Goal: Task Accomplishment & Management: Use online tool/utility

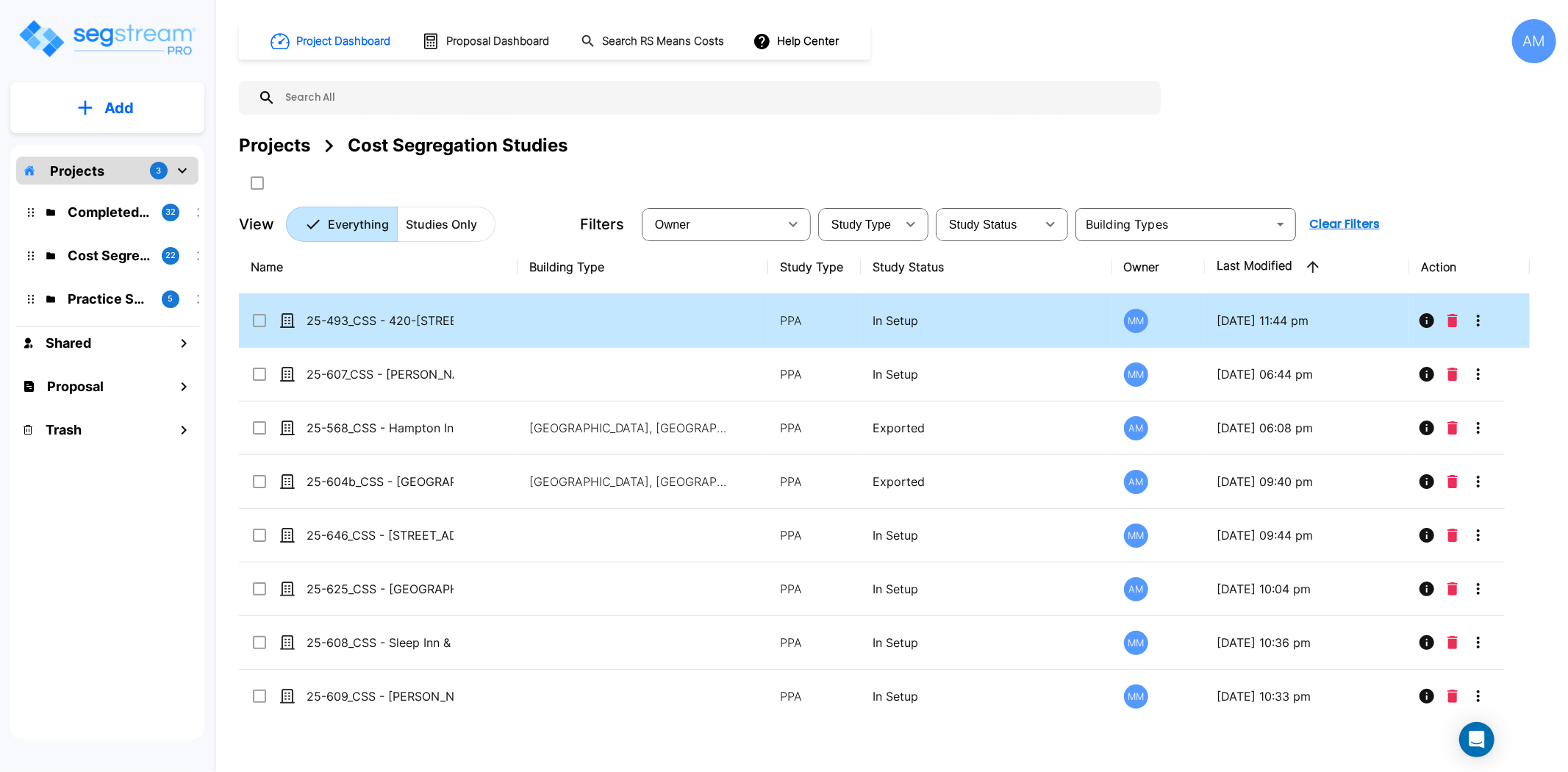
click at [255, 317] on input "select row 25-493_CSS - 420-430 Oakmead Pkwy Sunnyvale, CA - Dollinger Oakmead …" at bounding box center [258, 318] width 15 height 13
checkbox input "true"
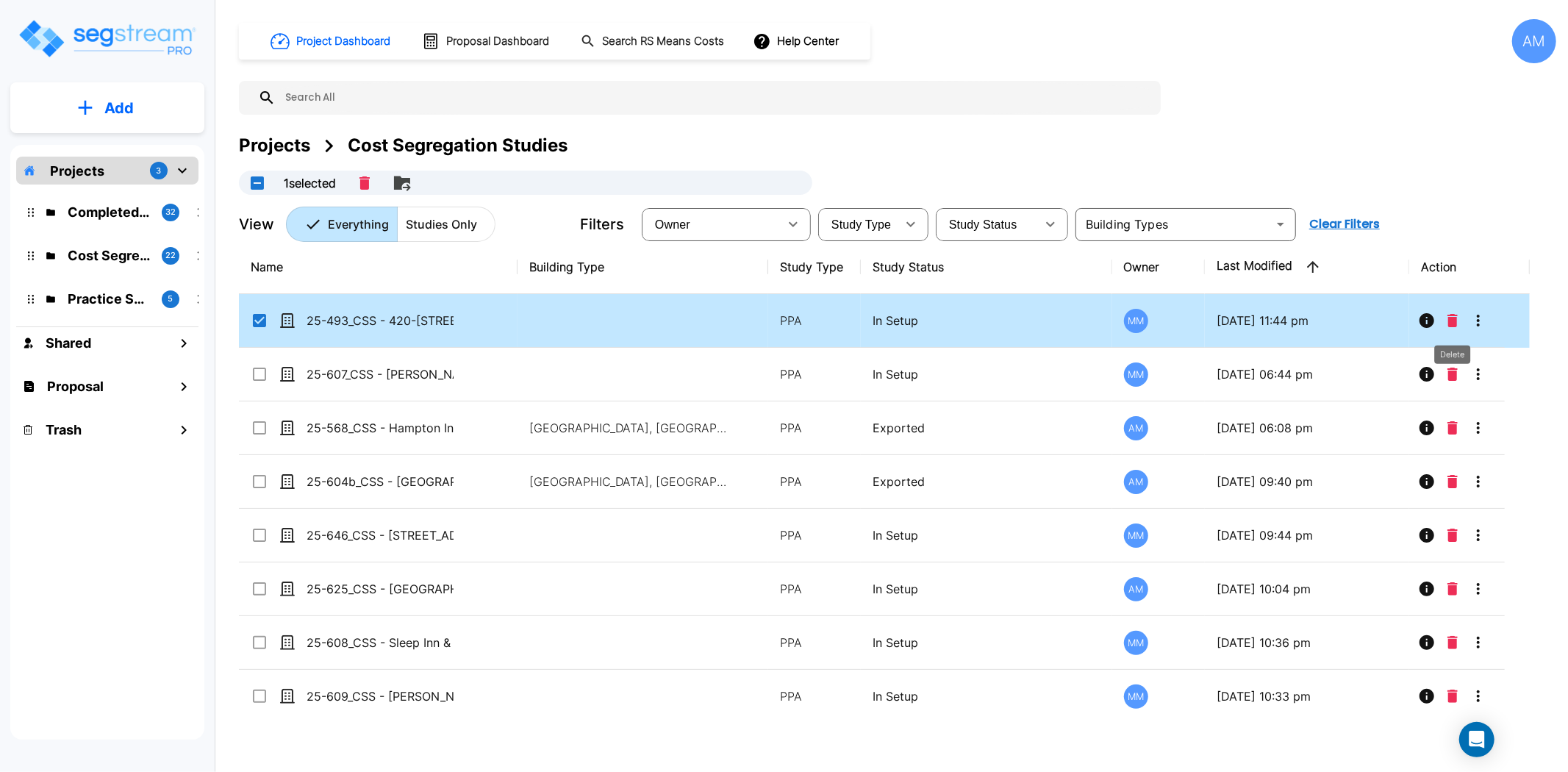
click at [1459, 320] on button "Delete" at bounding box center [1452, 320] width 22 height 29
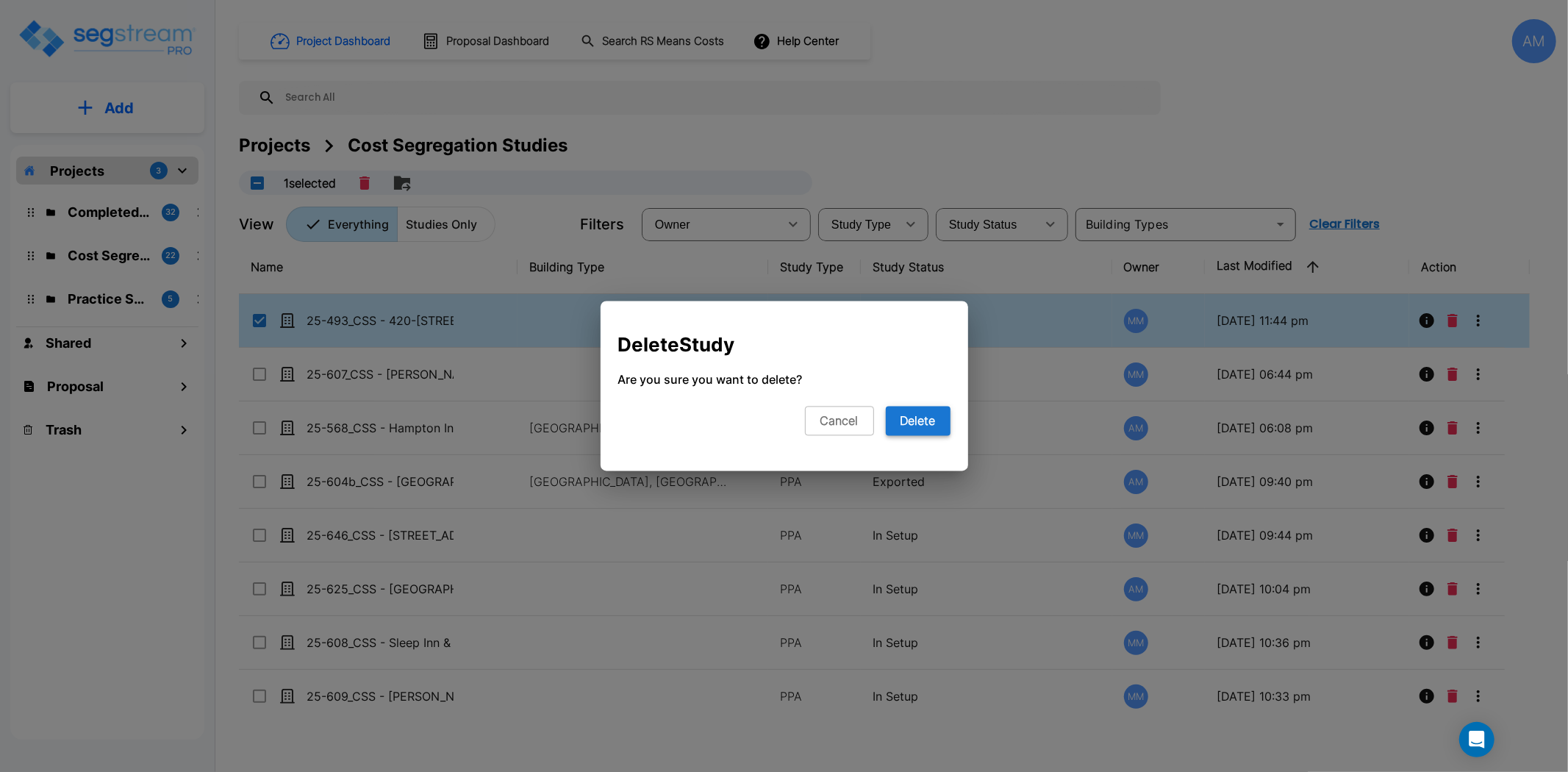
click at [935, 409] on button "Delete" at bounding box center [918, 421] width 65 height 29
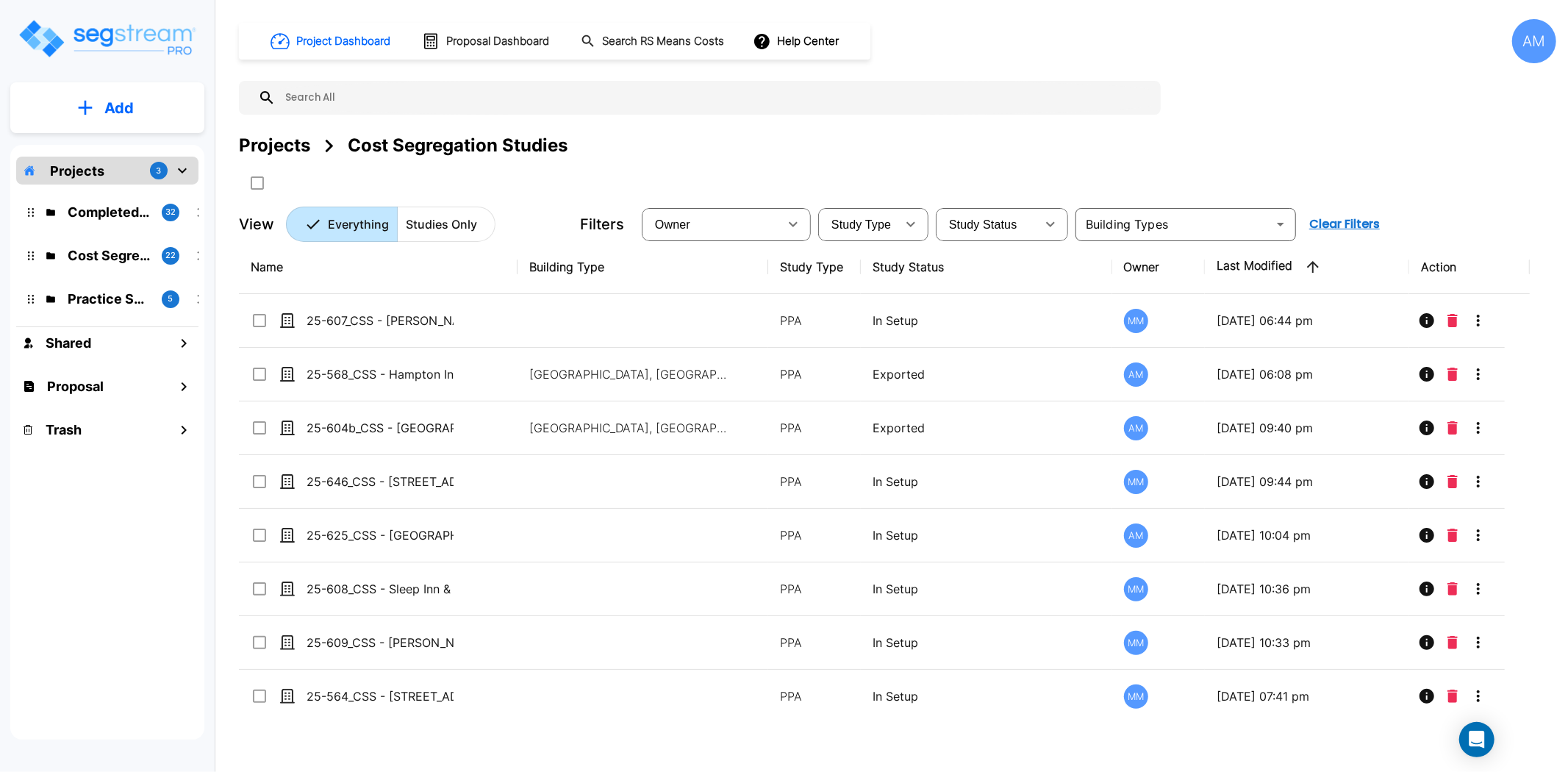
click at [82, 98] on button "Add" at bounding box center [108, 108] width 194 height 43
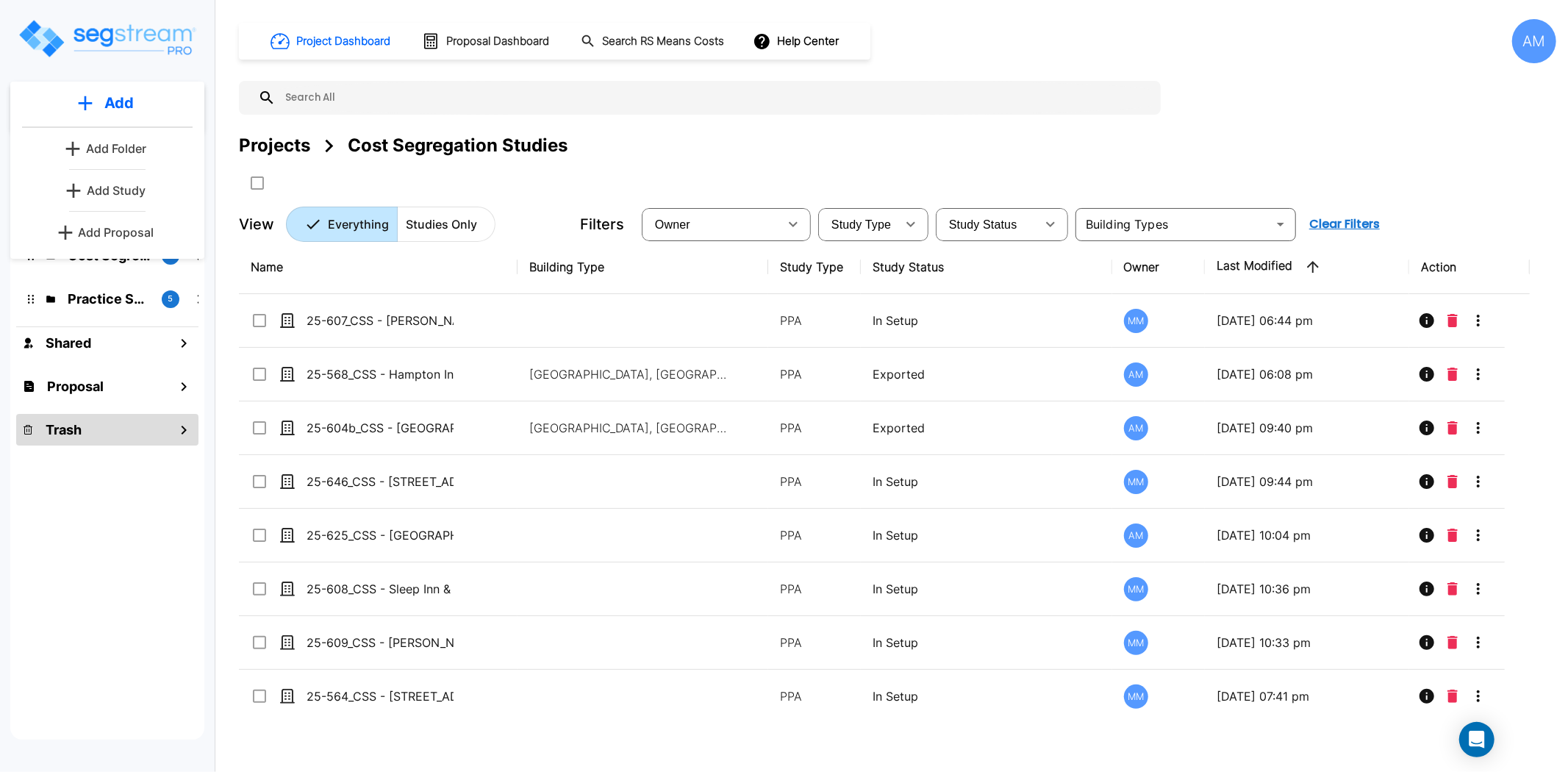
drag, startPoint x: 93, startPoint y: 513, endPoint x: 96, endPoint y: 413, distance: 100.0
click at [93, 503] on div "Projects 3 Completed Projects 32 Cost Segregation Studies 22 Practice Samples 5…" at bounding box center [108, 441] width 194 height 594
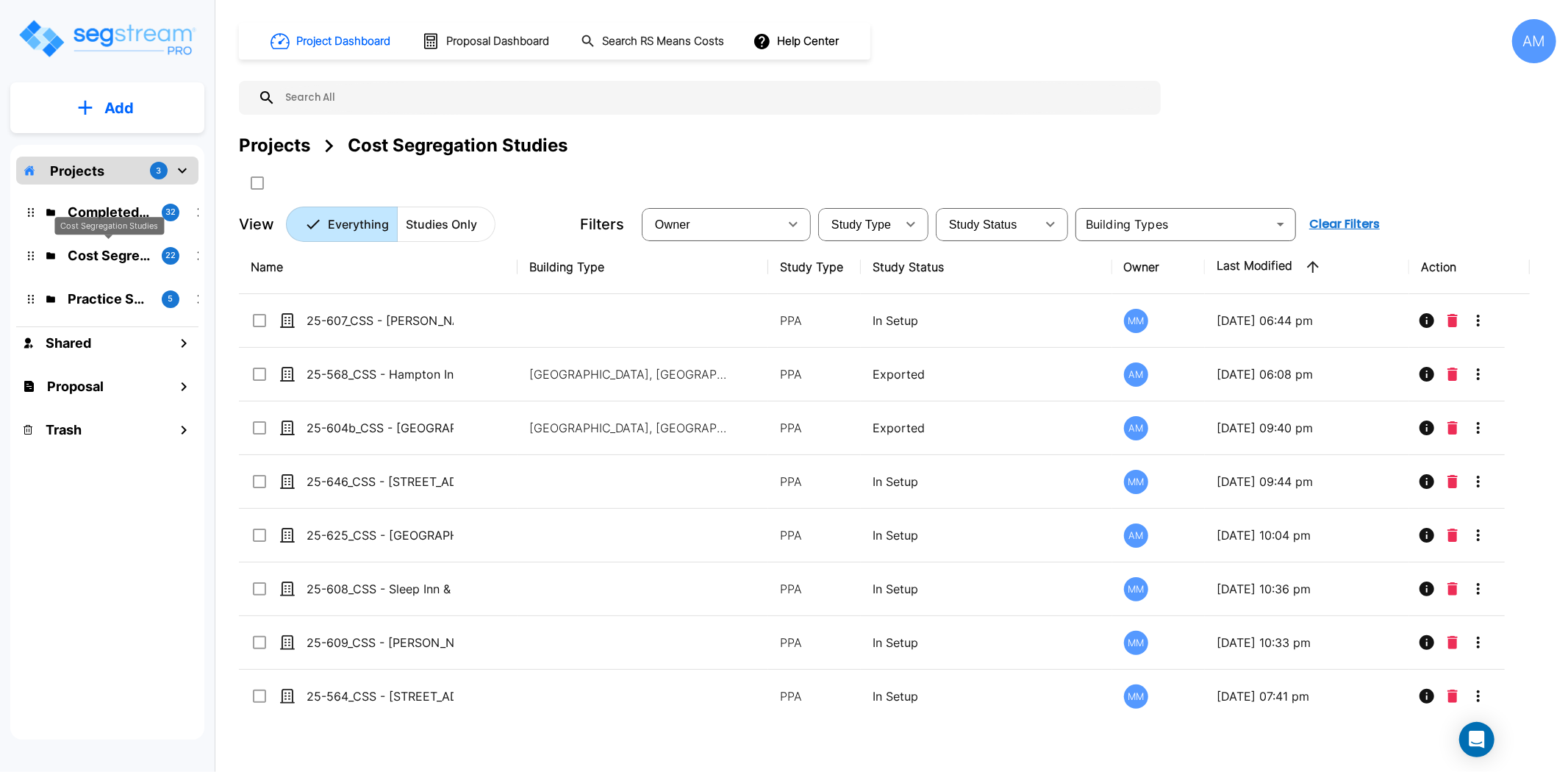
click at [114, 253] on p "Cost Segregation Studies" at bounding box center [108, 255] width 82 height 20
click at [130, 106] on p "Add" at bounding box center [119, 108] width 29 height 22
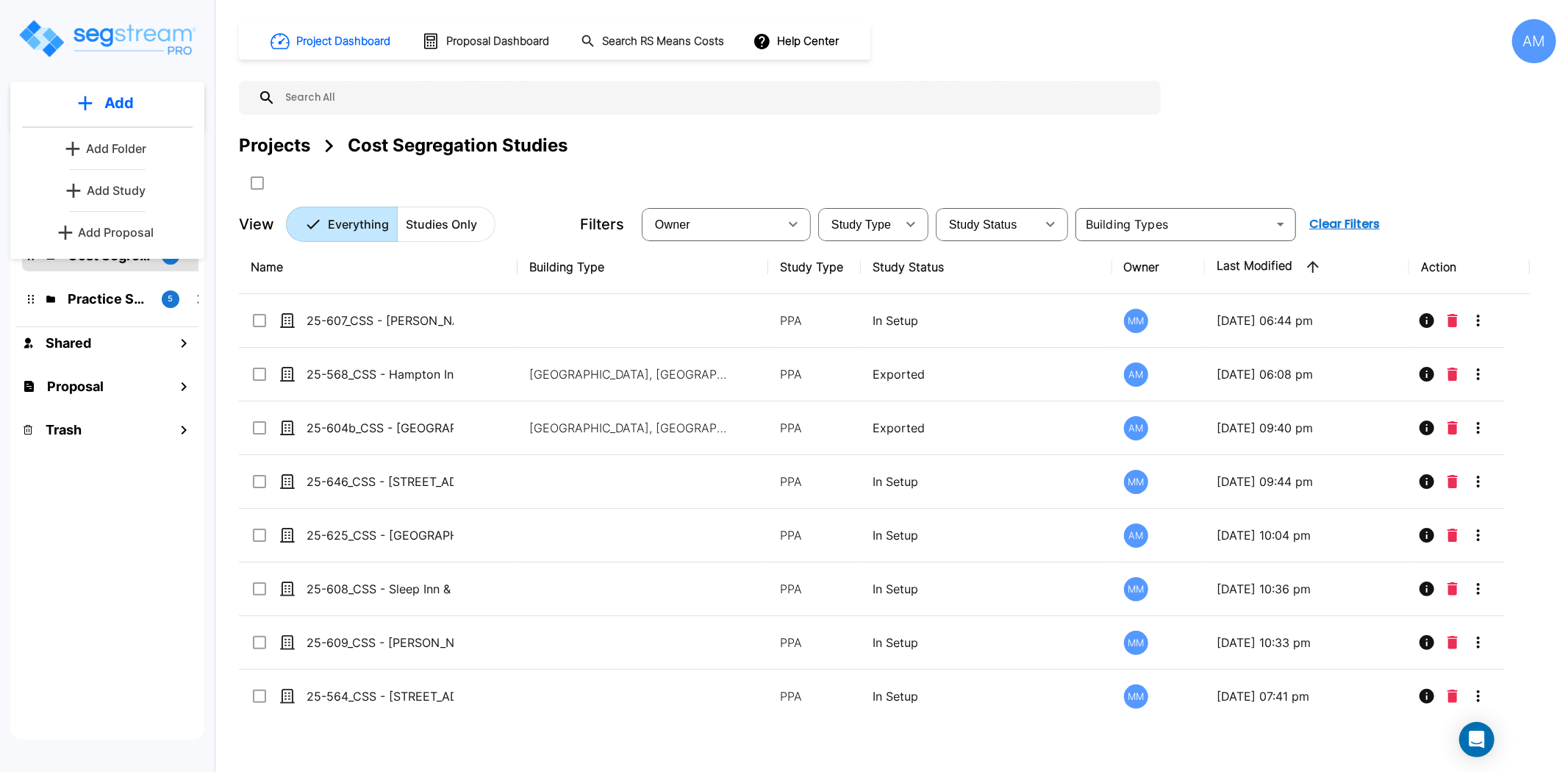
click at [123, 192] on p "Add Study" at bounding box center [116, 190] width 59 height 17
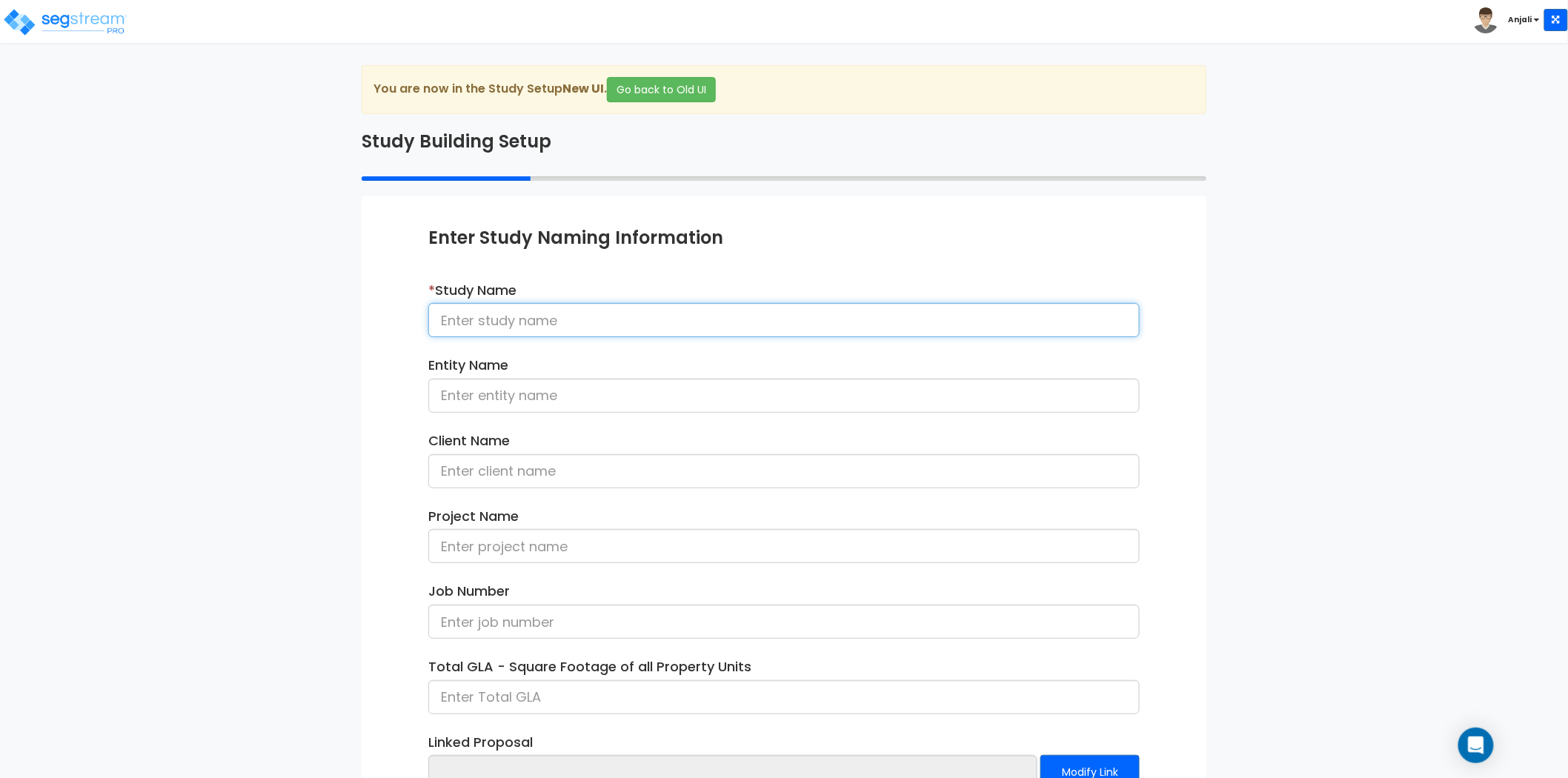
click at [687, 331] on input at bounding box center [784, 320] width 711 height 34
paste input "25-493_CSS - 420-[STREET_ADDRESS] - [PERSON_NAME] Oakmead 2 Assoc. LP - [PERSON…"
drag, startPoint x: 1121, startPoint y: 319, endPoint x: 1037, endPoint y: 326, distance: 84.3
click at [1037, 326] on input "25-493_CSS - 420-[STREET_ADDRESS] - [PERSON_NAME] Oakmead 2 Assoc. LP - [PERSON…" at bounding box center [784, 320] width 711 height 34
click at [1132, 313] on input "25-493_CSS - 420-[STREET_ADDRESS] - [PERSON_NAME] Oakmead 2 Assoc. LP - [PERSON…" at bounding box center [784, 320] width 711 height 34
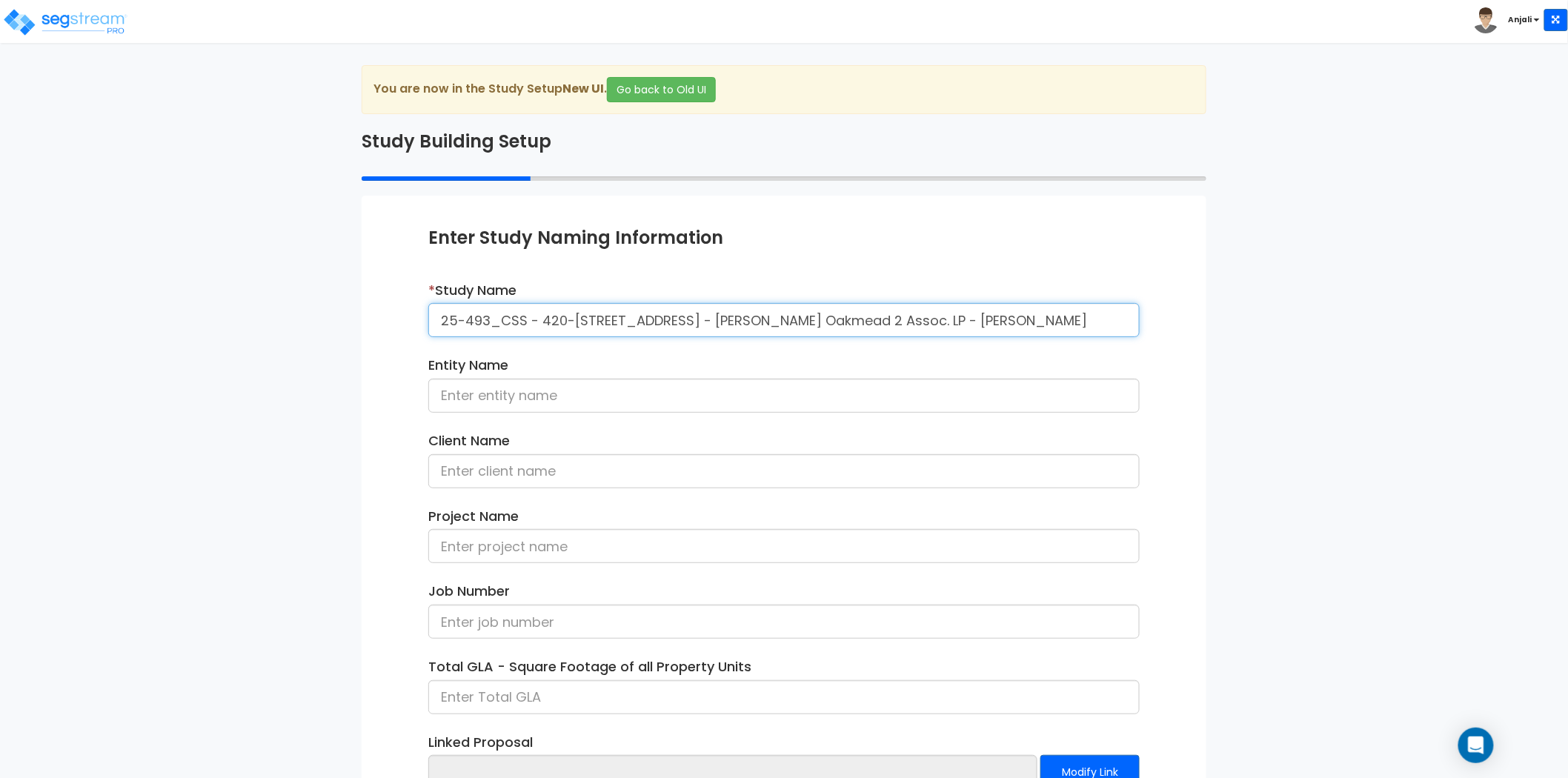
drag, startPoint x: 1132, startPoint y: 313, endPoint x: 1030, endPoint y: 316, distance: 102.0
click at [1030, 316] on input "25-493_CSS - 420-[STREET_ADDRESS] - [PERSON_NAME] Oakmead 2 Assoc. LP - [PERSON…" at bounding box center [784, 320] width 711 height 34
type input "25-493_CSS - 420-[STREET_ADDRESS] - [PERSON_NAME] Oakmead 2 Assoc. LP - [PERSON…"
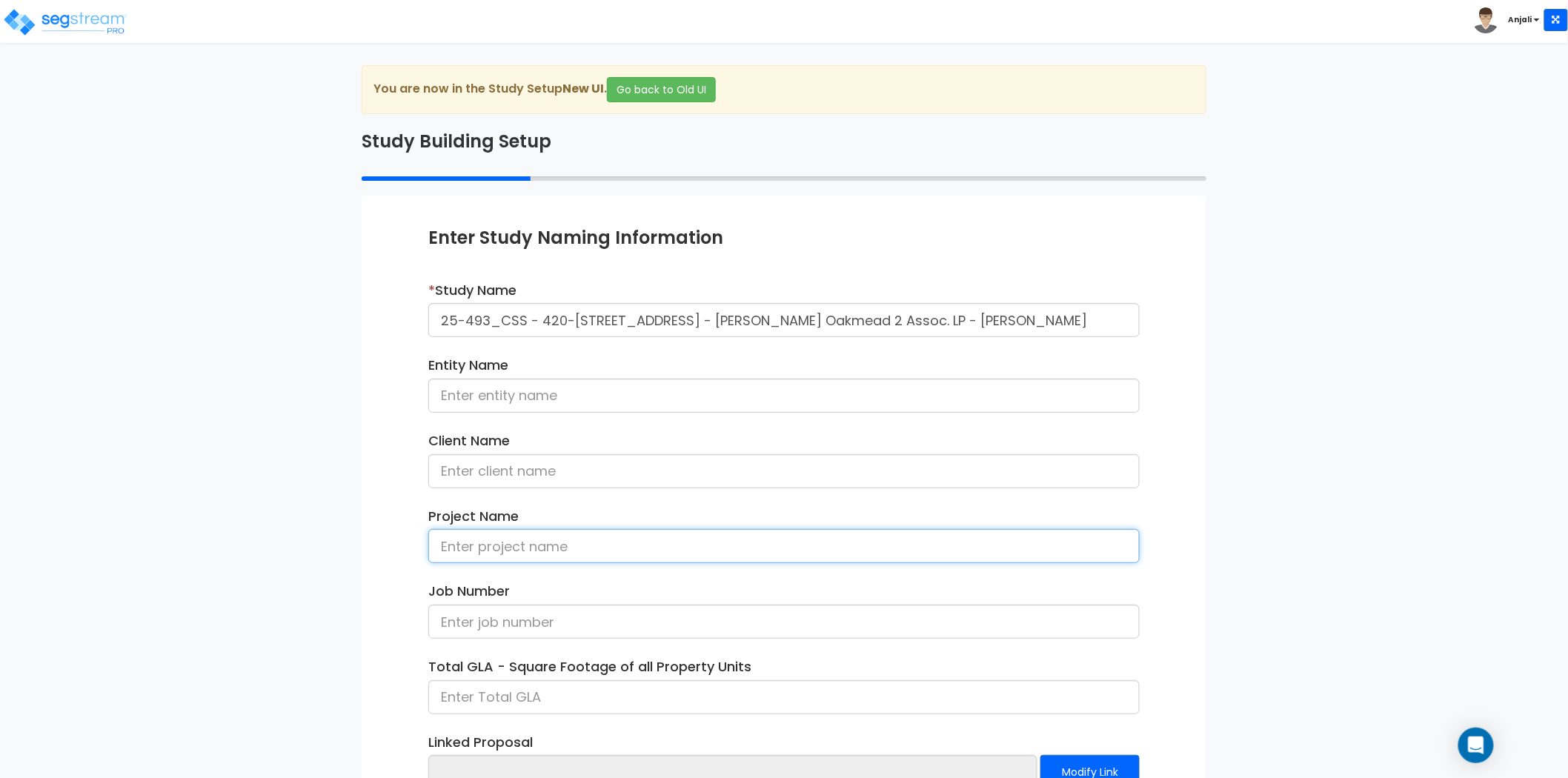
click at [565, 563] on input at bounding box center [784, 546] width 711 height 34
click at [536, 482] on input at bounding box center [784, 471] width 711 height 34
paste input "Andrea Rudolf"
type input "Andrea Rudolf"
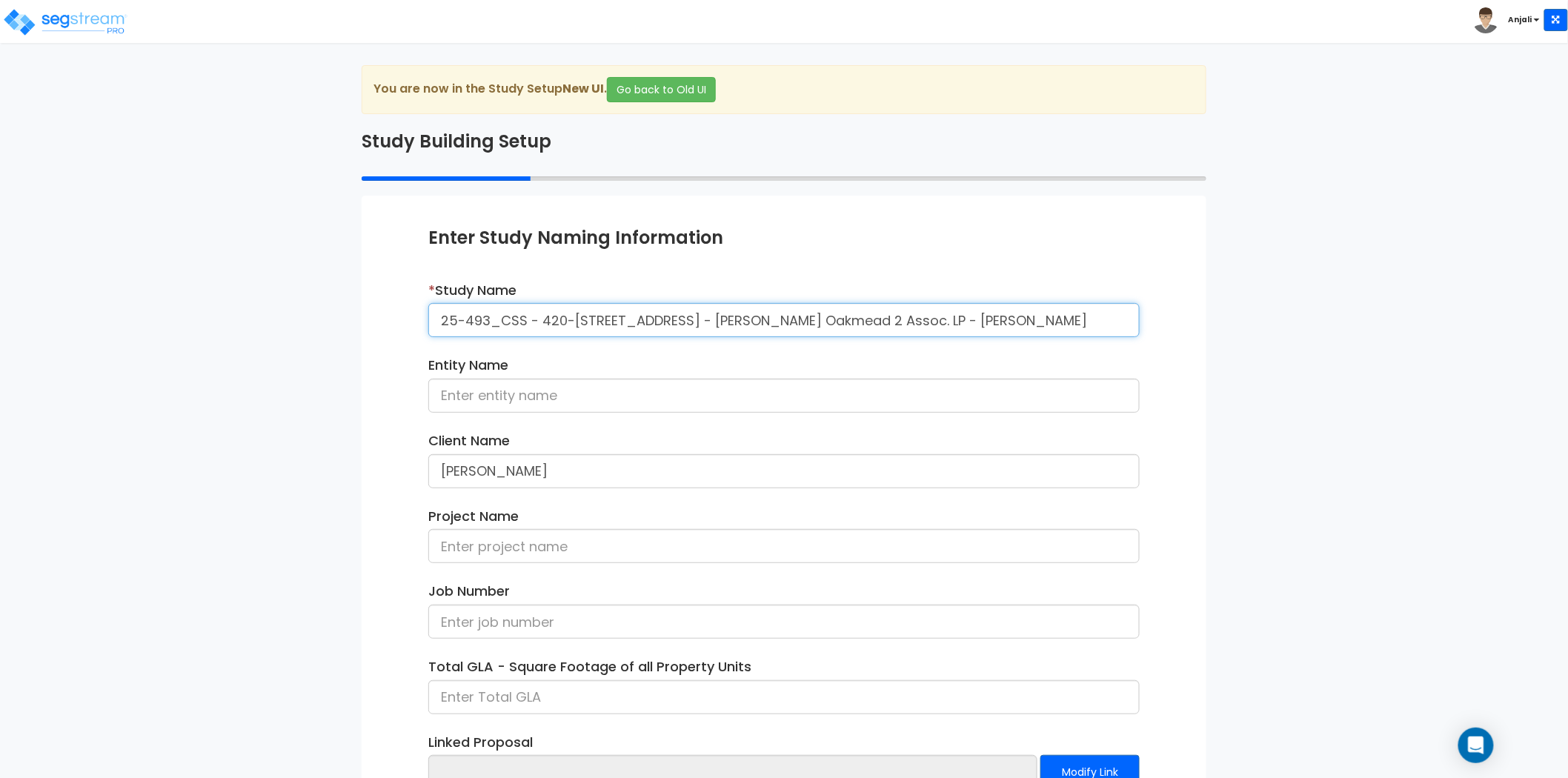
drag, startPoint x: 524, startPoint y: 324, endPoint x: 437, endPoint y: 323, distance: 87.0
click at [437, 323] on input "25-493_CSS - 420-[STREET_ADDRESS] - [PERSON_NAME] Oakmead 2 Assoc. LP - [PERSON…" at bounding box center [784, 320] width 711 height 34
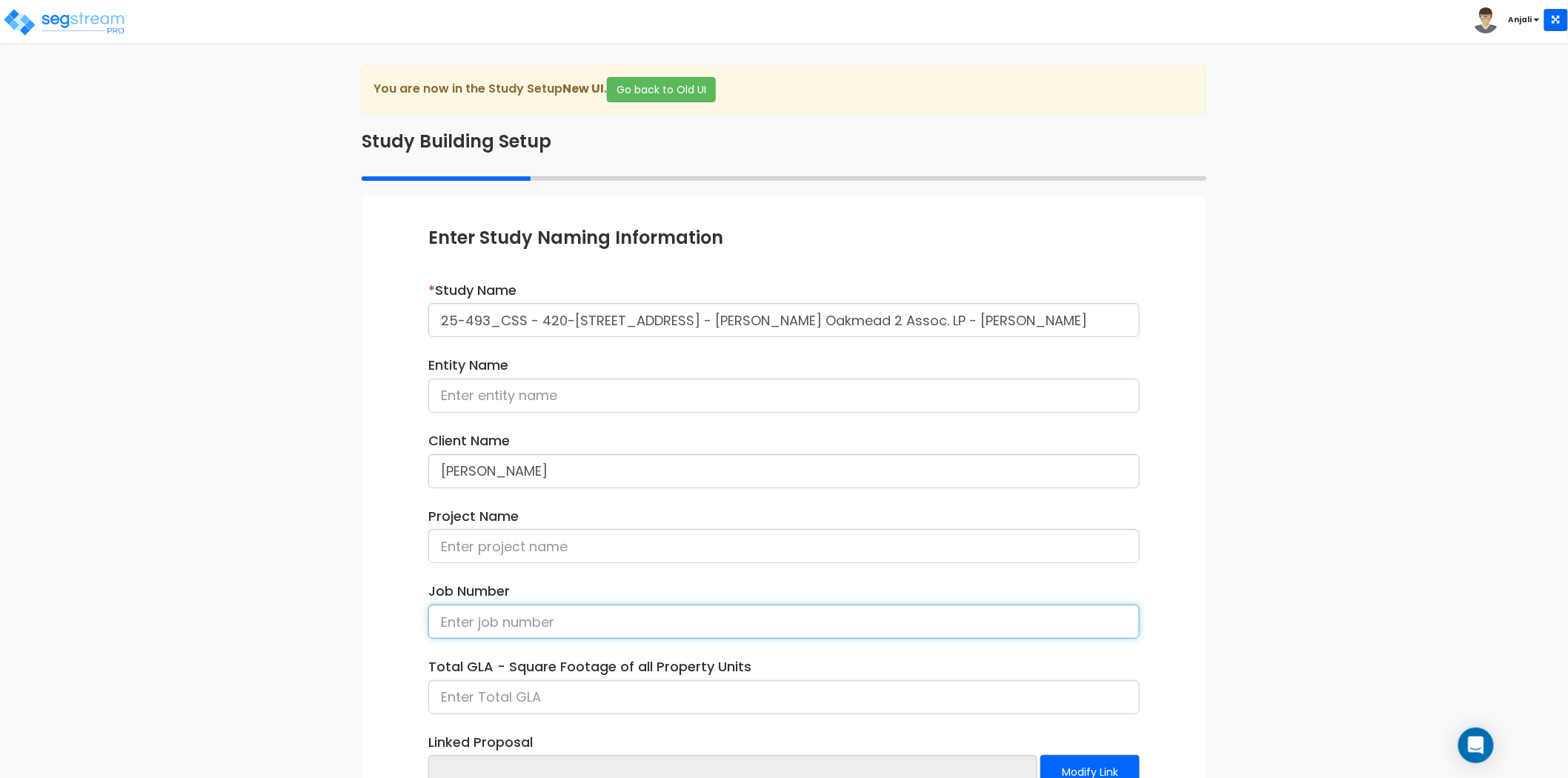
click at [510, 613] on input at bounding box center [784, 621] width 711 height 34
paste input "25-493_CSS"
type input "25-493_CSS"
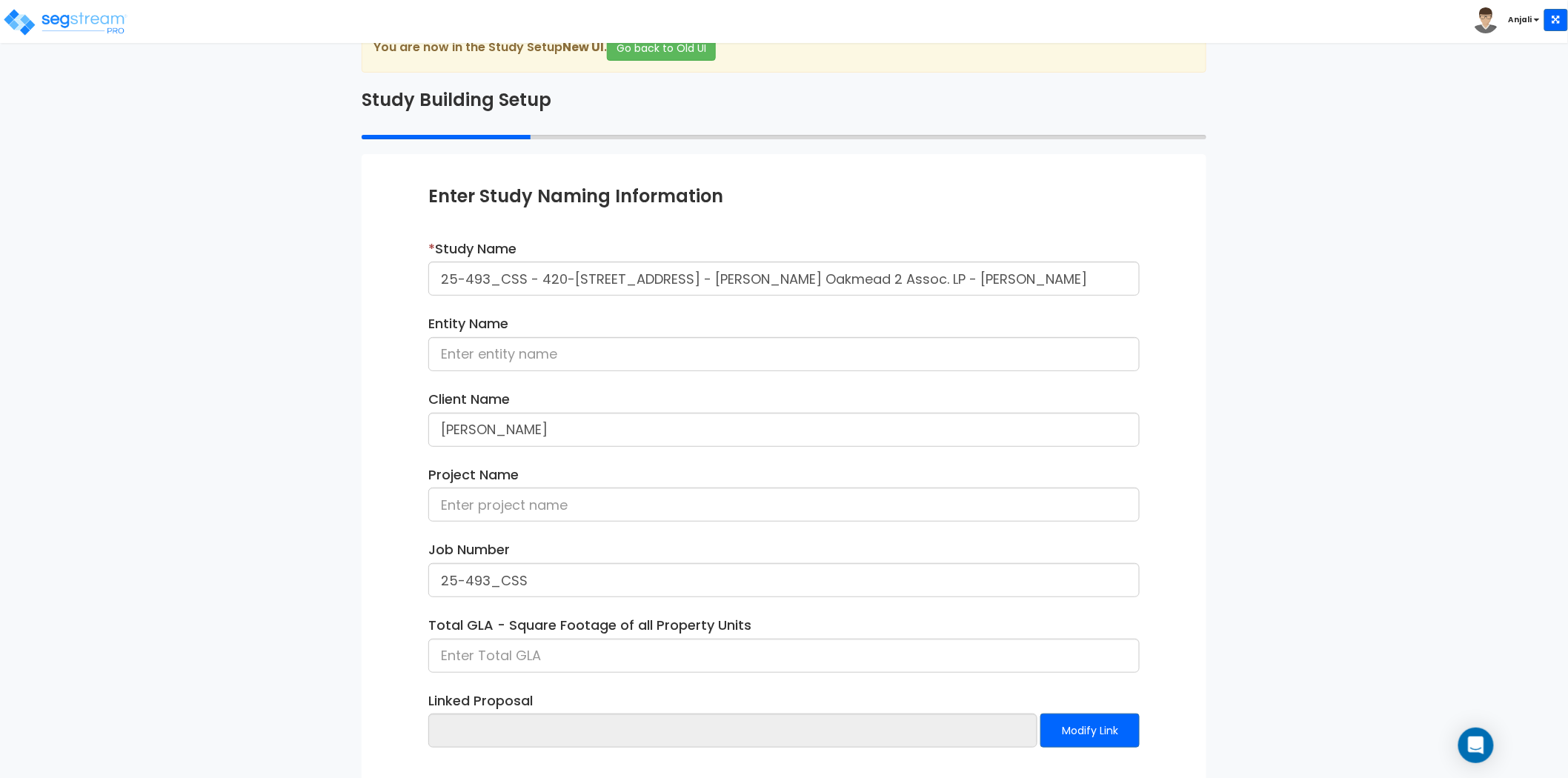
scroll to position [82, 0]
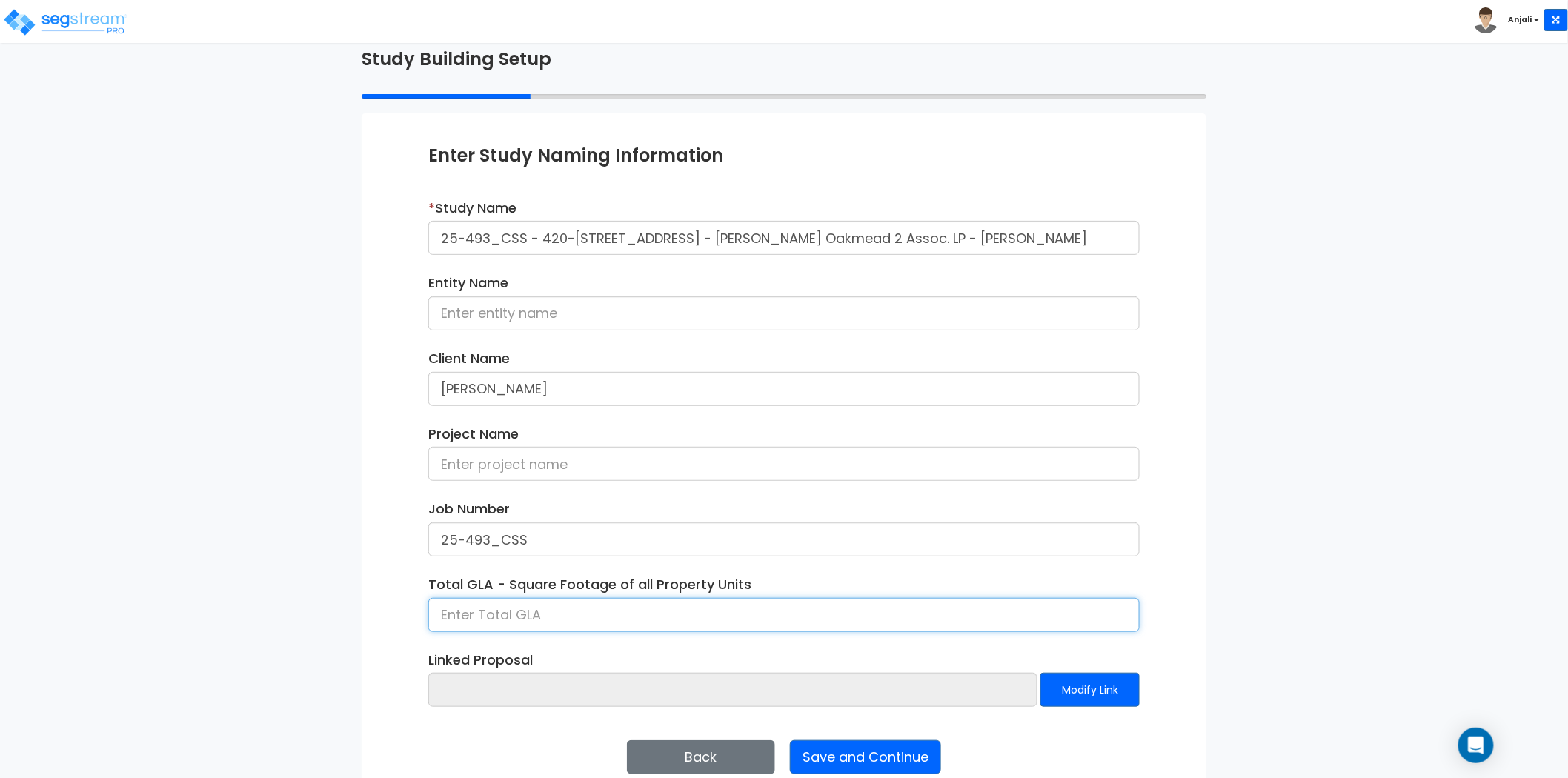
click at [573, 617] on input at bounding box center [784, 615] width 711 height 34
type input "30,634"
click at [390, 567] on div "Enter Study Naming Information * Study Name 25-493_CSS - 420-430 Oakmead Pkwy S…" at bounding box center [784, 458] width 844 height 691
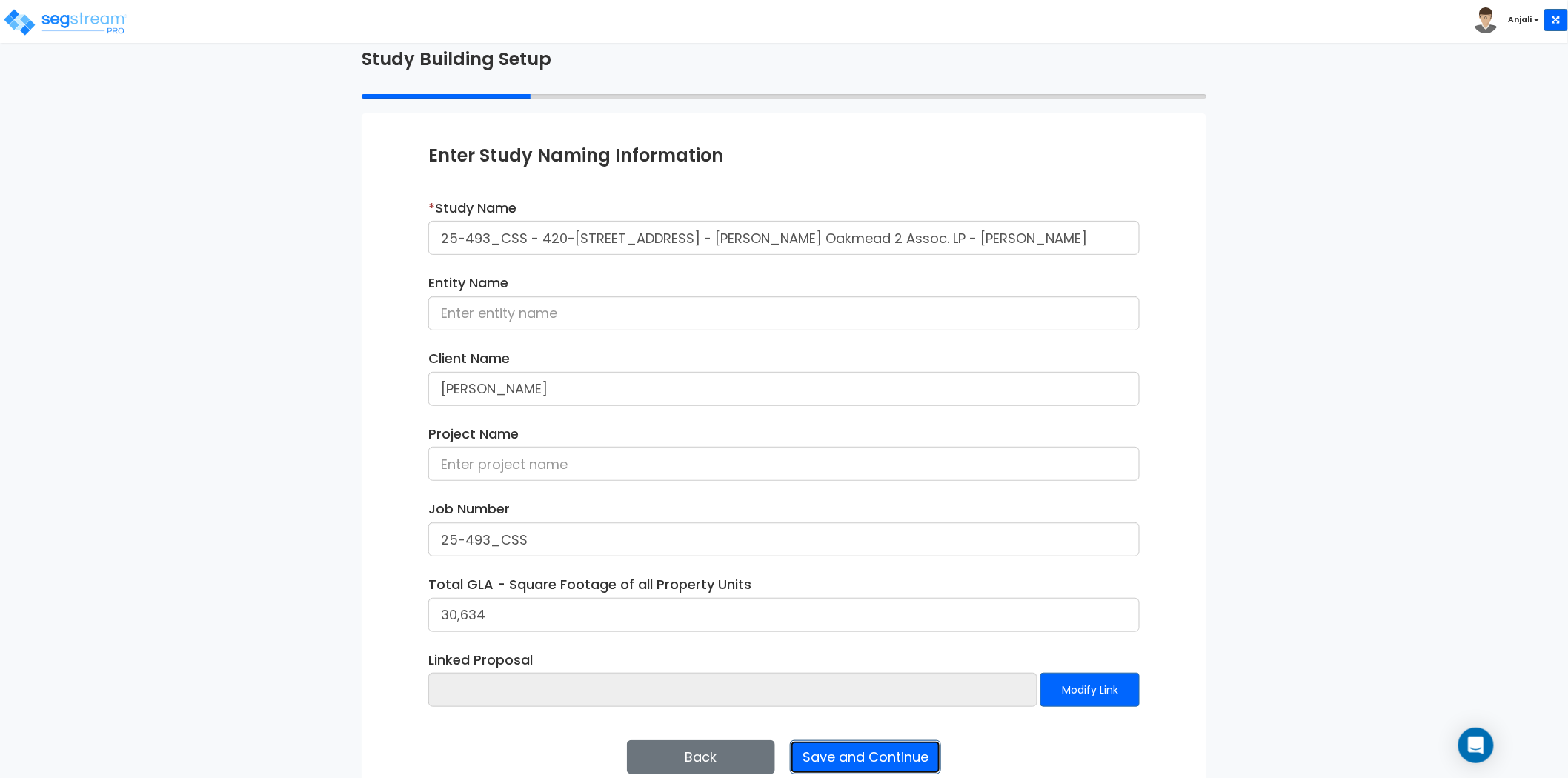
click at [871, 750] on button "Save and Continue" at bounding box center [865, 757] width 151 height 34
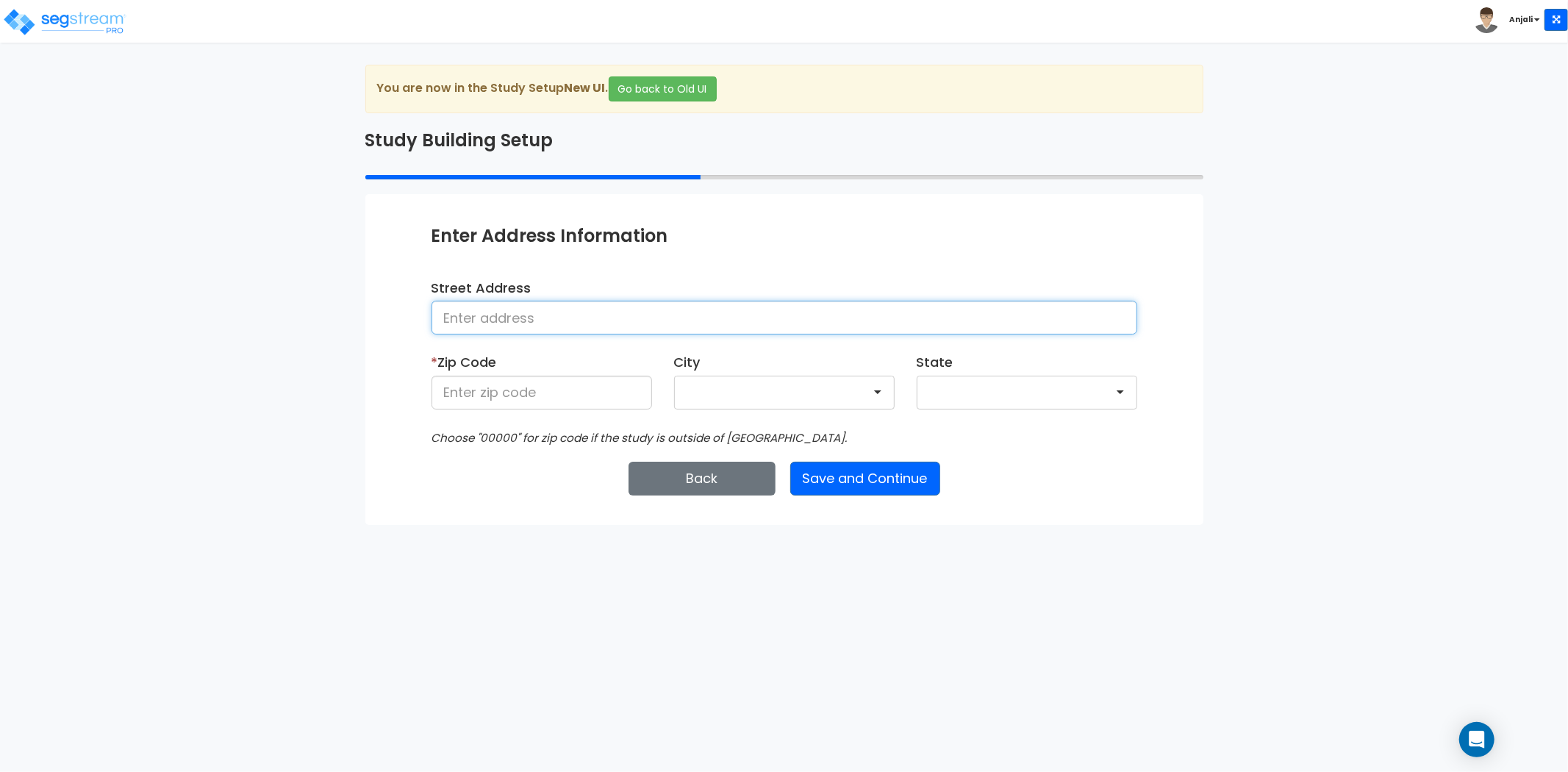
click at [648, 302] on input at bounding box center [784, 317] width 706 height 34
paste input "420-430 Oakmead Parkway Sunnyvale, CA 94085"
drag, startPoint x: 779, startPoint y: 313, endPoint x: 728, endPoint y: 319, distance: 51.4
click at [728, 319] on input "420-430 Oakmead Parkway Sunnyvale, CA 94085" at bounding box center [784, 317] width 706 height 34
type input "420-430 Oakmead Parkway Sunnyvale, CA"
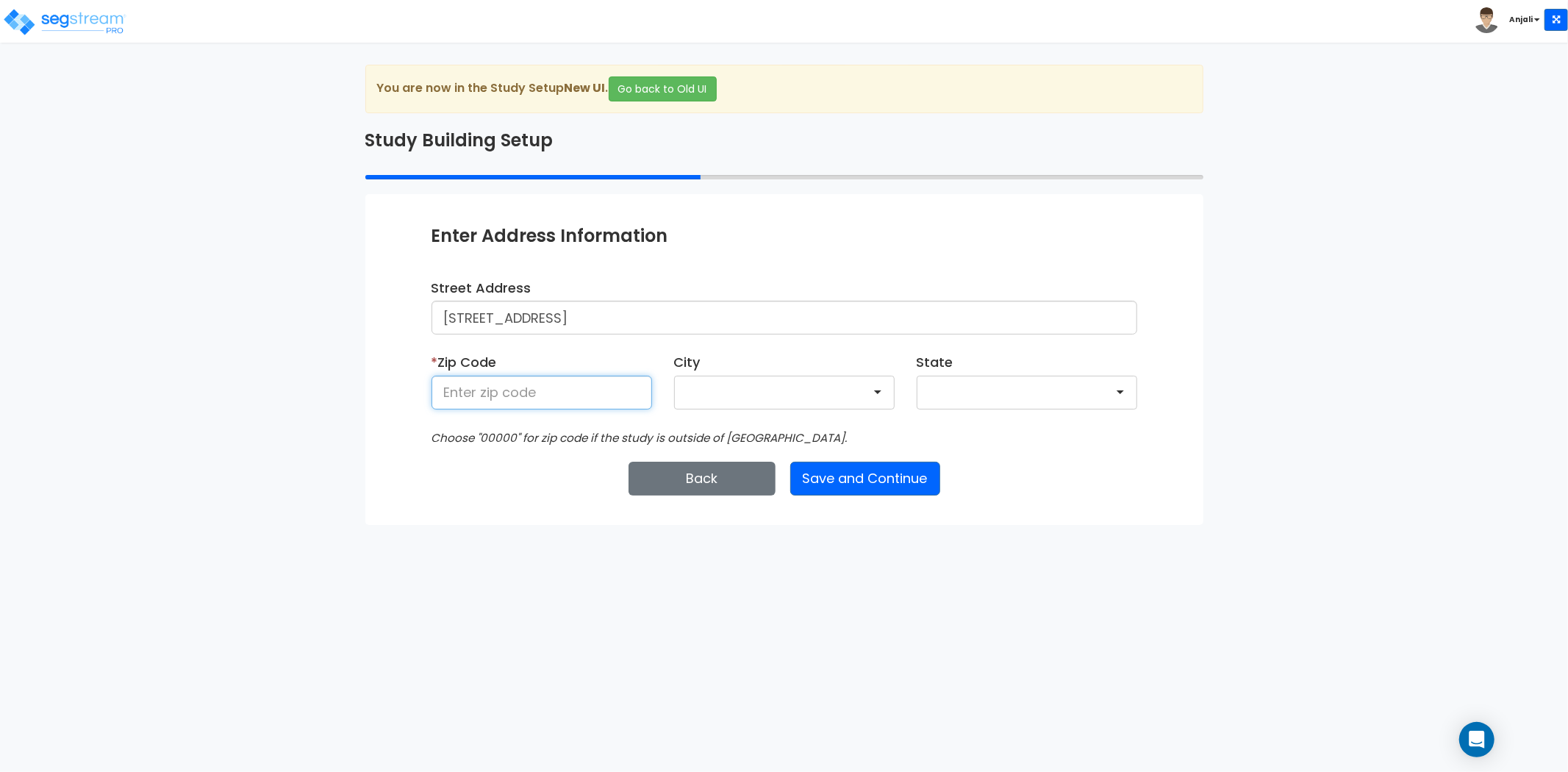
click at [473, 378] on input at bounding box center [541, 392] width 221 height 34
paste input "94085"
type input "94085"
click at [767, 525] on html "Toggle navigation Anjali x" at bounding box center [784, 262] width 1568 height 525
click at [864, 484] on button "Save and Continue" at bounding box center [865, 478] width 150 height 34
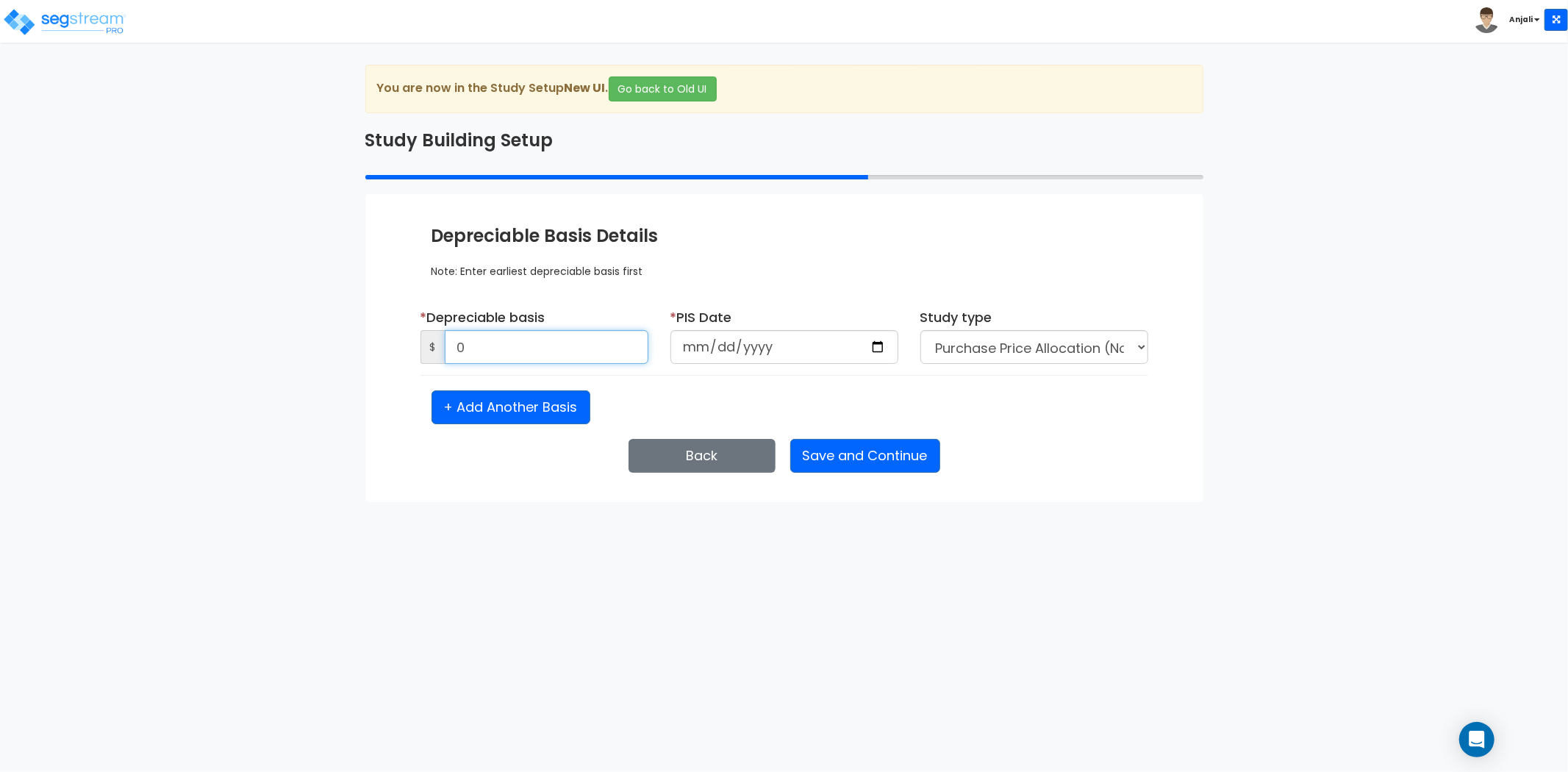
click at [548, 351] on input "0" at bounding box center [546, 346] width 203 height 34
type input "7,360,000"
click at [883, 341] on input "date" at bounding box center [784, 346] width 228 height 34
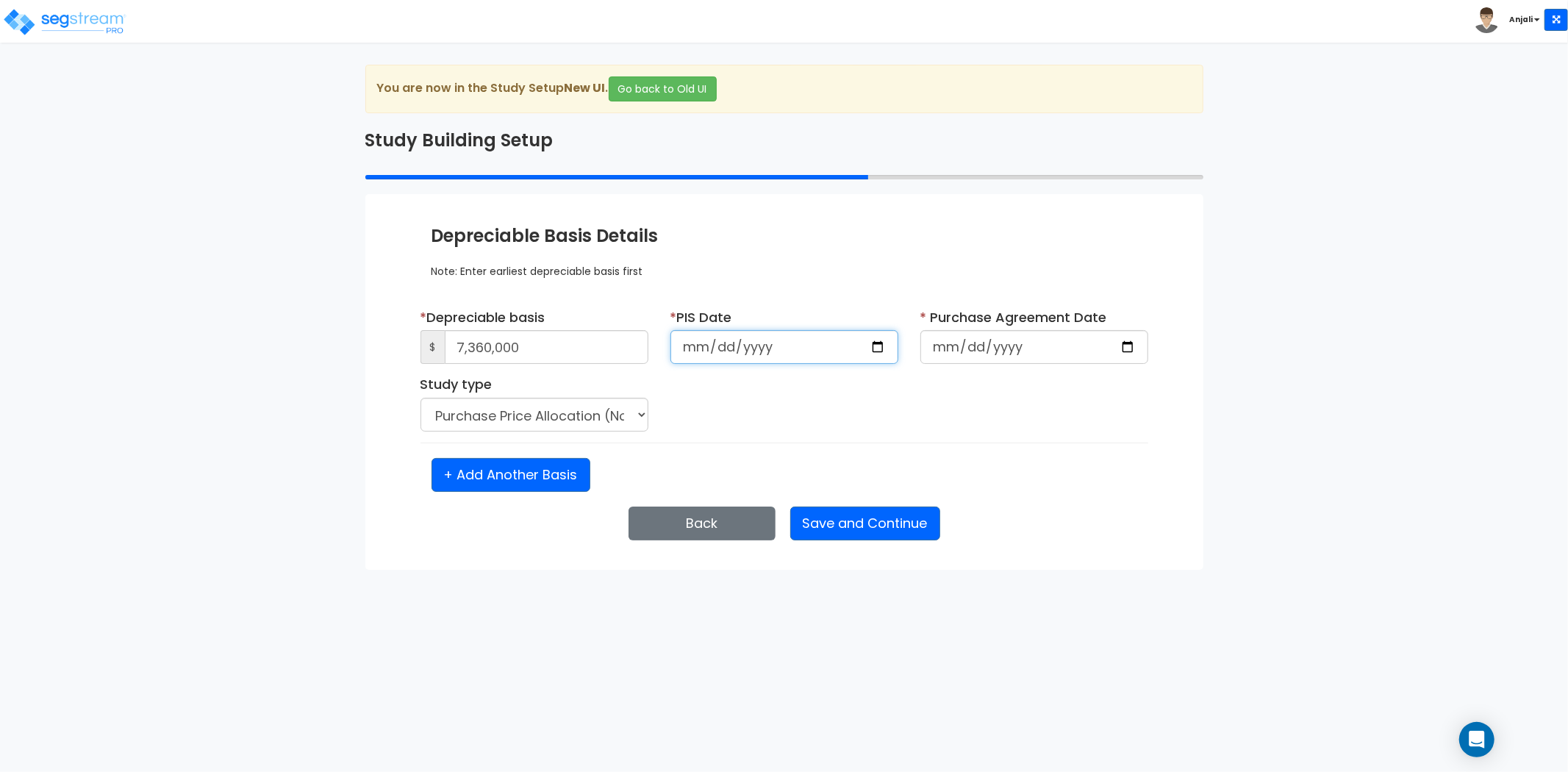
click at [736, 333] on input "2025-03-03" at bounding box center [784, 346] width 228 height 34
click at [864, 344] on input "2025-03-03" at bounding box center [784, 346] width 228 height 34
click at [869, 343] on input "2025-03-03" at bounding box center [784, 346] width 228 height 34
type input "2025-03-14"
click at [1119, 343] on input "date" at bounding box center [1034, 346] width 228 height 34
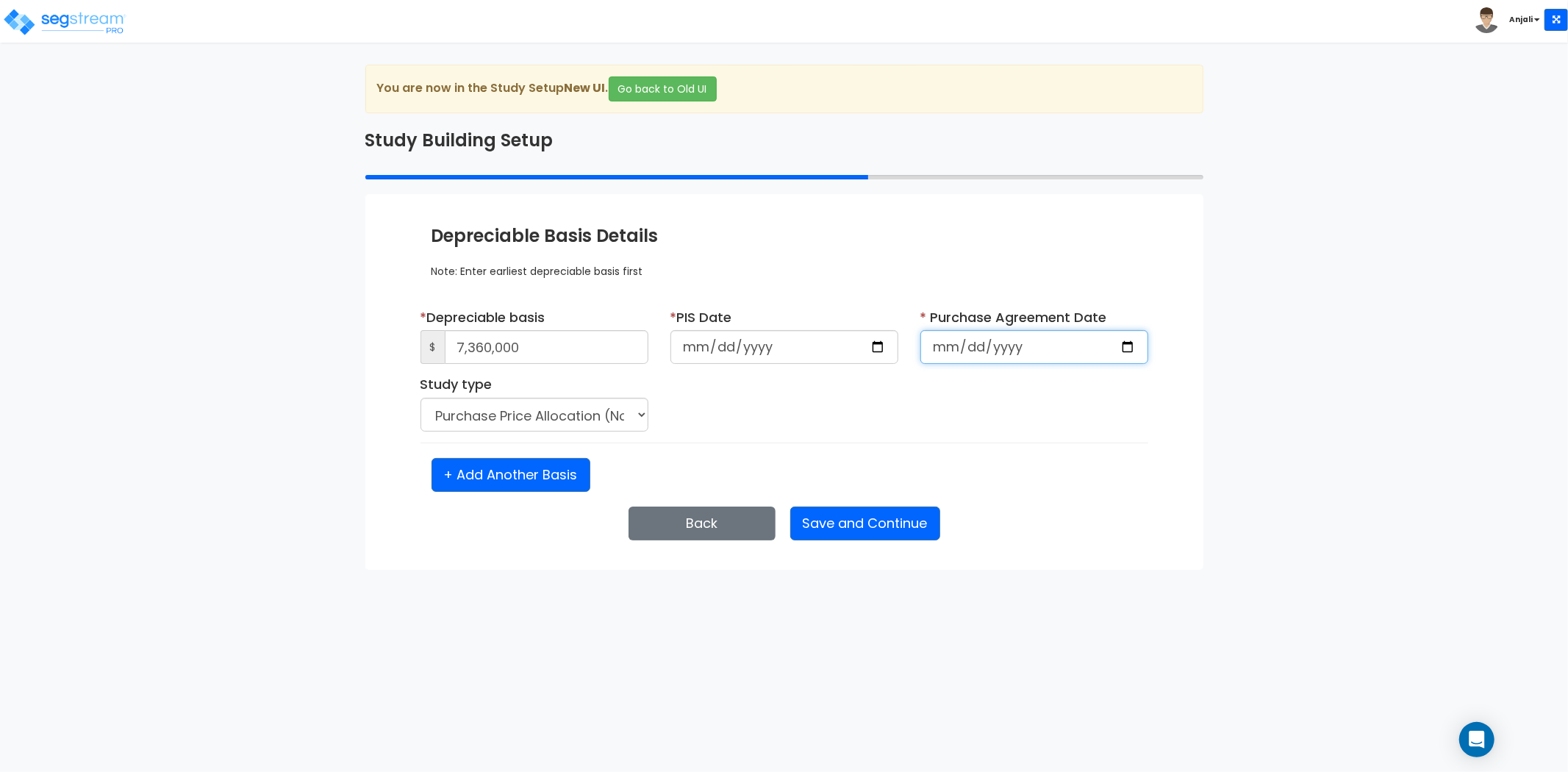
type input "2025-03-14"
click at [862, 520] on button "Save and Continue" at bounding box center [865, 523] width 150 height 34
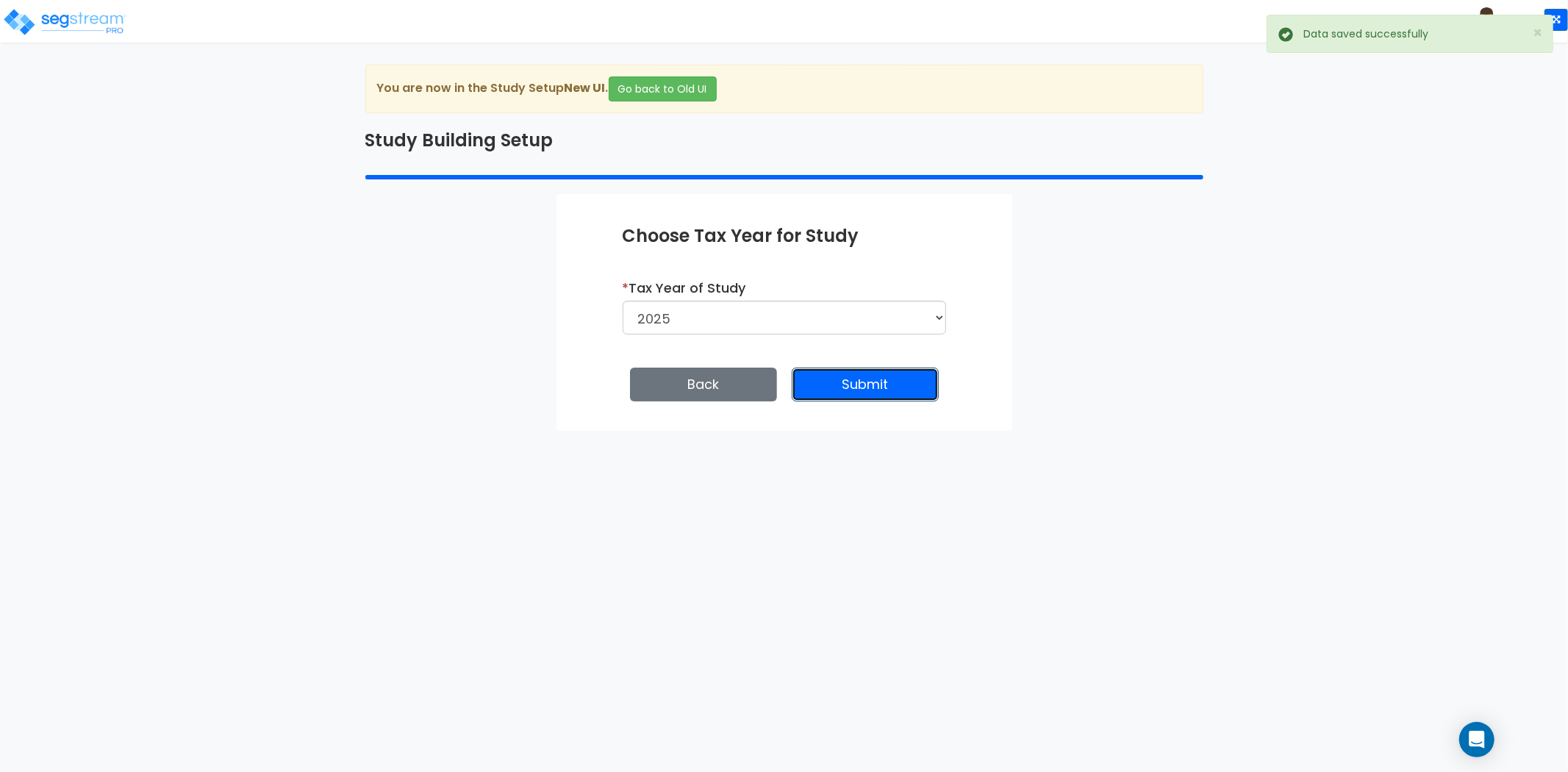
click at [883, 386] on button "Submit" at bounding box center [865, 384] width 147 height 34
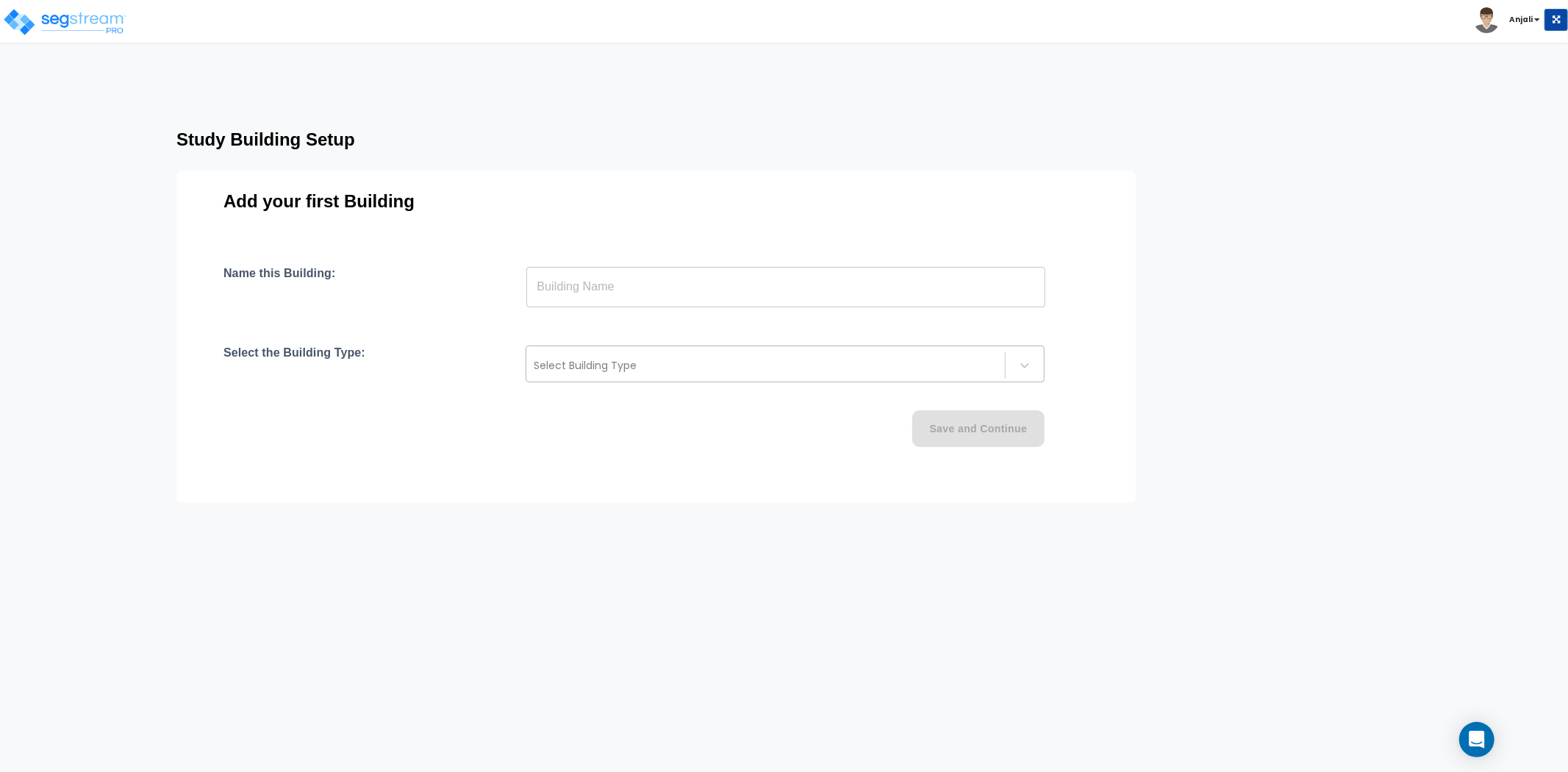
click at [584, 347] on div "Select Building Type" at bounding box center [785, 364] width 519 height 37
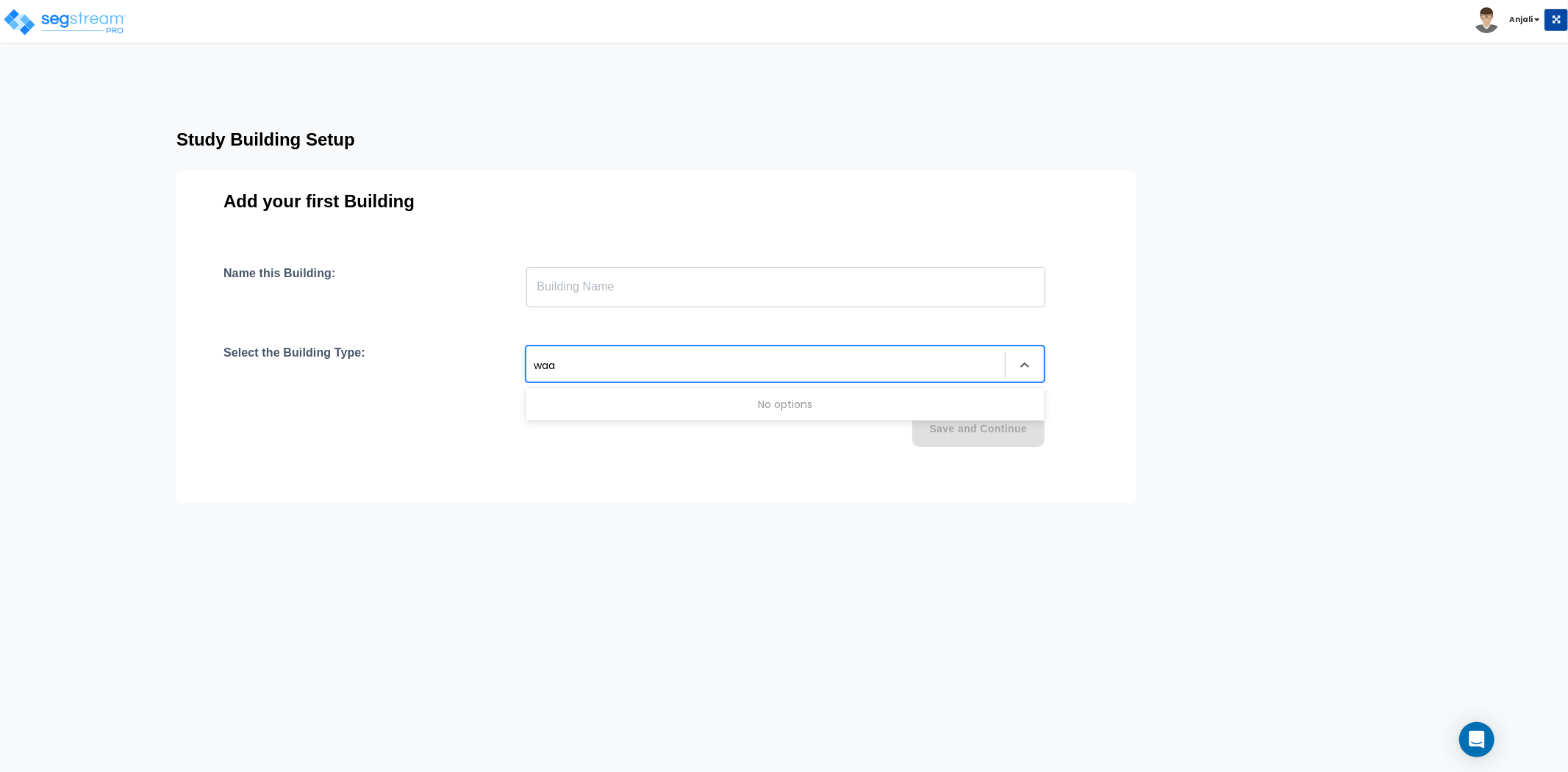
type input "wa"
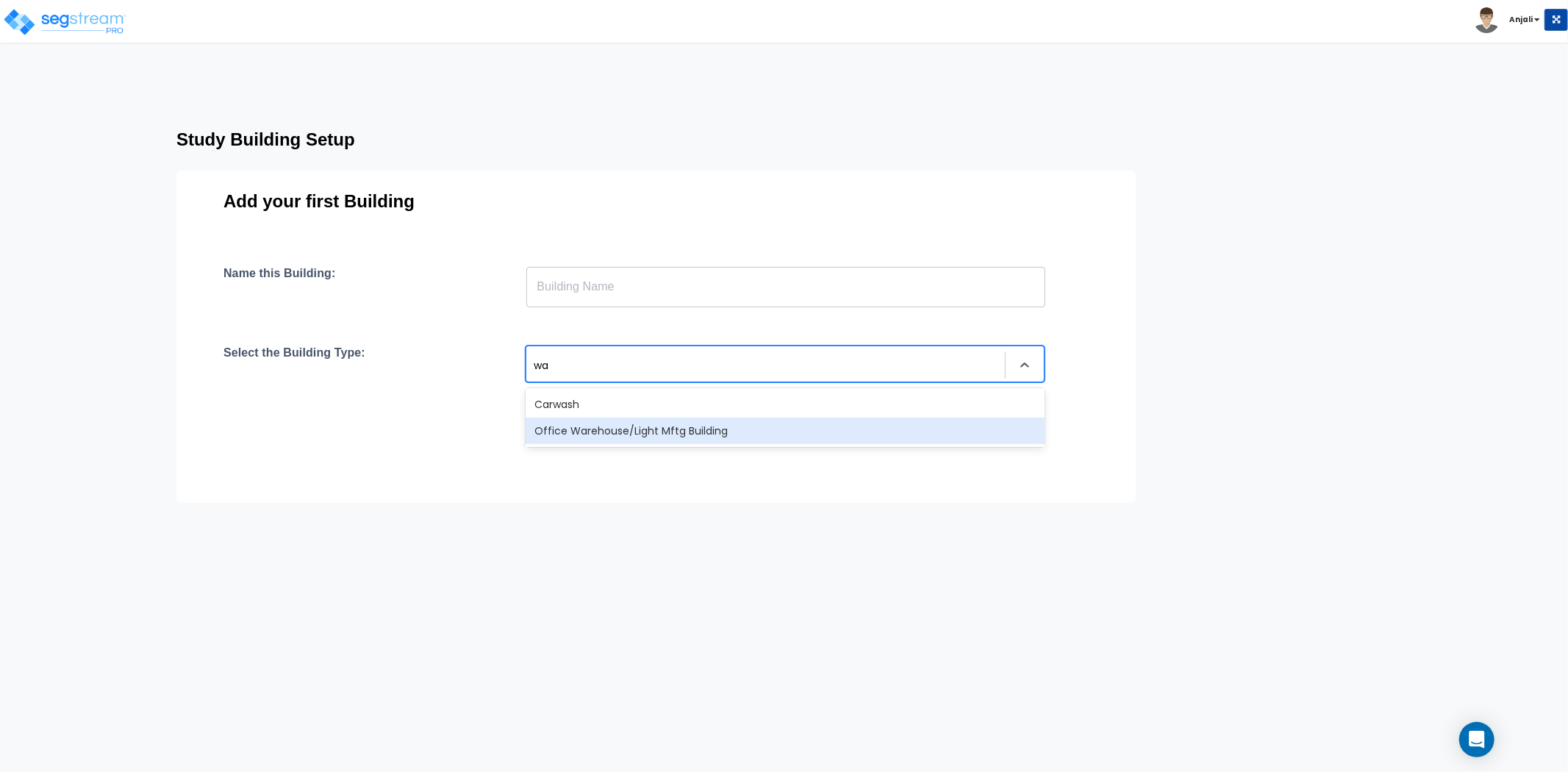
click at [629, 429] on div "Office Warehouse/Light Mftg Building" at bounding box center [785, 430] width 519 height 26
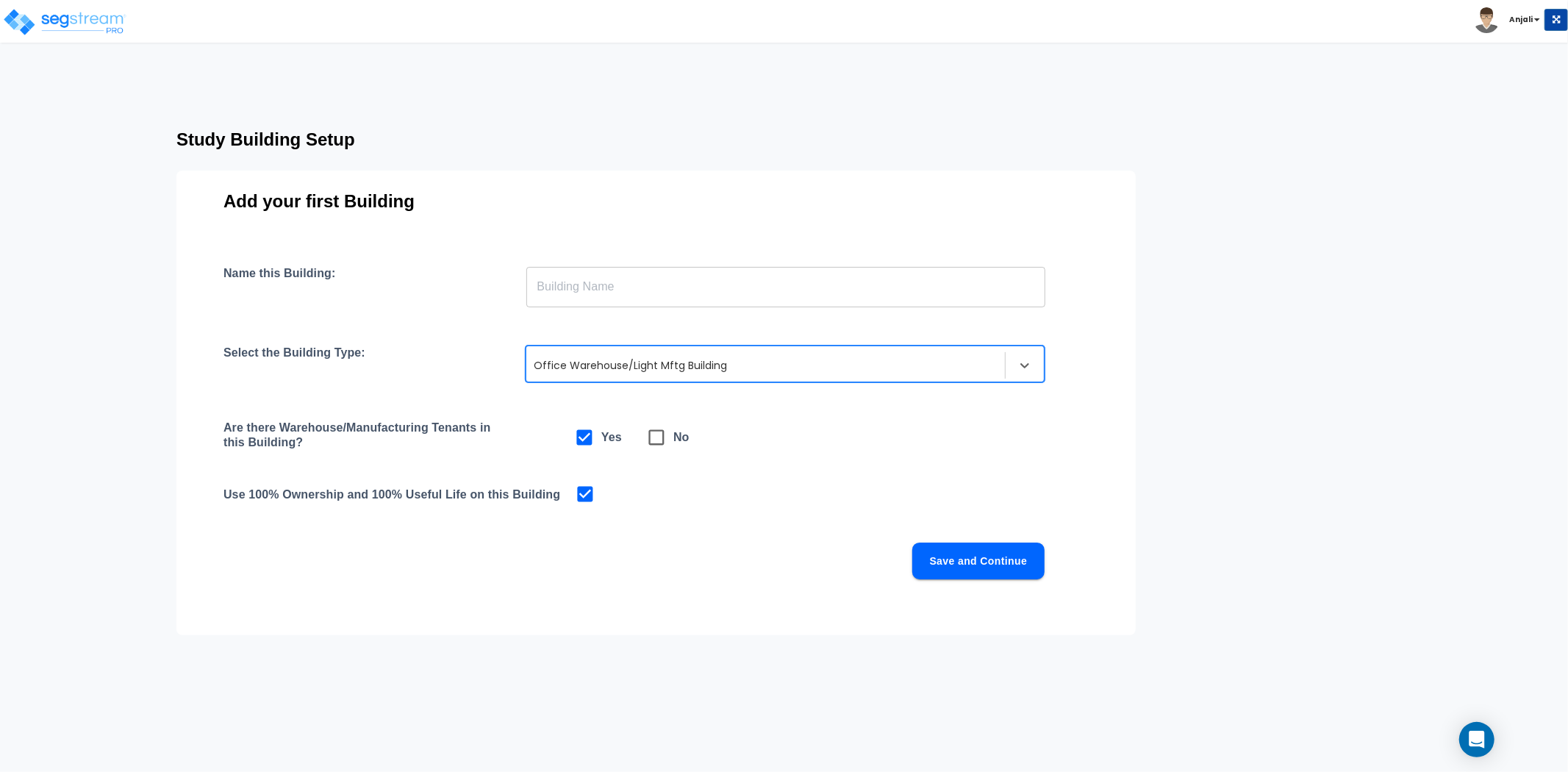
click at [660, 438] on icon at bounding box center [656, 437] width 20 height 20
checkbox input "false"
checkbox input "true"
click at [981, 556] on button "Save and Continue" at bounding box center [978, 560] width 133 height 37
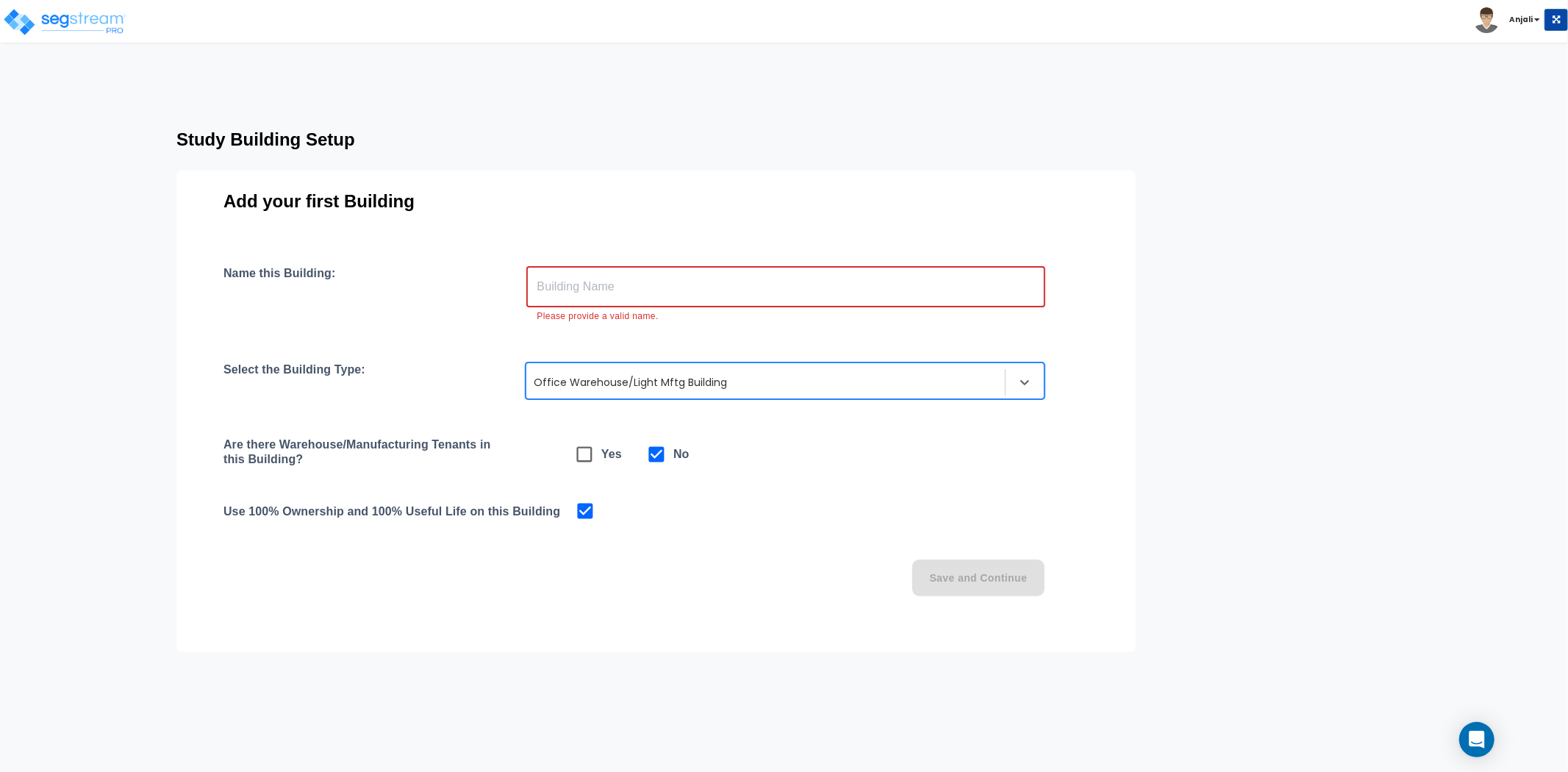
click at [638, 282] on input "text" at bounding box center [786, 286] width 519 height 41
click at [625, 291] on input "text" at bounding box center [786, 286] width 519 height 41
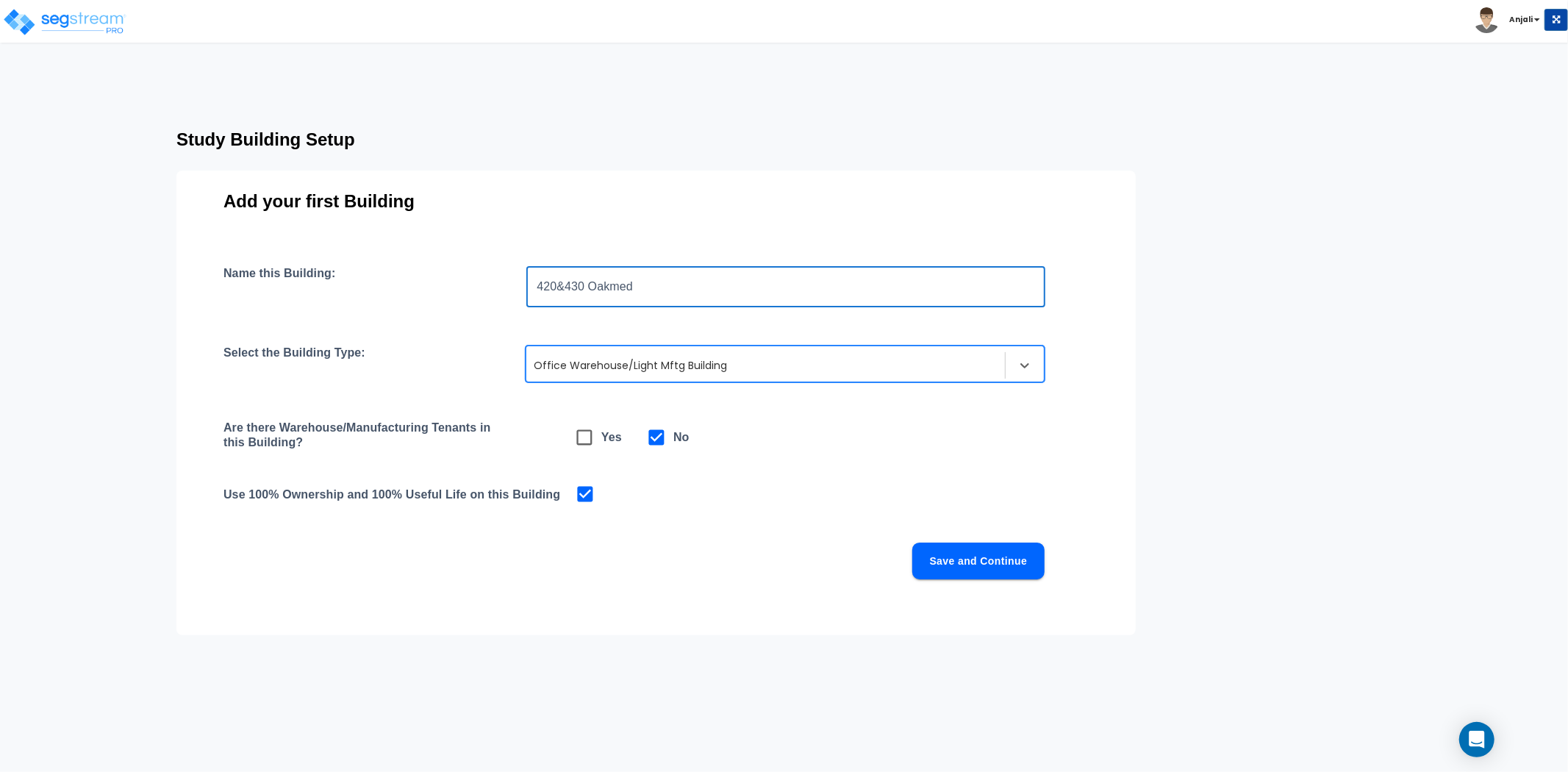
type input "420&430 Oakmed"
click at [951, 549] on button "Save and Continue" at bounding box center [978, 560] width 133 height 37
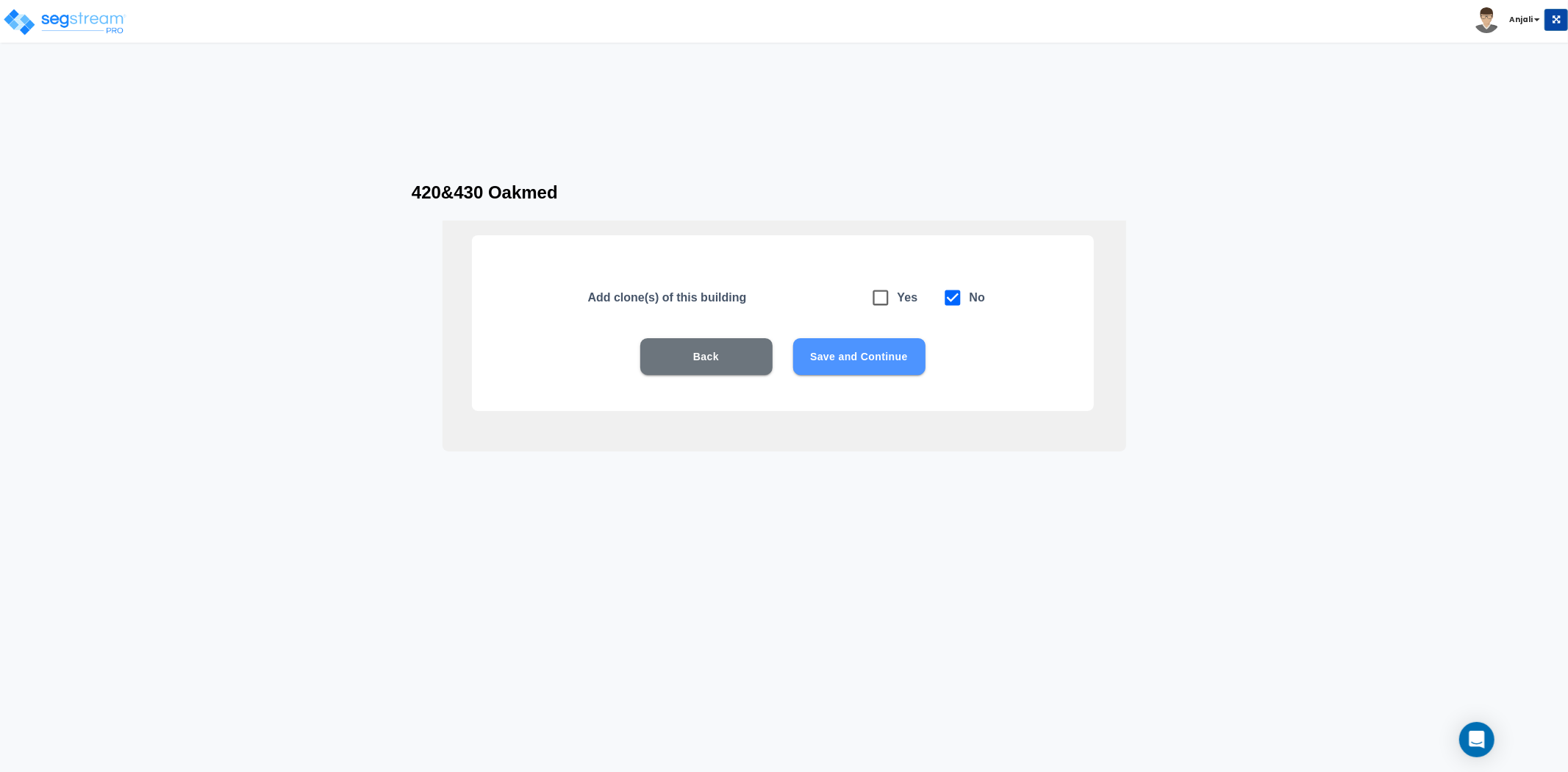
click at [868, 365] on button "Save and Continue" at bounding box center [859, 356] width 133 height 37
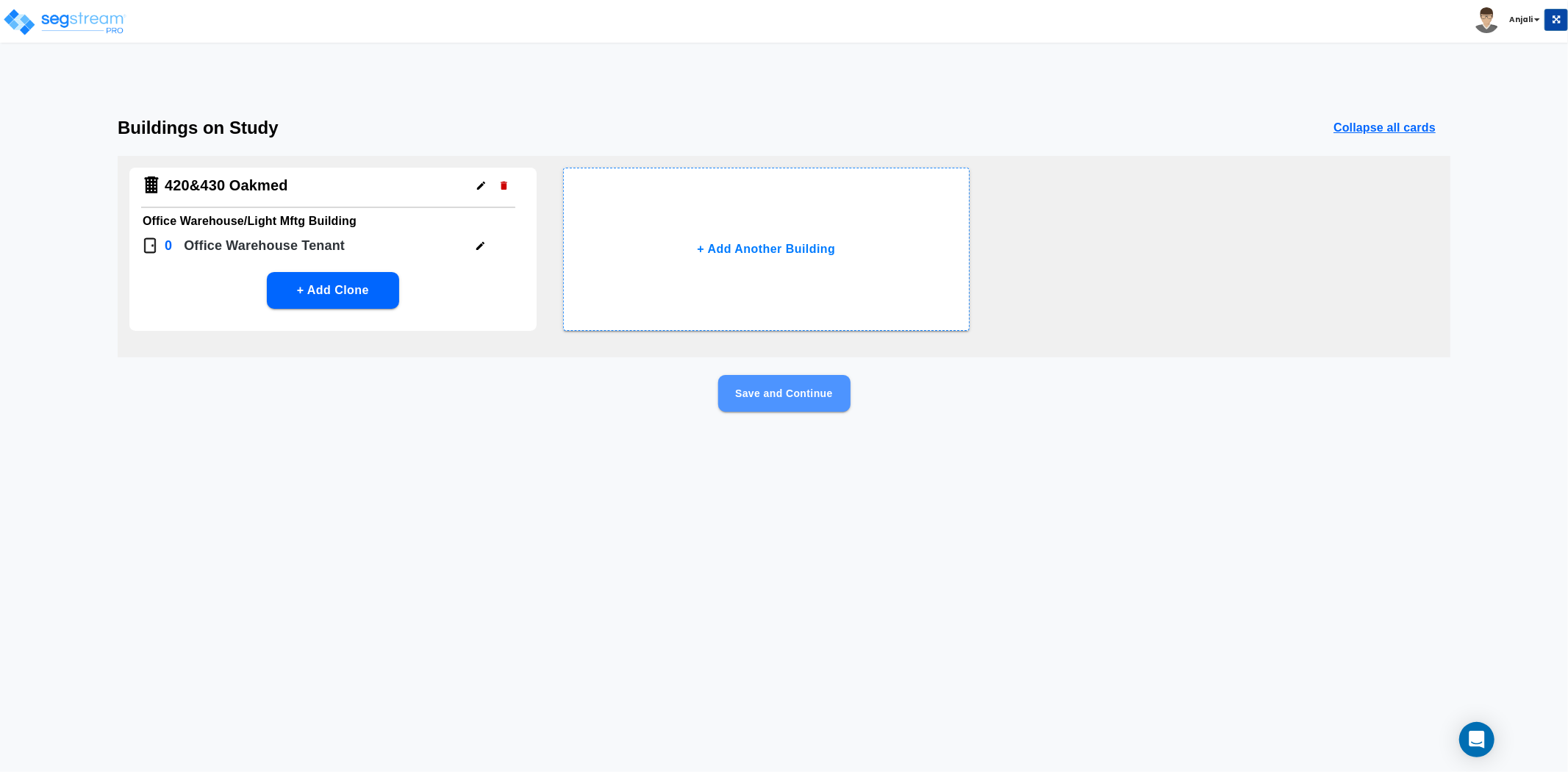
click at [802, 394] on button "Save and Continue" at bounding box center [784, 393] width 133 height 37
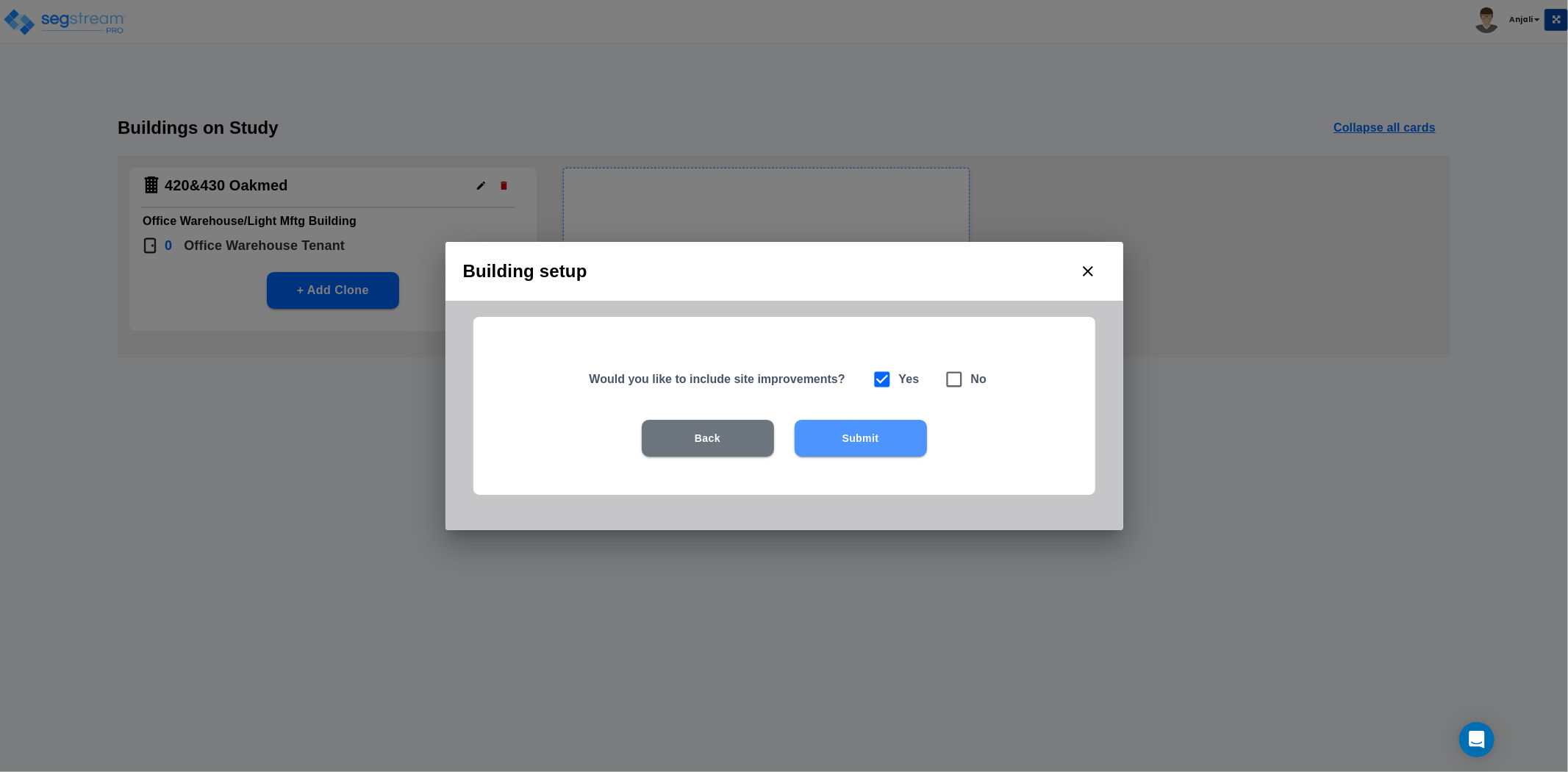
click at [838, 435] on button "Submit" at bounding box center [861, 438] width 133 height 37
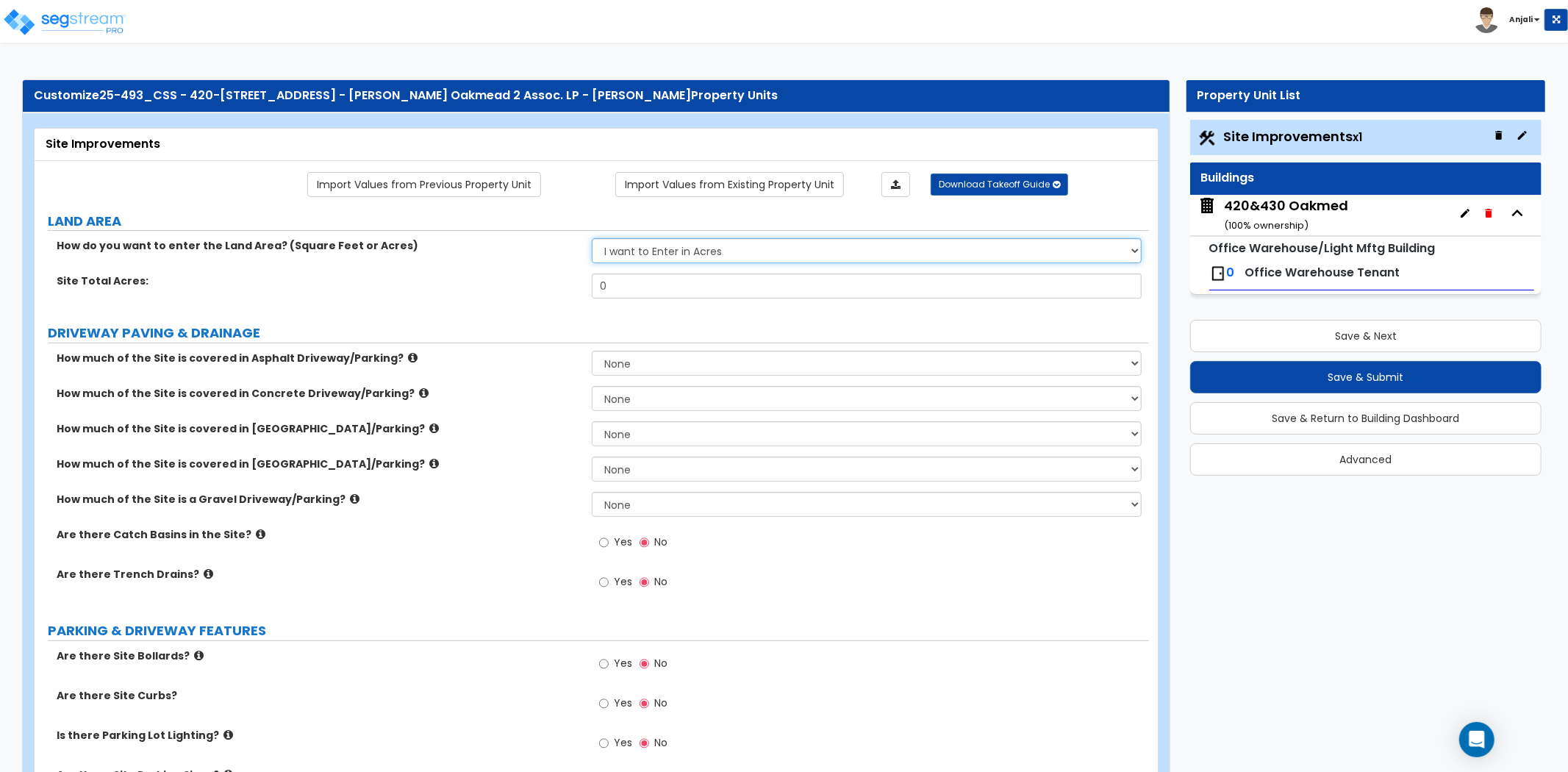
click at [648, 254] on select "I want to Enter in [GEOGRAPHIC_DATA] I want to Enter in Square Feet" at bounding box center [867, 250] width 550 height 25
select select "2"
click at [592, 239] on select "I want to Enter in [GEOGRAPHIC_DATA] I want to Enter in Square Feet" at bounding box center [867, 250] width 550 height 25
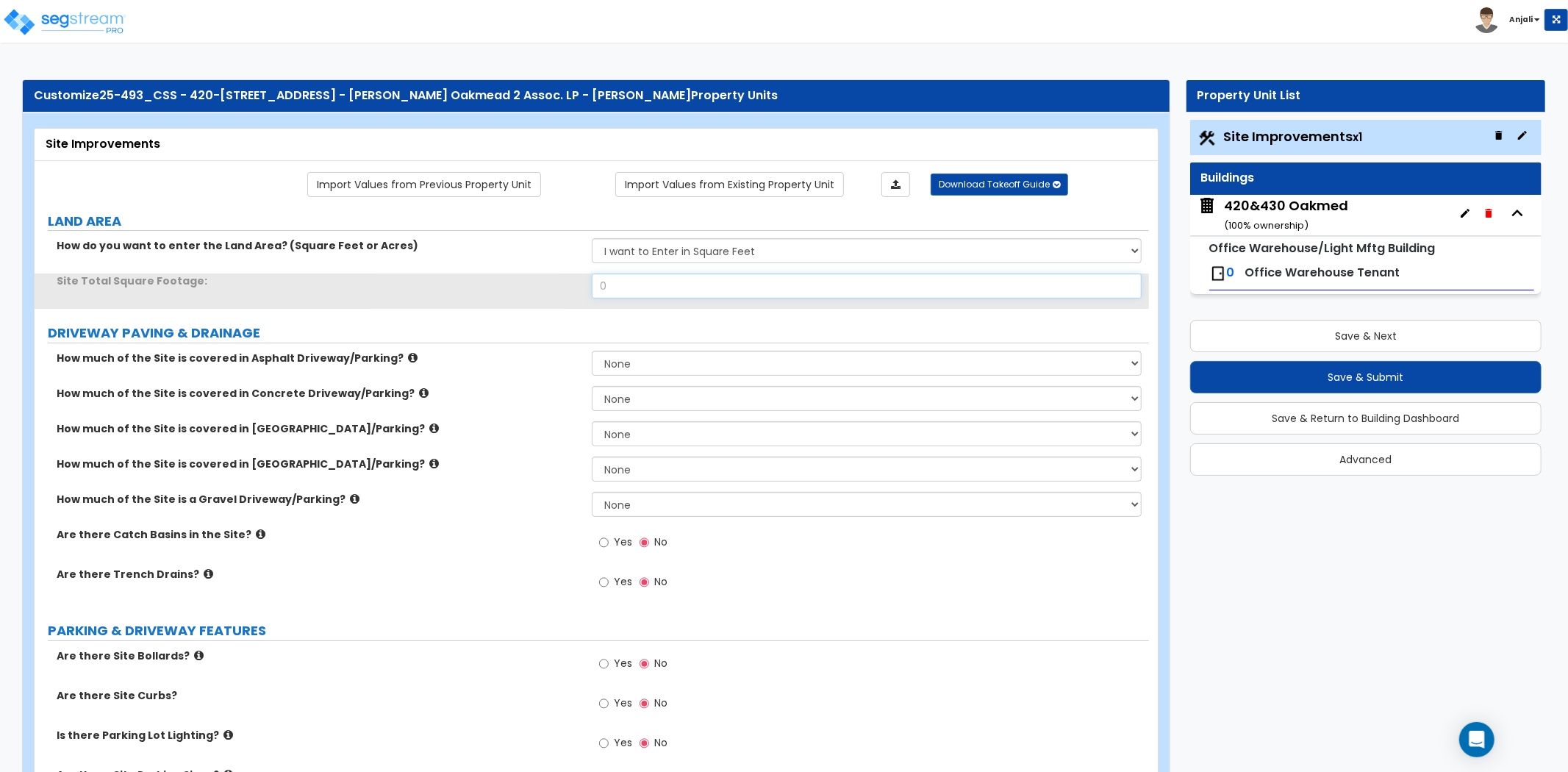
click at [605, 289] on input "0" at bounding box center [867, 285] width 550 height 25
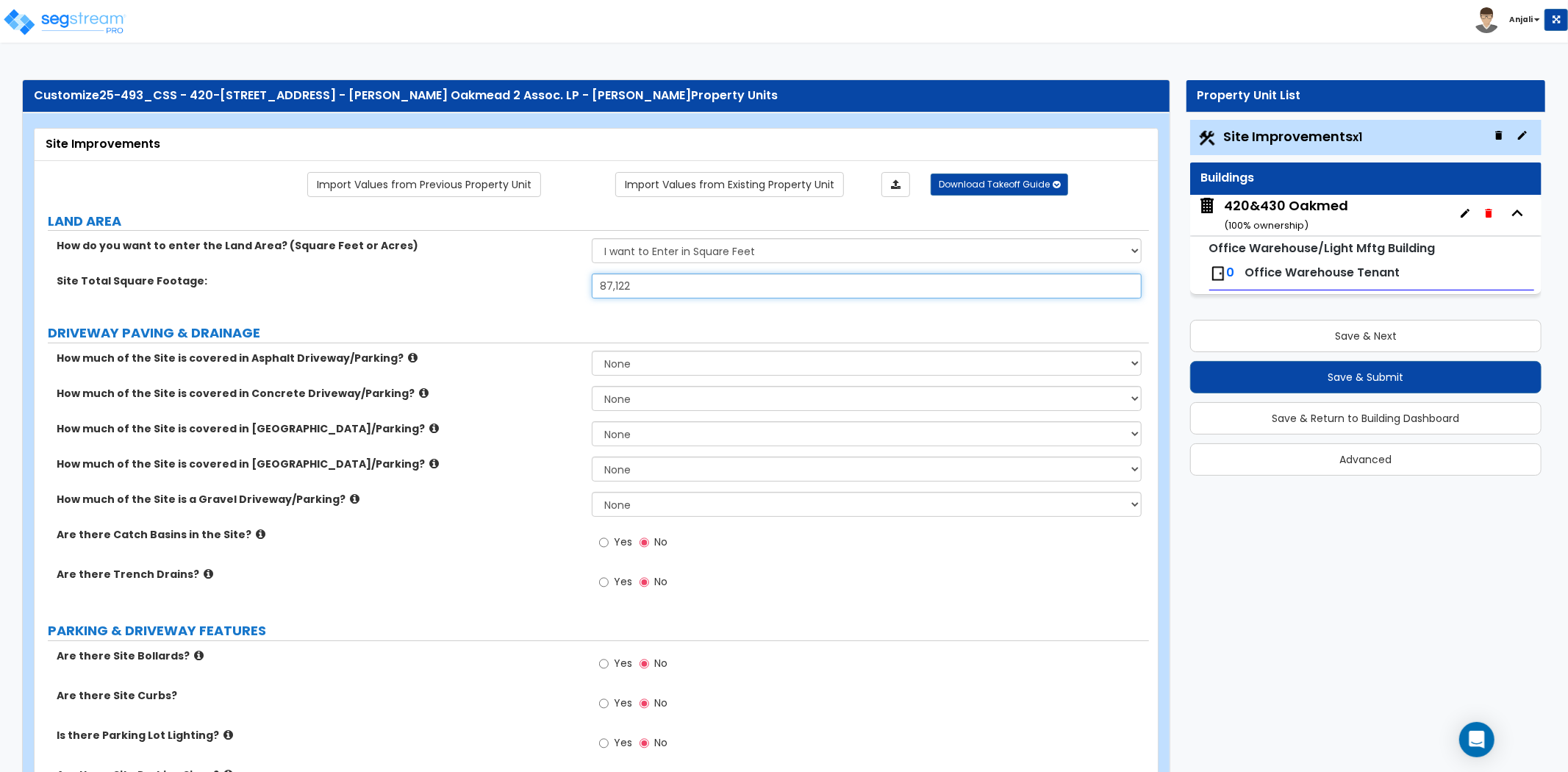
type input "87,122"
click at [584, 326] on label "DRIVEWAY PAVING & DRAINAGE" at bounding box center [598, 332] width 1101 height 19
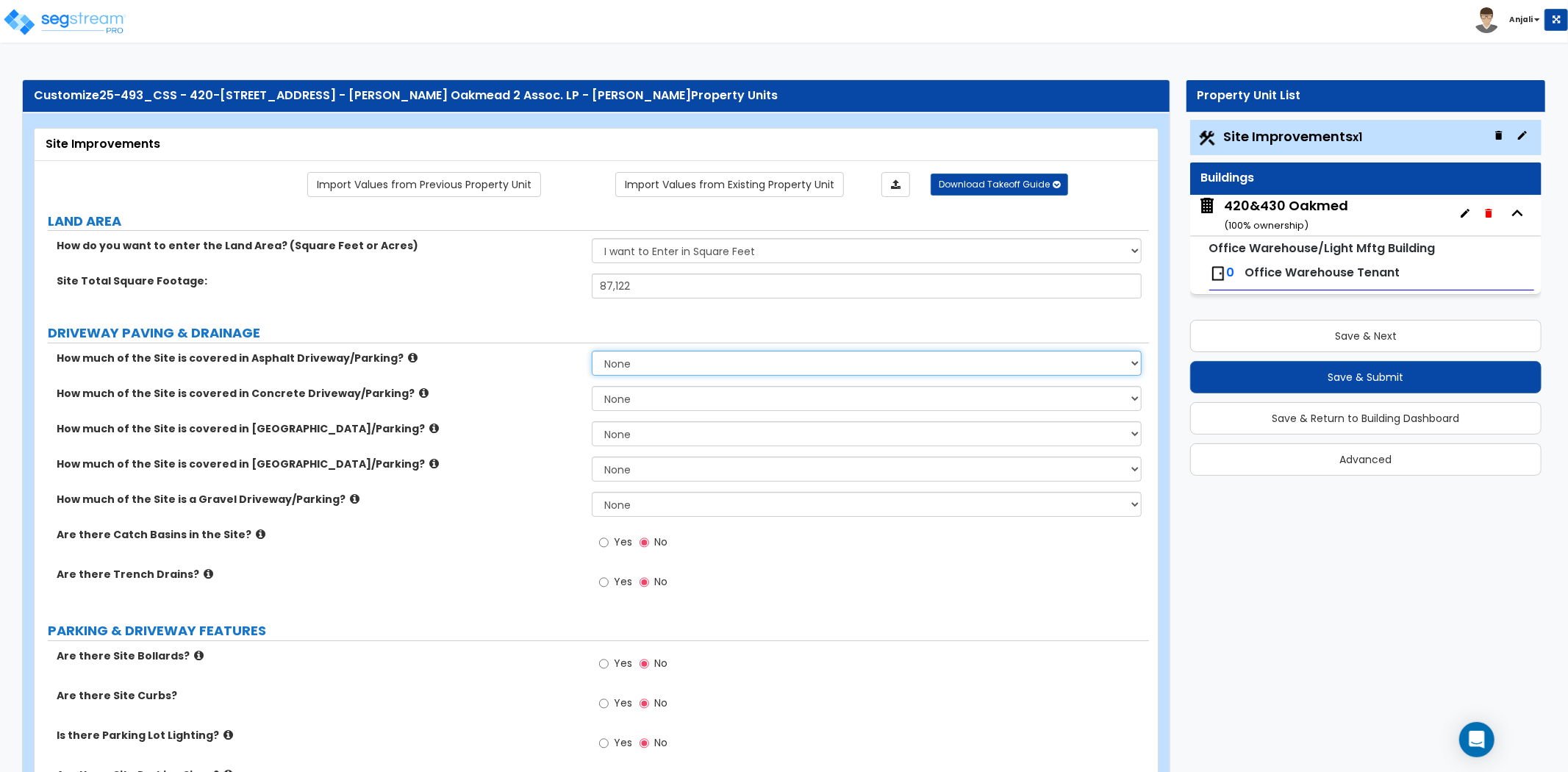
click at [700, 375] on select "None I want to Enter an Approximate Percentage I want to Enter the Square Foota…" at bounding box center [867, 362] width 550 height 25
select select "2"
click at [592, 350] on select "None I want to Enter an Approximate Percentage I want to Enter the Square Foota…" at bounding box center [867, 362] width 550 height 25
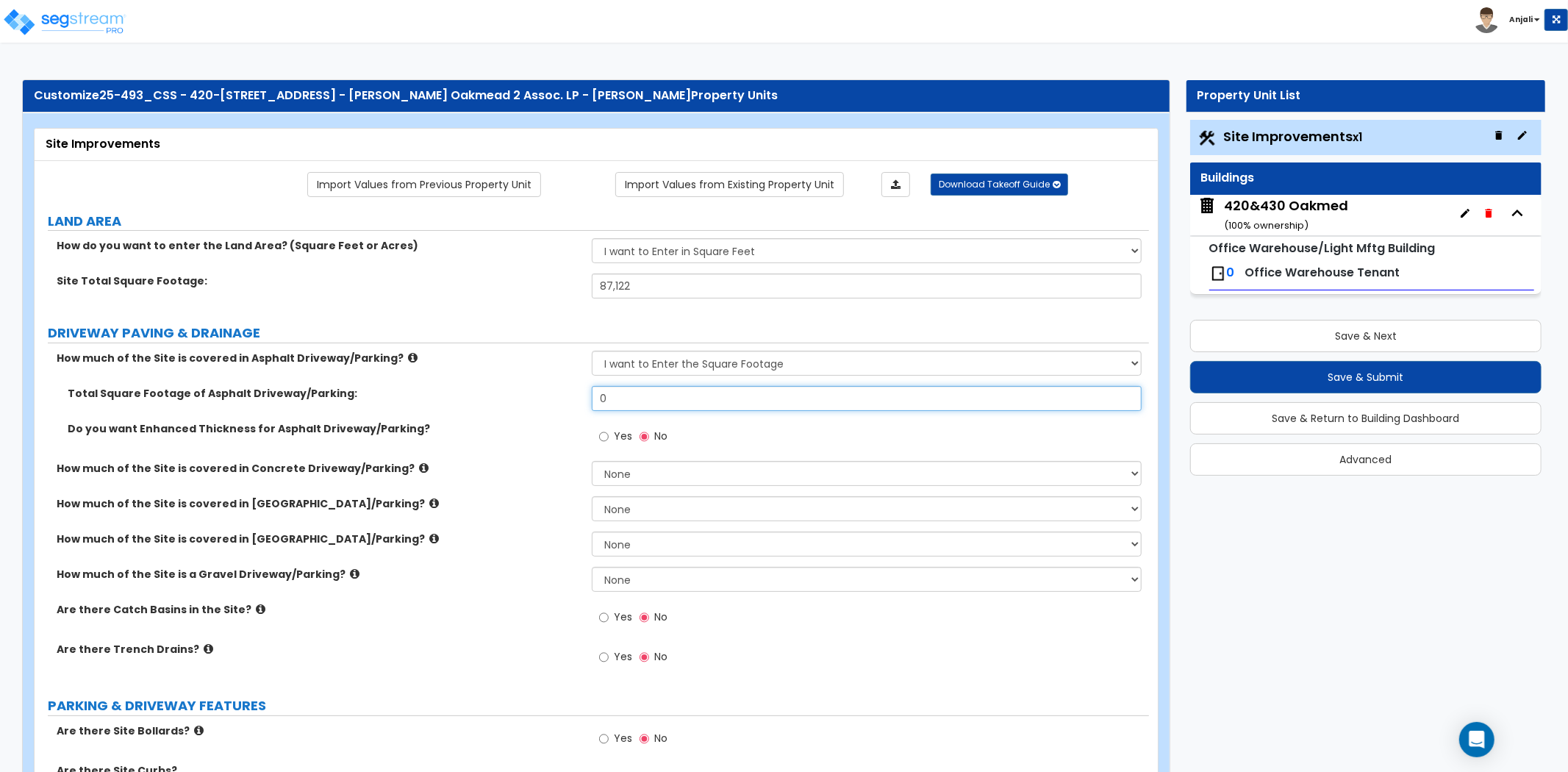
click at [627, 403] on input "0" at bounding box center [867, 398] width 550 height 25
type input "35,694"
click at [533, 399] on label "Total Square Footage of Asphalt Driveway/Parking:" at bounding box center [324, 393] width 513 height 15
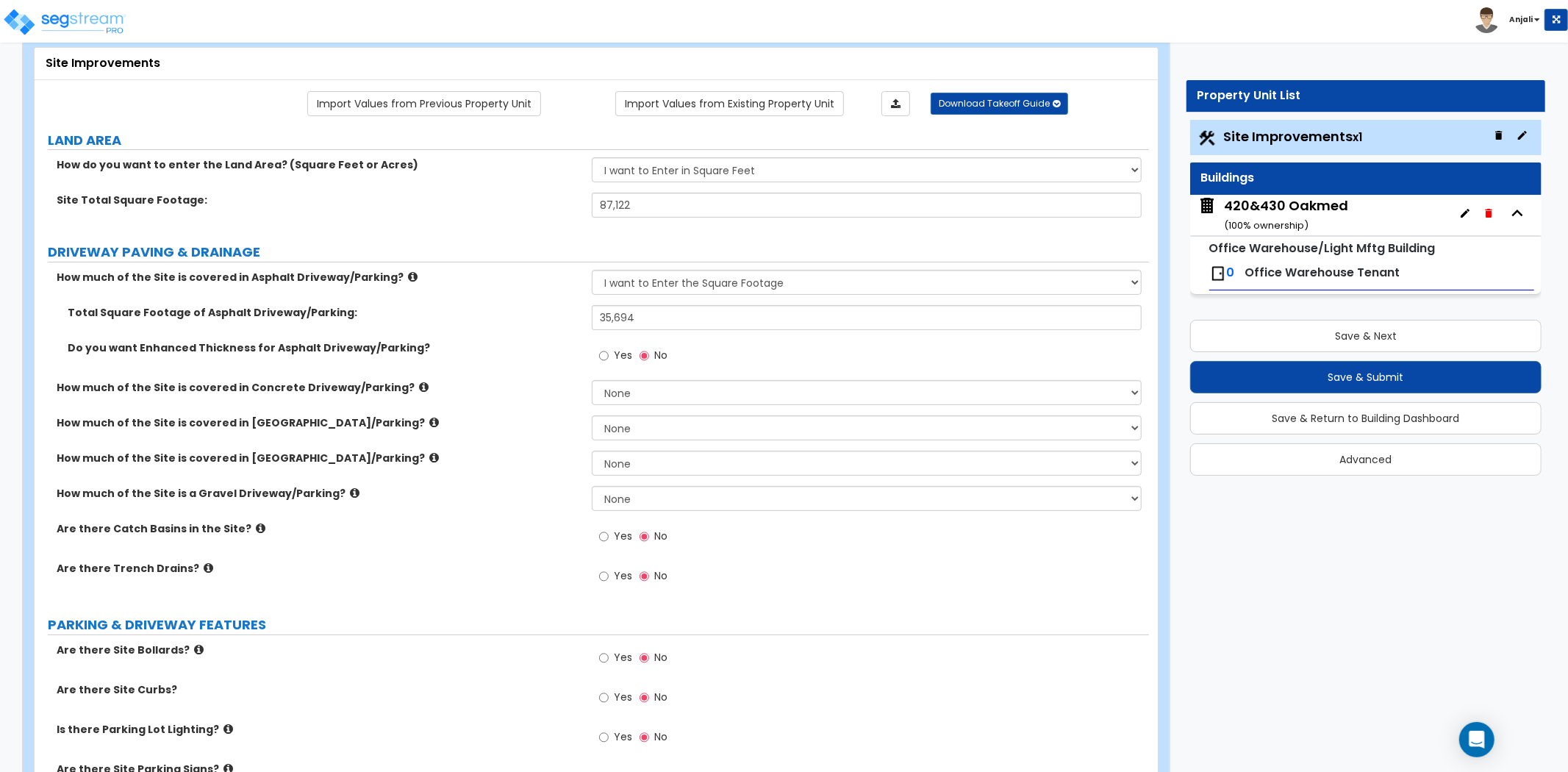
scroll to position [81, 0]
click at [638, 389] on select "None I want to Enter an Approximate Percentage I want to Enter the Square Foota…" at bounding box center [867, 392] width 550 height 25
select select "2"
click at [592, 380] on select "None I want to Enter an Approximate Percentage I want to Enter the Square Foota…" at bounding box center [867, 392] width 550 height 25
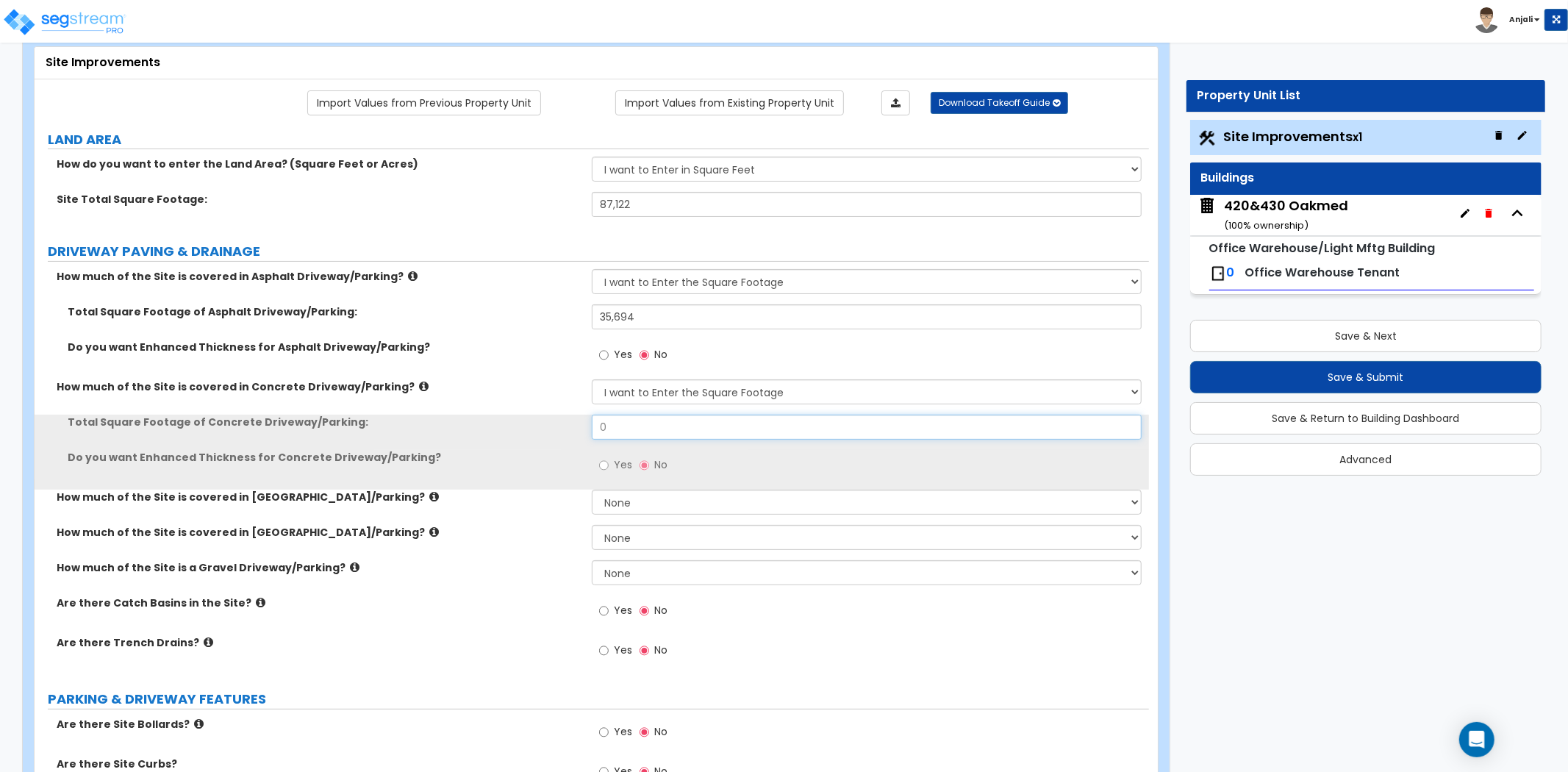
click at [649, 425] on input "0" at bounding box center [867, 426] width 550 height 25
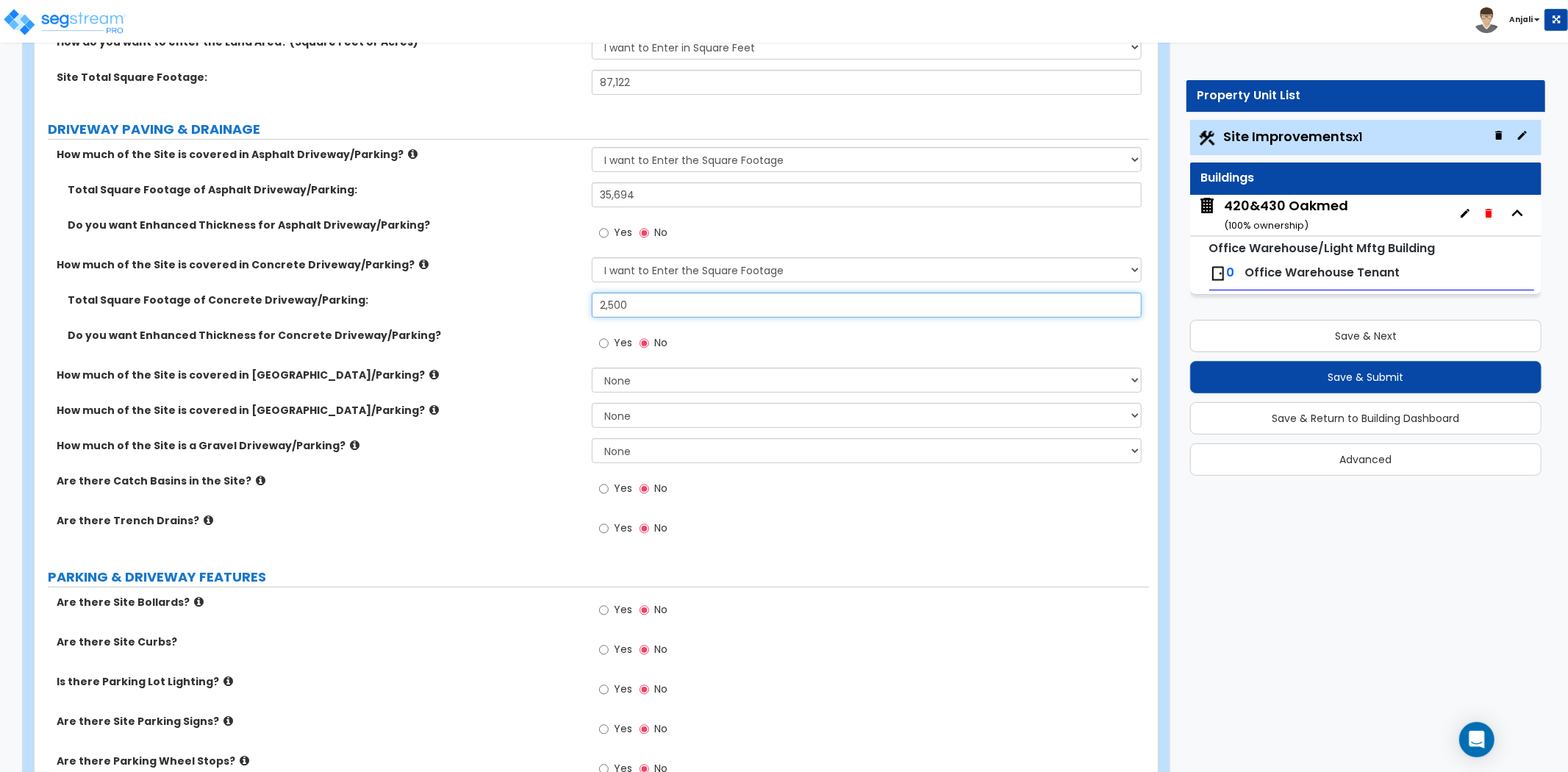
scroll to position [245, 0]
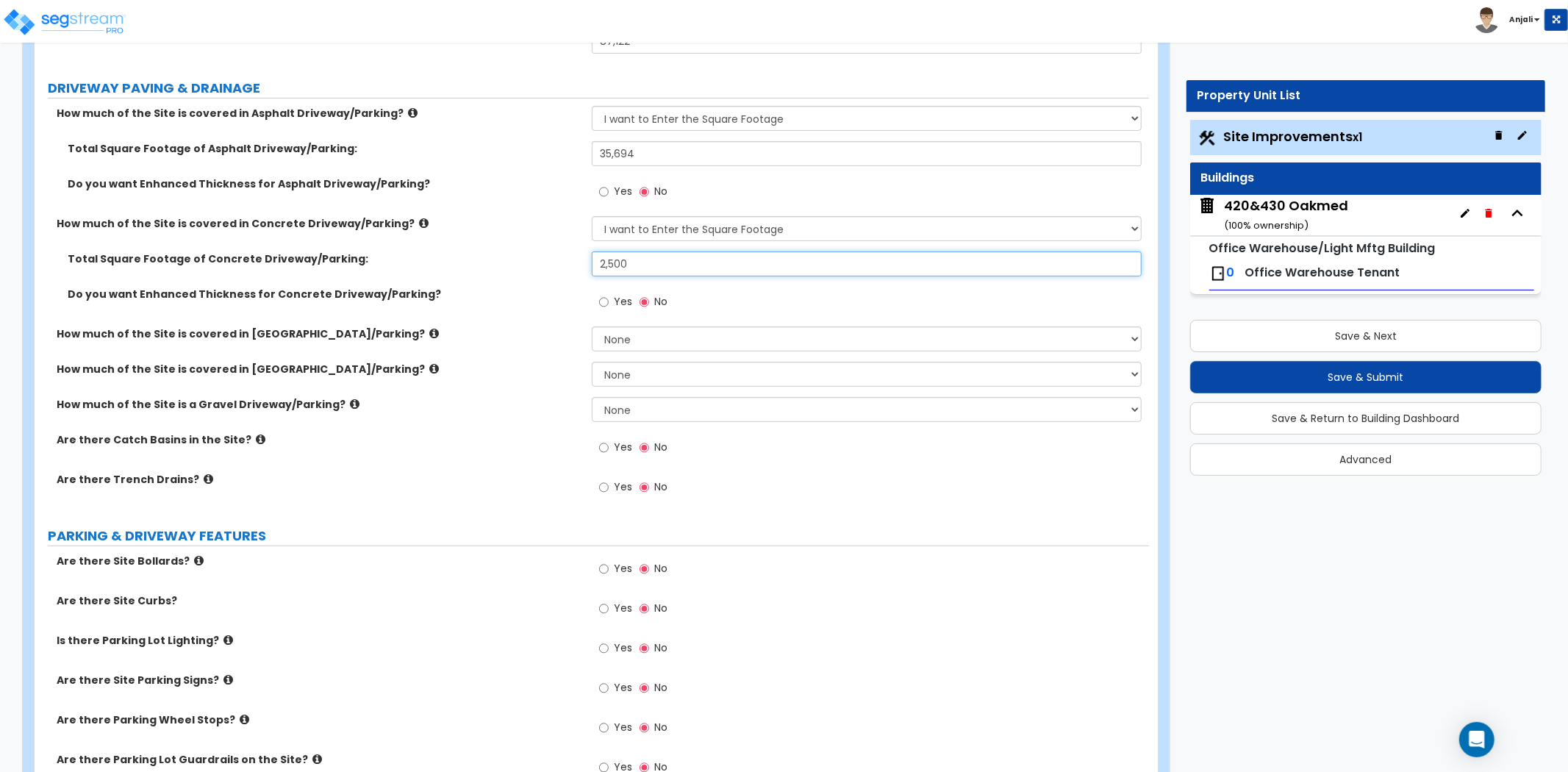
type input "2,500"
click at [606, 446] on input "Yes" at bounding box center [603, 447] width 10 height 16
radio input "true"
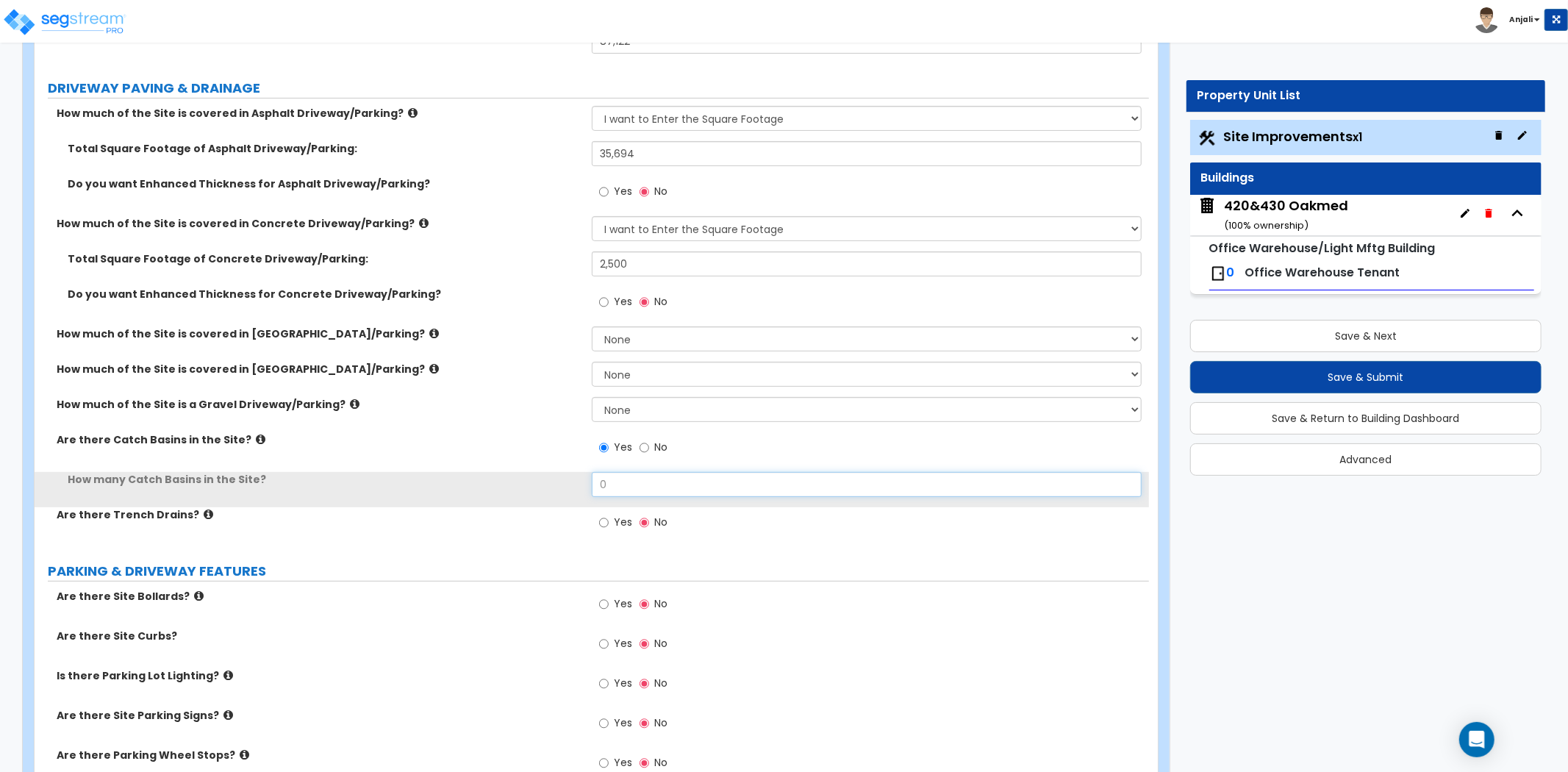
click at [624, 485] on input "0" at bounding box center [867, 484] width 550 height 25
type input "12"
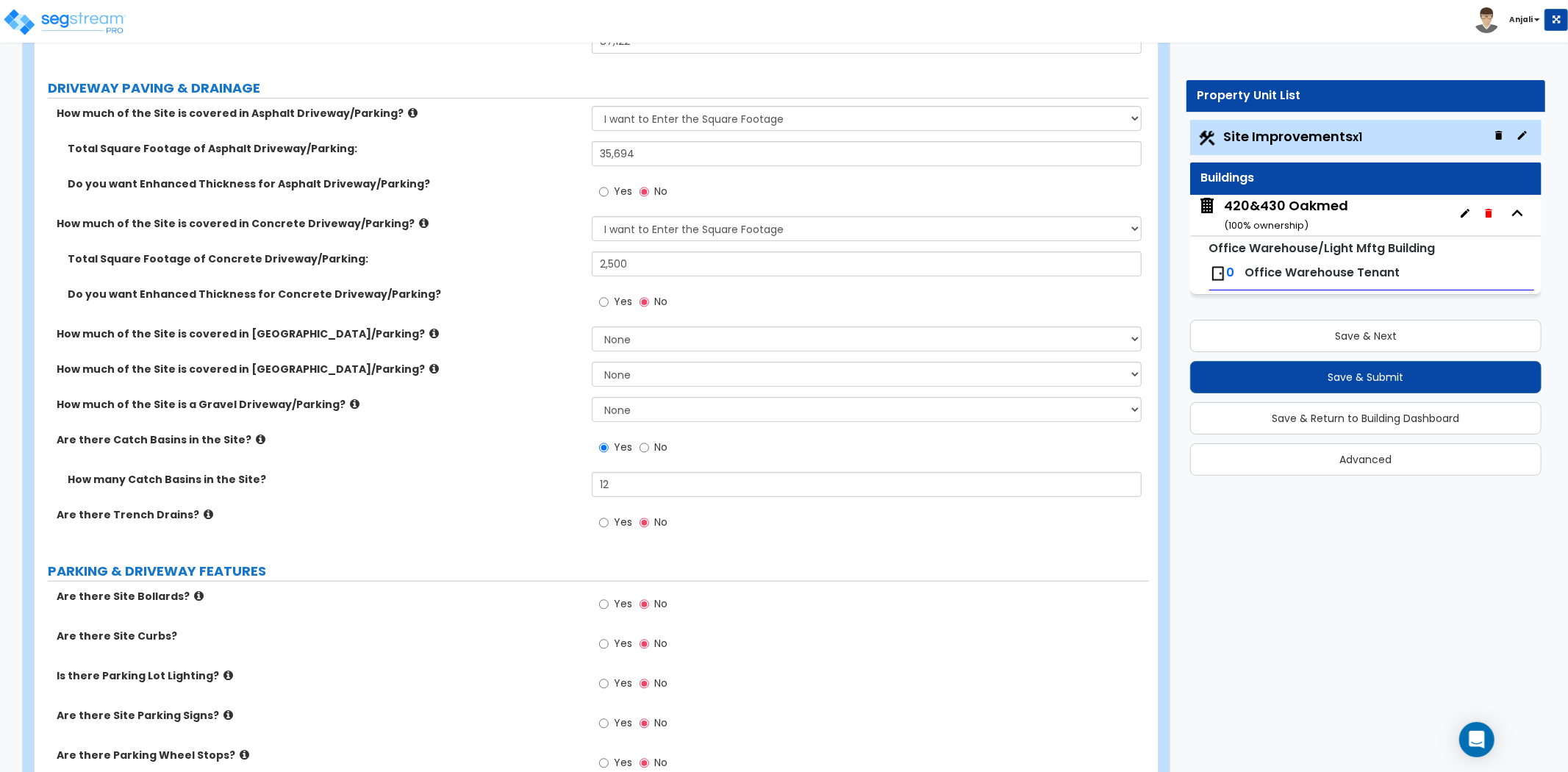
click at [496, 529] on div "Are there Trench Drains? Yes No" at bounding box center [591, 526] width 1114 height 40
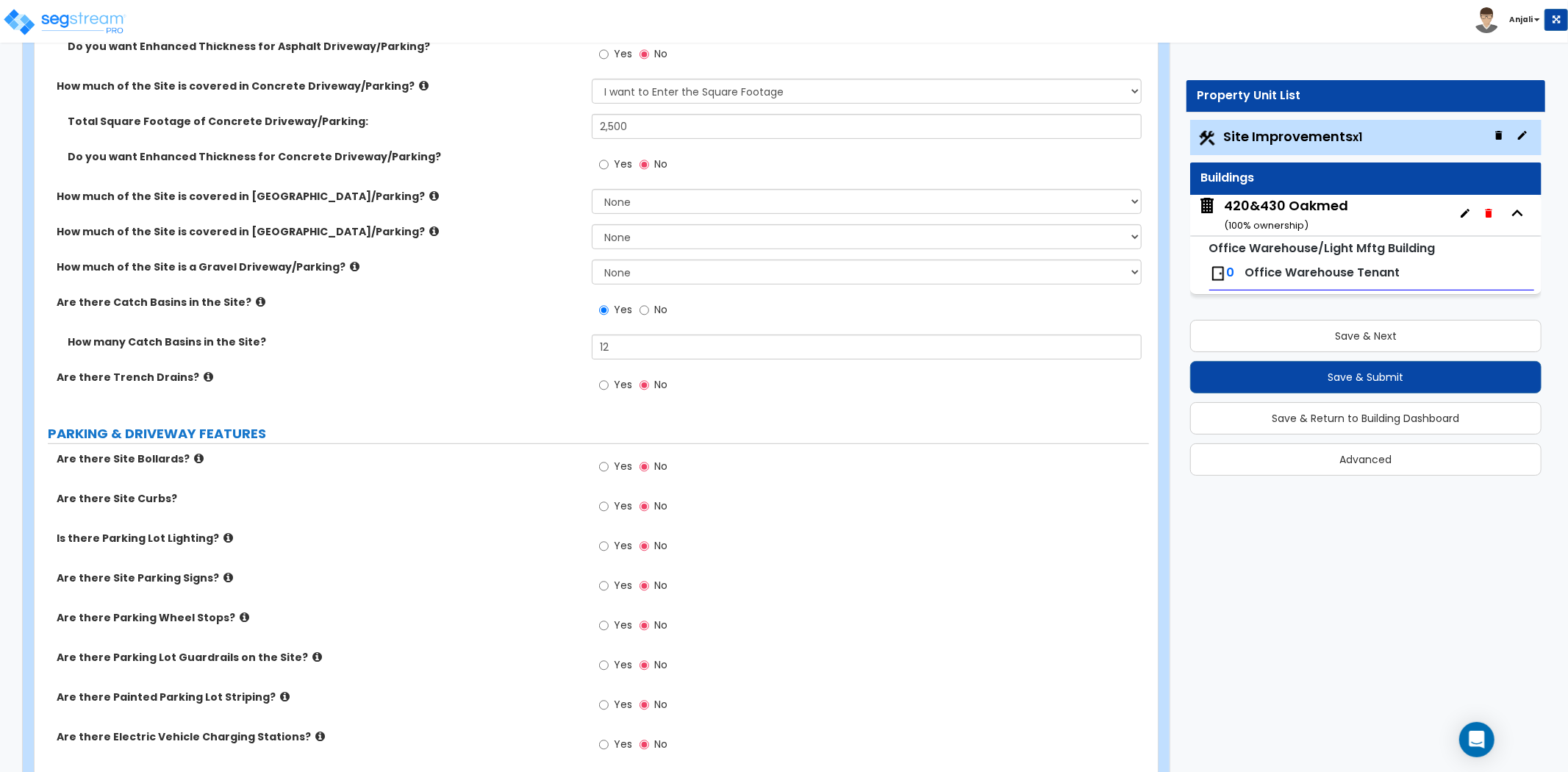
scroll to position [408, 0]
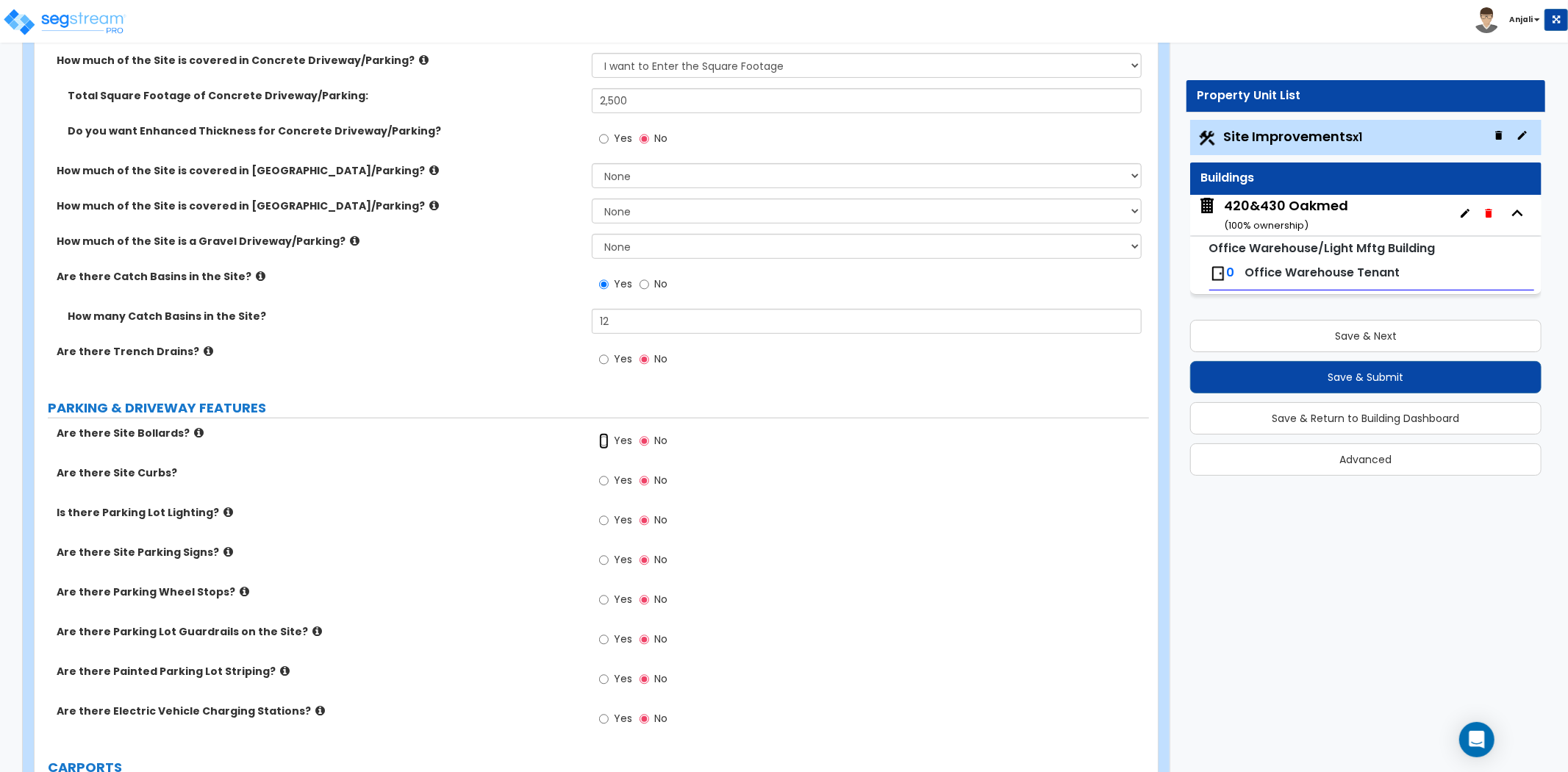
click at [602, 444] on input "Yes" at bounding box center [603, 441] width 10 height 16
radio input "true"
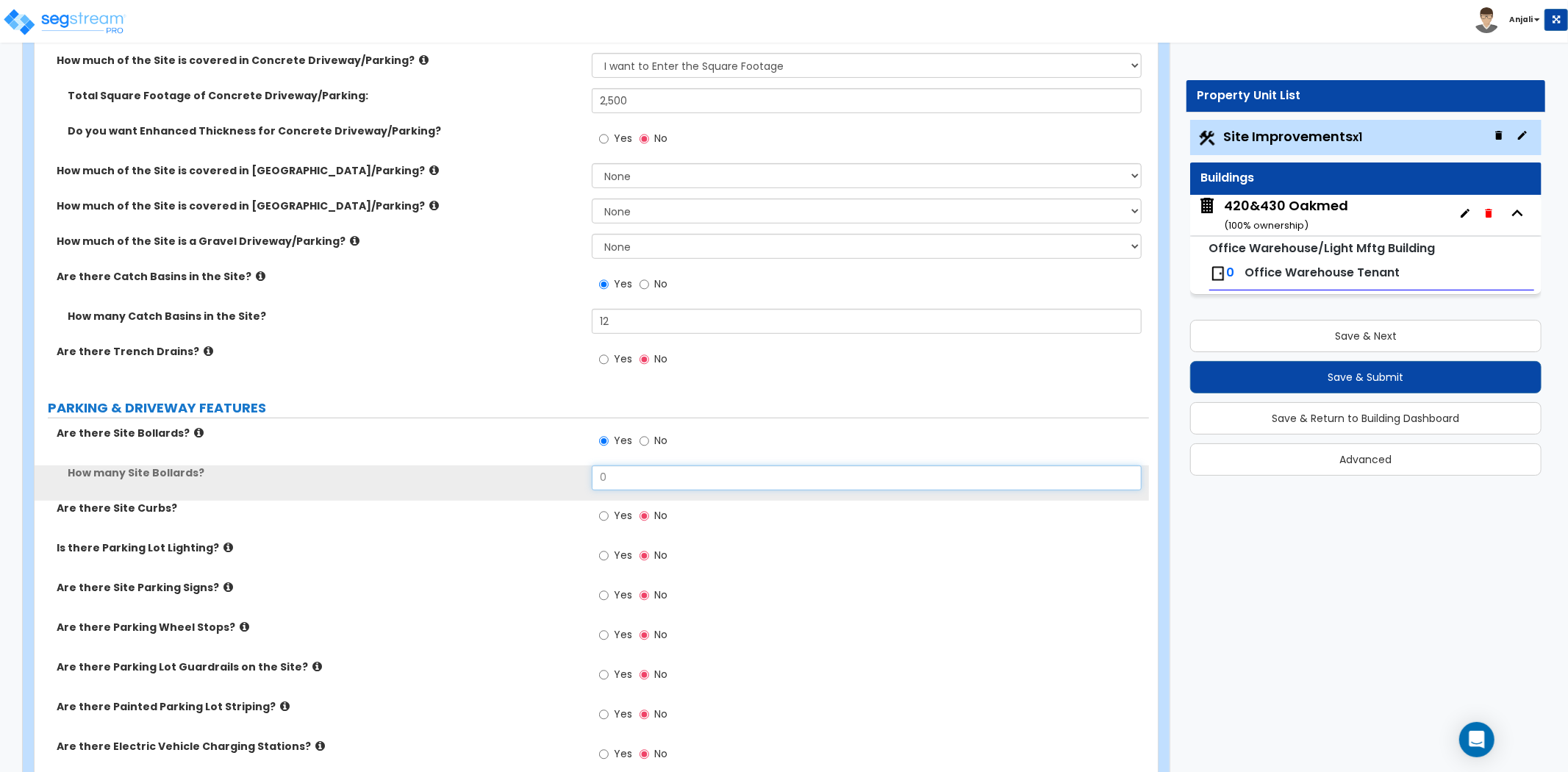
click at [626, 481] on input "0" at bounding box center [867, 478] width 550 height 25
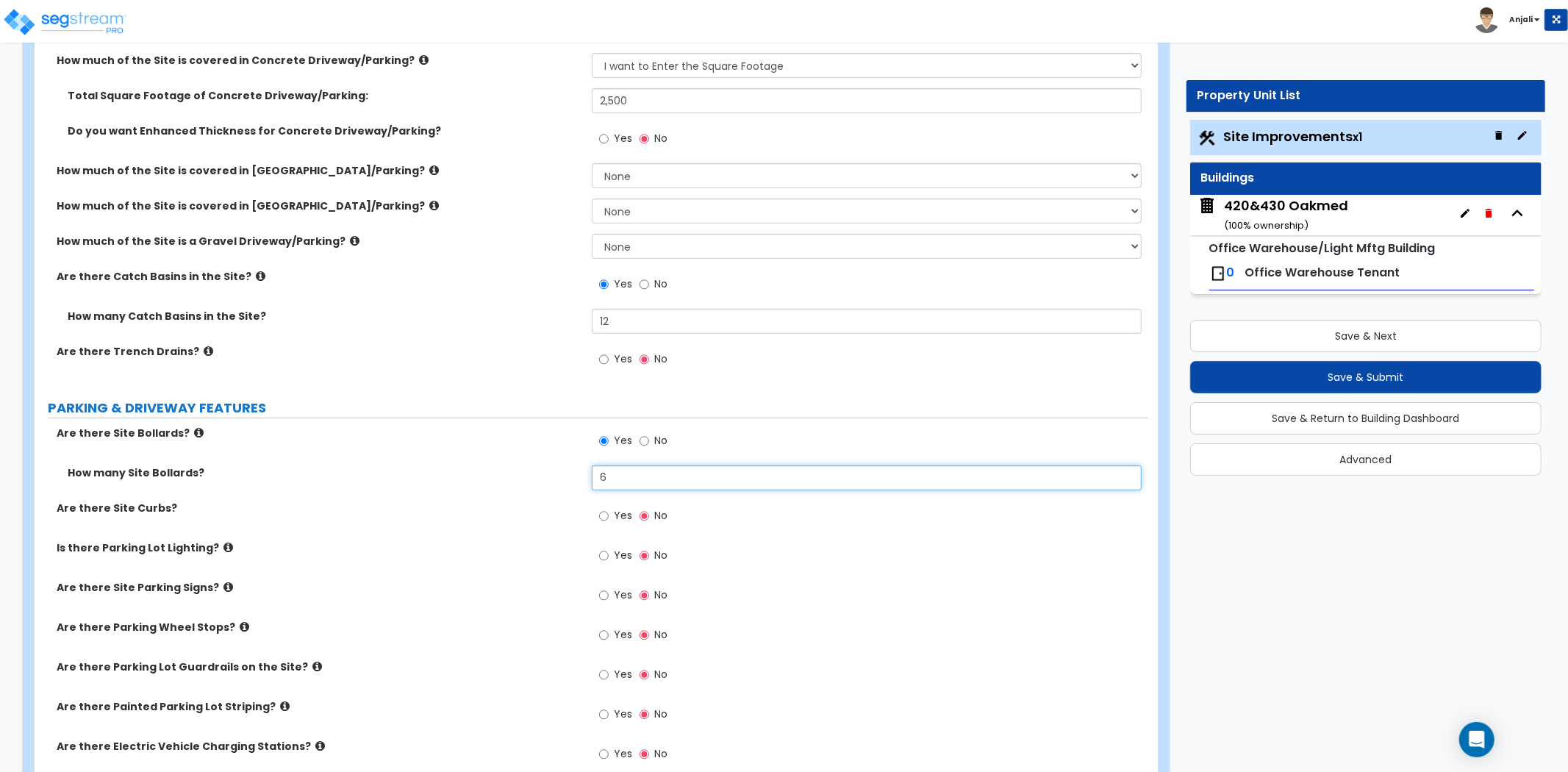
type input "6"
click at [601, 514] on input "Yes" at bounding box center [603, 515] width 10 height 16
radio input "true"
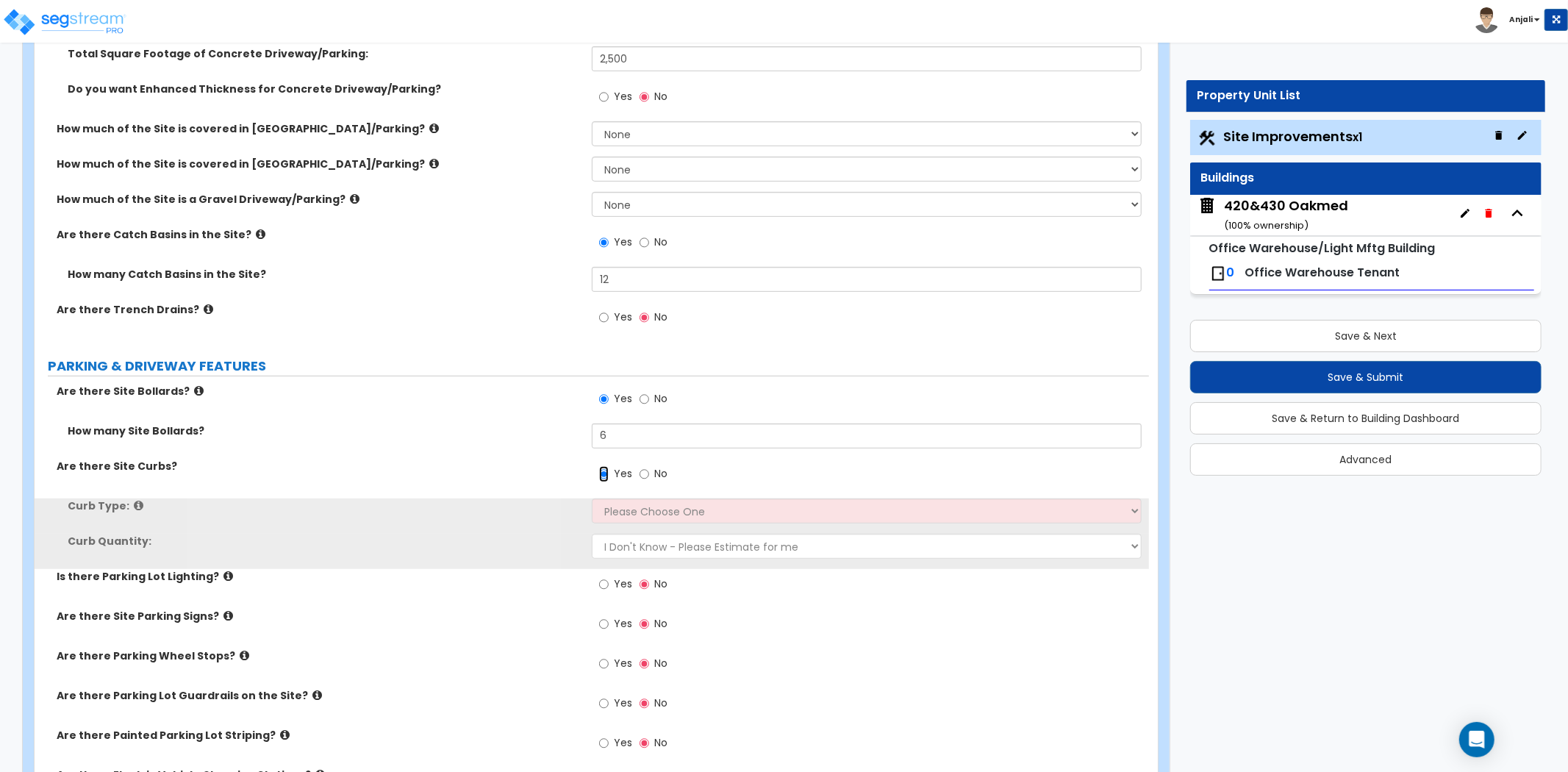
scroll to position [490, 0]
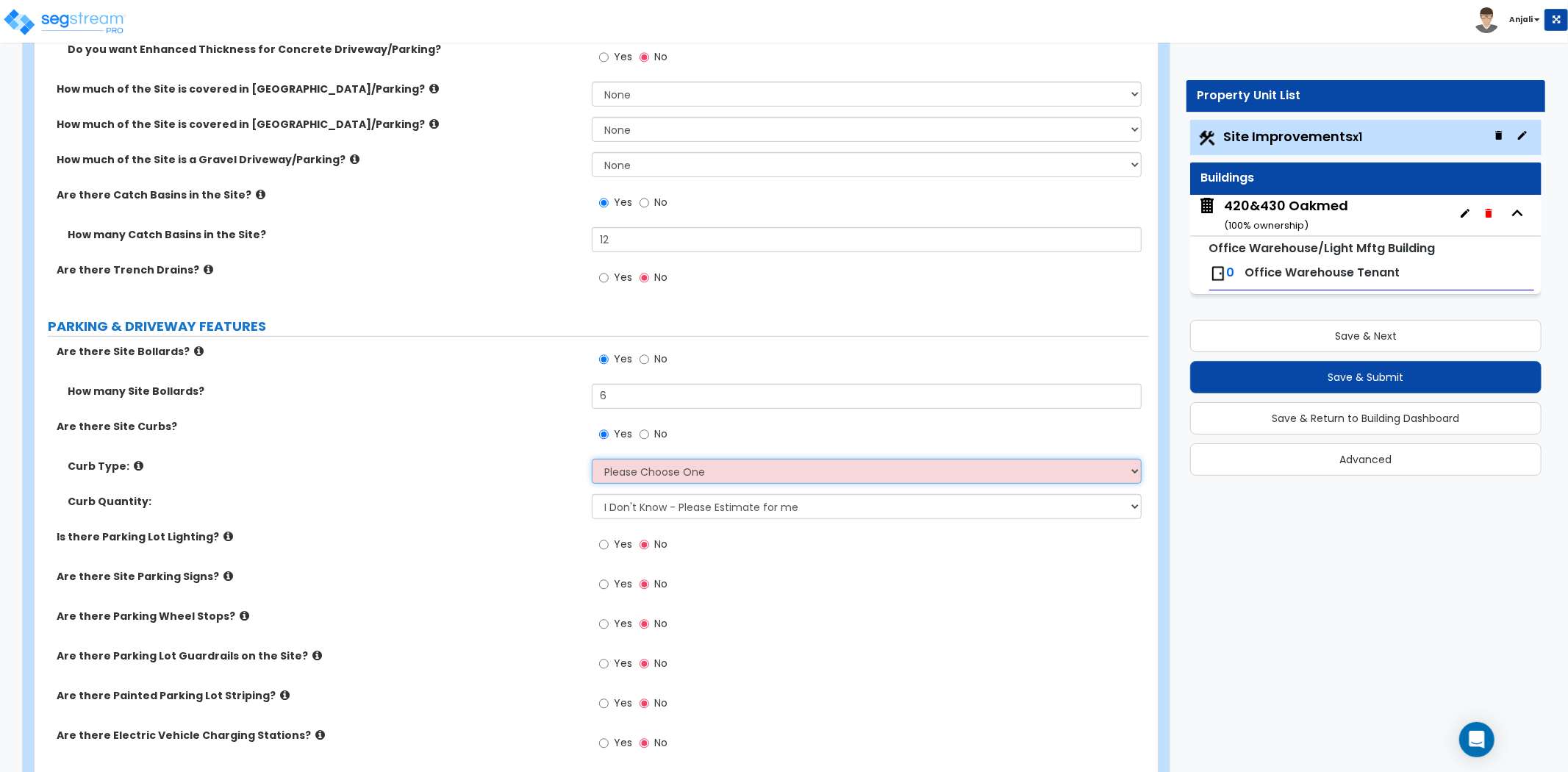
click at [684, 468] on select "Please Choose One Curb (Only) Curb & Gutter Asphalt Berm" at bounding box center [867, 471] width 550 height 25
select select "1"
click at [592, 459] on select "Please Choose One Curb (Only) Curb & Gutter Asphalt Berm" at bounding box center [867, 471] width 550 height 25
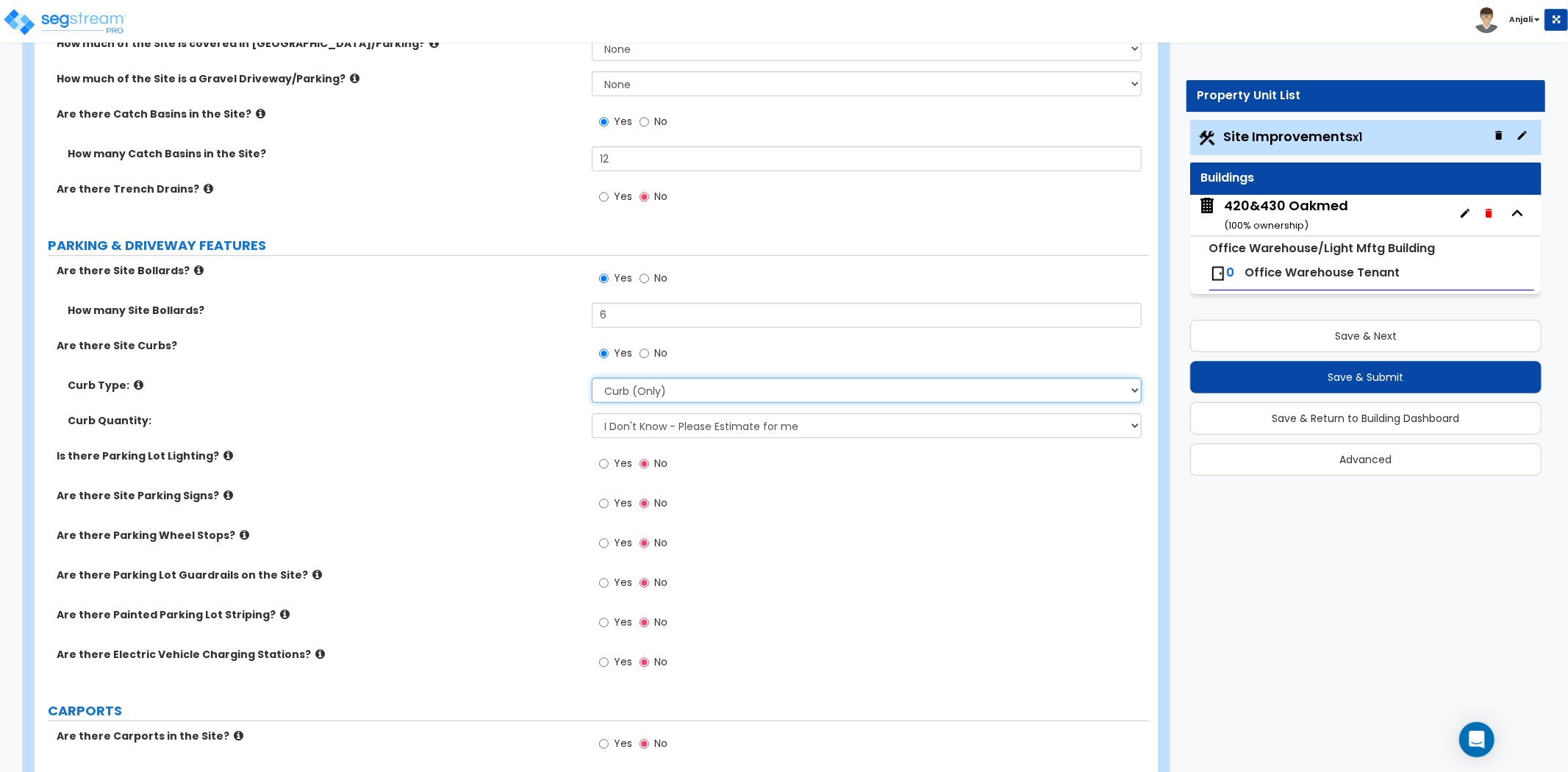
scroll to position [571, 0]
click at [600, 464] on input "Yes" at bounding box center [603, 462] width 10 height 16
radio input "true"
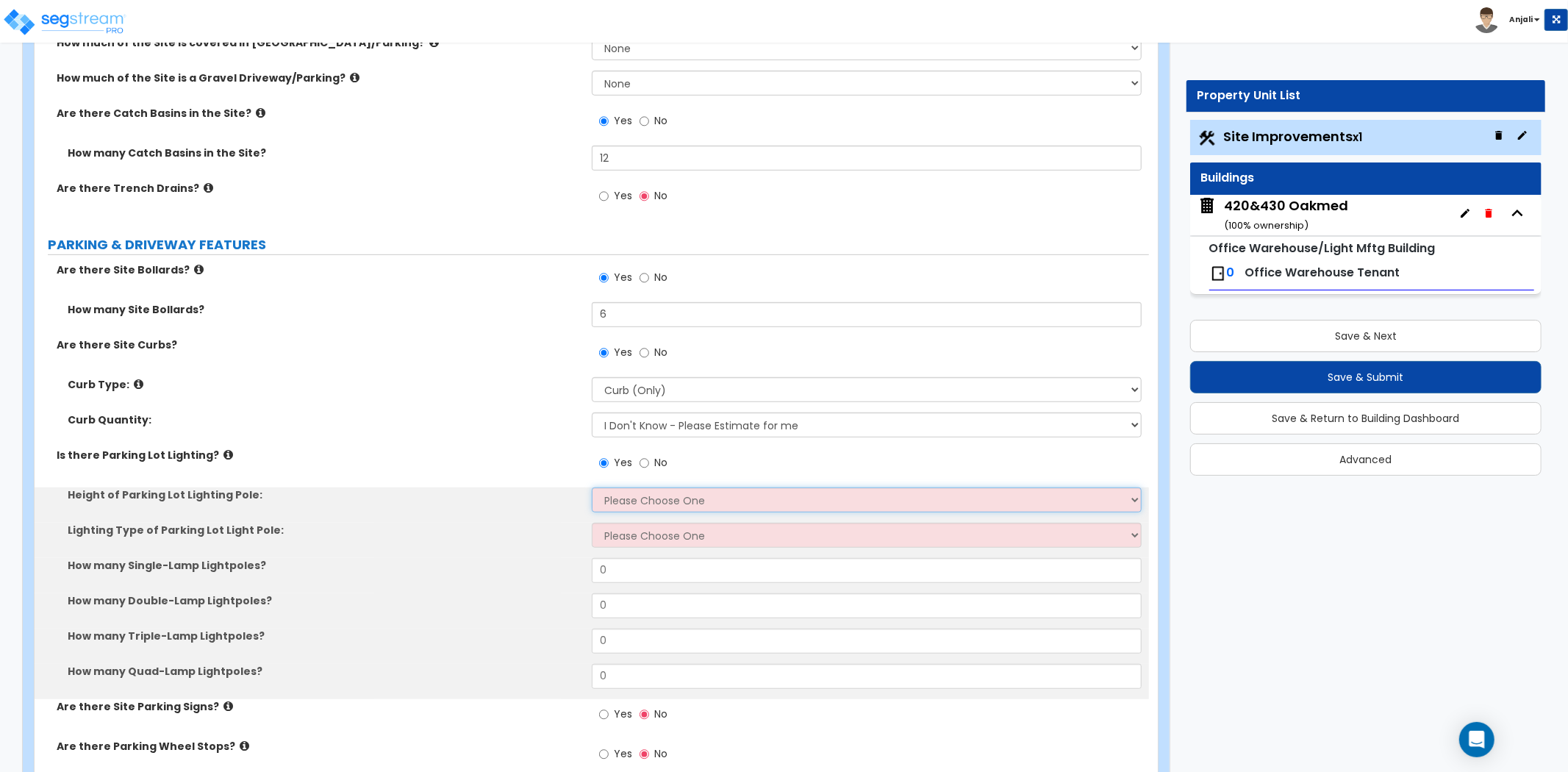
click at [643, 505] on select "Please Choose One 20' high 30' high 40' high" at bounding box center [867, 499] width 550 height 25
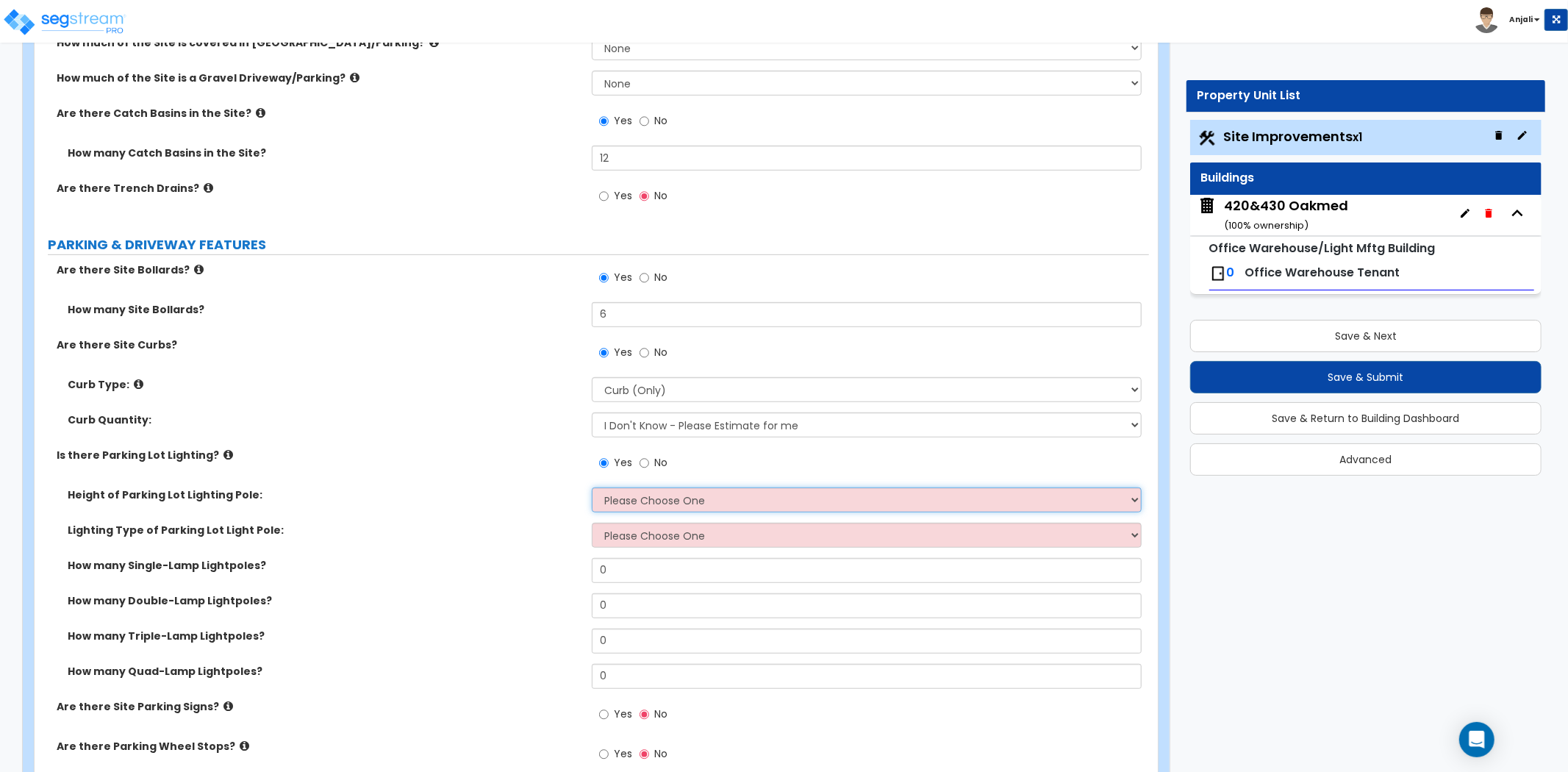
select select "1"
click at [592, 487] on select "Please Choose One 20' high 30' high 40' high" at bounding box center [867, 499] width 550 height 25
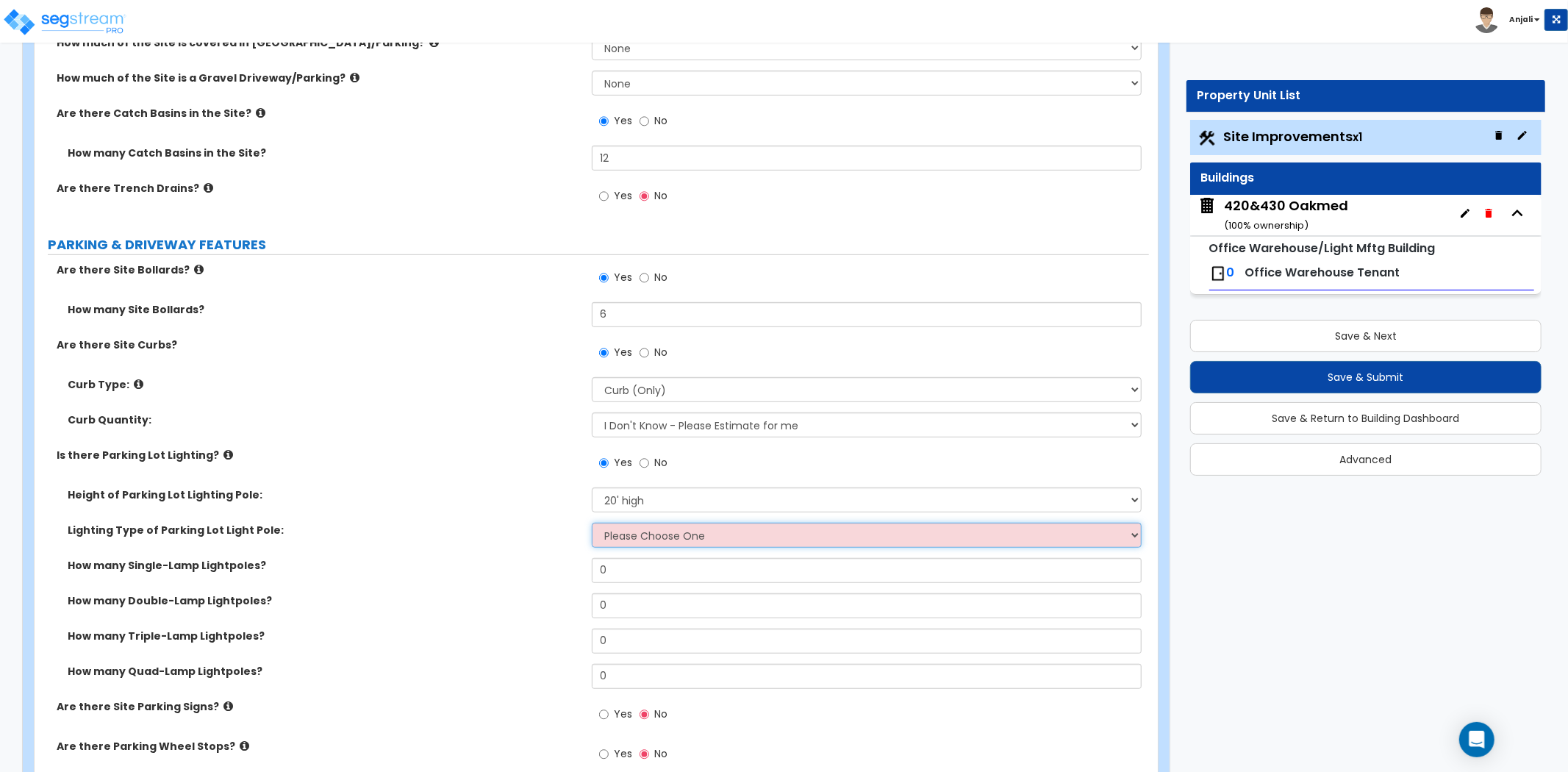
click at [660, 526] on select "Please Choose One LED Metal Halide High Pressure Sodium Please Choose for me" at bounding box center [867, 535] width 550 height 25
select select "1"
click at [592, 523] on select "Please Choose One LED Metal Halide High Pressure Sodium Please Choose for me" at bounding box center [867, 535] width 550 height 25
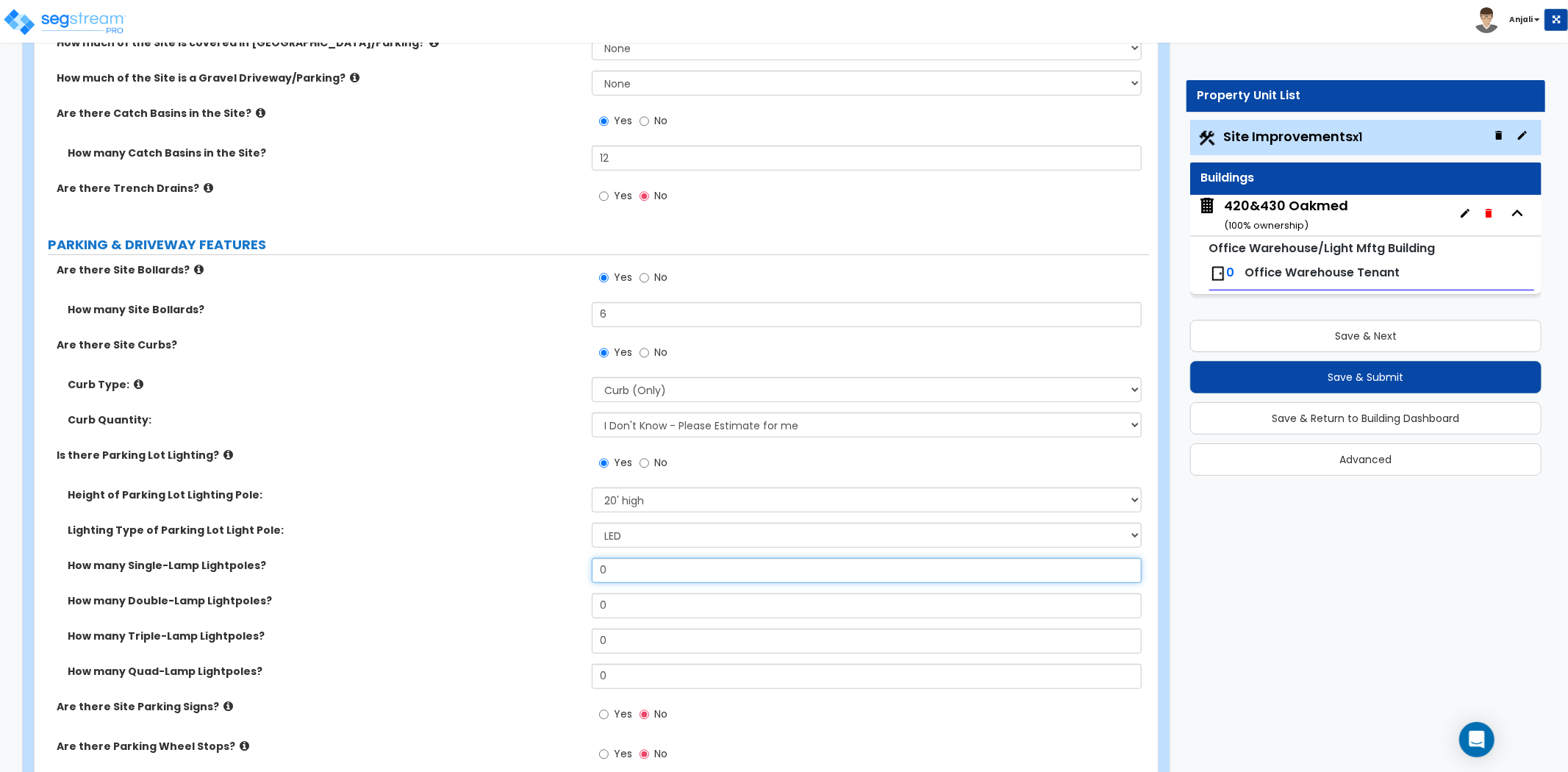
click at [662, 567] on input "0" at bounding box center [867, 570] width 550 height 25
type input "8"
click at [449, 584] on div "How many Single-Lamp Lightpoles? 8" at bounding box center [591, 575] width 1114 height 35
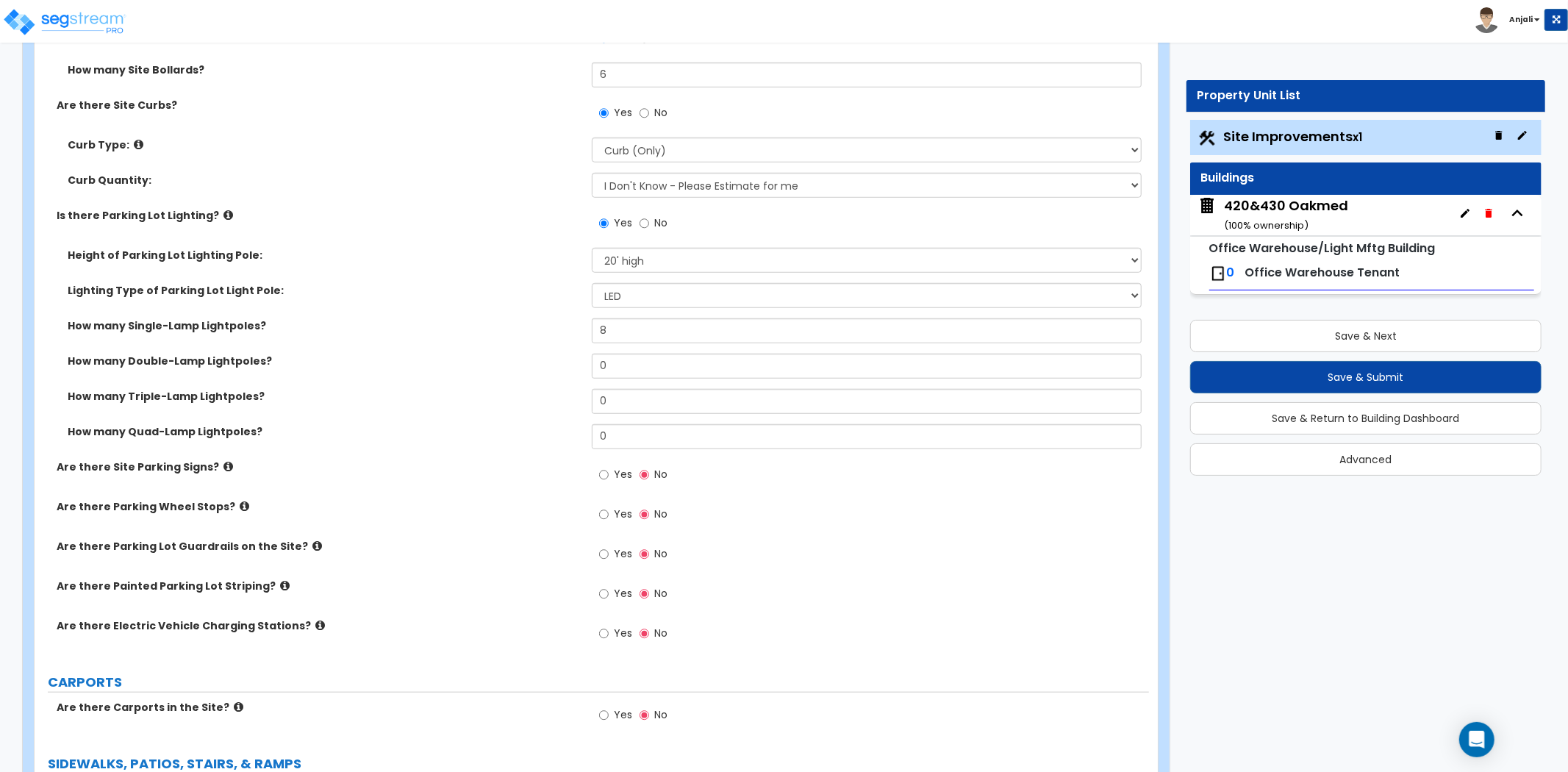
scroll to position [816, 0]
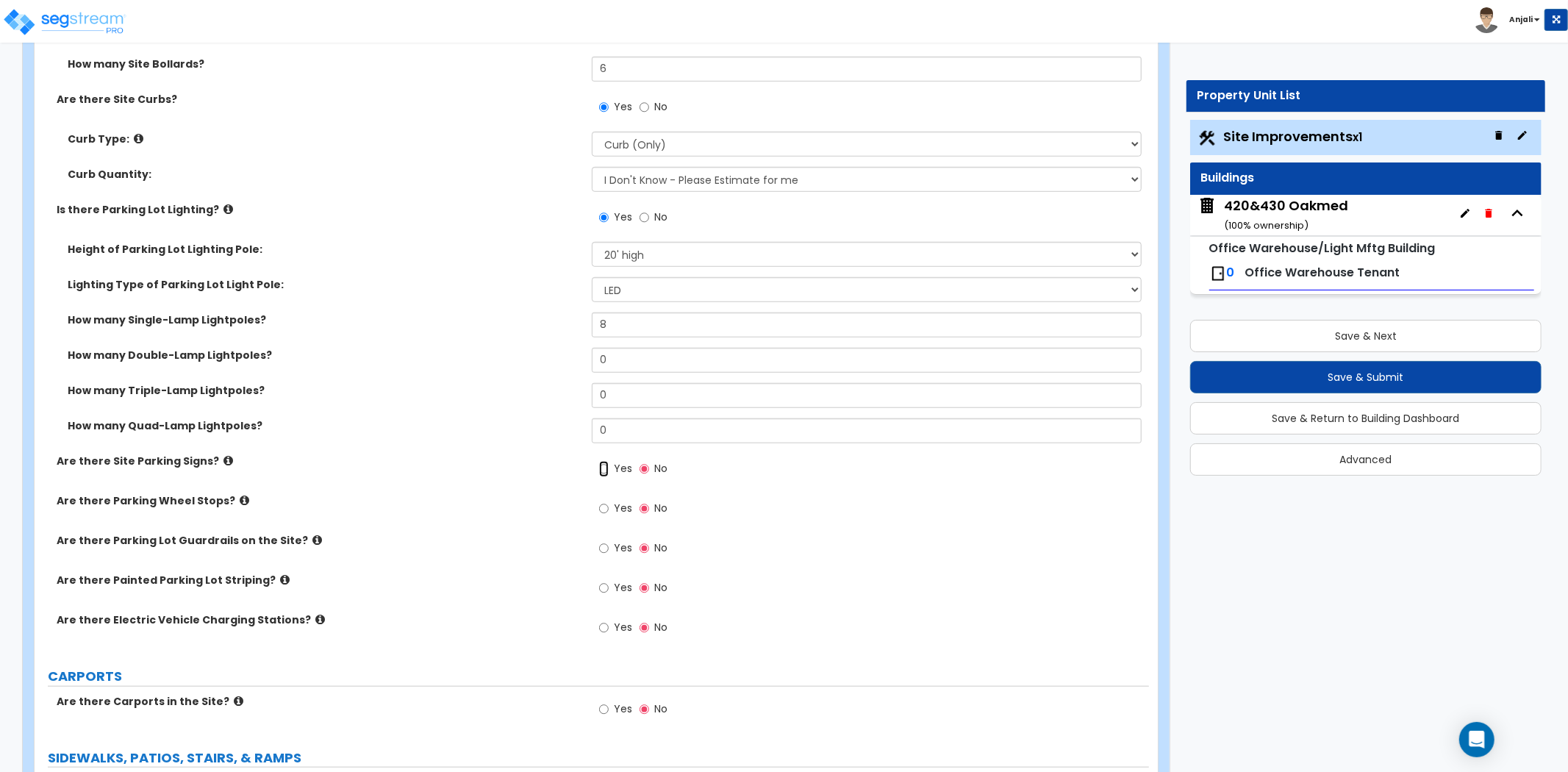
click at [599, 465] on input "Yes" at bounding box center [603, 468] width 10 height 16
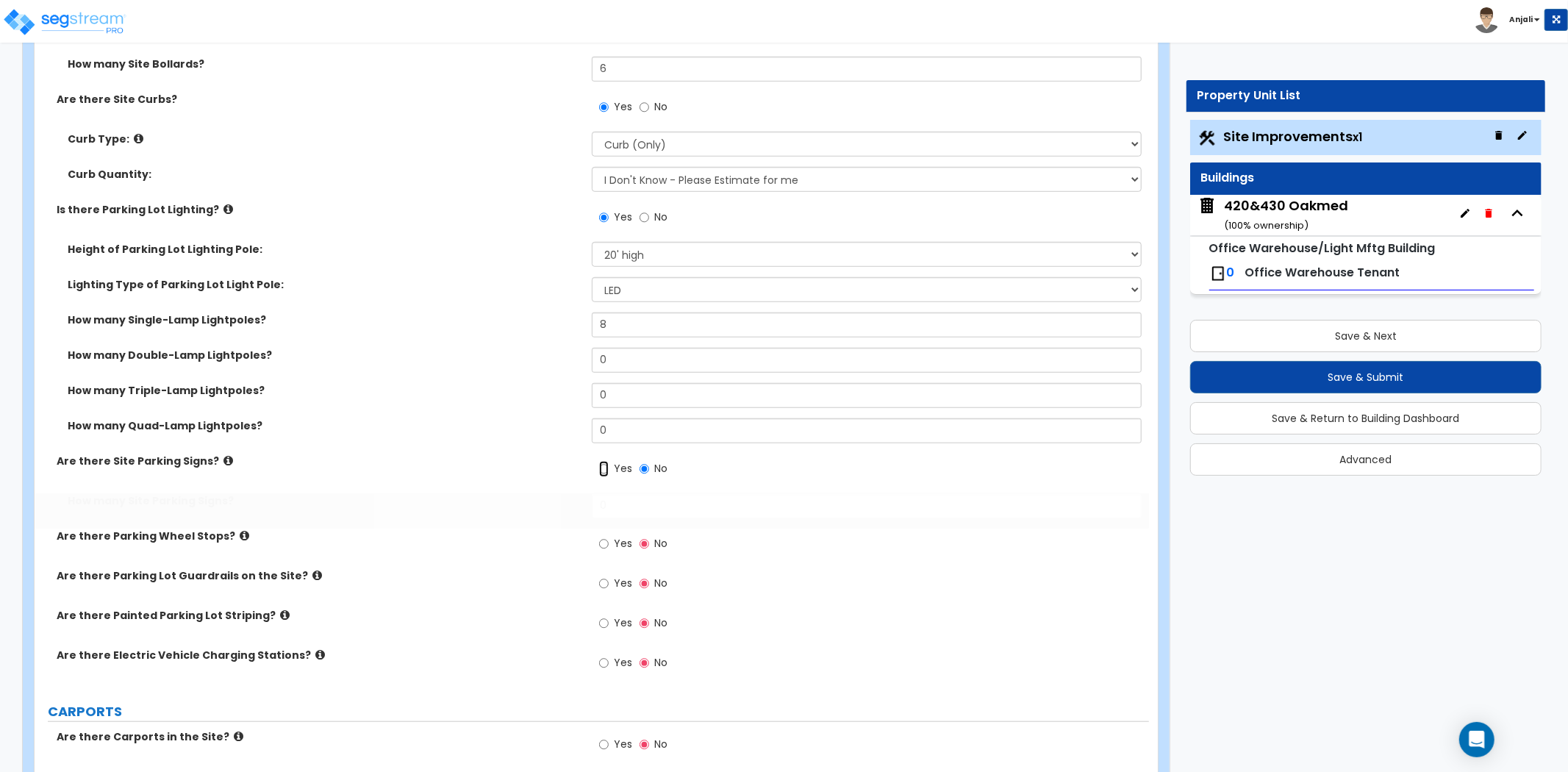
radio input "true"
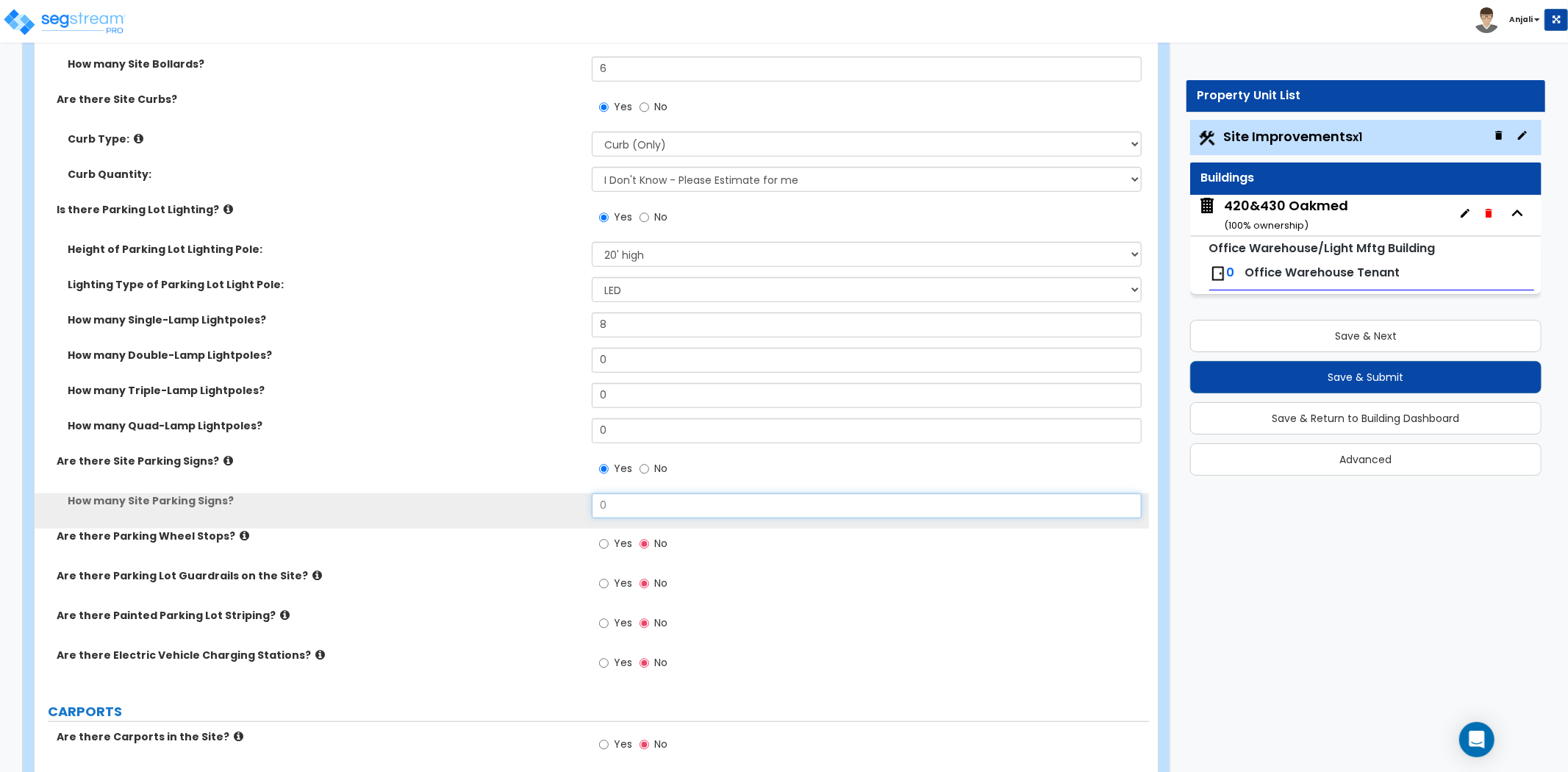
click at [640, 496] on input "0" at bounding box center [867, 505] width 550 height 25
type input "6"
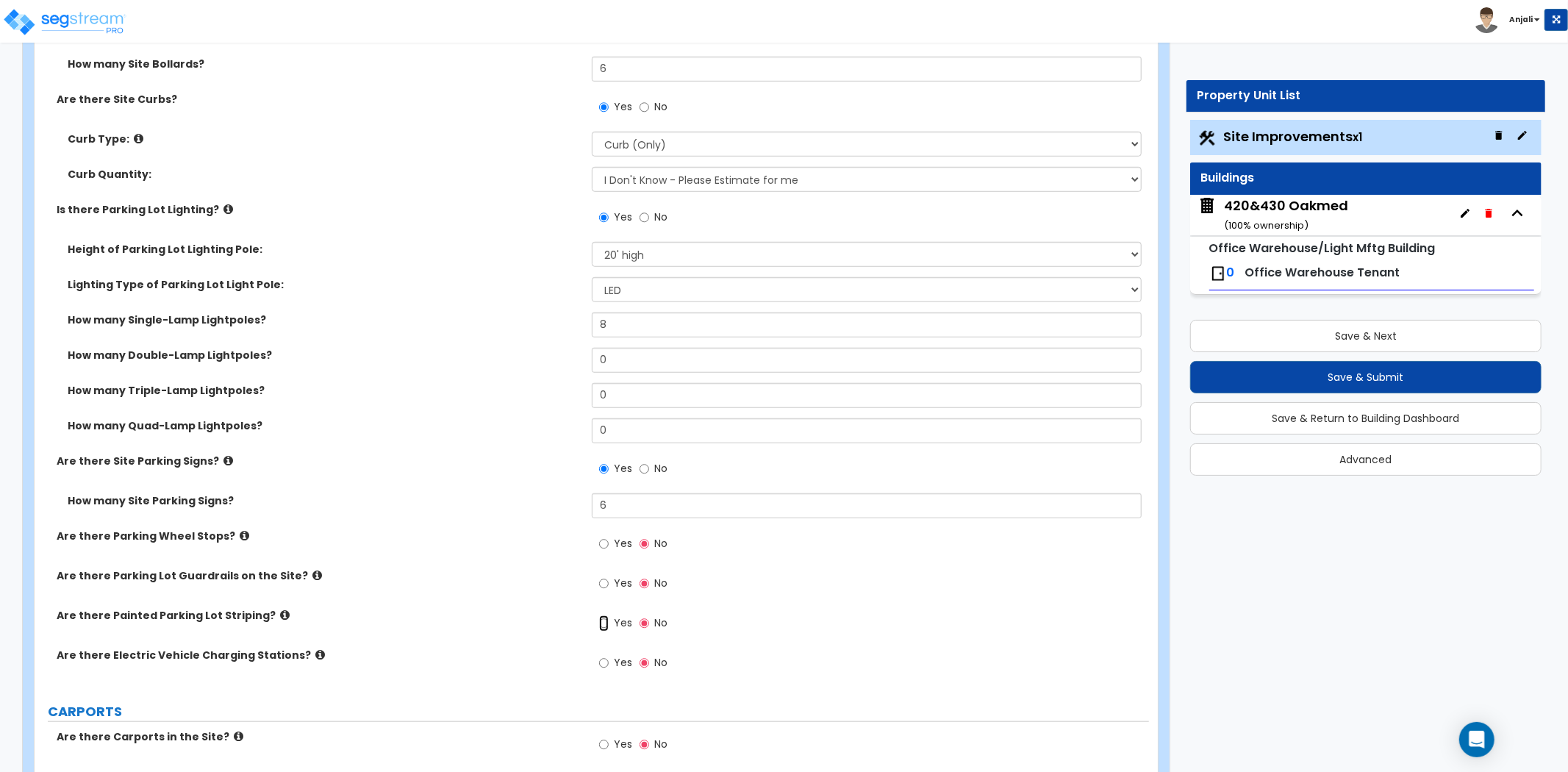
click at [604, 620] on input "Yes" at bounding box center [603, 623] width 10 height 16
radio input "true"
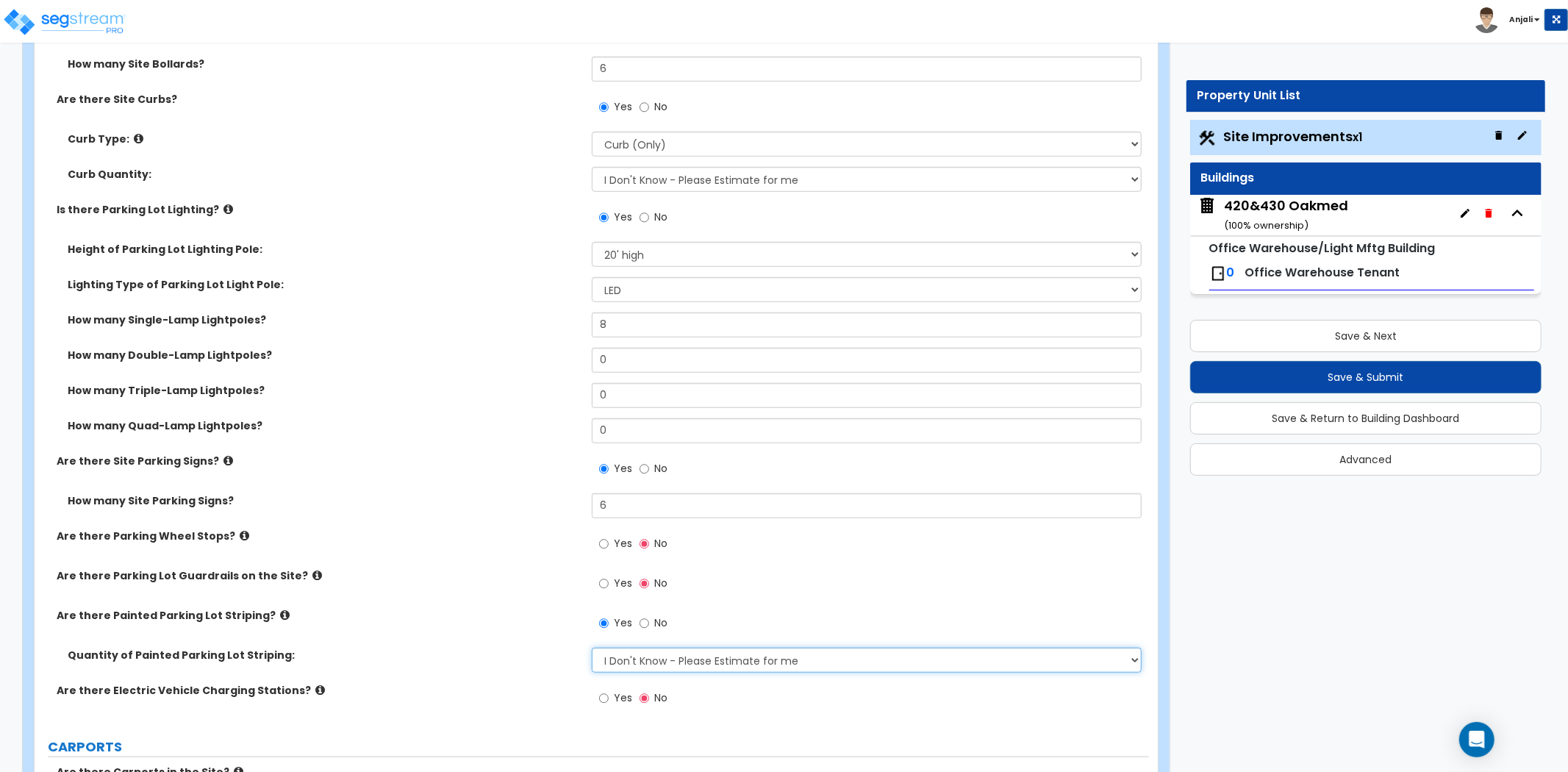
click at [692, 657] on select "I Don't Know - Please Estimate for me I Want to Enter the Number of Parking Spa…" at bounding box center [867, 660] width 550 height 25
click at [592, 648] on select "I Don't Know - Please Estimate for me I Want to Enter the Number of Parking Spa…" at bounding box center [867, 660] width 550 height 25
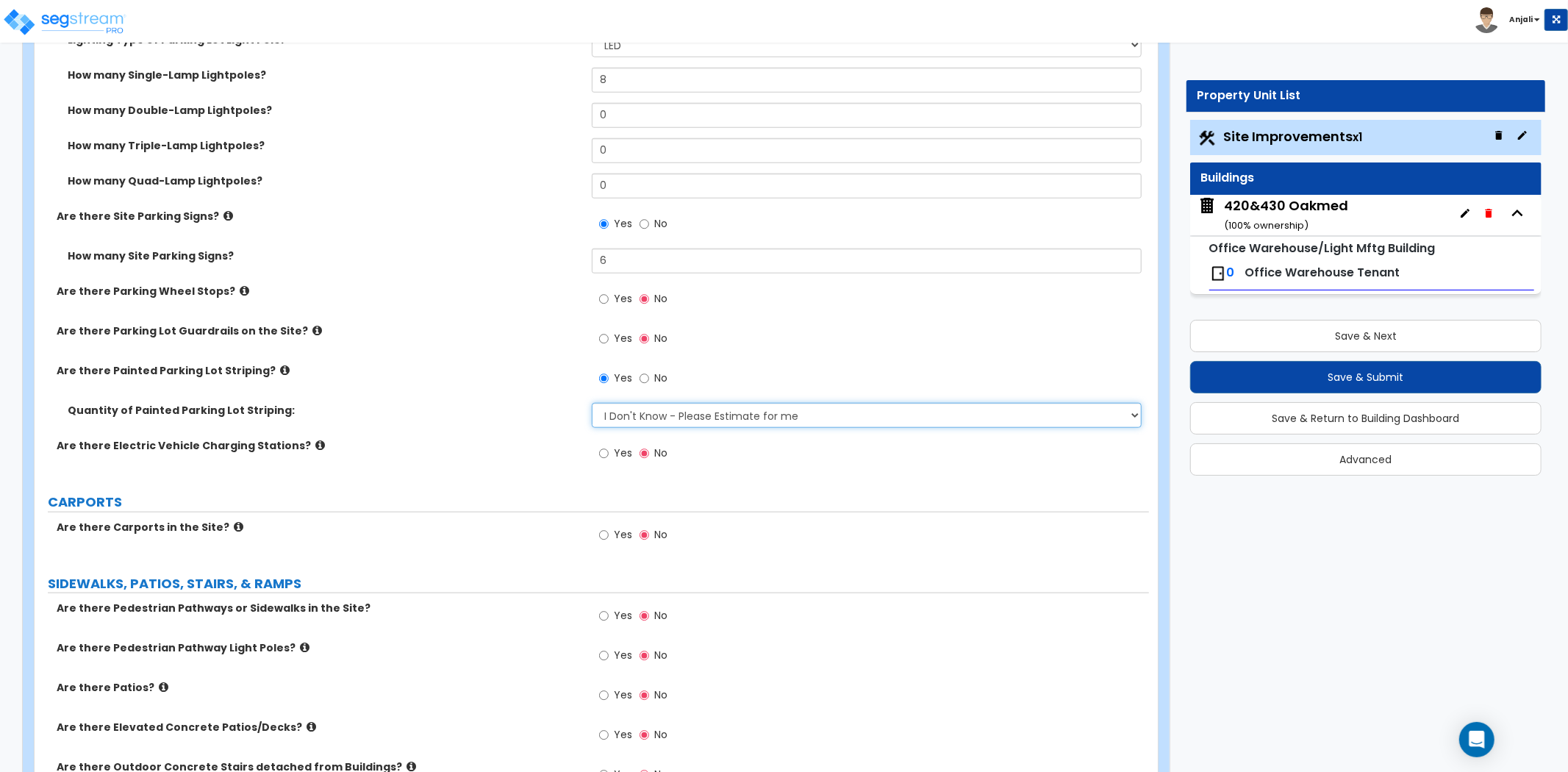
scroll to position [1143, 0]
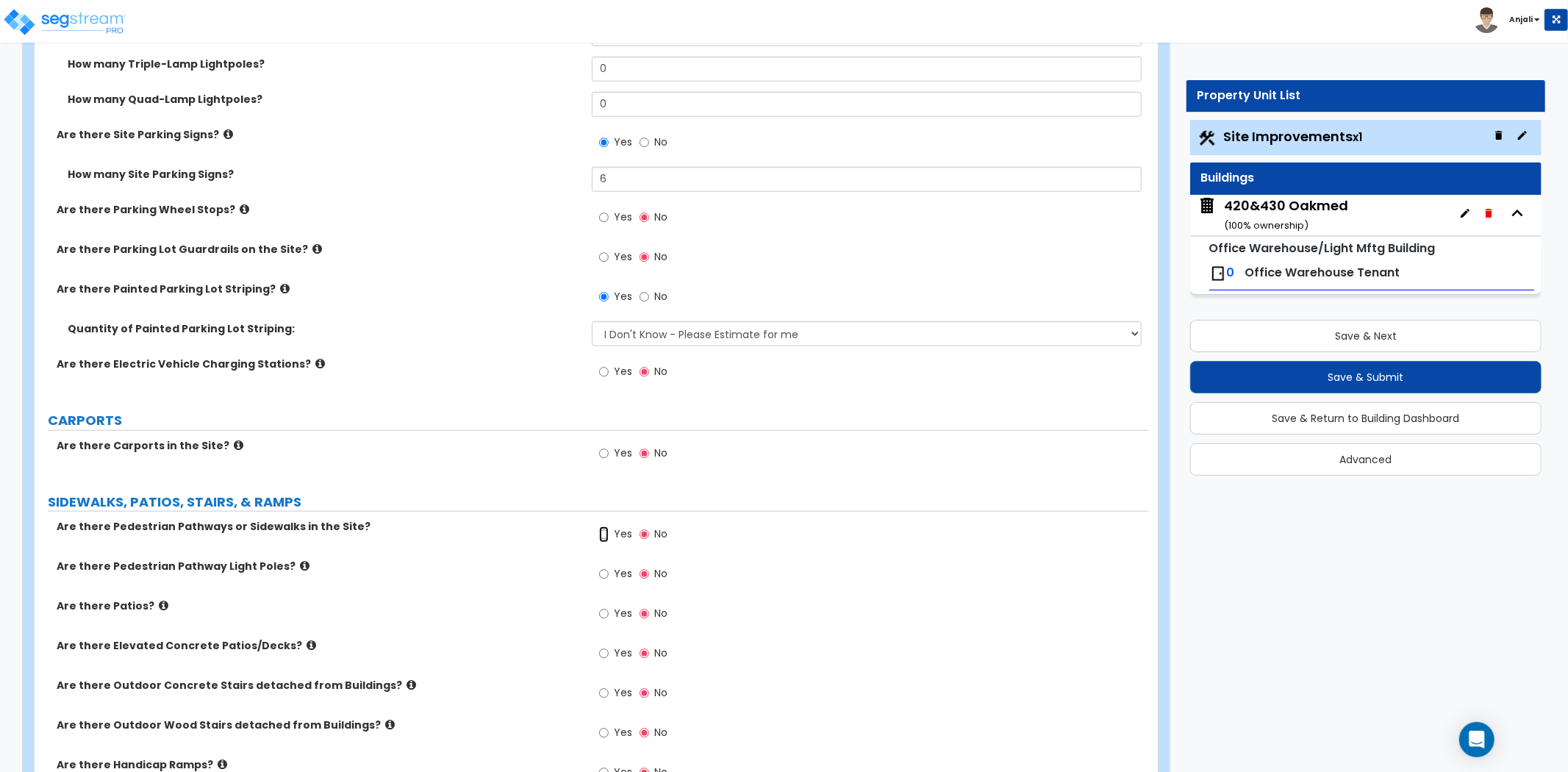
click at [603, 537] on input "Yes" at bounding box center [603, 534] width 10 height 16
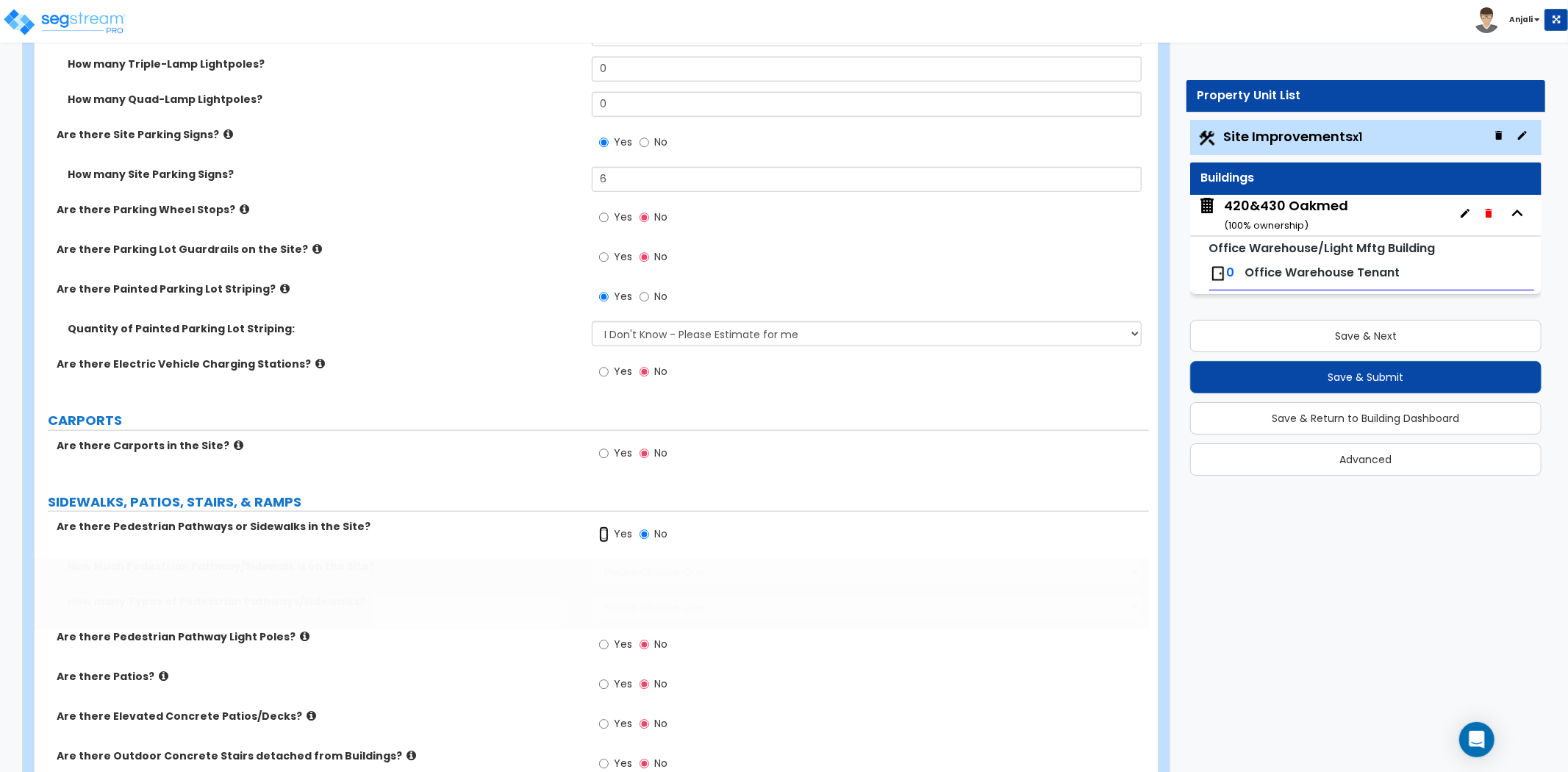
radio input "true"
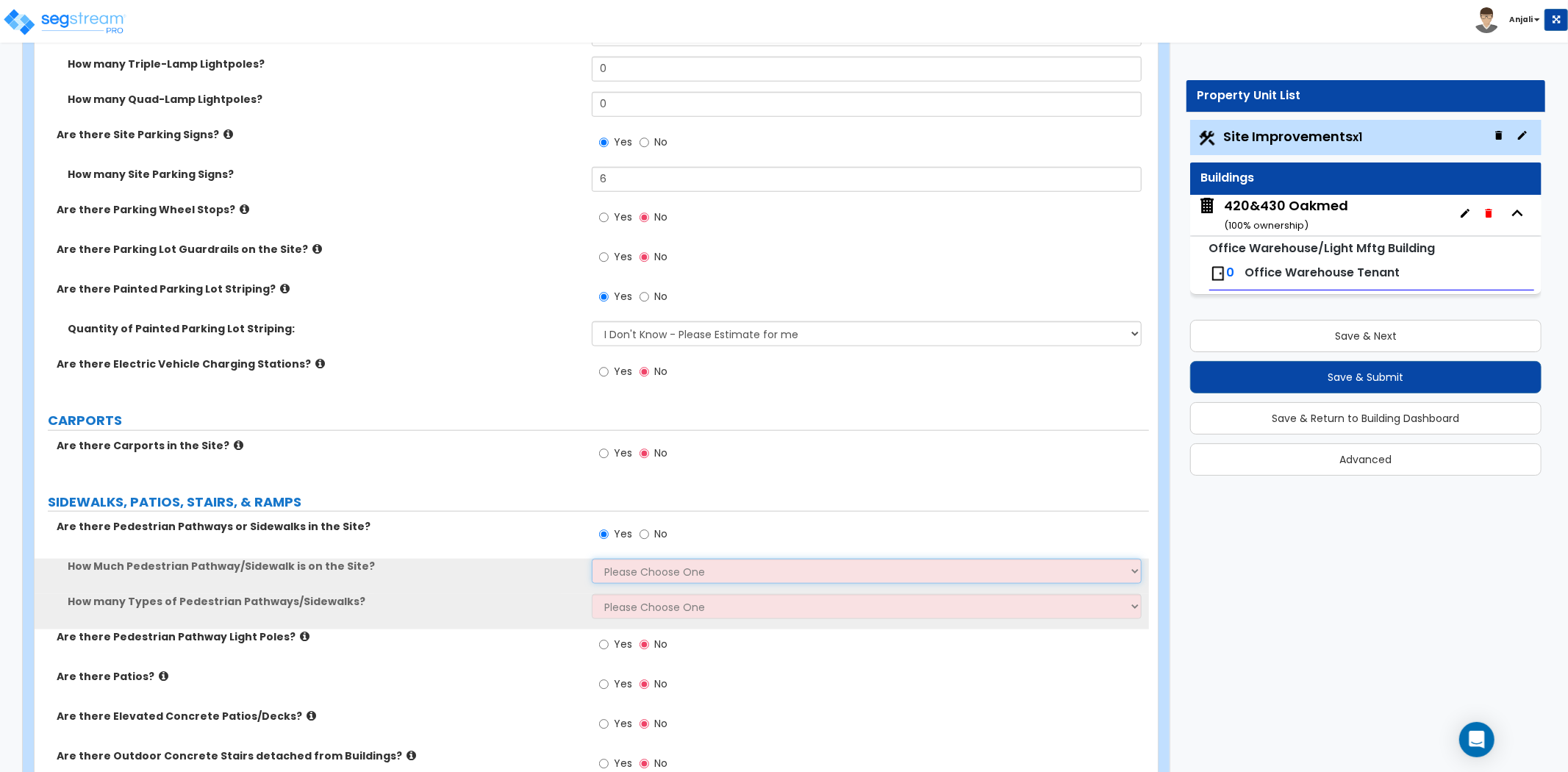
click at [629, 571] on select "Please Choose One I Don't Know, Please Estimate For Me Enter Linear Footage" at bounding box center [867, 571] width 550 height 25
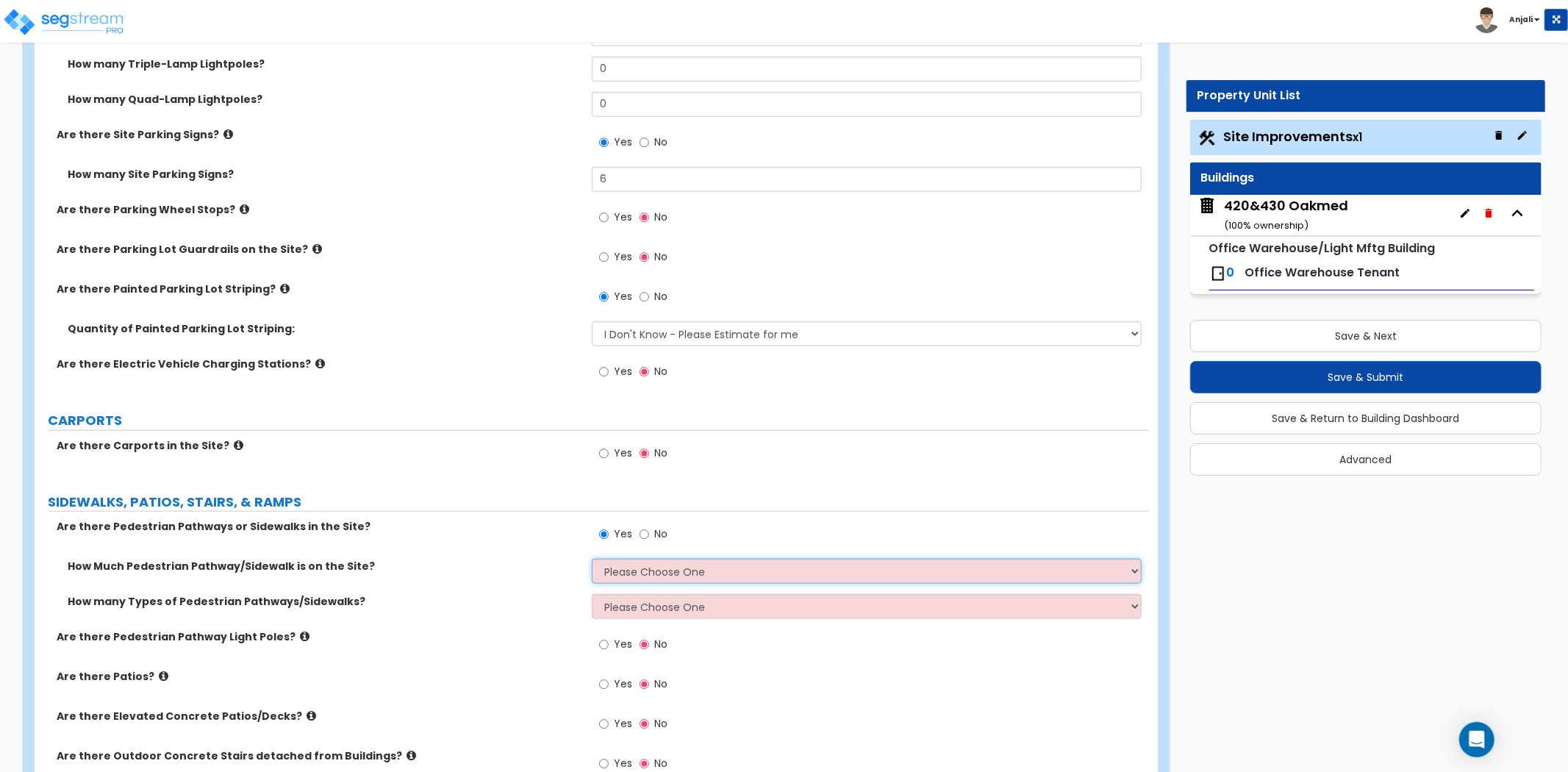
select select "1"
click at [592, 559] on select "Please Choose One I Don't Know, Please Estimate For Me Enter Linear Footage" at bounding box center [867, 571] width 550 height 25
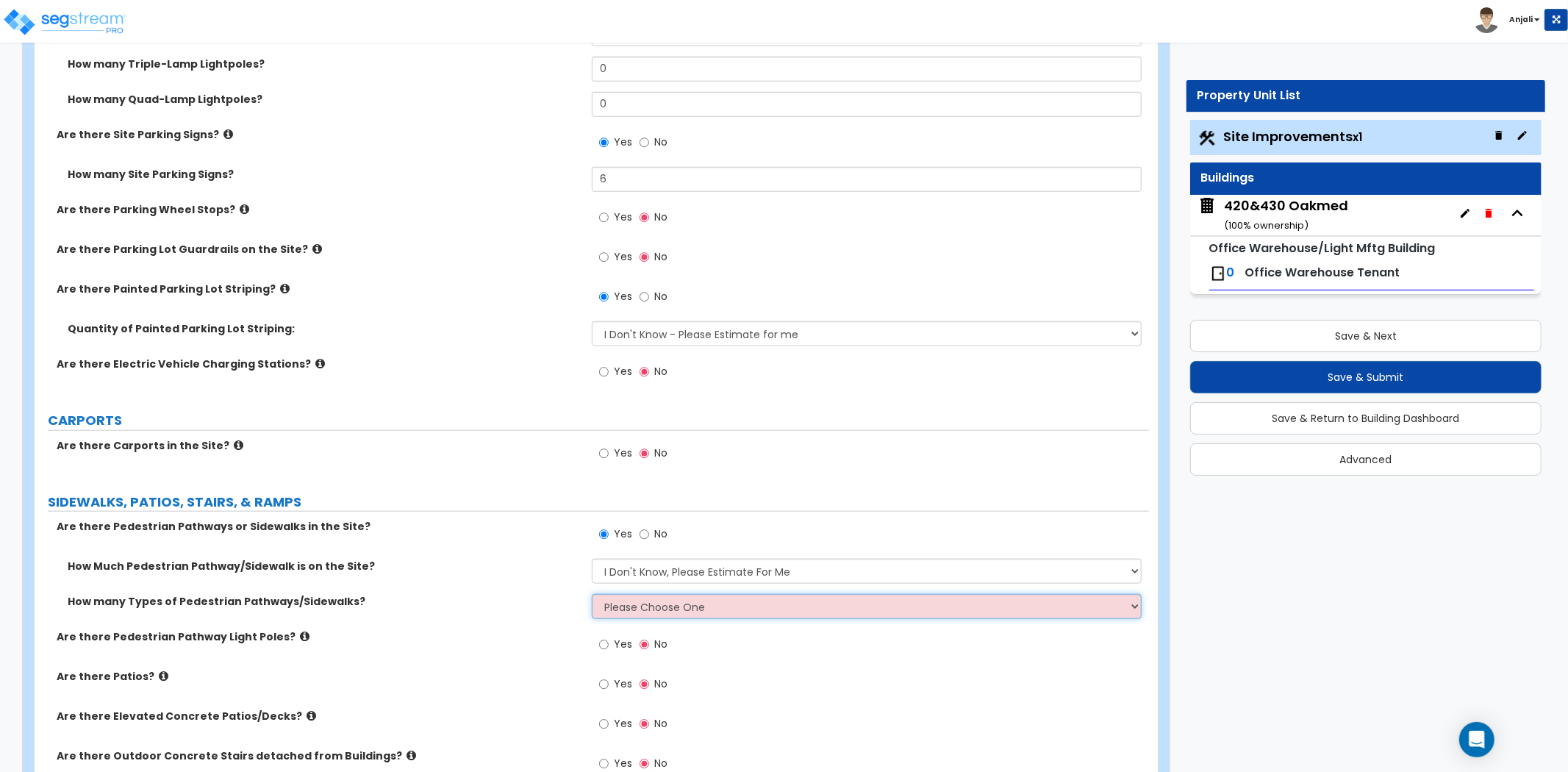
click at [653, 603] on select "Please Choose One 1 2 3" at bounding box center [867, 606] width 550 height 25
select select "1"
click at [592, 594] on select "Please Choose One 1 2 3" at bounding box center [867, 606] width 550 height 25
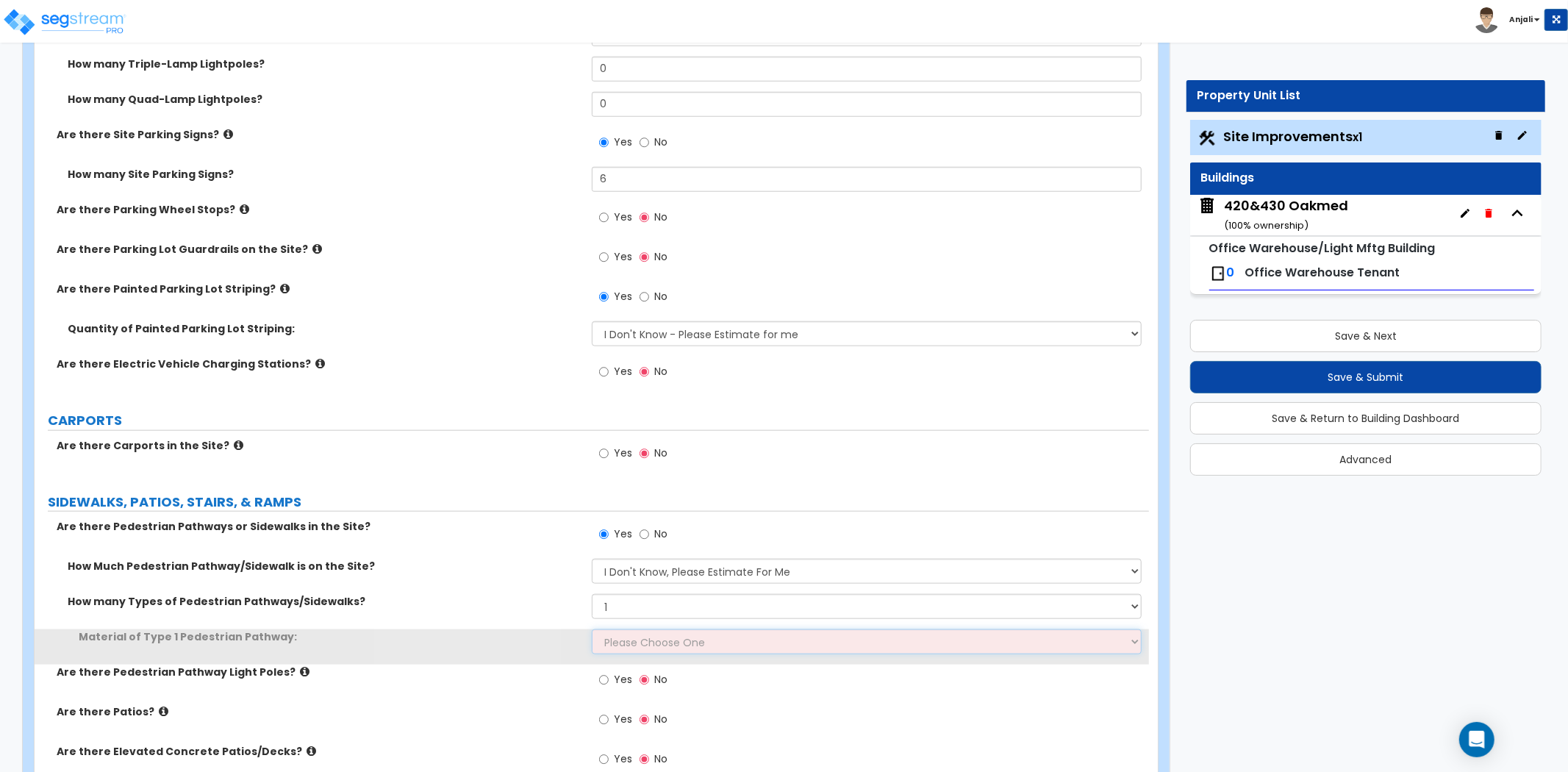
click at [649, 638] on select "Please Choose One Bare Concrete Stamped Concrete Brick Pavers Stone Pavers Wood…" at bounding box center [867, 641] width 550 height 25
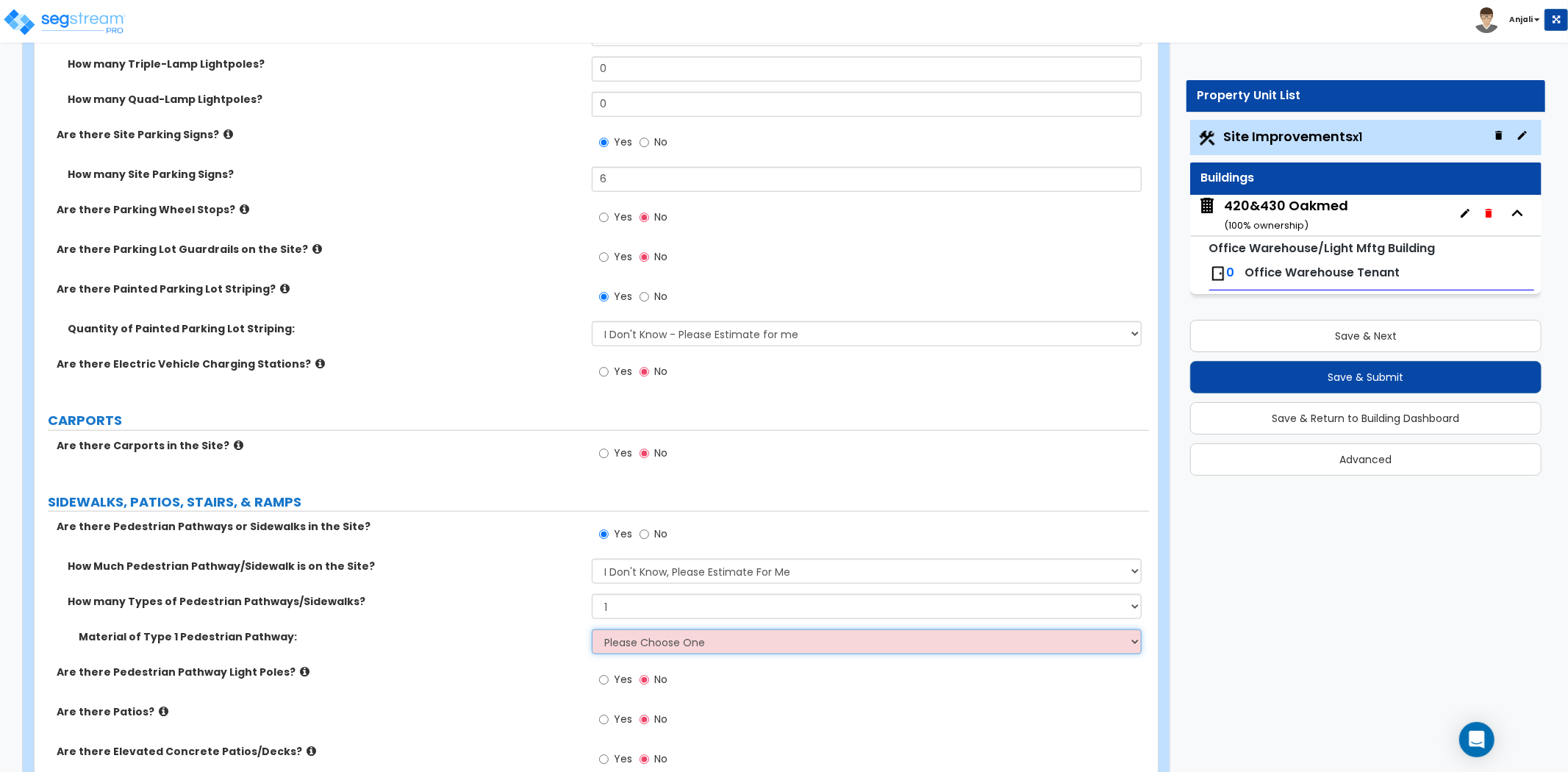
select select "1"
click at [592, 629] on select "Please Choose One Bare Concrete Stamped Concrete Brick Pavers Stone Pavers Wood…" at bounding box center [867, 641] width 550 height 25
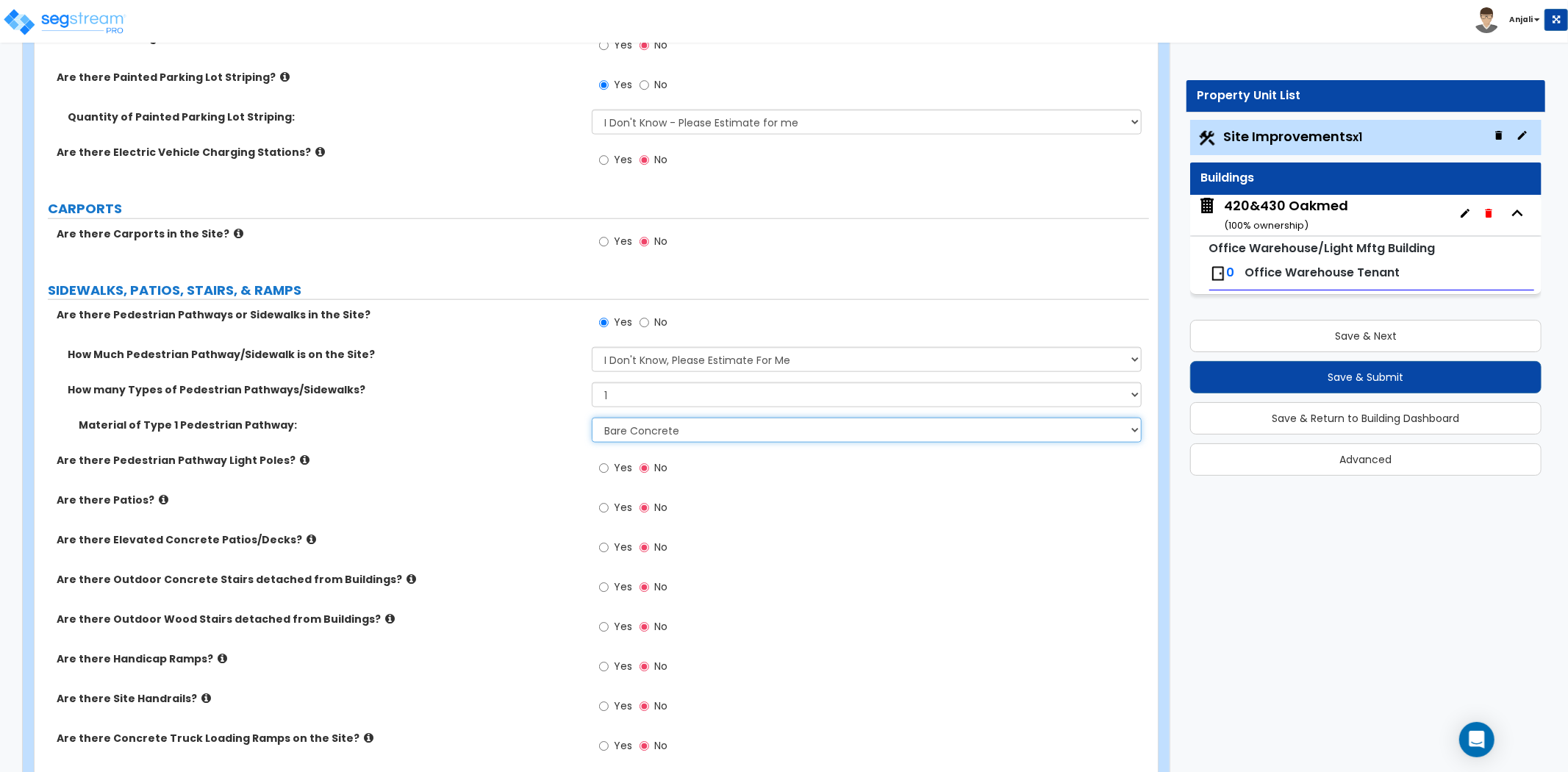
scroll to position [1387, 0]
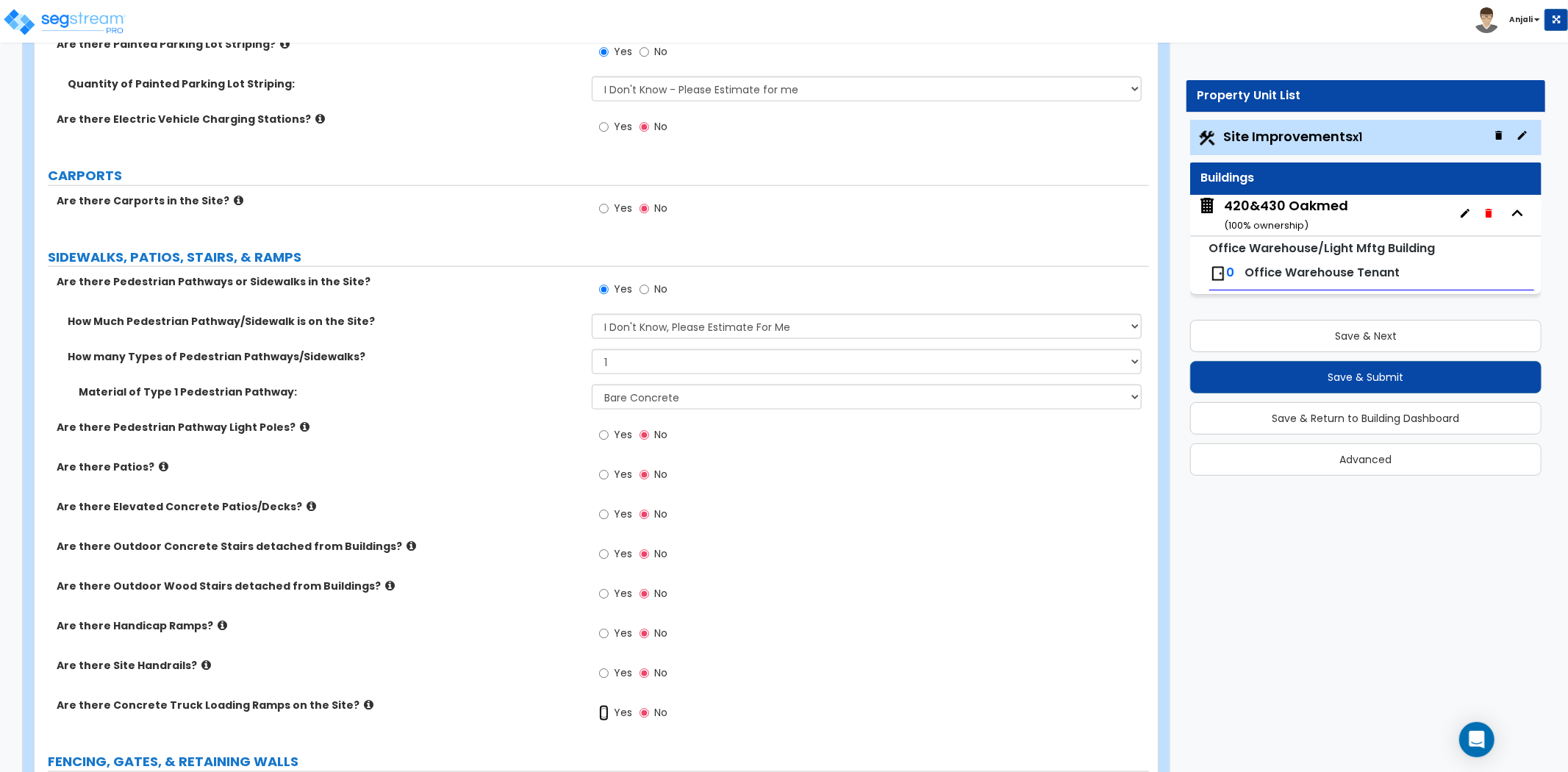
click at [606, 714] on input "Yes" at bounding box center [603, 712] width 10 height 16
radio input "true"
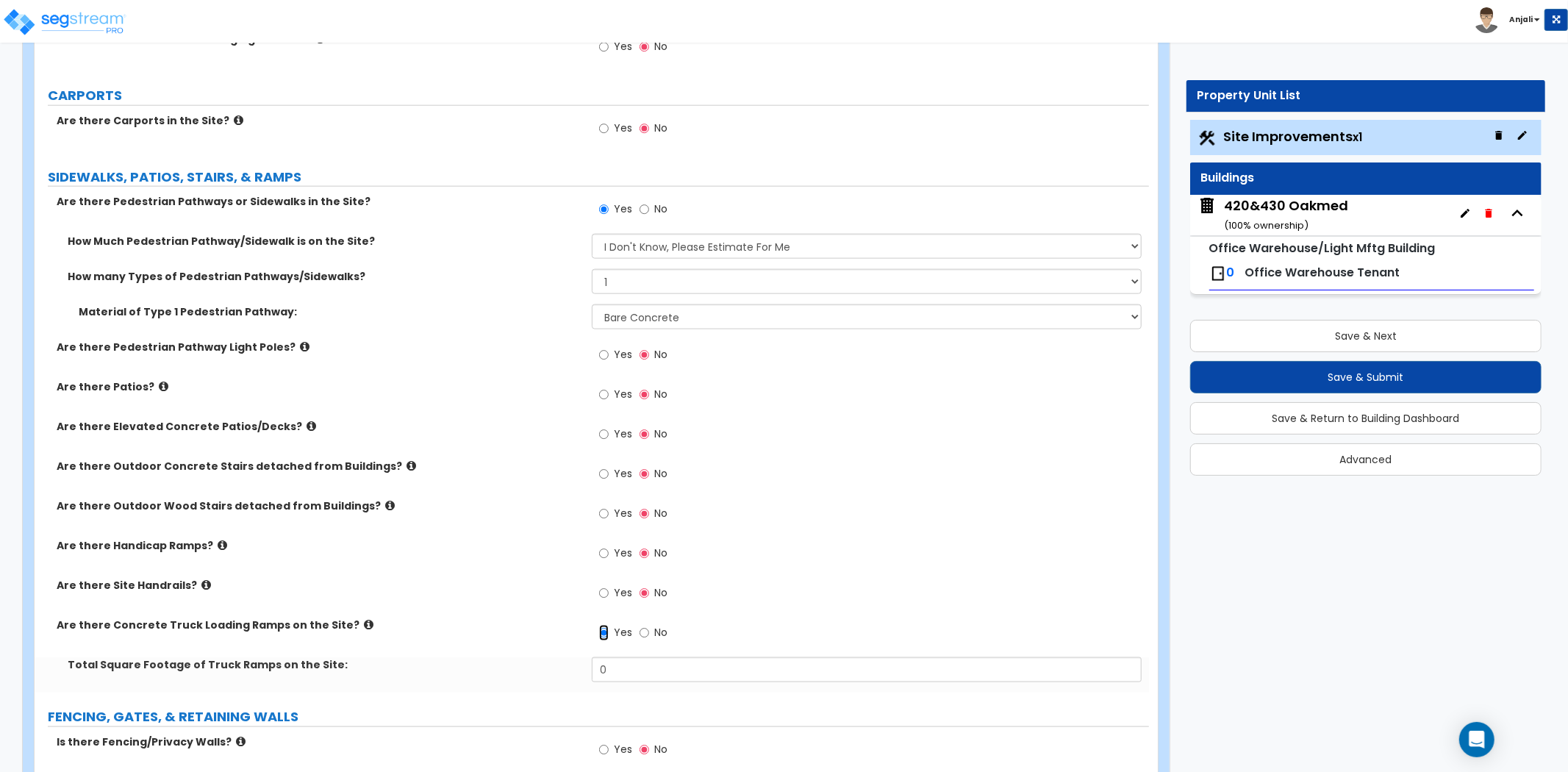
scroll to position [1470, 0]
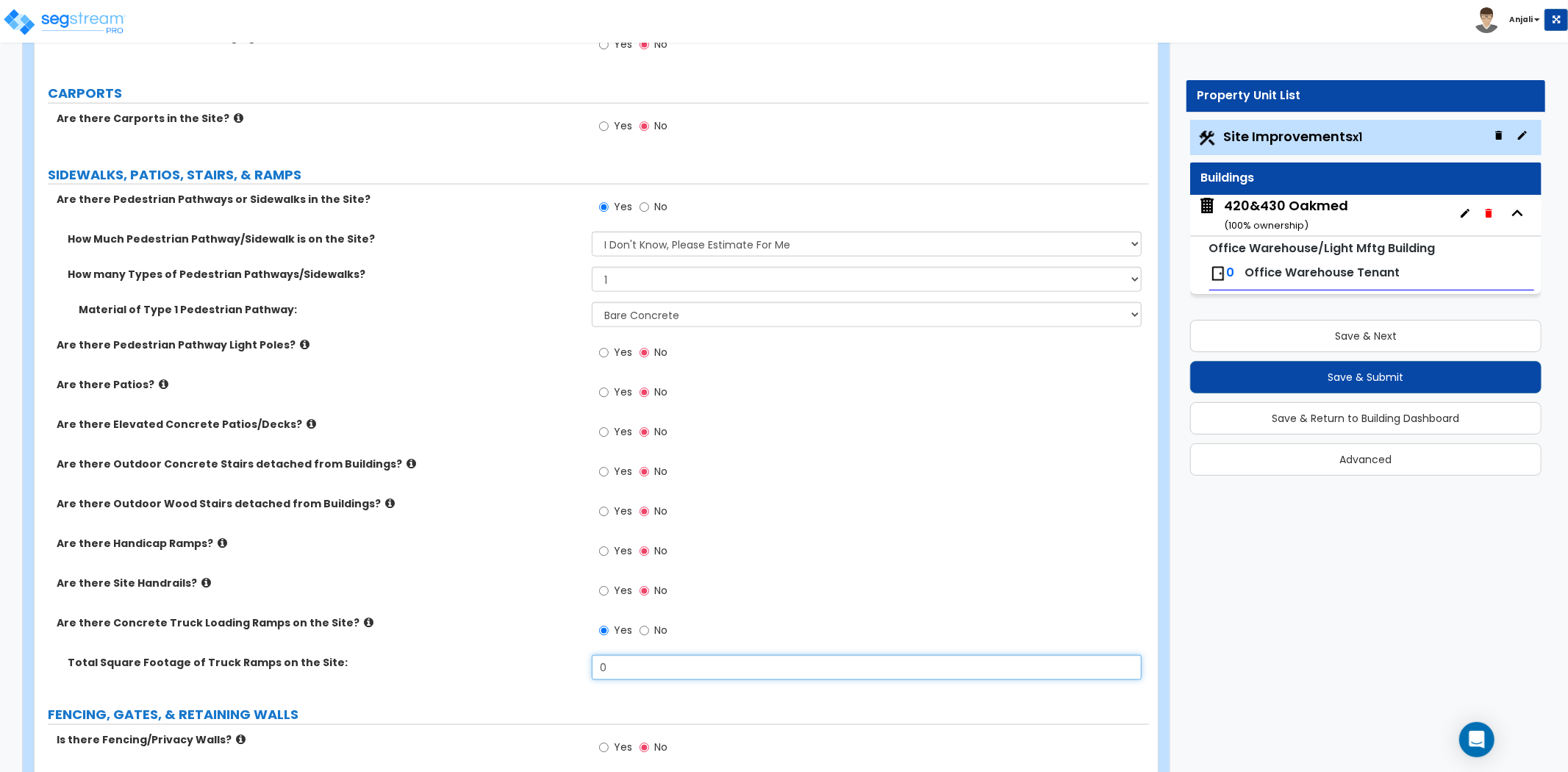
click at [645, 655] on input "0" at bounding box center [867, 667] width 550 height 25
type input "1,569"
click at [516, 493] on div "Are there Outdoor Concrete Stairs detached from Buildings? Yes No" at bounding box center [591, 476] width 1114 height 40
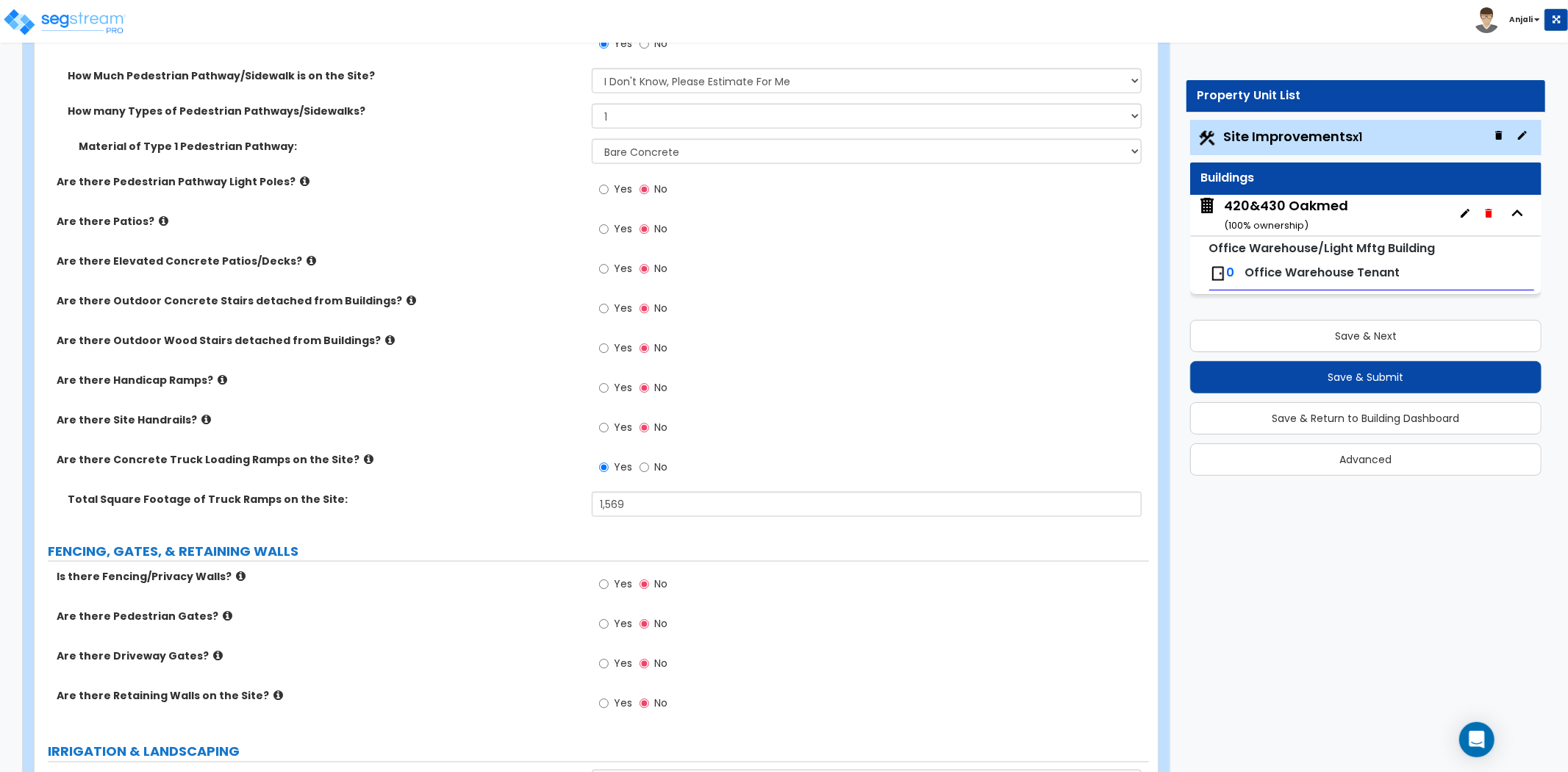
scroll to position [1715, 0]
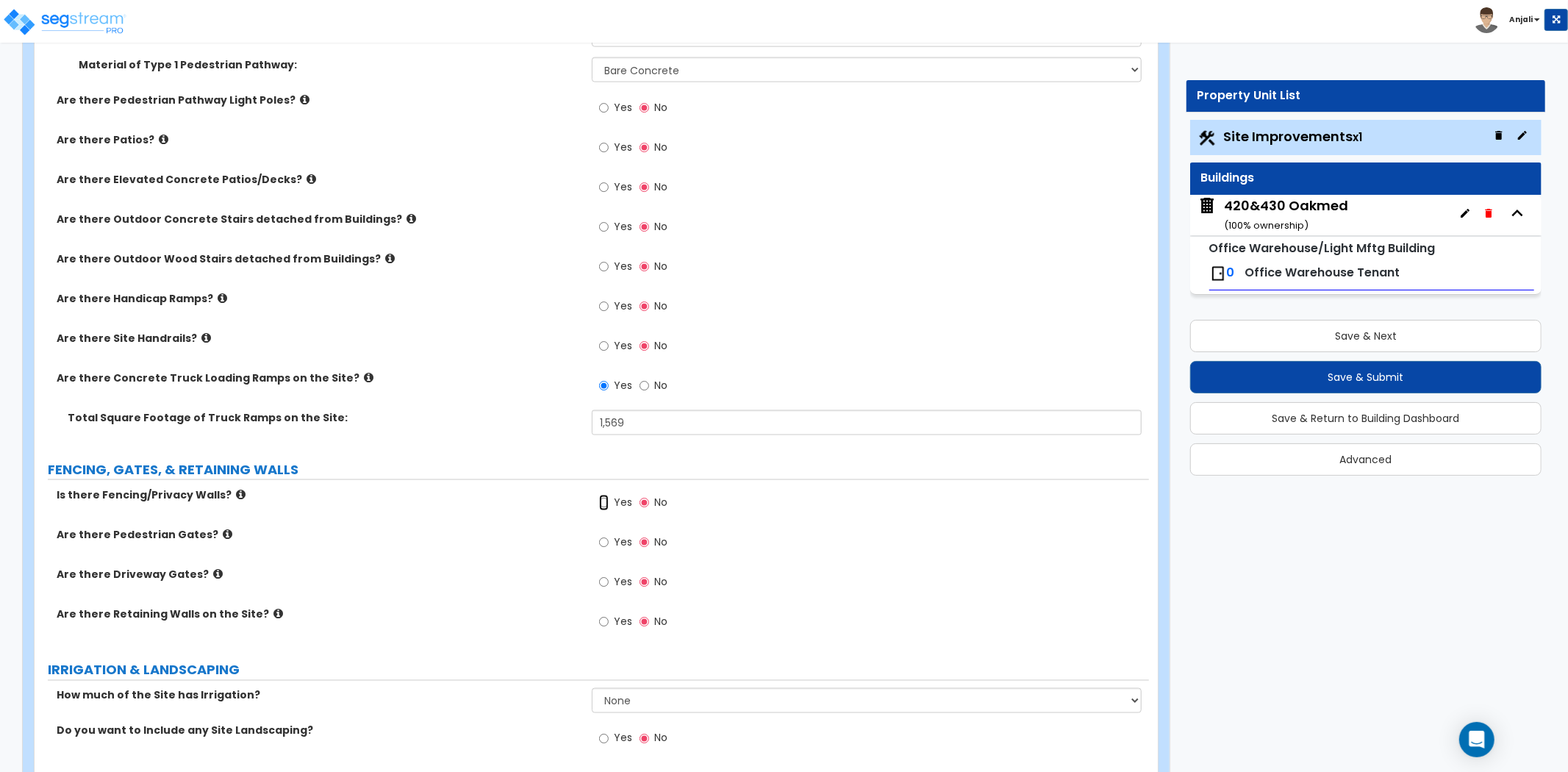
click at [606, 497] on input "Yes" at bounding box center [603, 502] width 10 height 16
radio input "true"
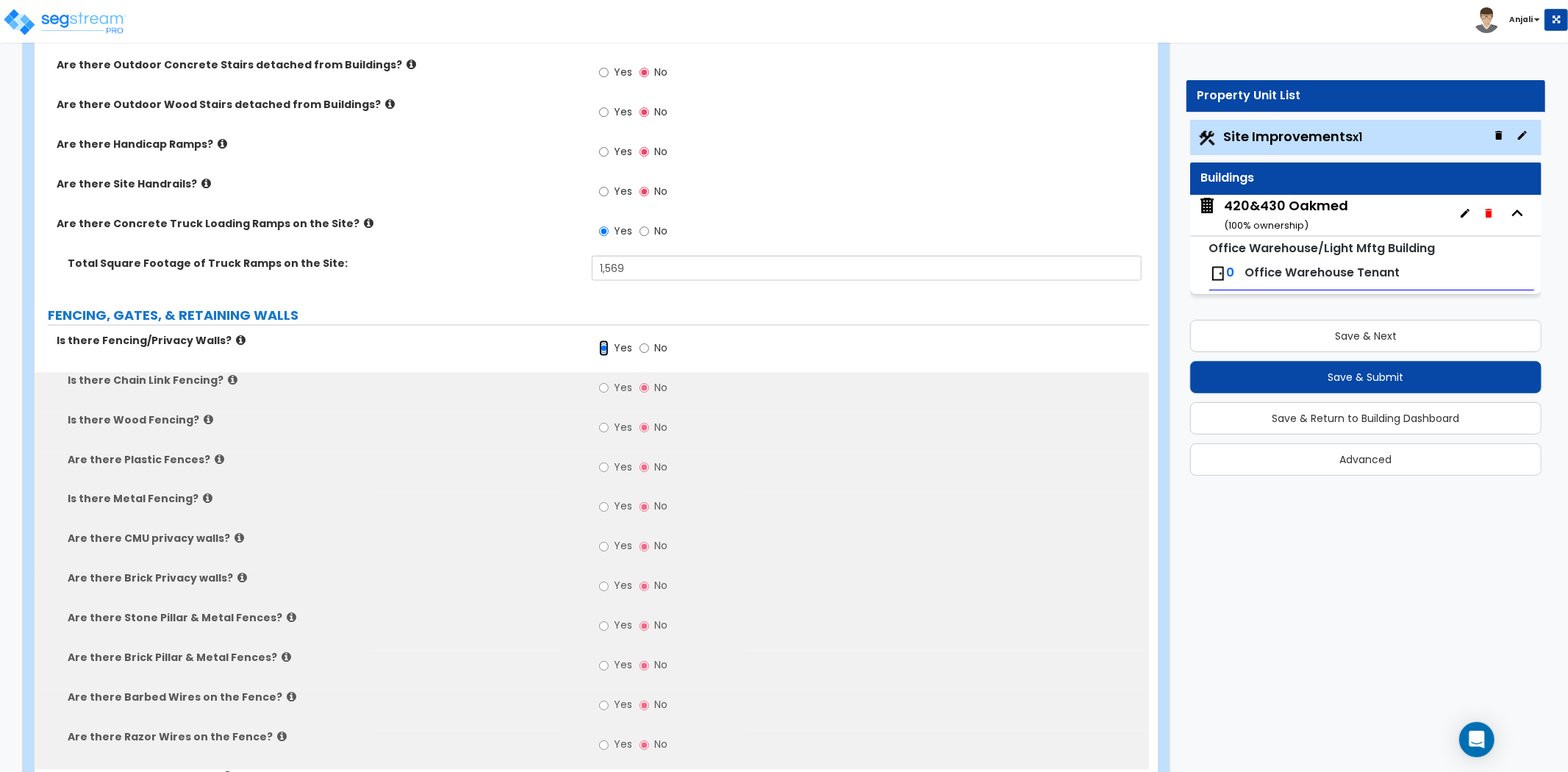
scroll to position [1878, 0]
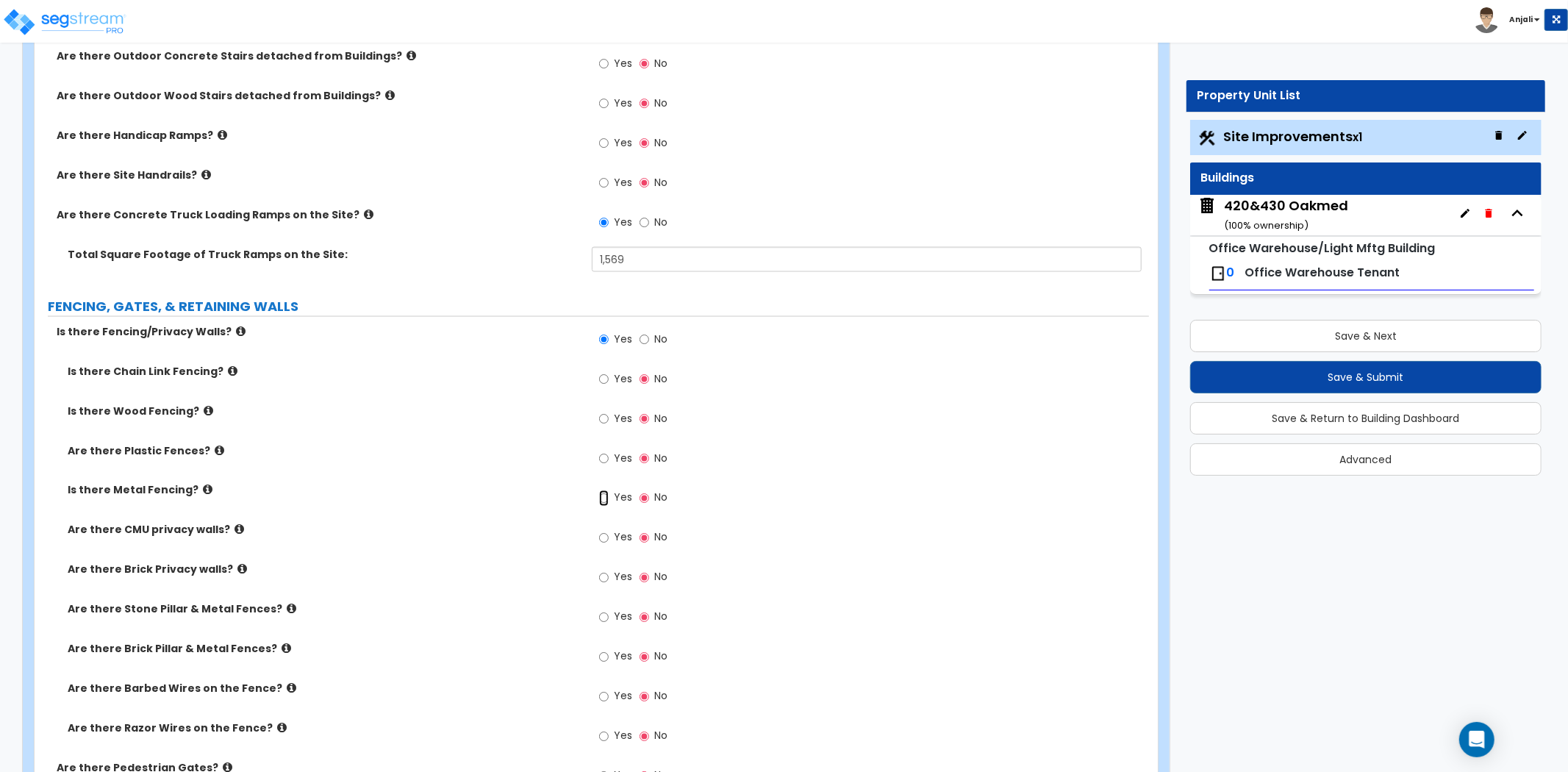
click at [602, 497] on input "Yes" at bounding box center [603, 498] width 10 height 16
radio input "true"
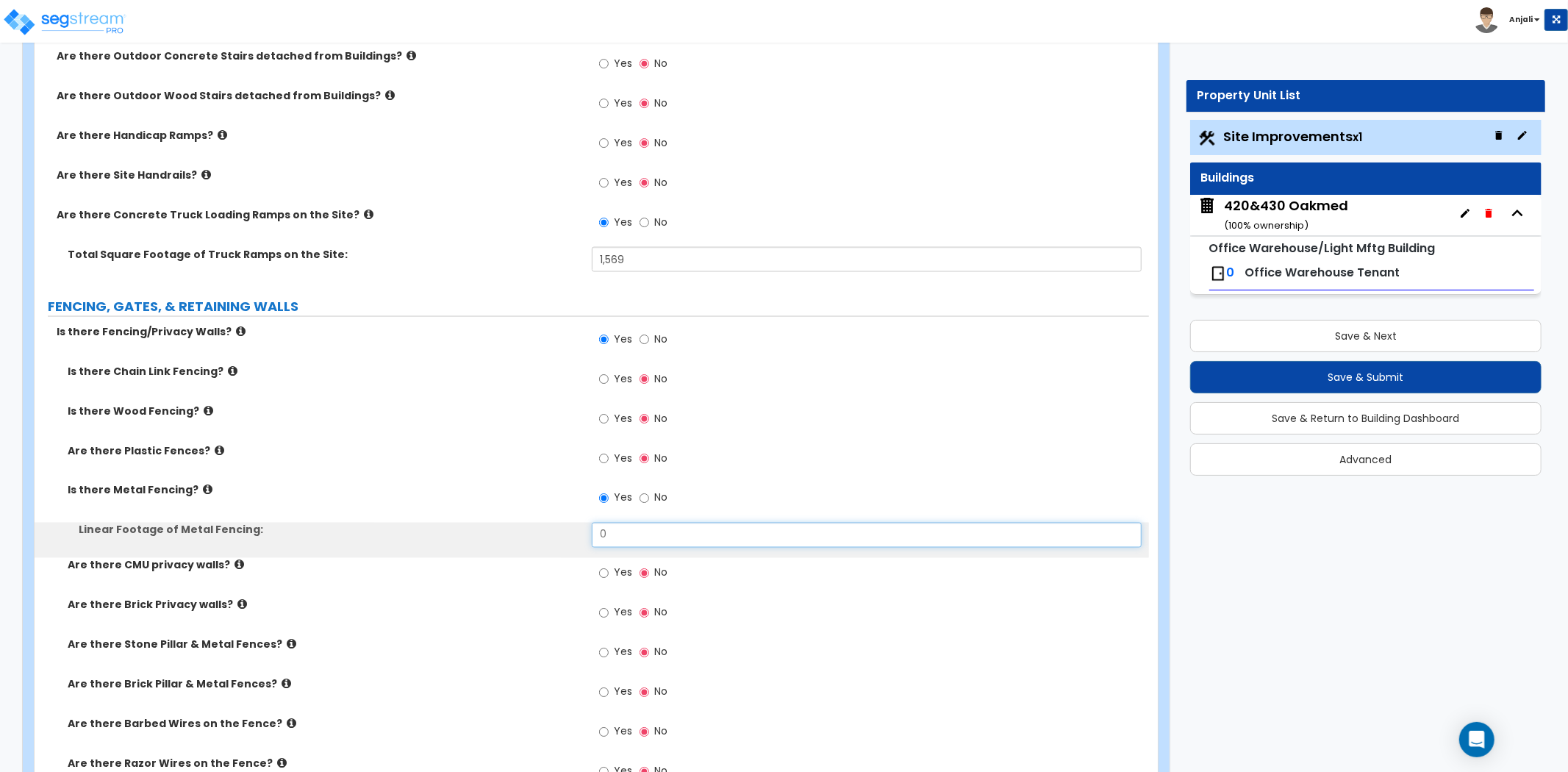
click at [638, 528] on input "0" at bounding box center [867, 535] width 550 height 25
type input "215"
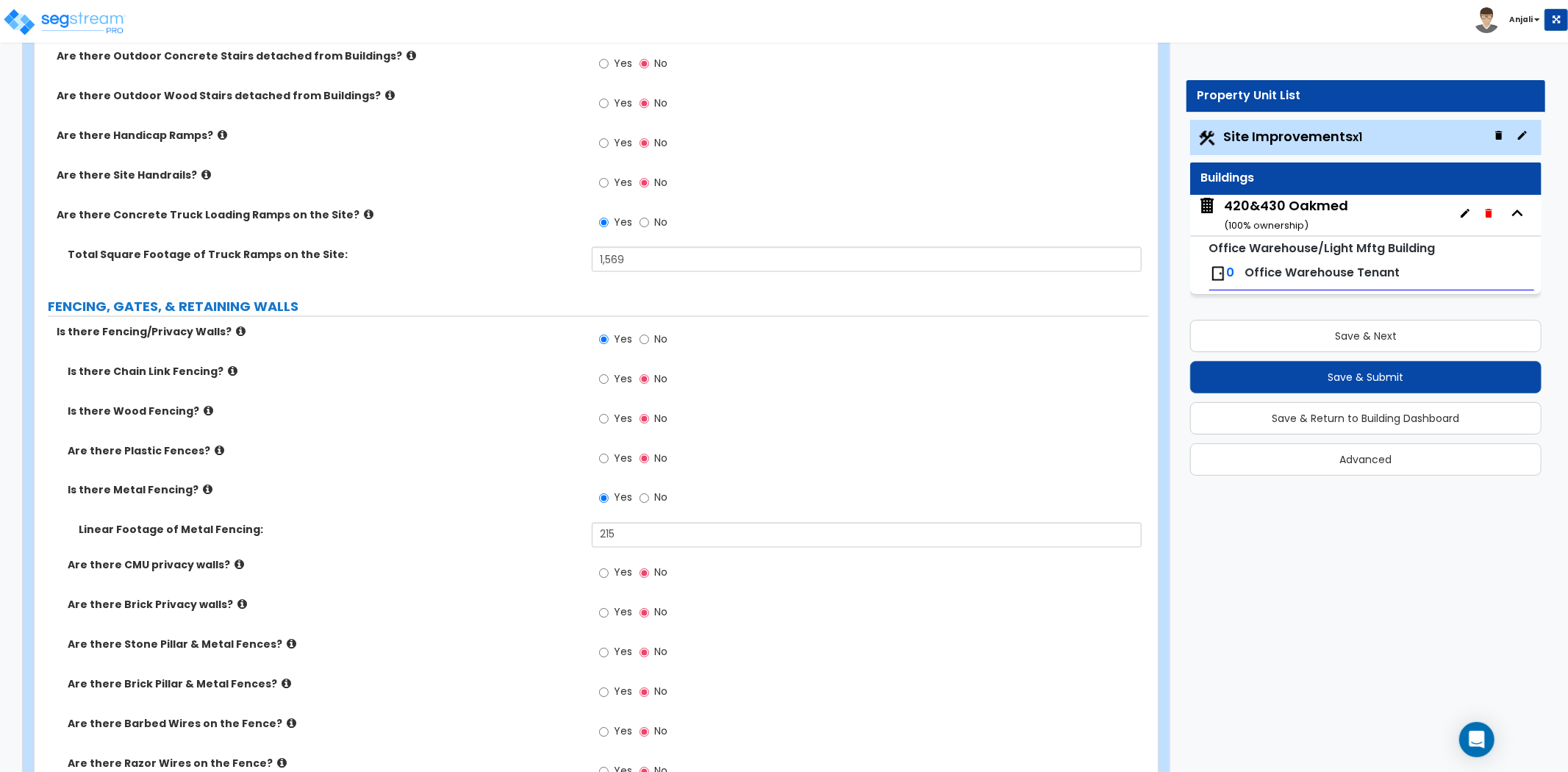
click at [334, 420] on div "Is there Wood Fencing? Yes No" at bounding box center [591, 423] width 1114 height 40
click at [607, 380] on input "Yes" at bounding box center [603, 379] width 10 height 16
radio input "true"
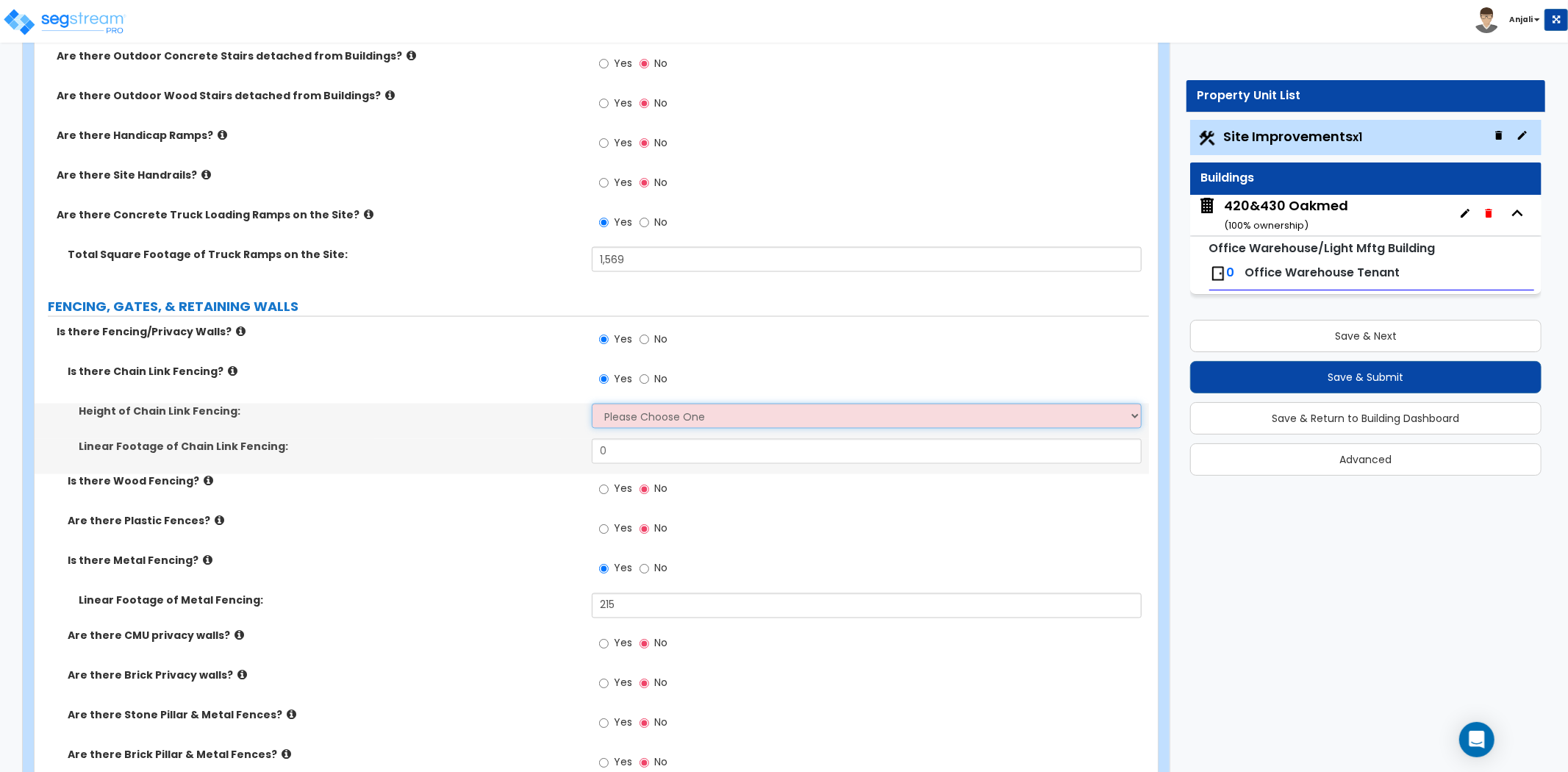
click at [651, 407] on select "Please Choose One 3 feet 4 feet 5 feet 6 feet 10 feet 12 feet" at bounding box center [867, 416] width 550 height 25
select select "4"
click at [592, 404] on select "Please Choose One 3 feet 4 feet 5 feet 6 feet 10 feet 12 feet" at bounding box center [867, 416] width 550 height 25
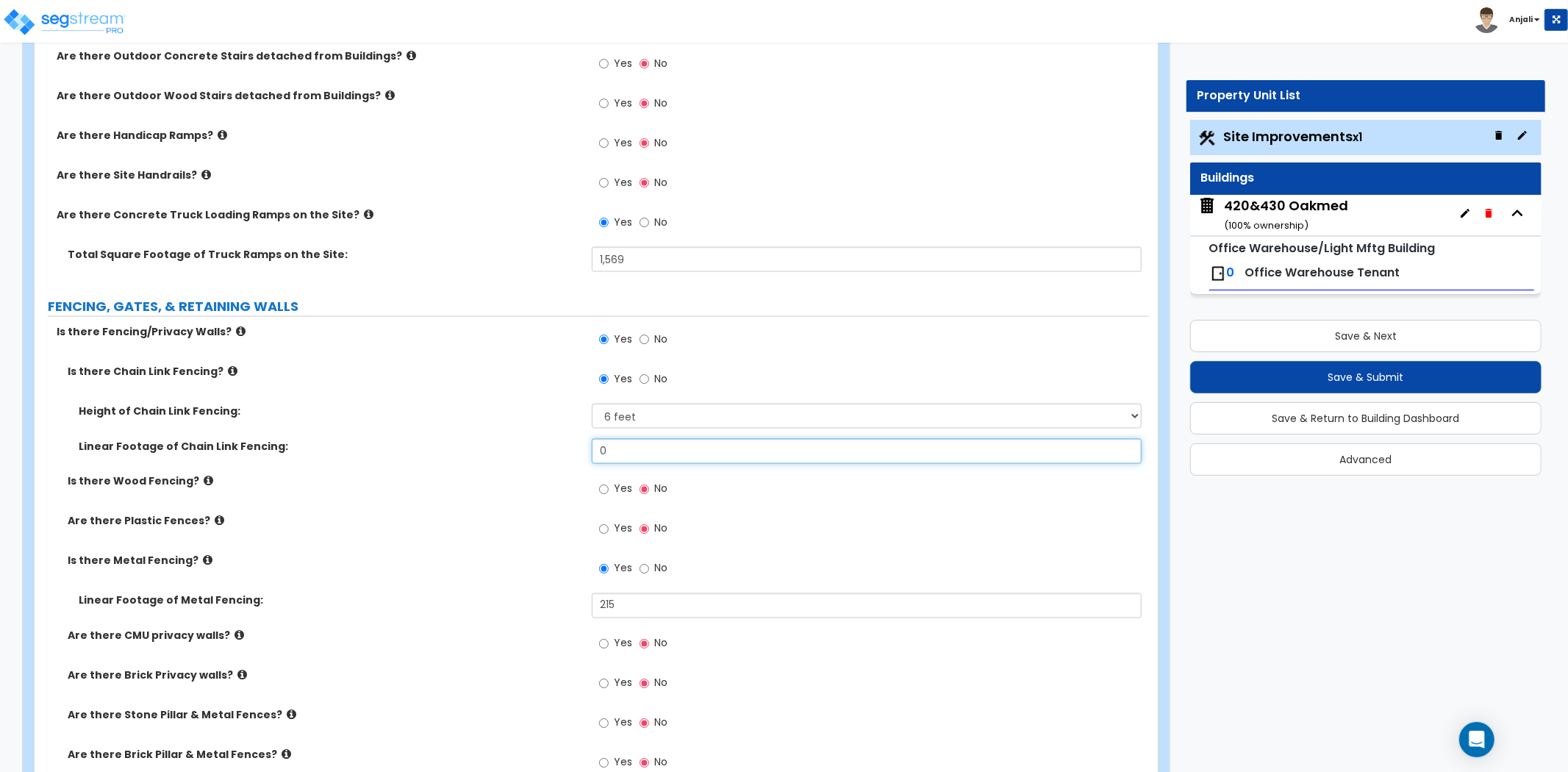
click at [645, 452] on input "0" at bounding box center [867, 451] width 550 height 25
type input "25"
click at [464, 407] on label "Height of Chain Link Fencing:" at bounding box center [329, 411] width 502 height 15
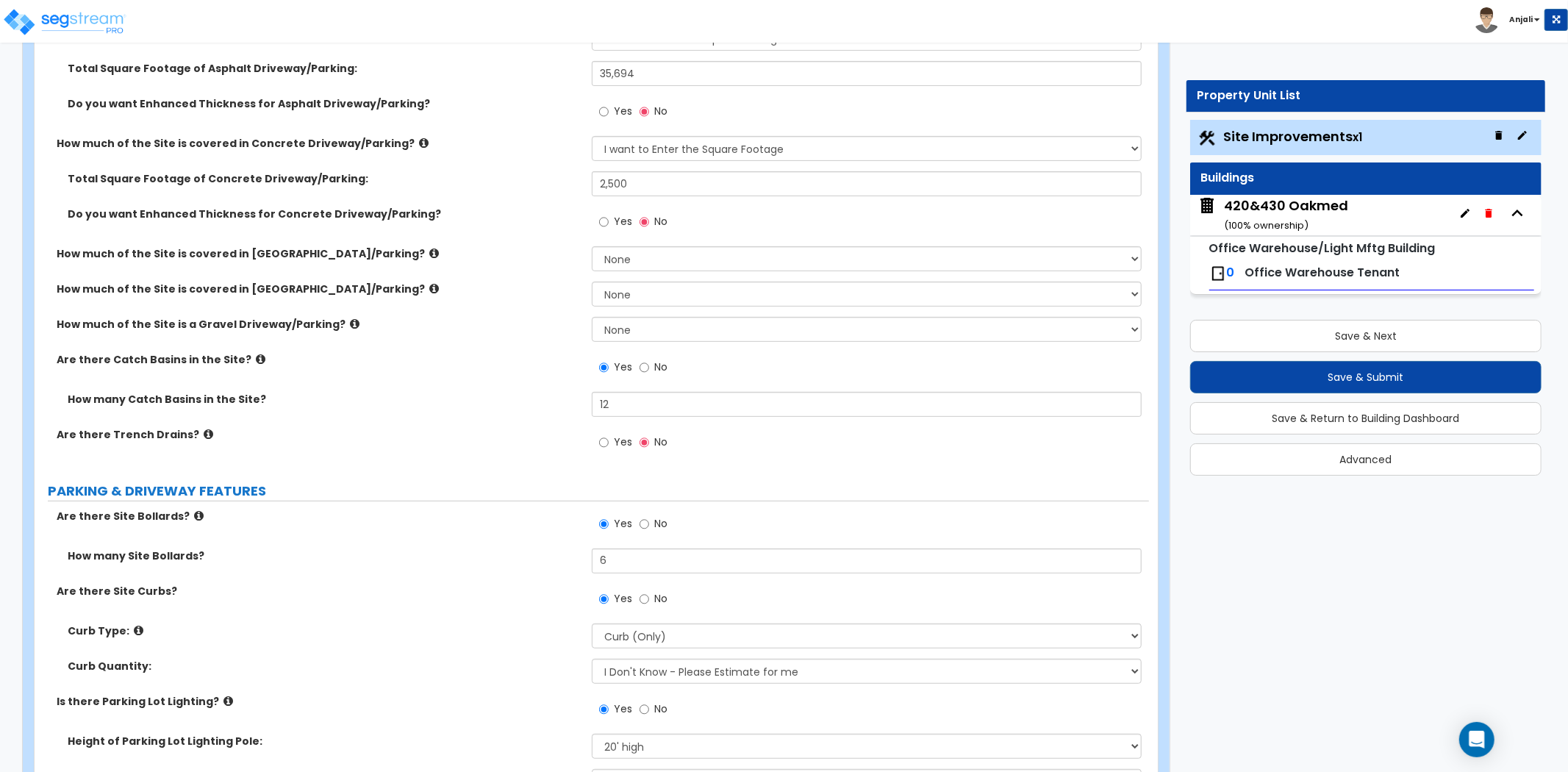
scroll to position [326, 0]
drag, startPoint x: 635, startPoint y: 561, endPoint x: 585, endPoint y: 561, distance: 50.0
click at [585, 561] on div "How many Site Bollards? 6" at bounding box center [591, 564] width 1114 height 35
type input "18"
click at [477, 544] on div "Are there Site Bollards? Yes No" at bounding box center [591, 526] width 1114 height 40
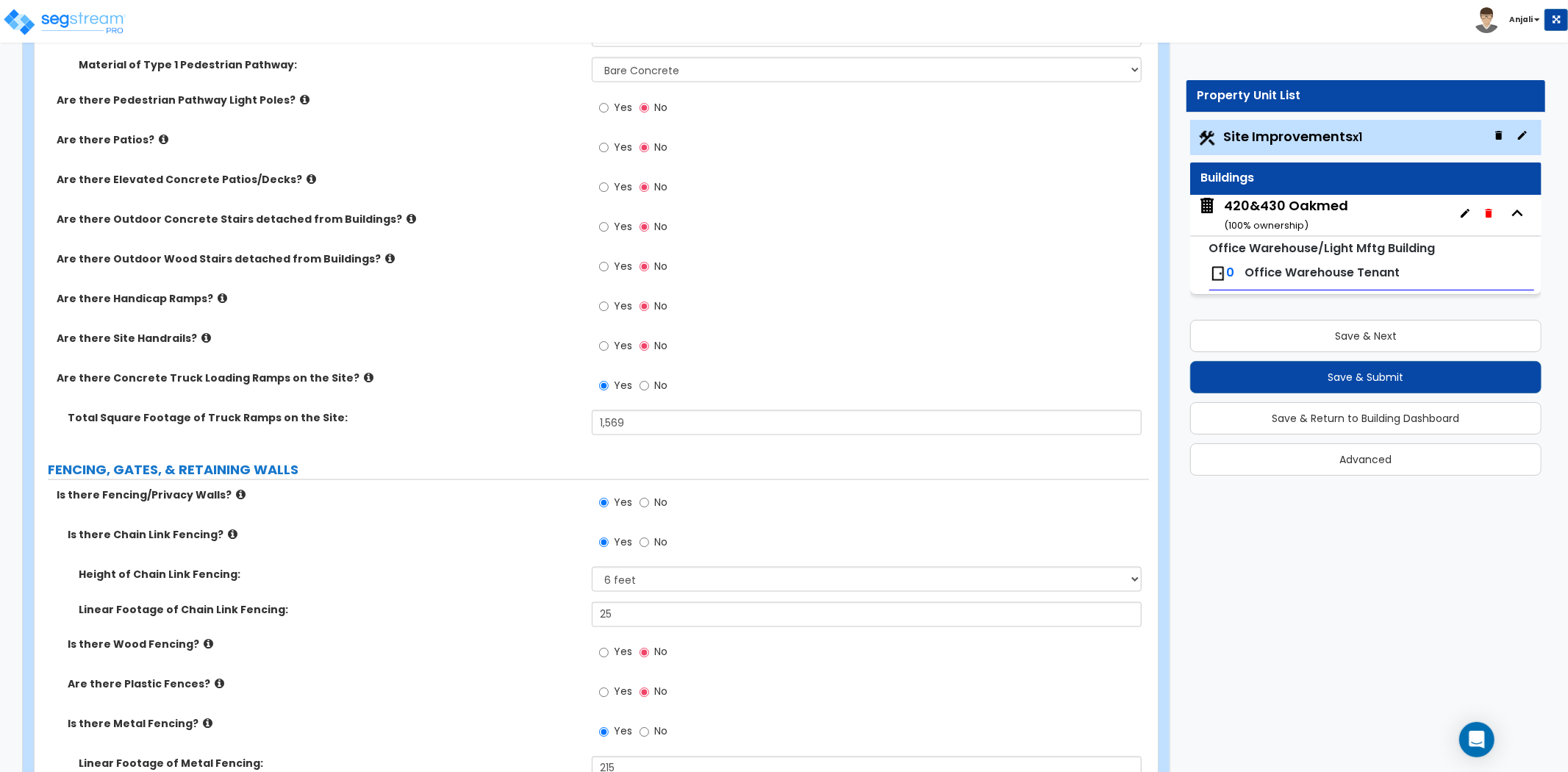
scroll to position [1633, 0]
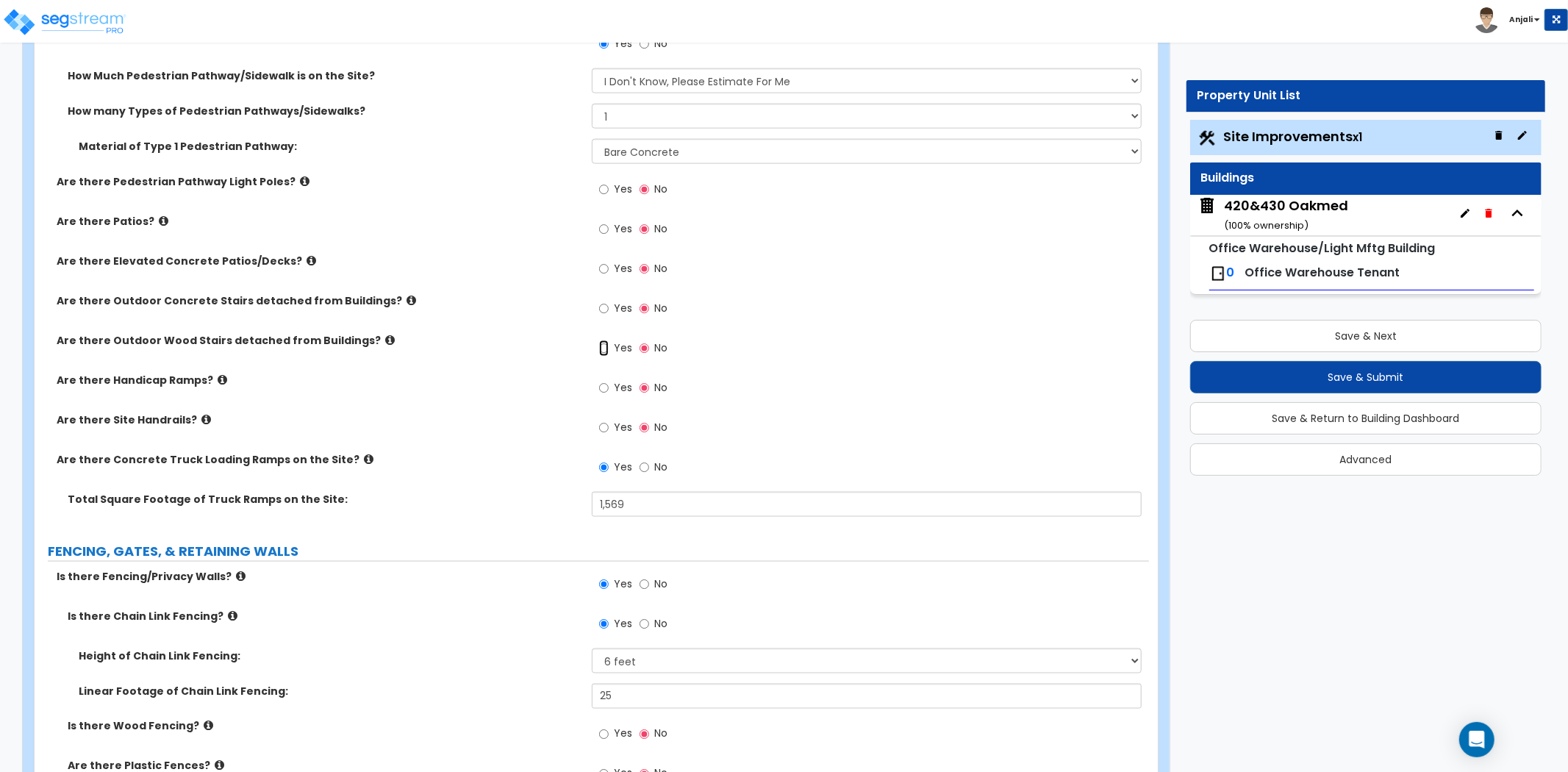
click at [604, 347] on input "Yes" at bounding box center [603, 348] width 10 height 16
radio input "true"
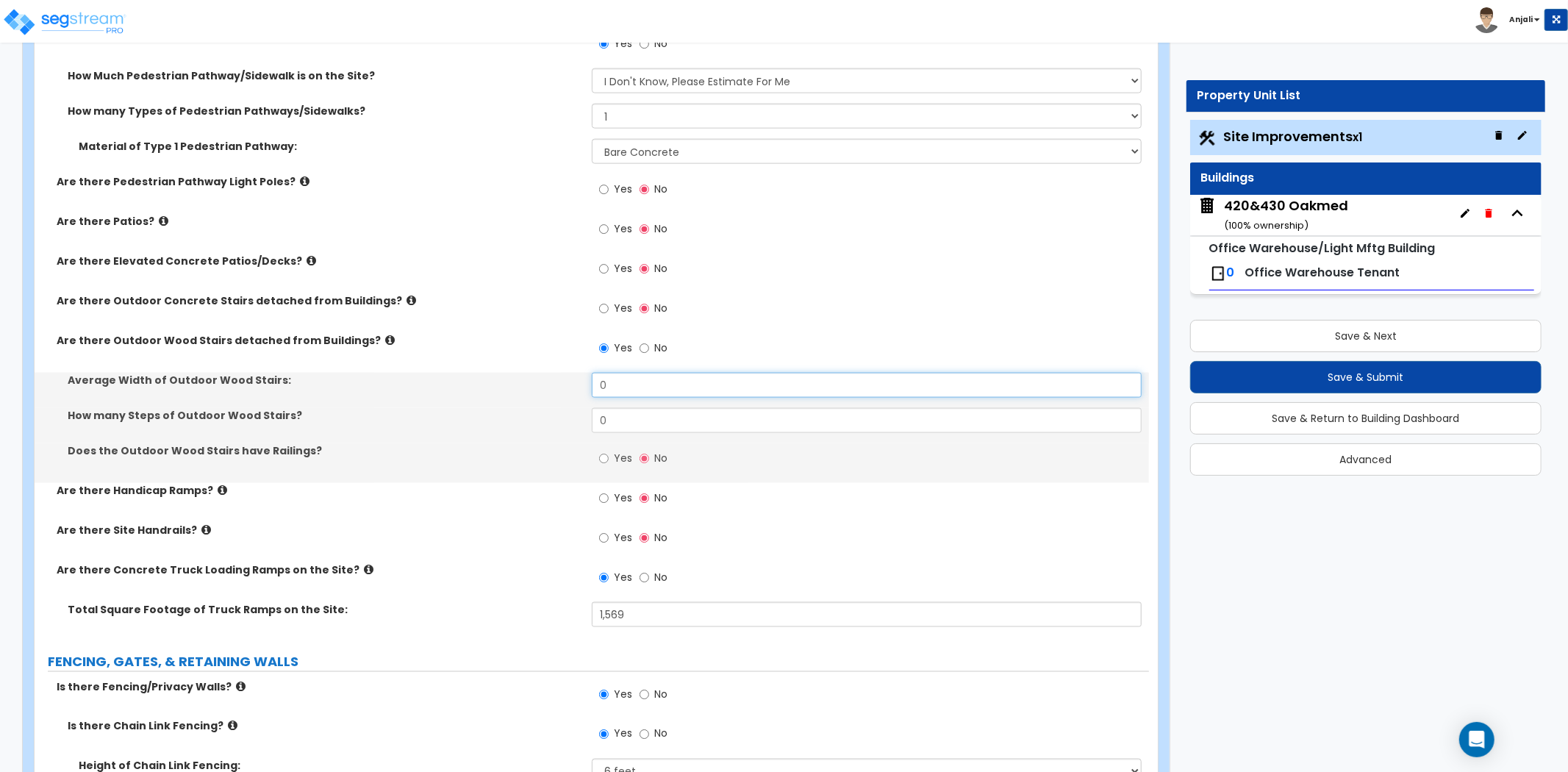
click at [636, 380] on input "0" at bounding box center [867, 385] width 550 height 25
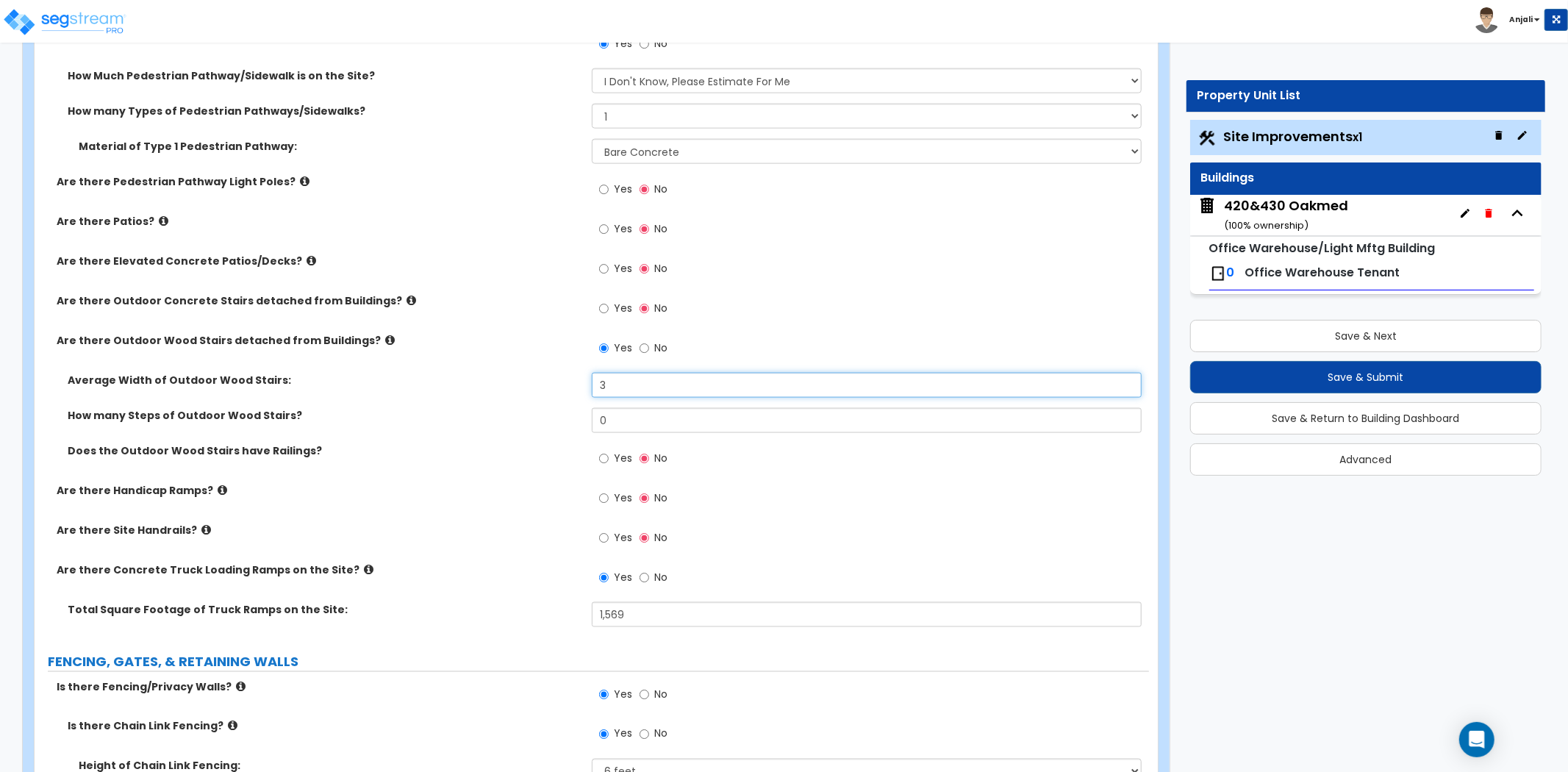
type input "3"
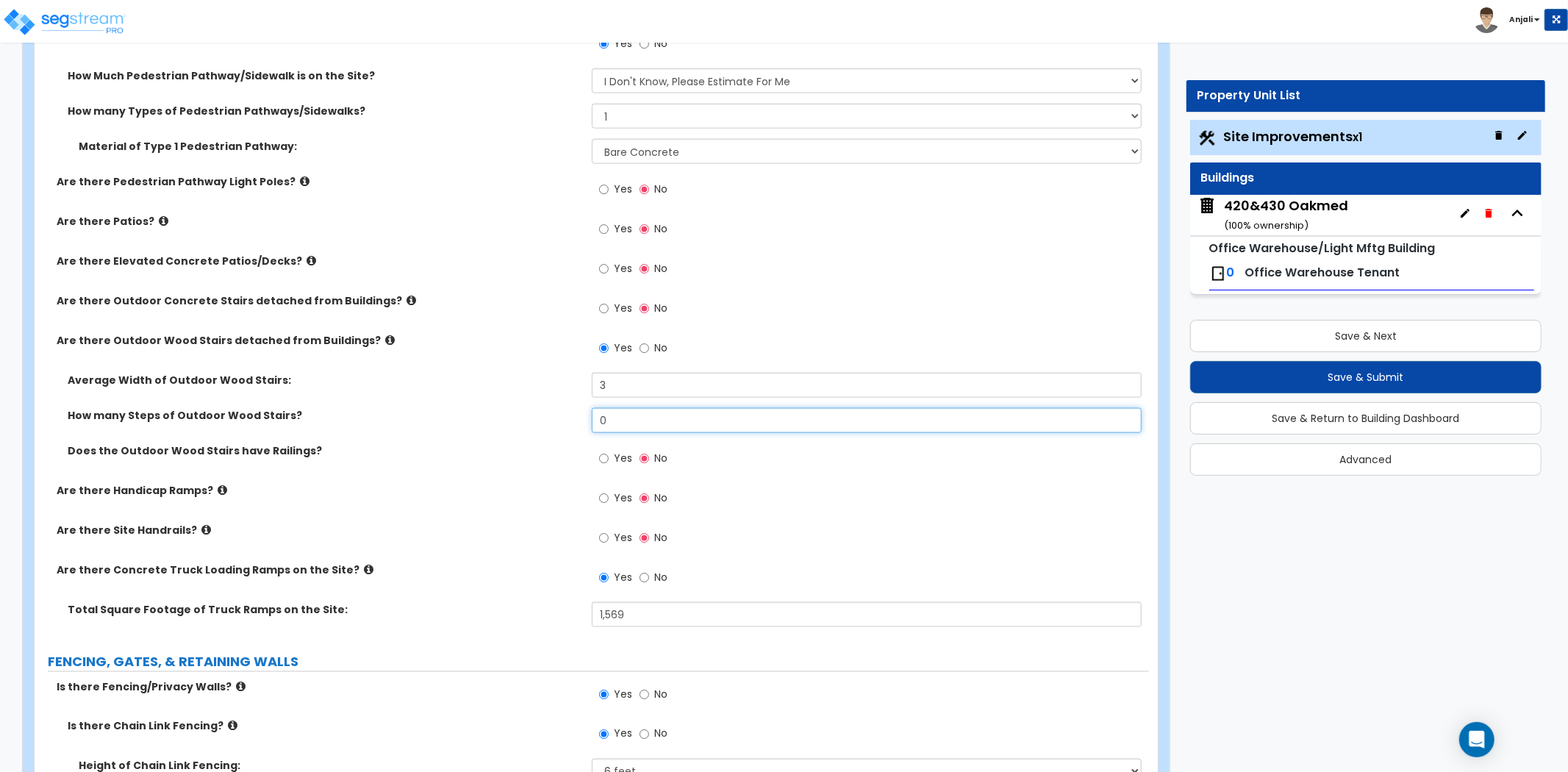
click at [640, 427] on input "0" at bounding box center [867, 420] width 550 height 25
type input "8"
click at [569, 478] on div "Does the Outdoor Wood Stairs have Railings? Yes No" at bounding box center [591, 462] width 1114 height 40
click at [599, 454] on input "Yes" at bounding box center [603, 458] width 10 height 16
radio input "true"
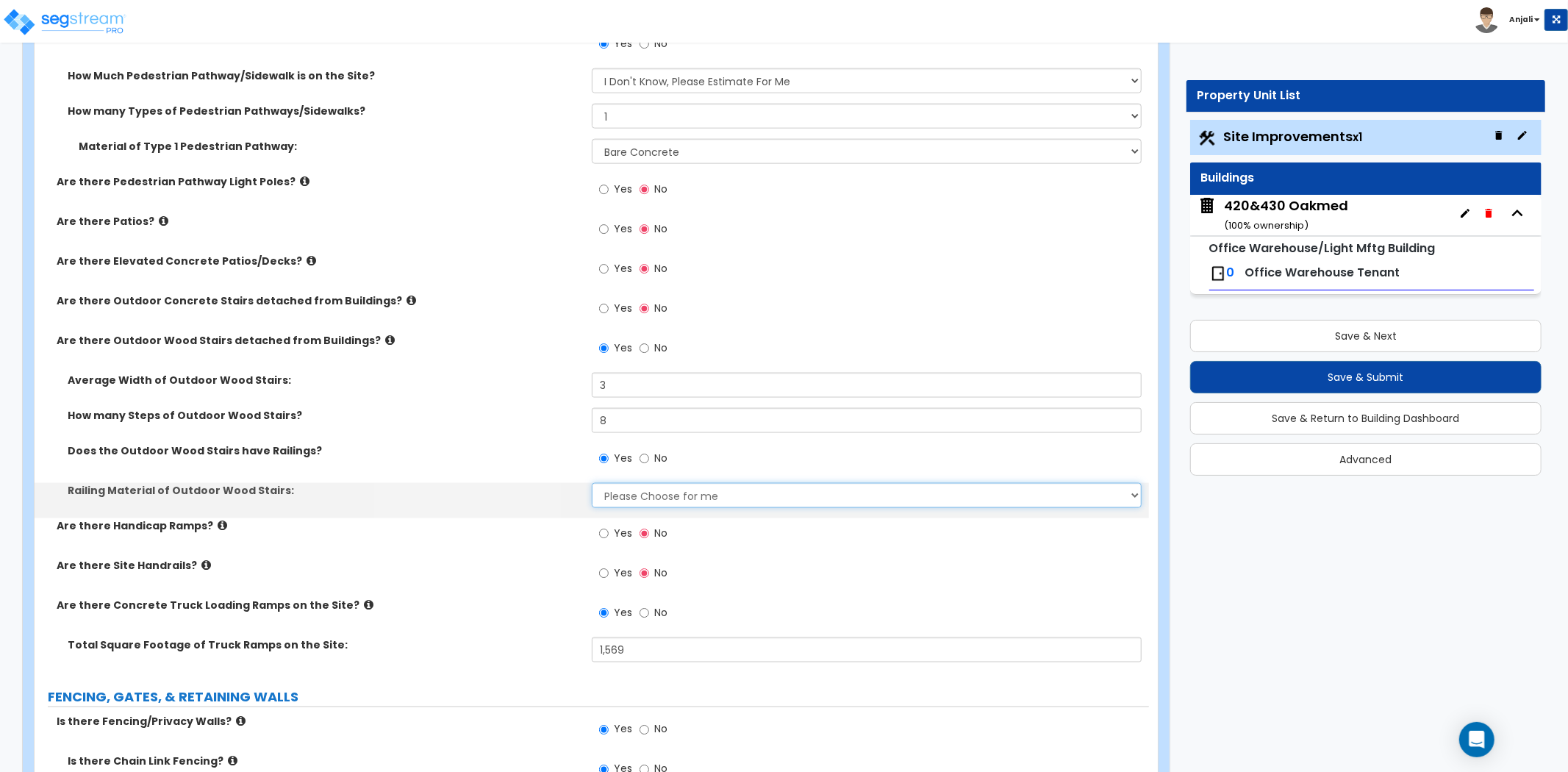
click at [645, 502] on select "Please Choose for me Wood Steel Aluminum" at bounding box center [867, 495] width 550 height 25
select select "1"
click at [592, 483] on select "Please Choose for me Wood Steel Aluminum" at bounding box center [867, 495] width 550 height 25
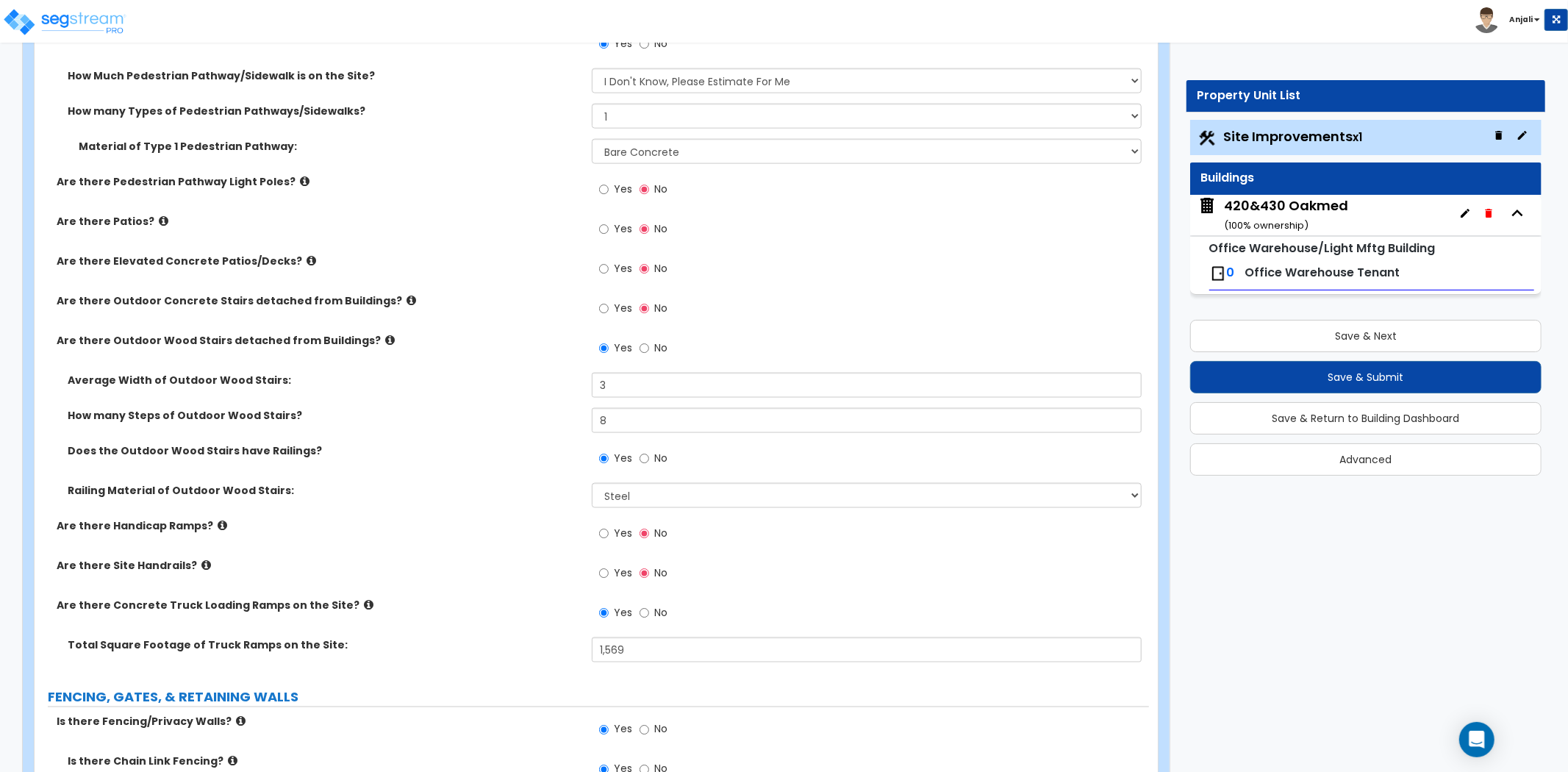
click at [556, 526] on label "Are there Handicap Ramps?" at bounding box center [319, 526] width 524 height 15
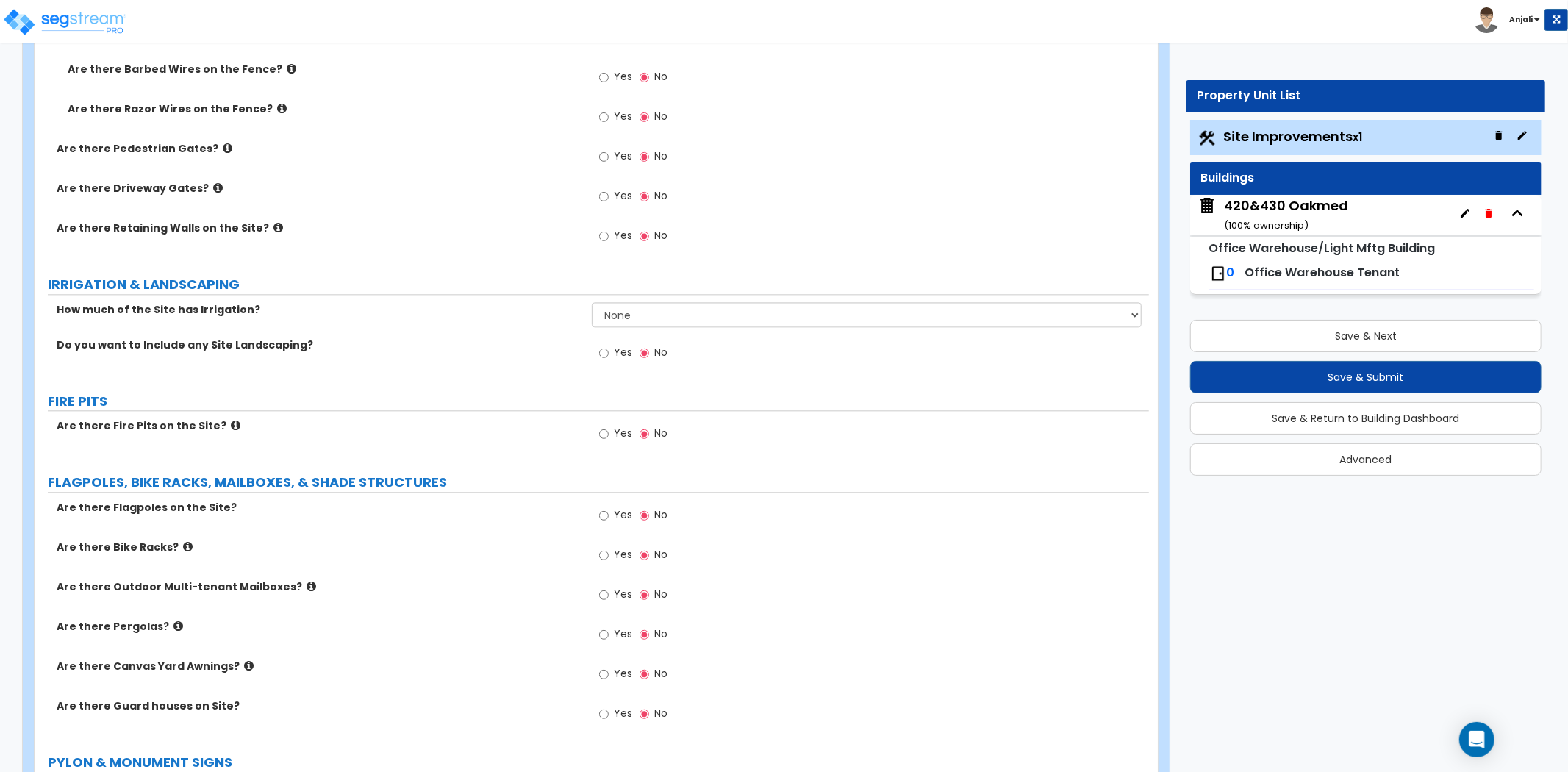
scroll to position [2776, 0]
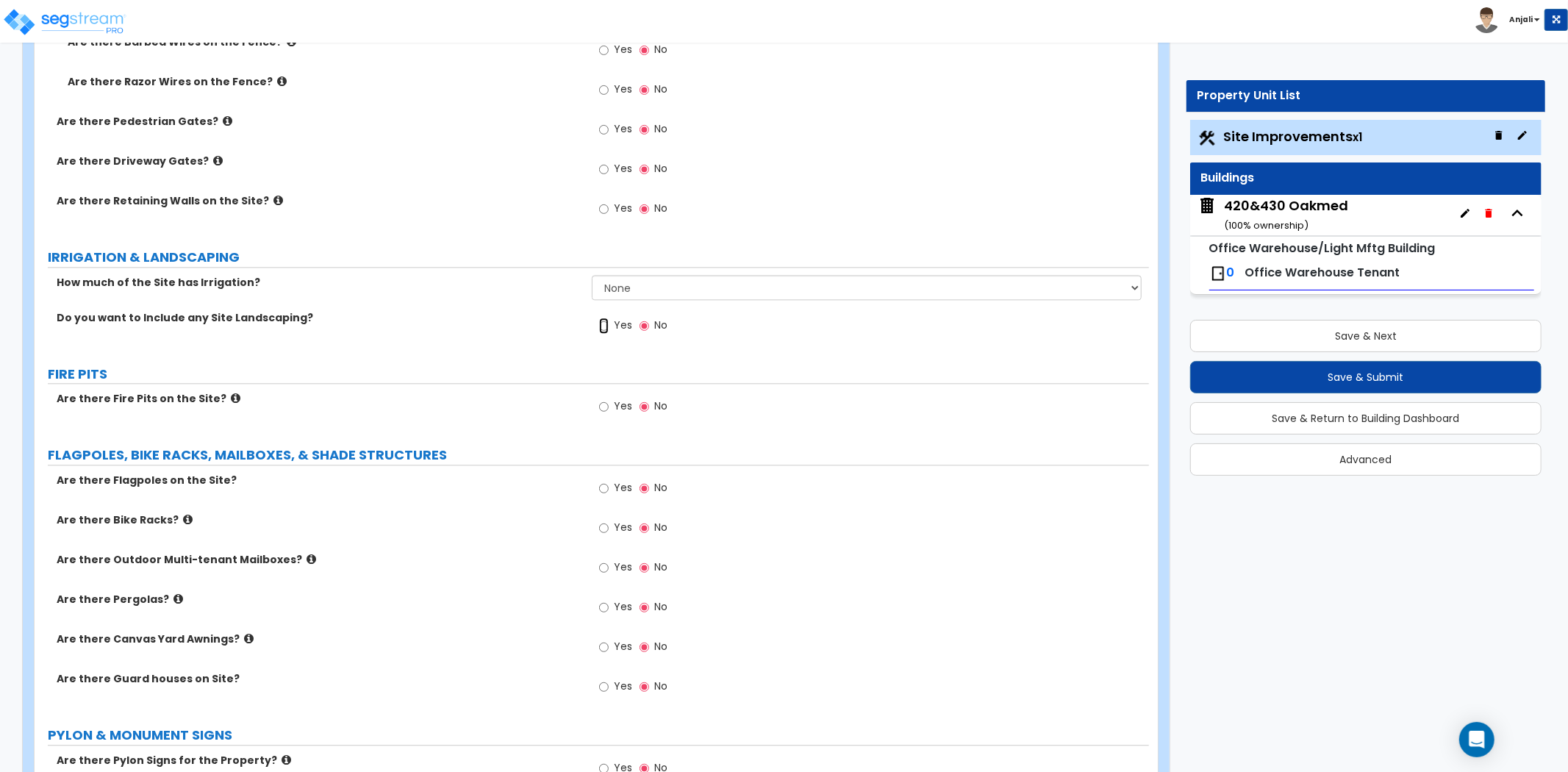
click at [604, 320] on input "Yes" at bounding box center [603, 325] width 10 height 16
radio input "true"
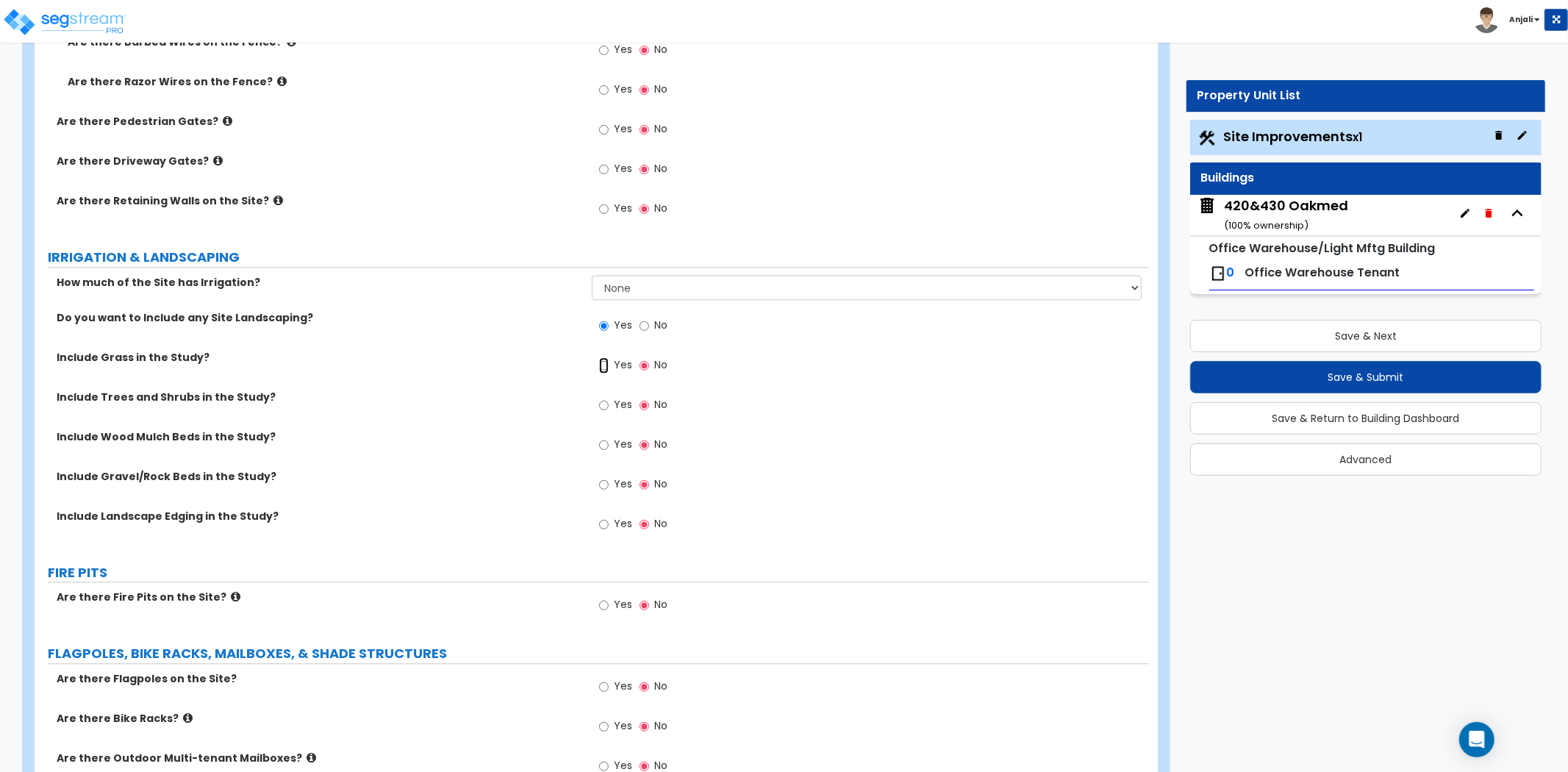
click at [604, 363] on input "Yes" at bounding box center [603, 365] width 10 height 16
radio input "true"
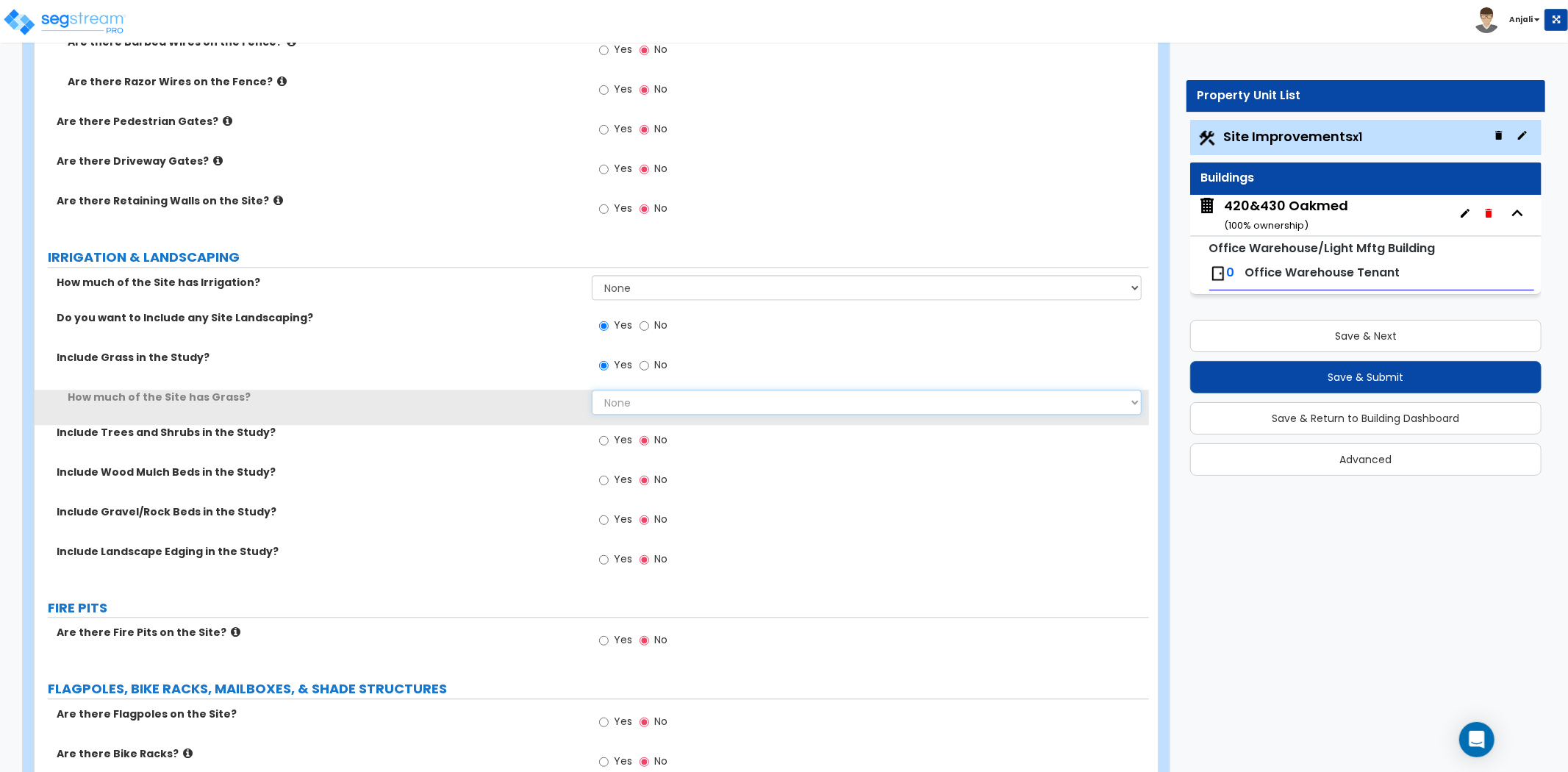
click at [622, 393] on select "None I want to Enter an Approximate Percentage I want to Enter the Square Foota…" at bounding box center [867, 401] width 550 height 25
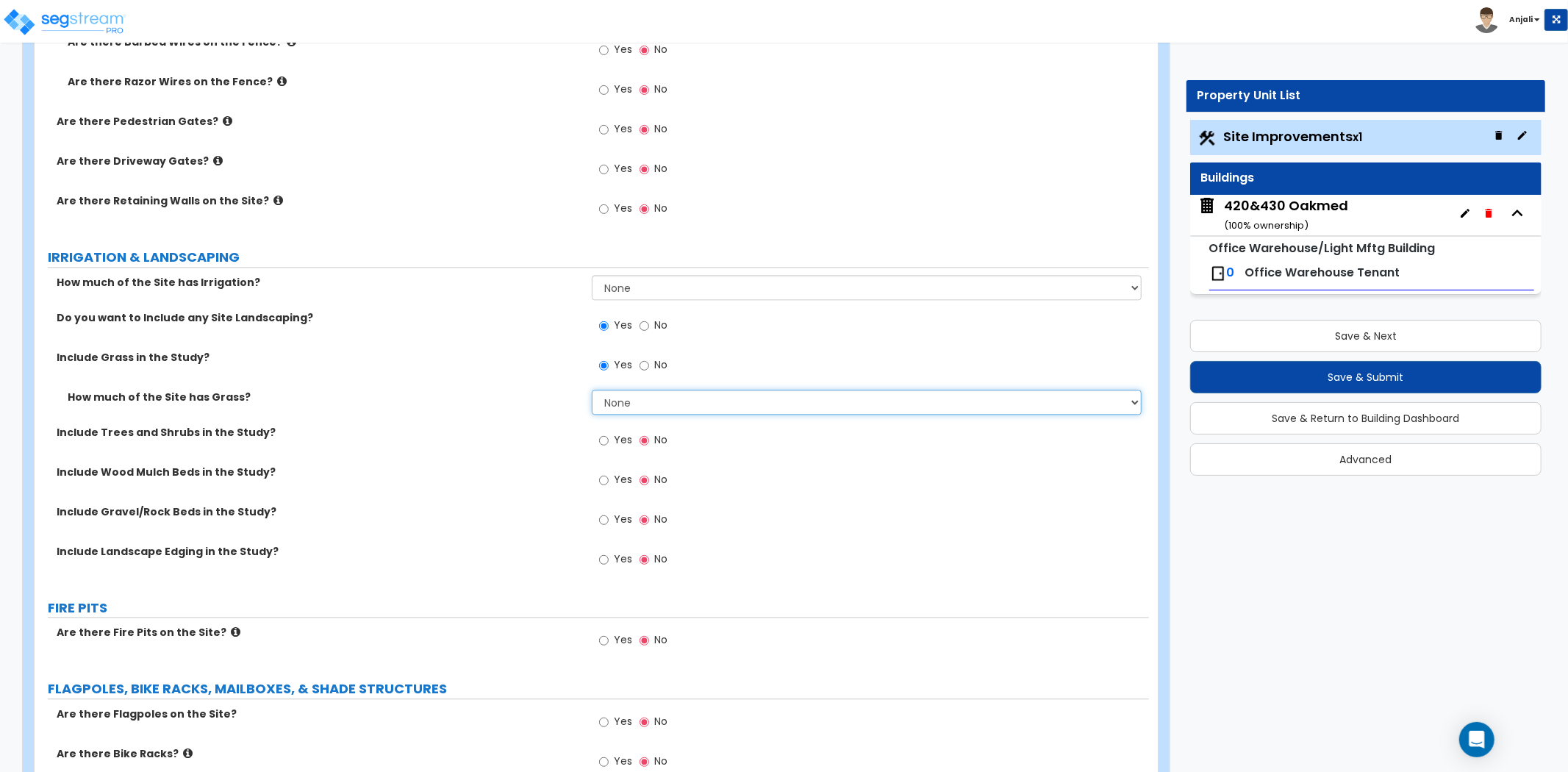
select select "2"
click at [592, 389] on select "None I want to Enter an Approximate Percentage I want to Enter the Square Foota…" at bounding box center [867, 401] width 550 height 25
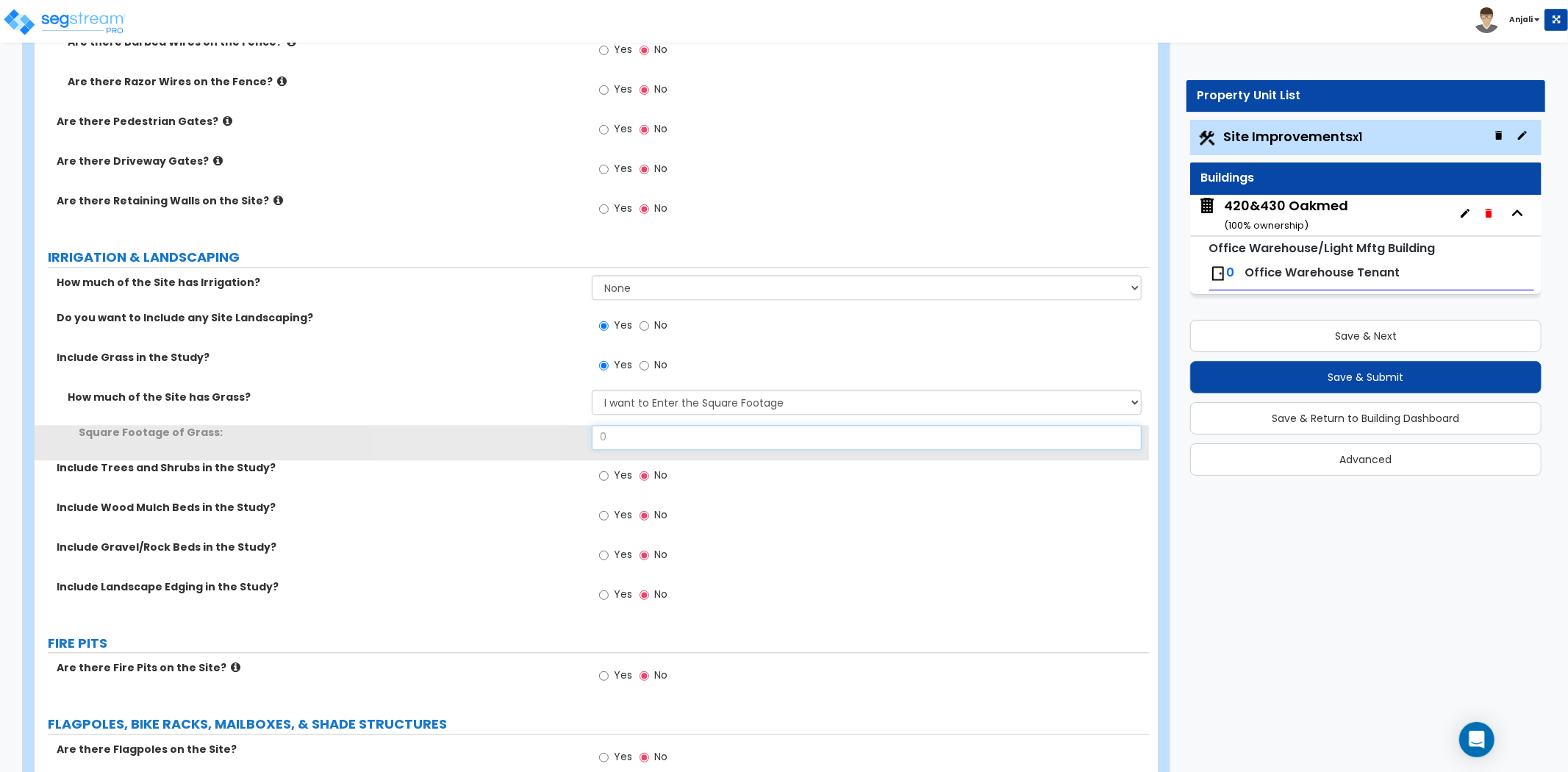
click at [651, 439] on input "0" at bounding box center [867, 437] width 550 height 25
type input "15,897"
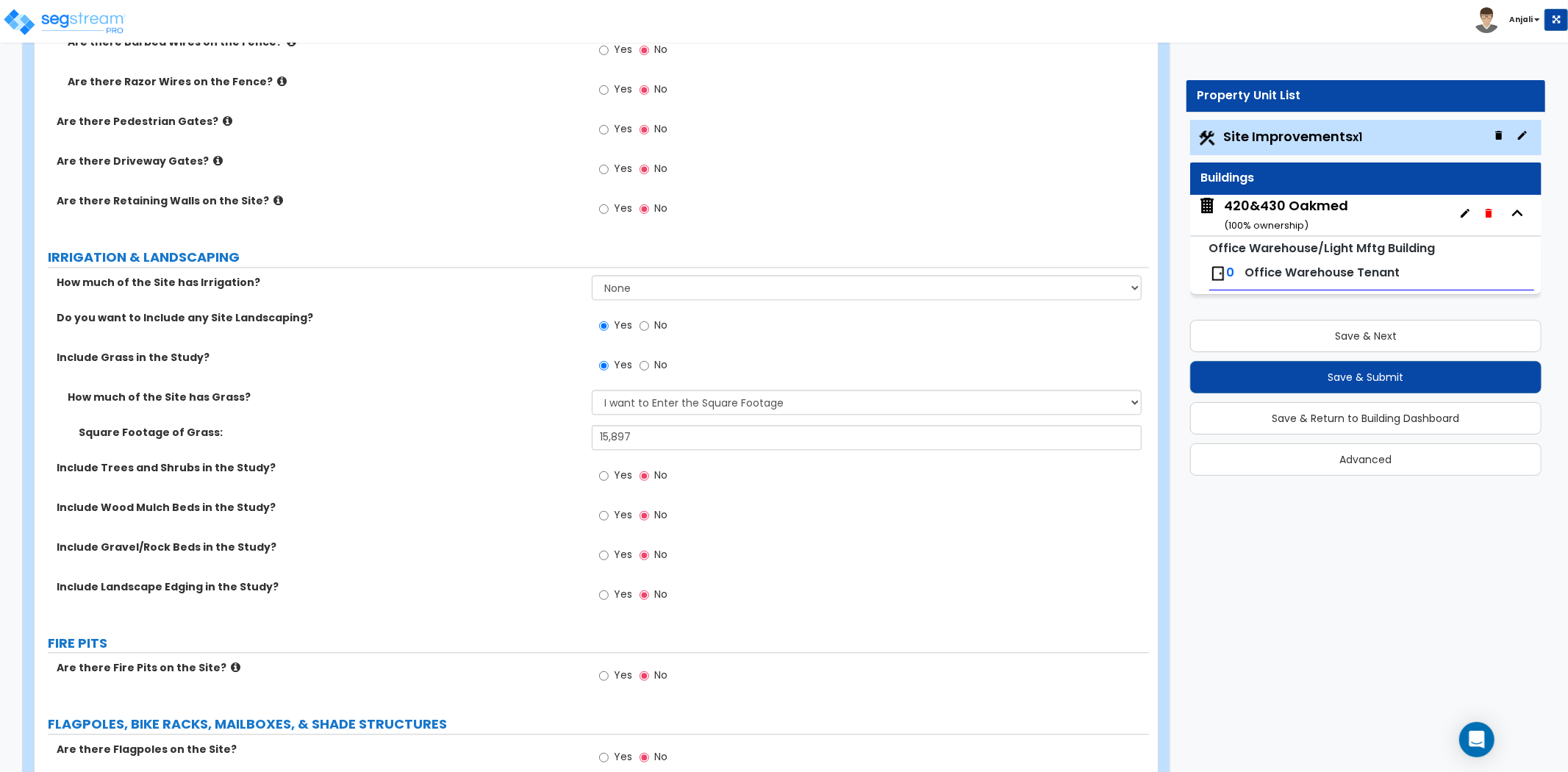
click at [589, 437] on div "Square Footage of Grass:" at bounding box center [313, 432] width 557 height 15
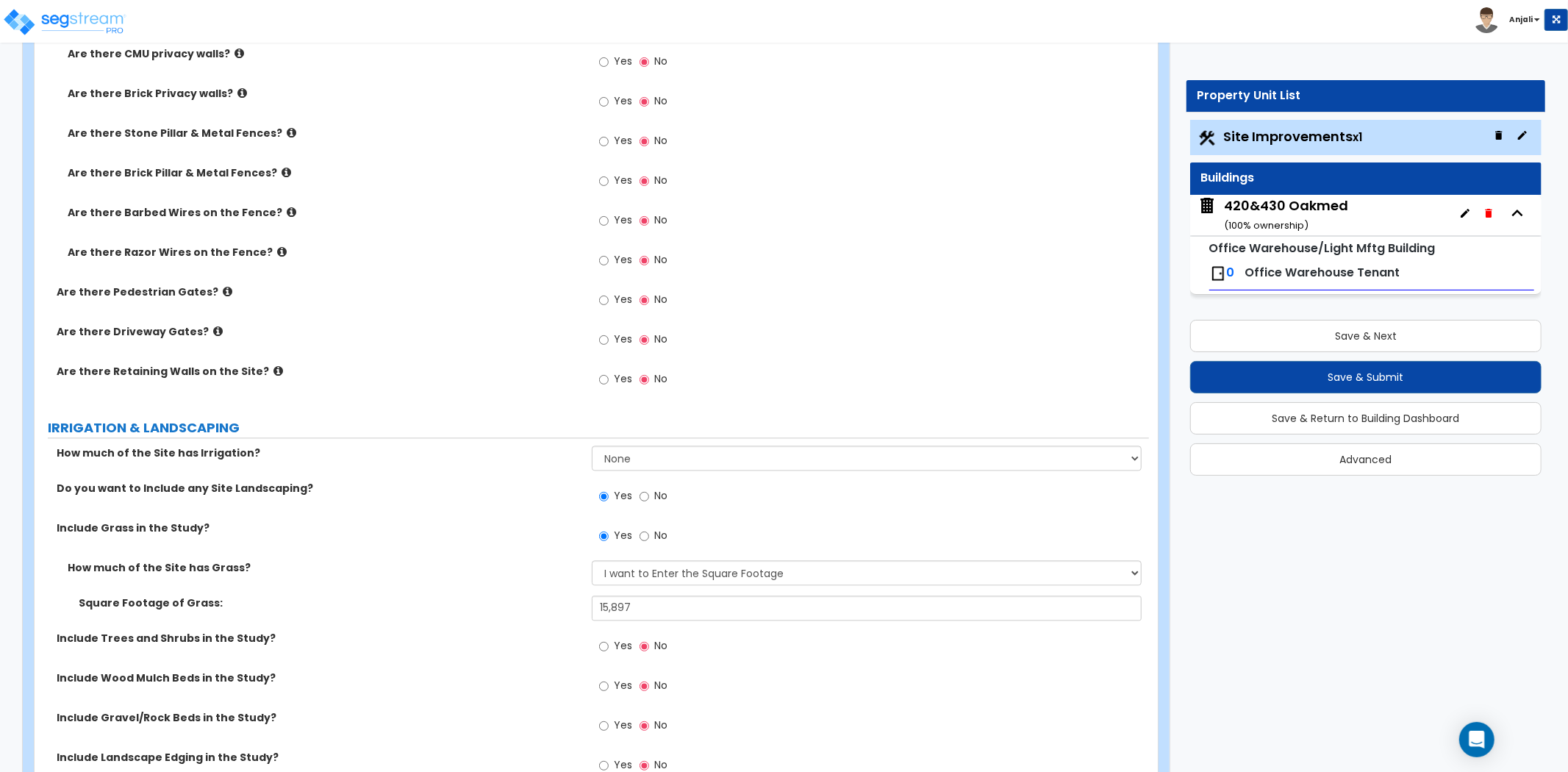
scroll to position [2287, 0]
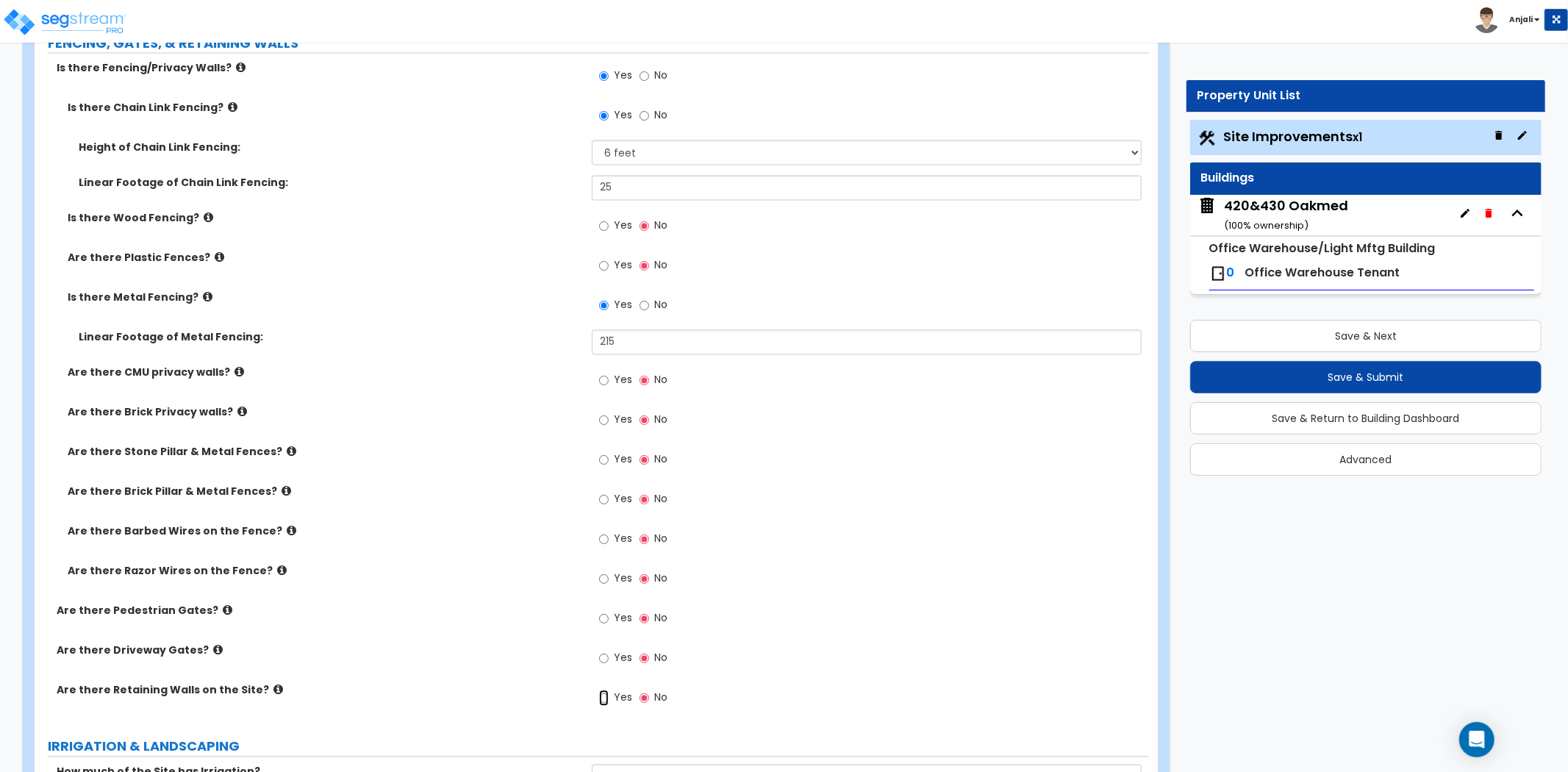
click at [603, 700] on input "Yes" at bounding box center [603, 697] width 10 height 16
radio input "true"
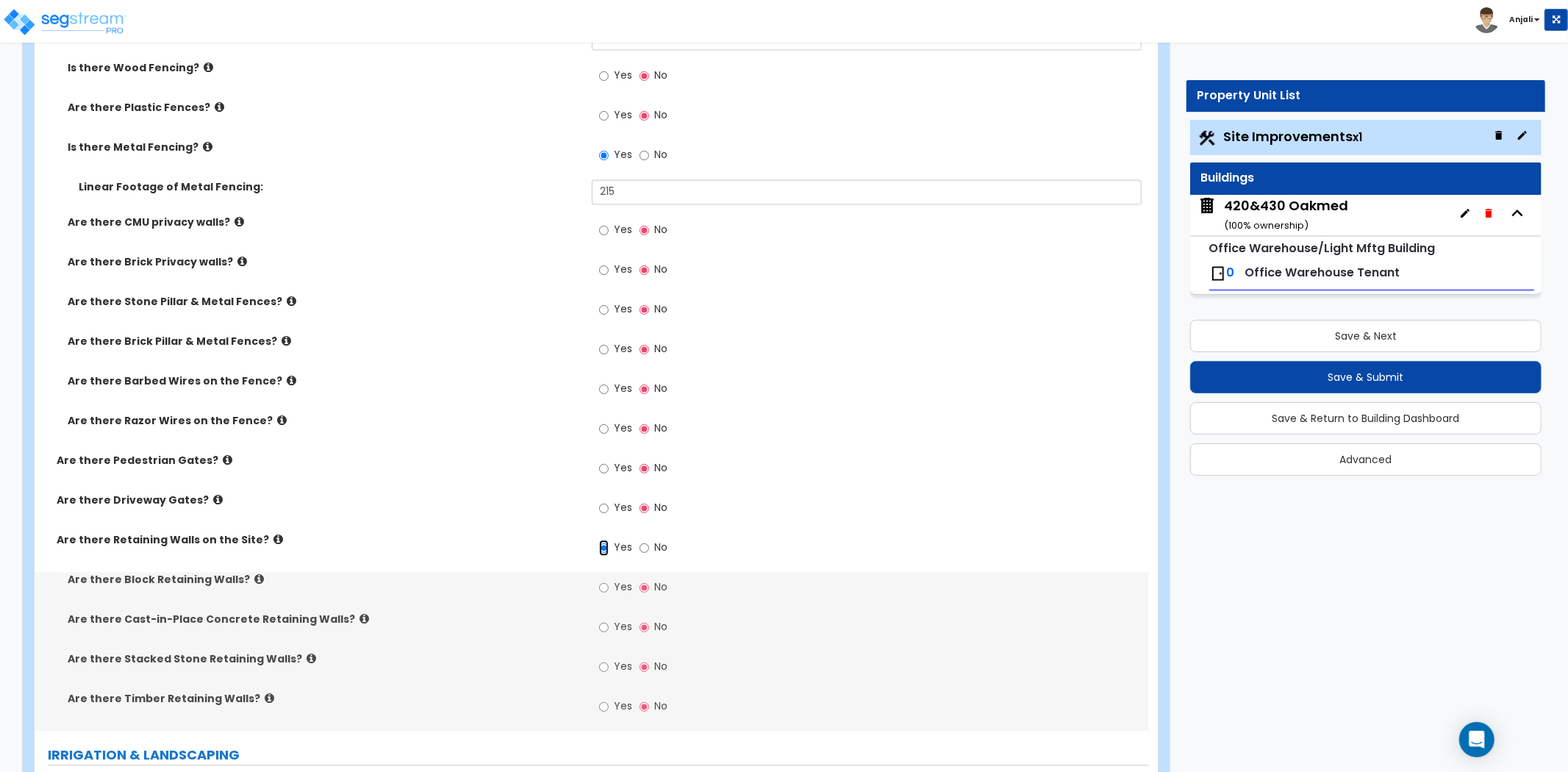
scroll to position [2450, 0]
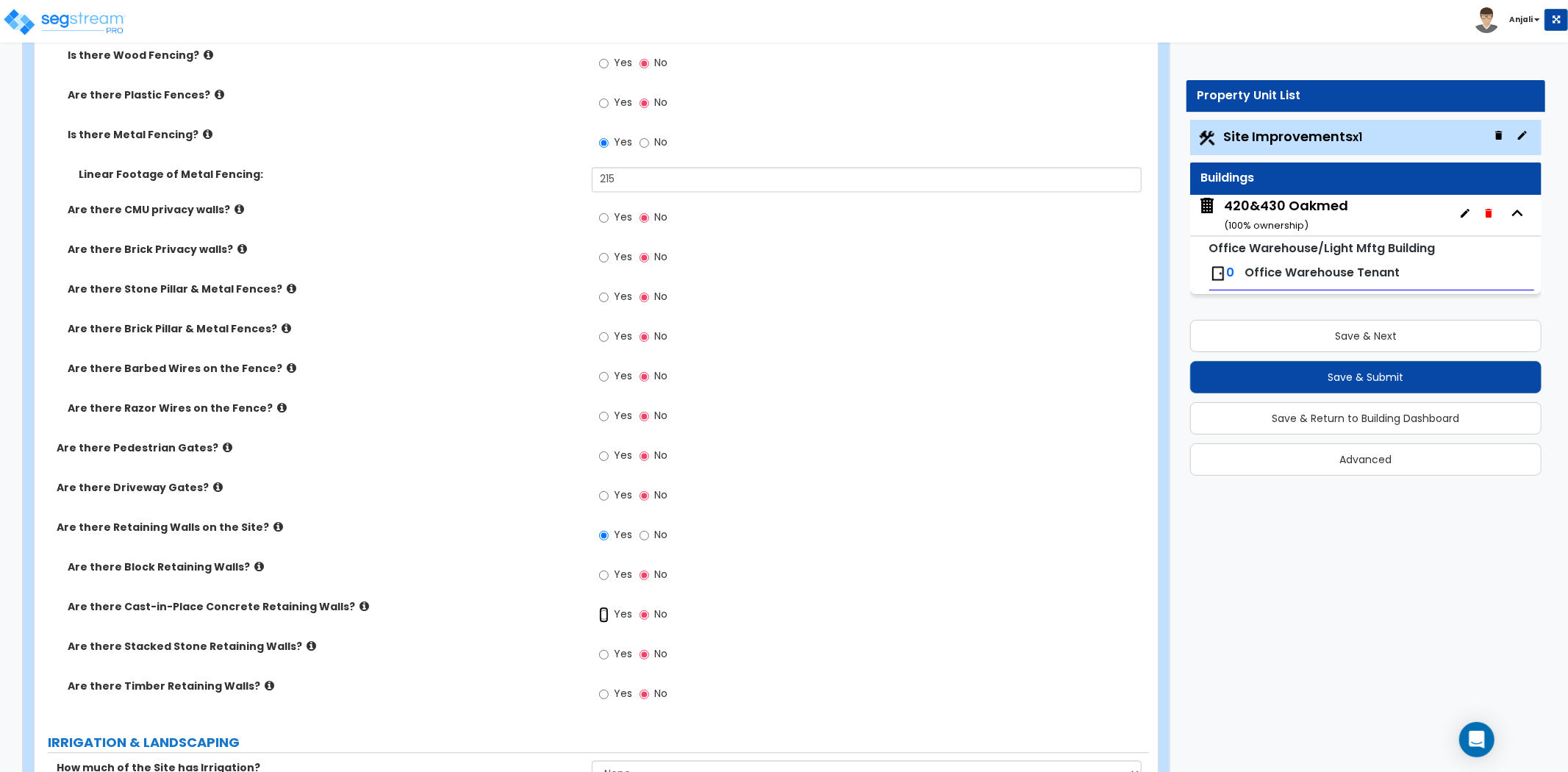
click at [604, 614] on input "Yes" at bounding box center [603, 614] width 10 height 16
radio input "true"
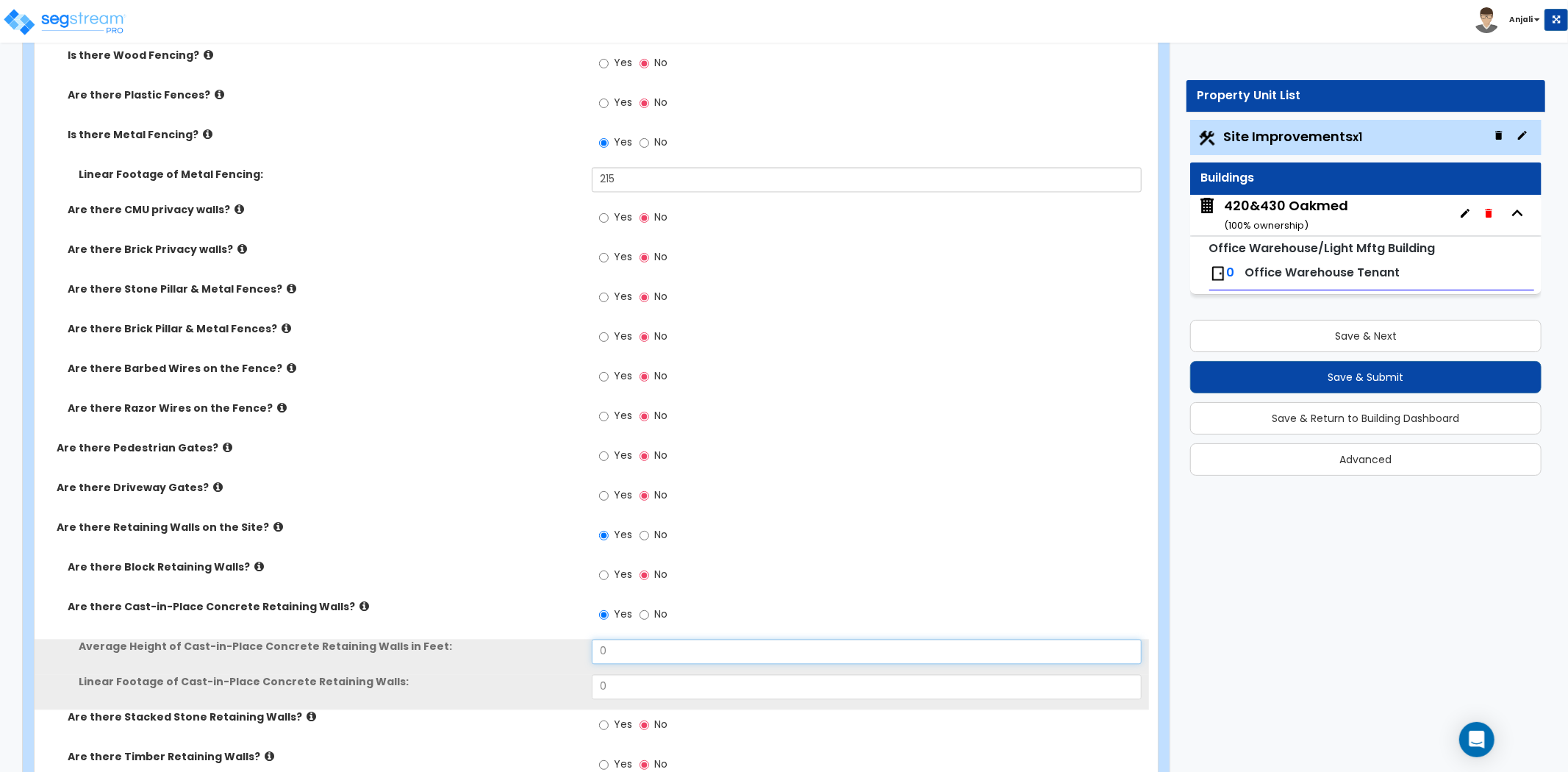
click at [616, 658] on input "0" at bounding box center [867, 651] width 550 height 25
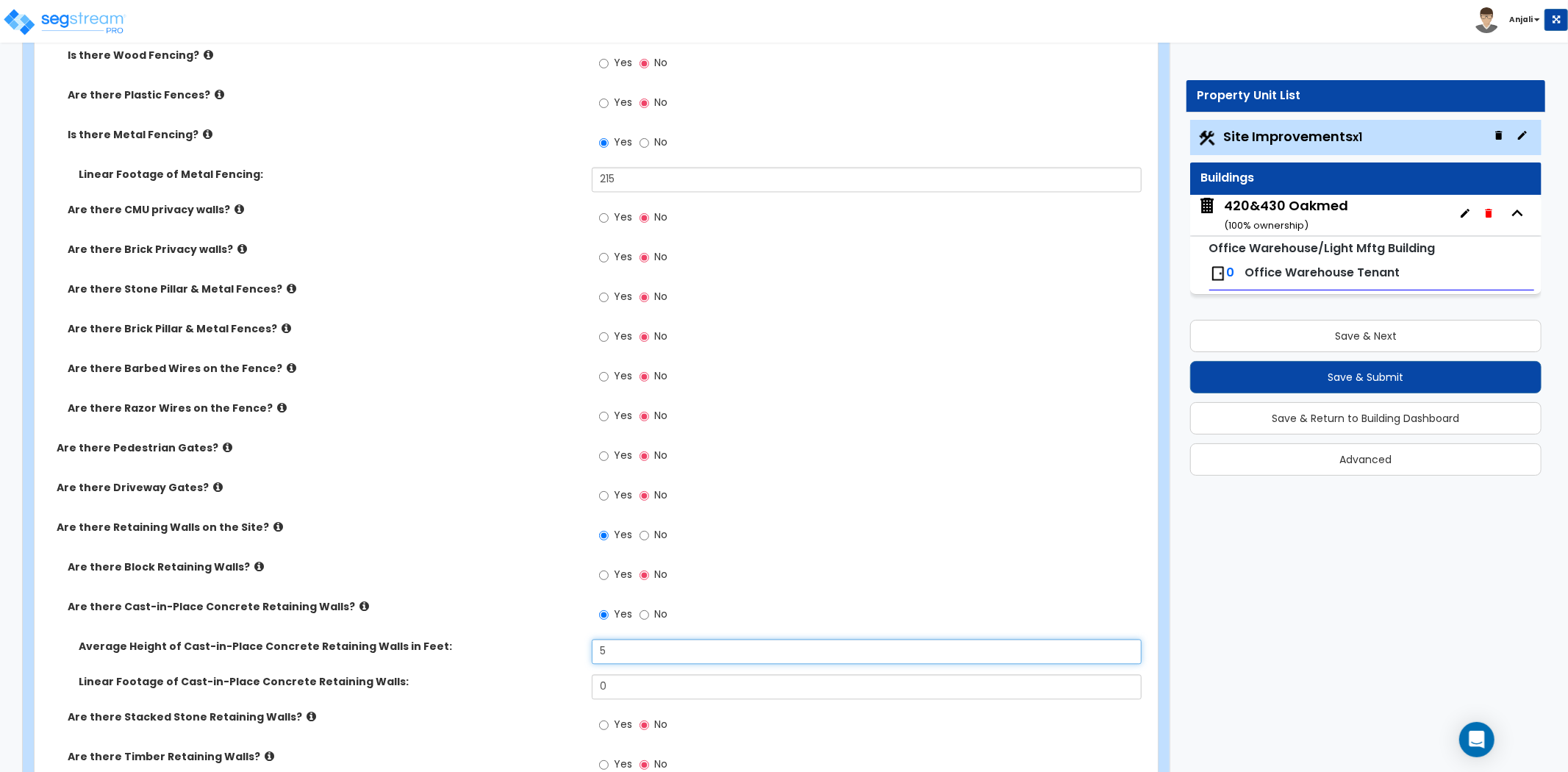
type input "5"
click at [639, 695] on input "0" at bounding box center [867, 686] width 550 height 25
type input "64"
click at [557, 542] on div "Are there Retaining Walls on the Site? Yes No" at bounding box center [591, 539] width 1114 height 40
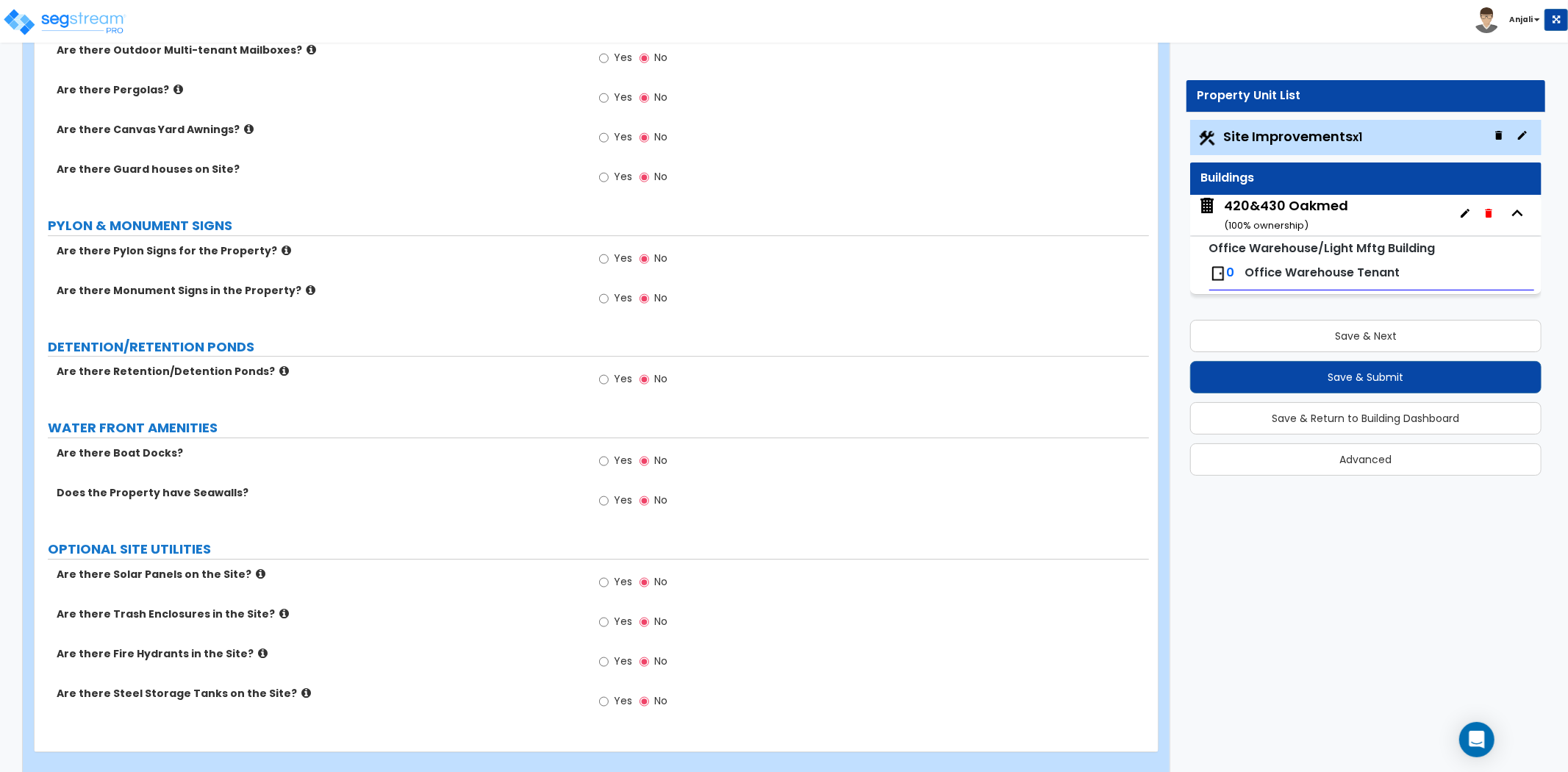
scroll to position [3804, 0]
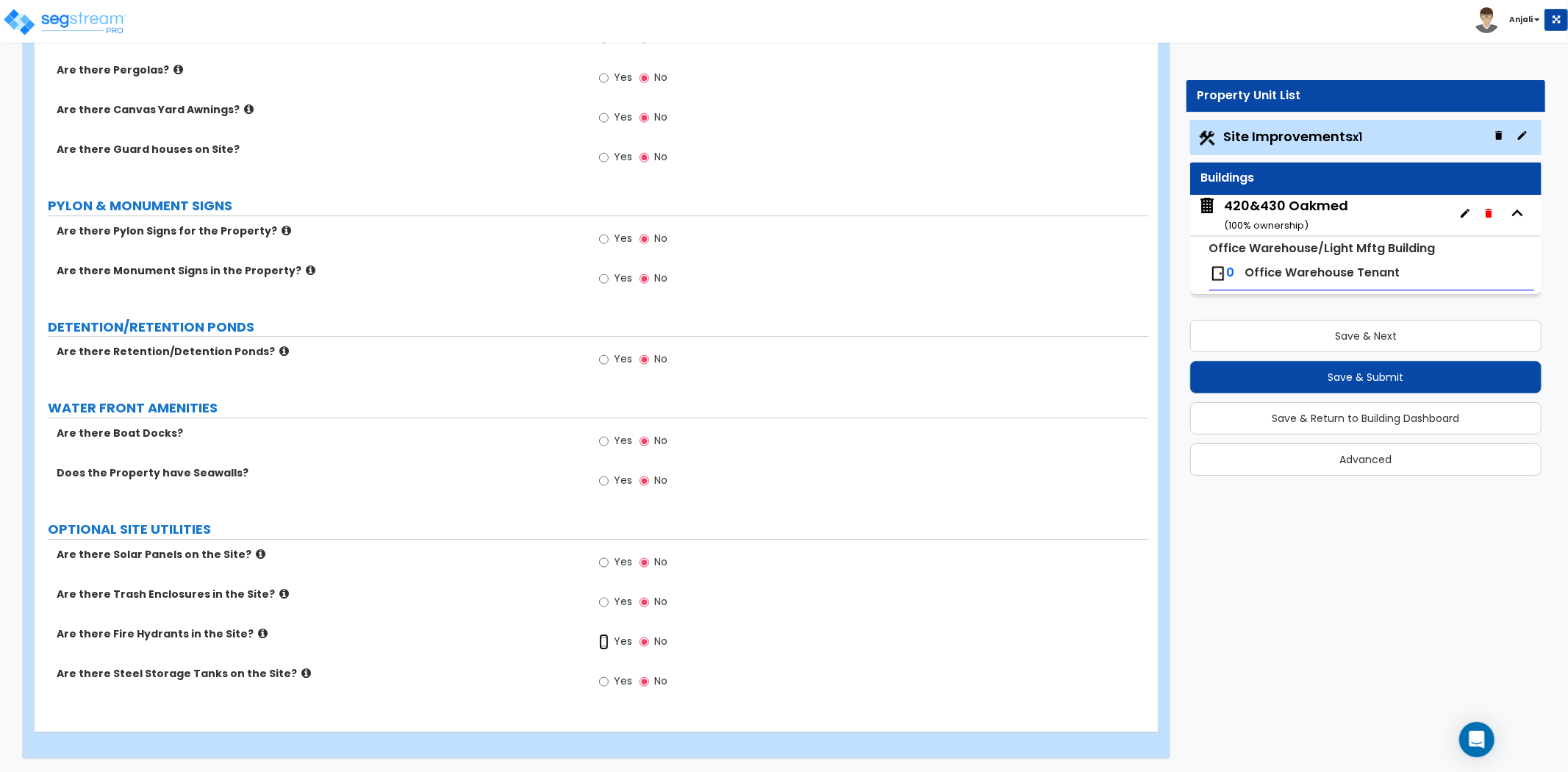
click at [599, 638] on input "Yes" at bounding box center [603, 641] width 10 height 16
radio input "true"
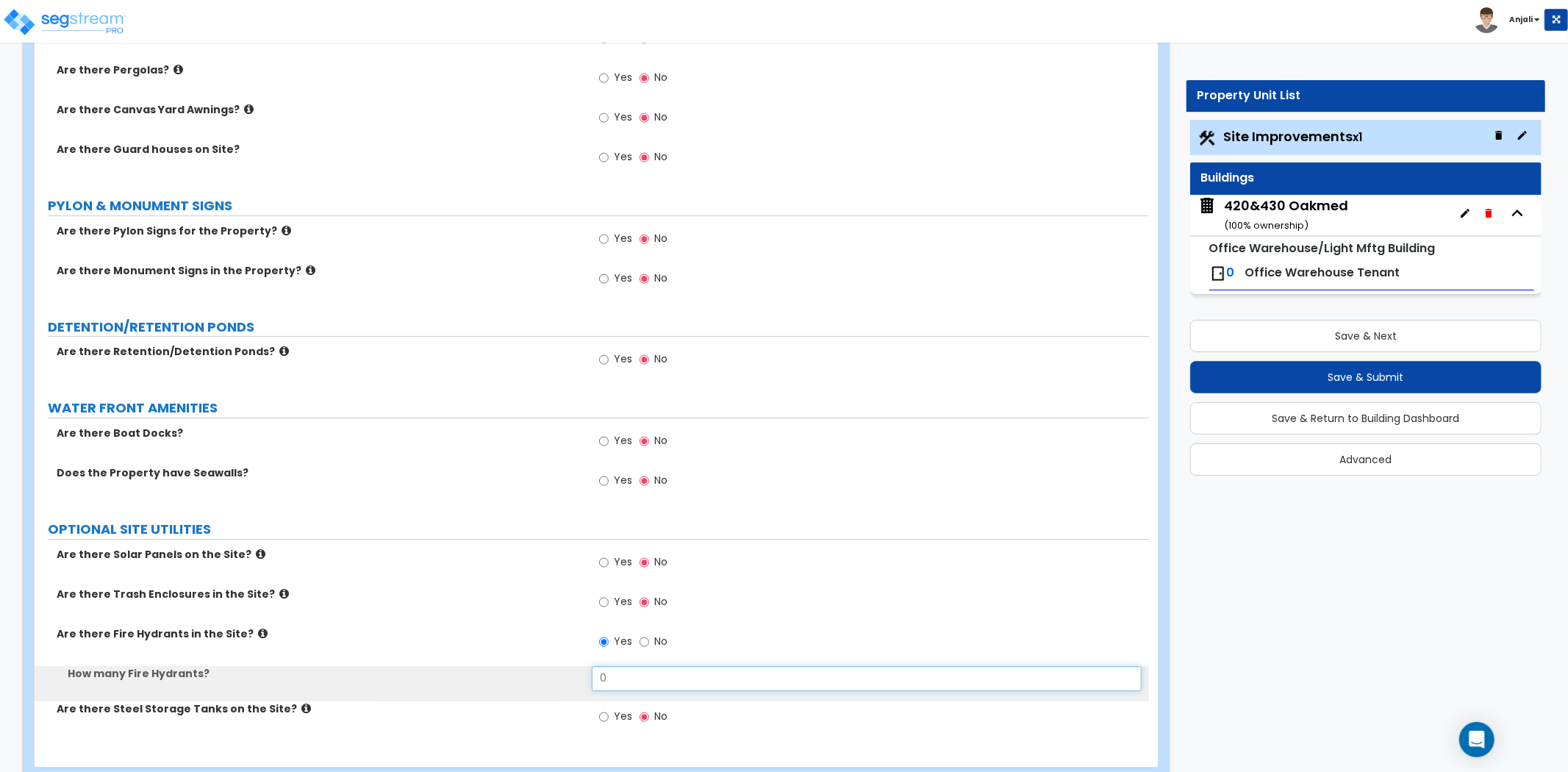
click at [643, 667] on input "0" at bounding box center [867, 678] width 550 height 25
type input "2"
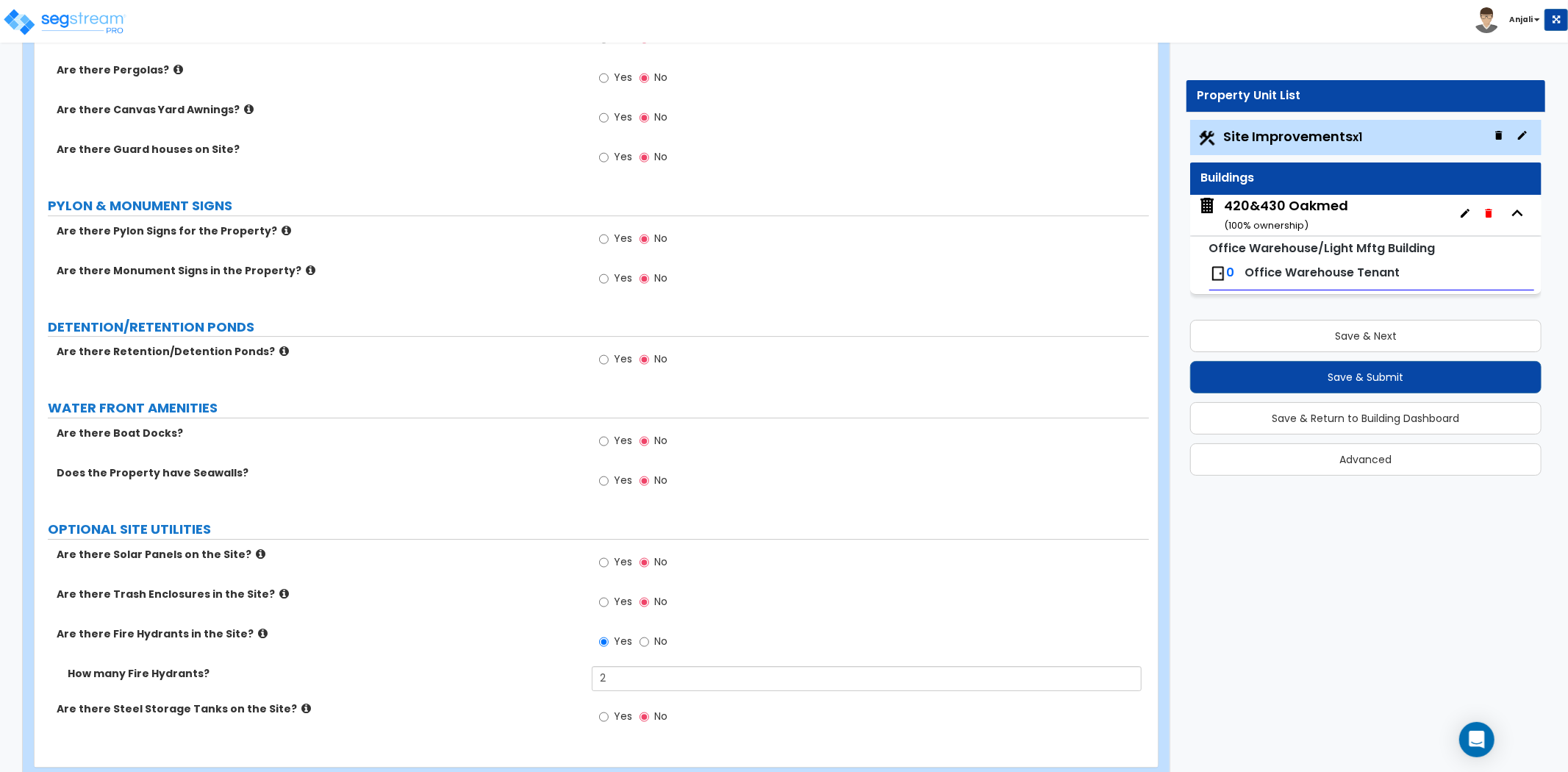
click at [559, 587] on label "Are there Trash Enclosures in the Site?" at bounding box center [319, 594] width 524 height 15
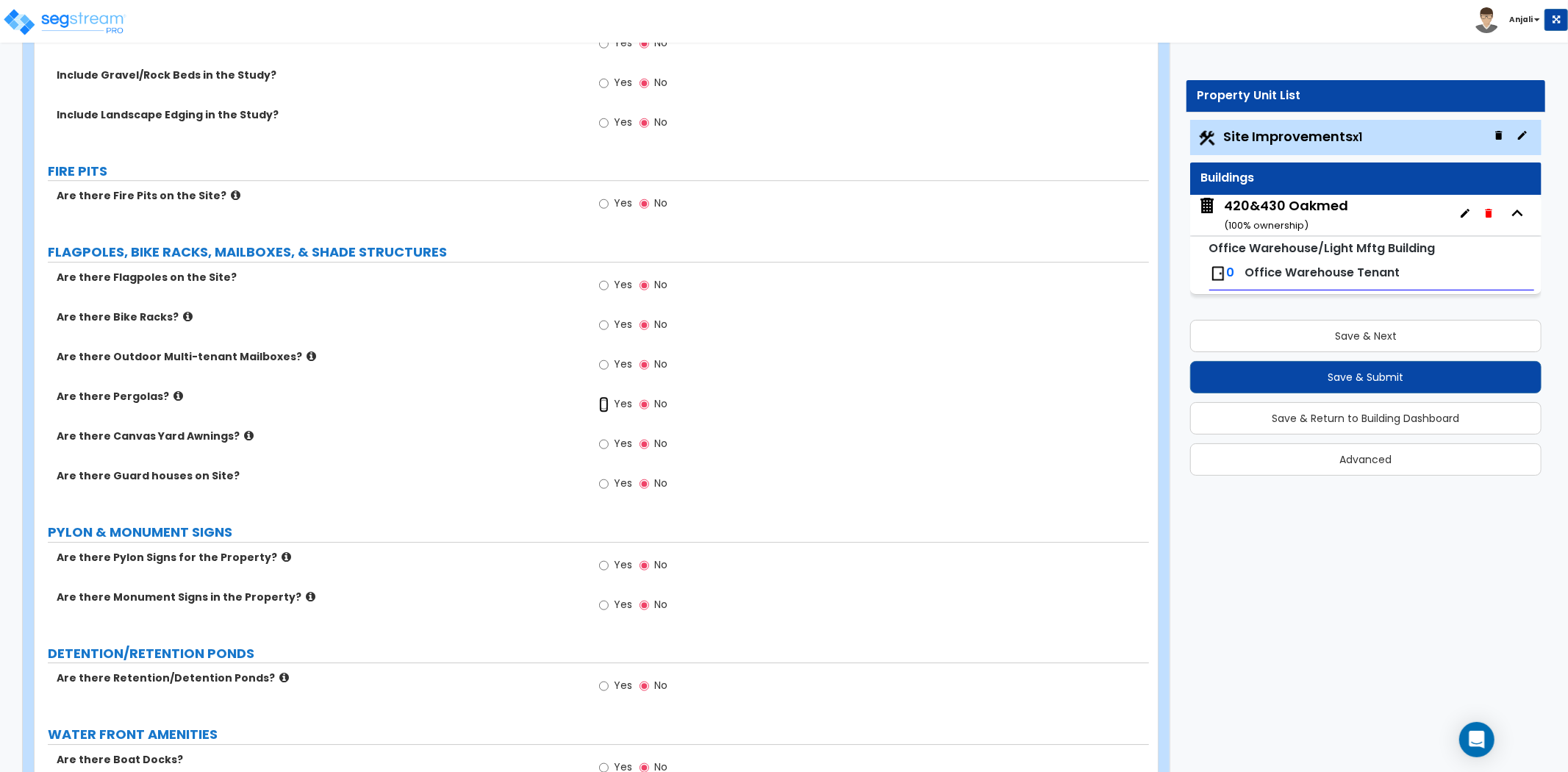
click at [599, 401] on input "Yes" at bounding box center [603, 404] width 10 height 16
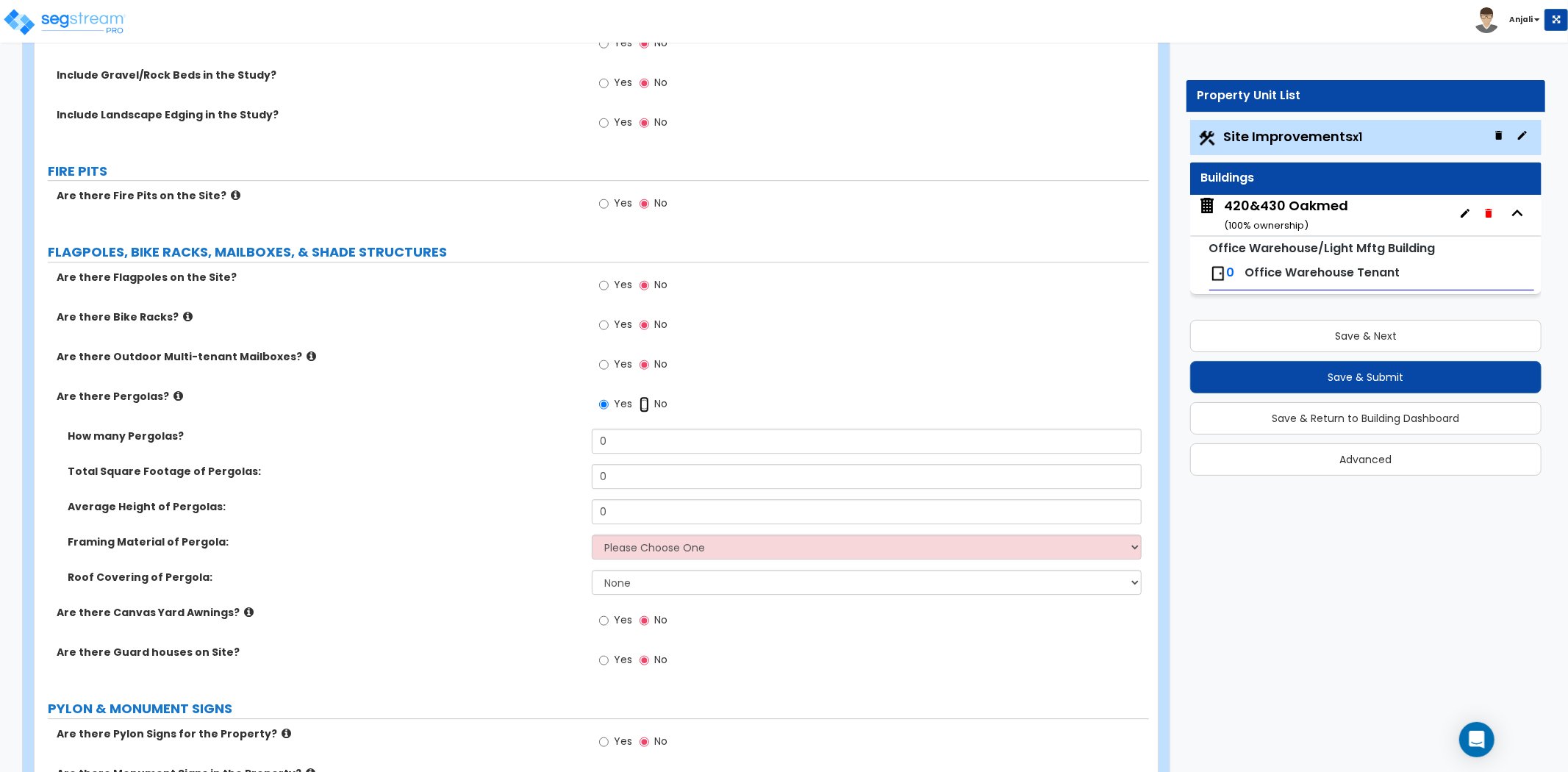
click at [642, 398] on input "No" at bounding box center [644, 404] width 10 height 16
radio input "false"
radio input "true"
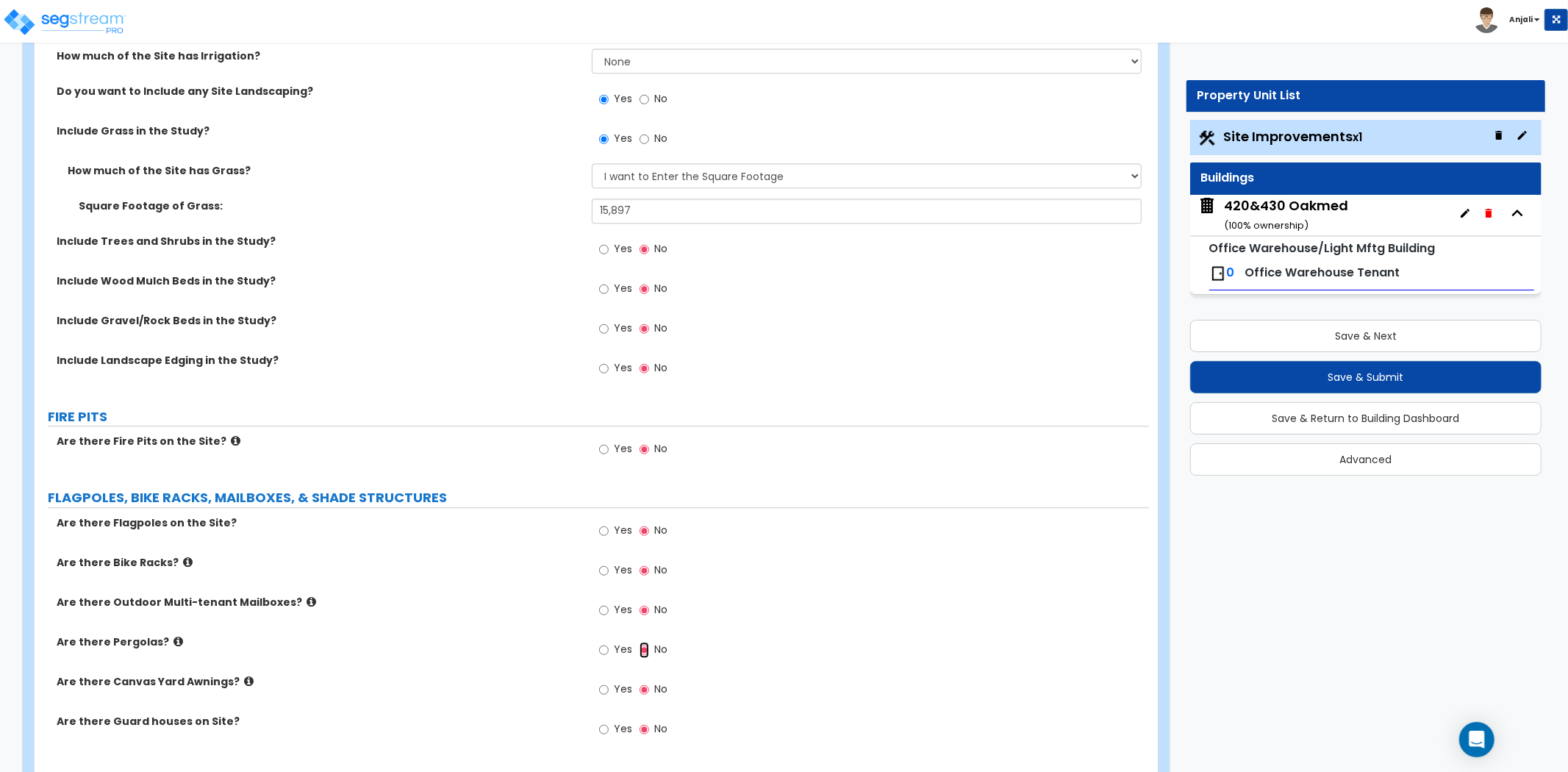
scroll to position [3313, 0]
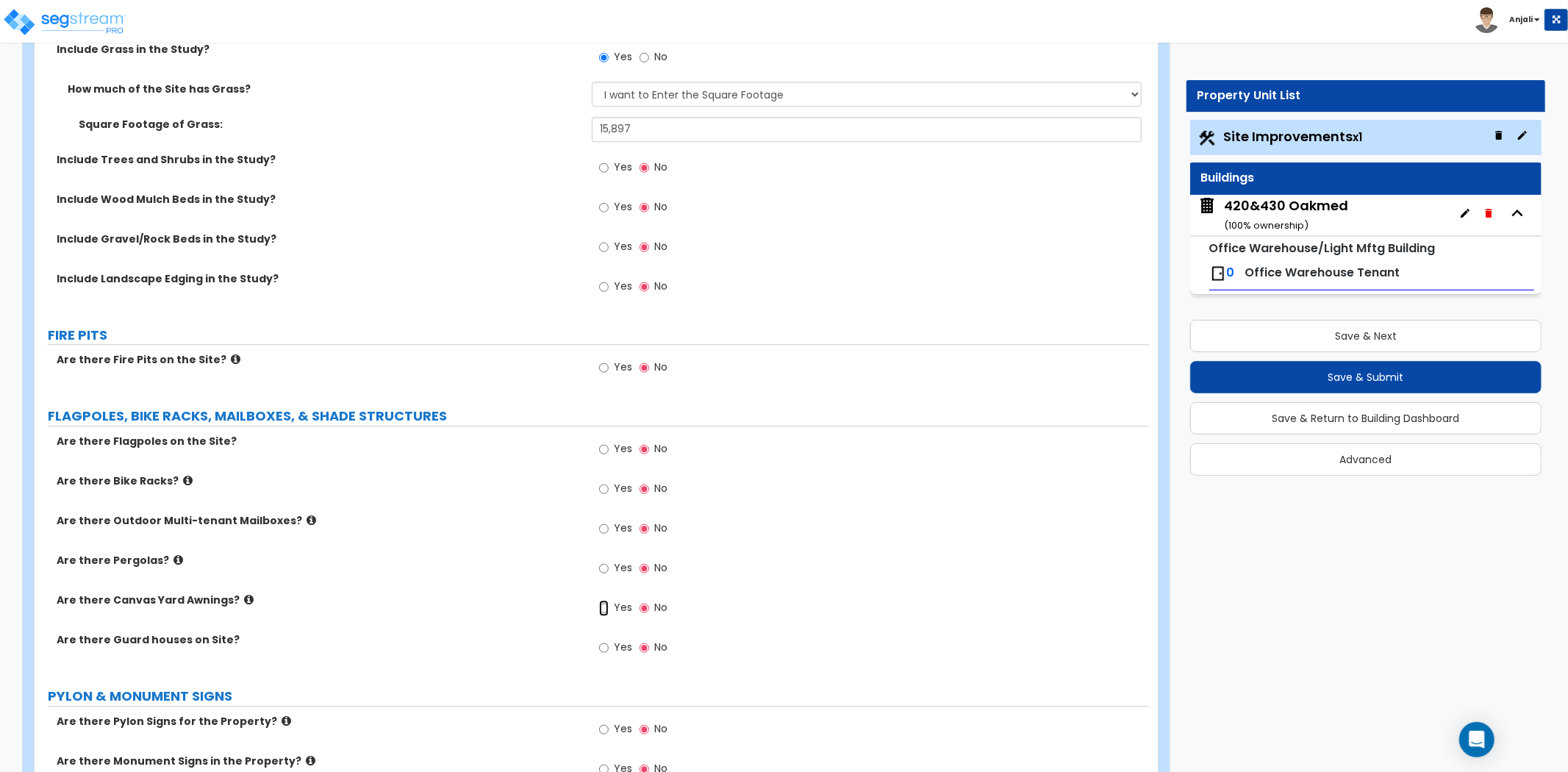
click at [604, 605] on input "Yes" at bounding box center [603, 607] width 10 height 16
radio input "true"
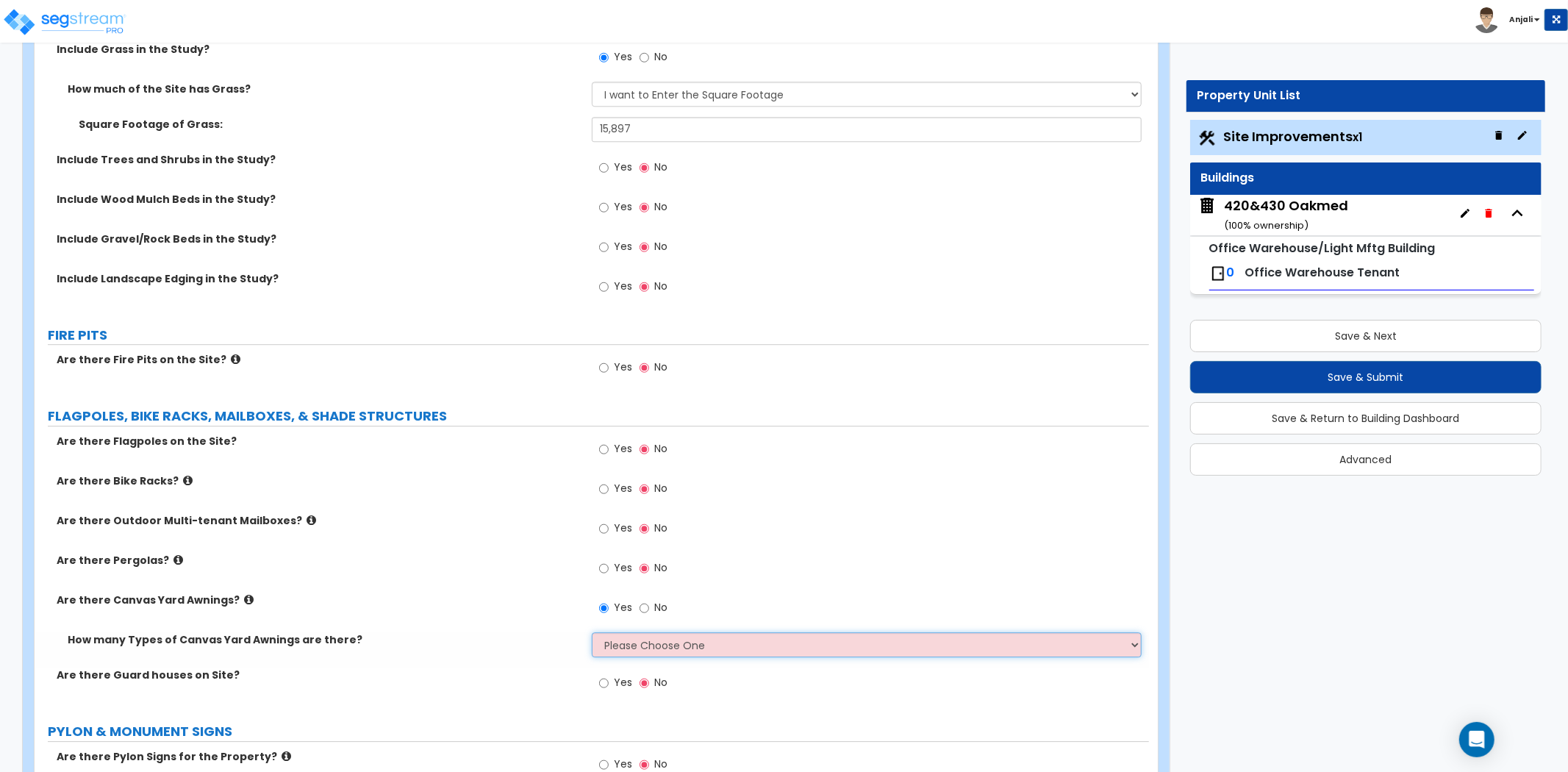
click at [653, 642] on select "Please Choose One 1 2" at bounding box center [867, 644] width 550 height 25
select select "1"
click at [592, 632] on select "Please Choose One 1 2" at bounding box center [867, 644] width 550 height 25
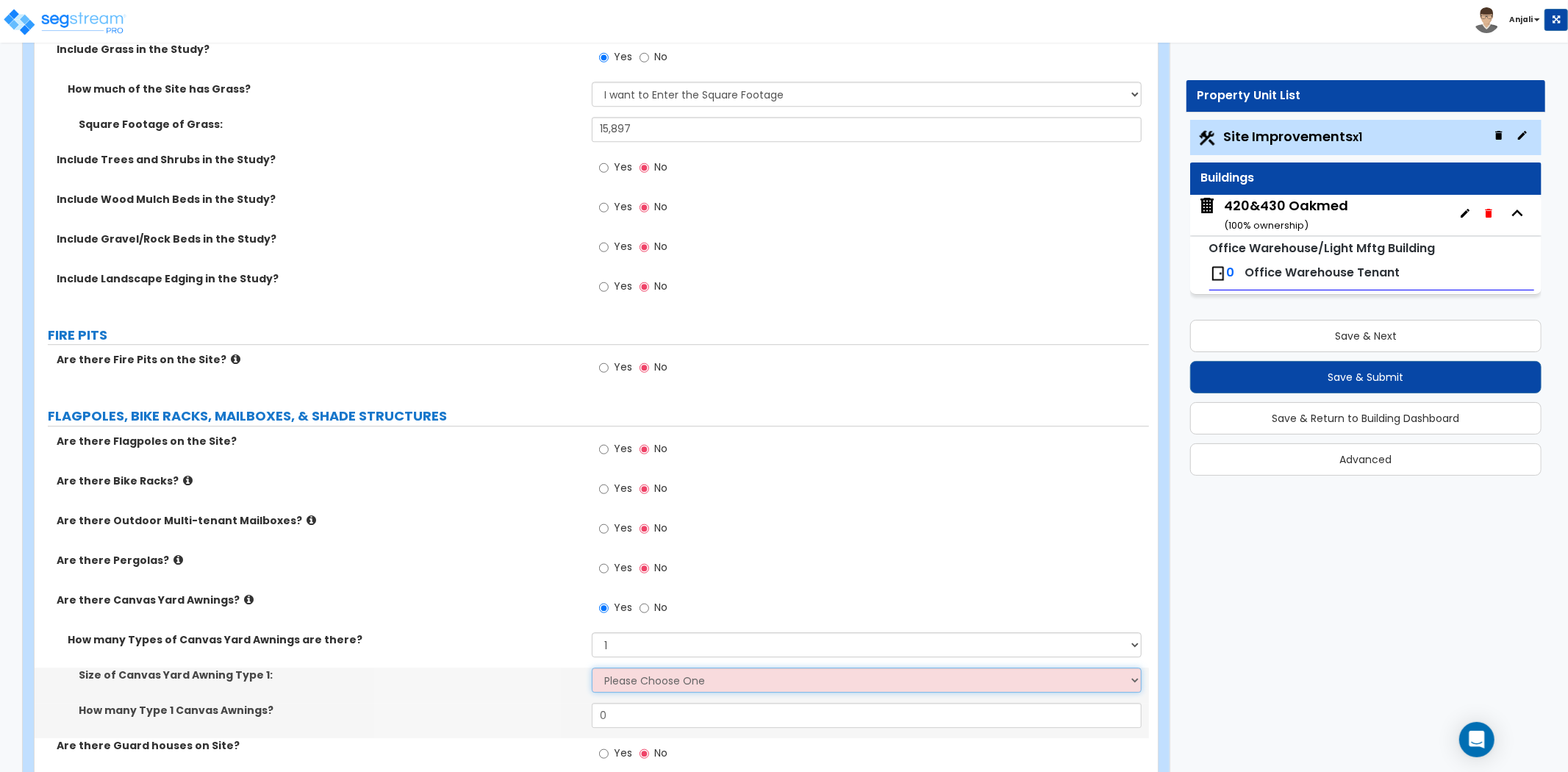
click at [642, 674] on select "Please Choose One 12' x 12' 16' x 14'" at bounding box center [867, 679] width 550 height 25
select select "2"
click at [592, 667] on select "Please Choose One 12' x 12' 16' x 14'" at bounding box center [867, 679] width 550 height 25
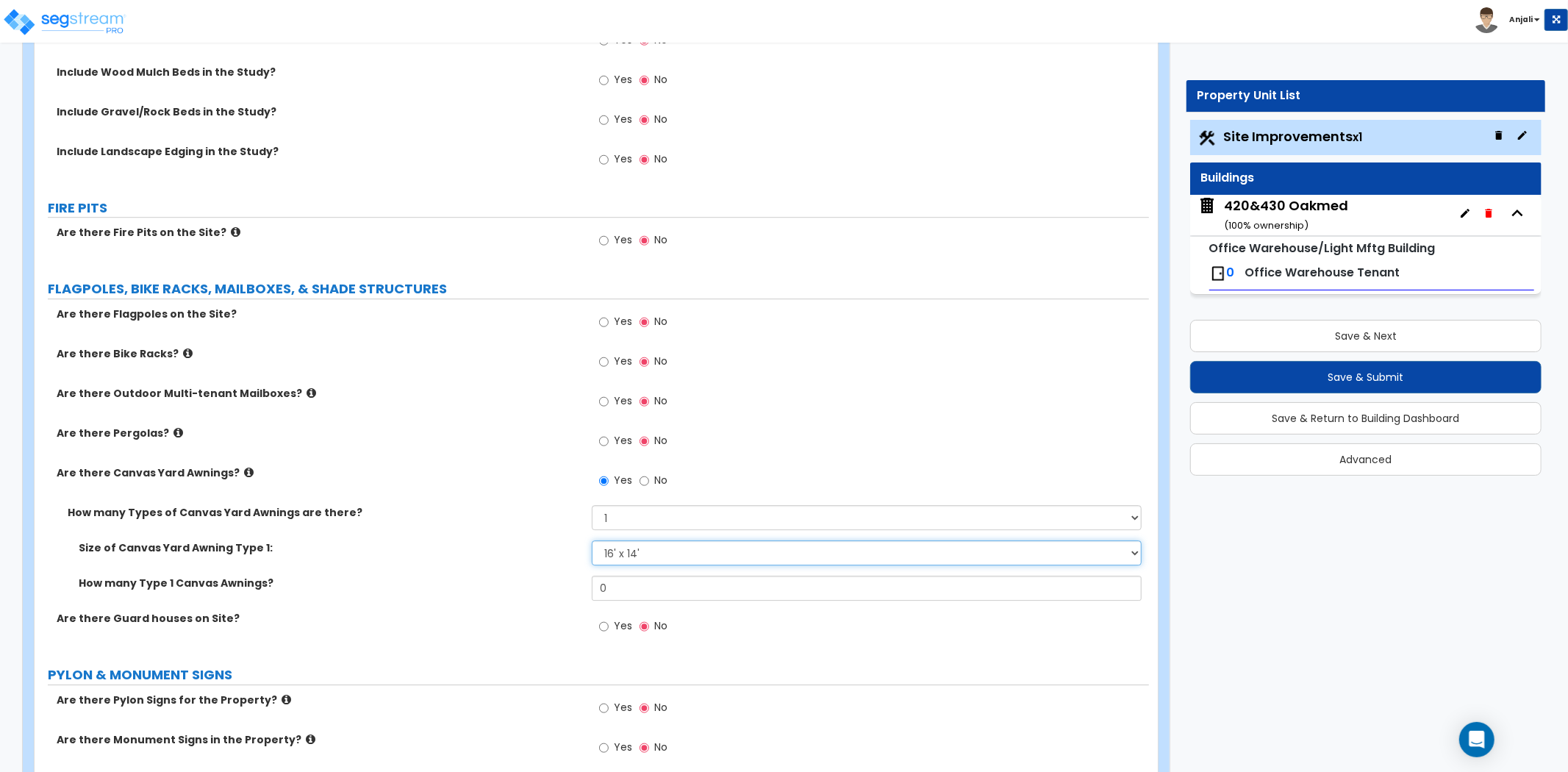
scroll to position [3477, 0]
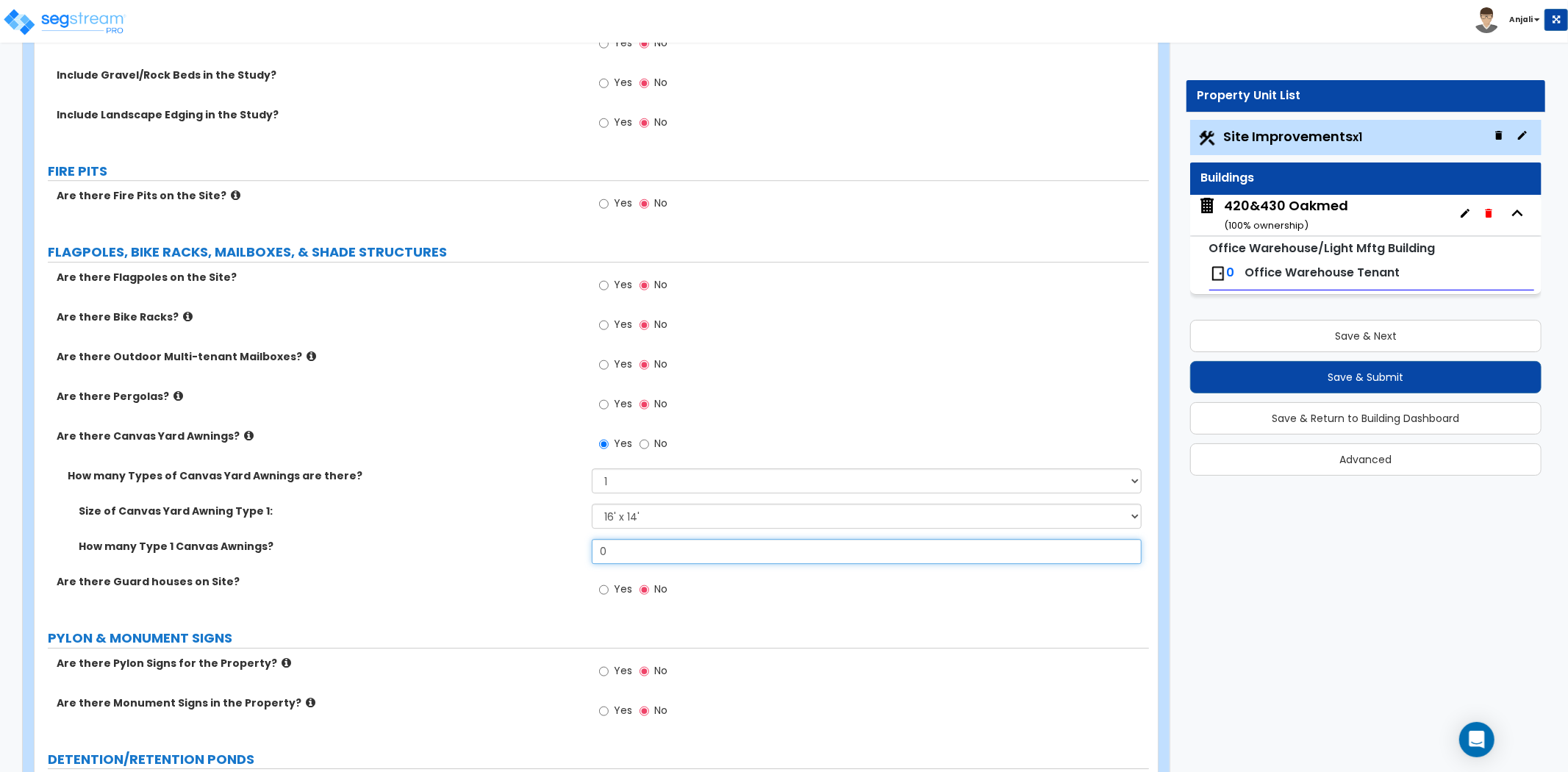
click at [653, 541] on input "0" at bounding box center [867, 551] width 550 height 25
click at [634, 439] on div "Yes No" at bounding box center [633, 445] width 83 height 34
click at [643, 444] on input "No" at bounding box center [644, 444] width 10 height 16
radio input "false"
radio input "true"
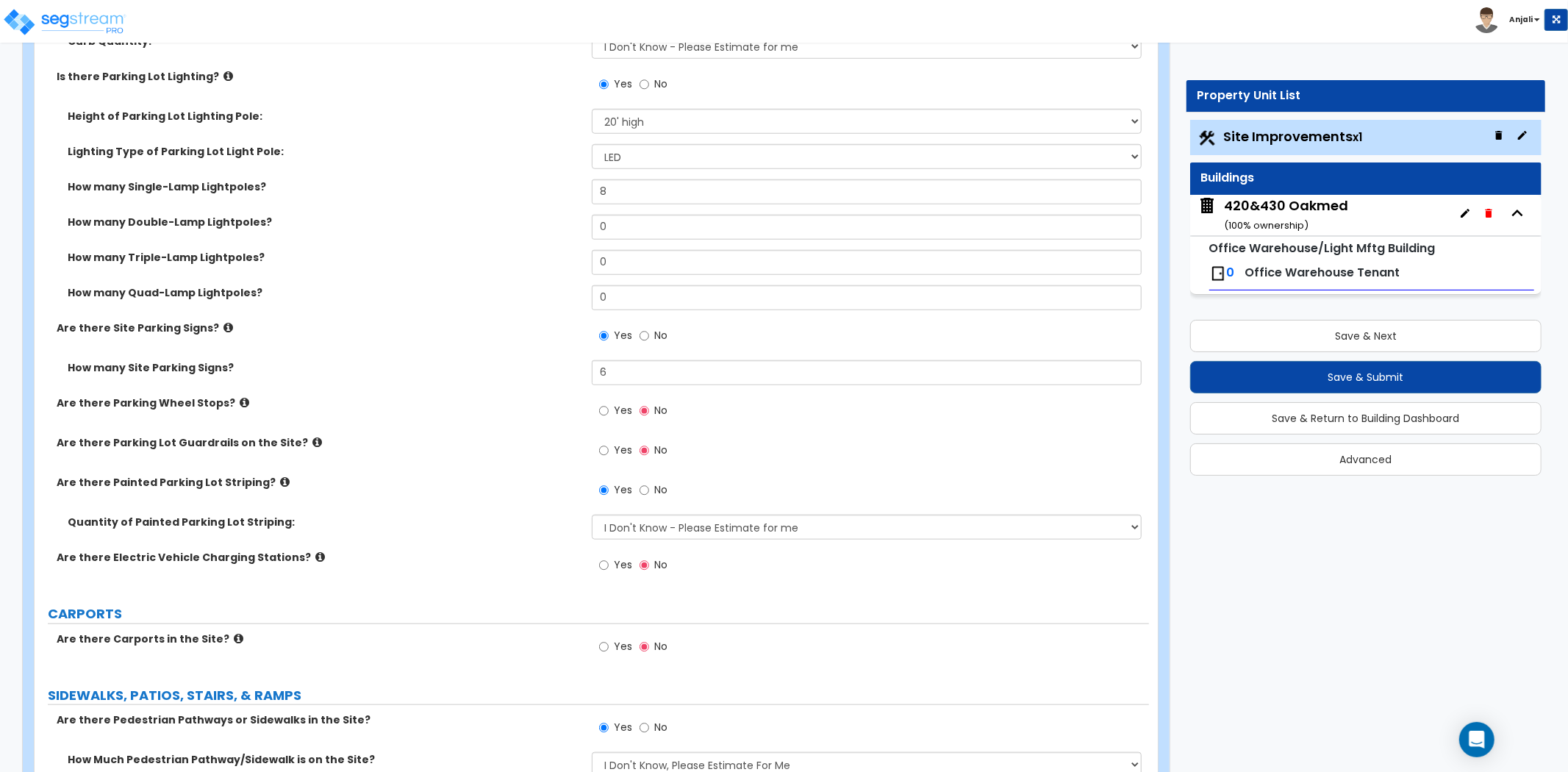
scroll to position [945, 0]
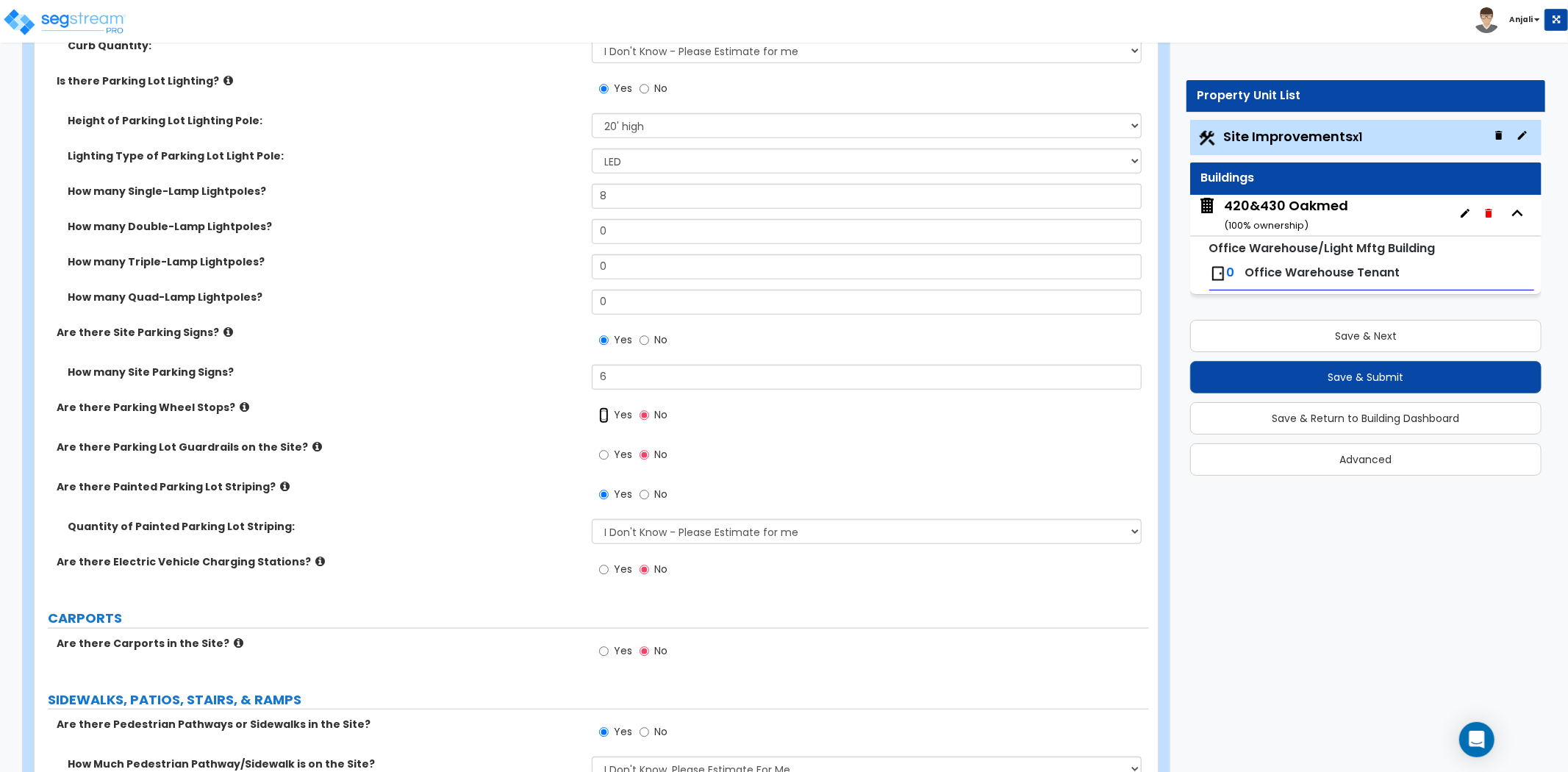
click at [600, 412] on input "Yes" at bounding box center [603, 415] width 10 height 16
radio input "true"
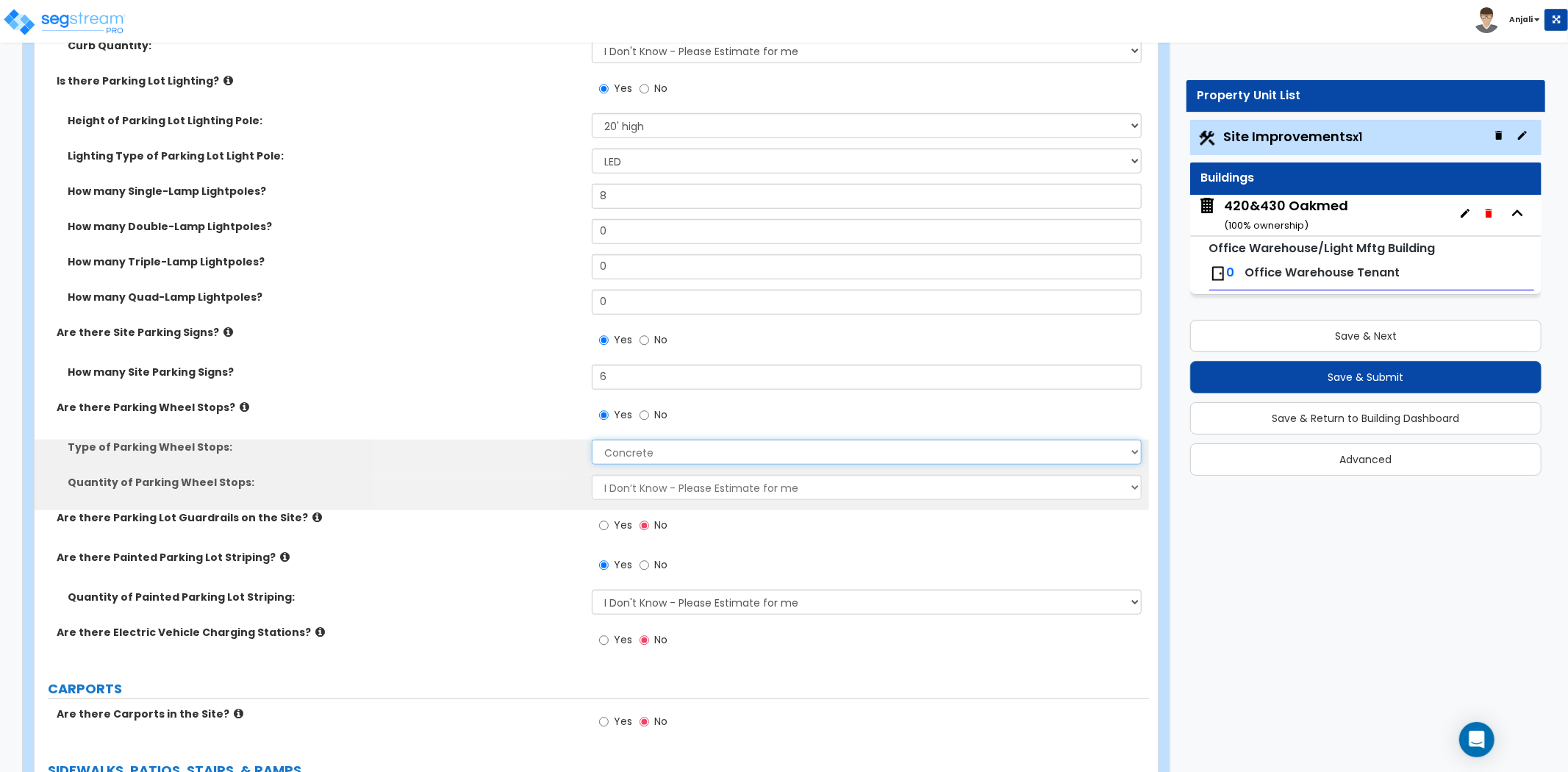
click at [651, 442] on select "Concrete Rubber/Plastic" at bounding box center [867, 452] width 550 height 25
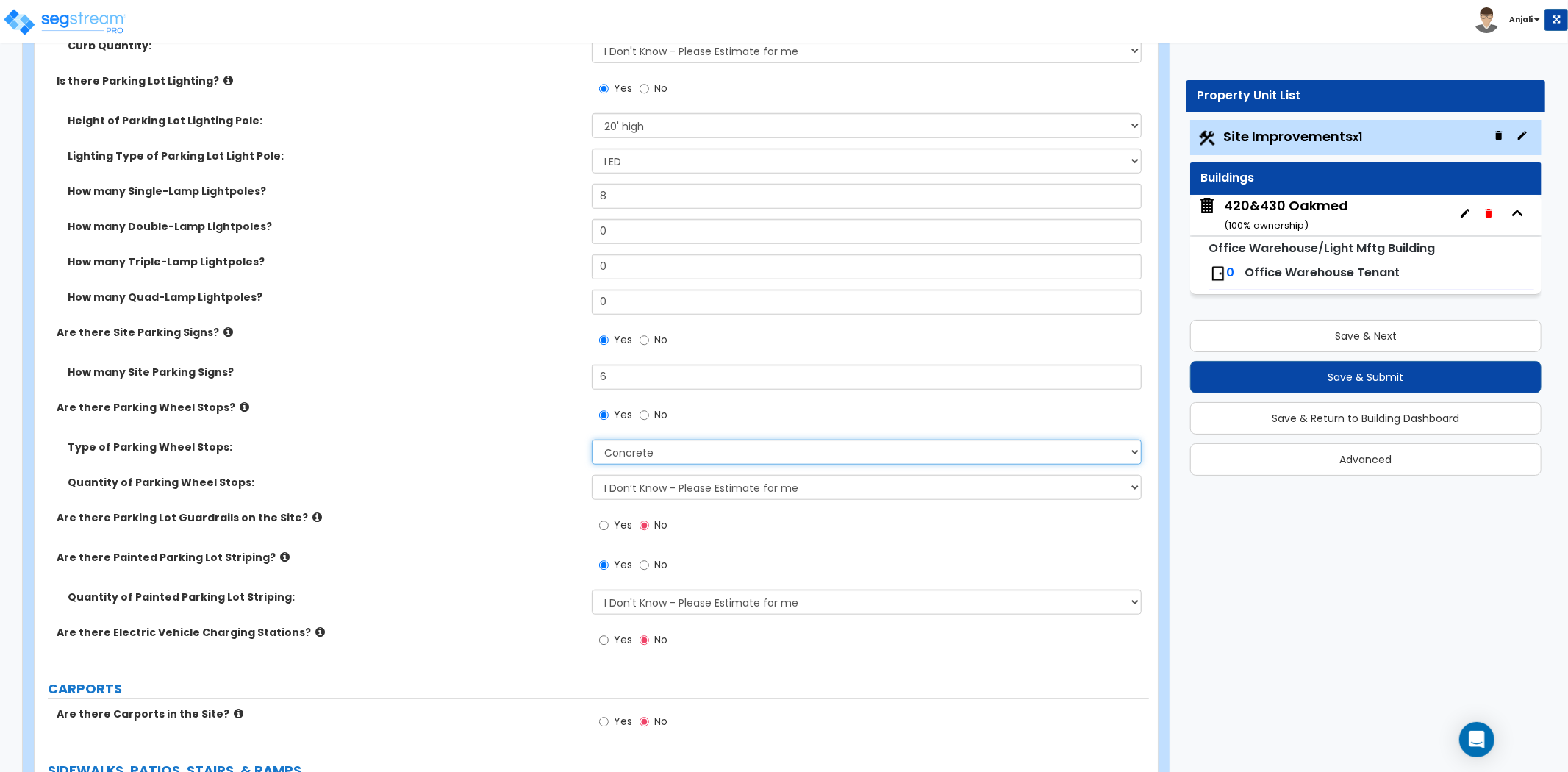
click at [592, 440] on select "Concrete Rubber/Plastic" at bounding box center [867, 452] width 550 height 25
click at [667, 496] on select "I Don’t Know - Please Estimate for me I Want to Enter the Number of Wheel Stops" at bounding box center [867, 487] width 550 height 25
select select "1"
click at [592, 474] on select "I Don’t Know - Please Estimate for me I Want to Enter the Number of Wheel Stops" at bounding box center [867, 487] width 550 height 25
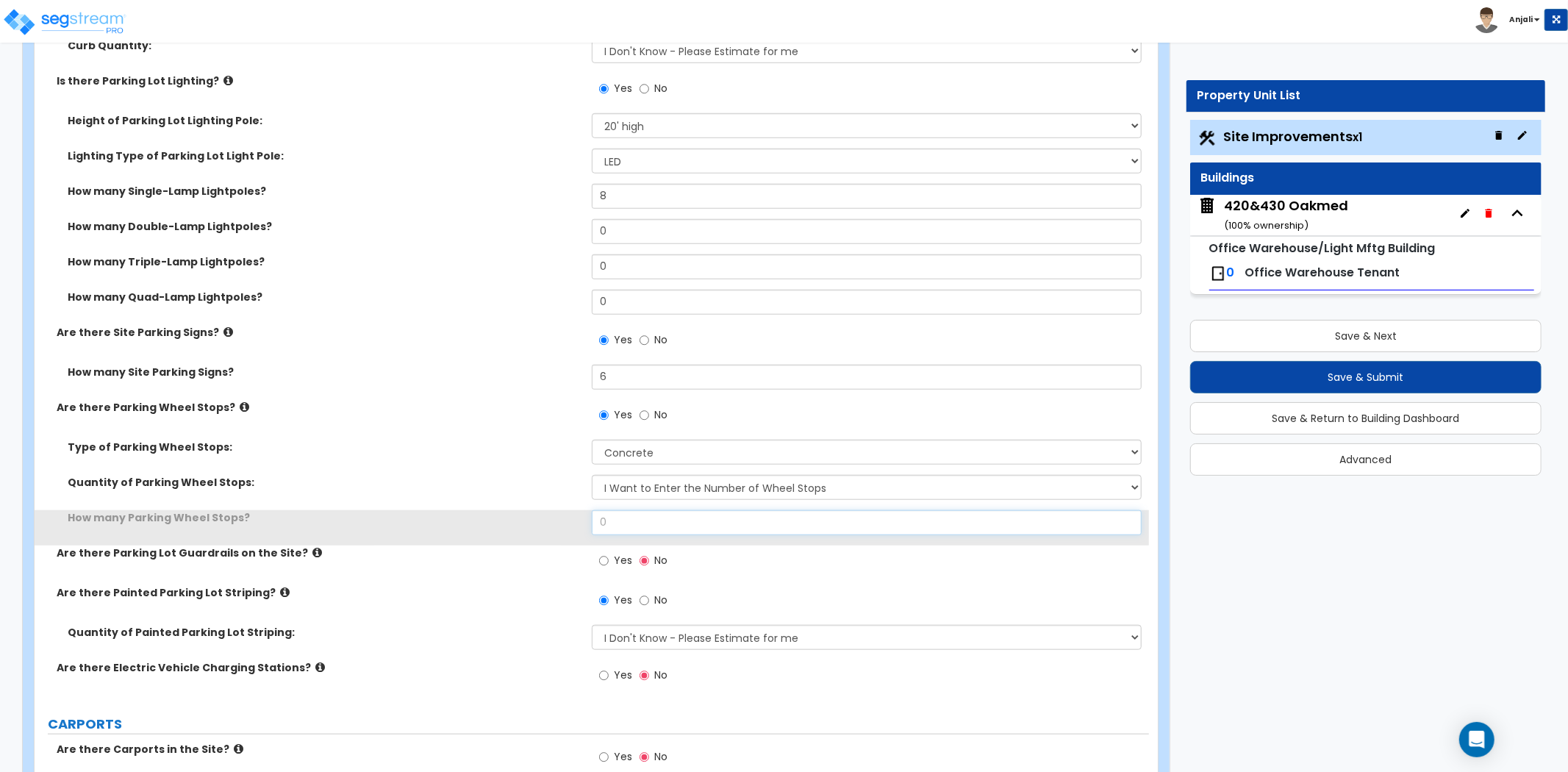
click at [657, 515] on input "0" at bounding box center [867, 522] width 550 height 25
type input "8"
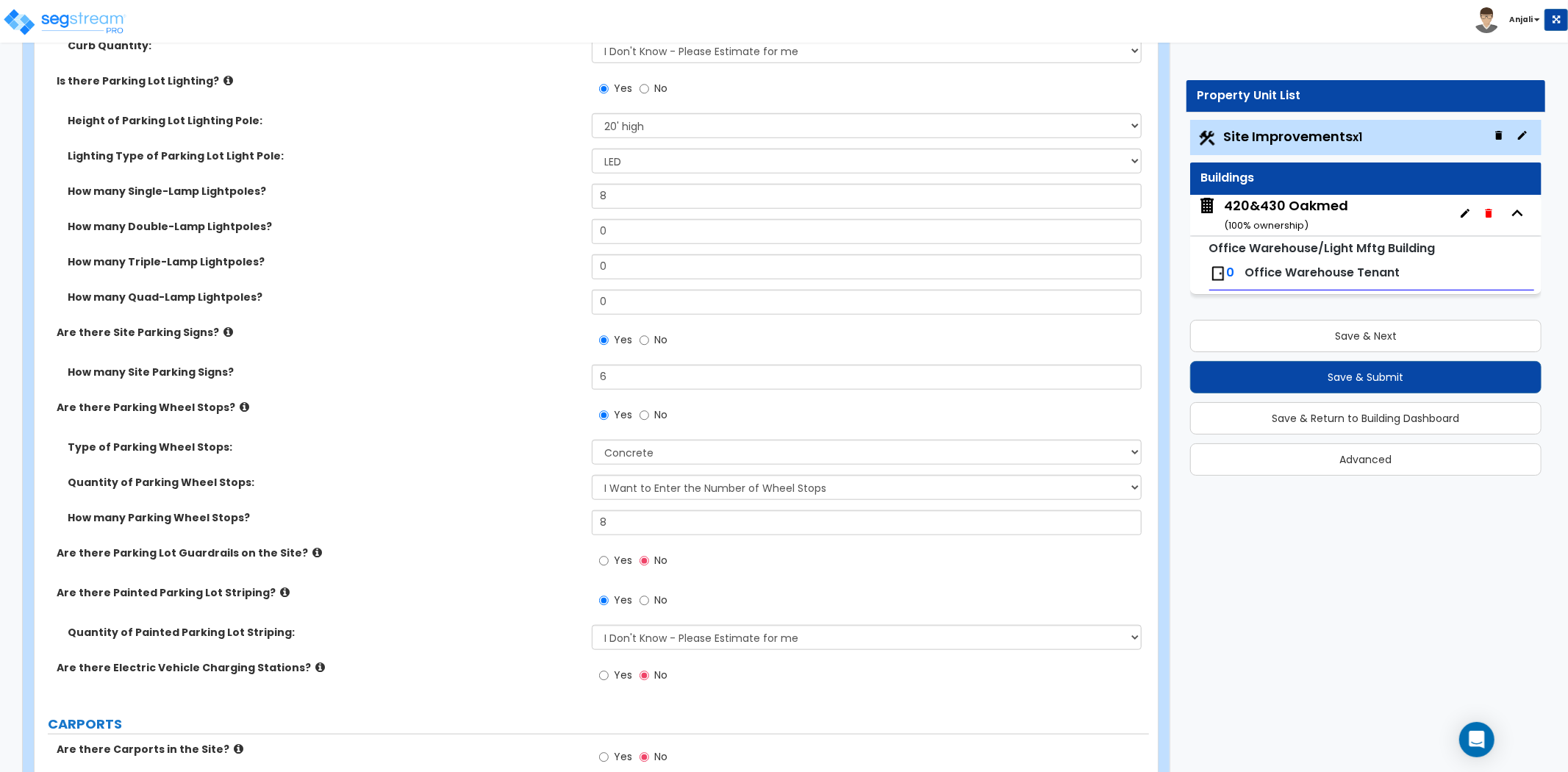
click at [496, 510] on label "How many Parking Wheel Stops?" at bounding box center [324, 517] width 513 height 15
click at [1371, 331] on button "Save & Next" at bounding box center [1365, 336] width 351 height 32
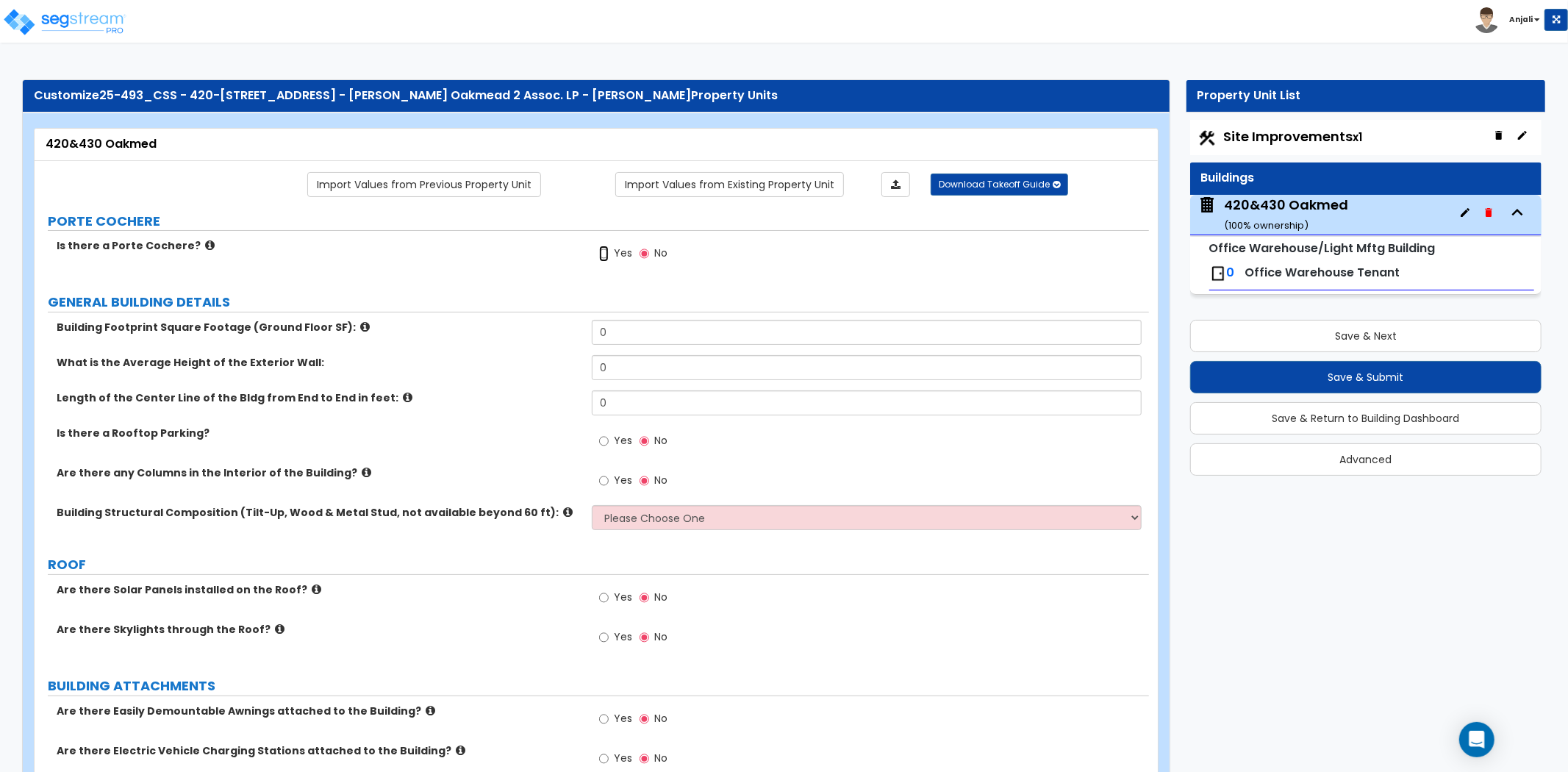
click at [600, 253] on input "Yes" at bounding box center [603, 253] width 10 height 16
radio input "true"
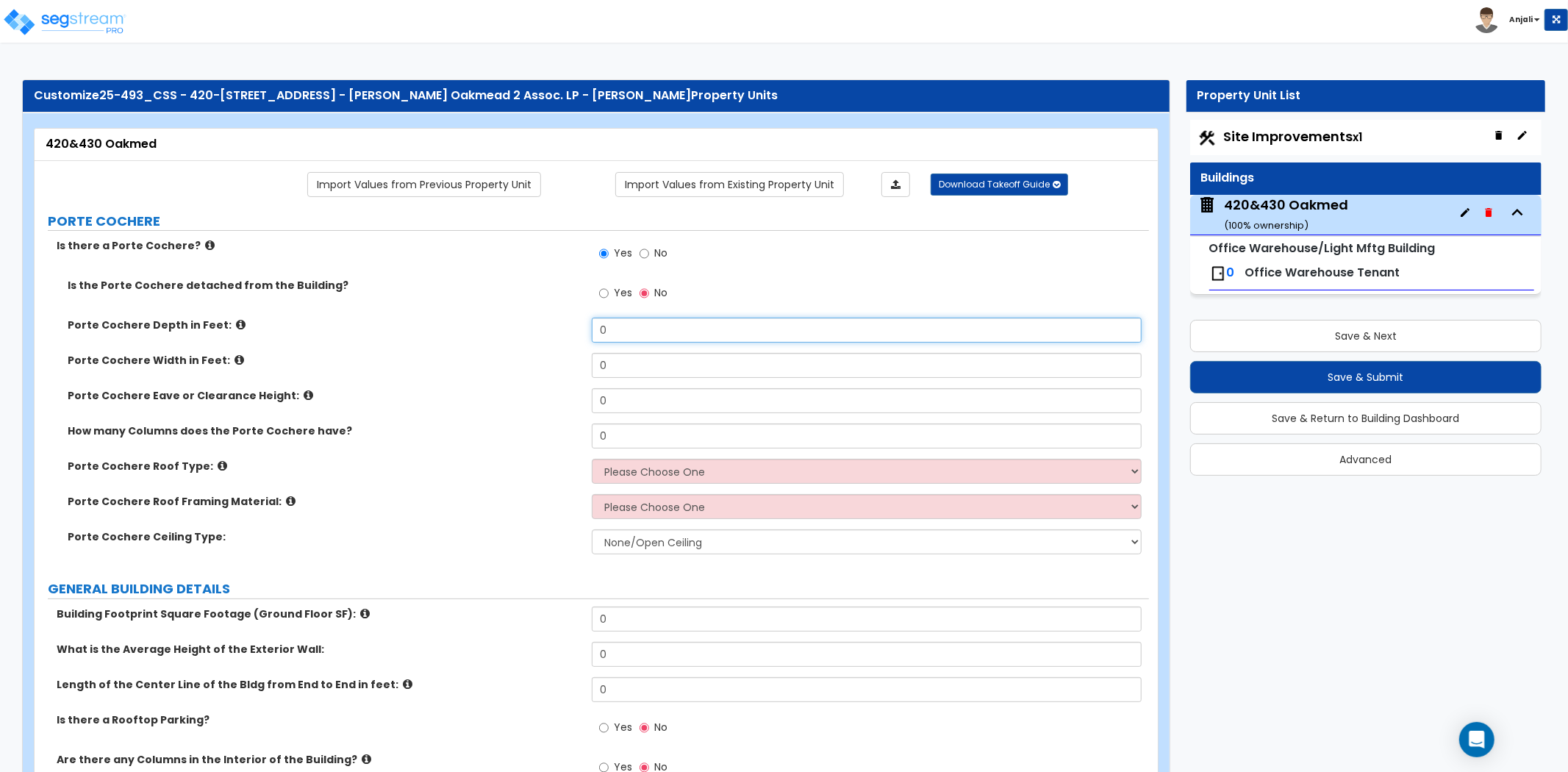
click at [653, 339] on input "0" at bounding box center [867, 330] width 550 height 25
type input "4"
click at [647, 362] on input "0" at bounding box center [867, 365] width 550 height 25
type input "3"
type input "85"
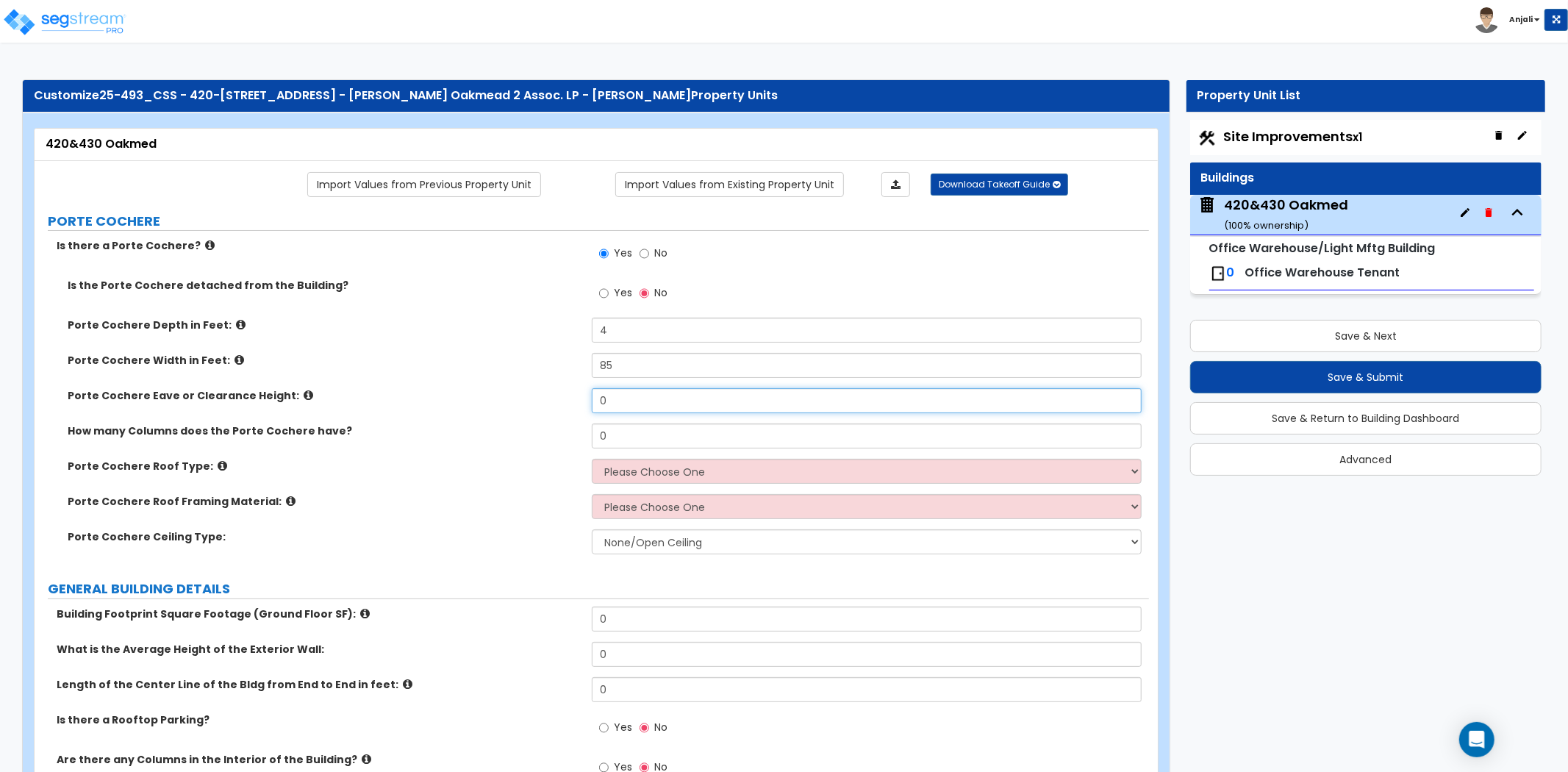
click at [648, 398] on input "0" at bounding box center [867, 400] width 550 height 25
type input "14"
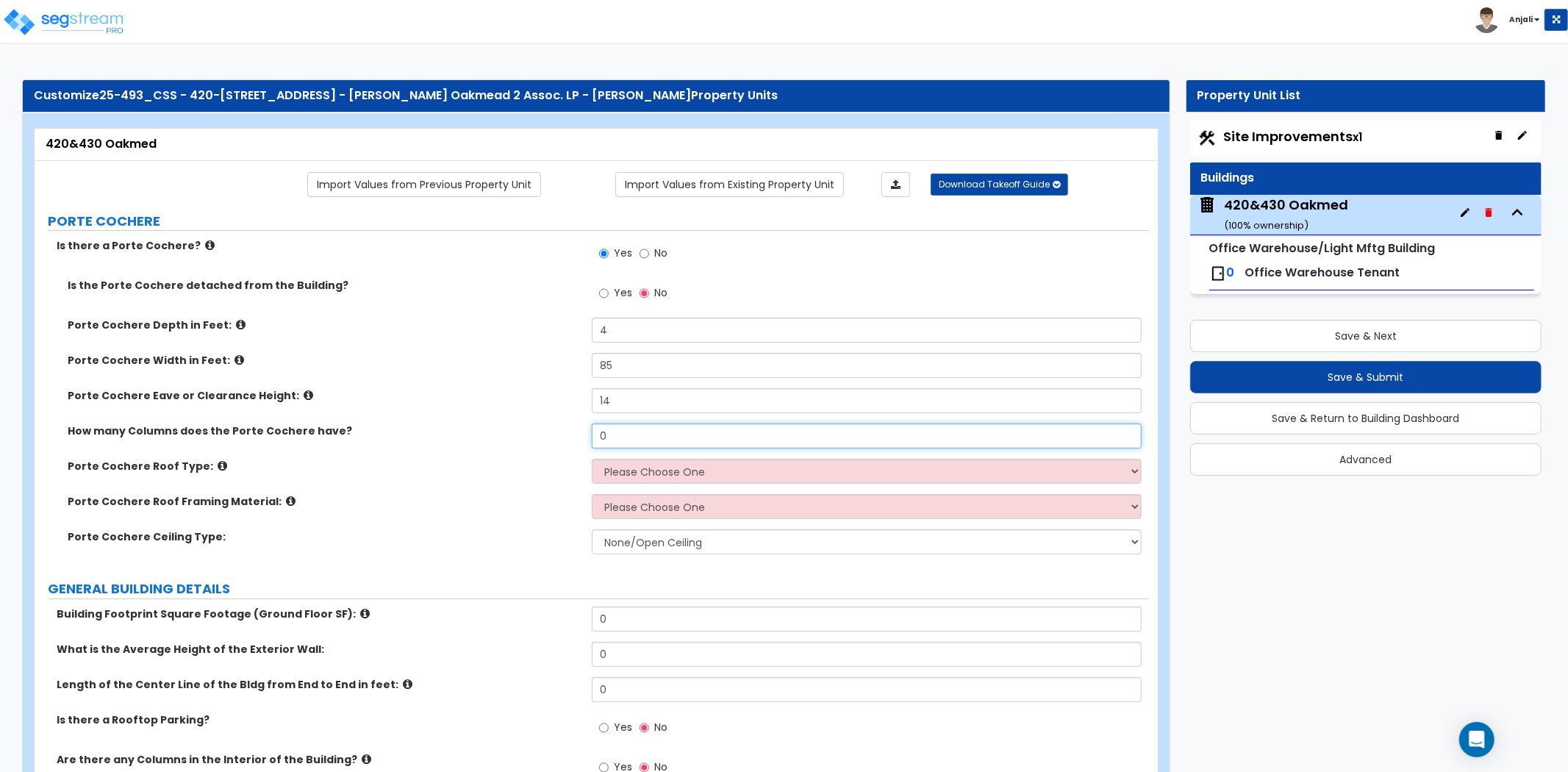
click at [619, 432] on input "0" at bounding box center [867, 435] width 550 height 25
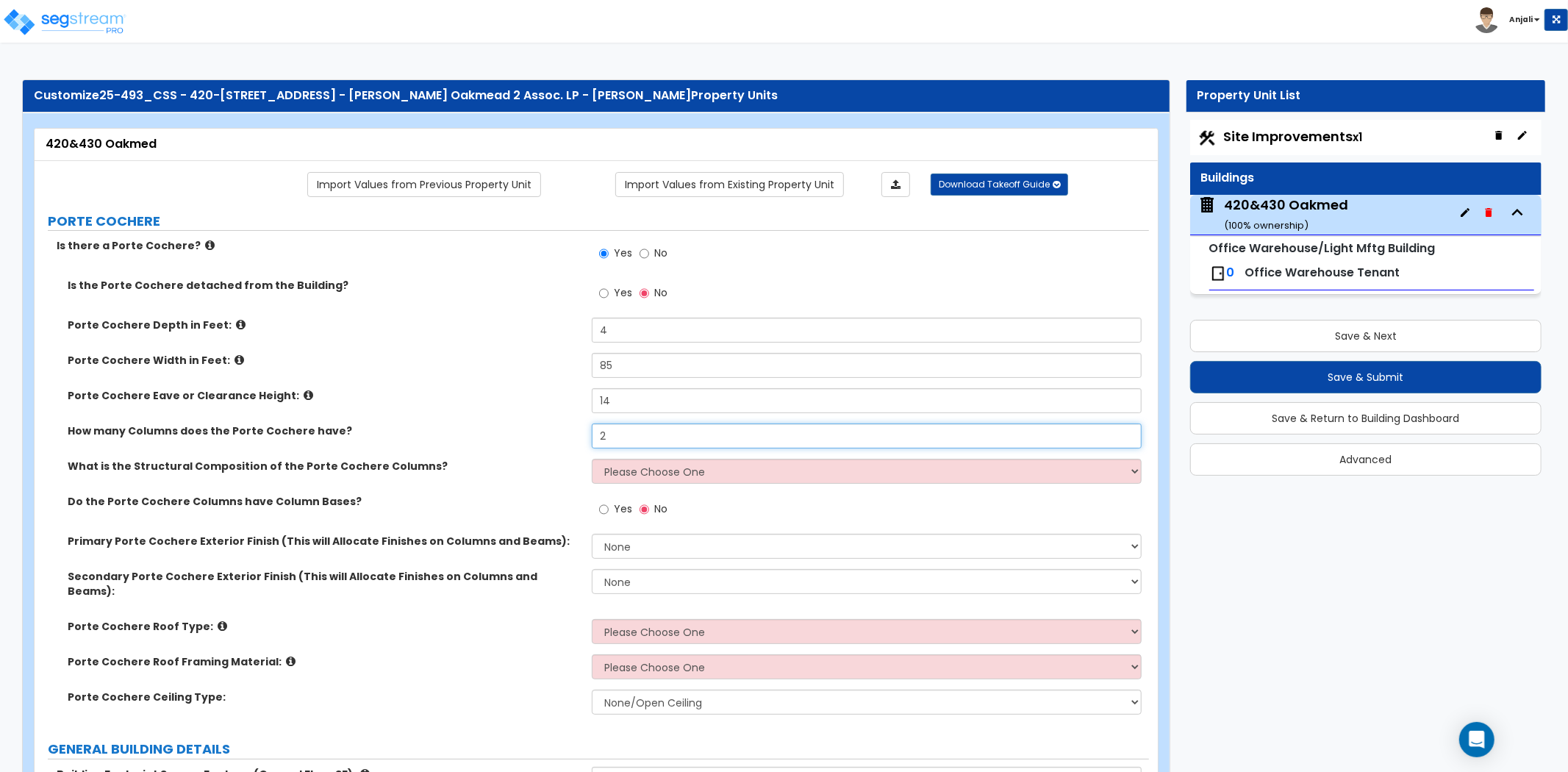
type input "2"
click at [620, 465] on select "Please Choose One Wood Steel Concrete" at bounding box center [867, 471] width 550 height 25
select select "2"
click at [592, 459] on select "Please Choose One Wood Steel Concrete" at bounding box center [867, 471] width 550 height 25
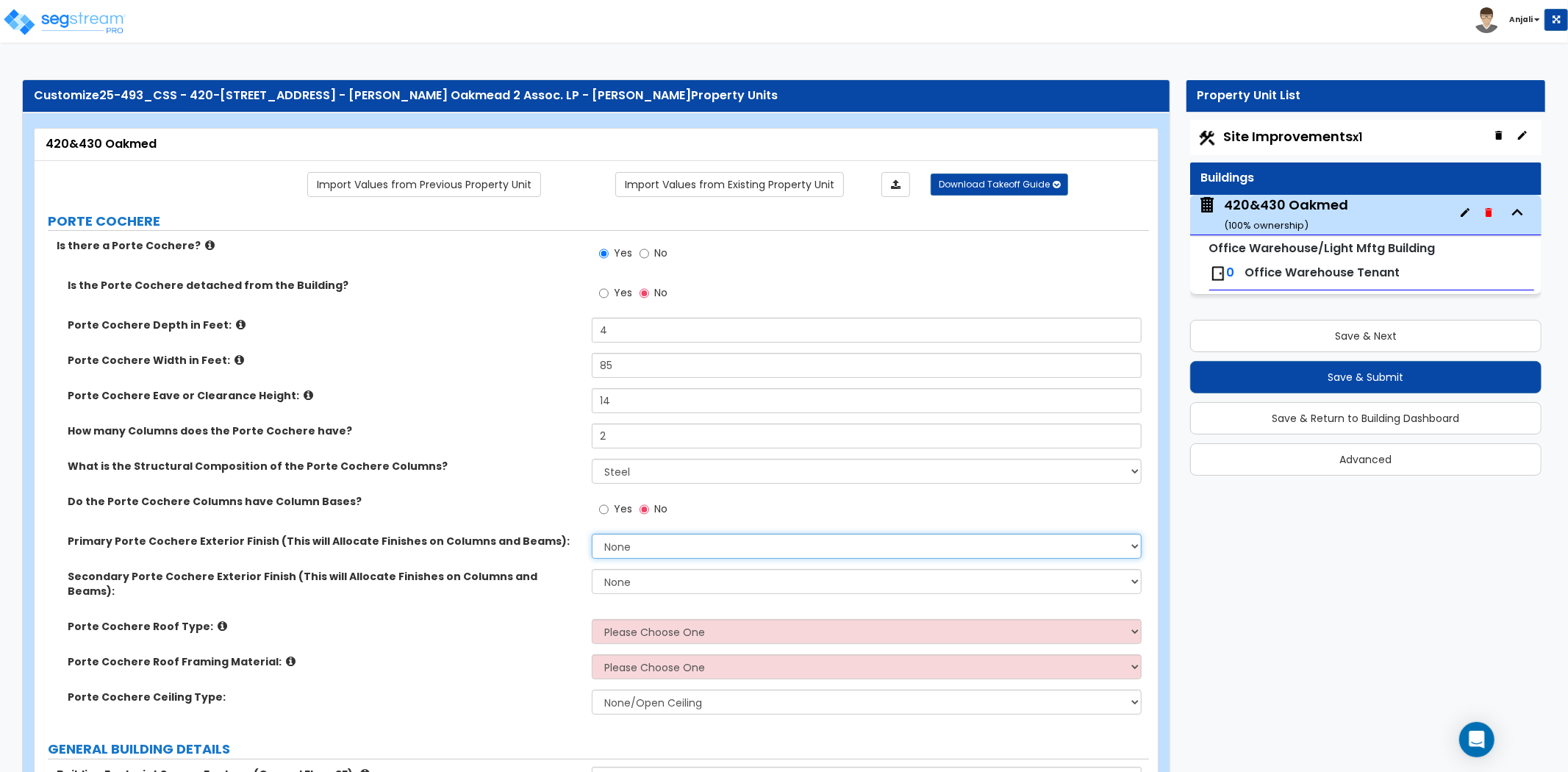
click at [655, 537] on select "None Paint Finish Stucco Finish Tile Finish Brick Veneer Stone Veneer Metal Com…" at bounding box center [867, 545] width 550 height 25
select select "6"
click at [592, 533] on select "None Paint Finish Stucco Finish Tile Finish Brick Veneer Stone Veneer Metal Com…" at bounding box center [867, 545] width 550 height 25
click at [643, 588] on select "None Paint Finish Stucco Finish Tile Finish Brick Veneer Stone Veneer Metal Com…" at bounding box center [867, 581] width 550 height 25
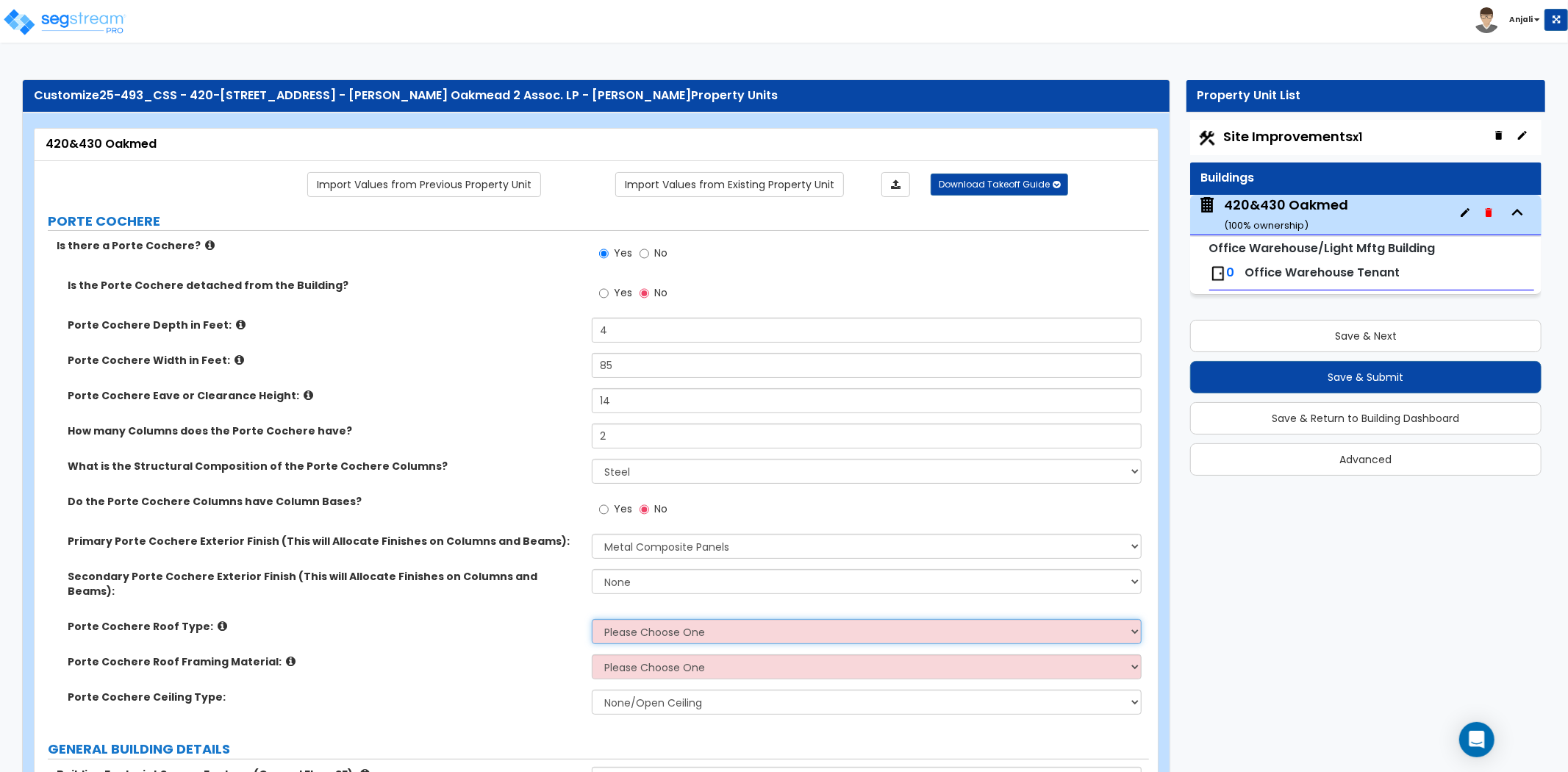
click at [648, 619] on select "Please Choose One Gabled Roof Flat Roof" at bounding box center [867, 631] width 550 height 25
select select "1"
click at [592, 619] on select "Please Choose One Gabled Roof Flat Roof" at bounding box center [867, 631] width 550 height 25
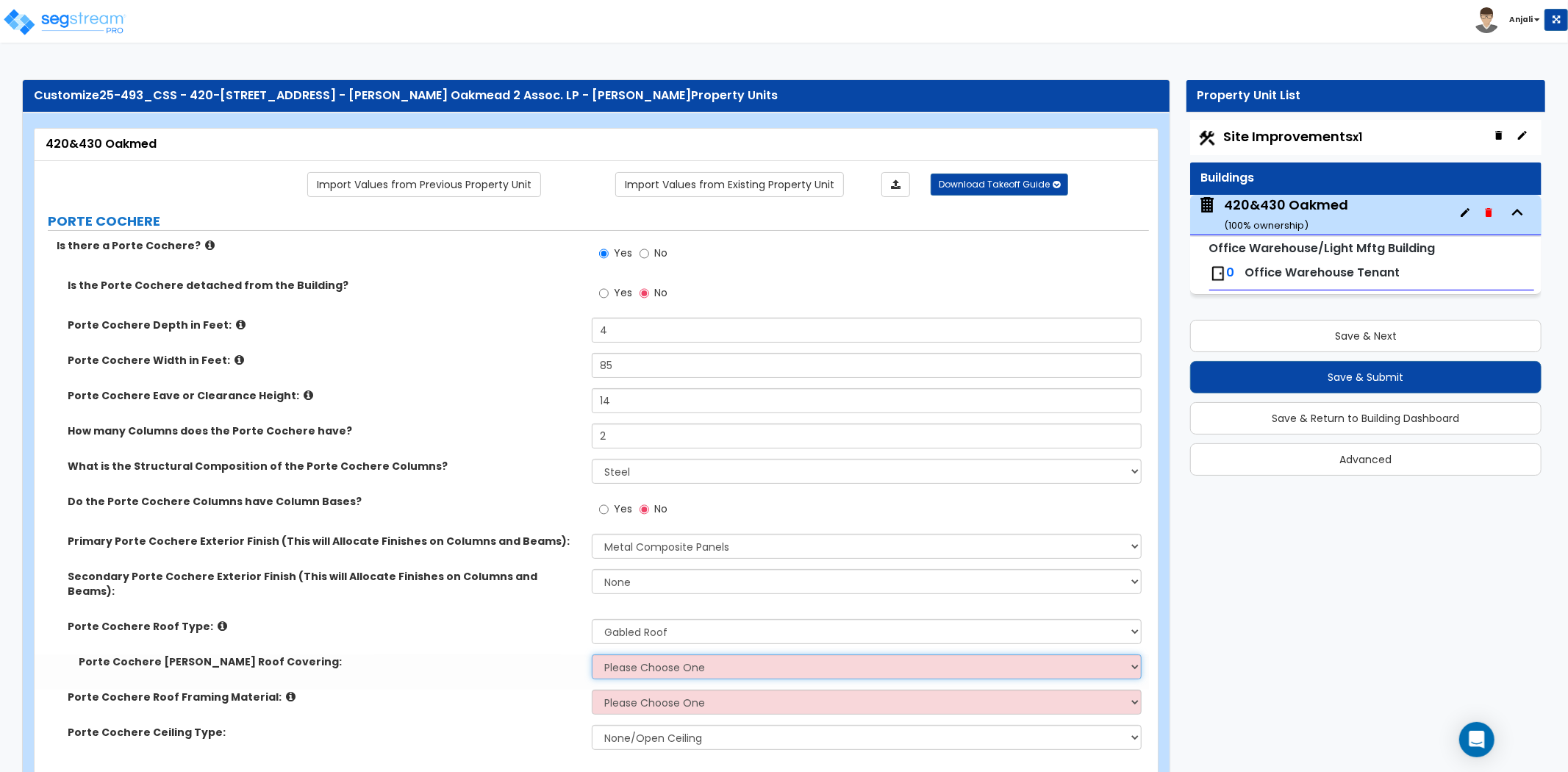
click at [654, 655] on select "Please Choose One Asphalt Shingle Clay Tile Wood Shingle Metal Shingle Standing…" at bounding box center [867, 667] width 550 height 25
select select "5"
click at [592, 655] on select "Please Choose One Asphalt Shingle Clay Tile Wood Shingle Metal Shingle Standing…" at bounding box center [867, 667] width 550 height 25
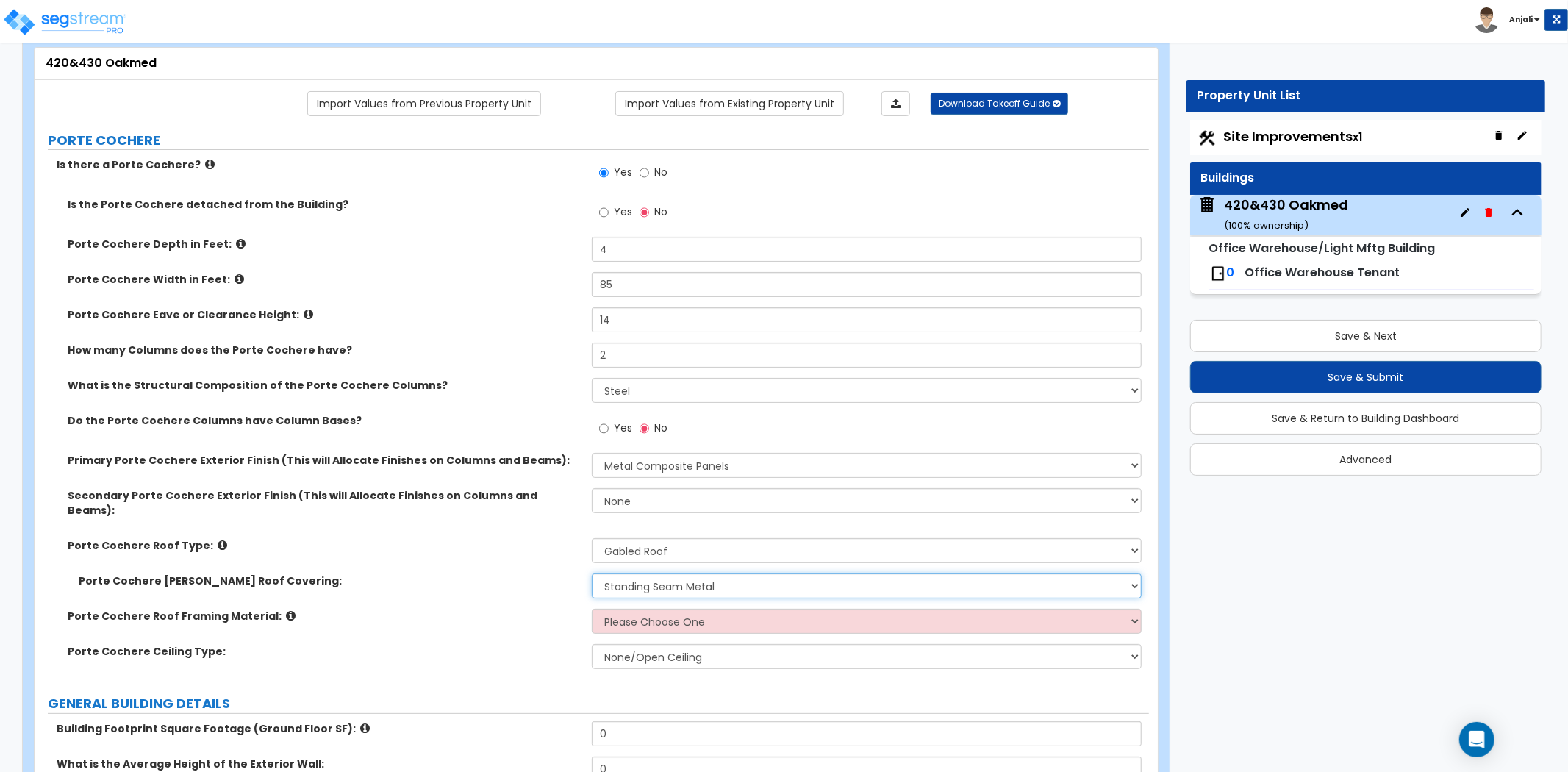
scroll to position [81, 0]
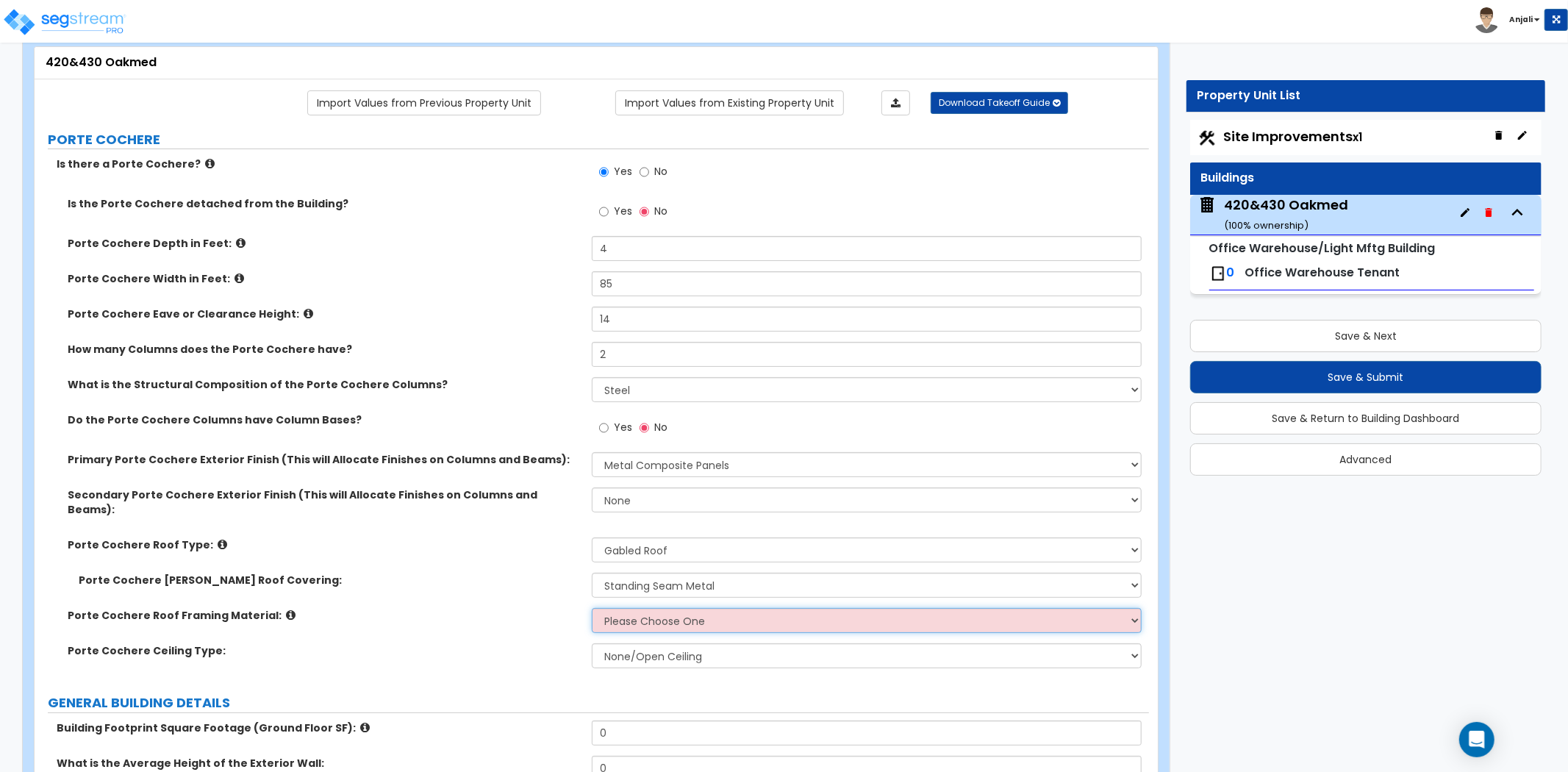
click at [684, 608] on select "Please Choose One Wood Metal" at bounding box center [867, 620] width 550 height 25
select select "2"
click at [592, 608] on select "Please Choose One Wood Metal" at bounding box center [867, 620] width 550 height 25
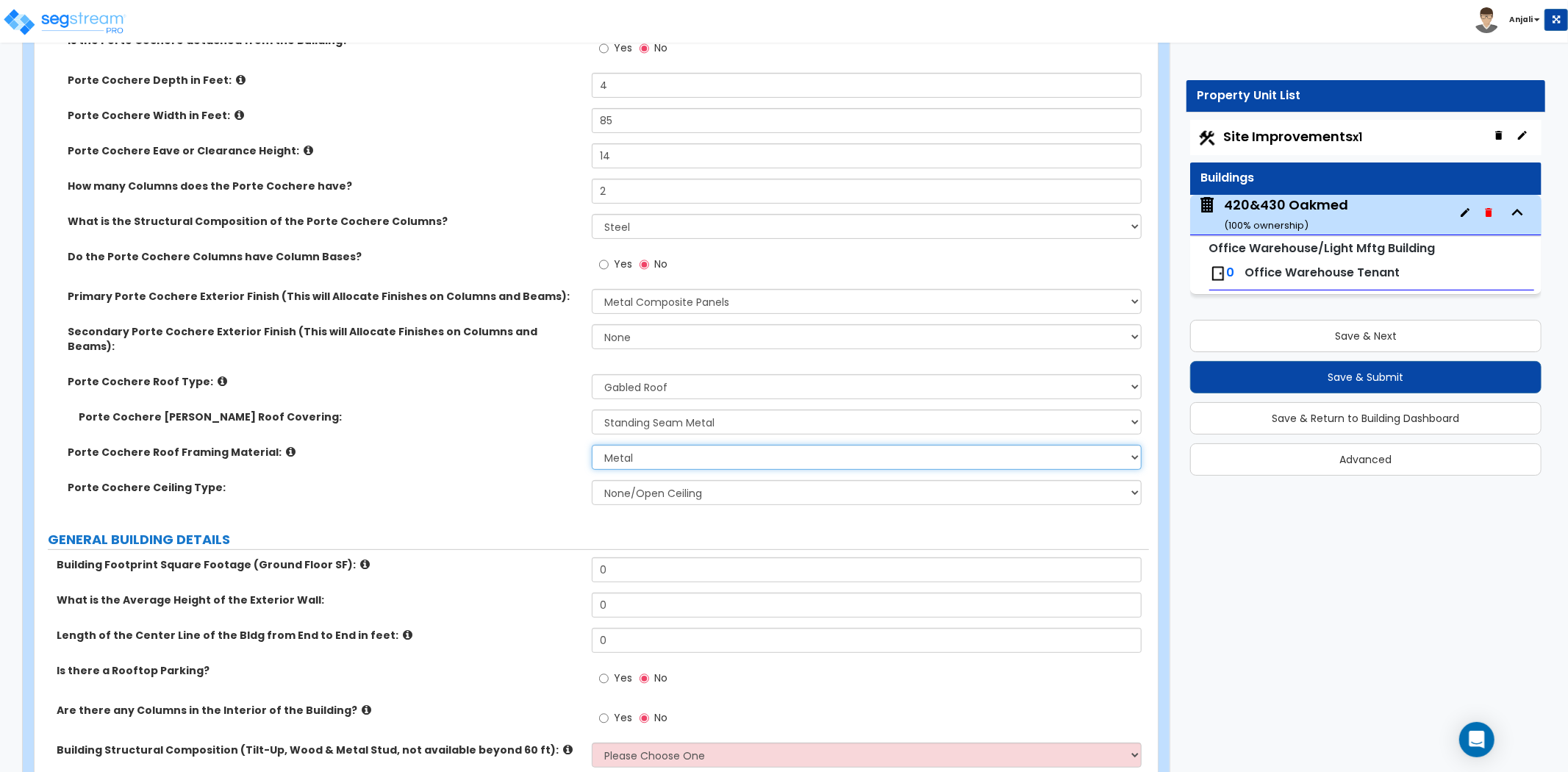
scroll to position [326, 0]
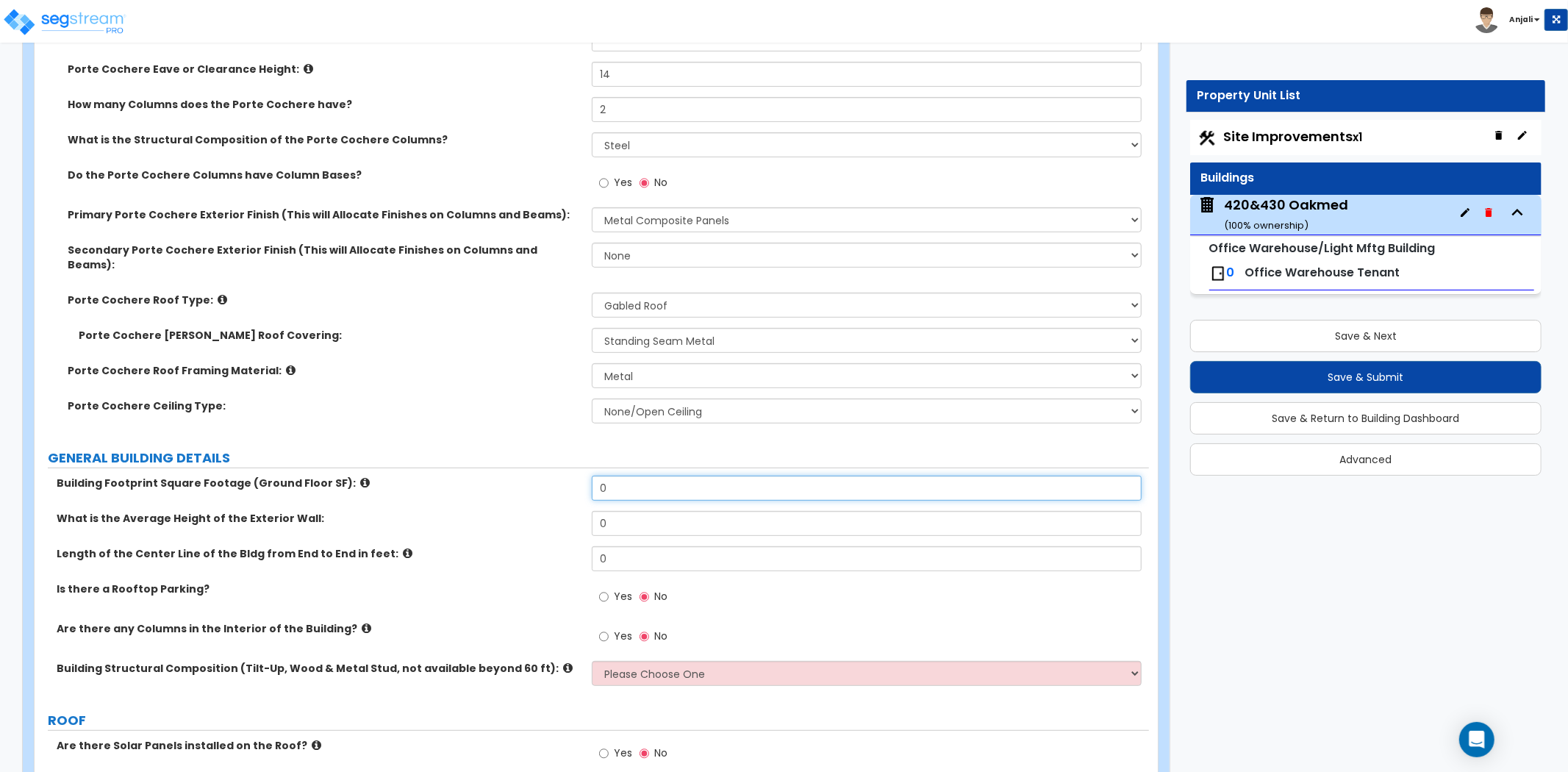
click at [615, 475] on input "0" at bounding box center [867, 487] width 550 height 25
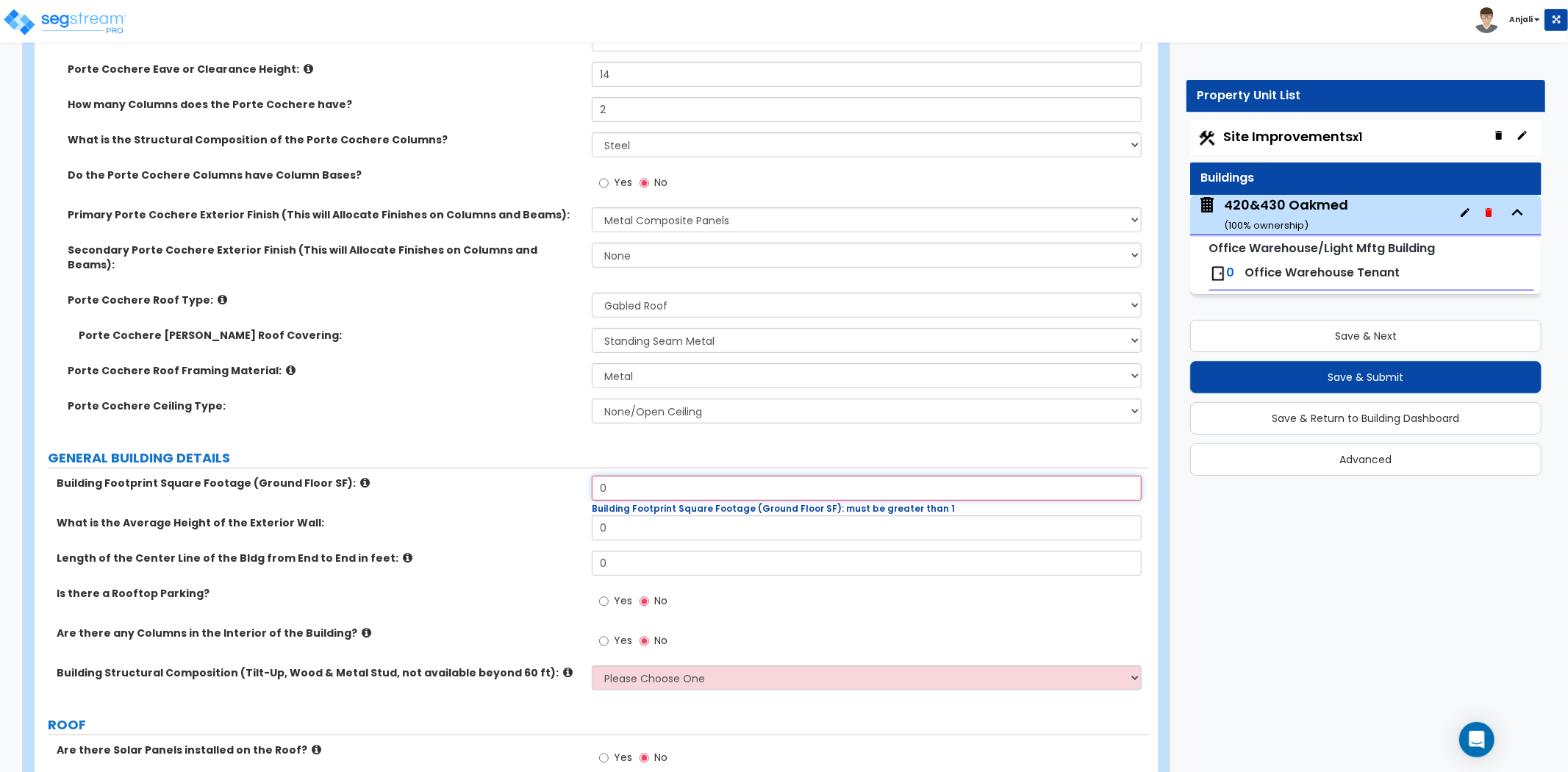
drag, startPoint x: 628, startPoint y: 467, endPoint x: 594, endPoint y: 469, distance: 34.1
click at [594, 475] on input "0" at bounding box center [867, 487] width 550 height 25
type input "30,634"
click at [627, 518] on input "0" at bounding box center [867, 527] width 550 height 25
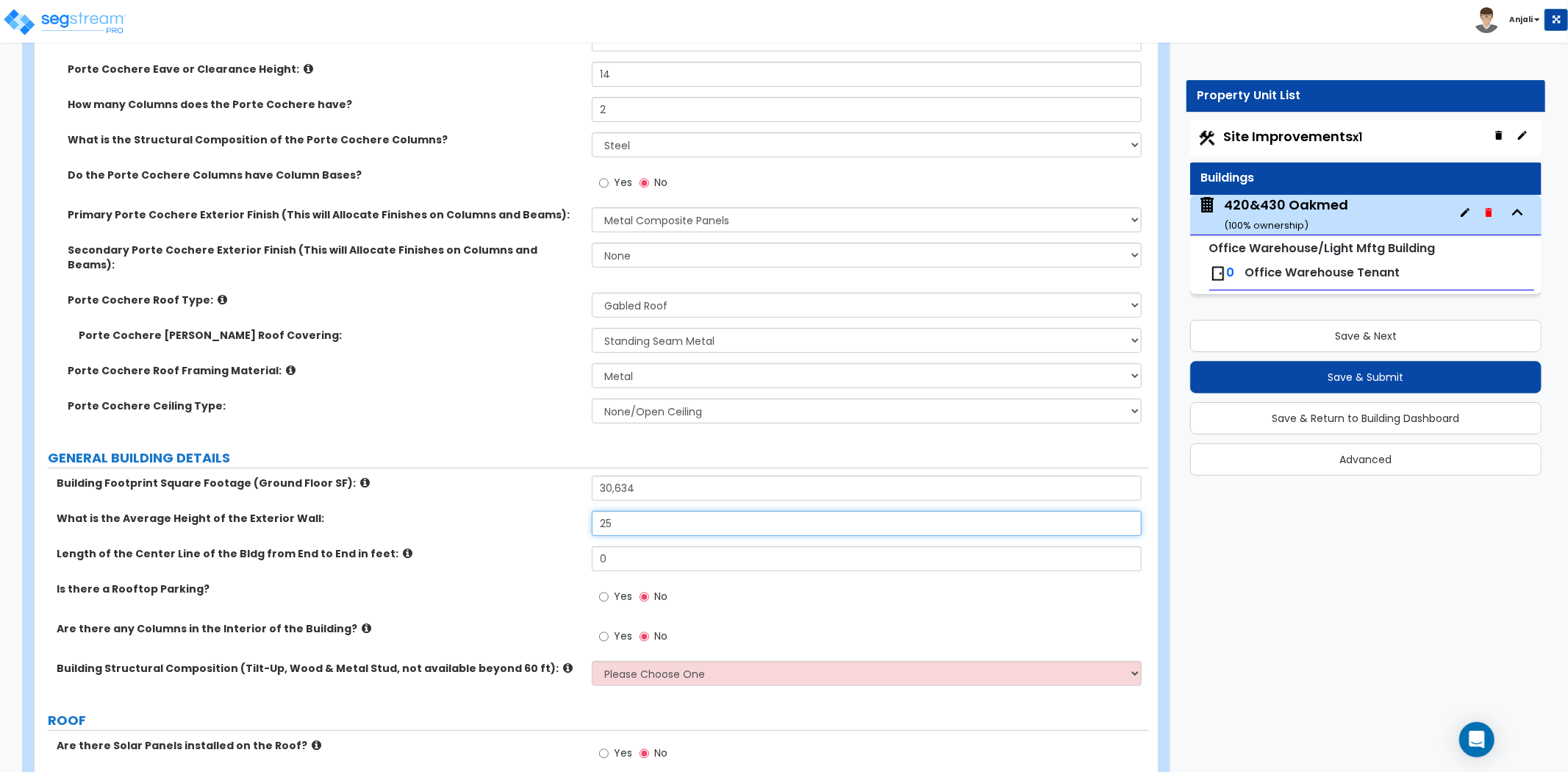
type input "25"
click at [624, 546] on input "0" at bounding box center [867, 558] width 550 height 25
type input "305.3"
click at [457, 448] on label "GENERAL BUILDING DETAILS" at bounding box center [598, 457] width 1101 height 19
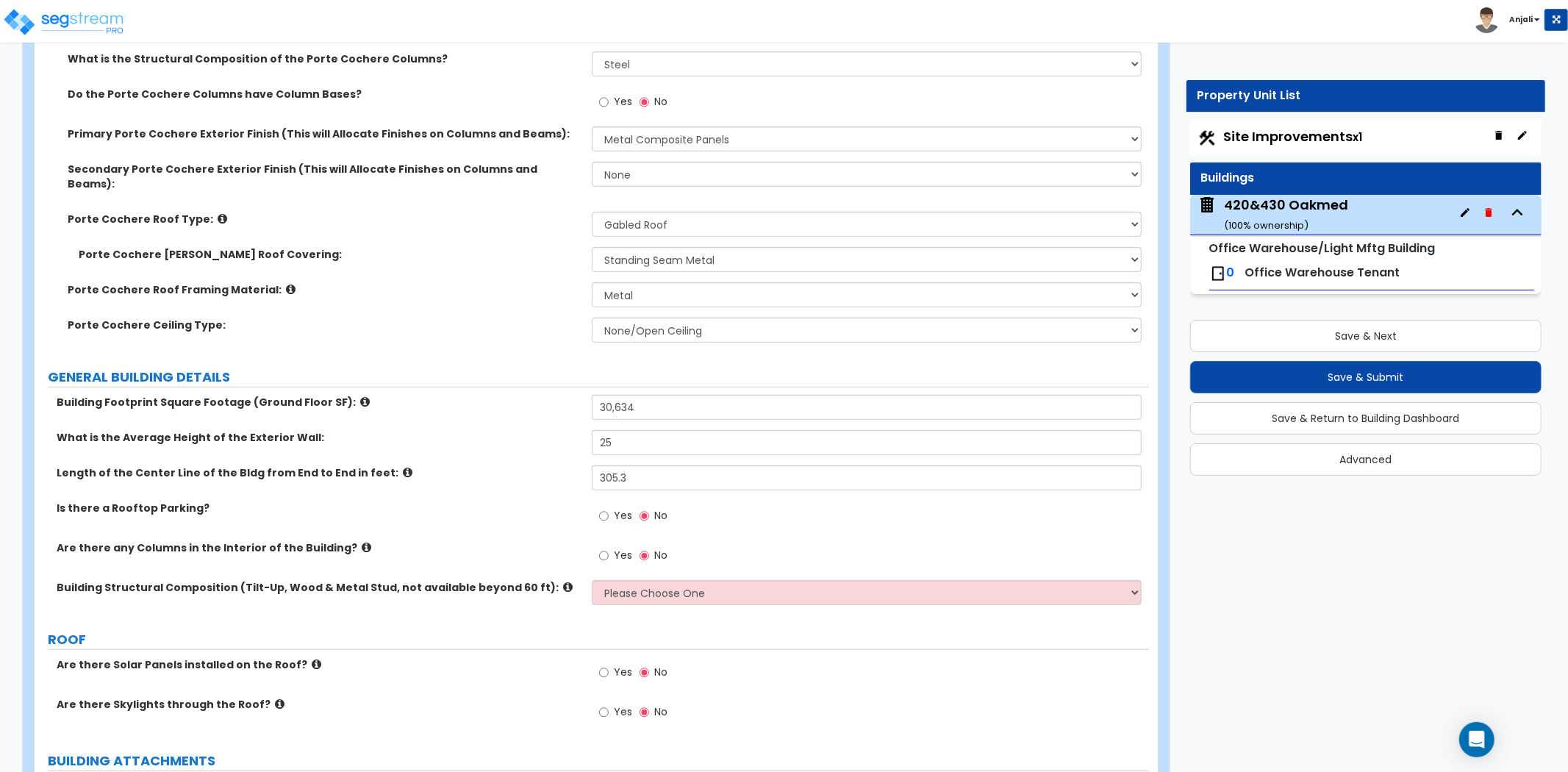
scroll to position [408, 0]
click at [599, 547] on input "Yes" at bounding box center [603, 554] width 10 height 16
radio input "true"
click at [652, 579] on select "Please Choose One Pre-Engineered Metal Building Tilt-up Wall Construction Reinf…" at bounding box center [867, 591] width 550 height 25
select select "3"
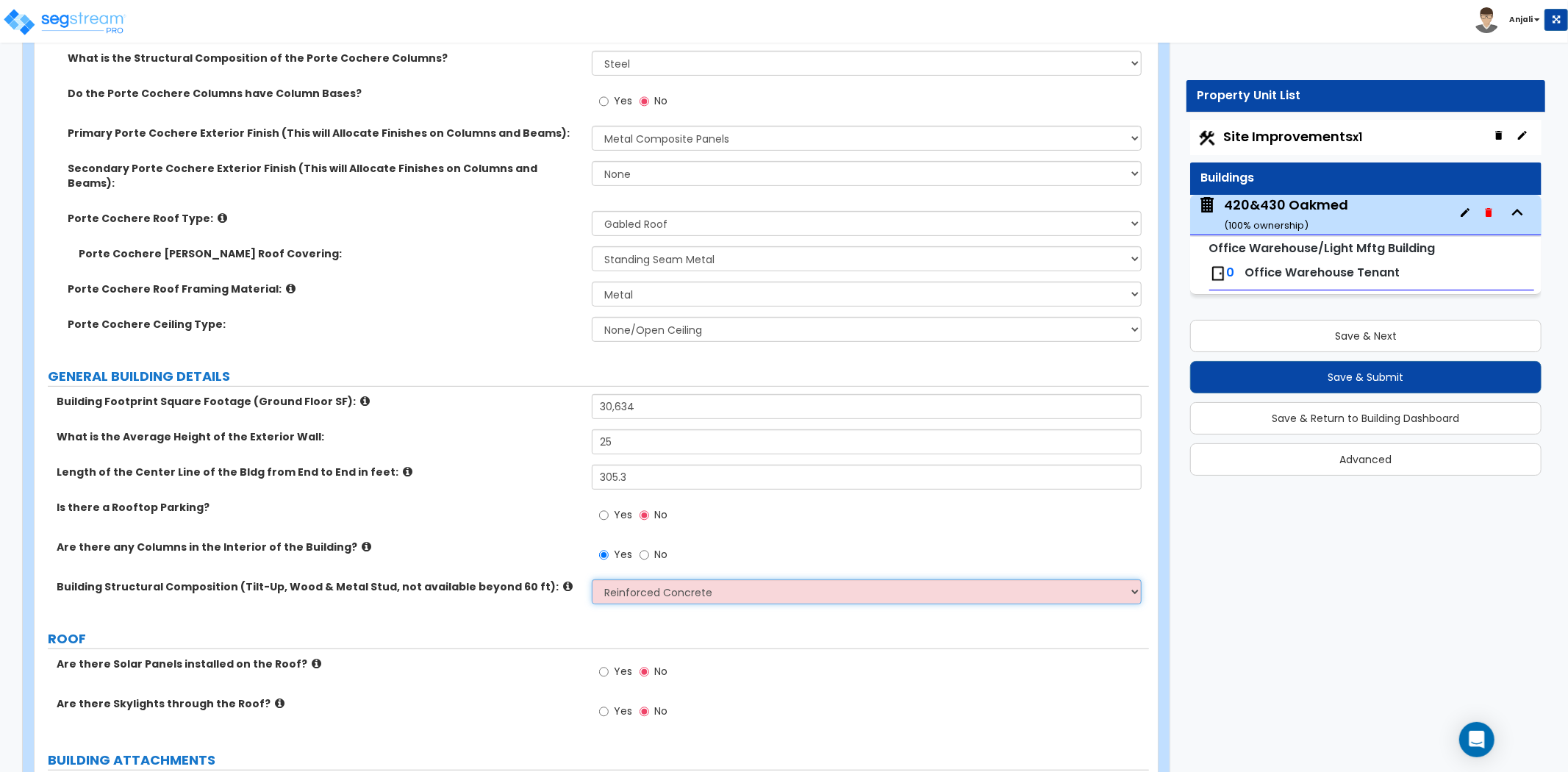
click at [592, 579] on select "Please Choose One Pre-Engineered Metal Building Tilt-up Wall Construction Reinf…" at bounding box center [867, 591] width 550 height 25
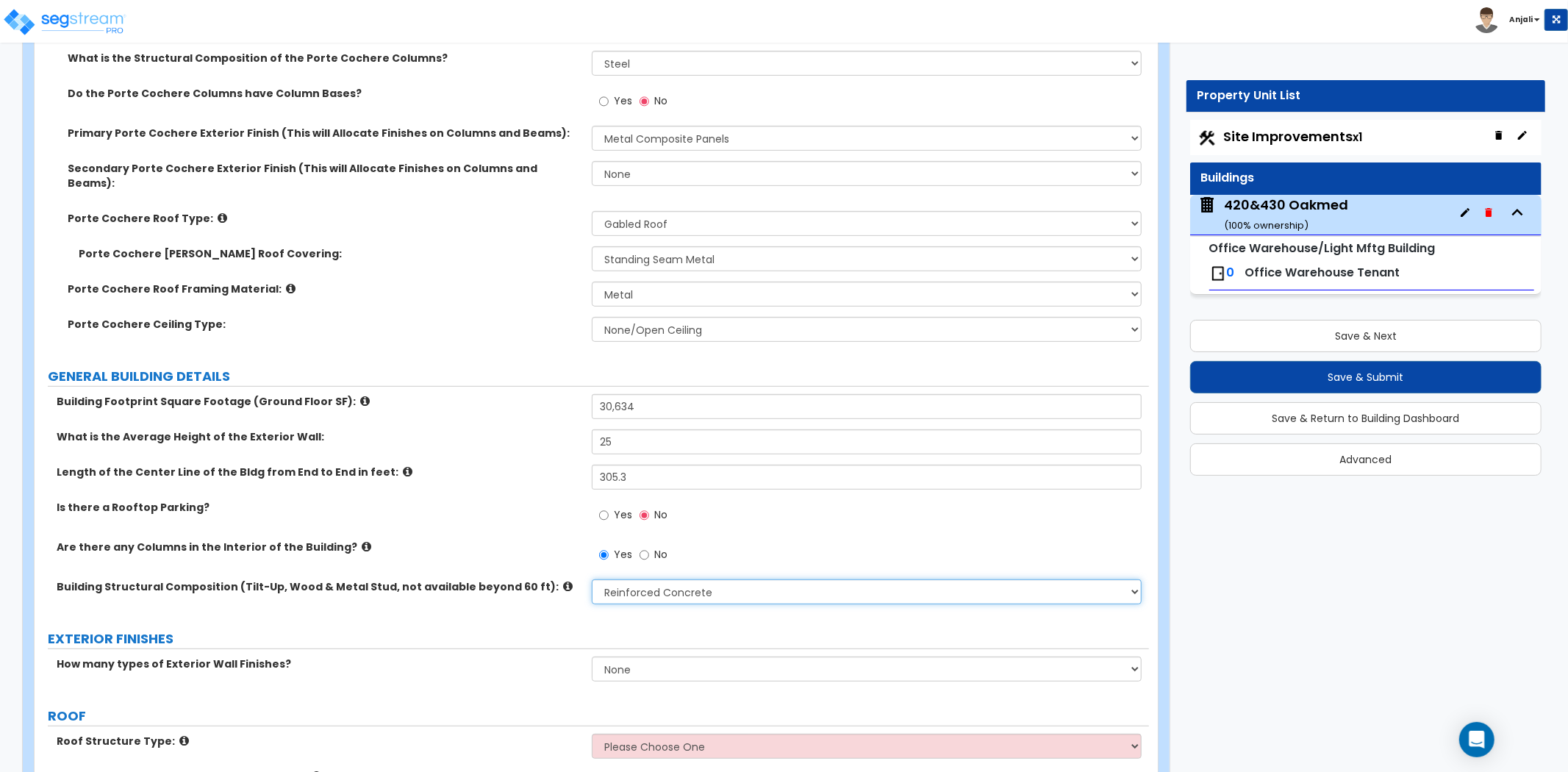
scroll to position [490, 0]
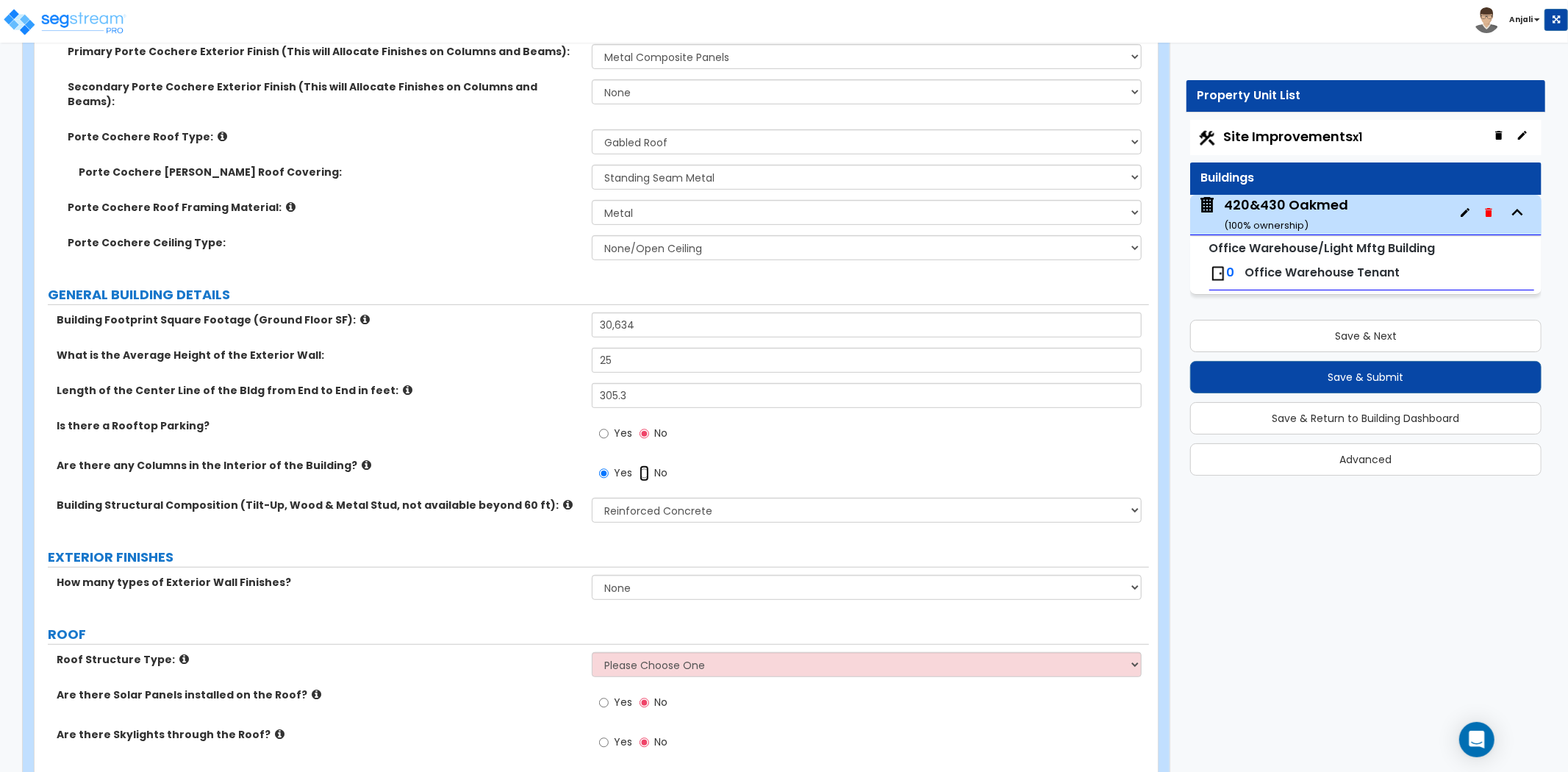
click at [648, 465] on input "No" at bounding box center [644, 473] width 10 height 16
radio input "false"
radio input "true"
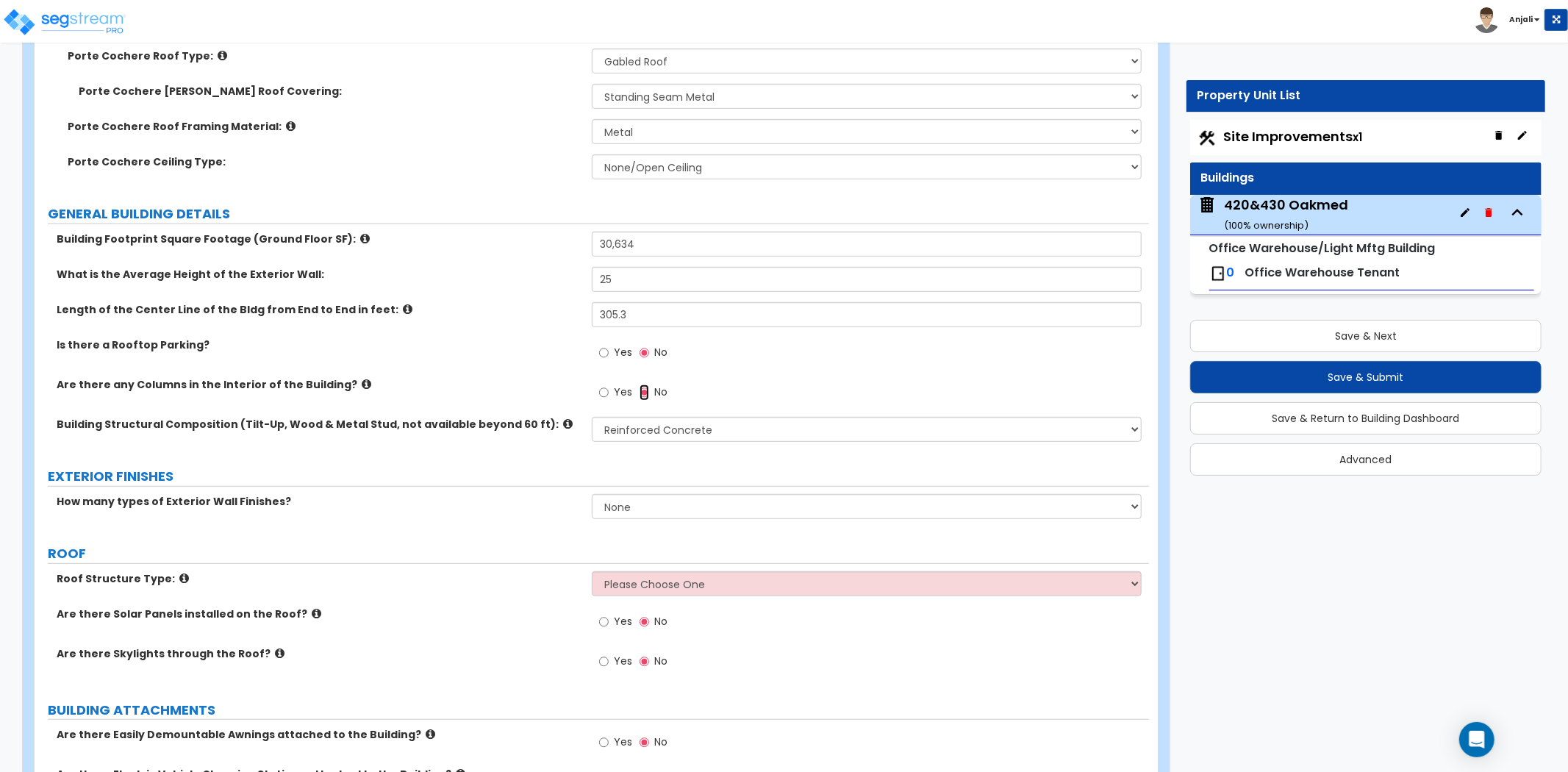
scroll to position [571, 0]
click at [728, 496] on select "None 1 2 3" at bounding box center [867, 505] width 550 height 25
click at [607, 383] on input "Yes" at bounding box center [603, 391] width 10 height 16
radio input "true"
click at [703, 501] on select "None 1 2 3" at bounding box center [867, 505] width 550 height 25
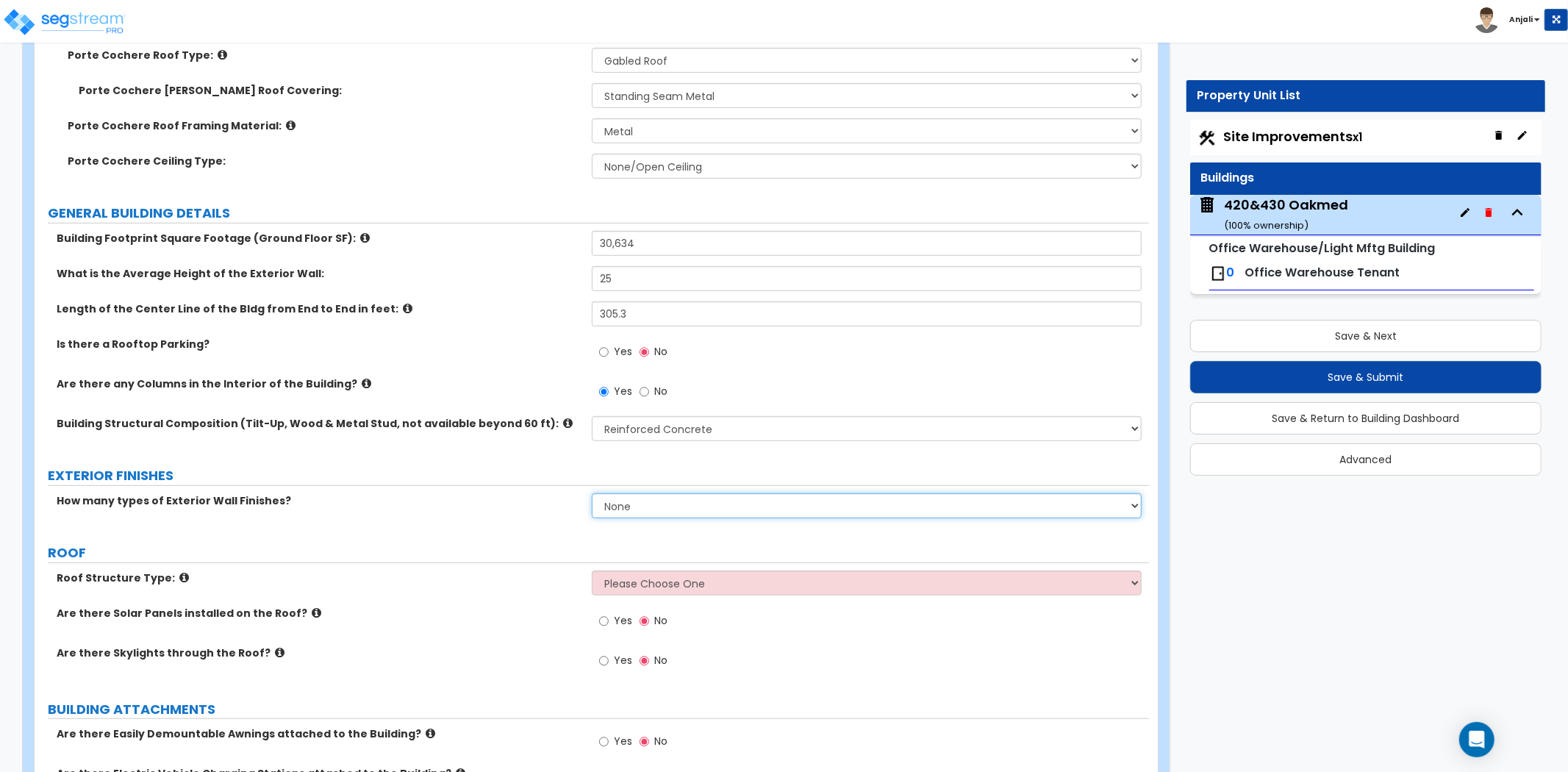
select select "1"
click at [592, 493] on select "None 1 2 3" at bounding box center [867, 505] width 550 height 25
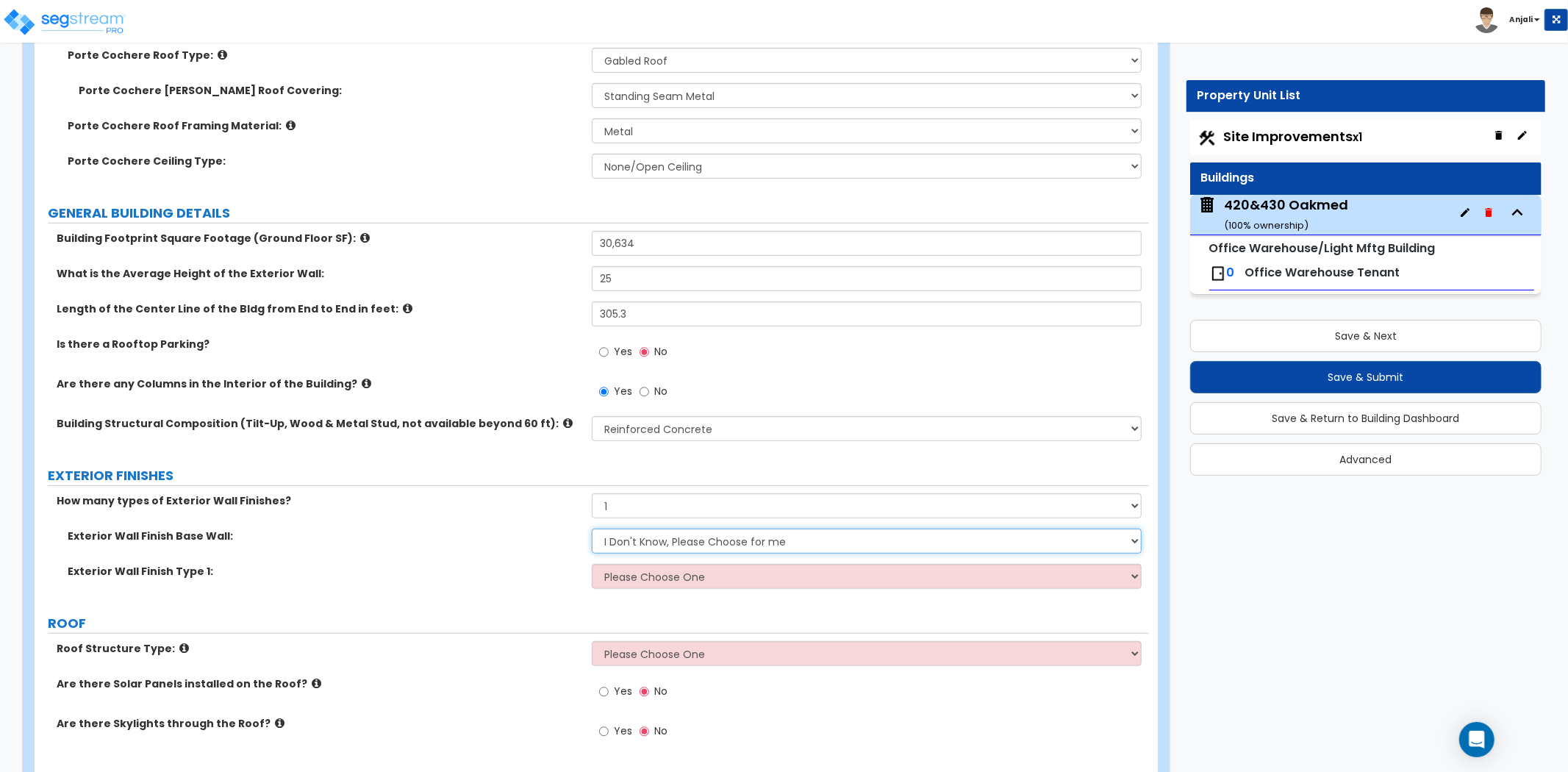
click at [670, 531] on select "I Don't Know, Please Choose for me Concrete Masonry Units (CMU) Cast-in-Place C…" at bounding box center [867, 541] width 550 height 25
select select "2"
click at [592, 529] on select "I Don't Know, Please Choose for me Concrete Masonry Units (CMU) Cast-in-Place C…" at bounding box center [867, 541] width 550 height 25
click at [684, 564] on select "Please Choose One No Finish/Shared Wall No Wall Brick Veneer Stone Veneer Wood …" at bounding box center [867, 575] width 550 height 25
select select "7"
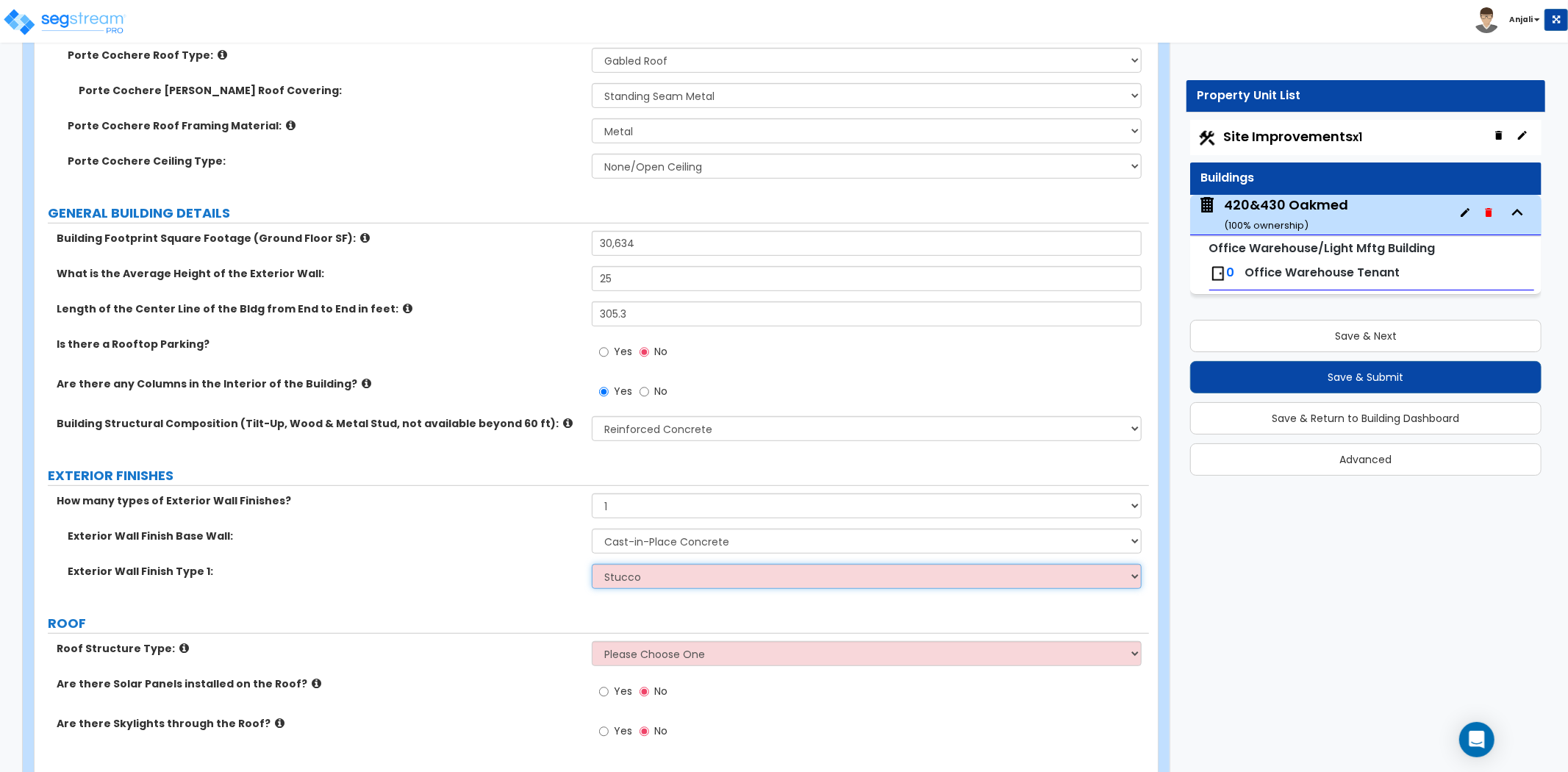
click at [592, 563] on select "Please Choose One No Finish/Shared Wall No Wall Brick Veneer Stone Veneer Wood …" at bounding box center [867, 575] width 550 height 25
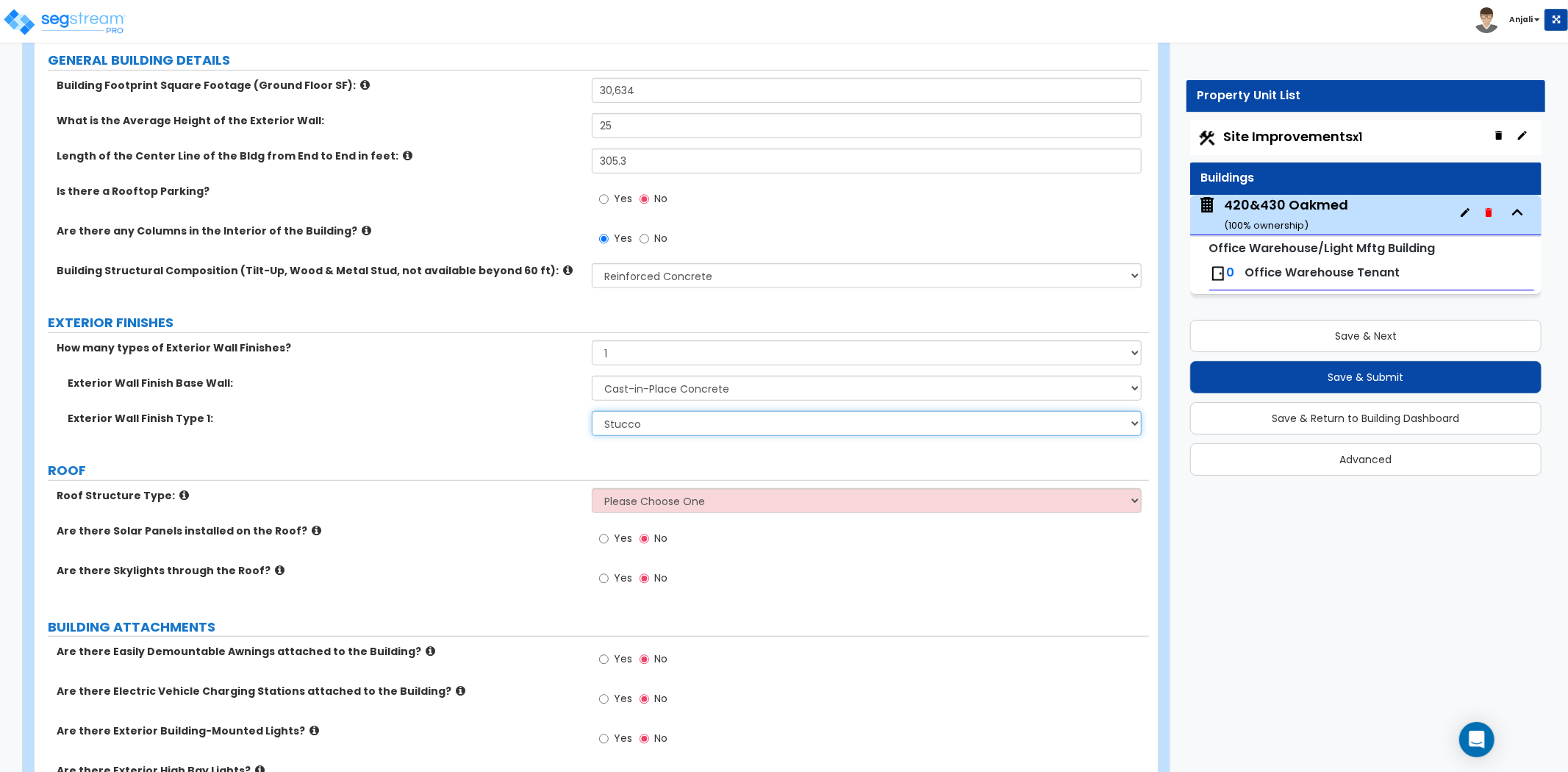
scroll to position [735, 0]
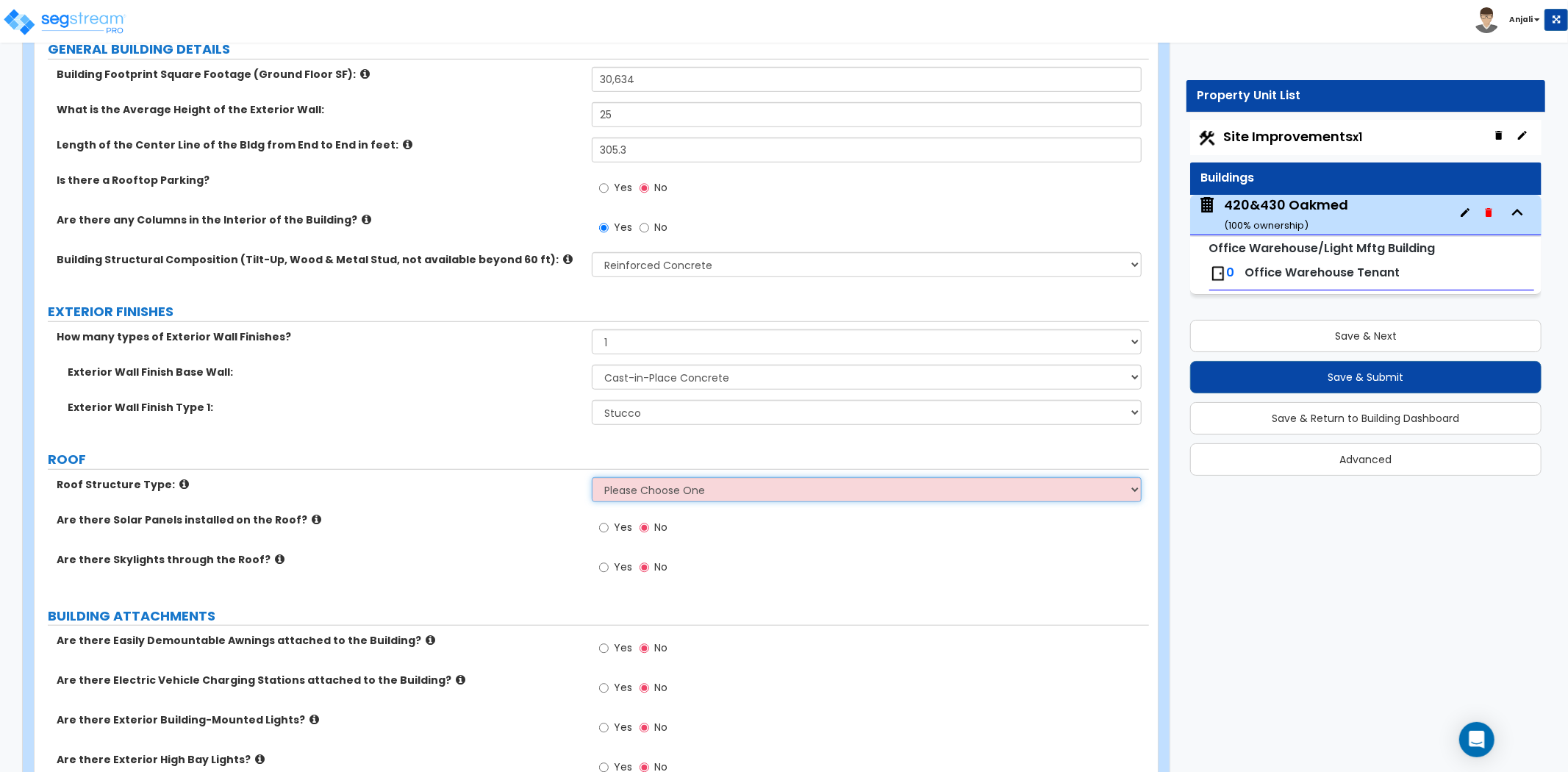
click at [689, 477] on select "Please Choose One Gable Roof Flat Roof Hybrid Gable & Flat Roof" at bounding box center [867, 489] width 550 height 25
select select "2"
click at [592, 477] on select "Please Choose One Gable Roof Flat Roof Hybrid Gable & Flat Roof" at bounding box center [867, 489] width 550 height 25
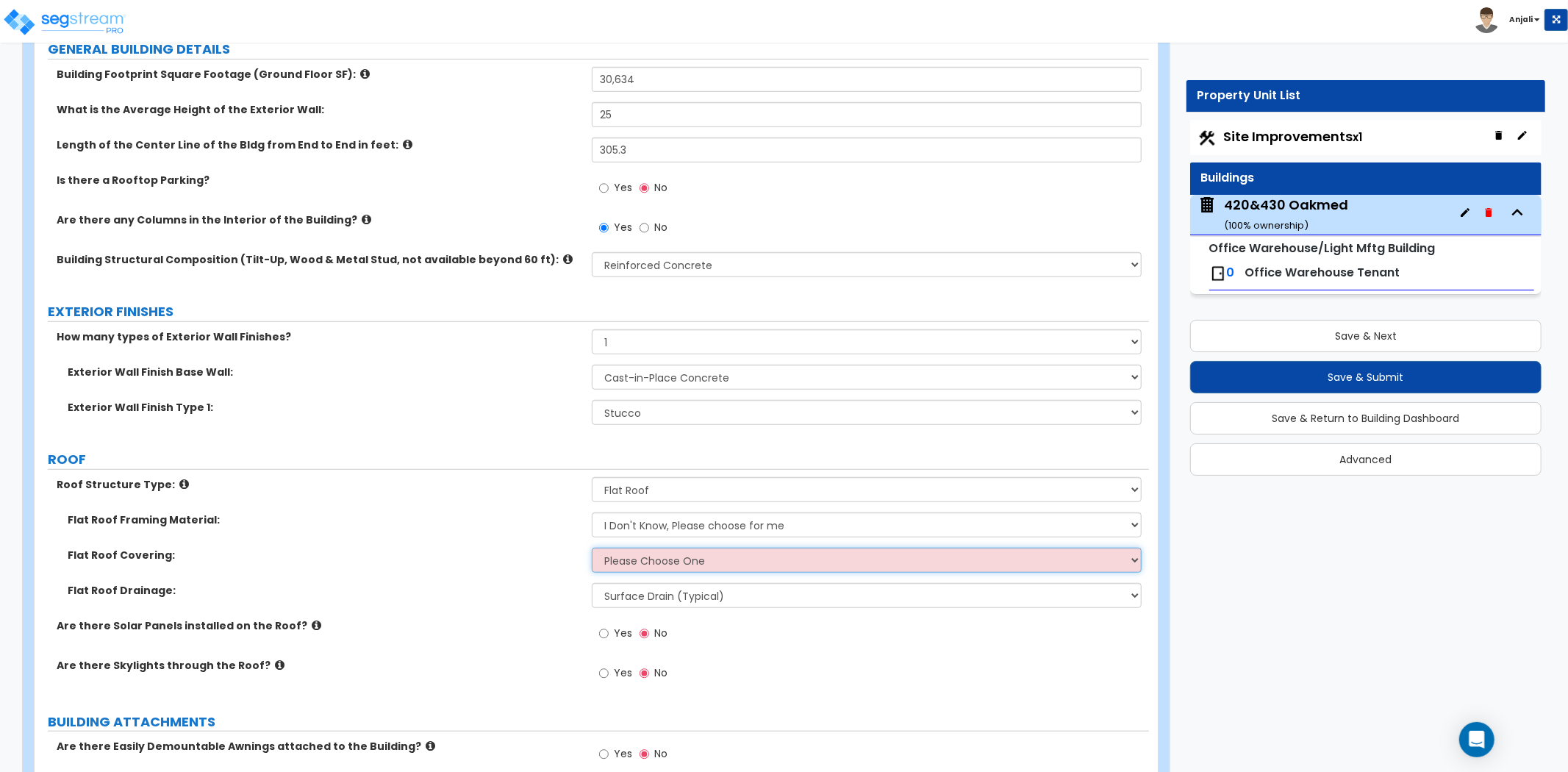
click at [685, 548] on select "Please Choose One Rolled Asphalt PVC Membrane Plastic (EPDM) Membrane Asphalt F…" at bounding box center [867, 560] width 550 height 25
select select "2"
click at [592, 548] on select "Please Choose One Rolled Asphalt PVC Membrane Plastic (EPDM) Membrane Asphalt F…" at bounding box center [867, 560] width 550 height 25
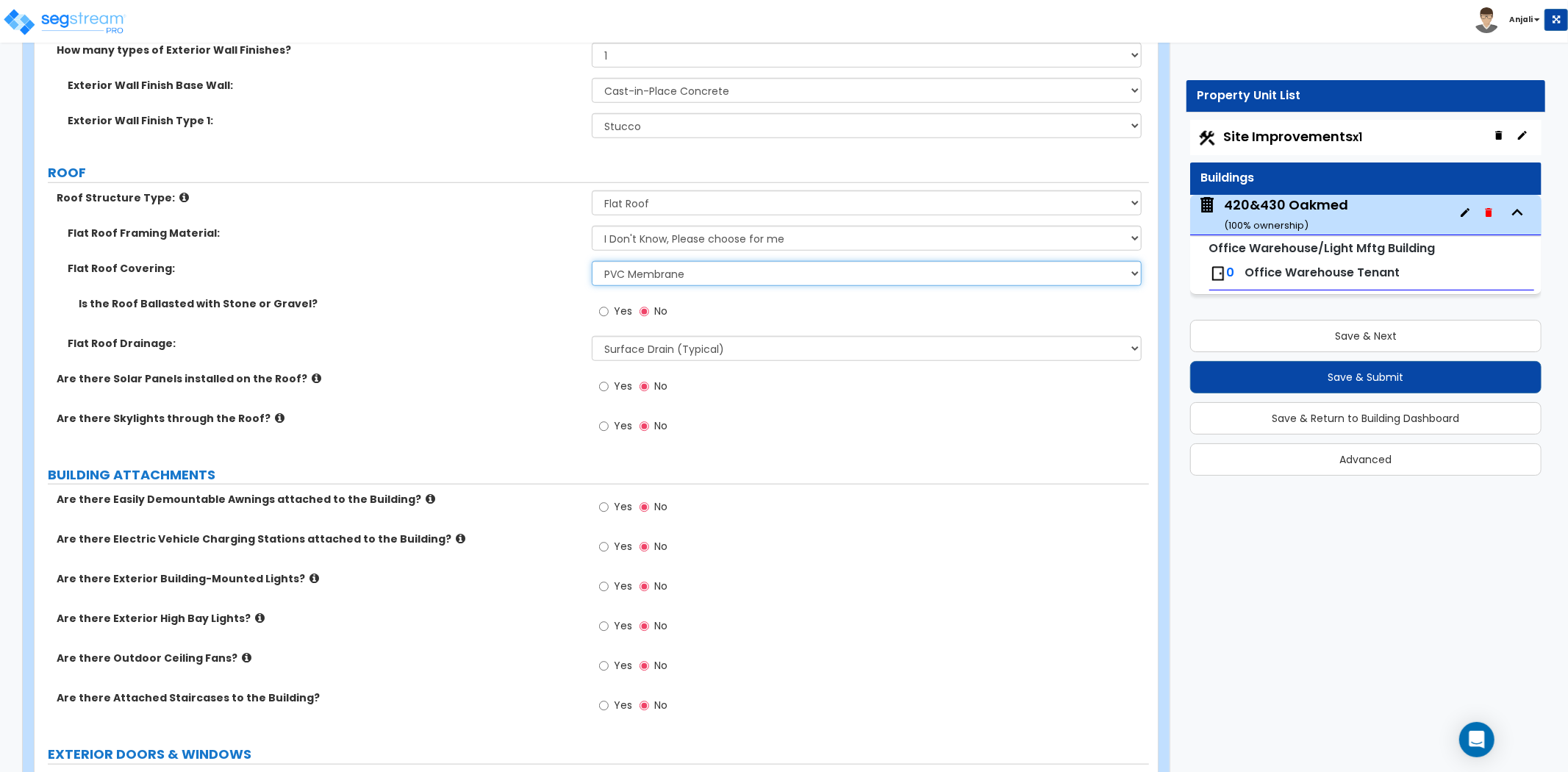
scroll to position [1061, 0]
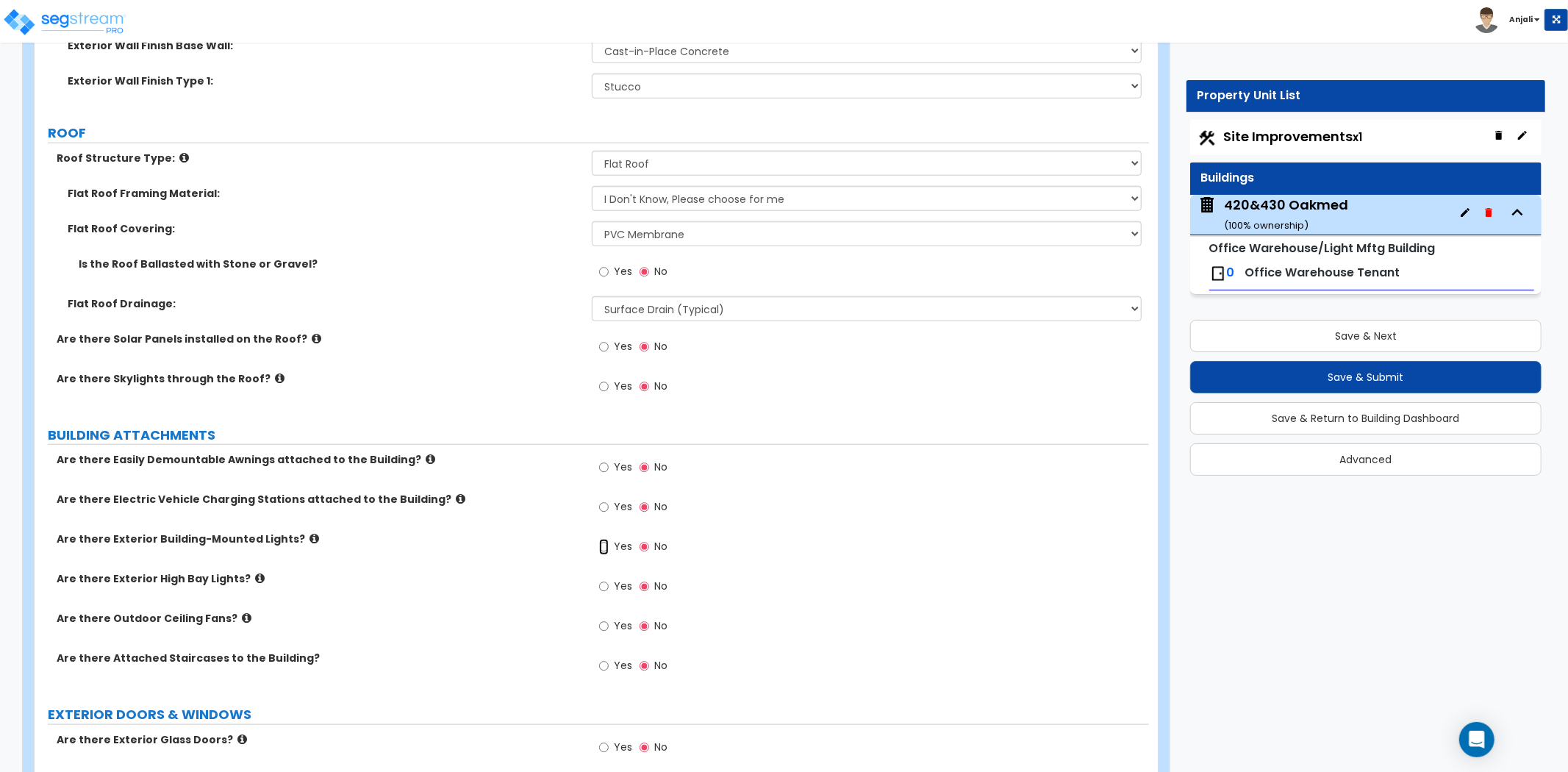
click at [606, 539] on input "Yes" at bounding box center [603, 546] width 10 height 16
radio input "true"
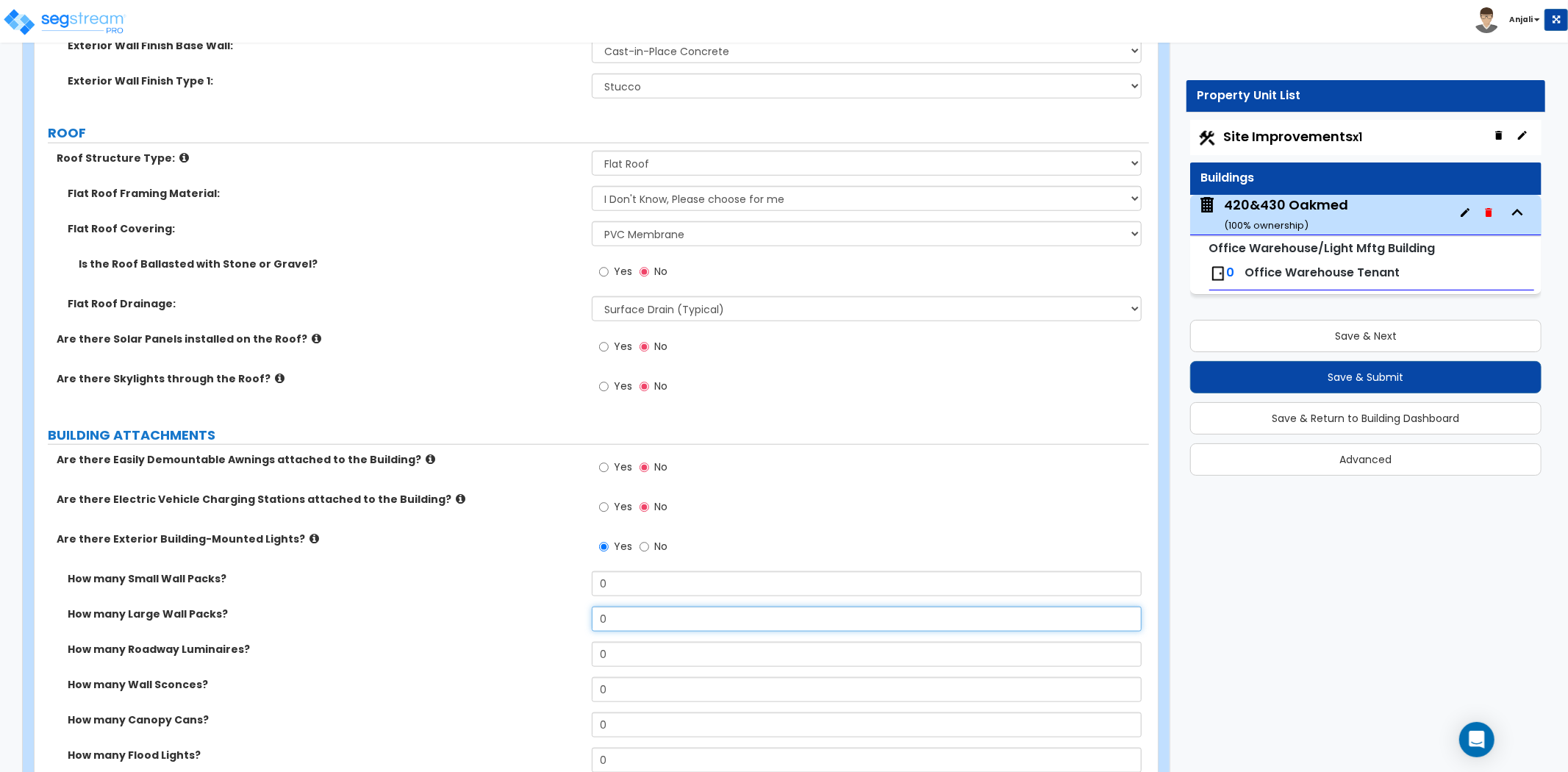
click at [647, 606] on input "0" at bounding box center [867, 618] width 550 height 25
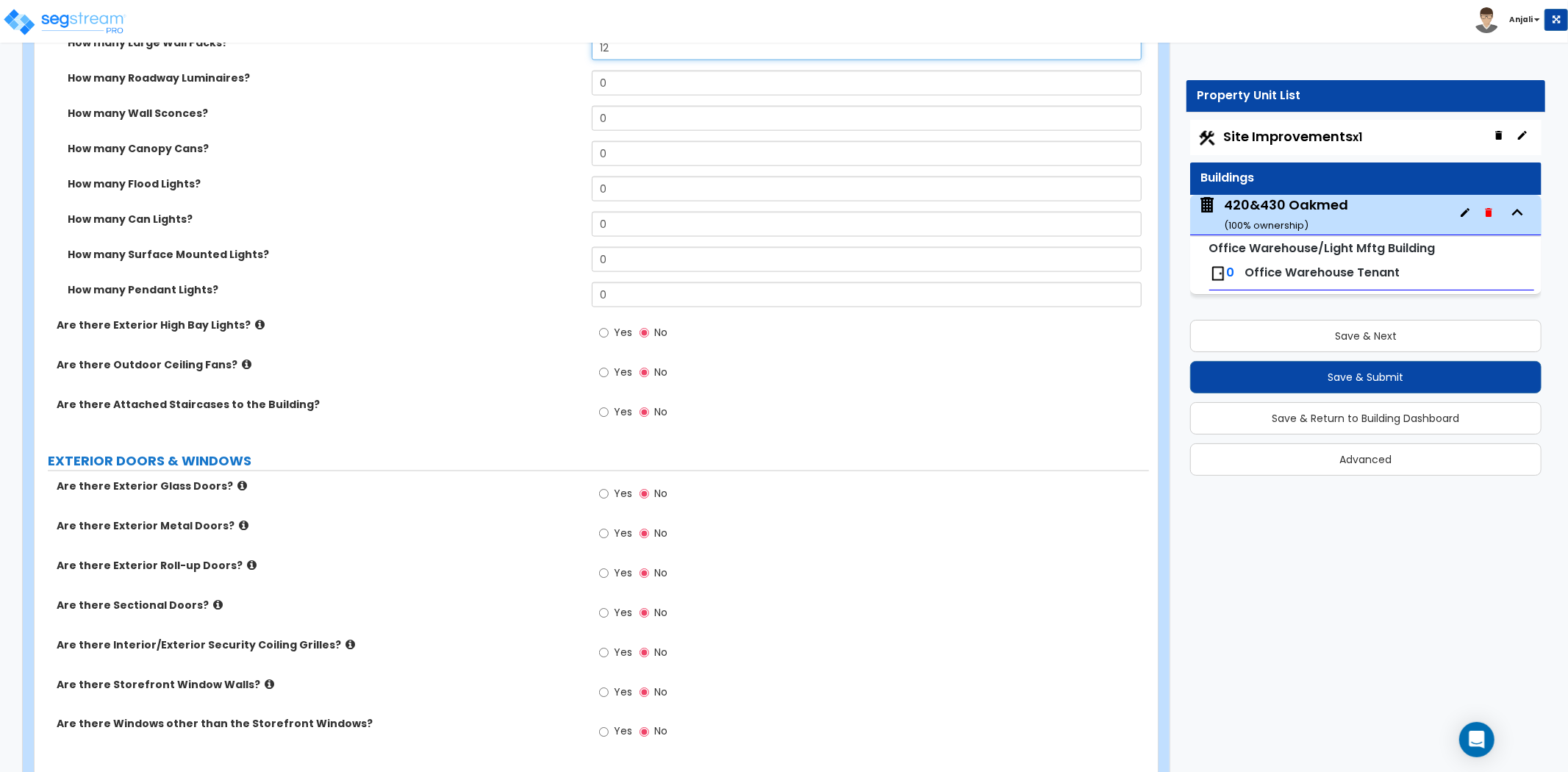
scroll to position [1633, 0]
type input "12"
click at [599, 485] on input "Yes" at bounding box center [603, 493] width 10 height 16
radio input "true"
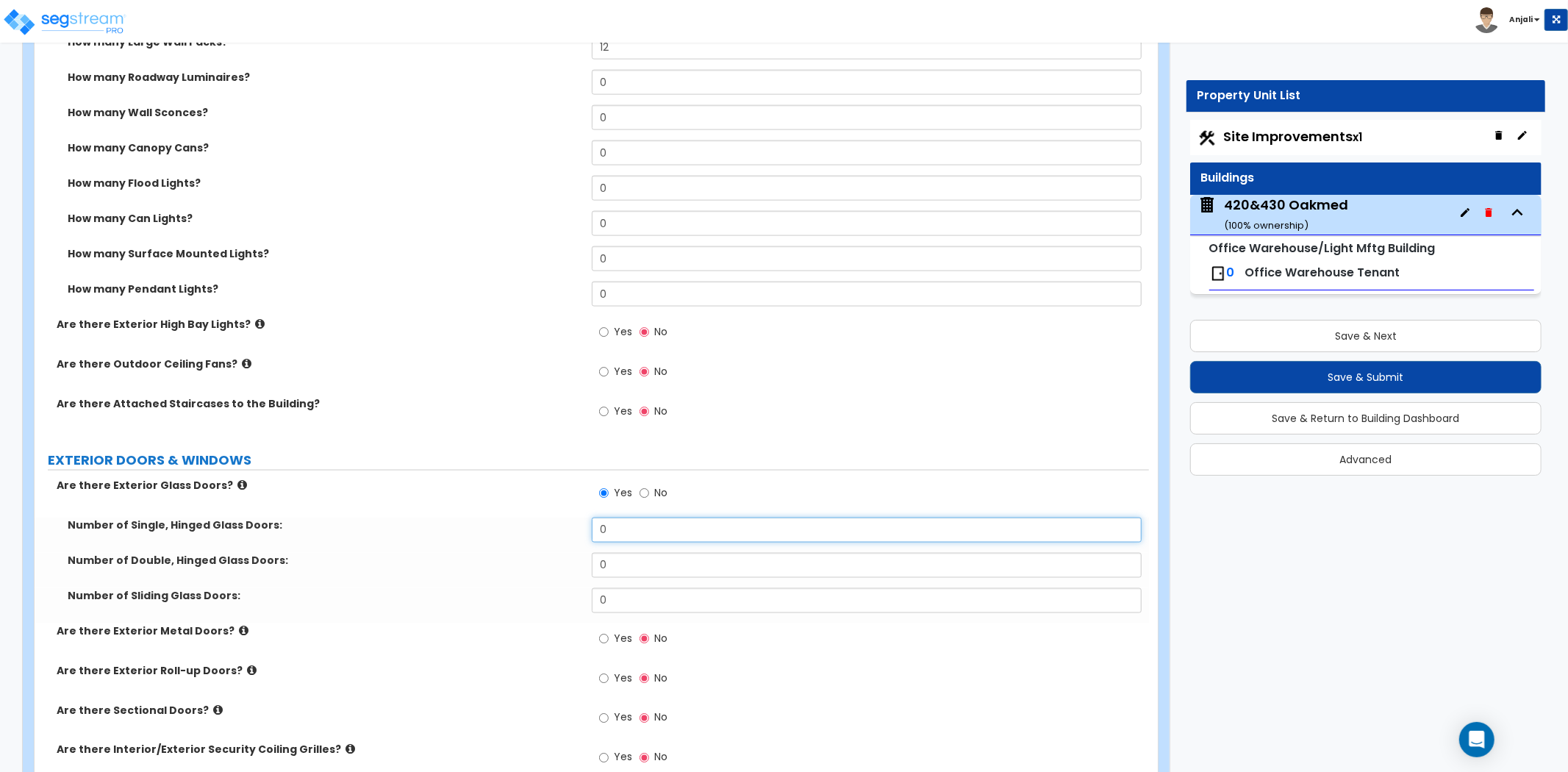
click at [624, 517] on input "0" at bounding box center [867, 529] width 550 height 25
type input "1"
click at [622, 553] on input "0" at bounding box center [867, 565] width 550 height 25
type input "2"
click at [504, 553] on label "Number of Double, Hinged Glass Doors:" at bounding box center [324, 560] width 513 height 15
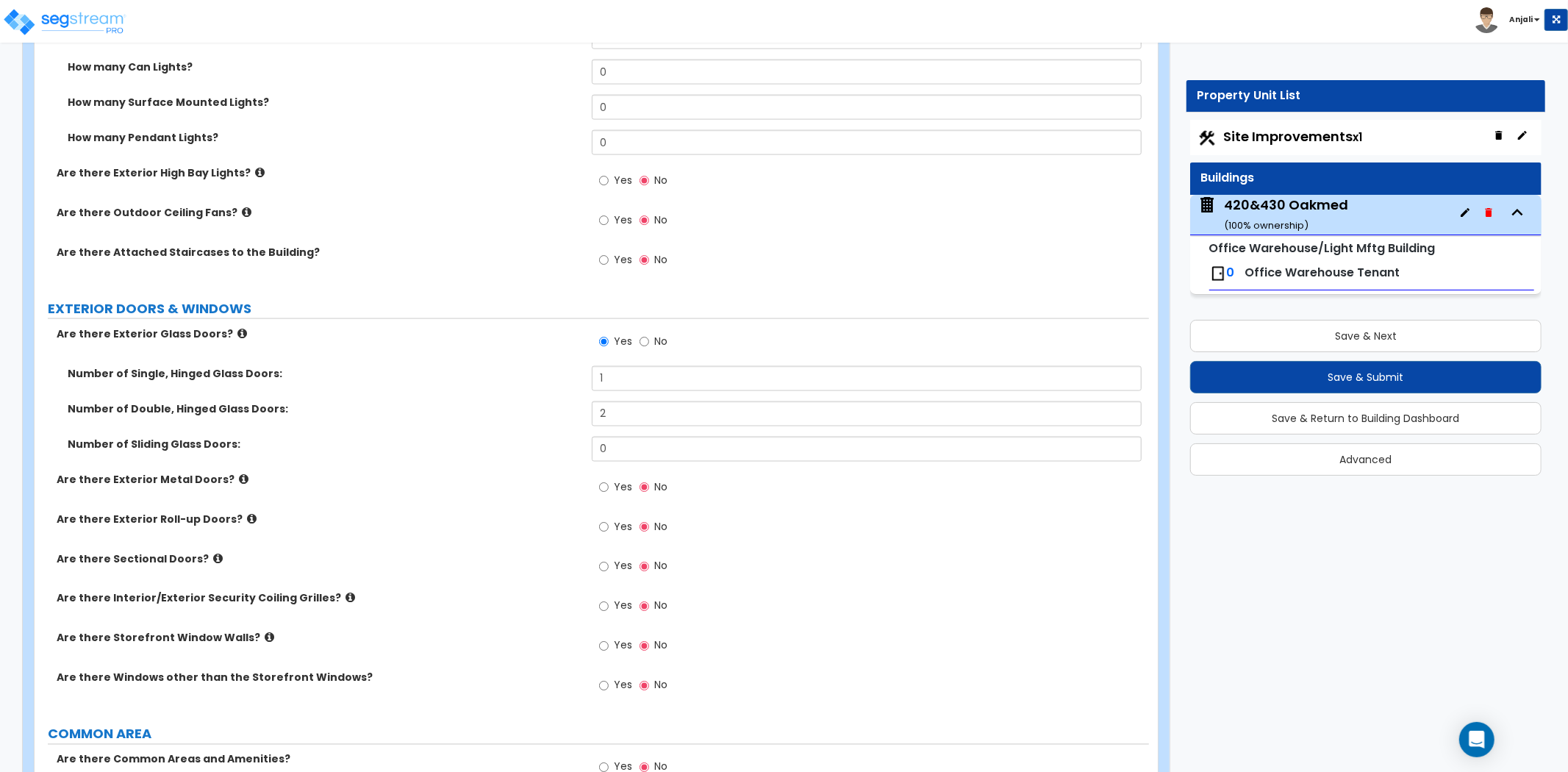
scroll to position [1796, 0]
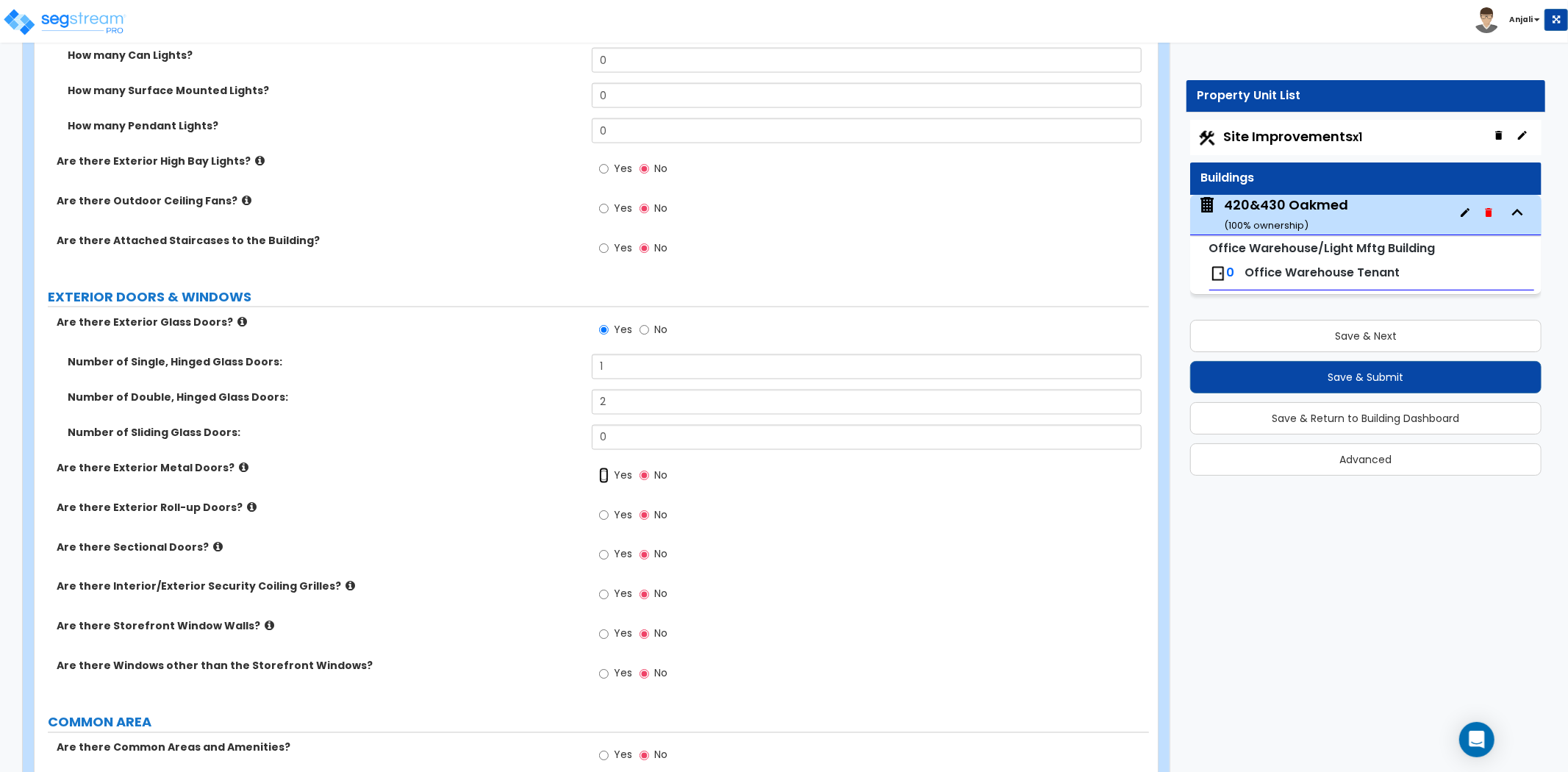
click at [604, 468] on input "Yes" at bounding box center [603, 475] width 10 height 16
radio input "true"
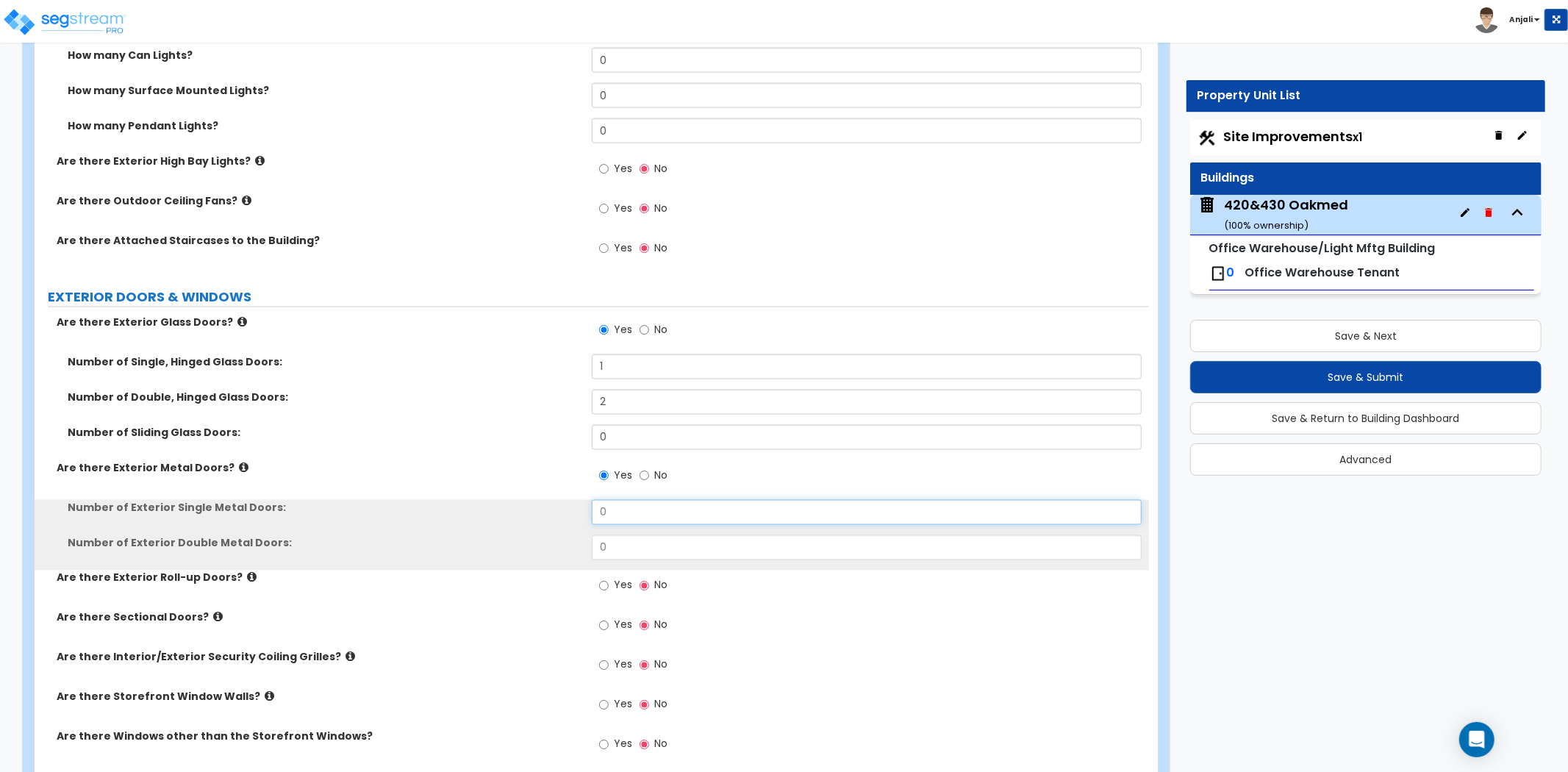
click at [627, 500] on input "0" at bounding box center [867, 512] width 550 height 25
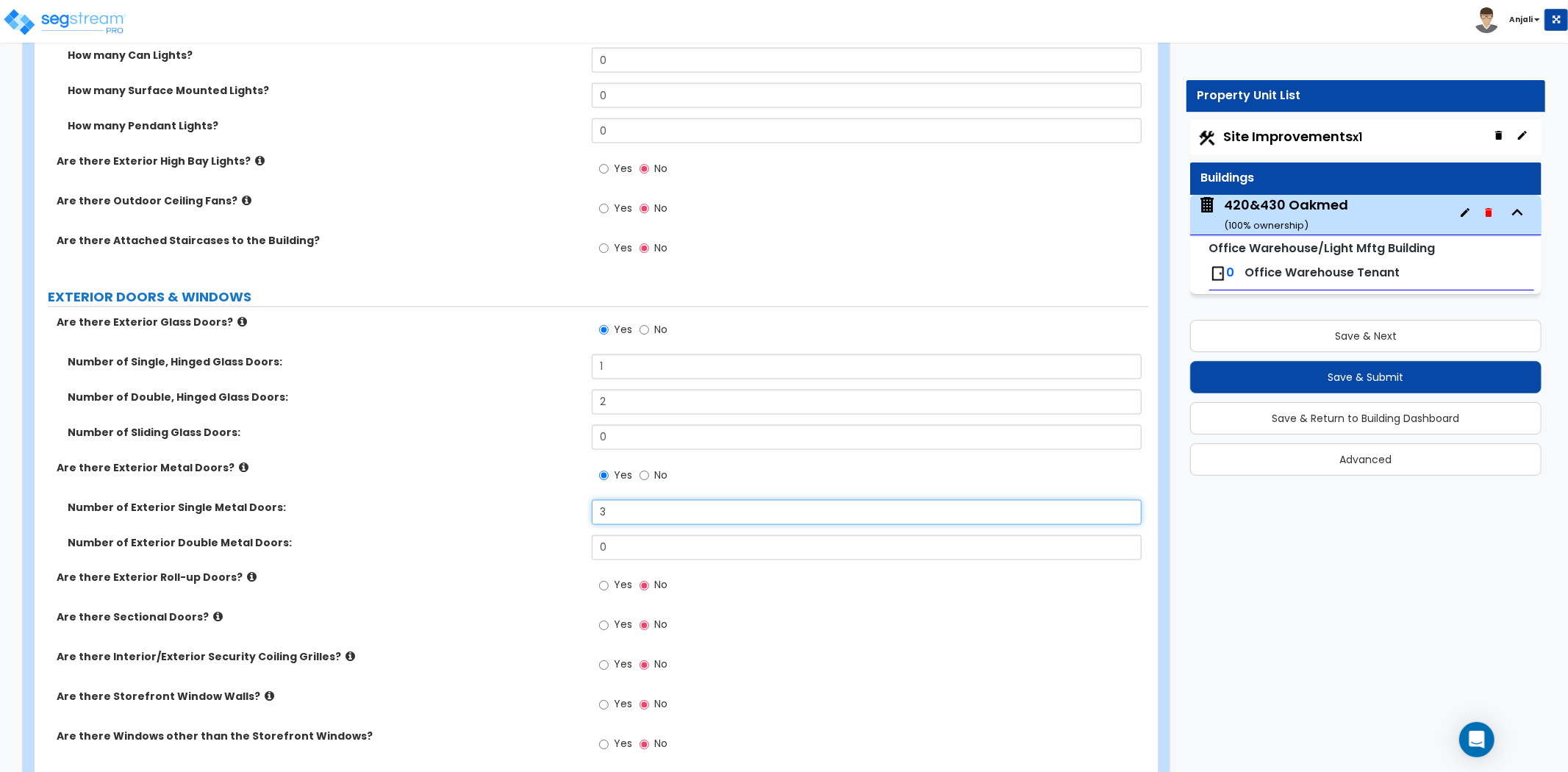
type input "3"
click at [648, 535] on input "0" at bounding box center [867, 547] width 550 height 25
type input "2"
click at [502, 535] on label "Number of Exterior Double Metal Doors:" at bounding box center [324, 542] width 513 height 15
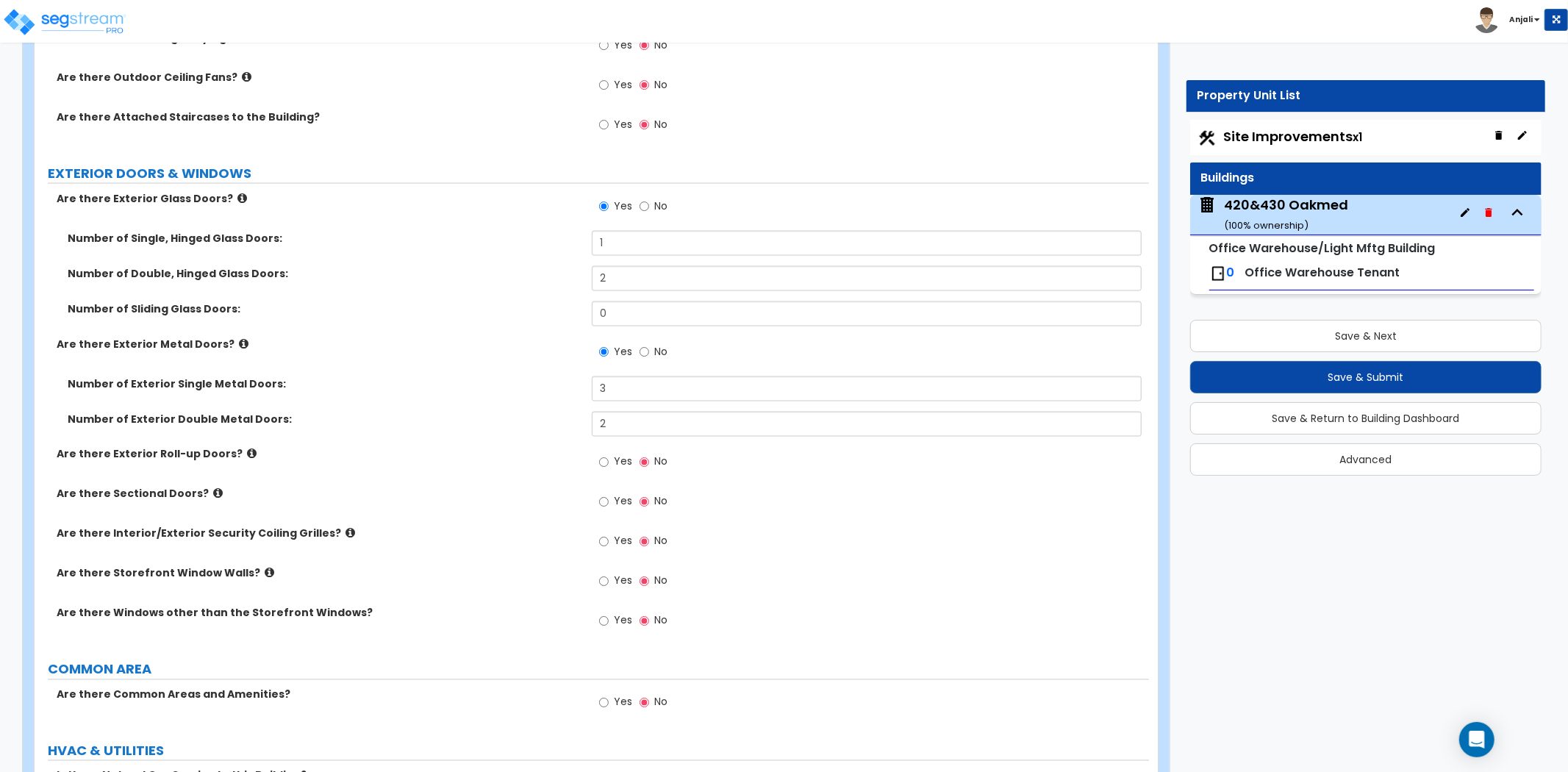
scroll to position [1960, 0]
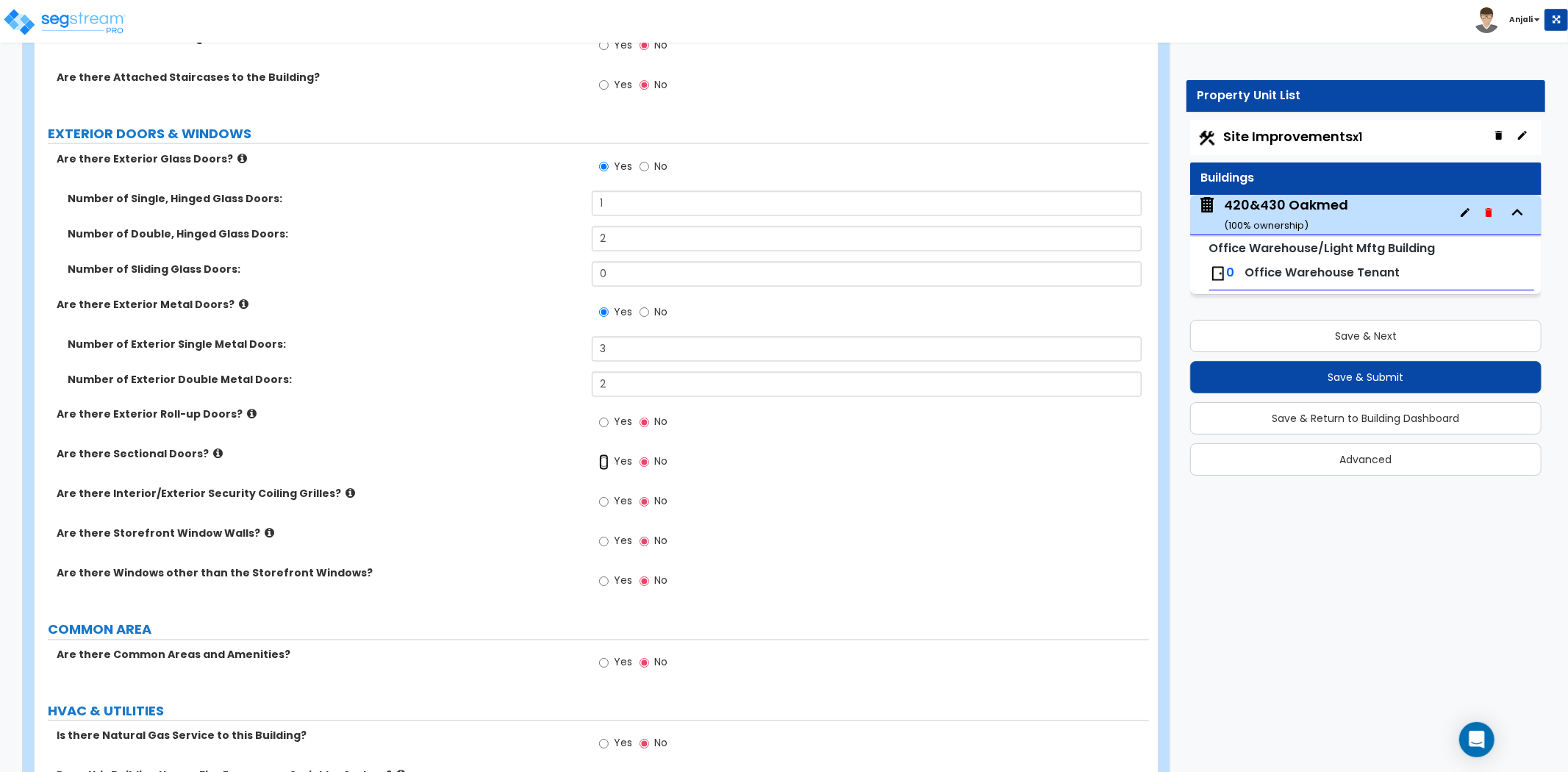
click at [603, 454] on input "Yes" at bounding box center [603, 462] width 10 height 16
radio input "true"
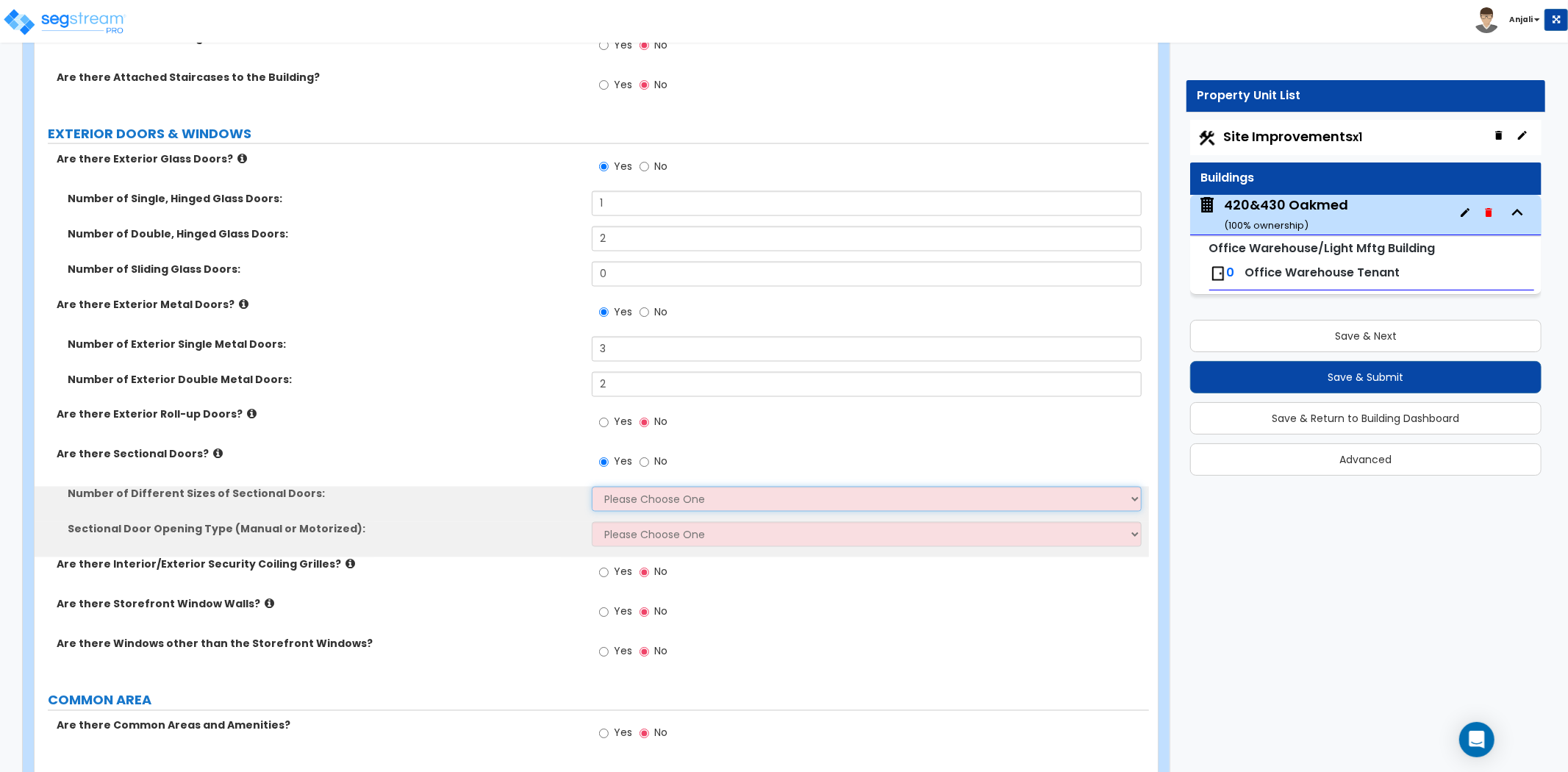
click at [636, 487] on select "Please Choose One 1 2 3" at bounding box center [867, 499] width 550 height 25
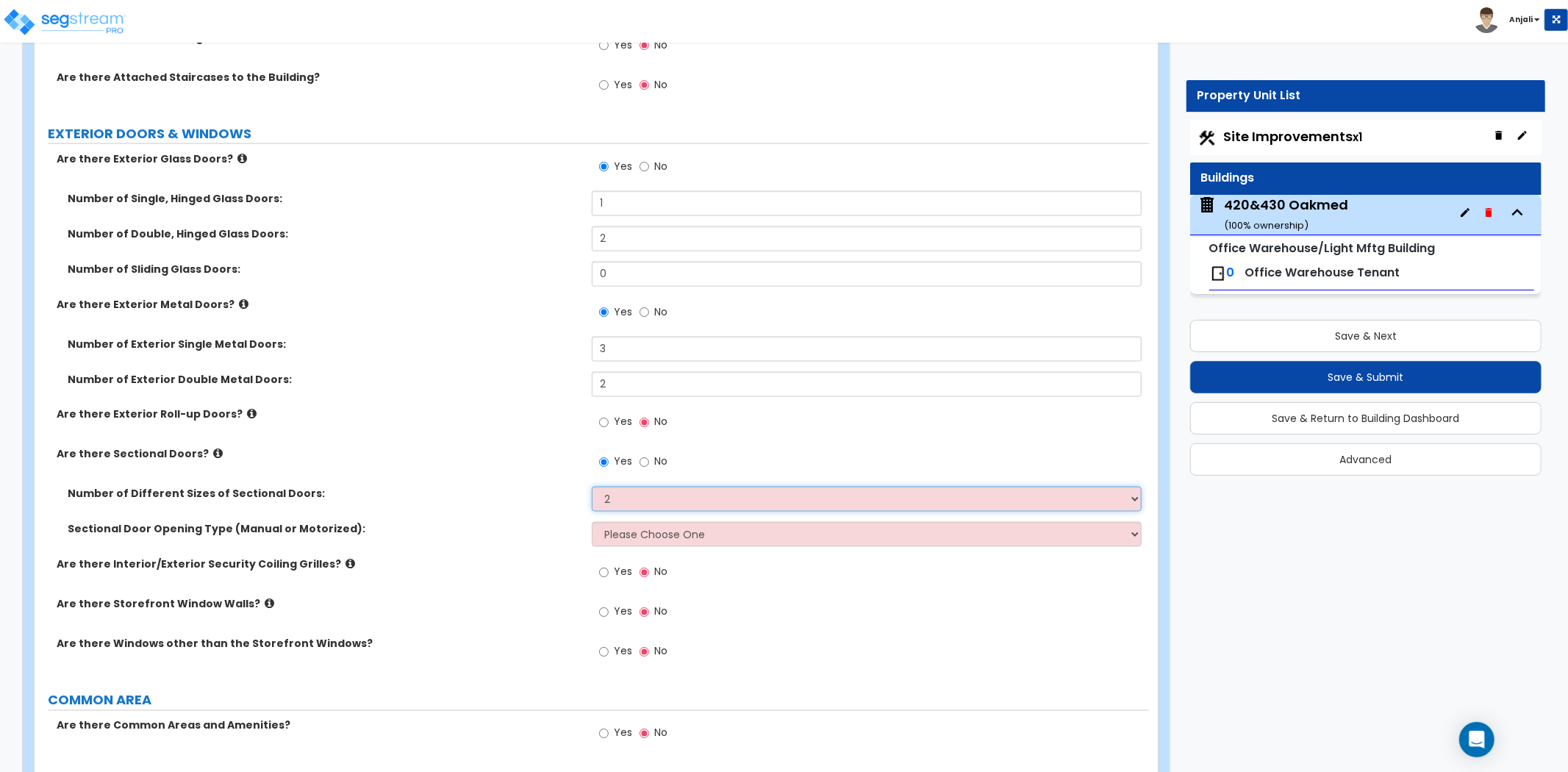
click at [592, 487] on select "Please Choose One 1 2 3" at bounding box center [867, 499] width 550 height 25
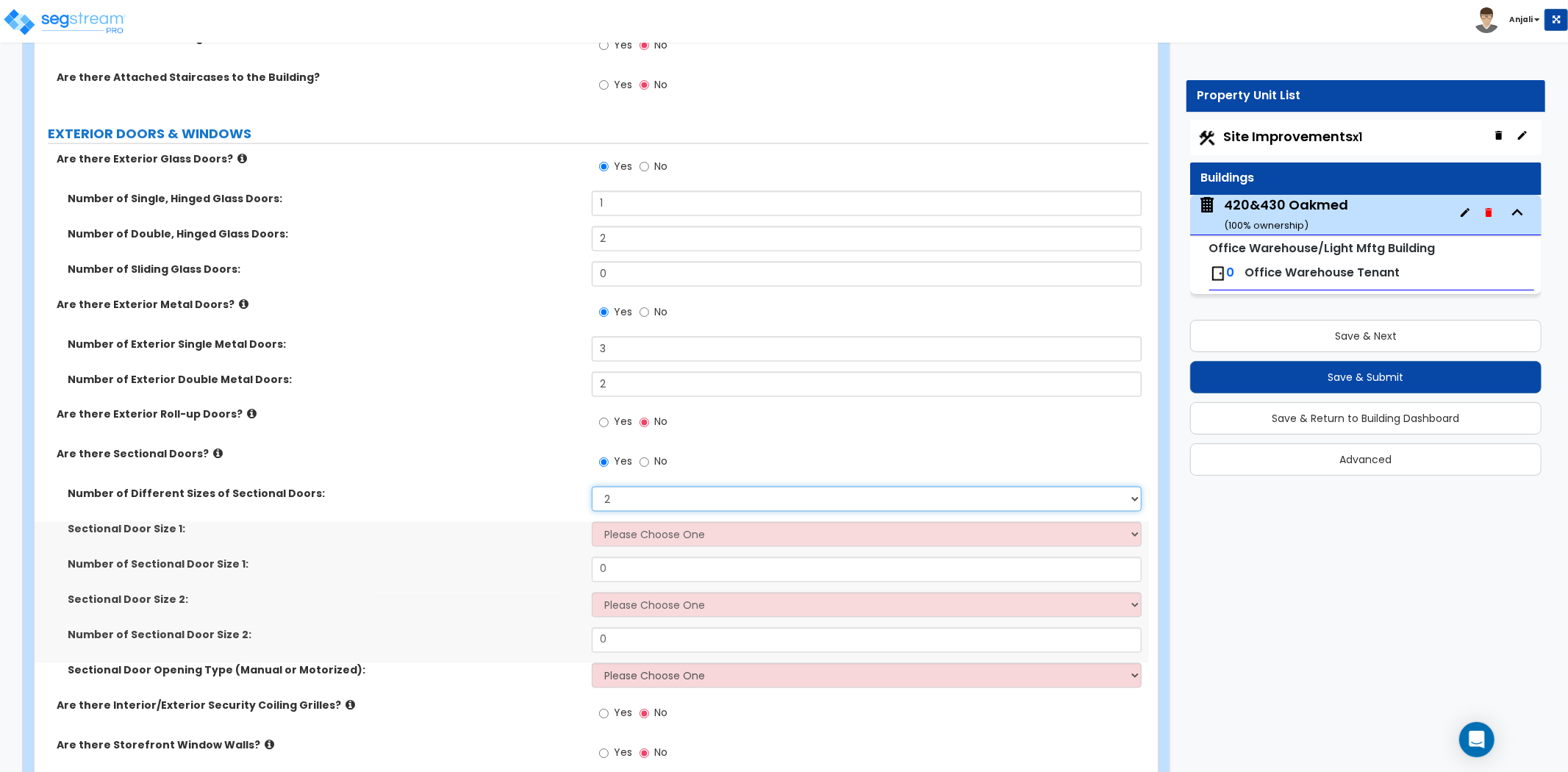
click at [647, 487] on select "Please Choose One 1 2 3" at bounding box center [867, 499] width 550 height 25
select select "1"
click at [592, 487] on select "Please Choose One 1 2 3" at bounding box center [867, 499] width 550 height 25
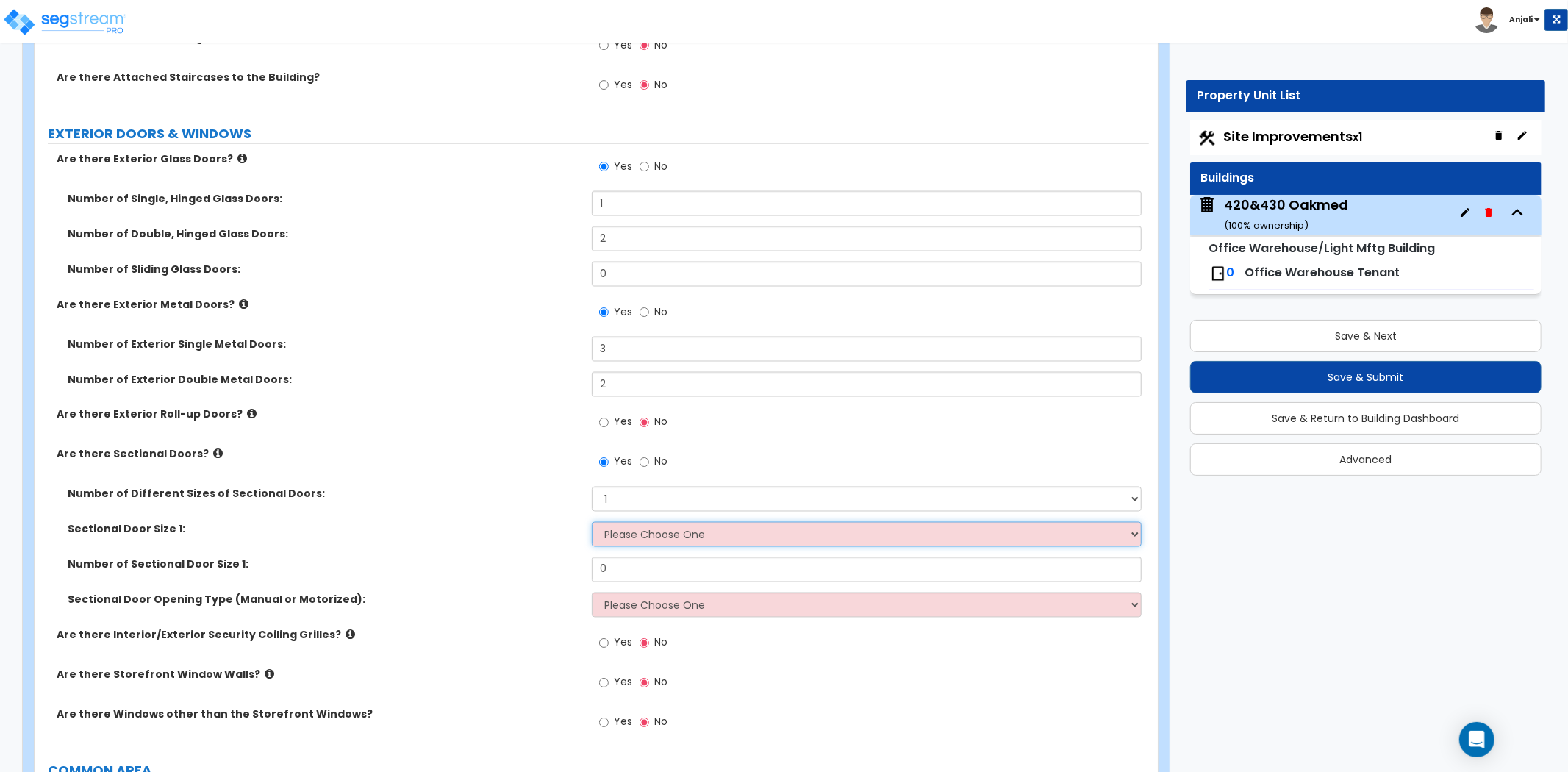
click at [647, 522] on select "Please Choose One 8' x 8' 10' x 10' 12' x 12' 20' x 14'" at bounding box center [867, 534] width 550 height 25
select select "3"
click at [592, 522] on select "Please Choose One 8' x 8' 10' x 10' 12' x 12' 20' x 14'" at bounding box center [867, 534] width 550 height 25
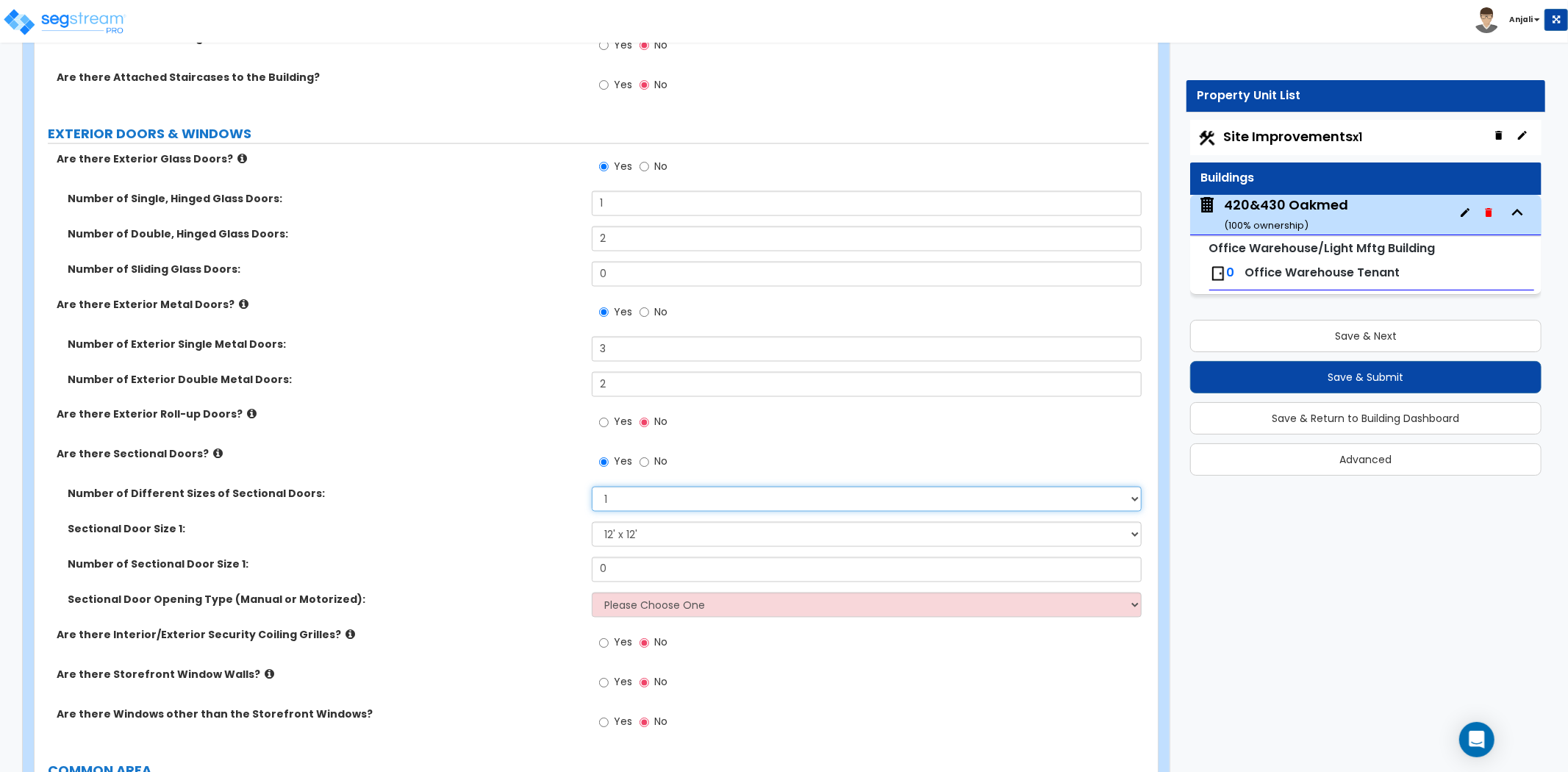
click at [639, 487] on select "Please Choose One 1 2 3" at bounding box center [867, 499] width 550 height 25
select select "2"
click at [592, 487] on select "Please Choose One 1 2 3" at bounding box center [867, 499] width 550 height 25
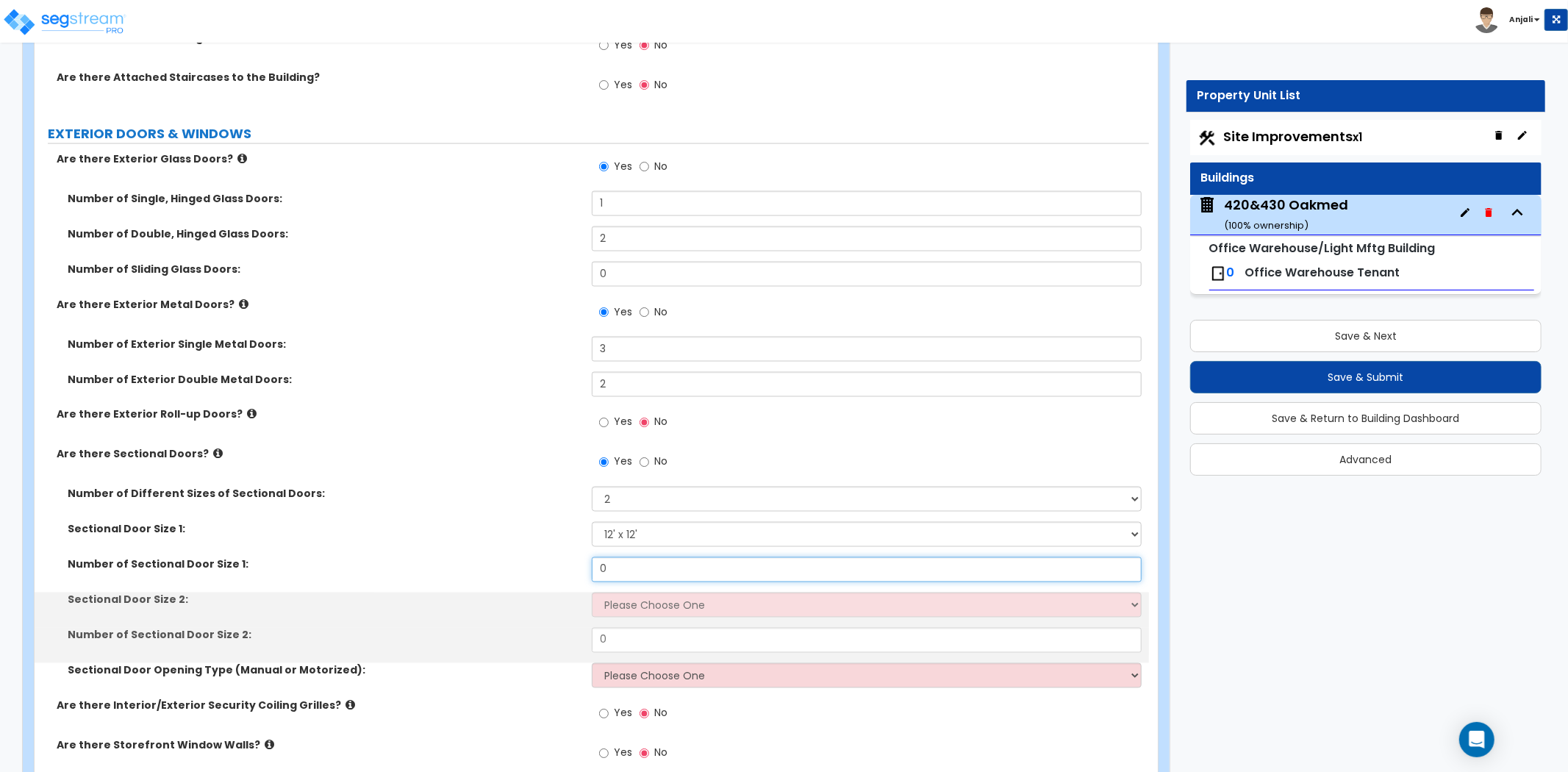
click at [627, 557] on input "0" at bounding box center [867, 569] width 550 height 25
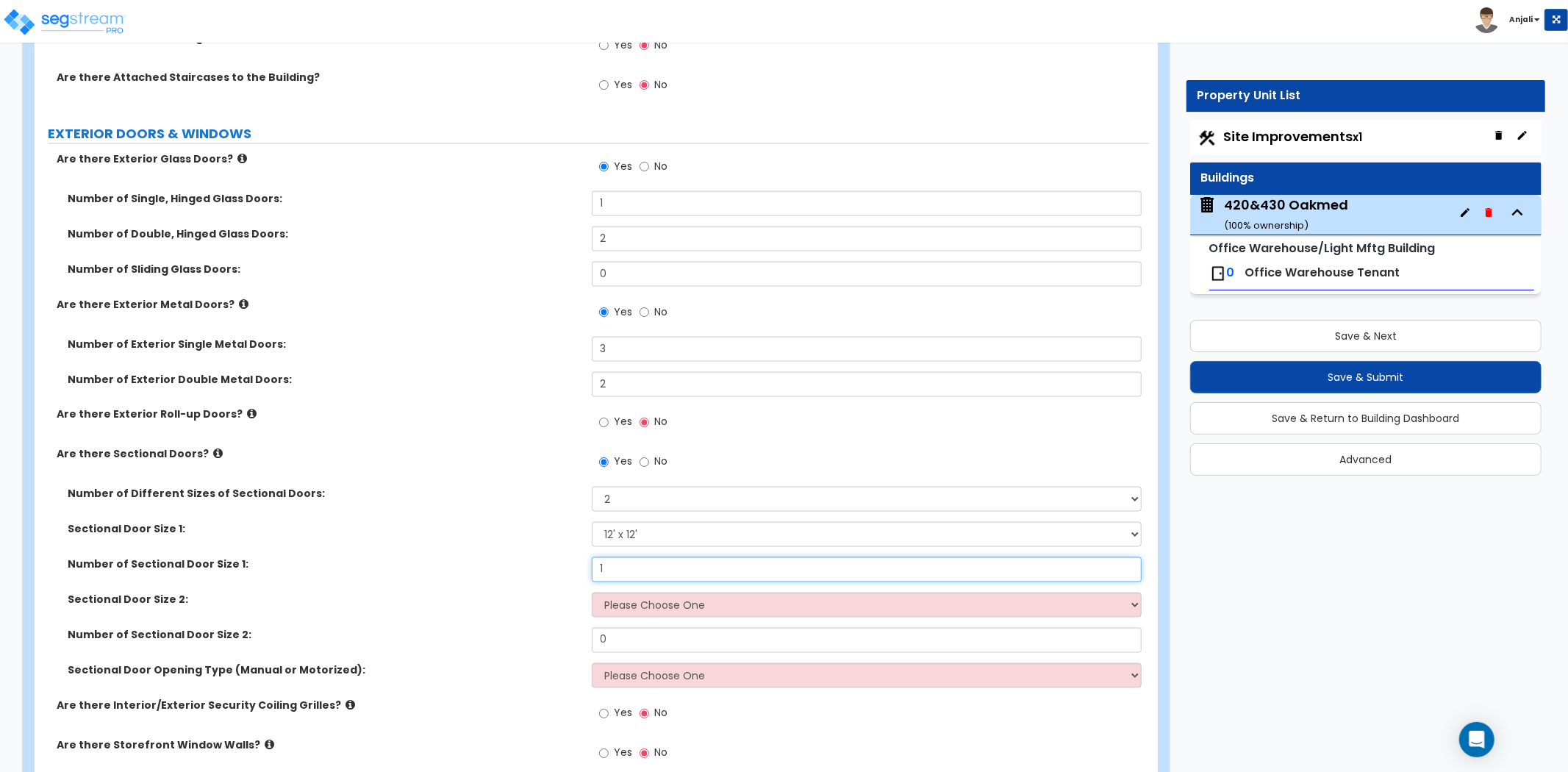
type input "1"
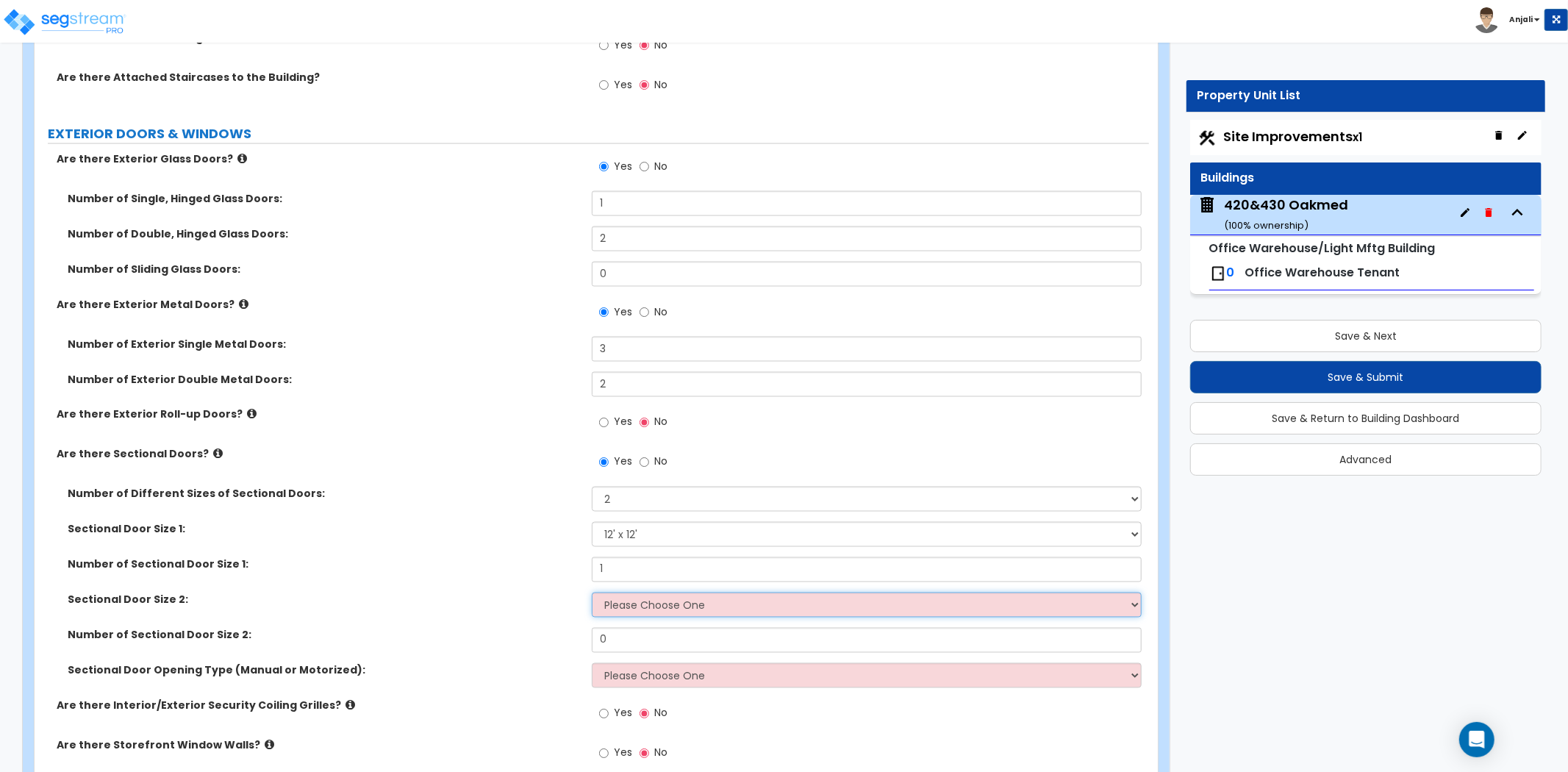
click at [626, 593] on select "Please Choose One 8' x 8' 10' x 10' 12' x 12' 20' x 14'" at bounding box center [867, 605] width 550 height 25
select select "3"
click at [592, 593] on select "Please Choose One 8' x 8' 10' x 10' 12' x 12' 20' x 14'" at bounding box center [867, 605] width 550 height 25
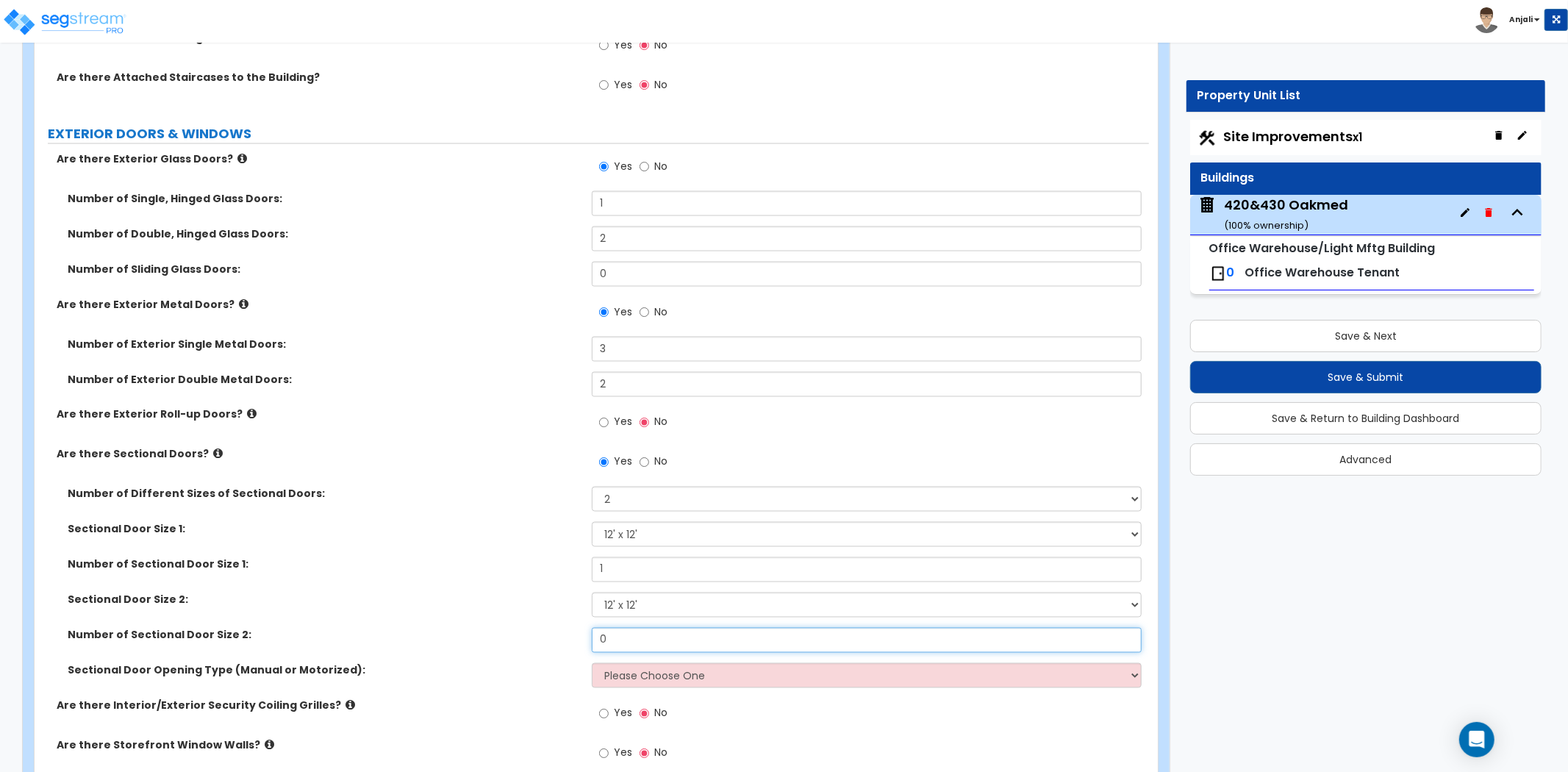
click at [642, 632] on input "0" at bounding box center [867, 639] width 550 height 25
type input "1"
click at [520, 593] on div "Sectional Door Size 2: Please Choose One 8' x 8' 10' x 10' 12' x 12' 20' x 14'" at bounding box center [591, 610] width 1114 height 35
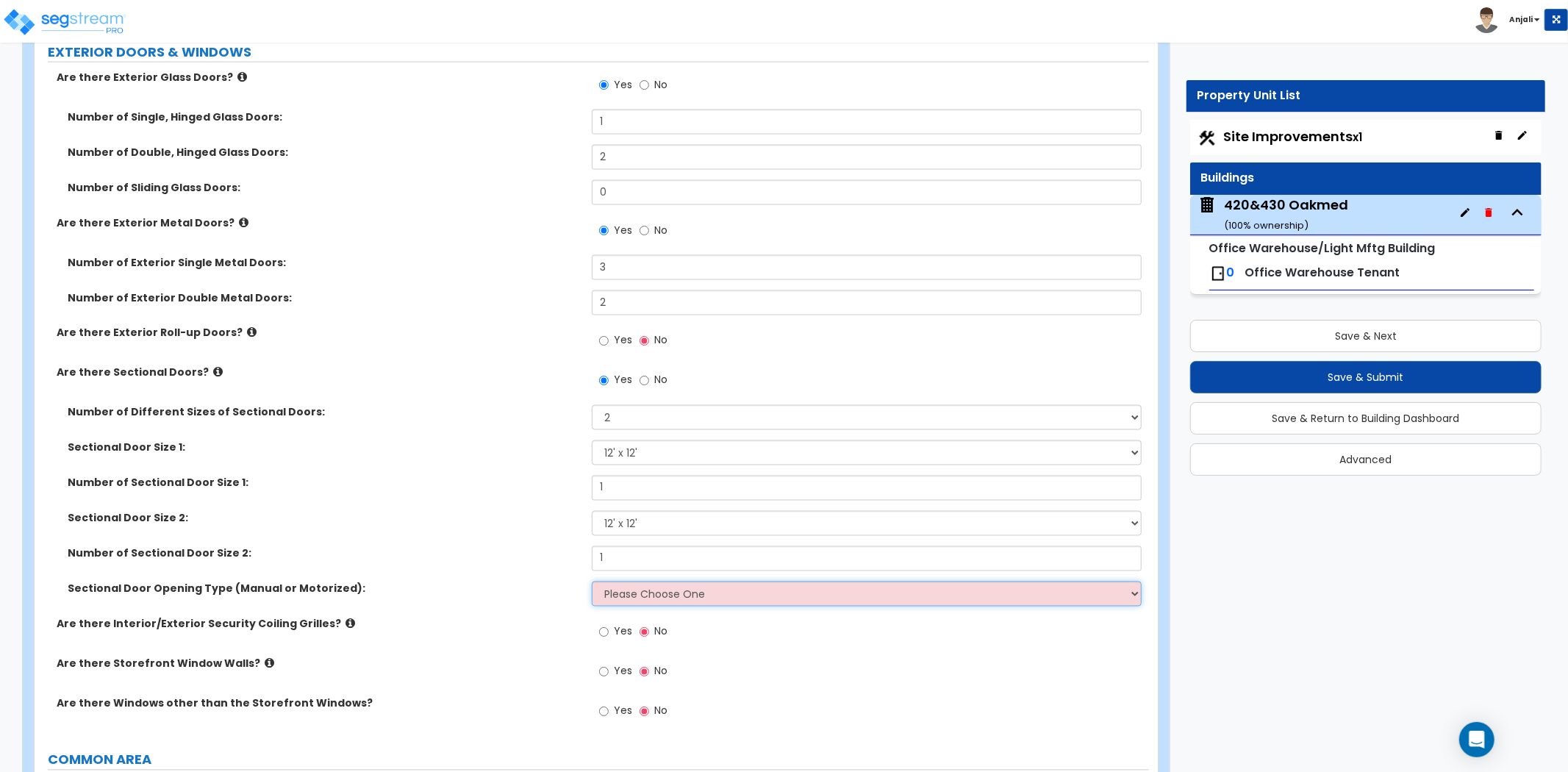
click at [638, 581] on select "Please Choose One All Manual All Motorized Some are Motorized" at bounding box center [867, 593] width 550 height 25
select select "2"
click at [592, 581] on select "Please Choose One All Manual All Motorized Some are Motorized" at bounding box center [867, 593] width 550 height 25
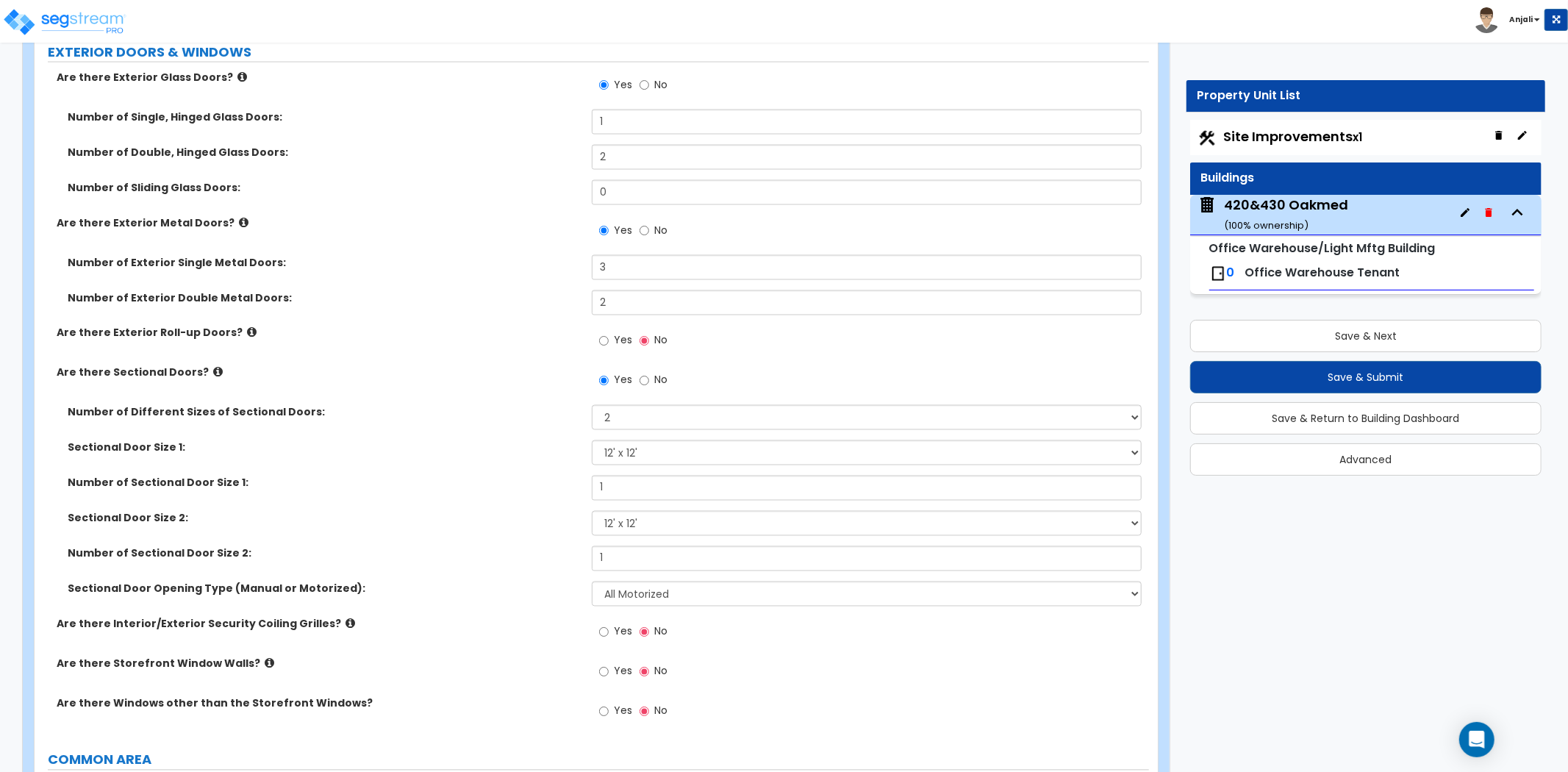
click at [554, 563] on div "Number of Sectional Door Size 2: 1" at bounding box center [591, 563] width 1114 height 35
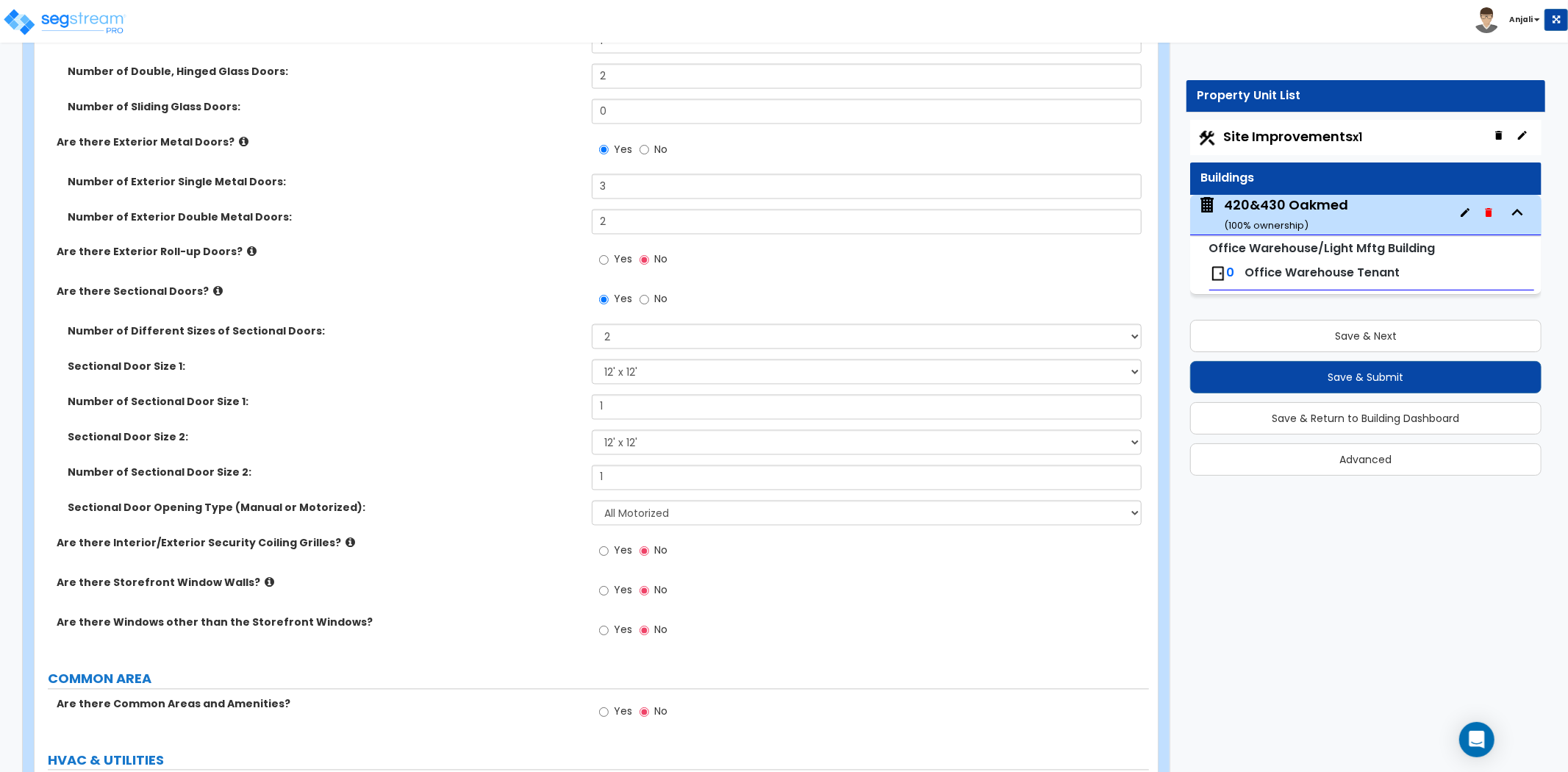
scroll to position [2122, 0]
click at [605, 582] on input "Yes" at bounding box center [603, 590] width 10 height 16
radio input "true"
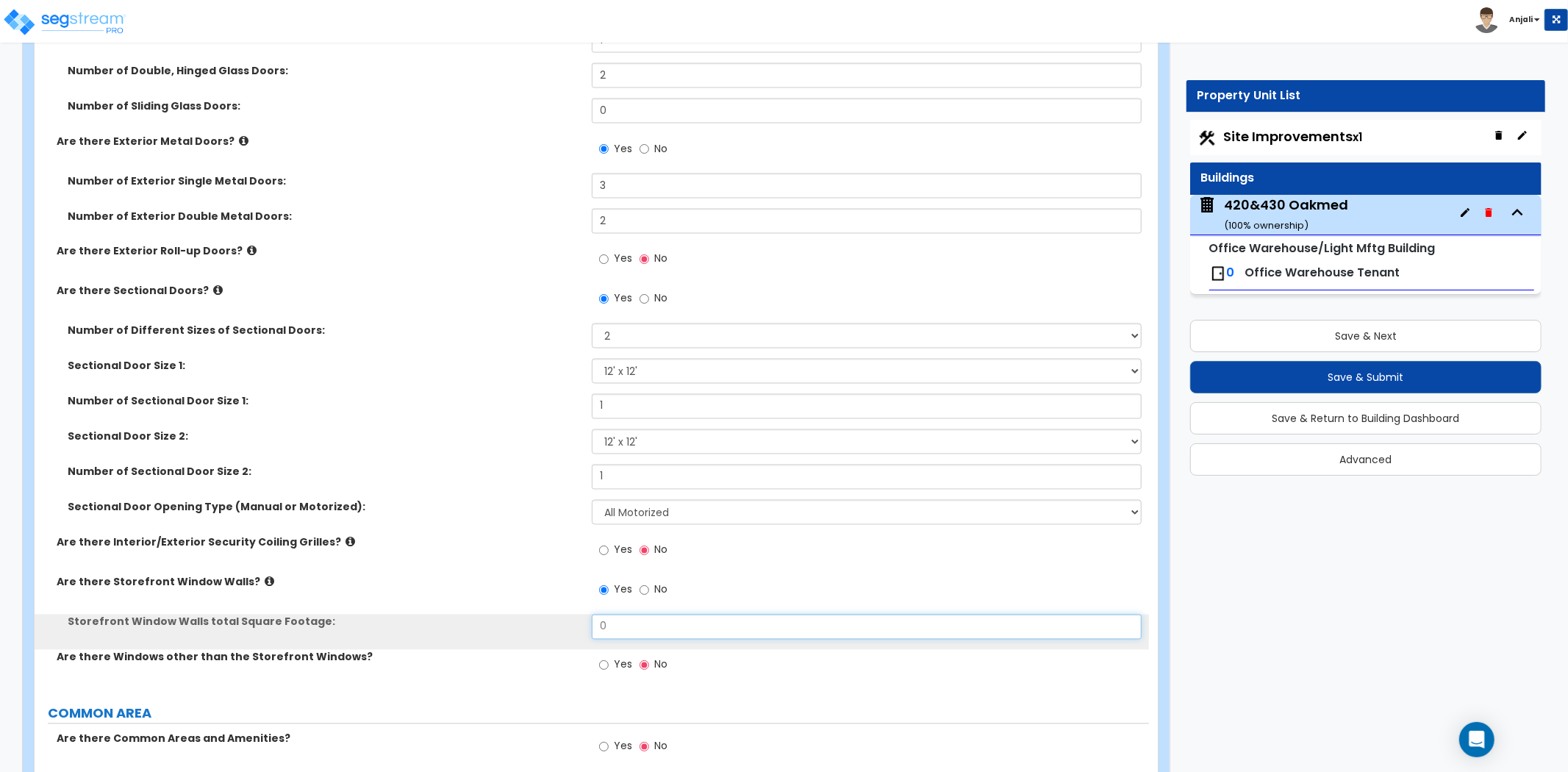
click at [623, 615] on input "0" at bounding box center [867, 627] width 550 height 25
type input "84"
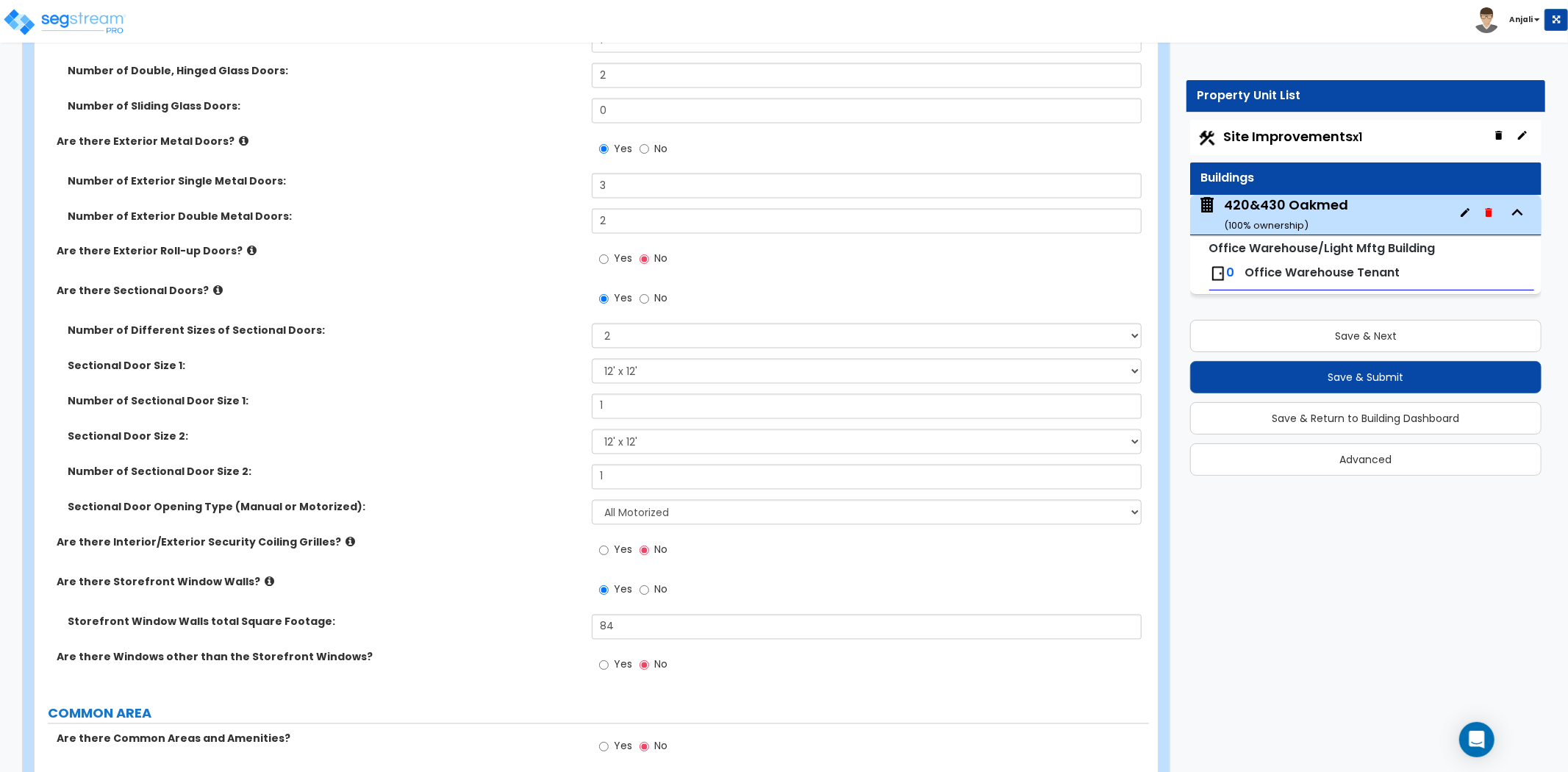
click at [536, 615] on label "Storefront Window Walls total Square Footage:" at bounding box center [324, 622] width 513 height 15
click at [606, 657] on input "Yes" at bounding box center [603, 664] width 10 height 16
radio input "true"
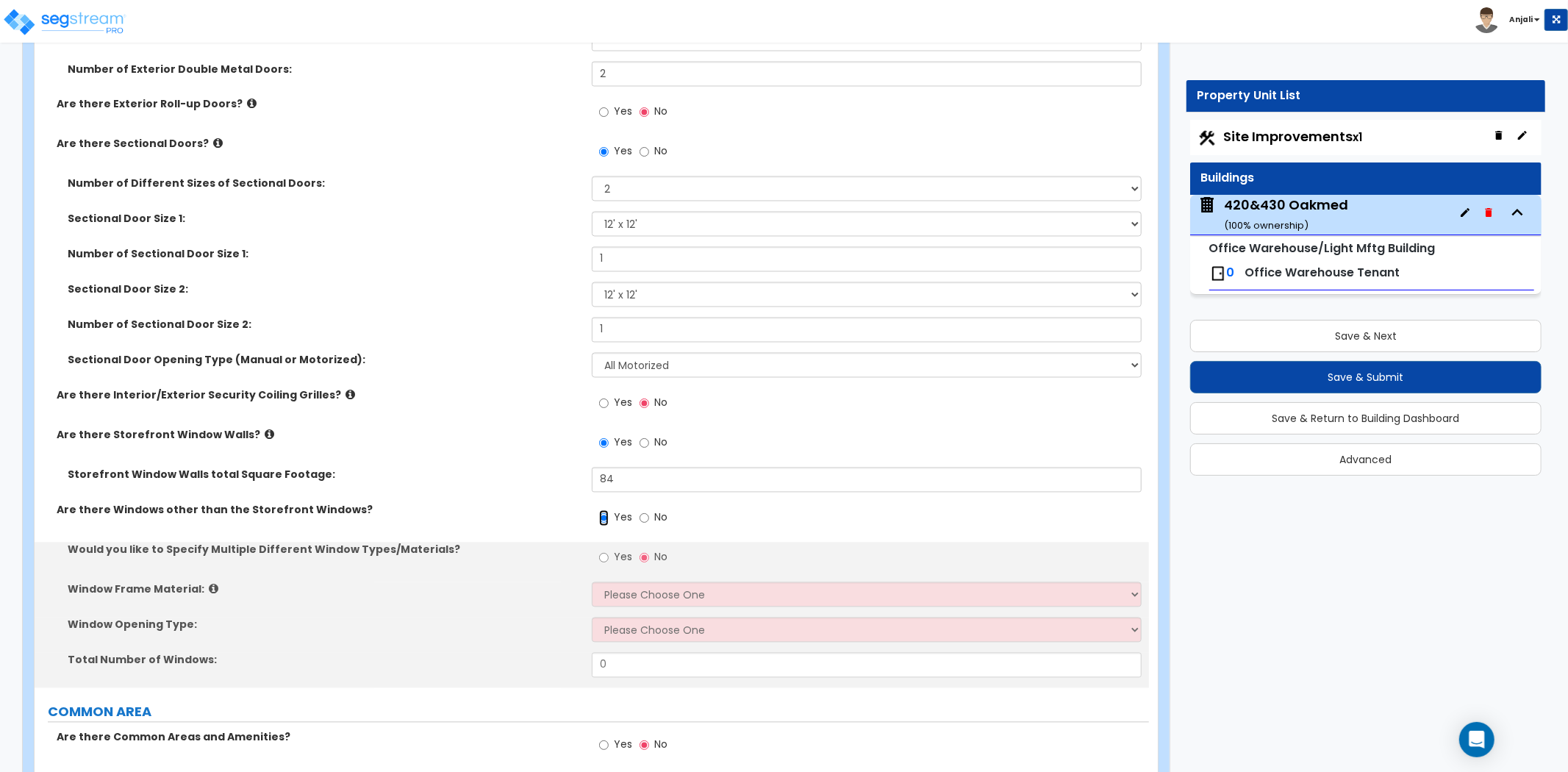
scroll to position [2287, 0]
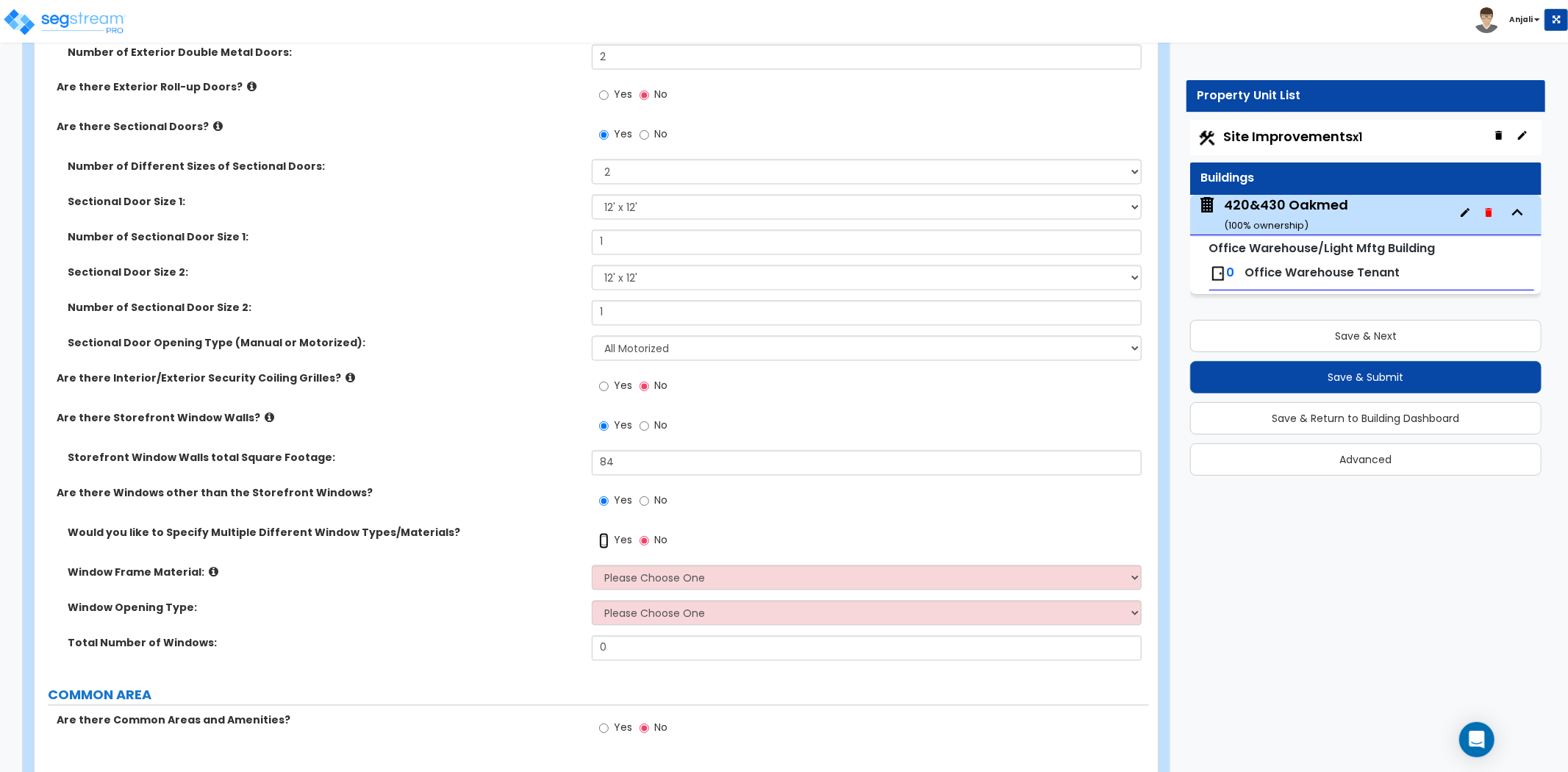
click at [604, 533] on input "Yes" at bounding box center [603, 541] width 10 height 16
radio input "true"
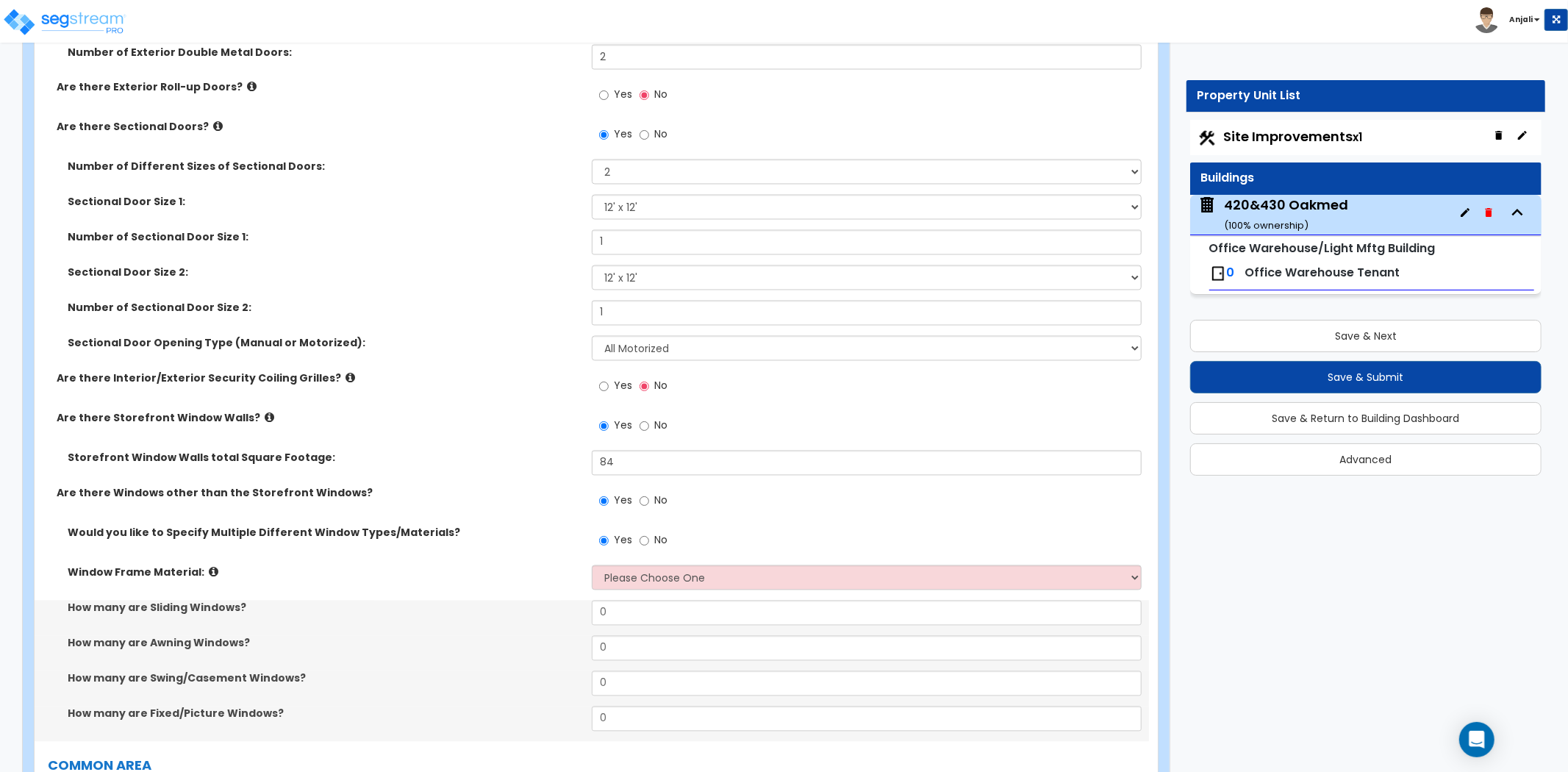
click at [634, 575] on div "Window Frame Material: Please Choose One Vinyl Aluminum Wood" at bounding box center [591, 582] width 1114 height 35
click at [644, 565] on select "Please Choose One Vinyl Aluminum Wood" at bounding box center [867, 577] width 550 height 25
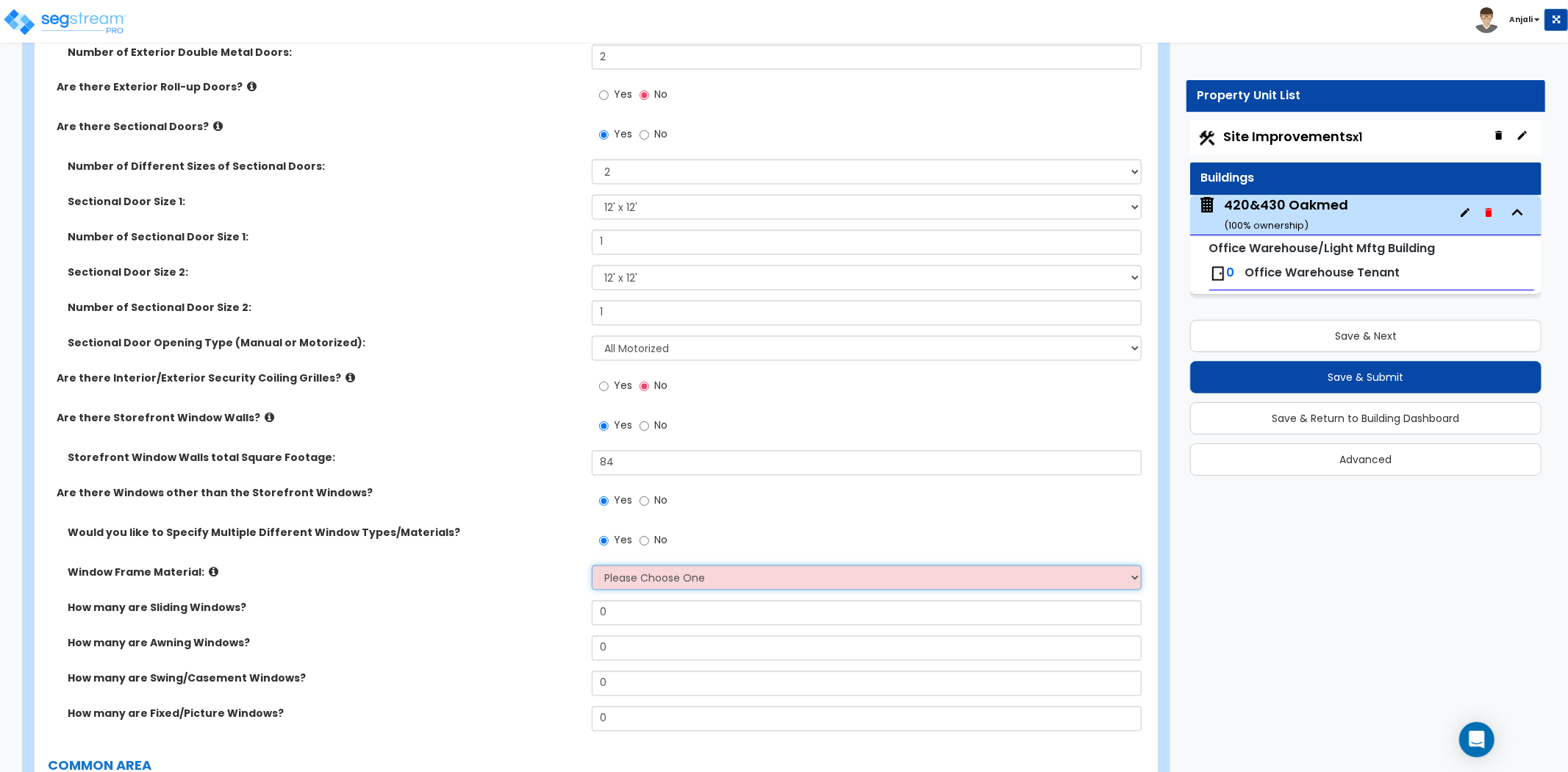
select select "2"
click at [592, 565] on select "Please Choose One Vinyl Aluminum Wood" at bounding box center [867, 577] width 550 height 25
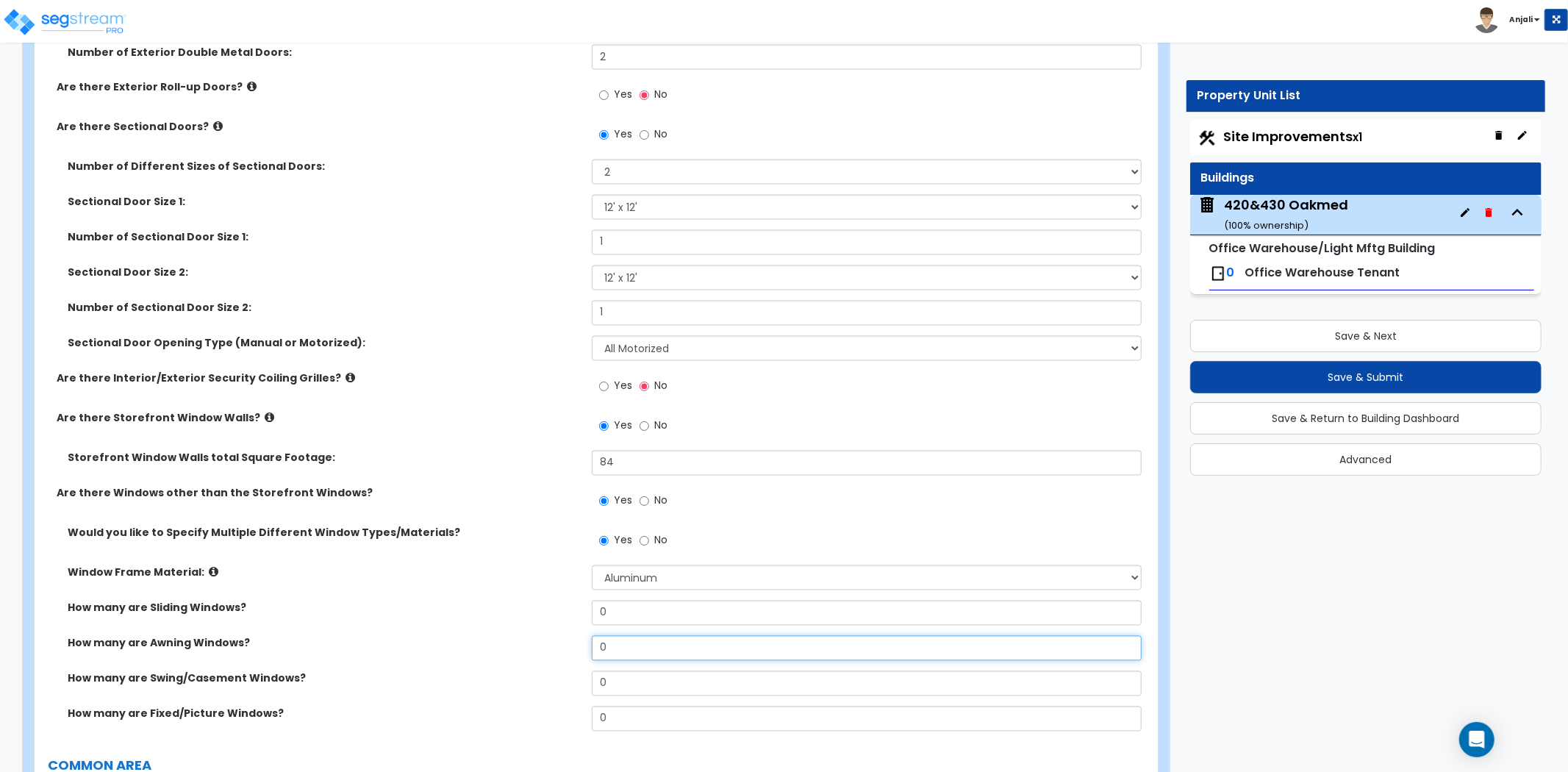
click at [634, 636] on input "0" at bounding box center [867, 648] width 550 height 25
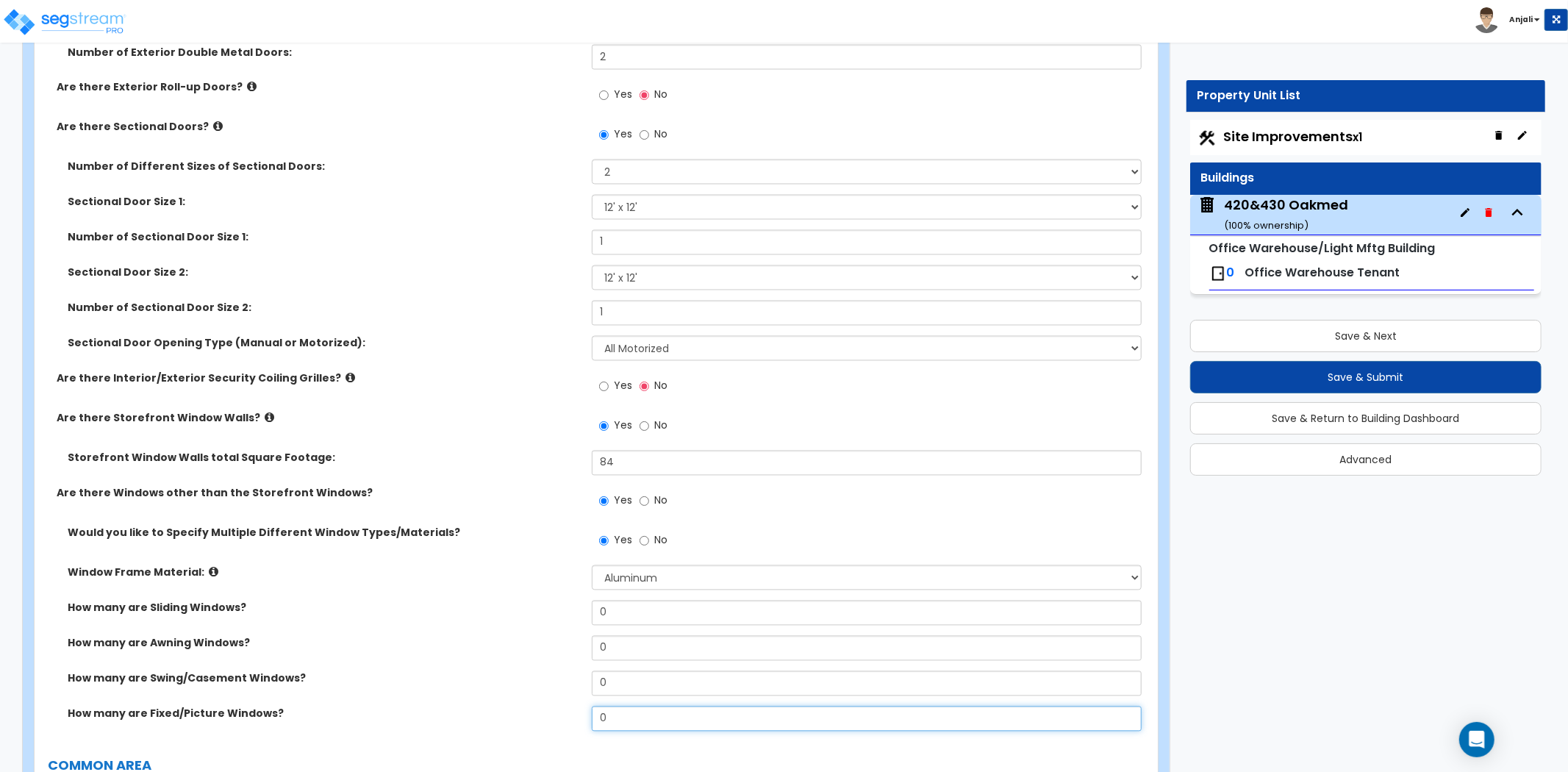
click at [615, 714] on input "0" at bounding box center [867, 719] width 550 height 25
type input "12"
click at [467, 642] on div "How many are Awning Windows? 0" at bounding box center [591, 653] width 1114 height 35
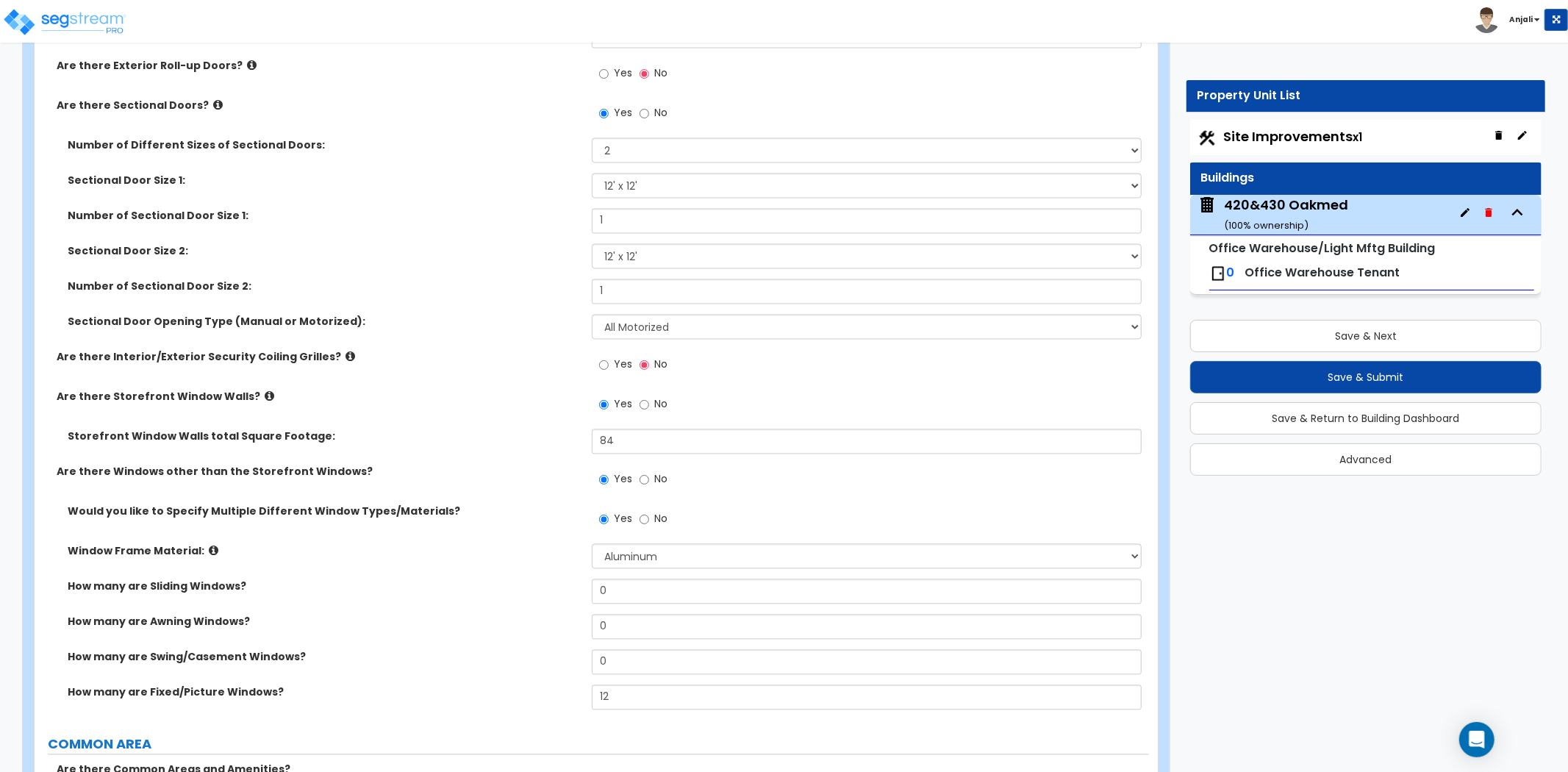
scroll to position [2551, 0]
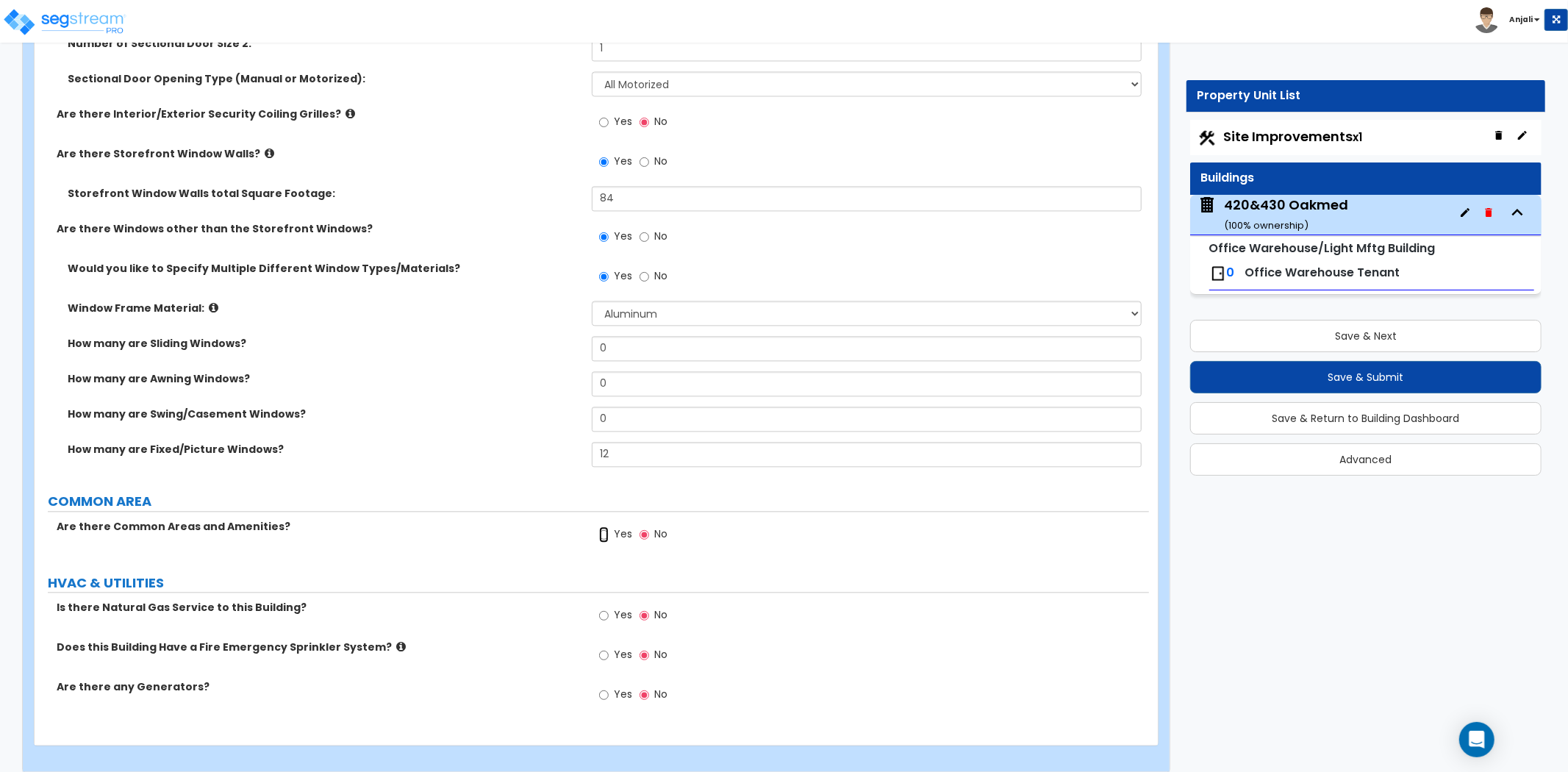
click at [599, 526] on input "Yes" at bounding box center [603, 534] width 10 height 16
radio input "true"
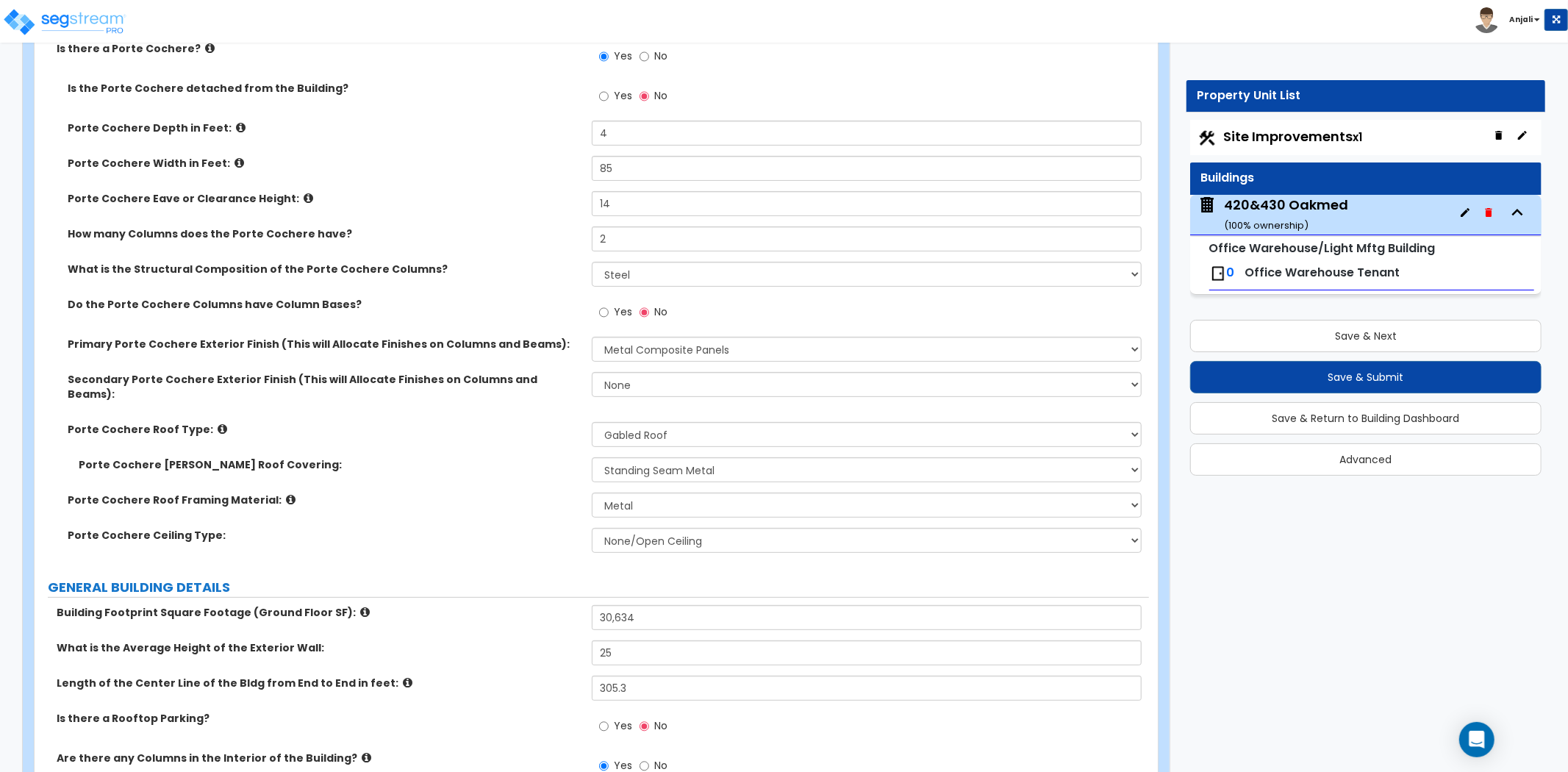
scroll to position [182, 0]
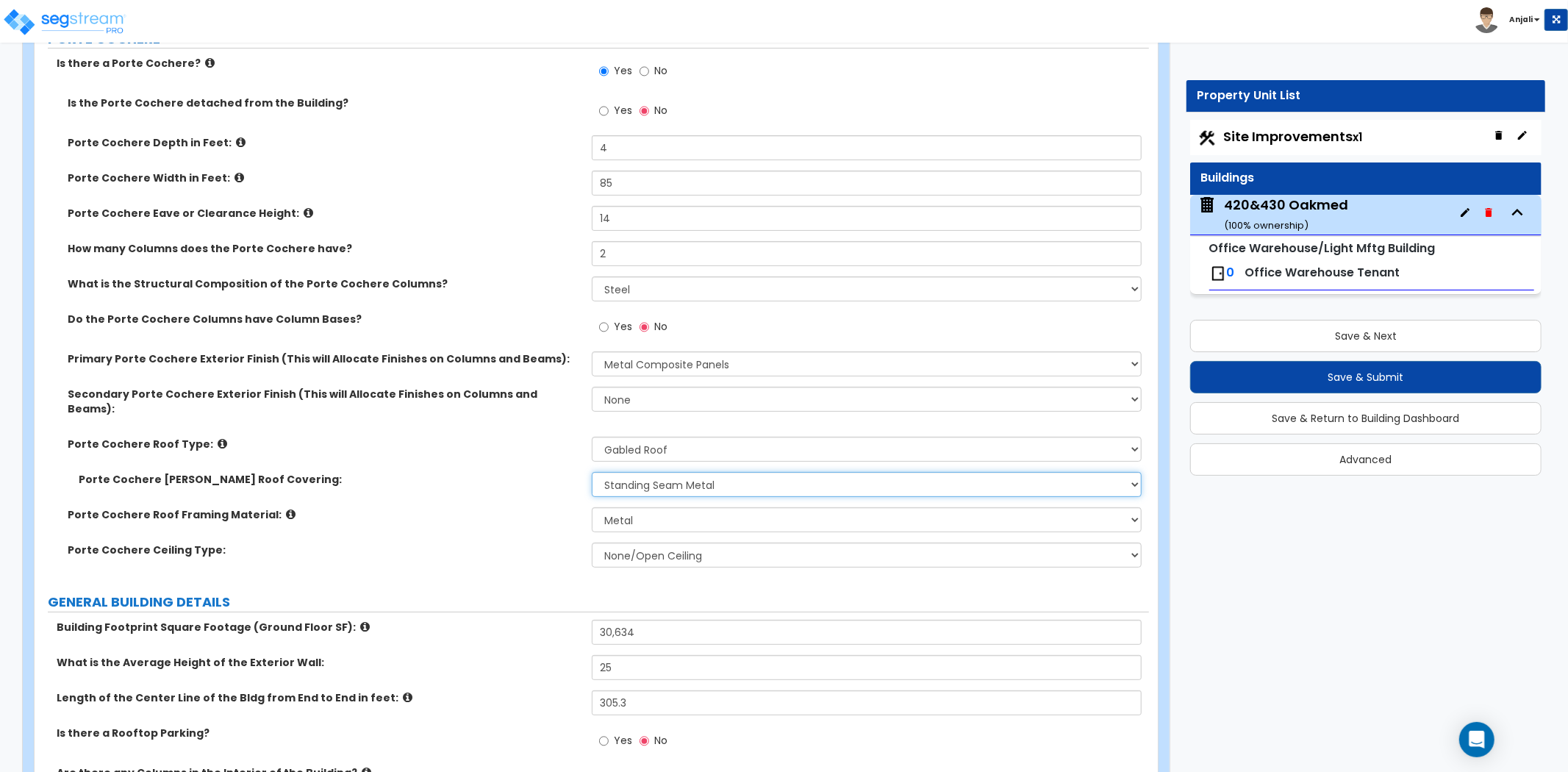
click at [709, 473] on select "Please Choose One Asphalt Shingle Clay Tile Wood Shingle Metal Shingle Standing…" at bounding box center [867, 484] width 550 height 25
click at [592, 472] on select "Please Choose One Asphalt Shingle Clay Tile Wood Shingle Metal Shingle Standing…" at bounding box center [867, 484] width 550 height 25
click at [682, 510] on select "Please Choose One Wood Metal" at bounding box center [867, 519] width 550 height 25
select select "1"
click at [592, 507] on select "Please Choose One Wood Metal" at bounding box center [867, 519] width 550 height 25
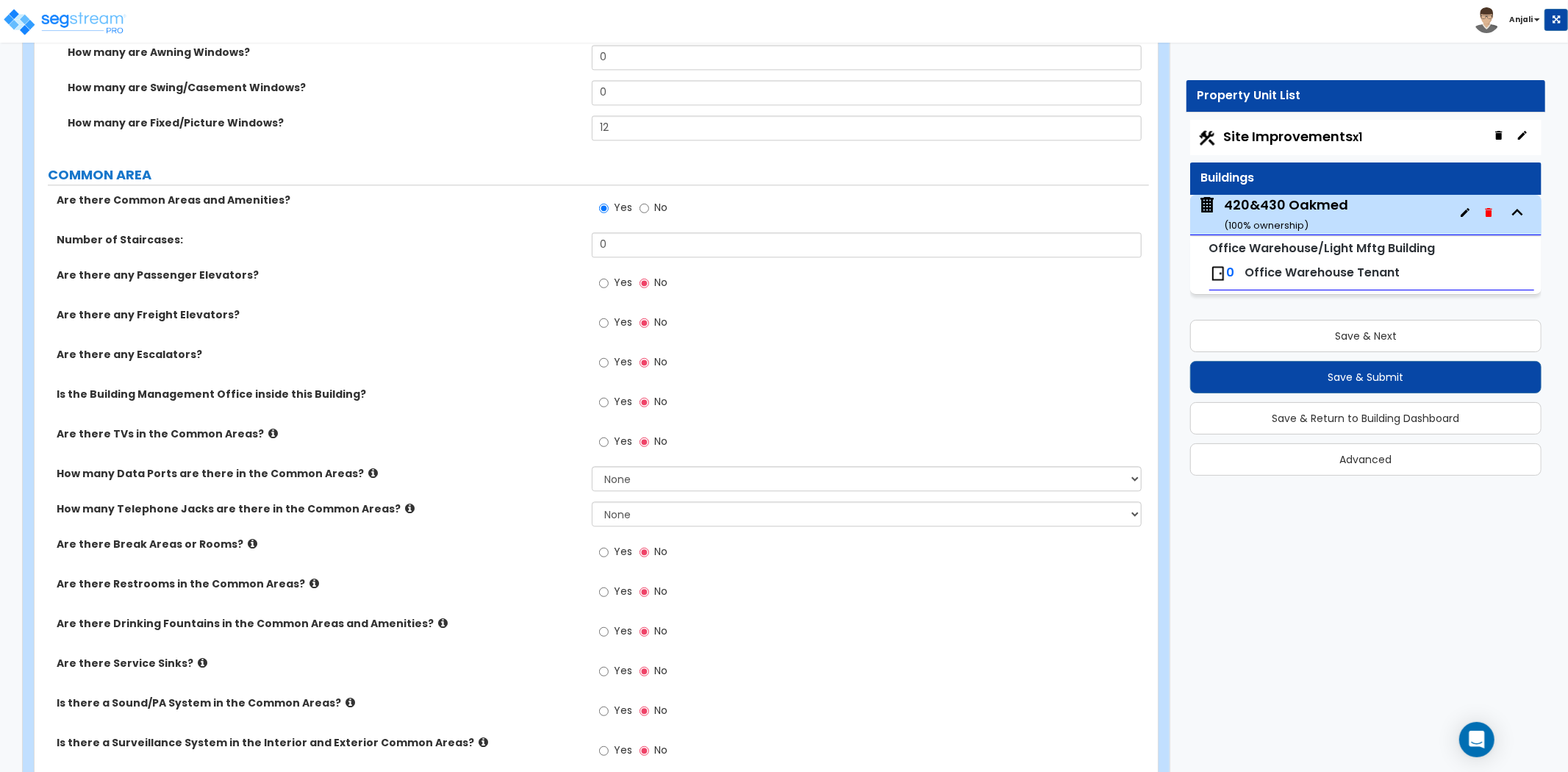
scroll to position [2959, 0]
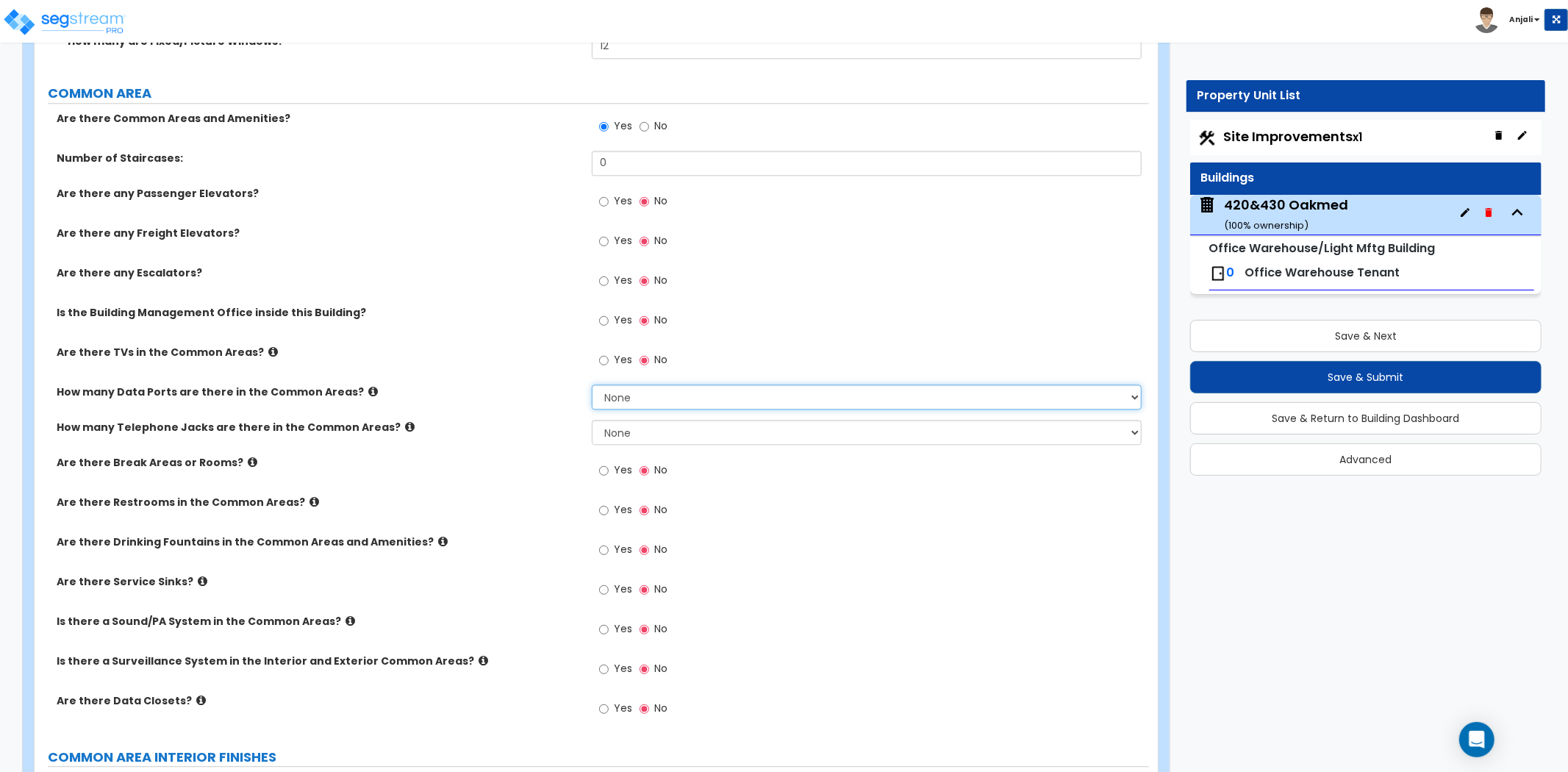
click at [630, 384] on select "None Please Estimate for Me I will specify the Quantity Exactly" at bounding box center [867, 396] width 550 height 25
click at [592, 384] on select "None Please Estimate for Me I will specify the Quantity Exactly" at bounding box center [867, 396] width 550 height 25
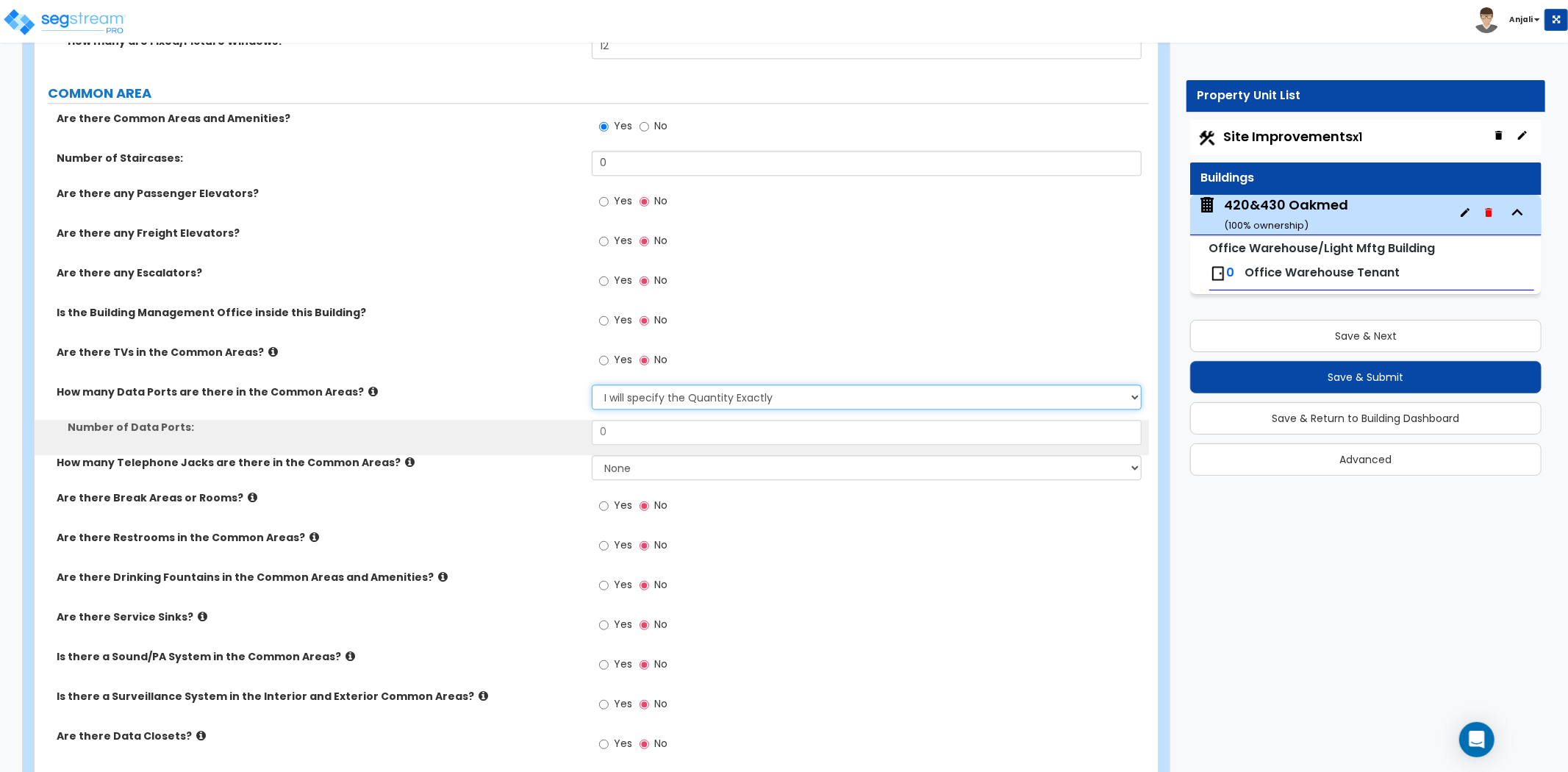
click at [647, 390] on select "None Please Estimate for Me I will specify the Quantity Exactly" at bounding box center [867, 396] width 550 height 25
select select "1"
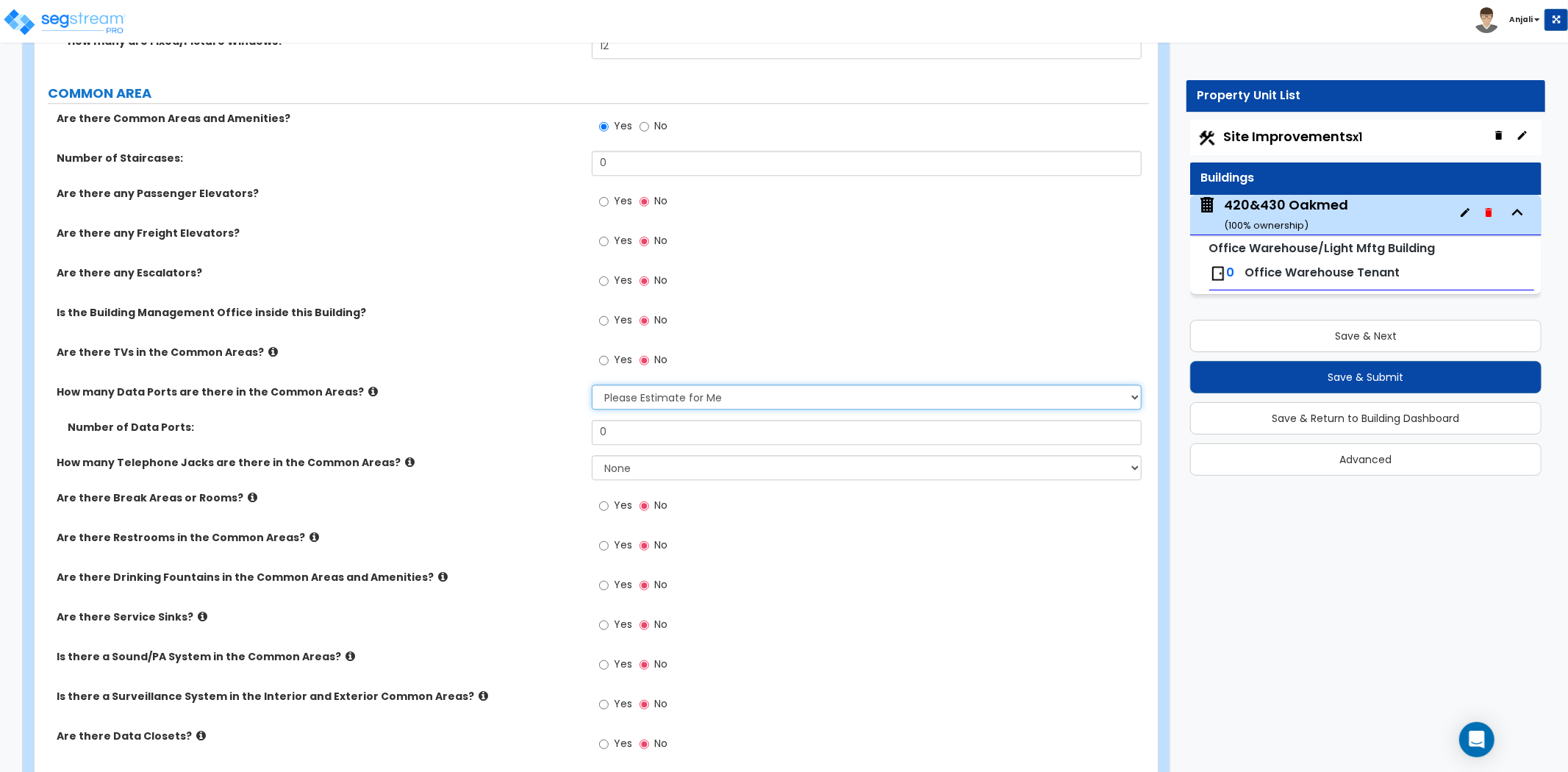
click at [592, 384] on select "None Please Estimate for Me I will specify the Quantity Exactly" at bounding box center [867, 396] width 550 height 25
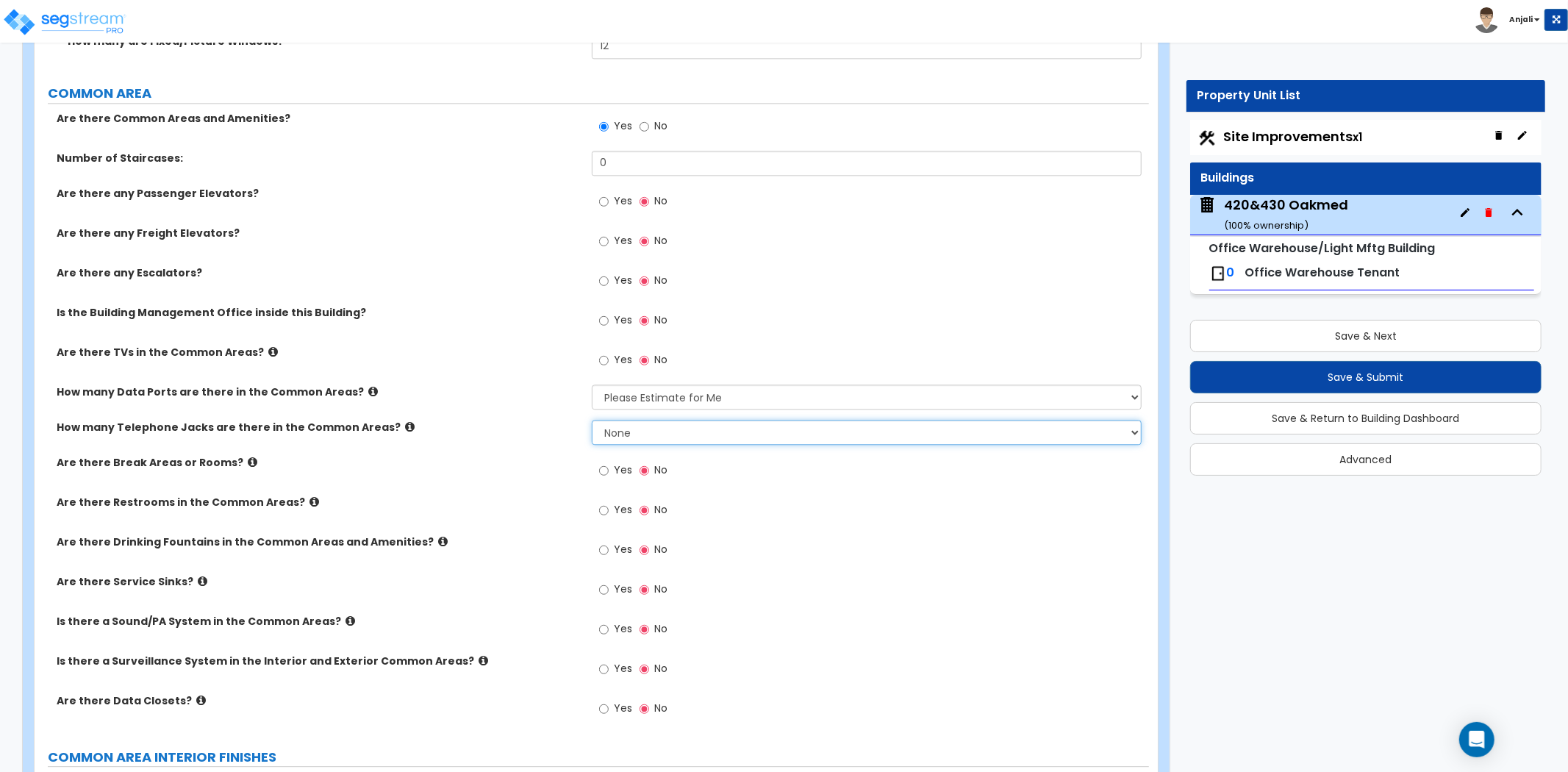
click at [649, 421] on select "None Please Estimate for Me I will specify the Quantity Exactly" at bounding box center [867, 432] width 550 height 25
select select "1"
click at [592, 420] on select "None Please Estimate for Me I will specify the Quantity Exactly" at bounding box center [867, 432] width 550 height 25
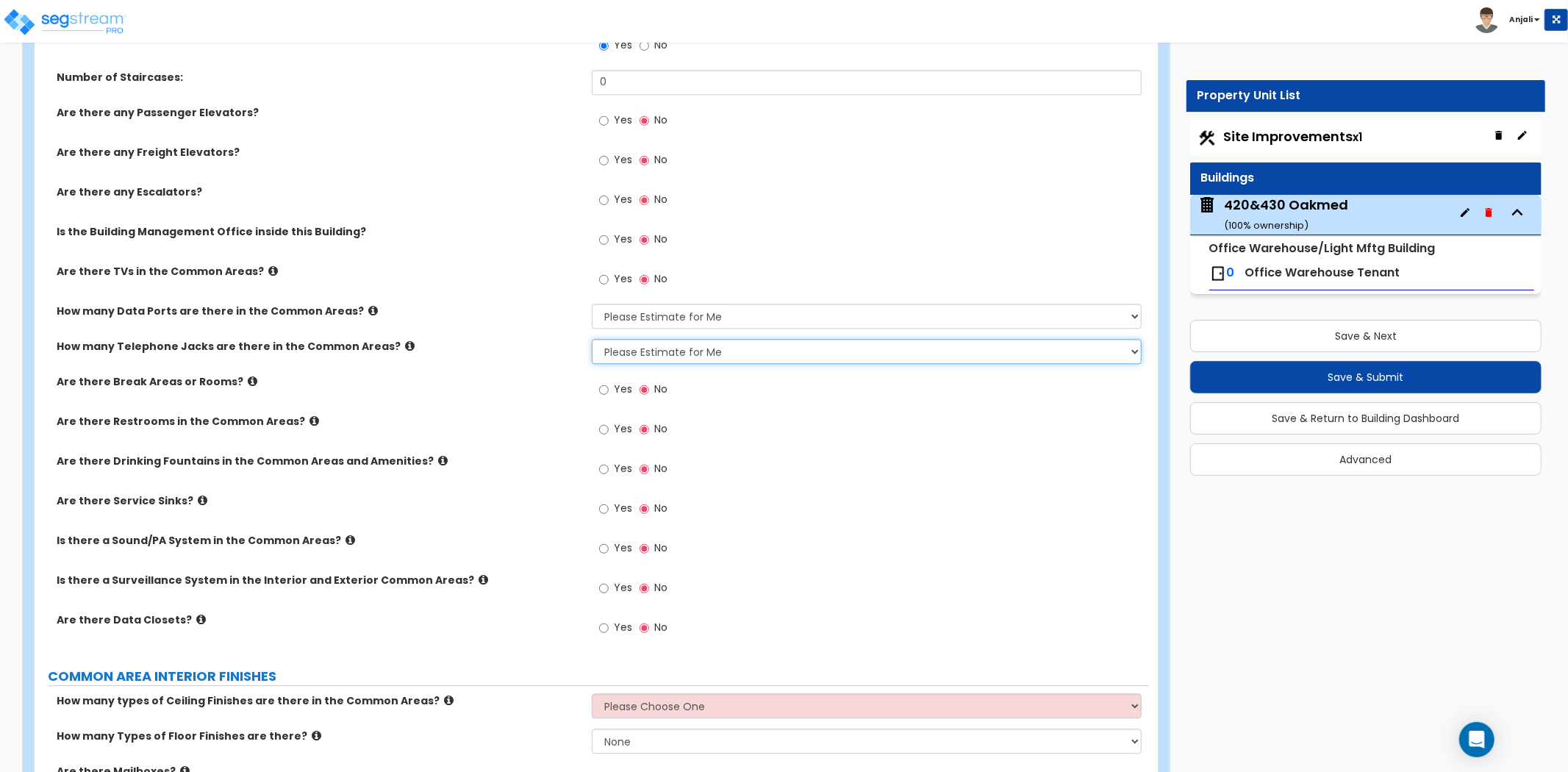
scroll to position [3041, 0]
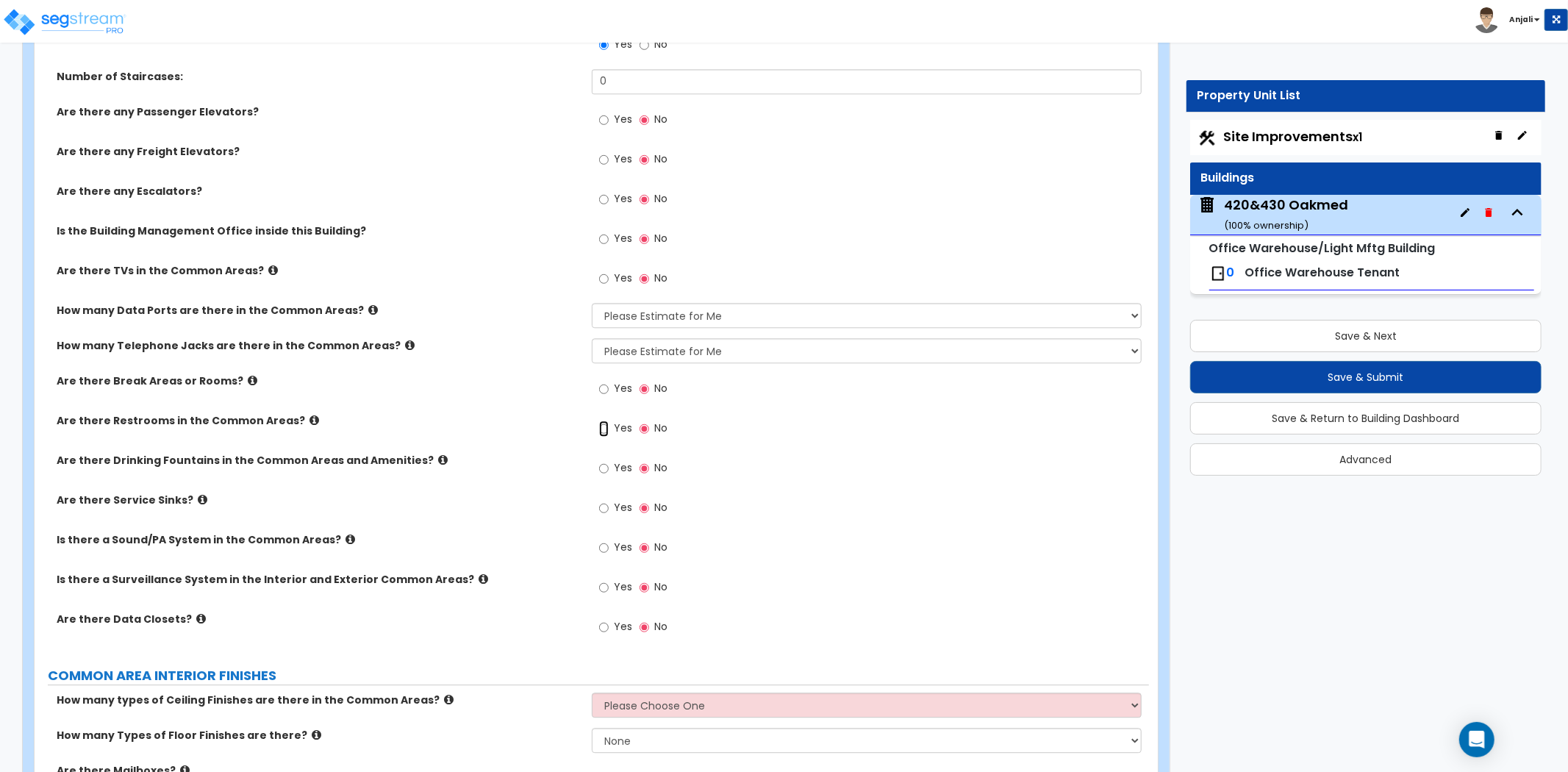
click at [599, 420] on input "Yes" at bounding box center [603, 428] width 10 height 16
radio input "true"
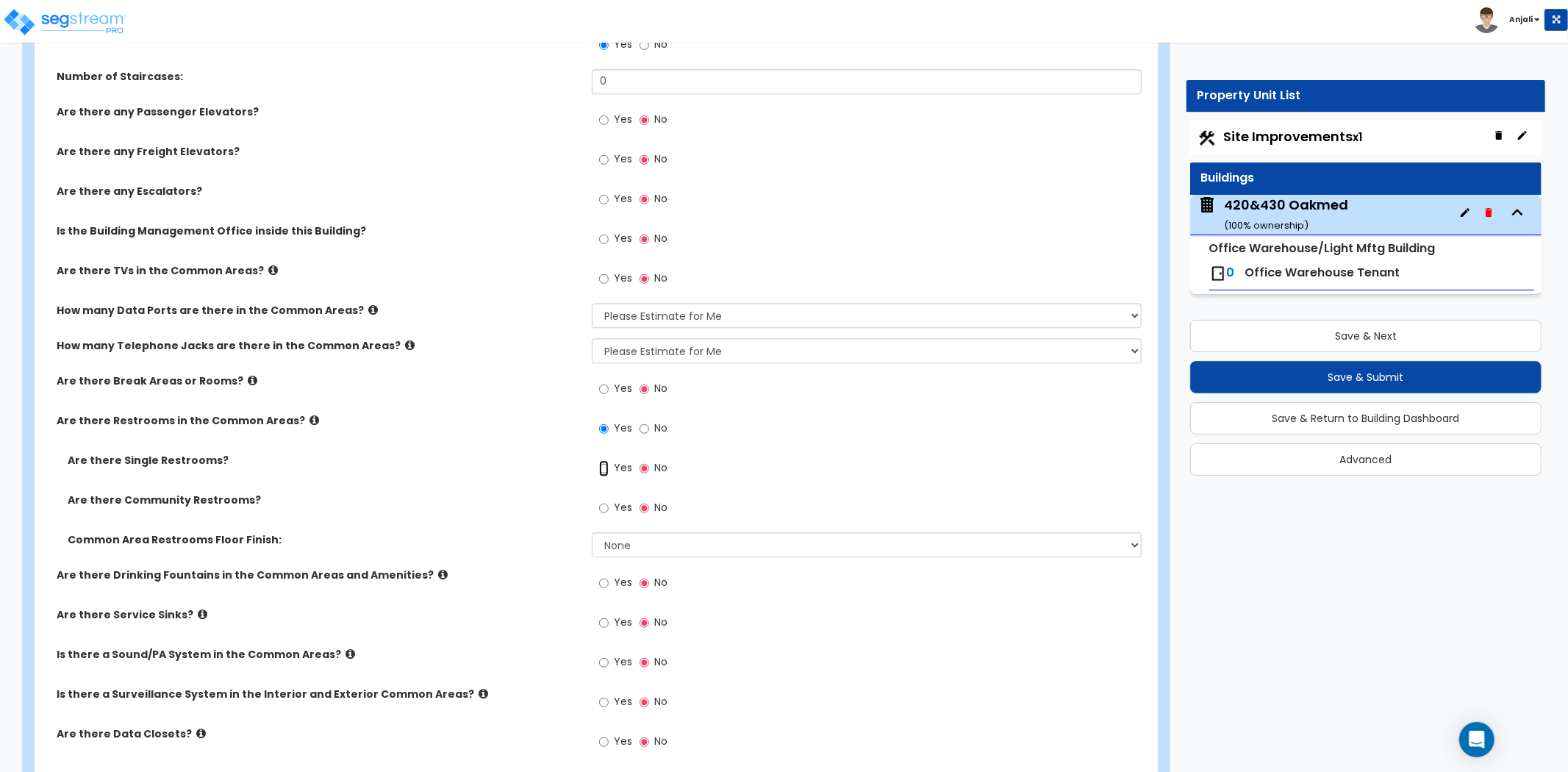
click at [604, 460] on input "Yes" at bounding box center [603, 468] width 10 height 16
radio input "true"
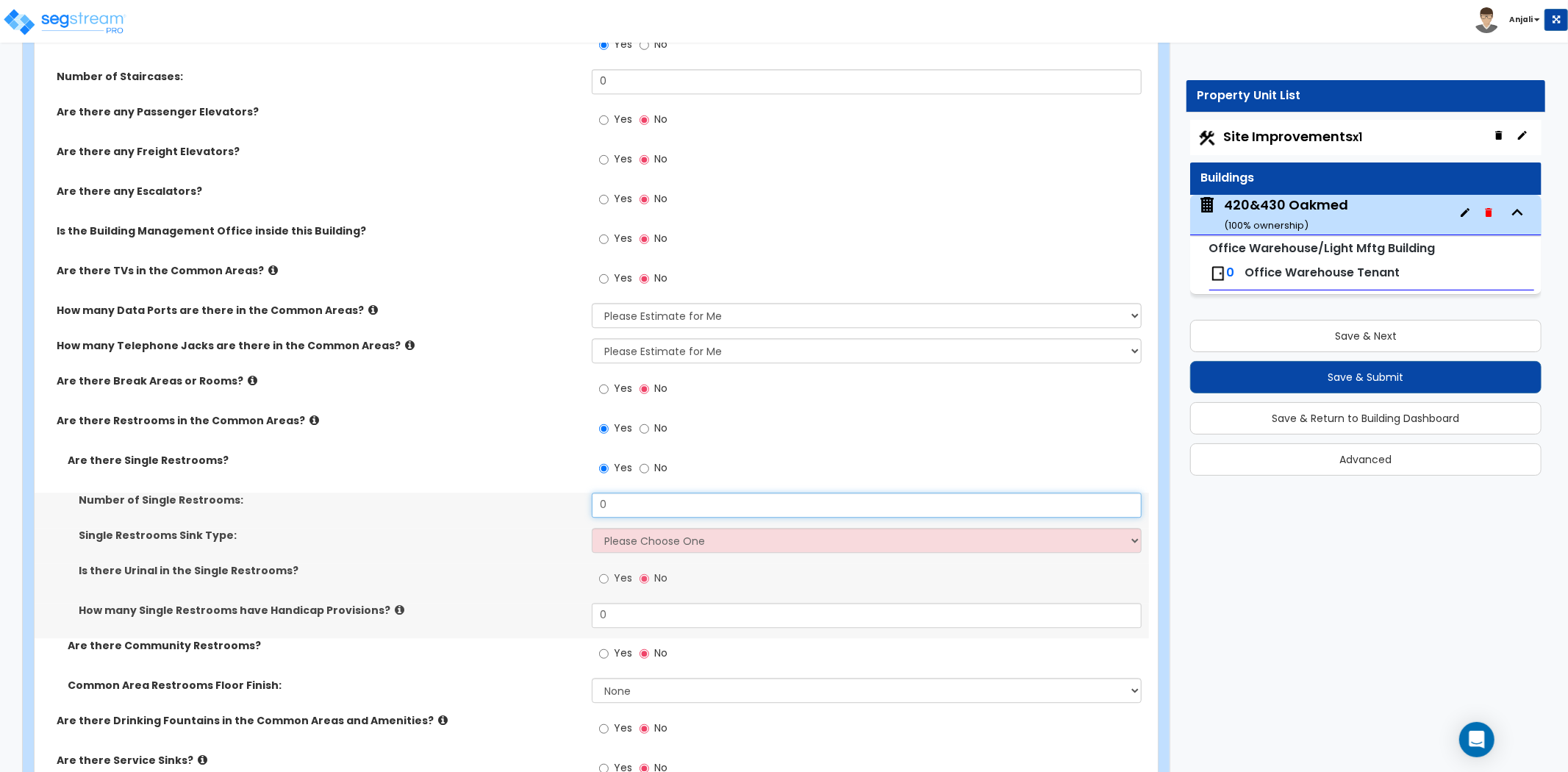
click at [633, 493] on input "0" at bounding box center [867, 505] width 550 height 25
type input "2"
click at [666, 528] on select "Please Choose One Wall-mounted Vanity-mounted" at bounding box center [867, 540] width 550 height 25
select select "1"
click at [592, 528] on select "Please Choose One Wall-mounted Vanity-mounted" at bounding box center [867, 540] width 550 height 25
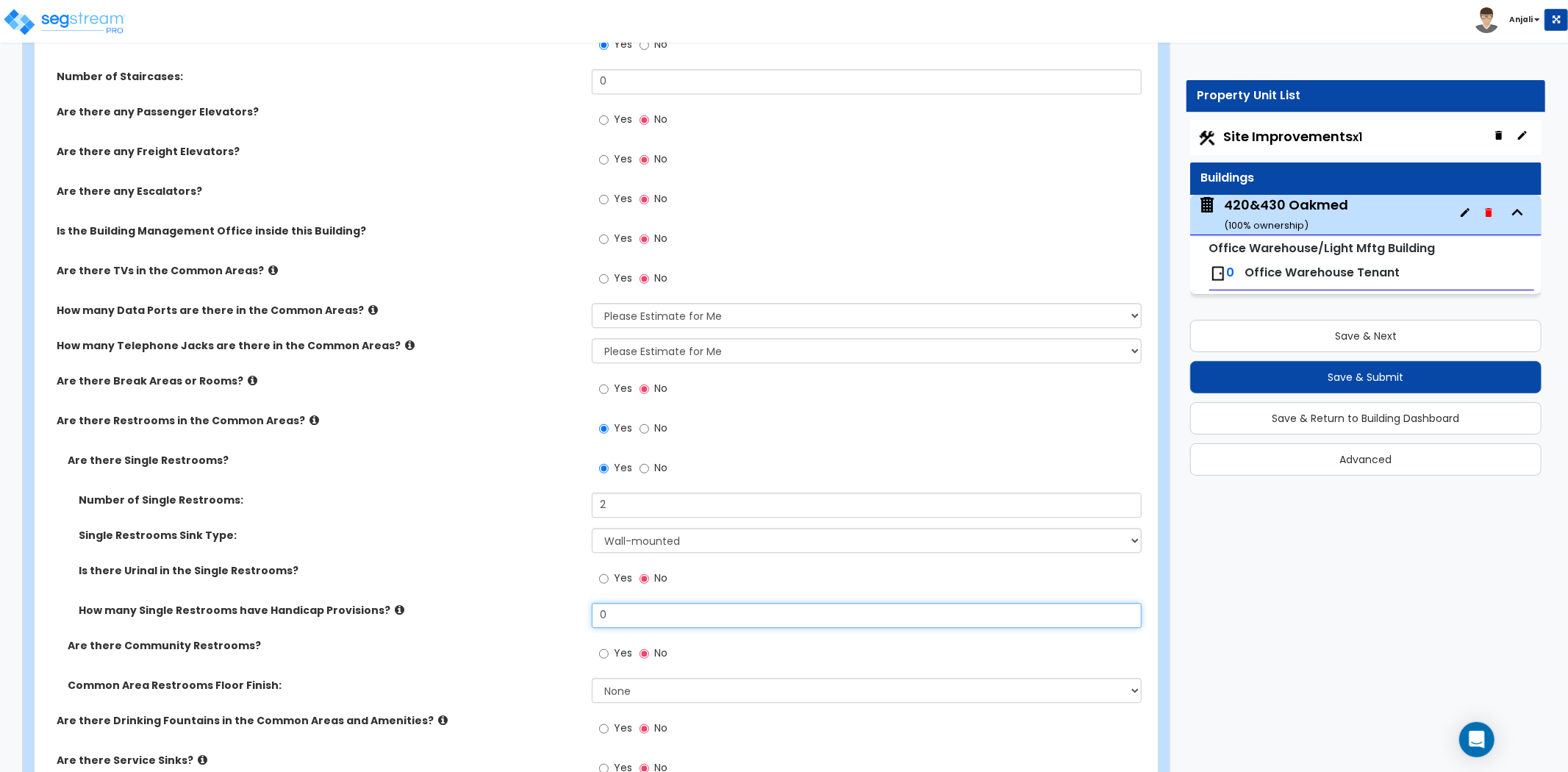
click at [624, 603] on input "0" at bounding box center [867, 615] width 550 height 25
type input "2"
click at [548, 573] on div "Is there Urinal in the Single Restrooms? Yes No" at bounding box center [591, 583] width 1114 height 40
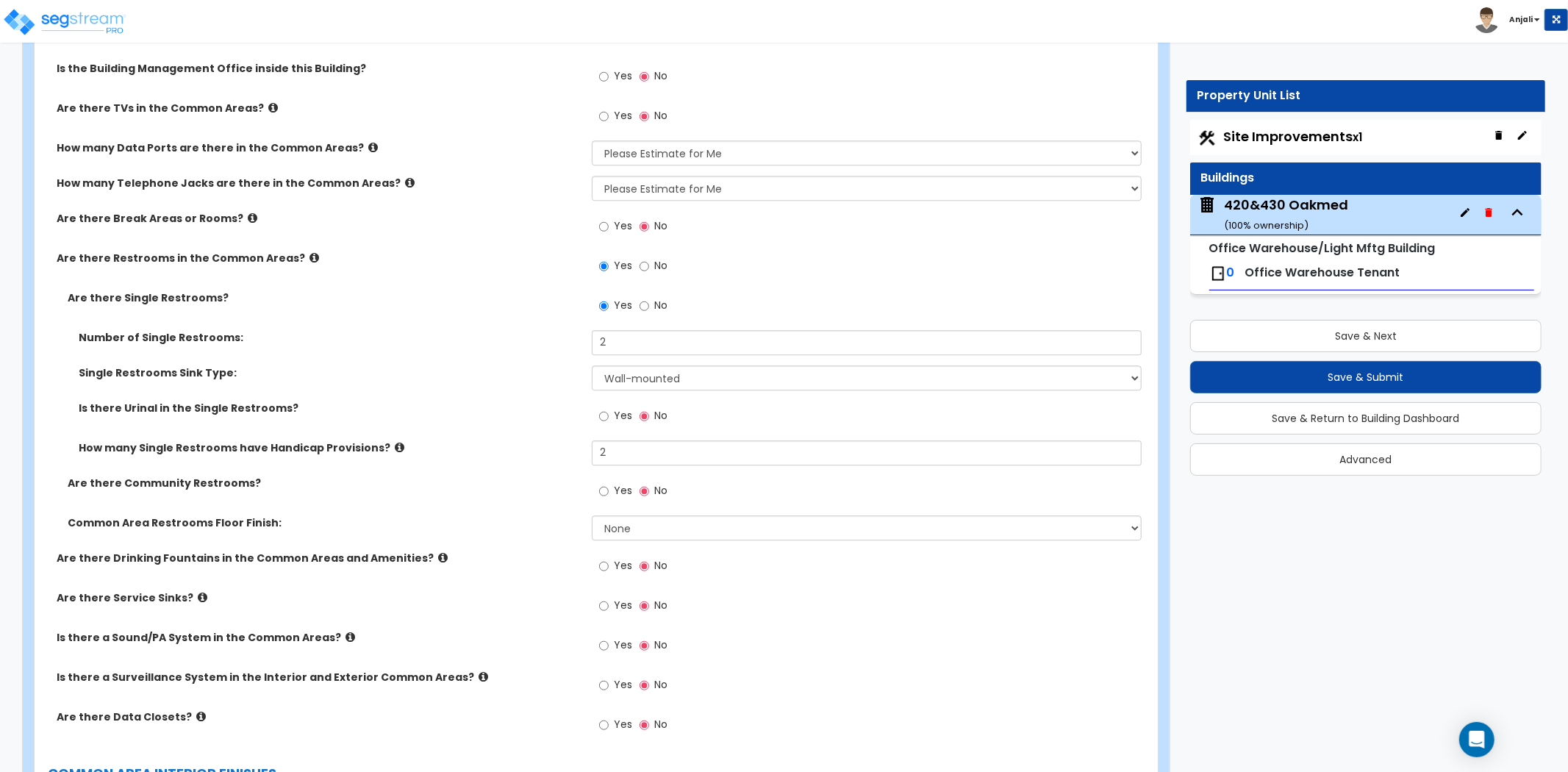
scroll to position [3205, 0]
click at [679, 517] on select "None Tile Flooring Resilient Laminate Flooring VCT Flooring Sheet Vinyl Flooring" at bounding box center [867, 526] width 550 height 25
select select "1"
click at [592, 514] on select "None Tile Flooring Resilient Laminate Flooring VCT Flooring Sheet Vinyl Flooring" at bounding box center [867, 526] width 550 height 25
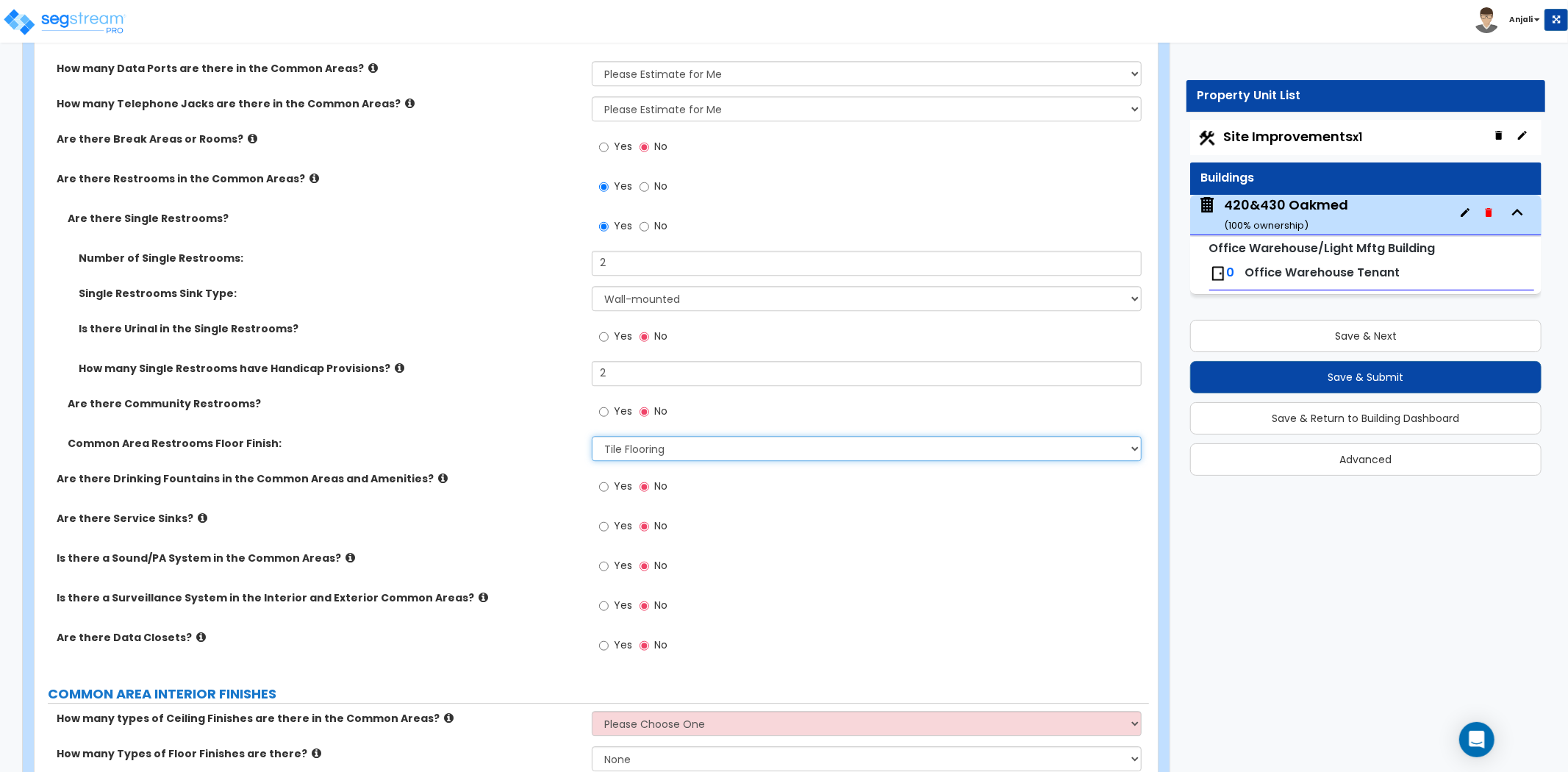
scroll to position [3286, 0]
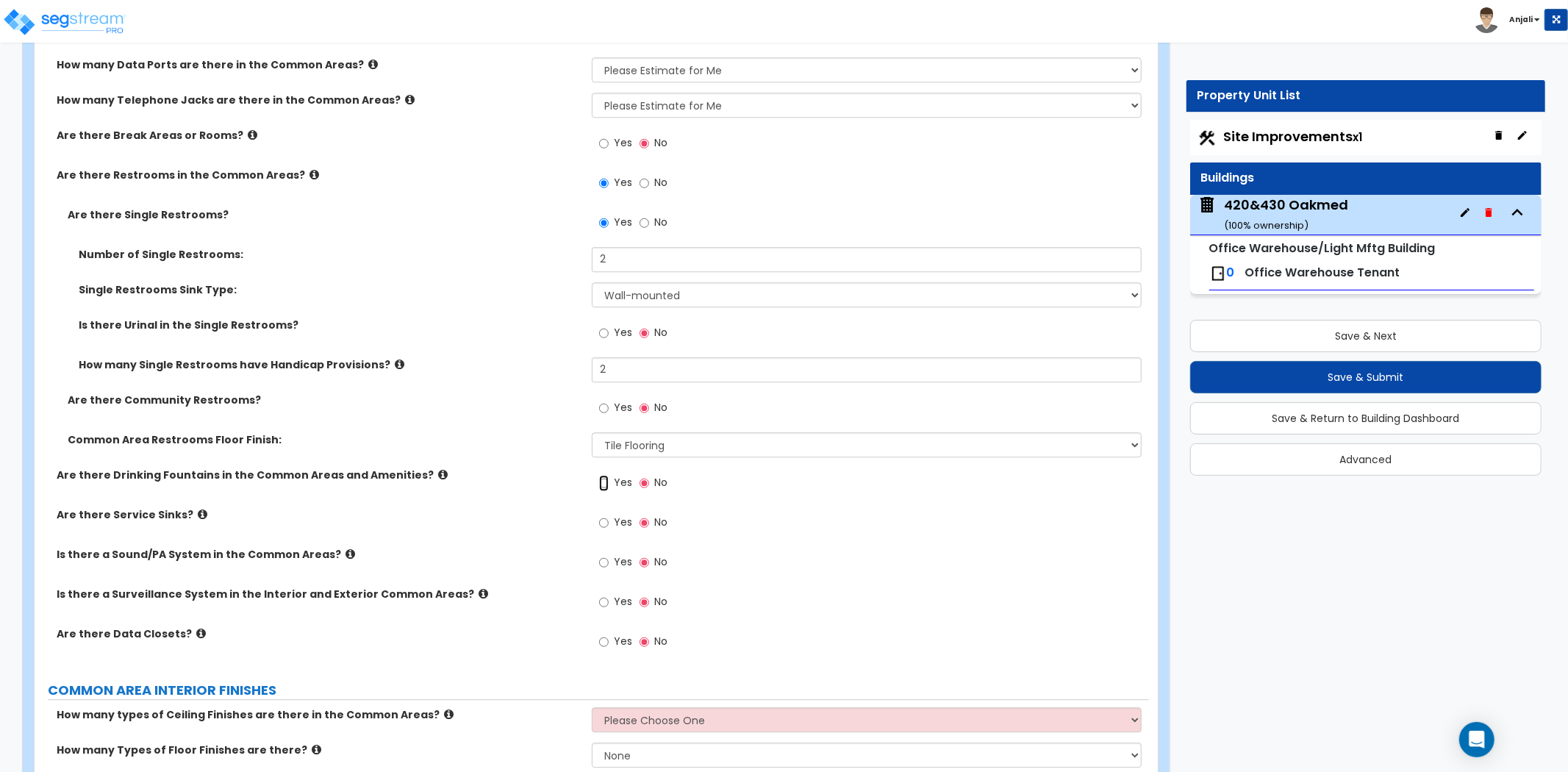
click at [607, 474] on input "Yes" at bounding box center [603, 482] width 10 height 16
radio input "true"
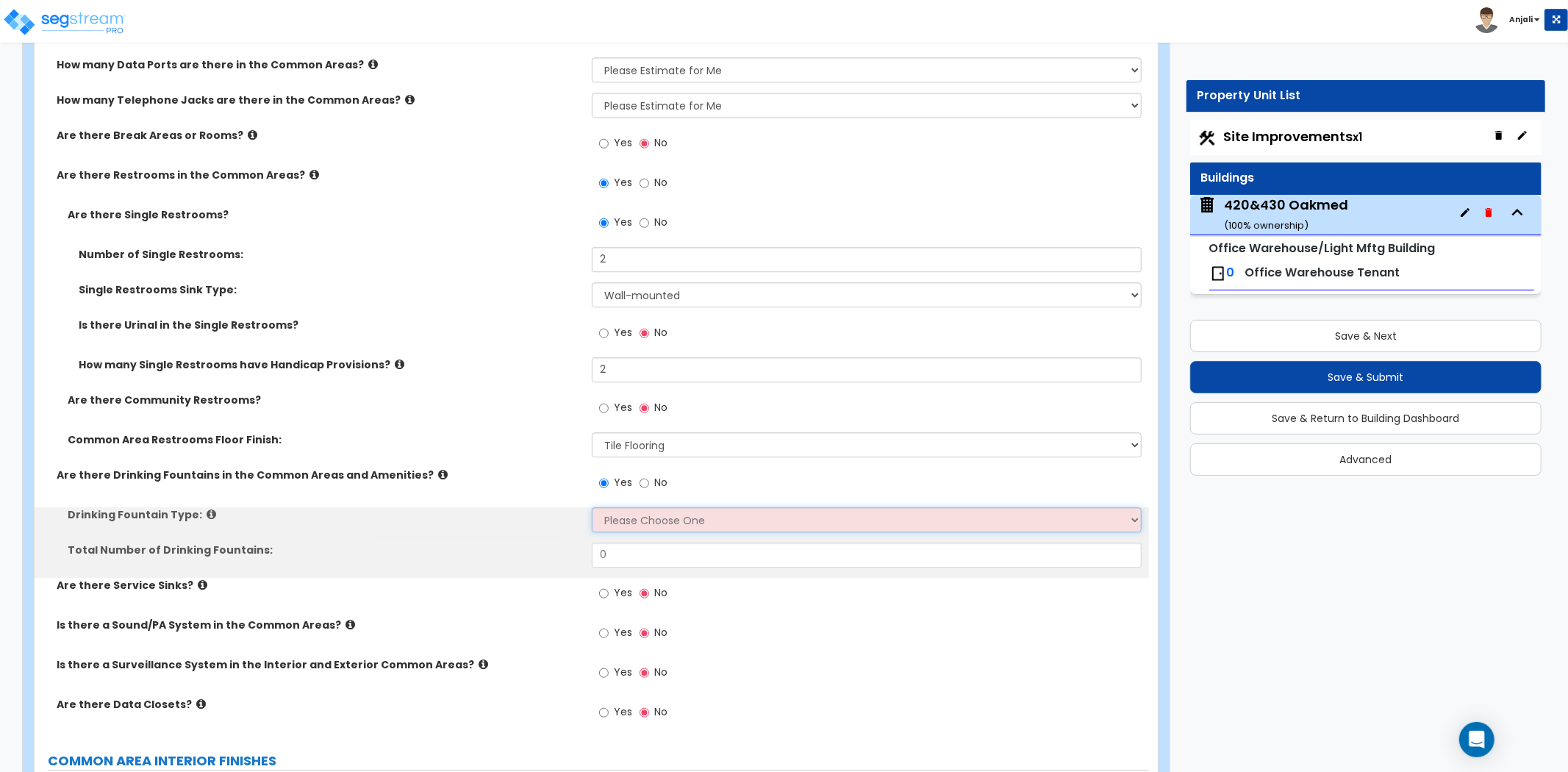
click at [621, 507] on select "Please Choose One Wall-mounted Floor-mounted" at bounding box center [867, 519] width 550 height 25
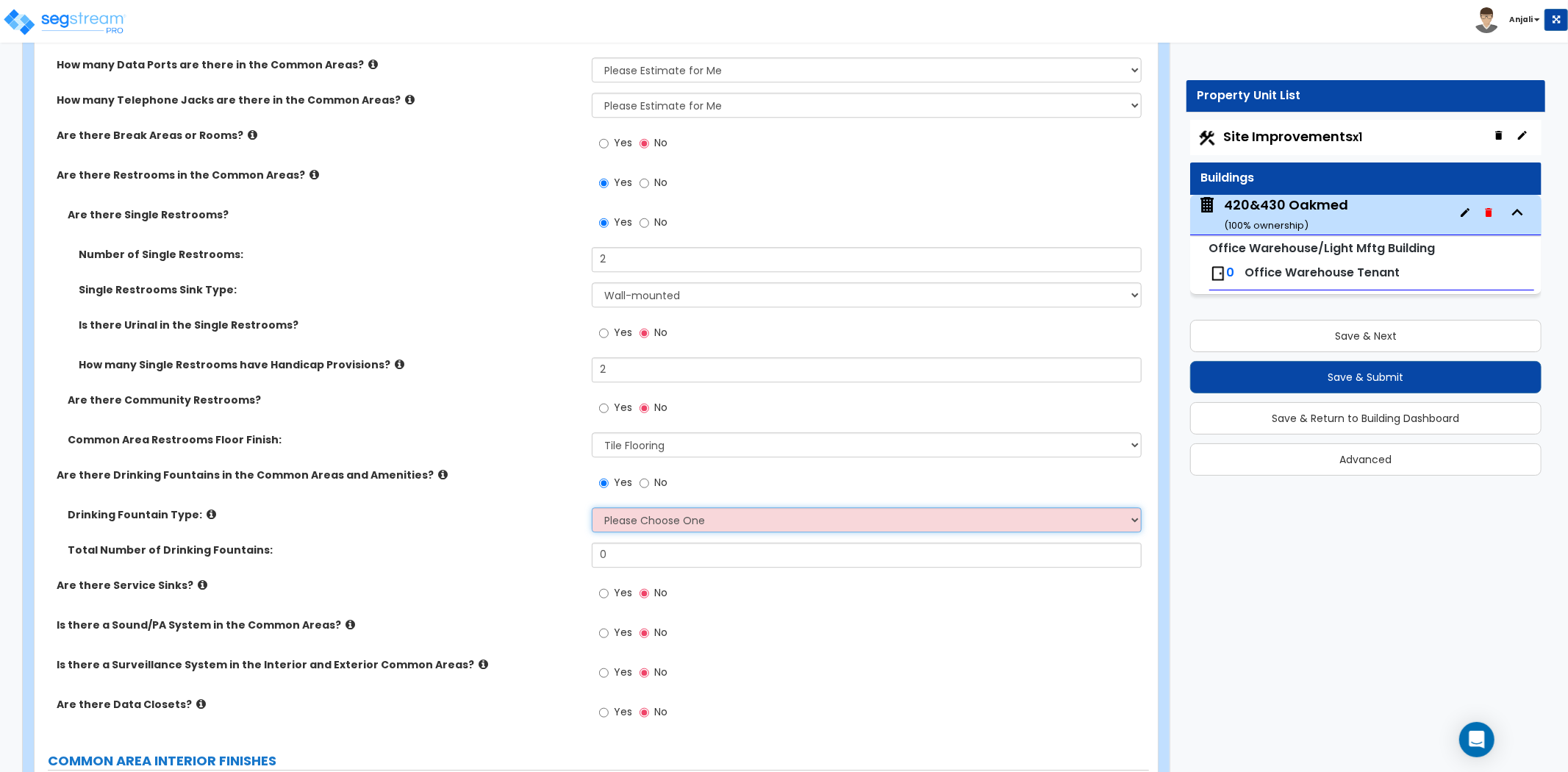
select select "1"
click at [592, 507] on select "Please Choose One Wall-mounted Floor-mounted" at bounding box center [867, 519] width 550 height 25
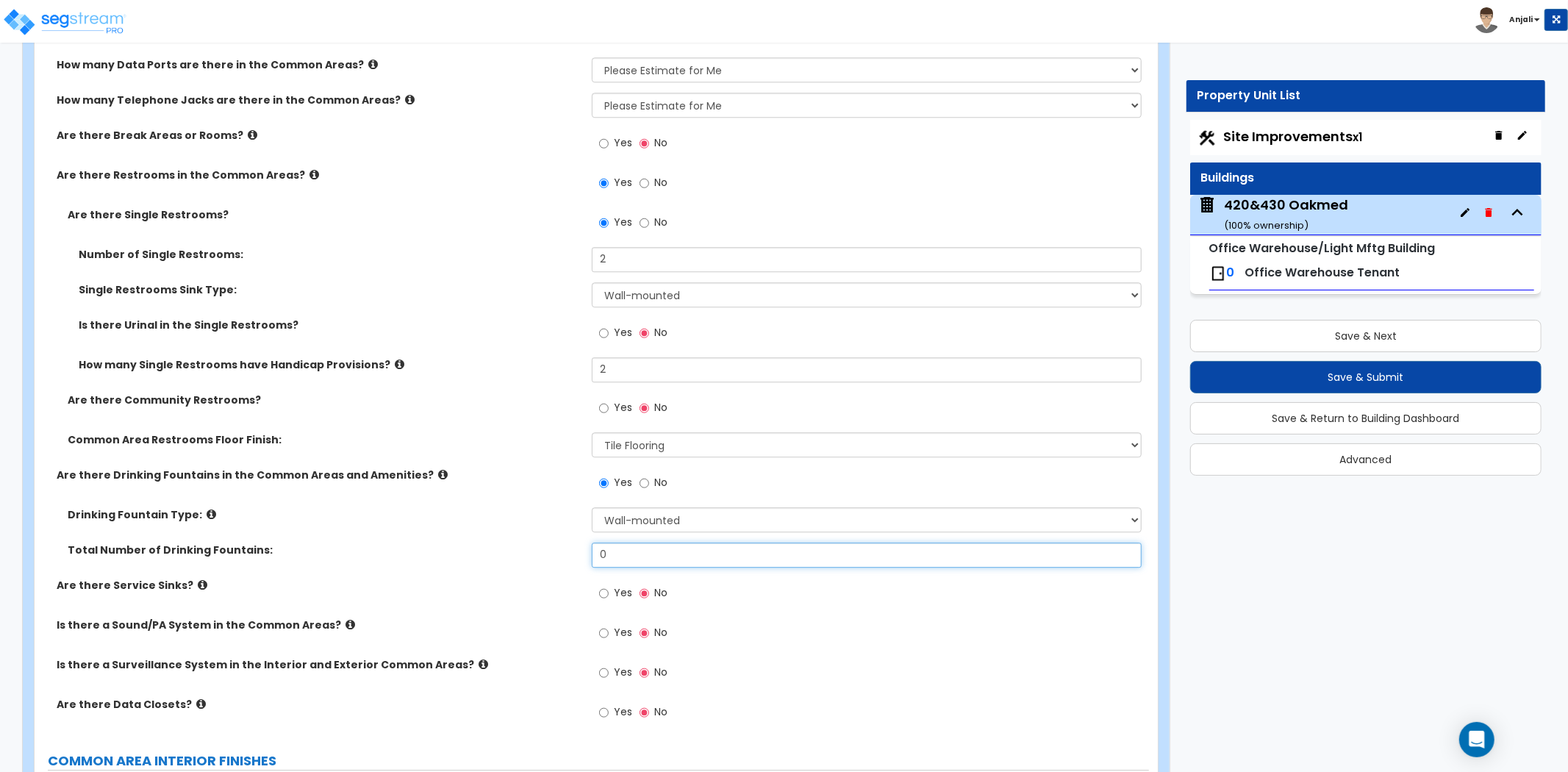
click at [637, 542] on input "0" at bounding box center [867, 554] width 550 height 25
type input "1"
click at [603, 585] on input "Yes" at bounding box center [603, 593] width 10 height 16
radio input "true"
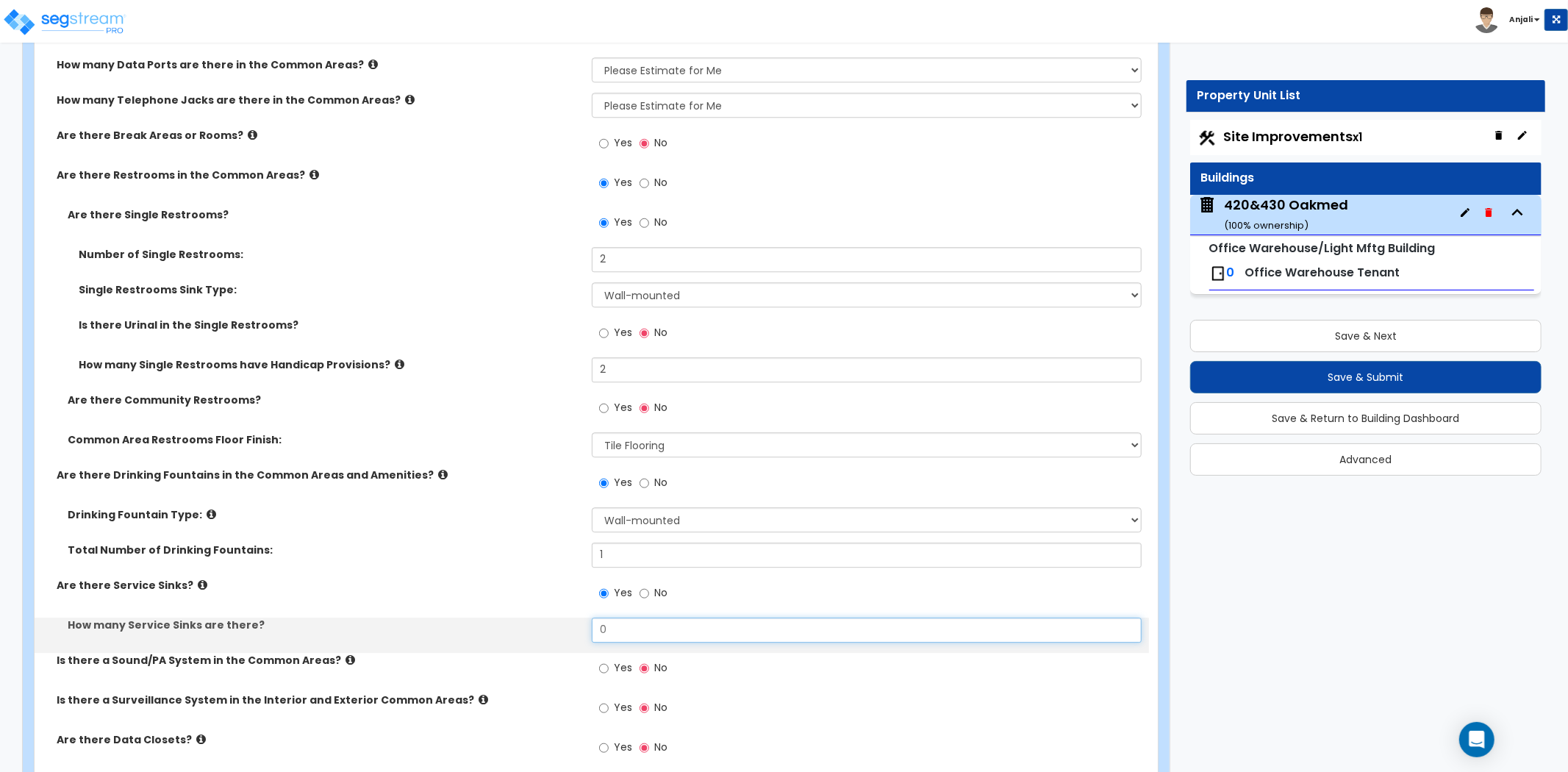
click at [638, 618] on input "0" at bounding box center [867, 630] width 550 height 25
type input "2"
type input "1"
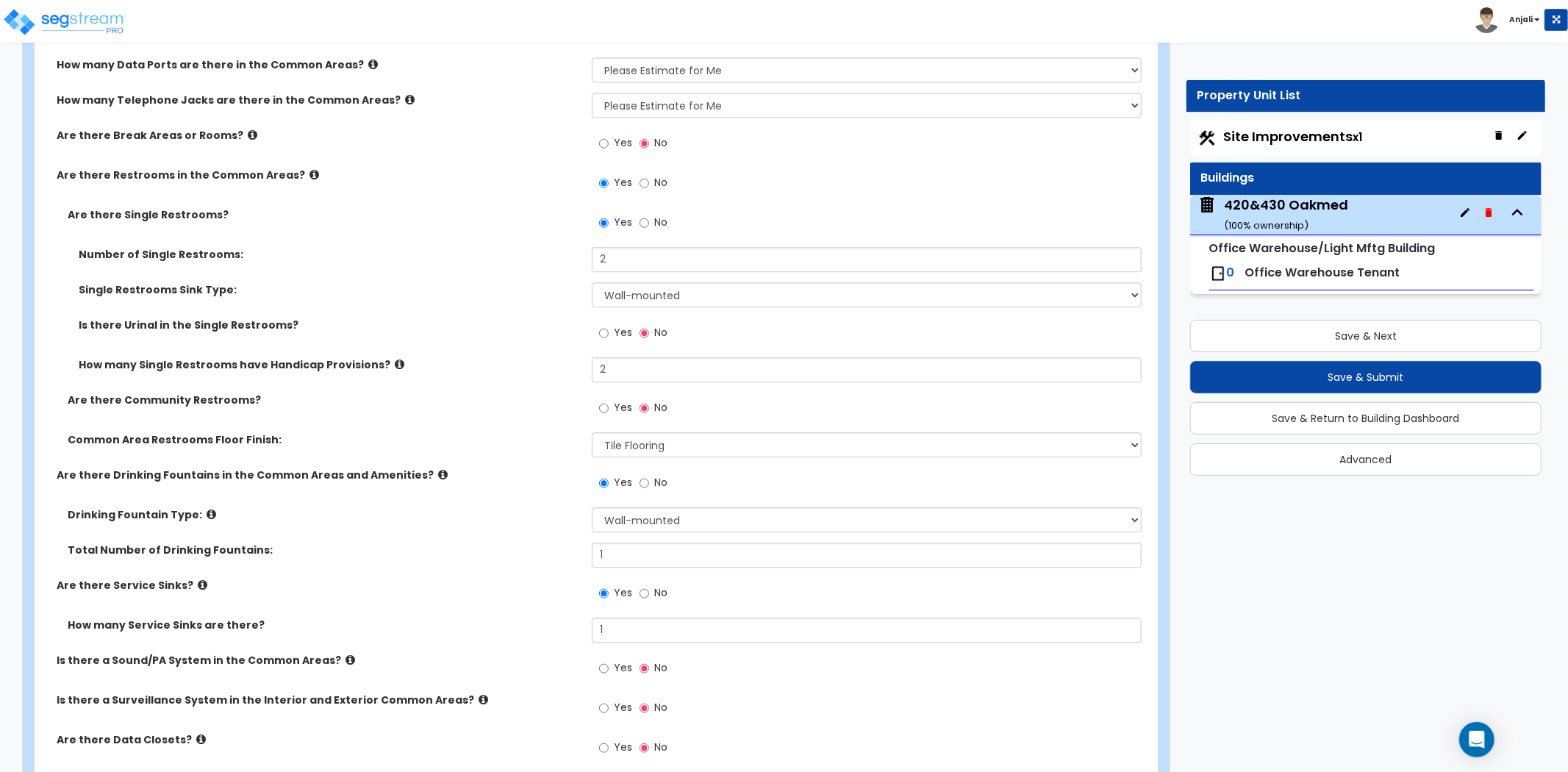
click at [562, 578] on label "Are there Service Sinks?" at bounding box center [319, 585] width 524 height 15
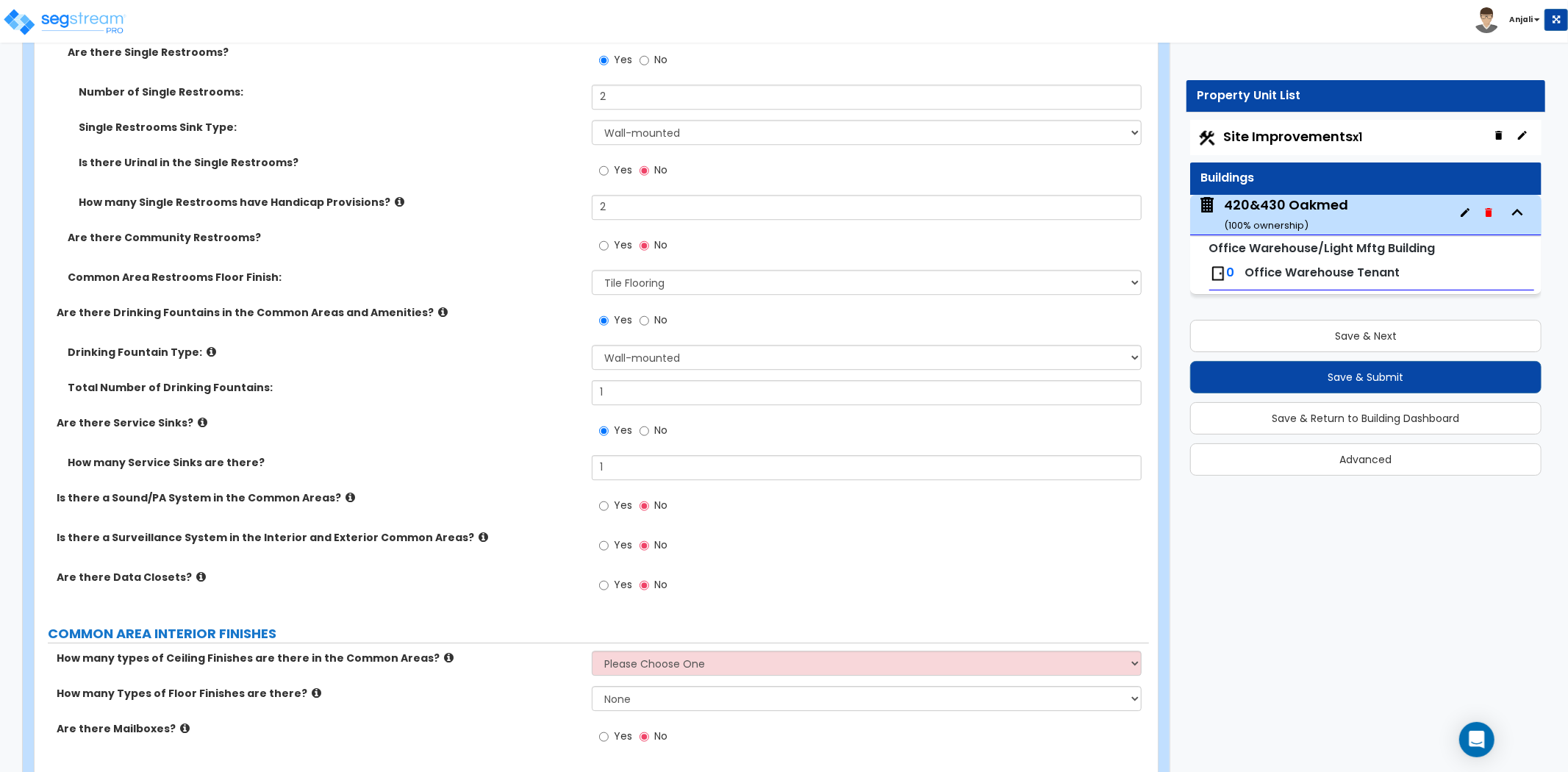
scroll to position [3450, 0]
click at [602, 536] on input "Yes" at bounding box center [603, 544] width 10 height 16
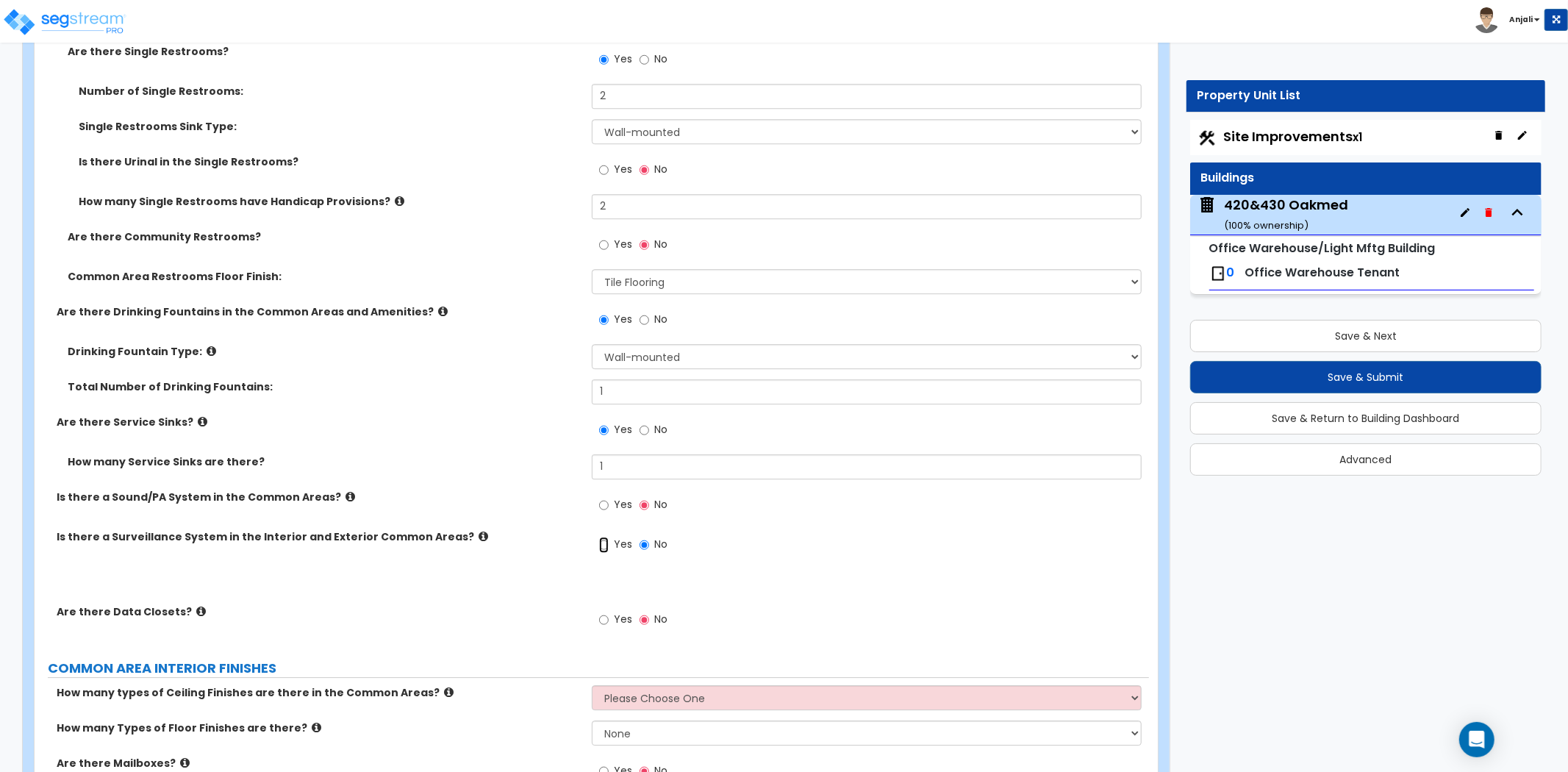
radio input "true"
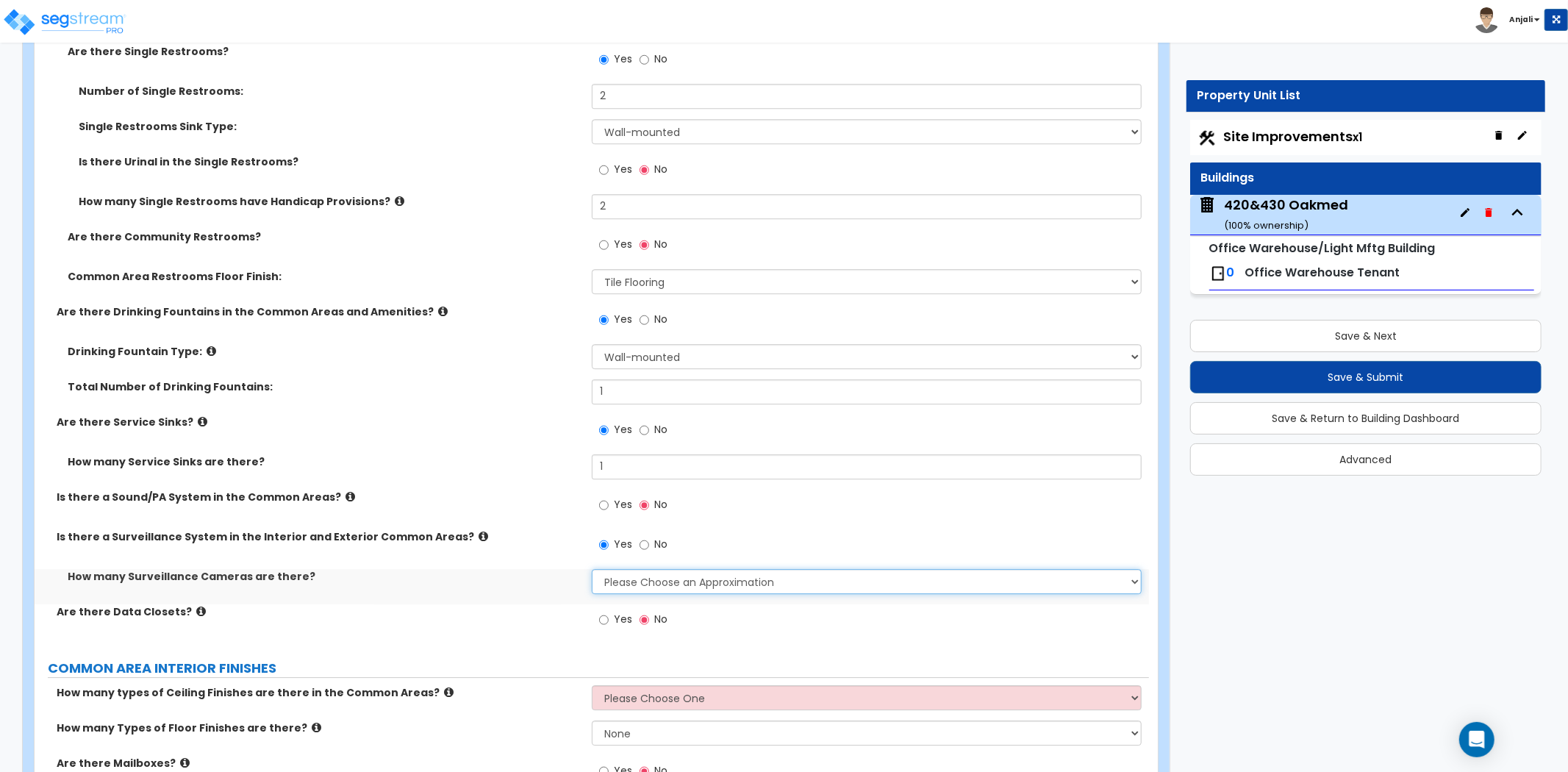
click at [653, 569] on select "Please Choose an Approximation Barely Noticed Any Noticed a Couple Frequently S…" at bounding box center [867, 581] width 550 height 25
select select "2"
click at [592, 569] on select "Please Choose an Approximation Barely Noticed Any Noticed a Couple Frequently S…" at bounding box center [867, 581] width 550 height 25
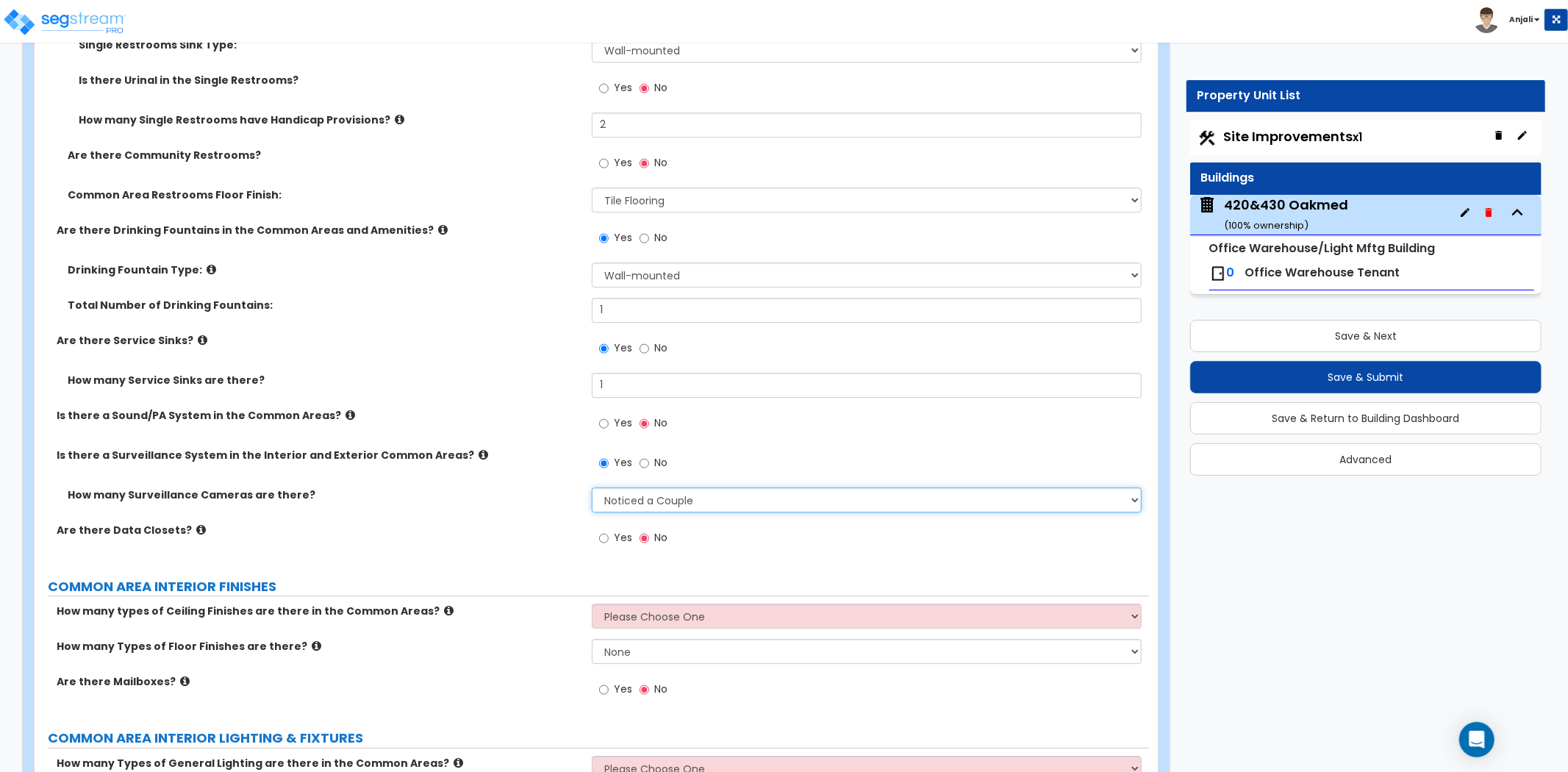
scroll to position [3612, 0]
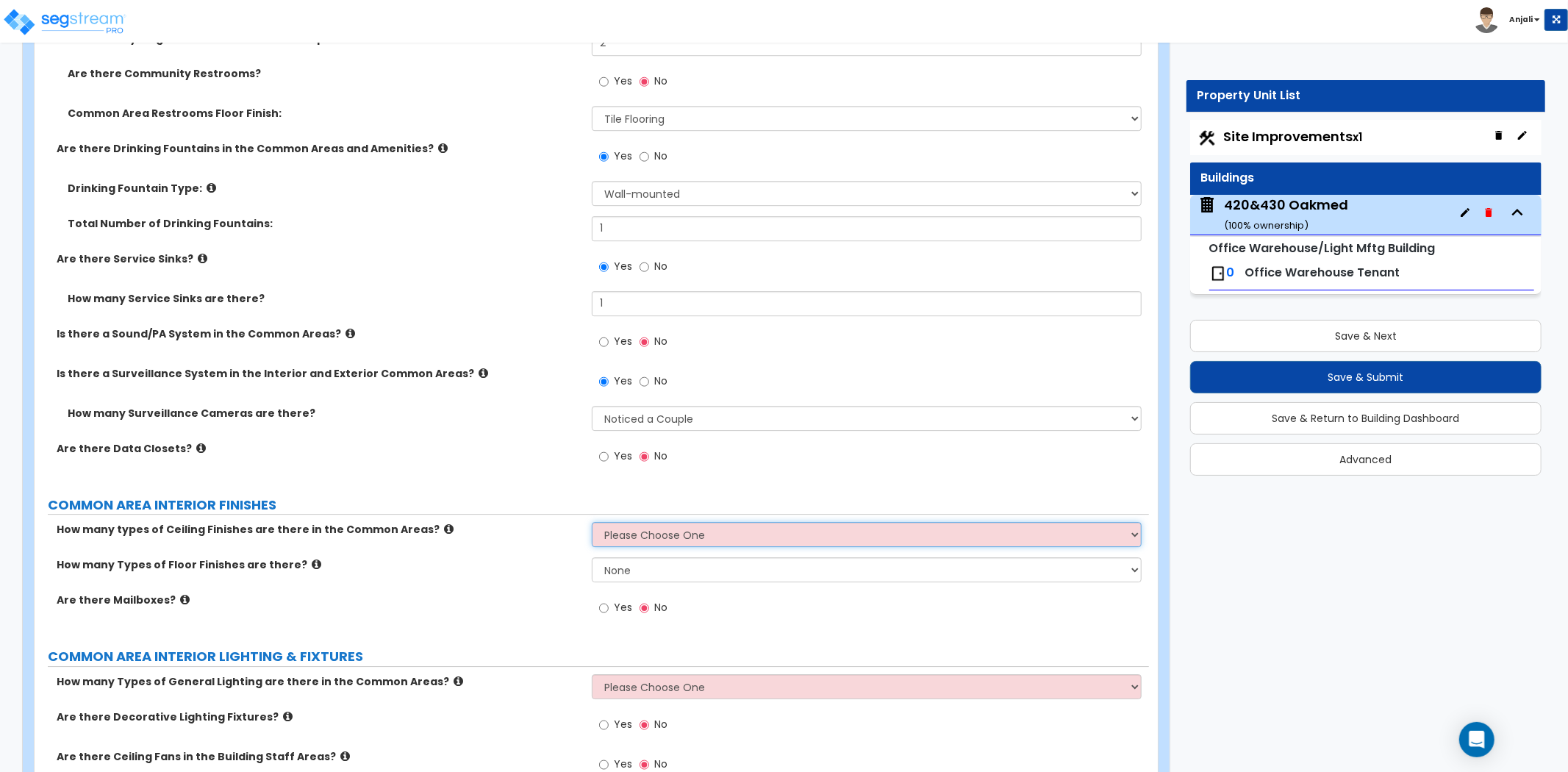
click at [621, 522] on select "Please Choose One 1 2 3" at bounding box center [867, 534] width 550 height 25
select select "1"
click at [592, 522] on select "Please Choose One 1 2 3" at bounding box center [867, 534] width 550 height 25
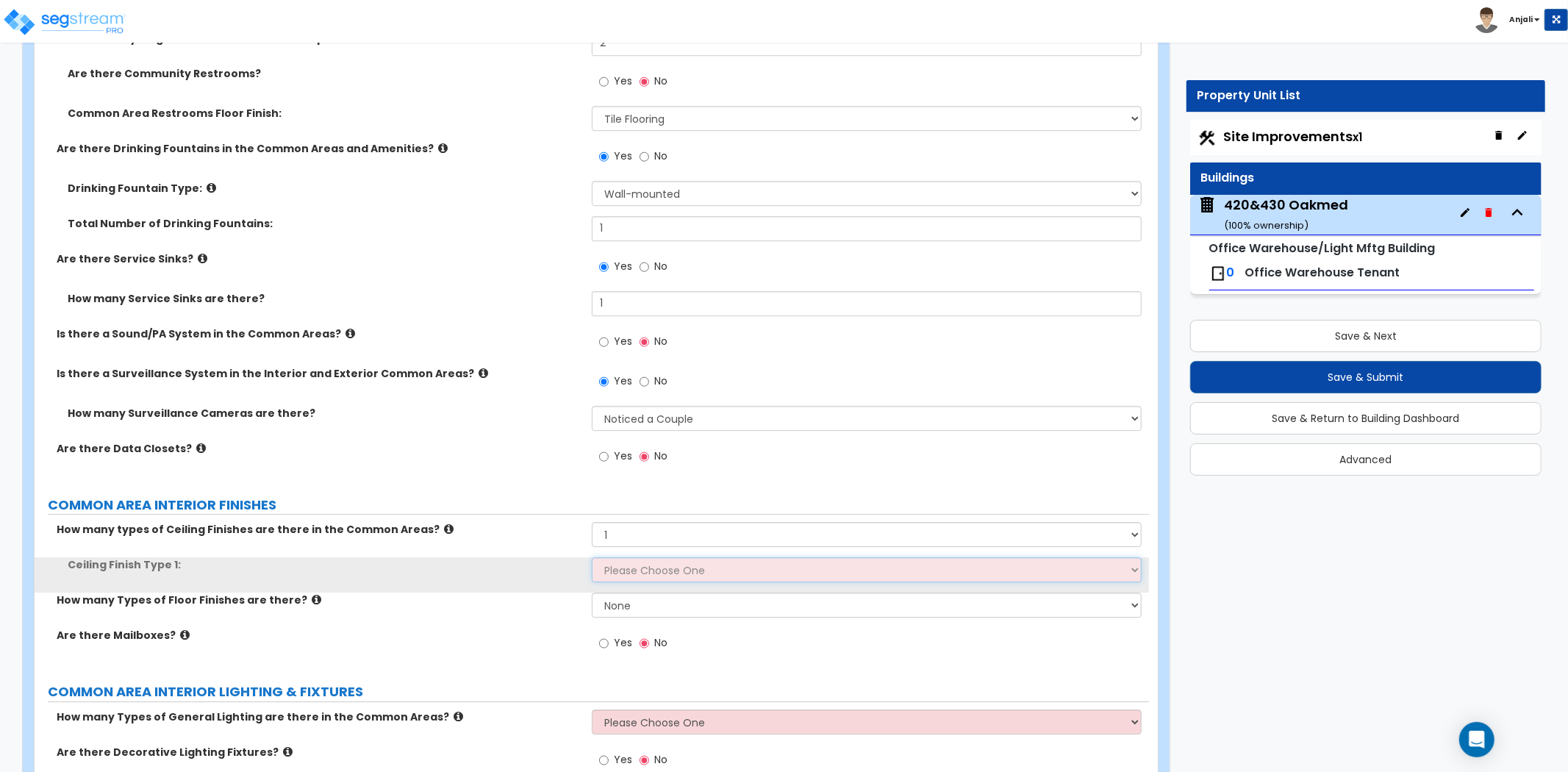
click at [643, 557] on select "Please Choose One Drop Ceiling Drywall Ceiling Open Ceiling" at bounding box center [867, 569] width 550 height 25
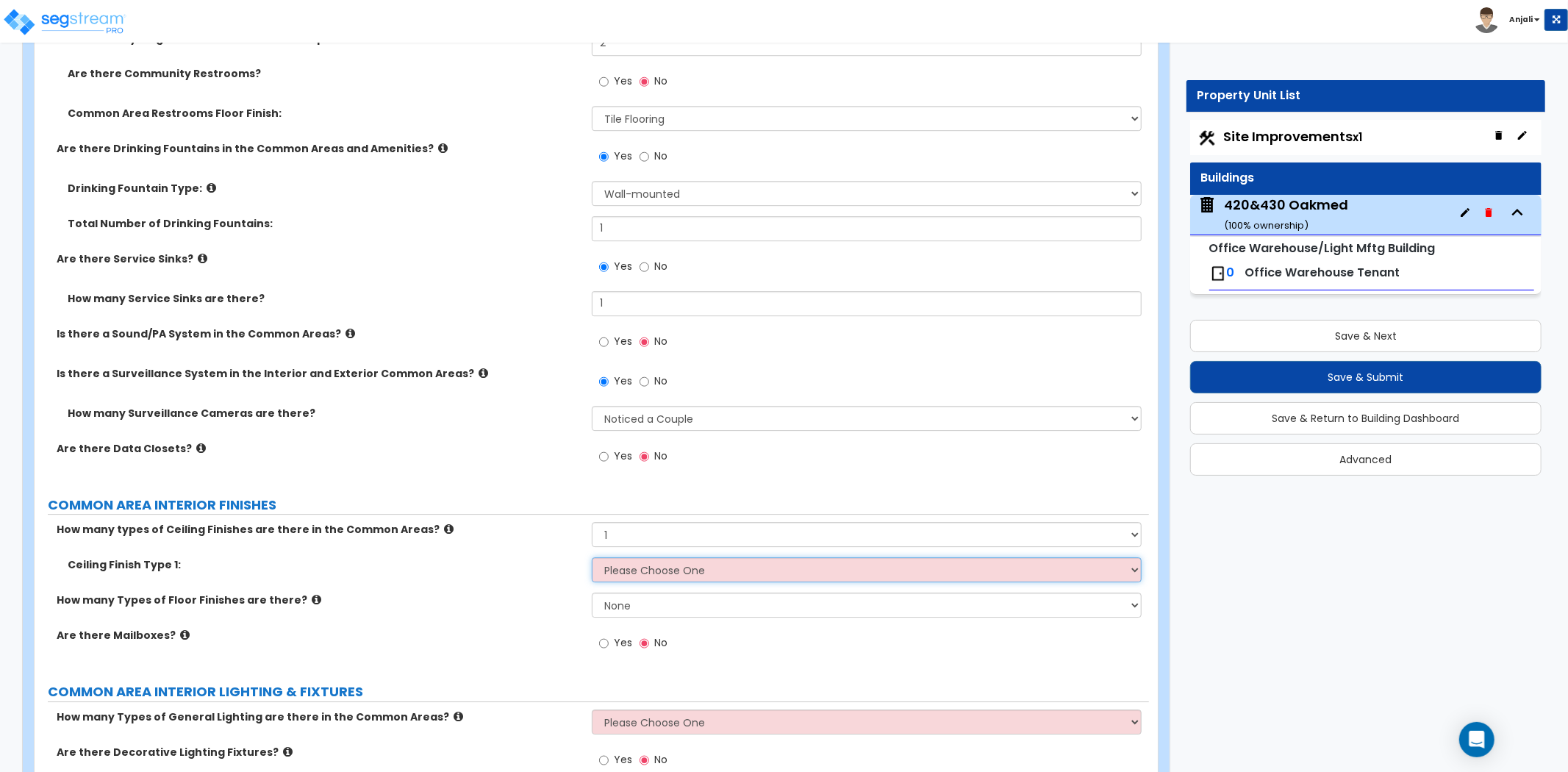
select select "3"
click at [592, 557] on select "Please Choose One Drop Ceiling Drywall Ceiling Open Ceiling" at bounding box center [867, 569] width 550 height 25
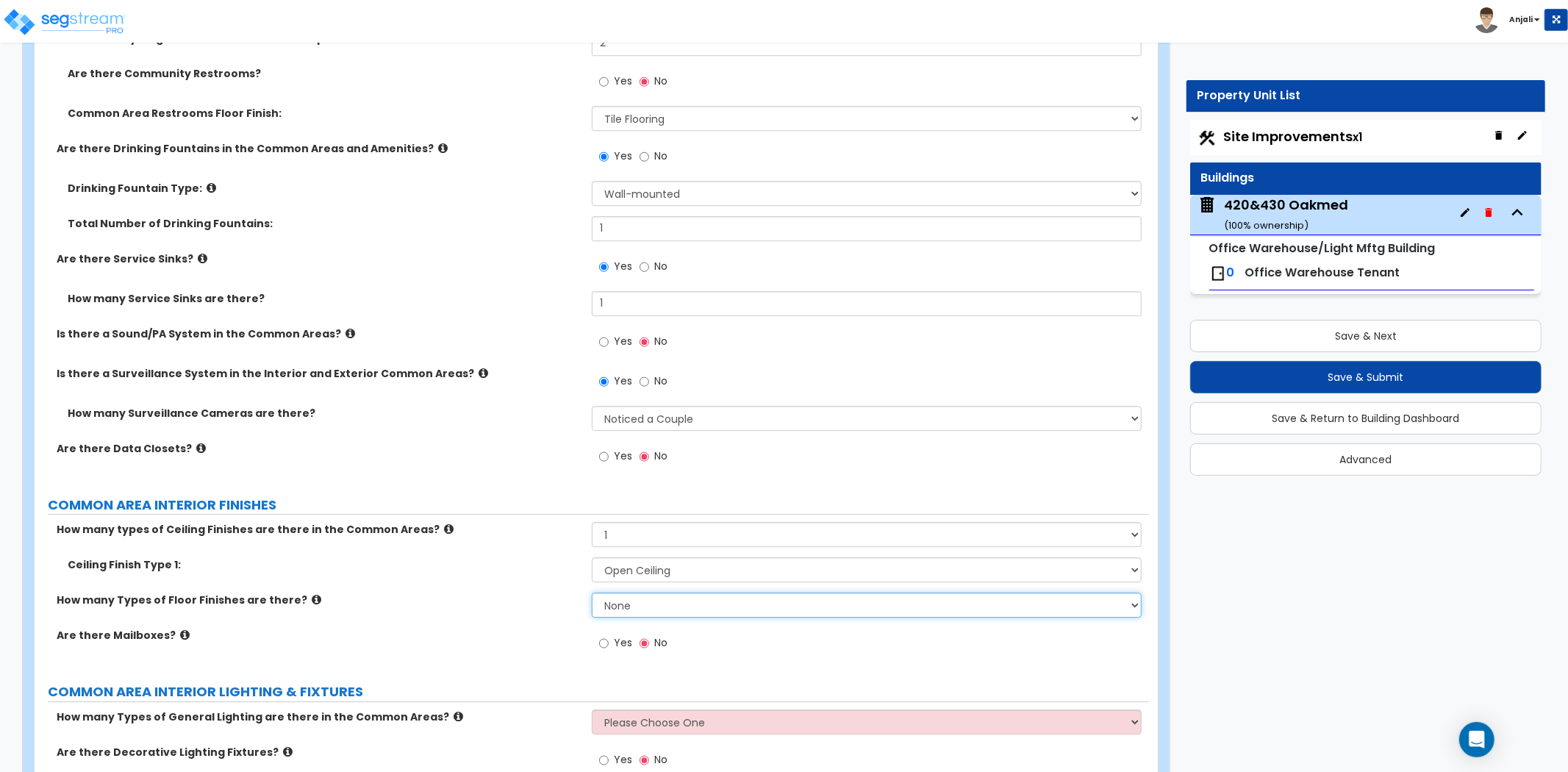
click at [654, 593] on select "None 1 2 3 4" at bounding box center [867, 605] width 550 height 25
click at [592, 593] on select "None 1 2 3 4" at bounding box center [867, 605] width 550 height 25
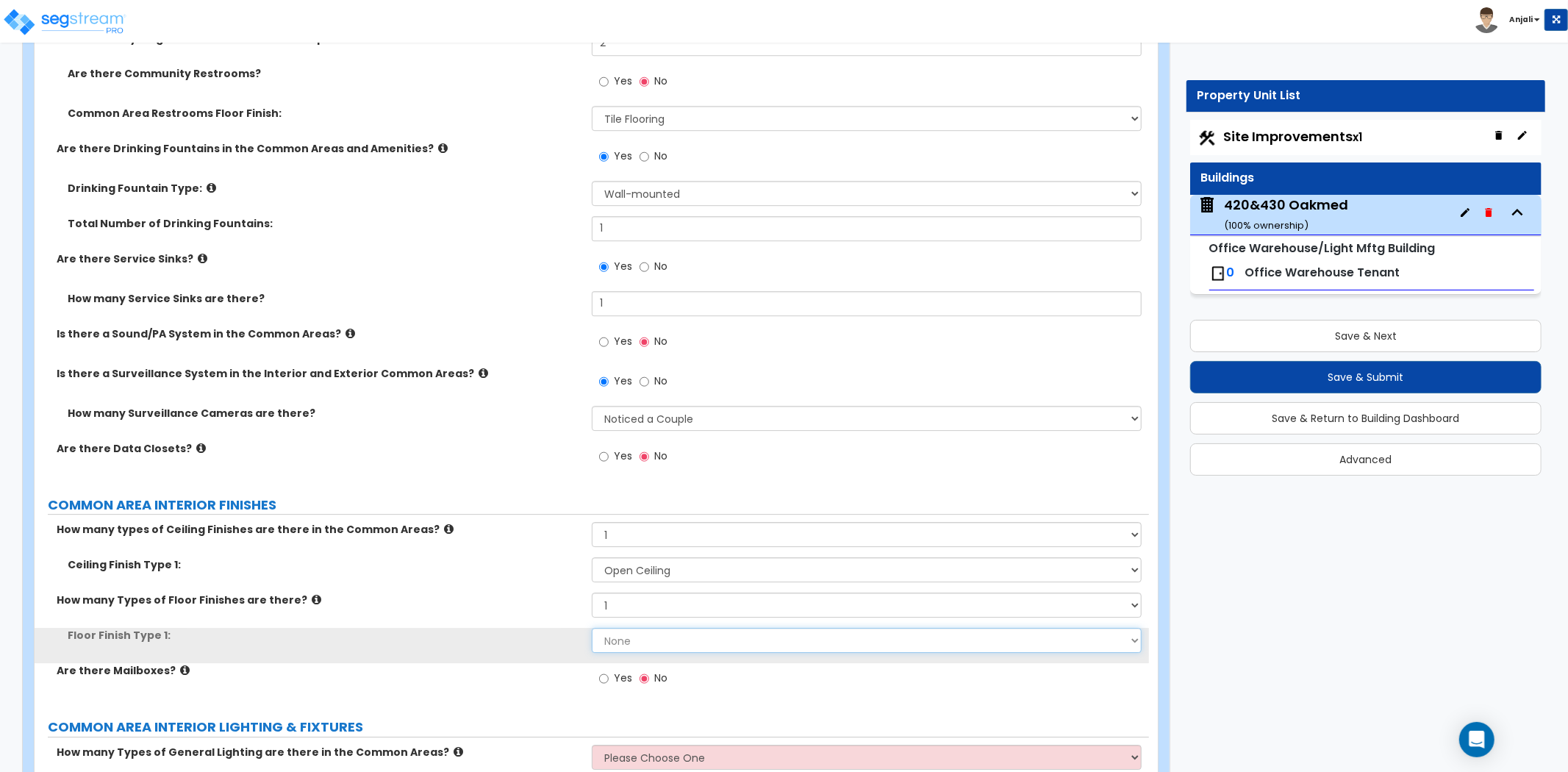
click at [645, 627] on select "None Tile Flooring Hardwood Flooring Resilient Laminate Flooring VCT Flooring S…" at bounding box center [867, 639] width 550 height 25
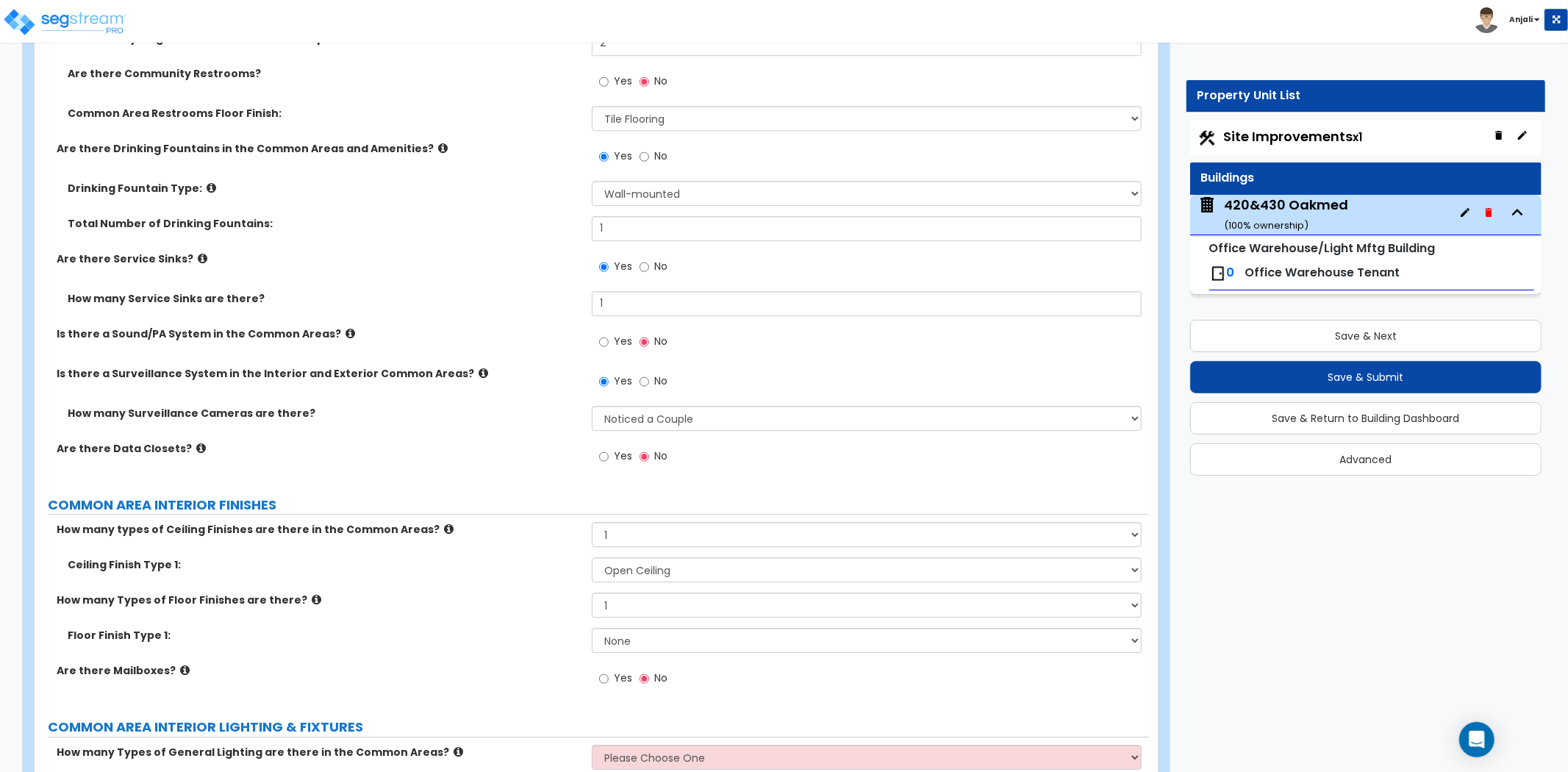
click at [560, 627] on label "Floor Finish Type 1:" at bounding box center [324, 635] width 513 height 15
click at [670, 593] on select "None 1 2 3 4" at bounding box center [867, 605] width 550 height 25
select select "0"
click at [592, 593] on select "None 1 2 3 4" at bounding box center [867, 605] width 550 height 25
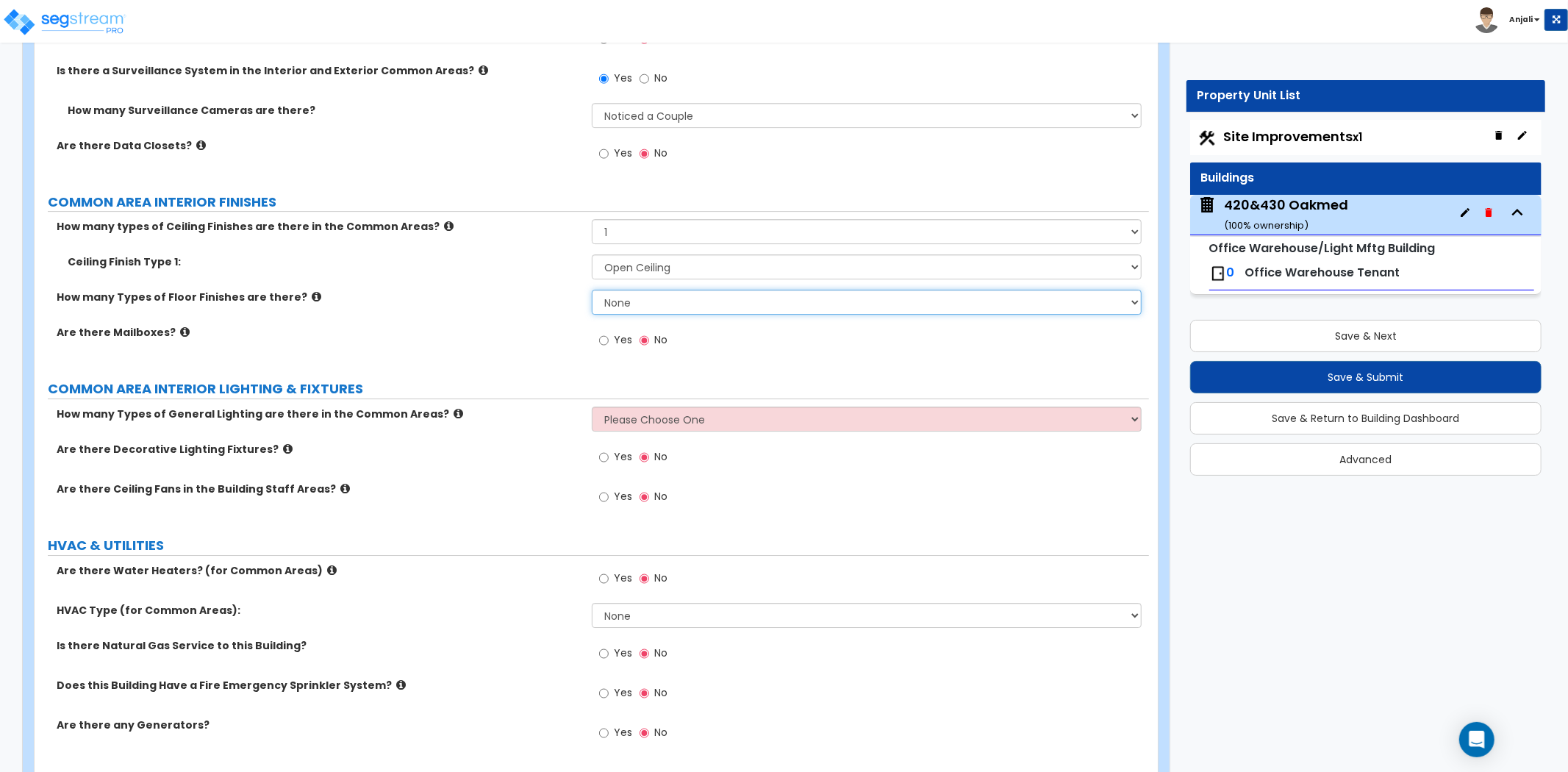
scroll to position [3940, 0]
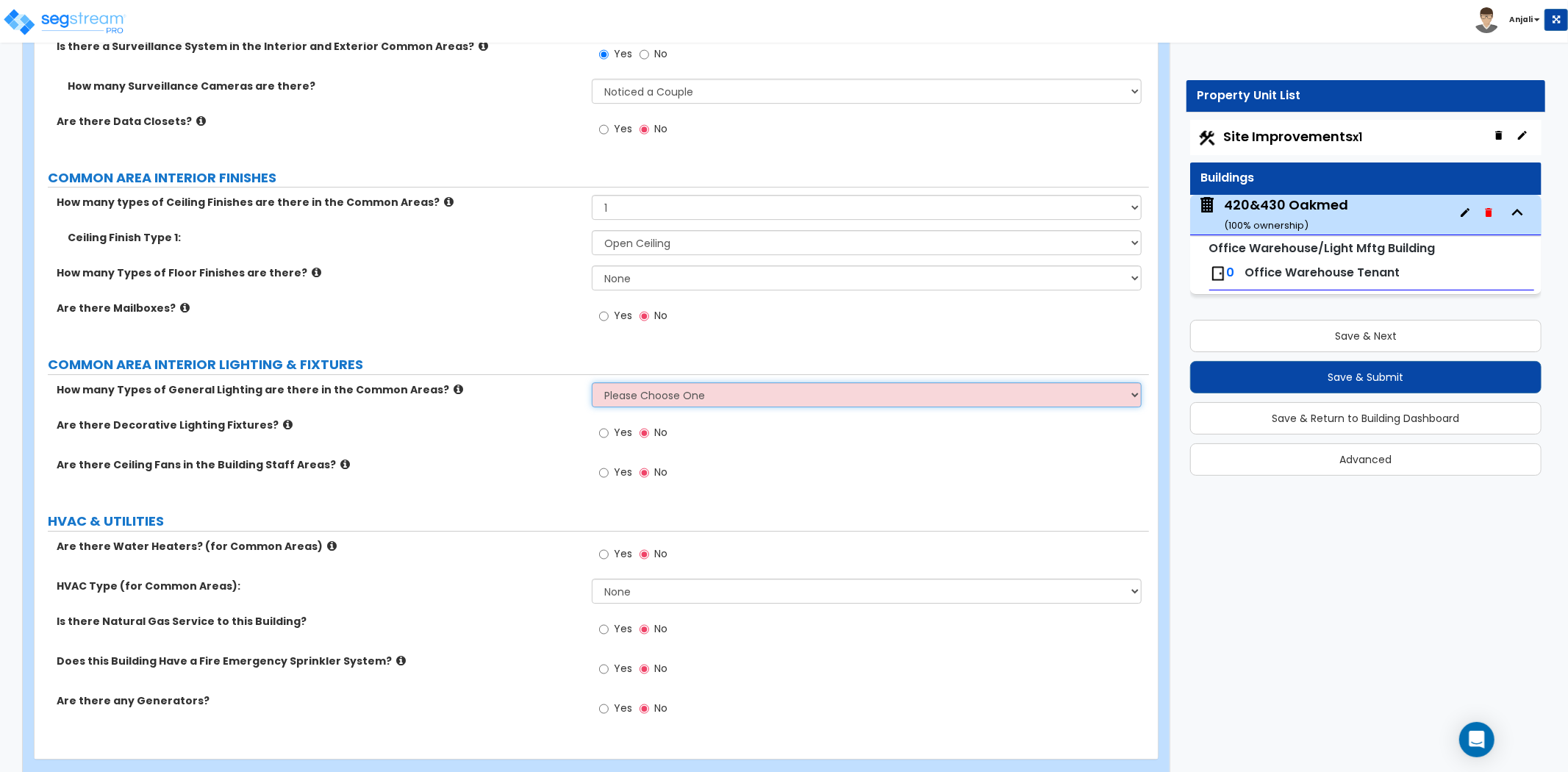
click at [684, 386] on select "Please Choose One 1 2 3" at bounding box center [867, 394] width 550 height 25
select select "2"
click at [592, 382] on select "Please Choose One 1 2 3" at bounding box center [867, 394] width 550 height 25
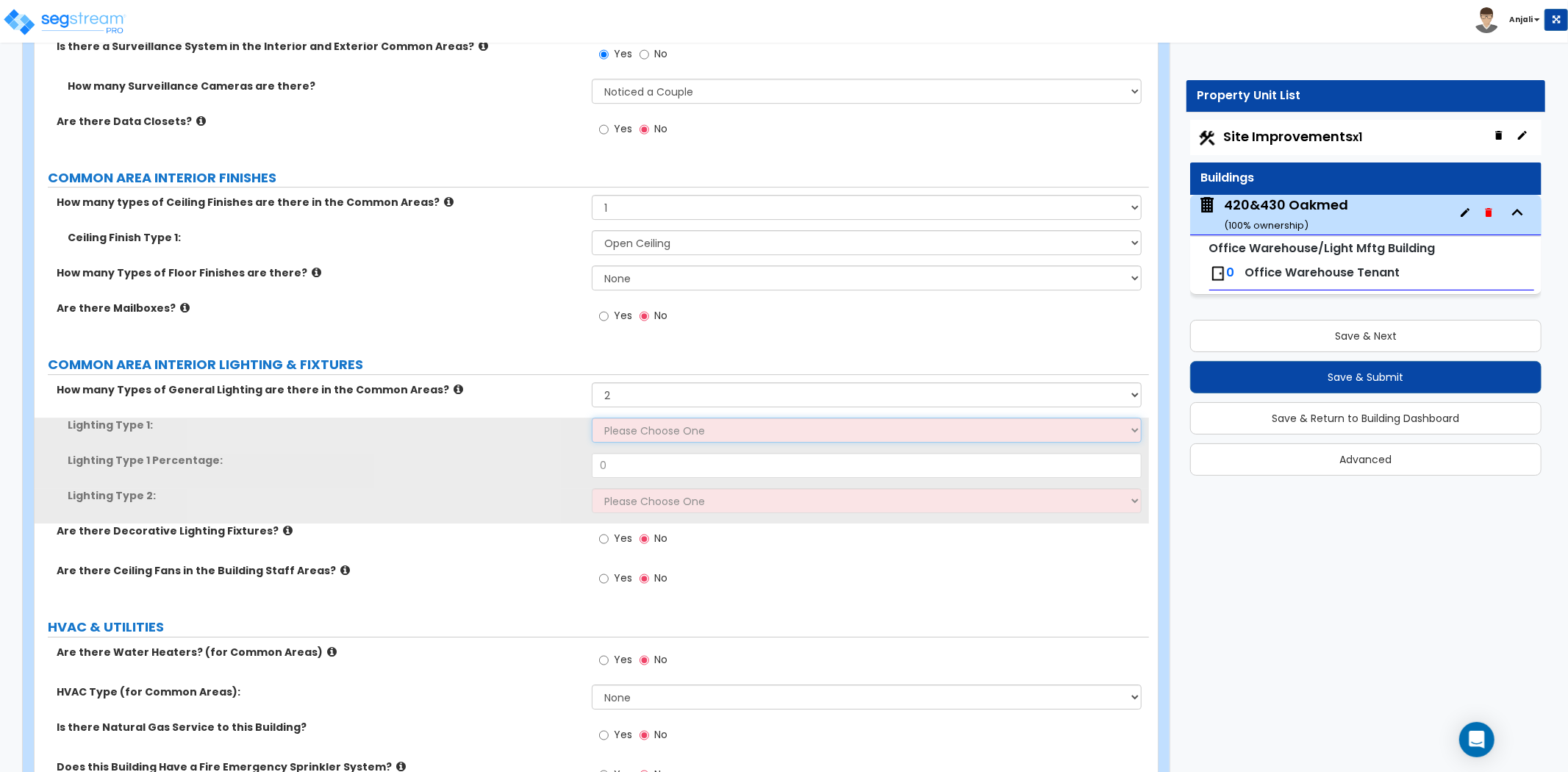
click at [643, 417] on select "Please Choose One LED Surface-Mounted LED Recessed Fluorescent Surface-Mounted …" at bounding box center [867, 429] width 550 height 25
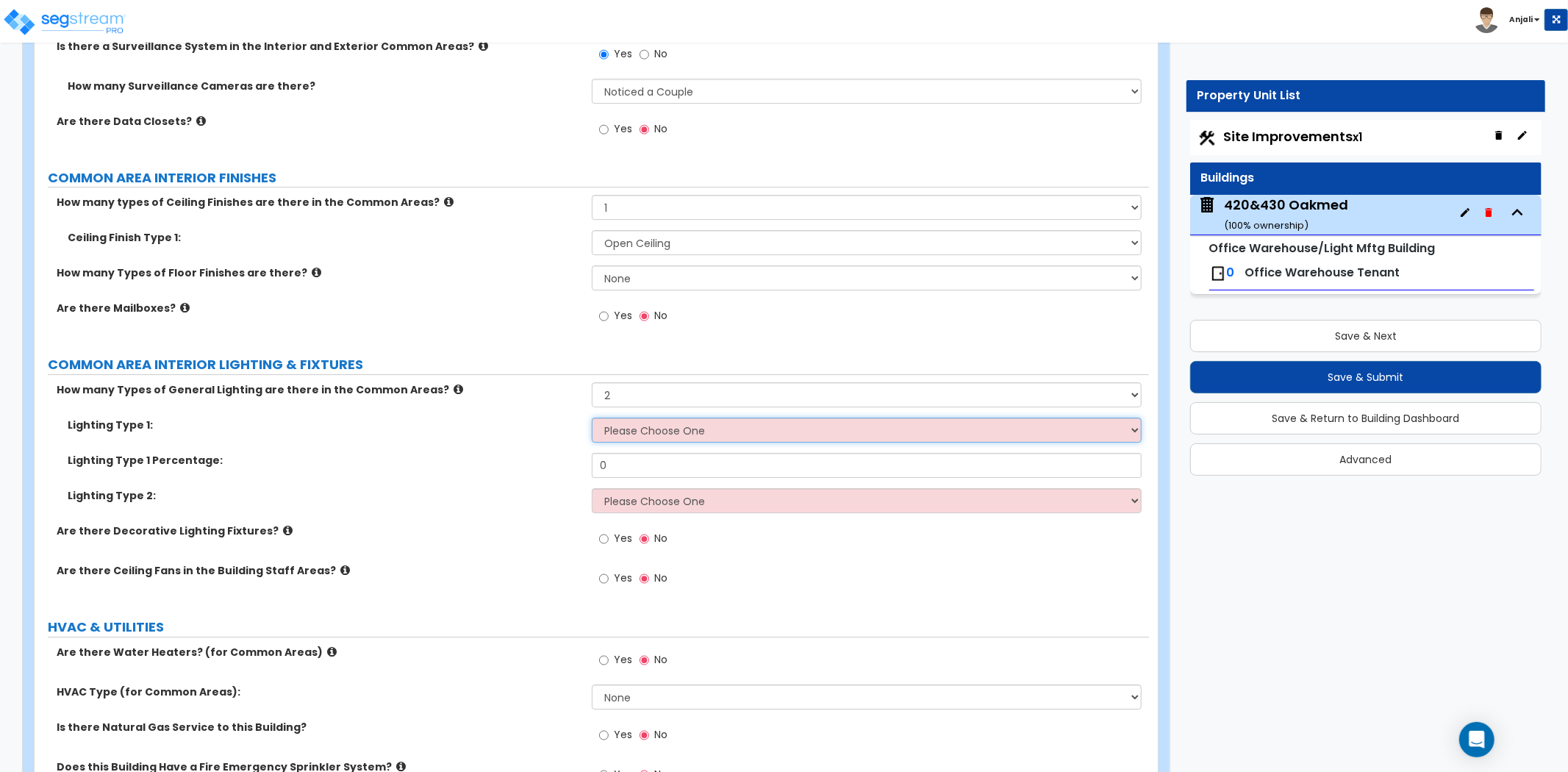
select select "3"
click at [592, 417] on select "Please Choose One LED Surface-Mounted LED Recessed Fluorescent Surface-Mounted …" at bounding box center [867, 429] width 550 height 25
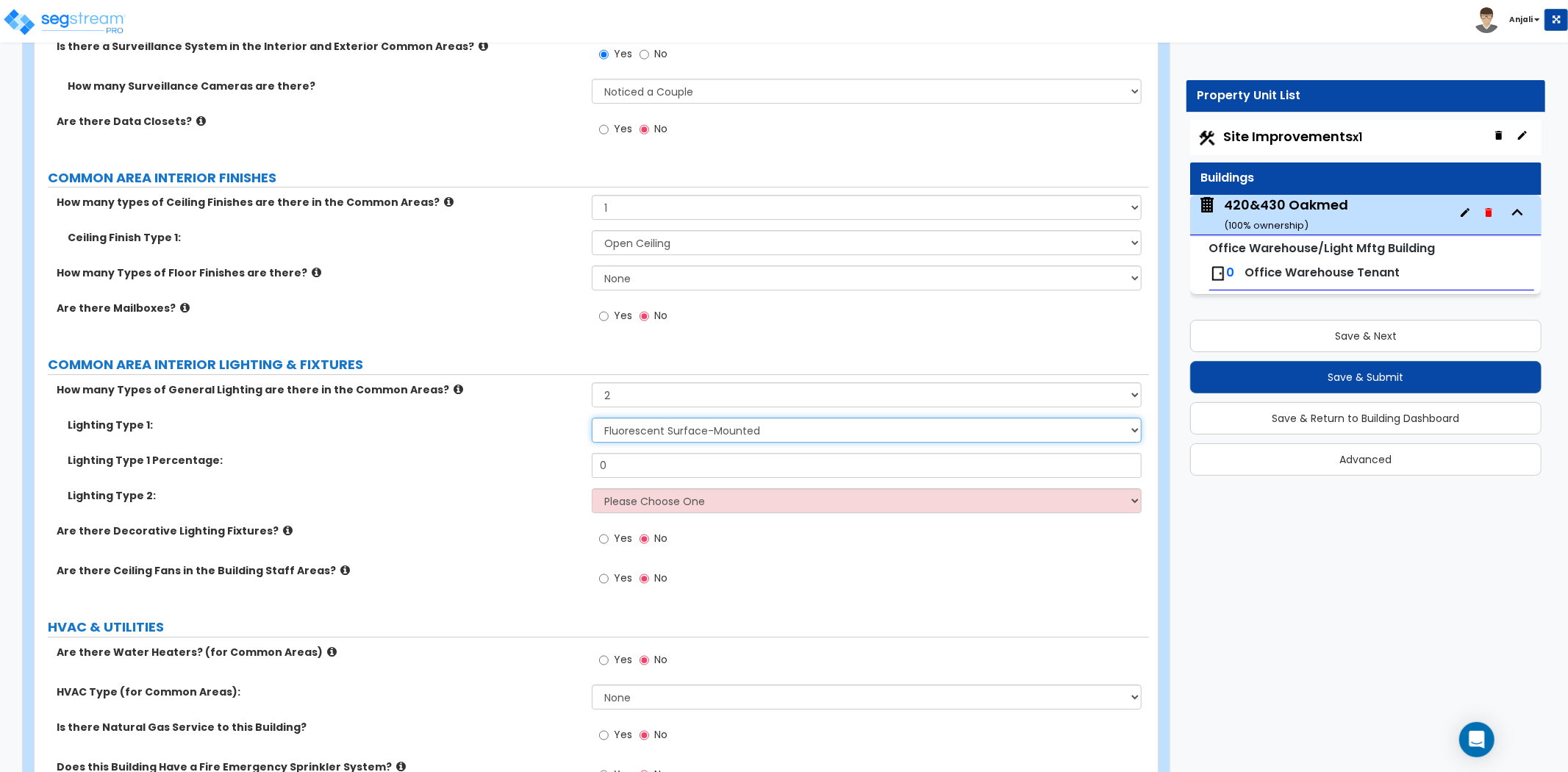
click at [670, 417] on select "Please Choose One LED Surface-Mounted LED Recessed Fluorescent Surface-Mounted …" at bounding box center [867, 429] width 550 height 25
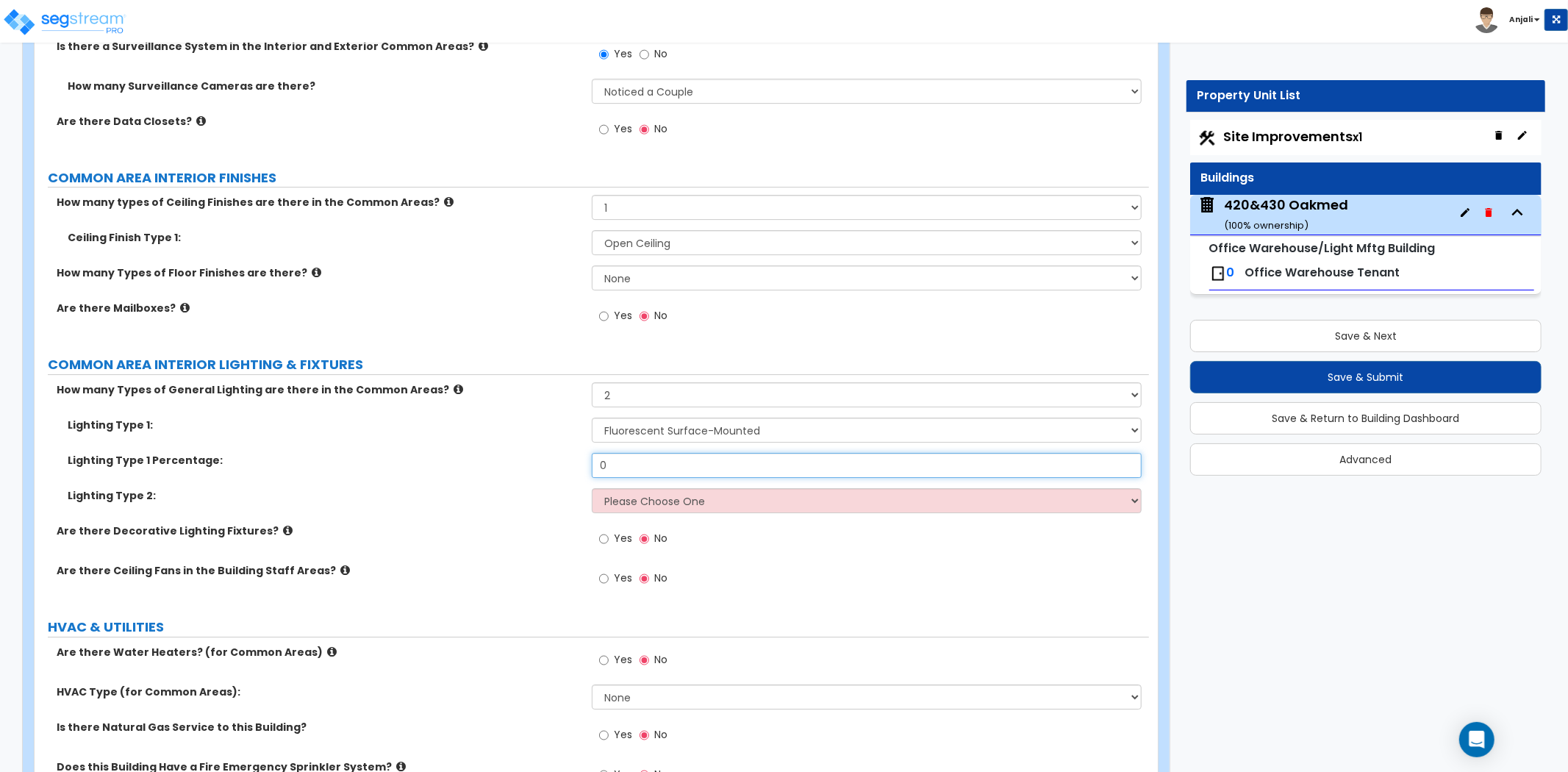
click at [665, 457] on input "0" at bounding box center [867, 465] width 550 height 25
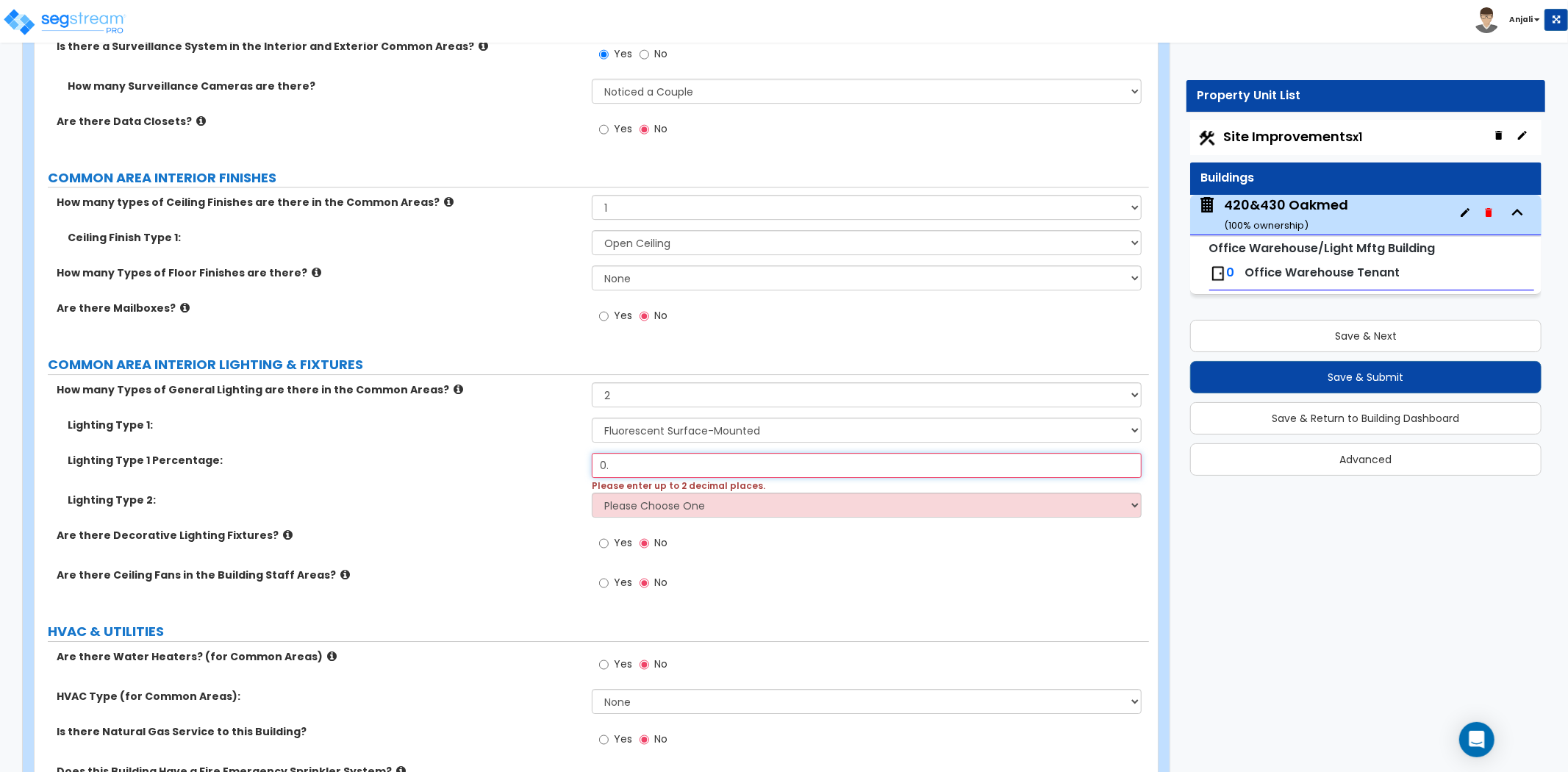
type input "0"
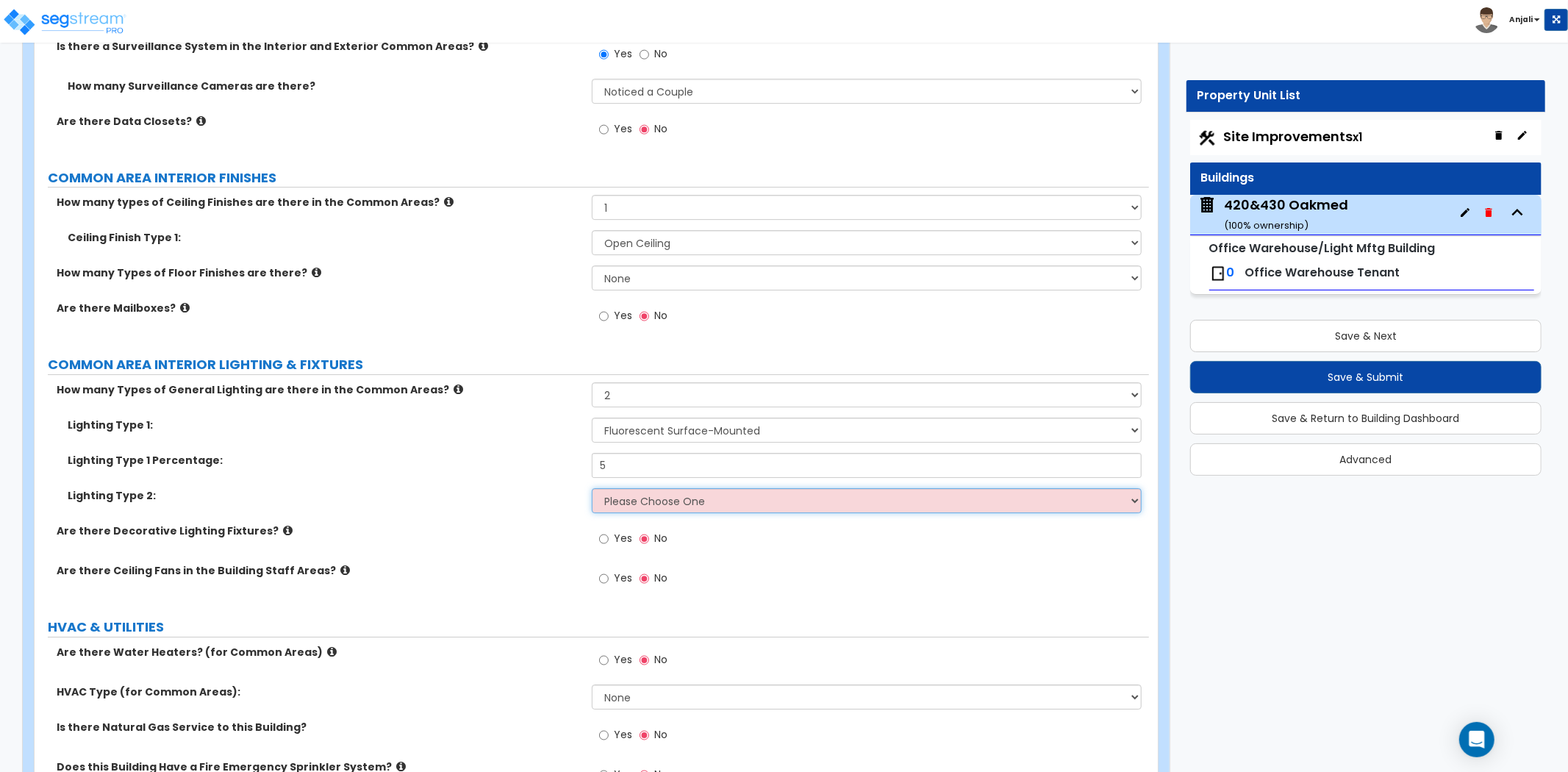
click at [657, 488] on select "Please Choose One LED Surface-Mounted LED Recessed Fluorescent Surface-Mounted …" at bounding box center [867, 500] width 550 height 25
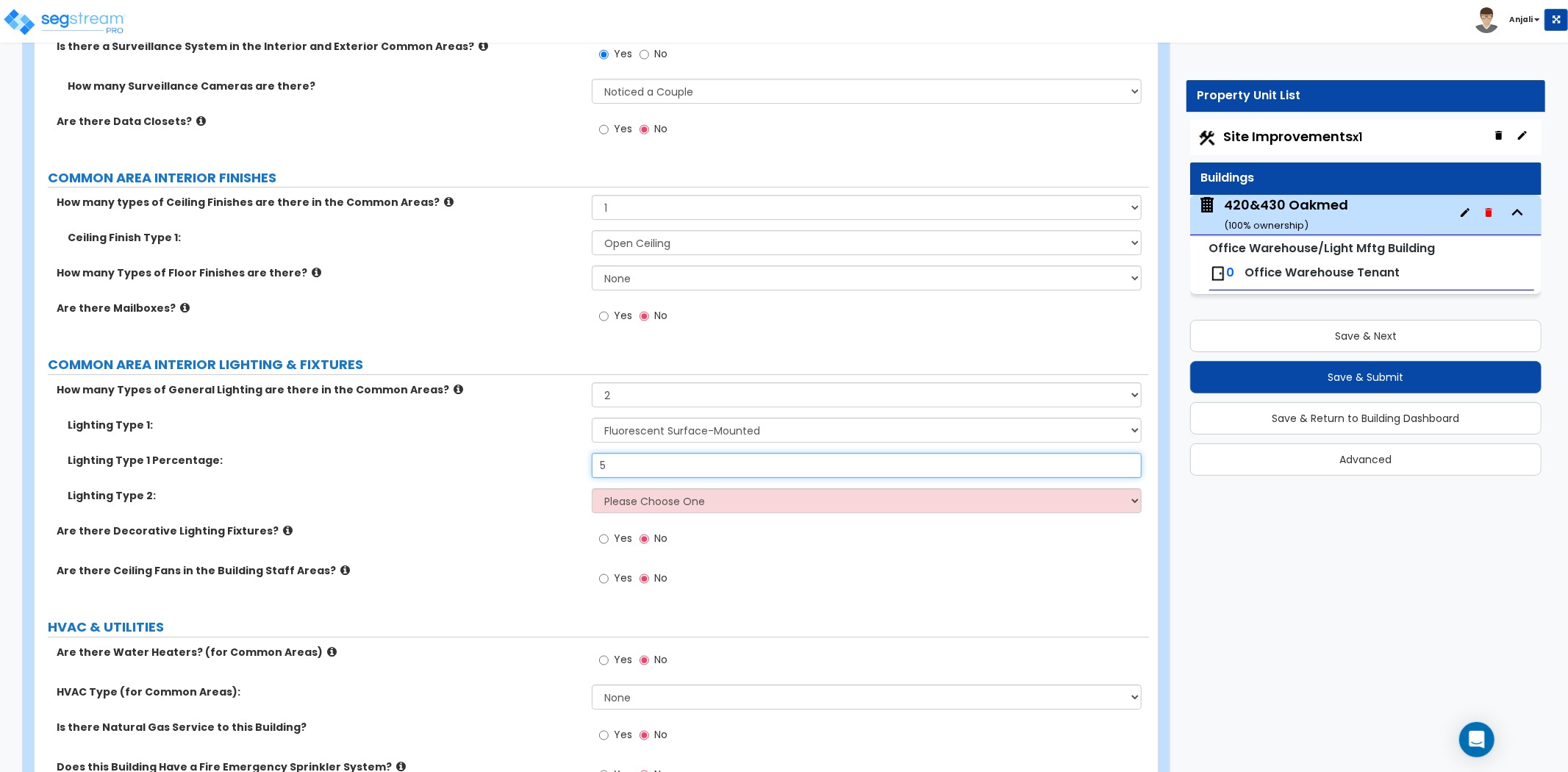
click at [648, 453] on input "5" at bounding box center [867, 465] width 550 height 25
type input "50"
click at [627, 488] on select "Please Choose One LED Surface-Mounted LED Recessed Fluorescent Surface-Mounted …" at bounding box center [867, 500] width 550 height 25
drag, startPoint x: 542, startPoint y: 564, endPoint x: 556, endPoint y: 541, distance: 26.9
click at [542, 563] on div "Are there Ceiling Fans in the Building Staff Areas? Yes No" at bounding box center [591, 583] width 1114 height 40
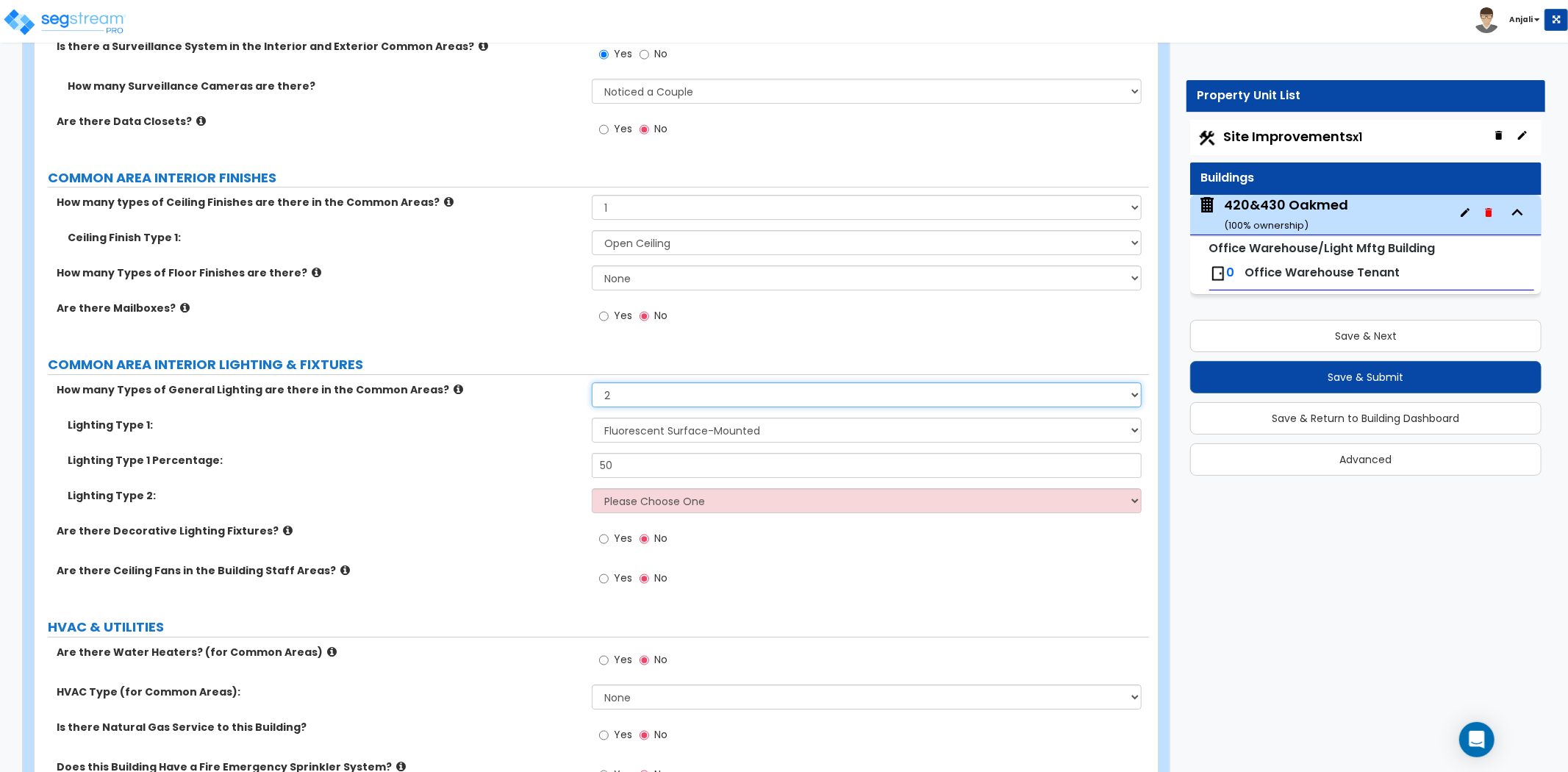
click at [627, 389] on select "Please Choose One 1 2 3" at bounding box center [867, 394] width 550 height 25
select select "1"
click at [592, 382] on select "Please Choose One 1 2 3" at bounding box center [867, 394] width 550 height 25
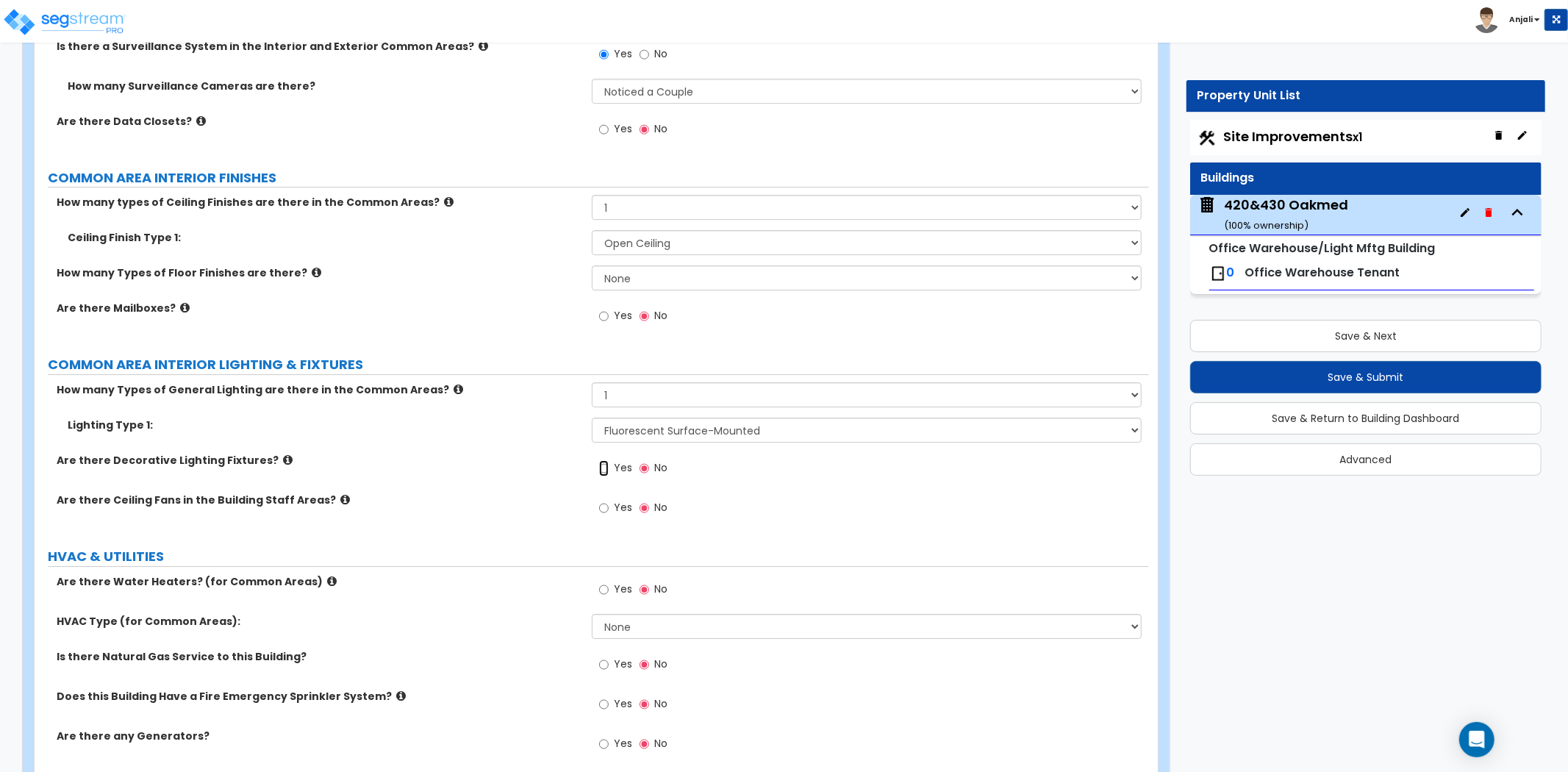
click at [606, 460] on input "Yes" at bounding box center [603, 468] width 10 height 16
radio input "true"
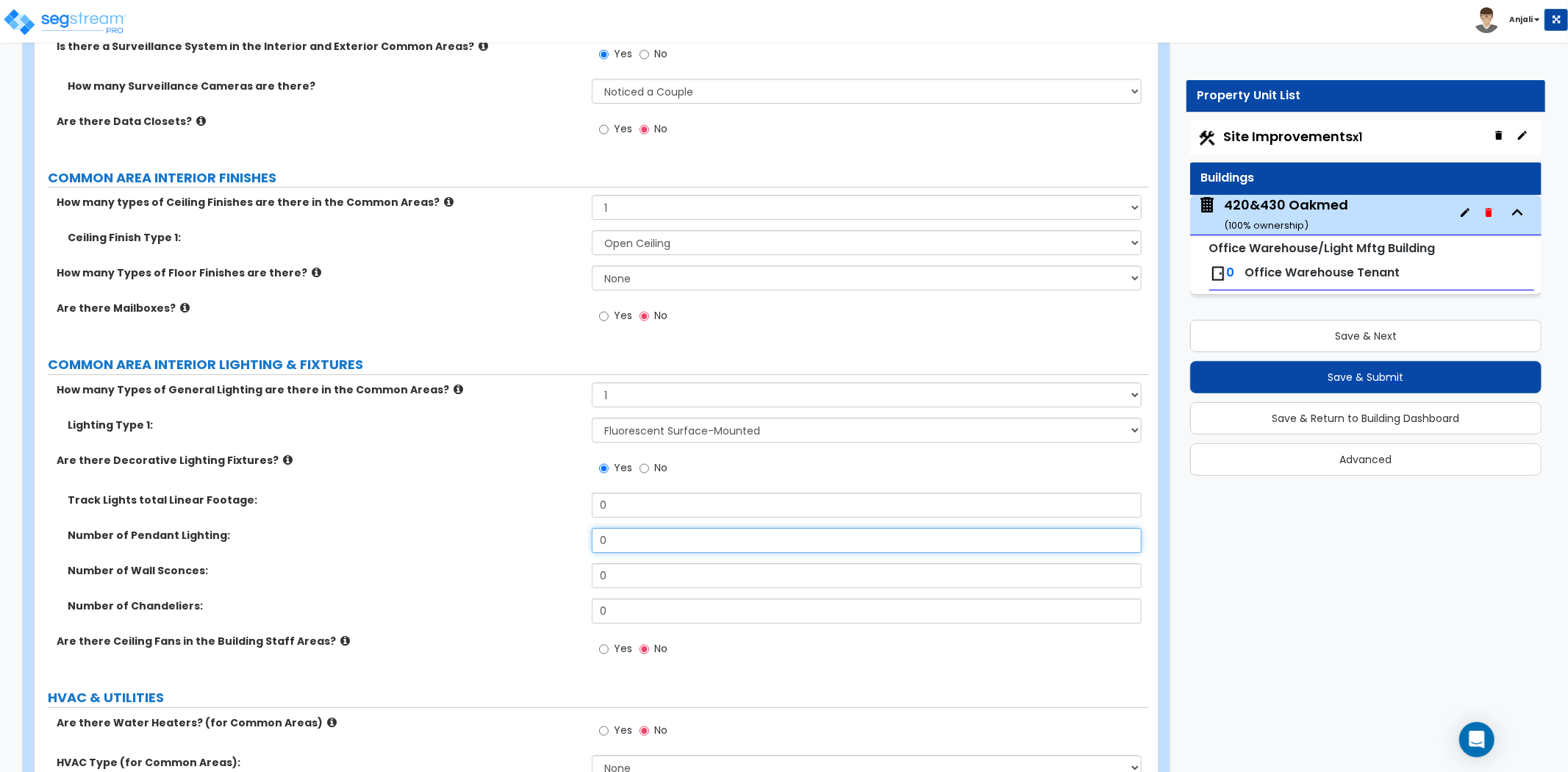
click at [629, 528] on input "0" at bounding box center [867, 540] width 550 height 25
type input "14"
click at [523, 533] on div "Number of Pendant Lighting: 14" at bounding box center [591, 545] width 1114 height 35
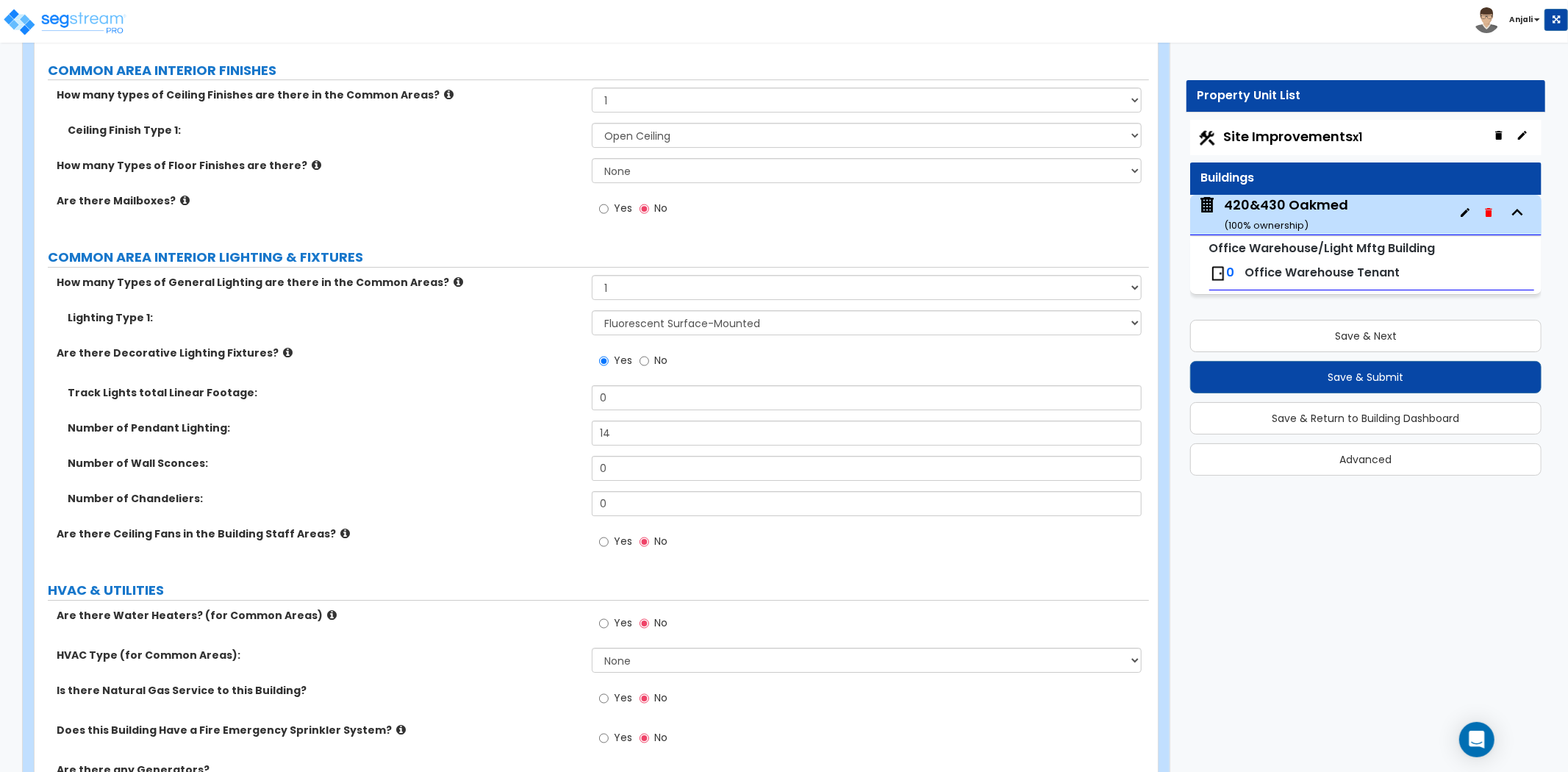
scroll to position [4128, 0]
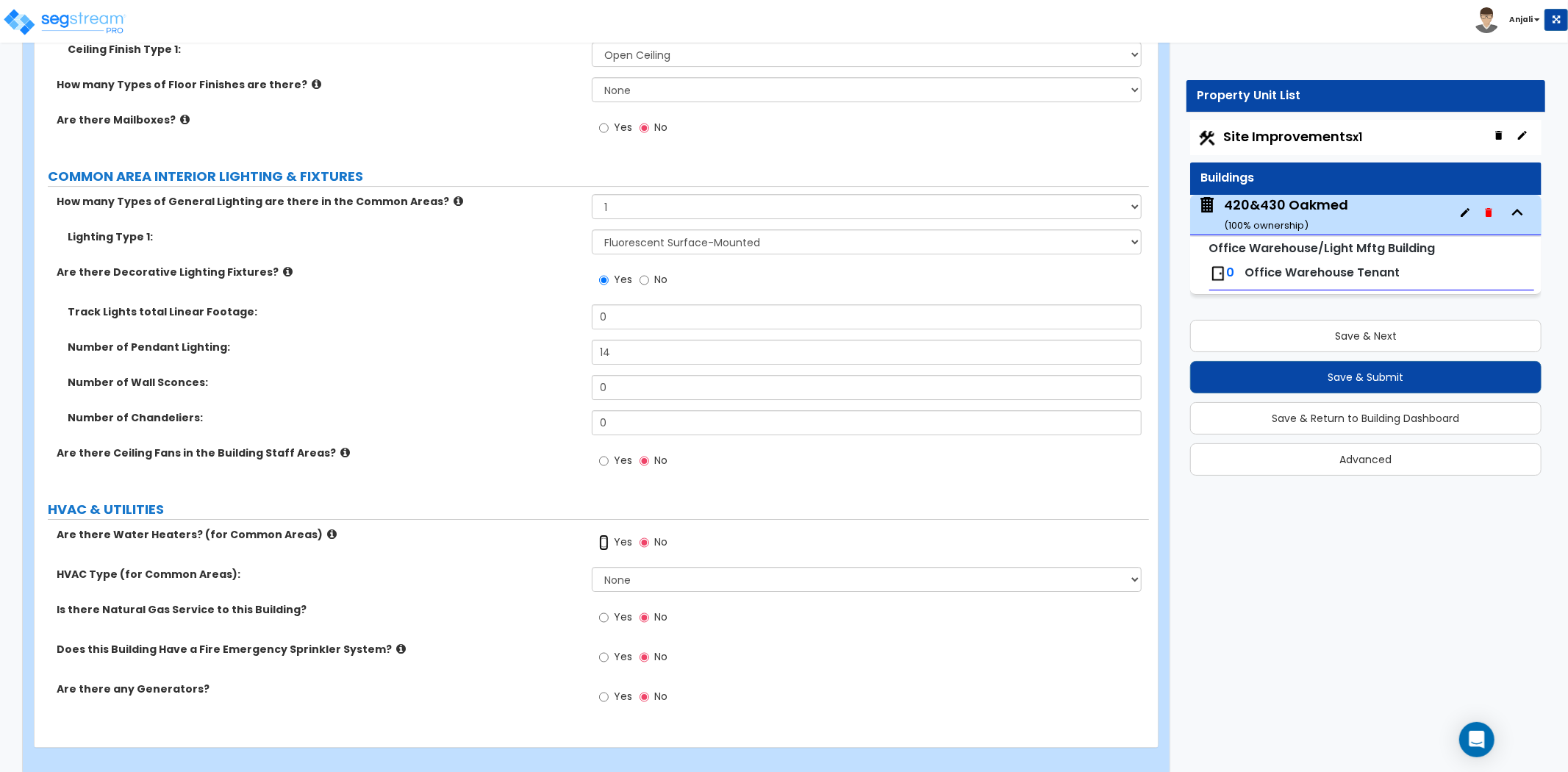
click at [603, 534] on input "Yes" at bounding box center [603, 542] width 10 height 16
radio input "true"
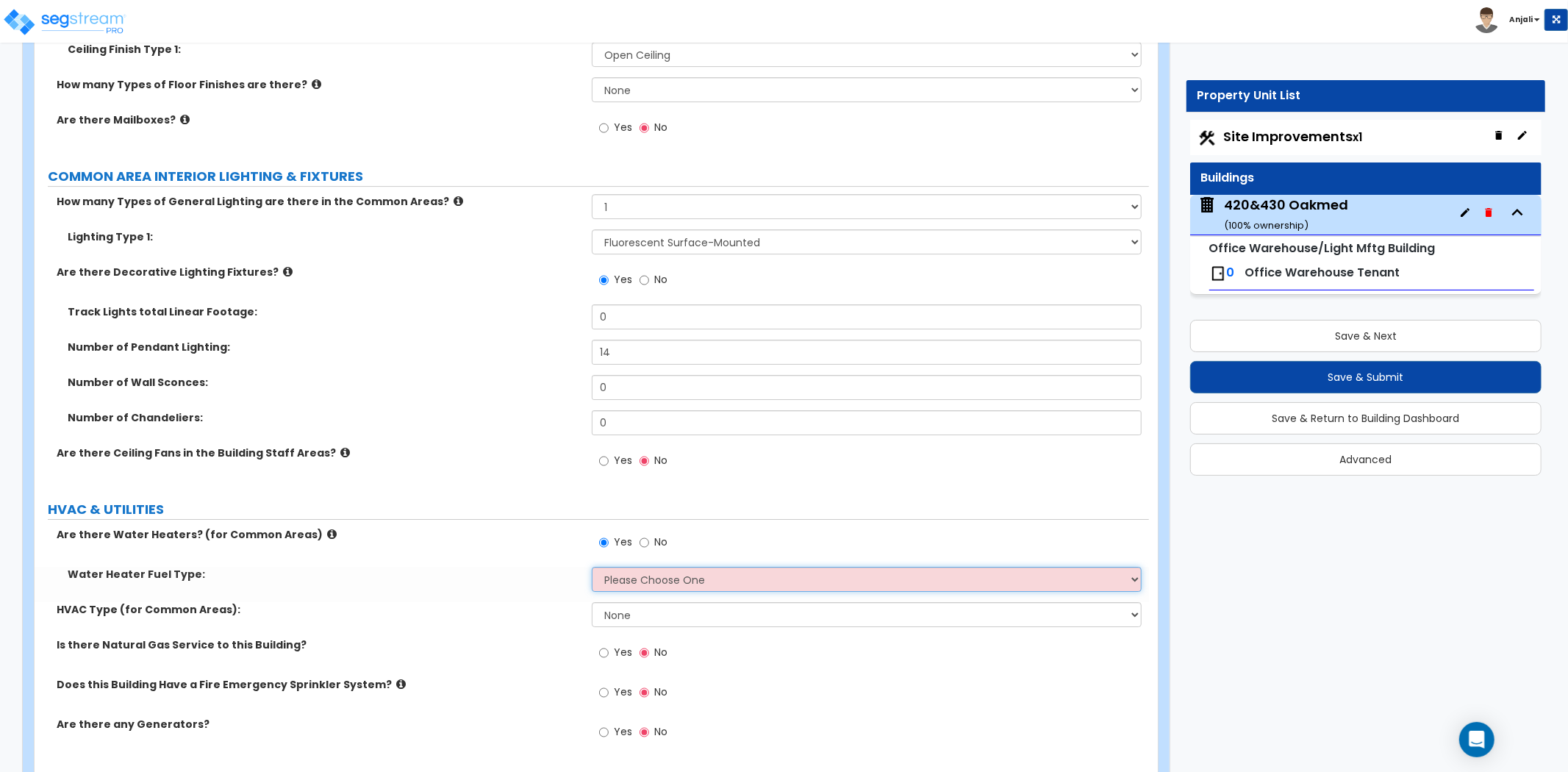
click at [642, 566] on select "Please Choose One Gas Electric" at bounding box center [867, 578] width 550 height 25
select select "2"
click at [592, 566] on select "Please Choose One Gas Electric" at bounding box center [867, 578] width 550 height 25
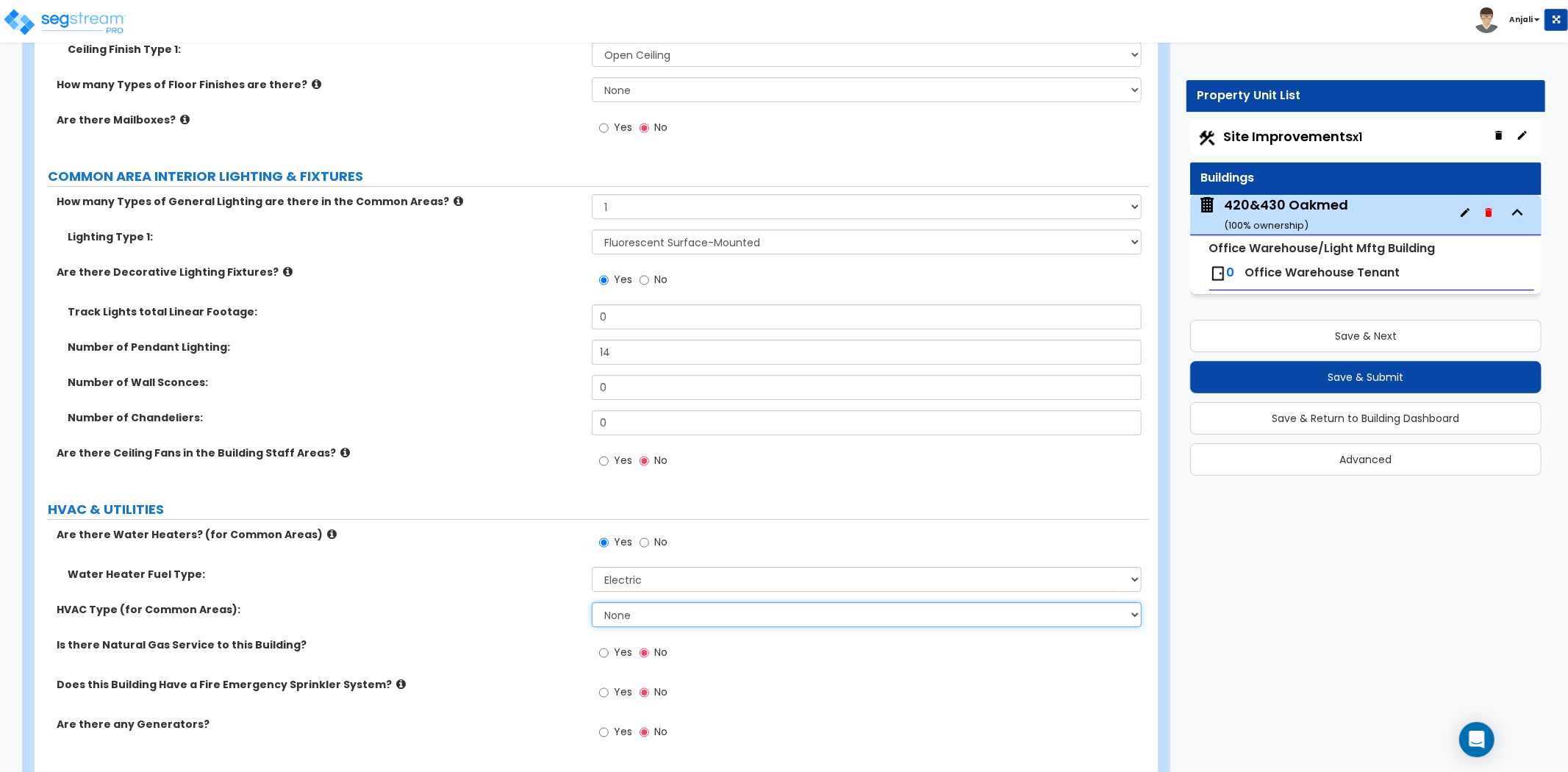
click at [642, 602] on select "None Rooftop Unit Furnace-Condenser Forced Air Split Heating/Cooling Systems He…" at bounding box center [867, 614] width 550 height 25
select select "2"
click at [592, 602] on select "None Rooftop Unit Furnace-Condenser Forced Air Split Heating/Cooling Systems He…" at bounding box center [867, 614] width 550 height 25
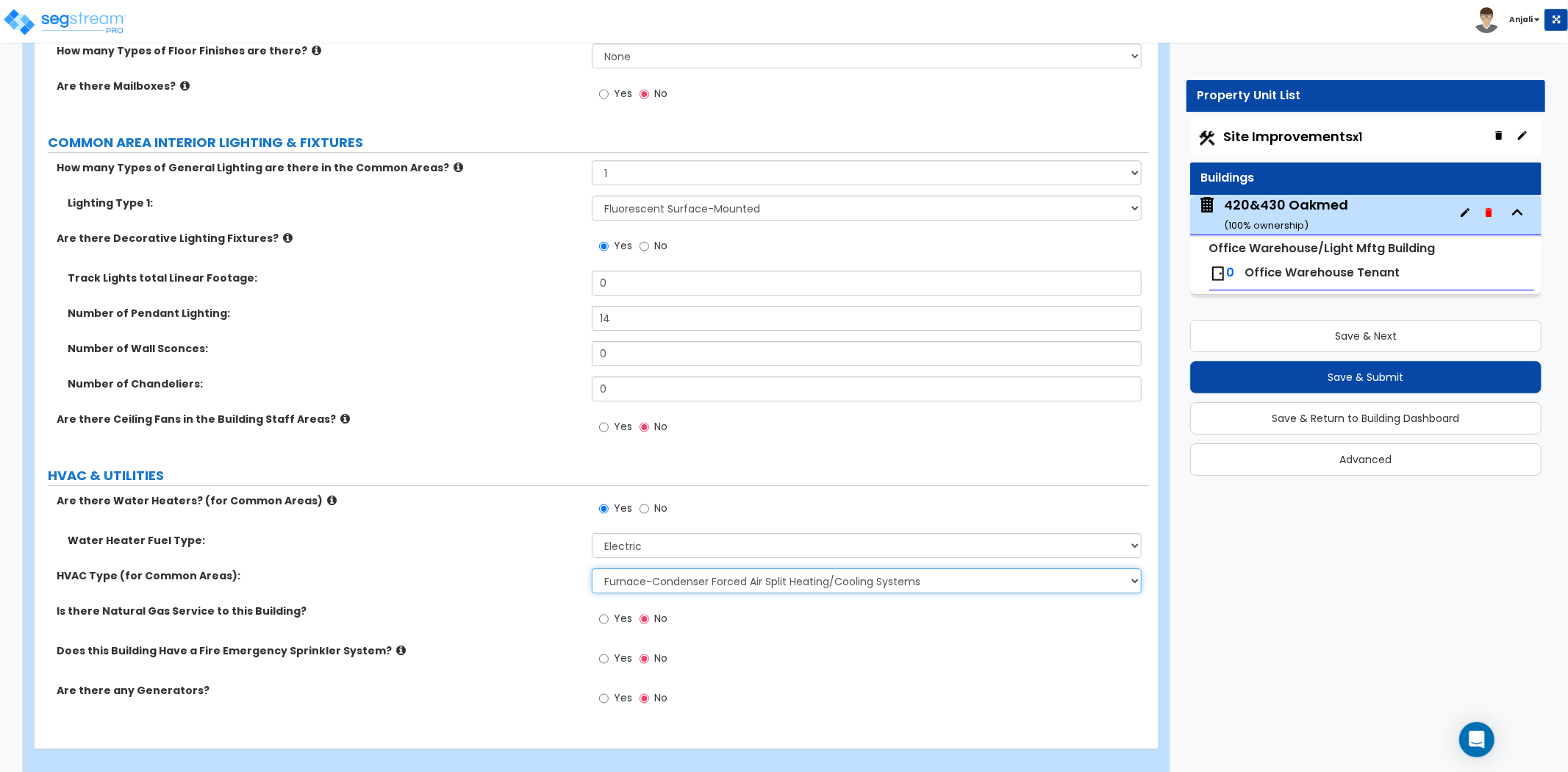
scroll to position [4163, 0]
click at [606, 649] on input "Yes" at bounding box center [603, 657] width 10 height 16
radio input "true"
click at [606, 609] on input "Yes" at bounding box center [603, 617] width 10 height 16
radio input "true"
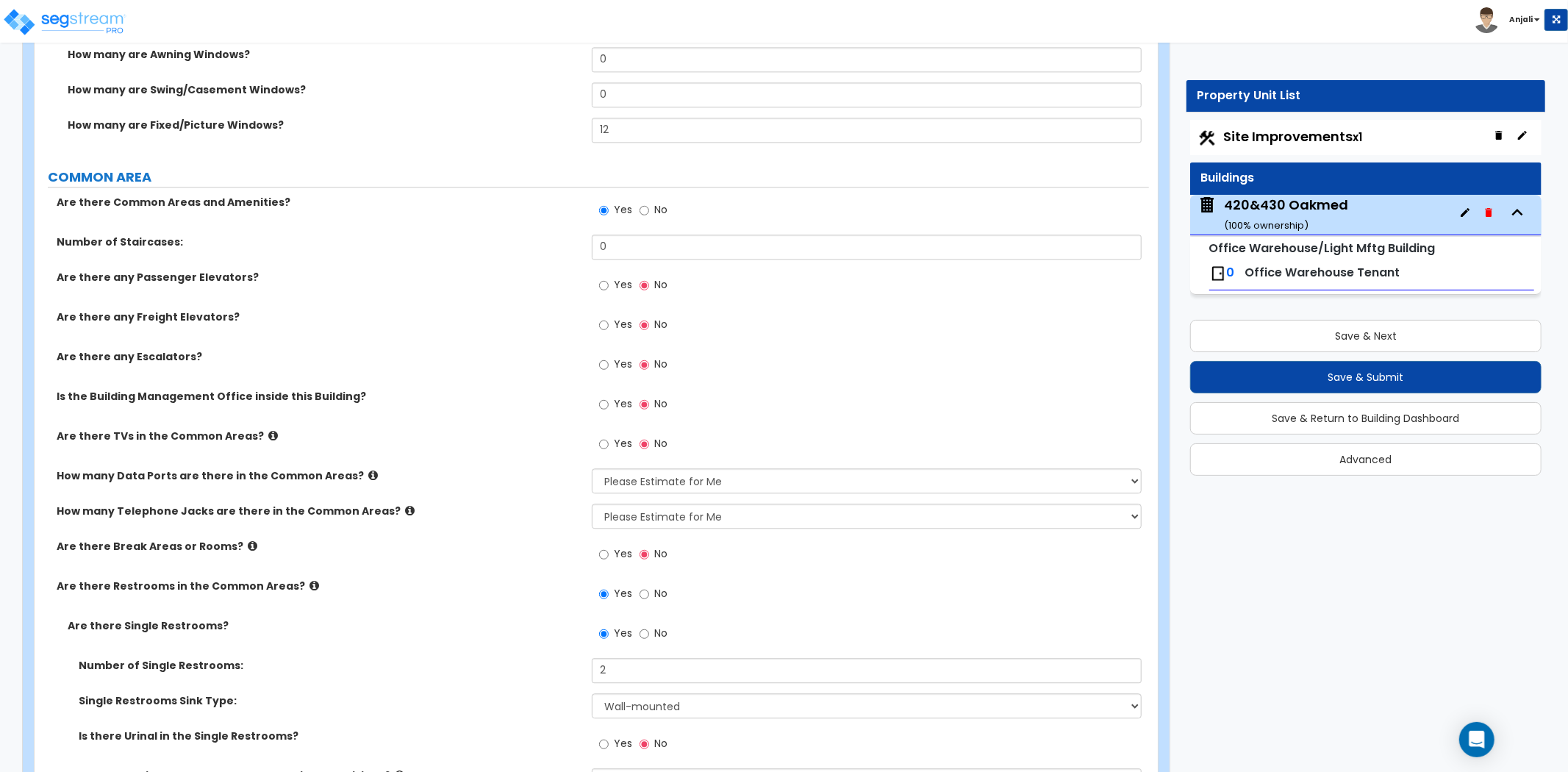
scroll to position [2856, 0]
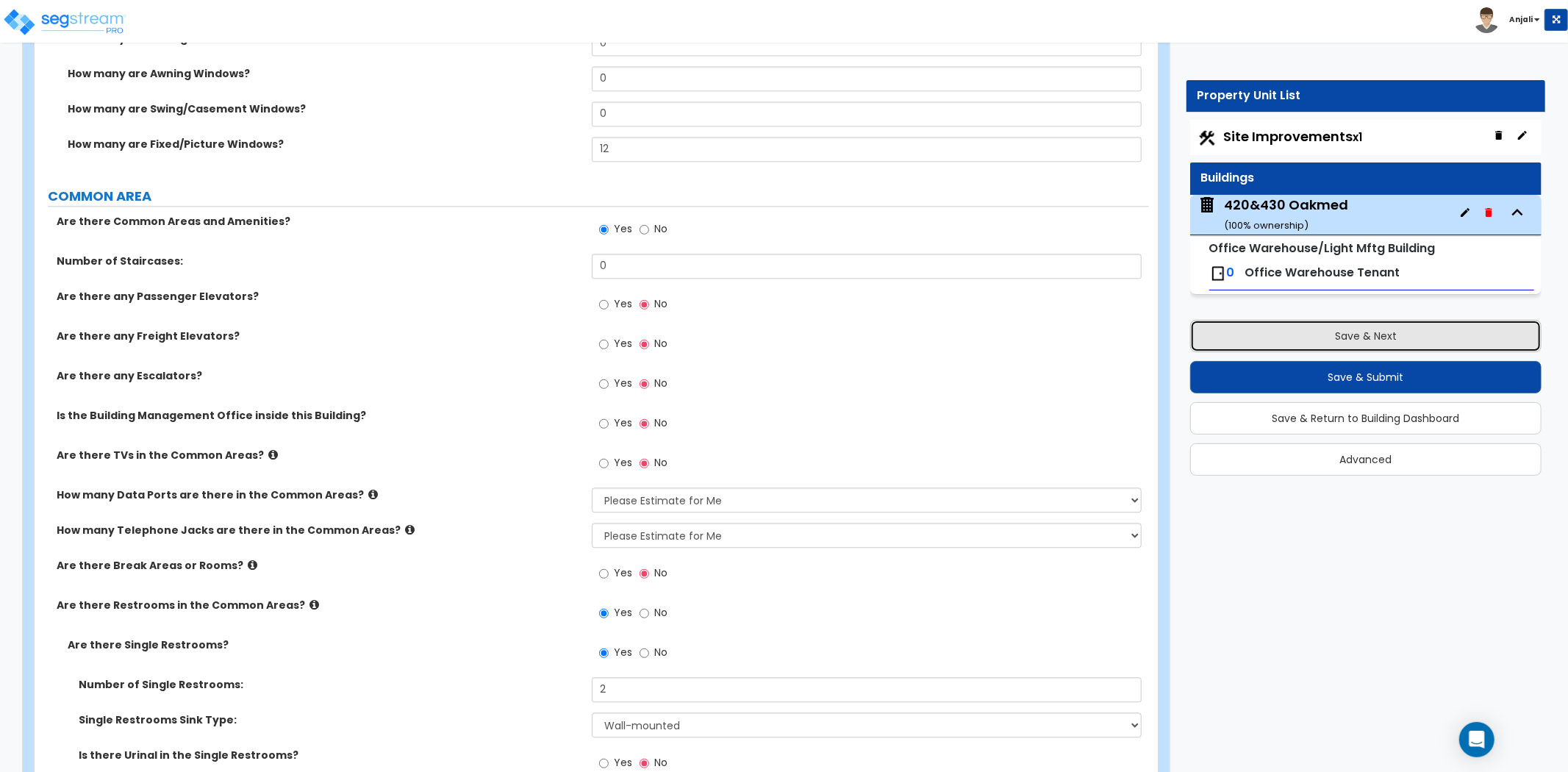
click at [1356, 341] on button "Save & Next" at bounding box center [1365, 336] width 351 height 32
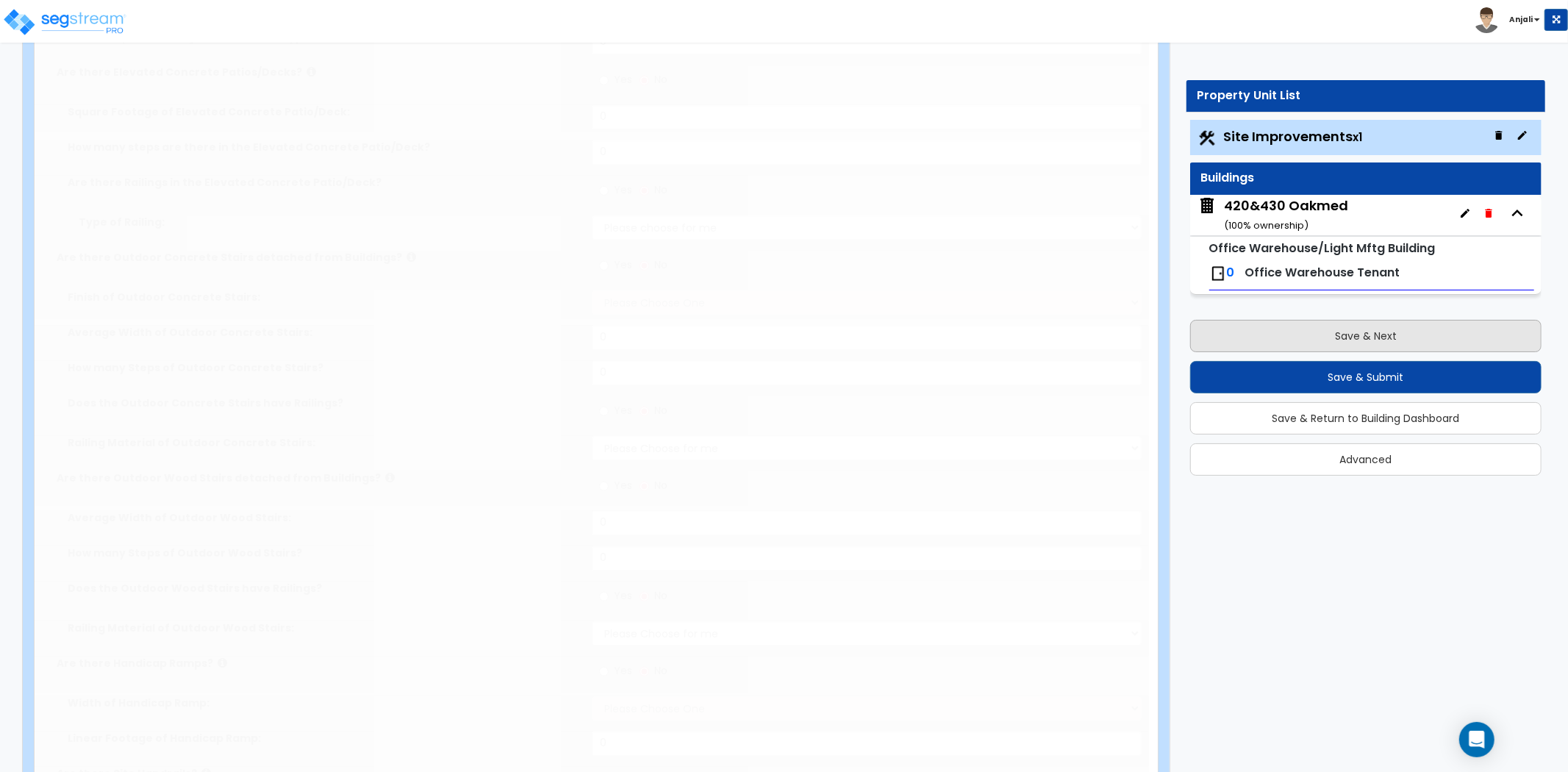
select select "2"
type input "87122"
select select "2"
type input "35694"
select select "2"
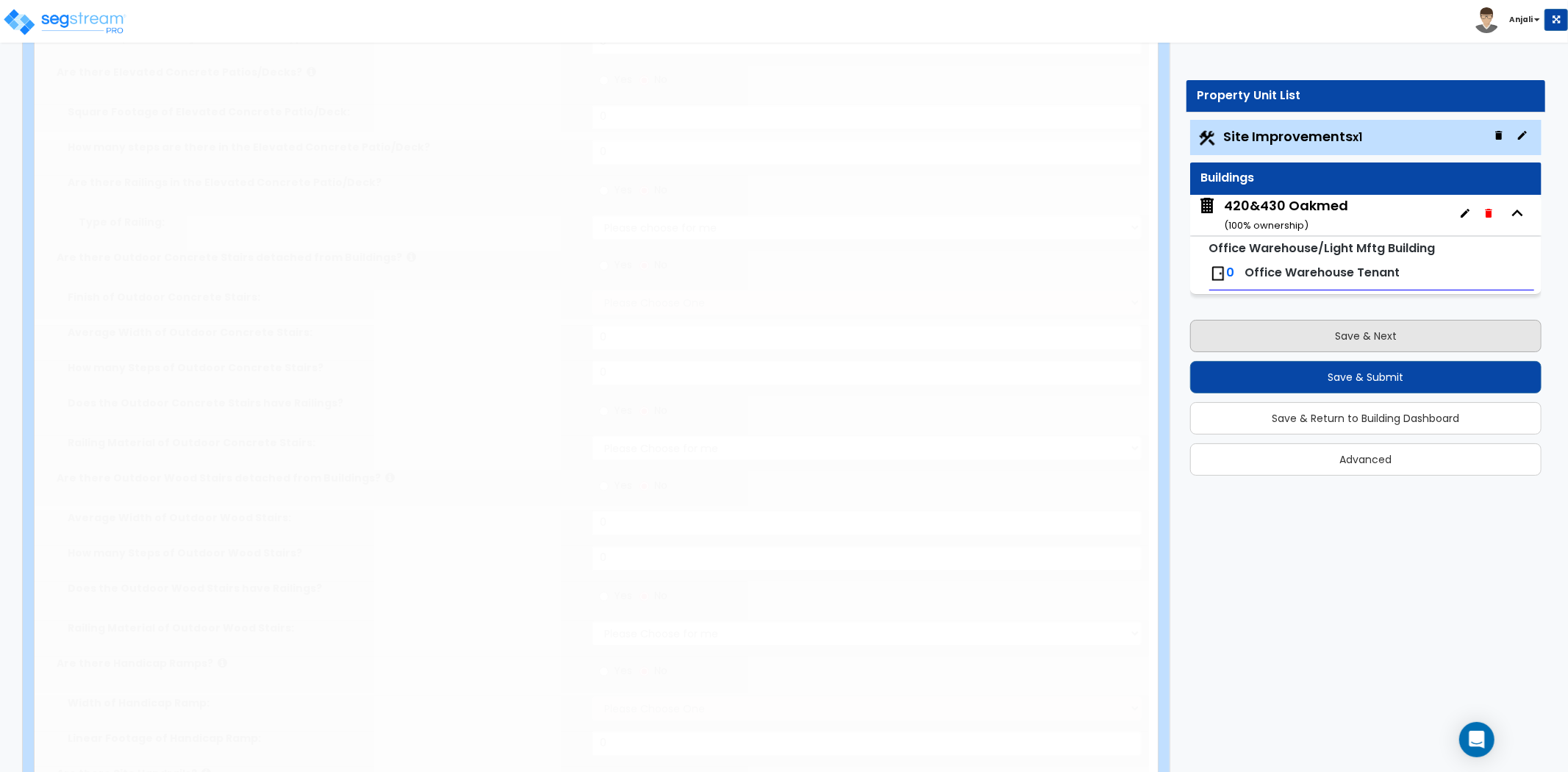
type input "2500"
radio input "true"
type input "12"
radio input "true"
type input "18"
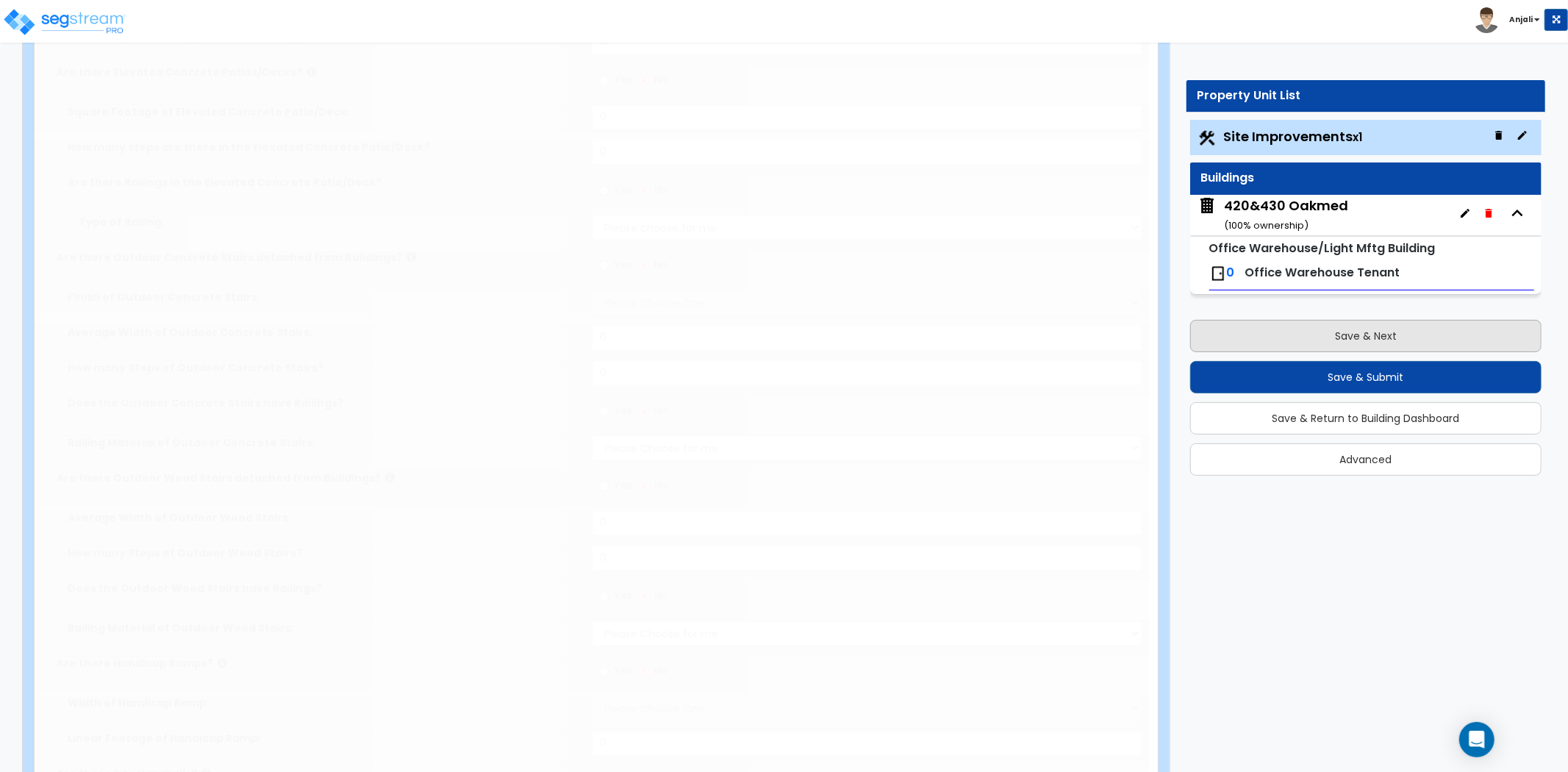
radio input "true"
select select "1"
radio input "true"
type input "6"
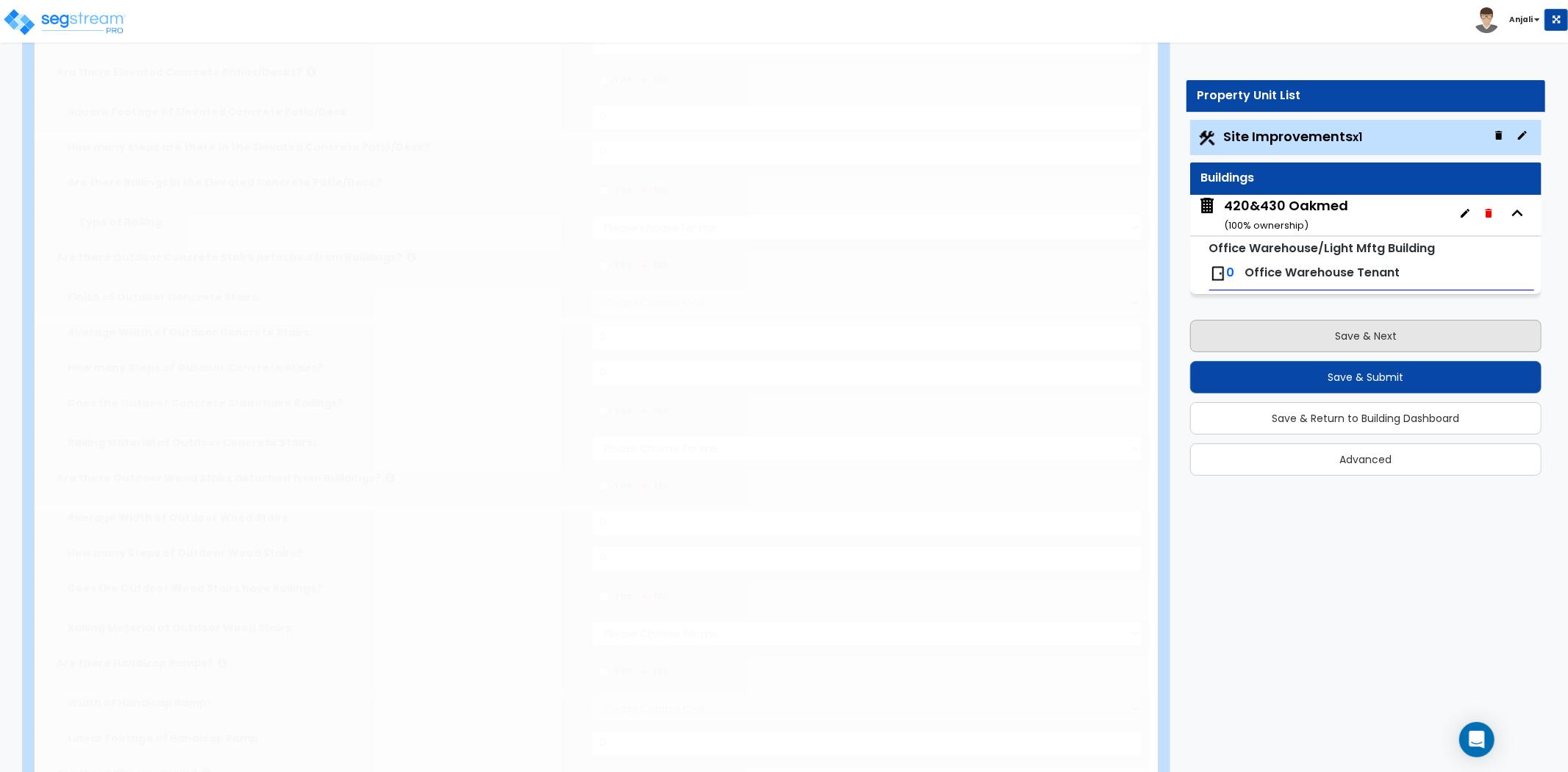
radio input "true"
select select "1"
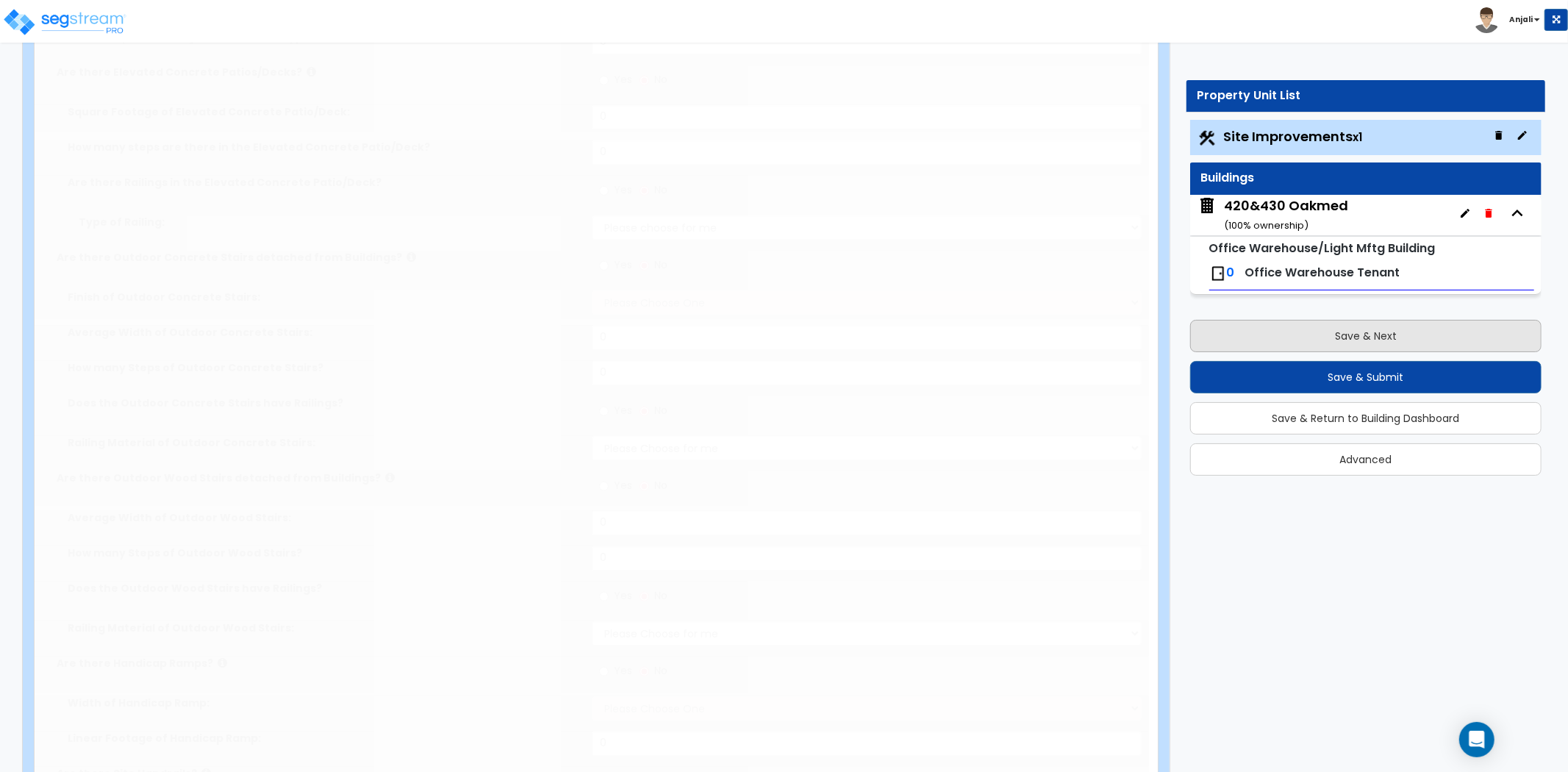
radio input "true"
type input "3"
type input "8"
radio input "true"
select select "1"
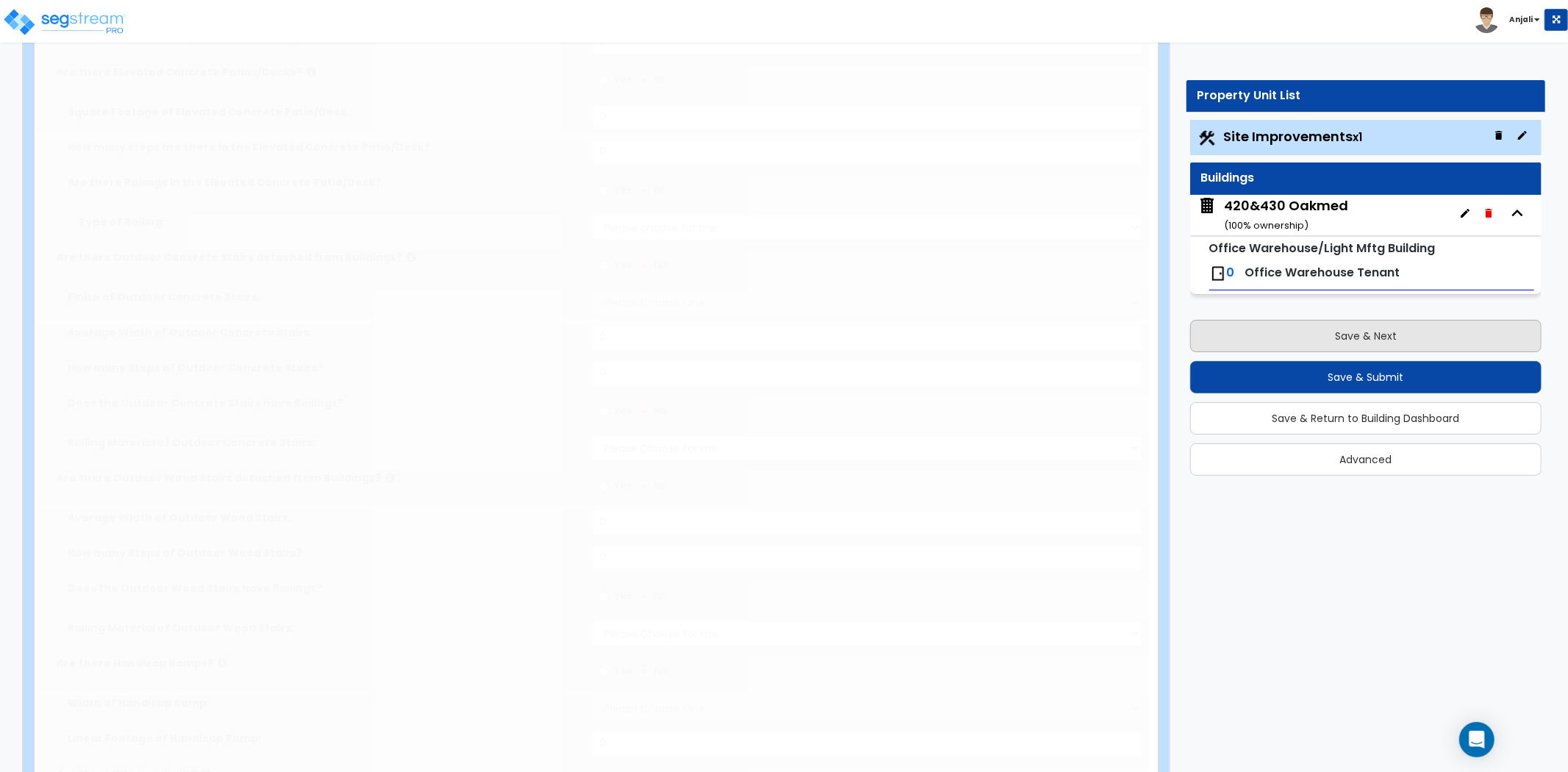
radio input "true"
type input "1569"
radio input "true"
select select "4"
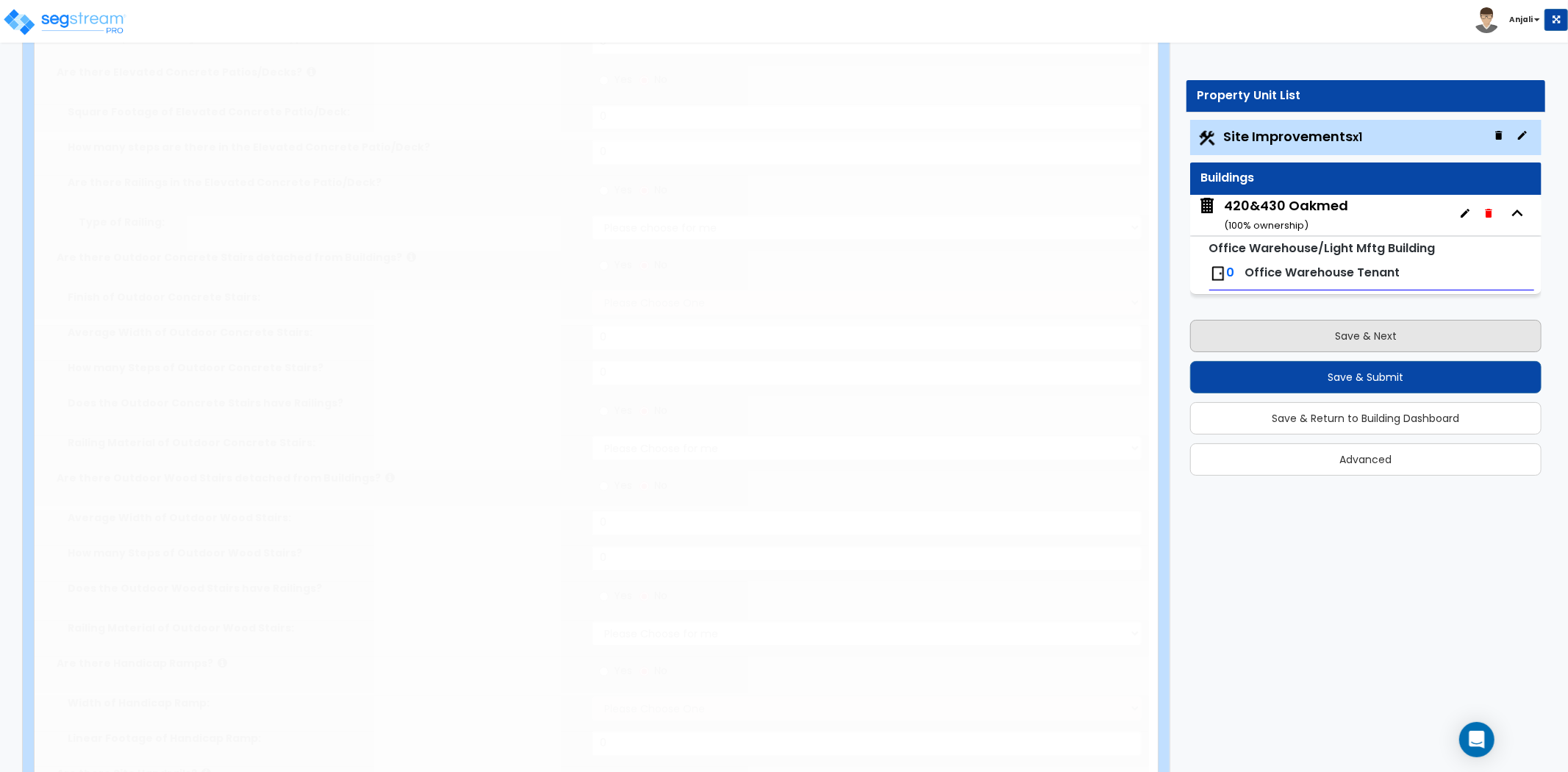
type input "25"
radio input "true"
type input "215"
radio input "true"
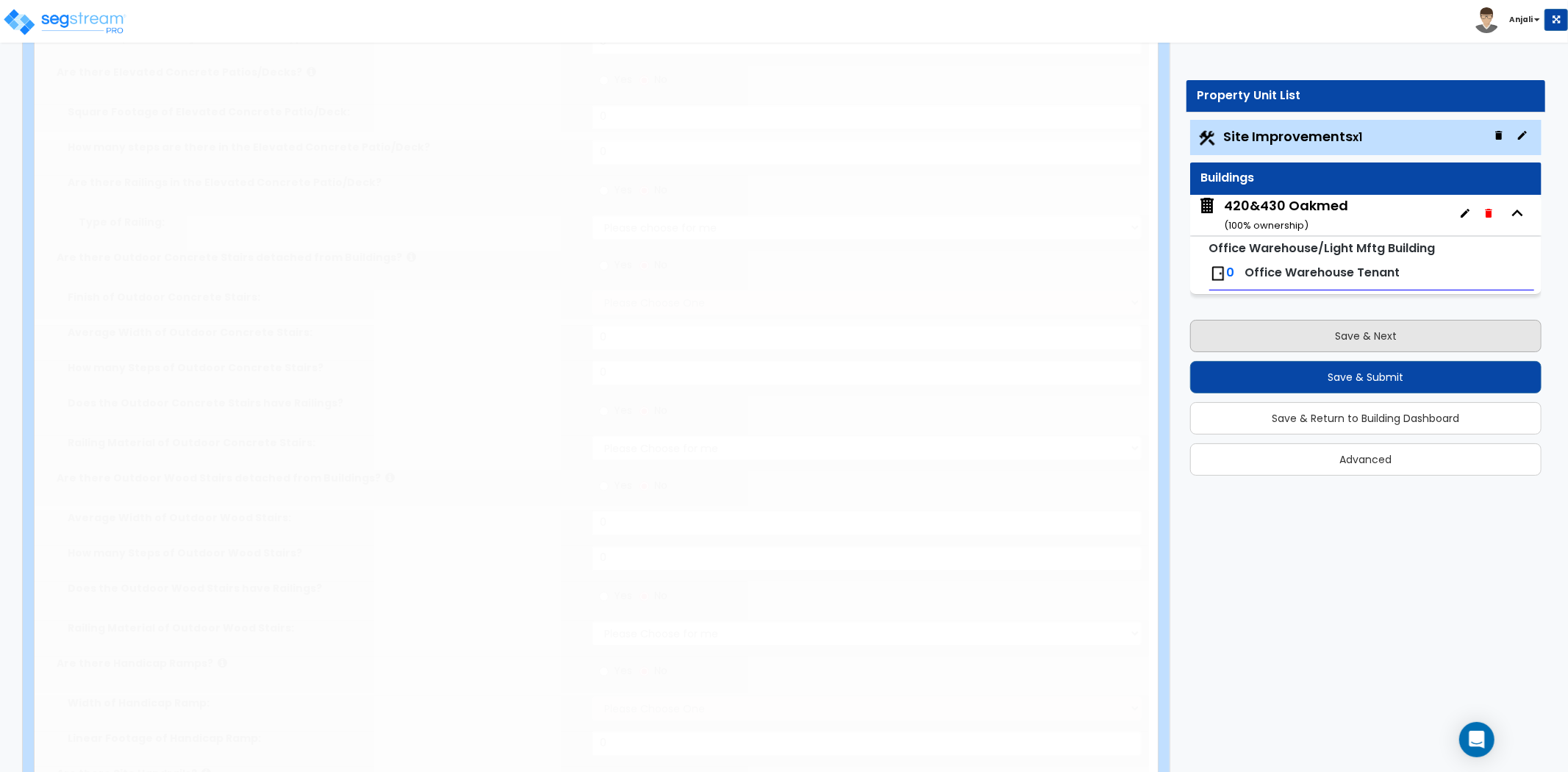
type input "5"
type input "64"
radio input "true"
select select "2"
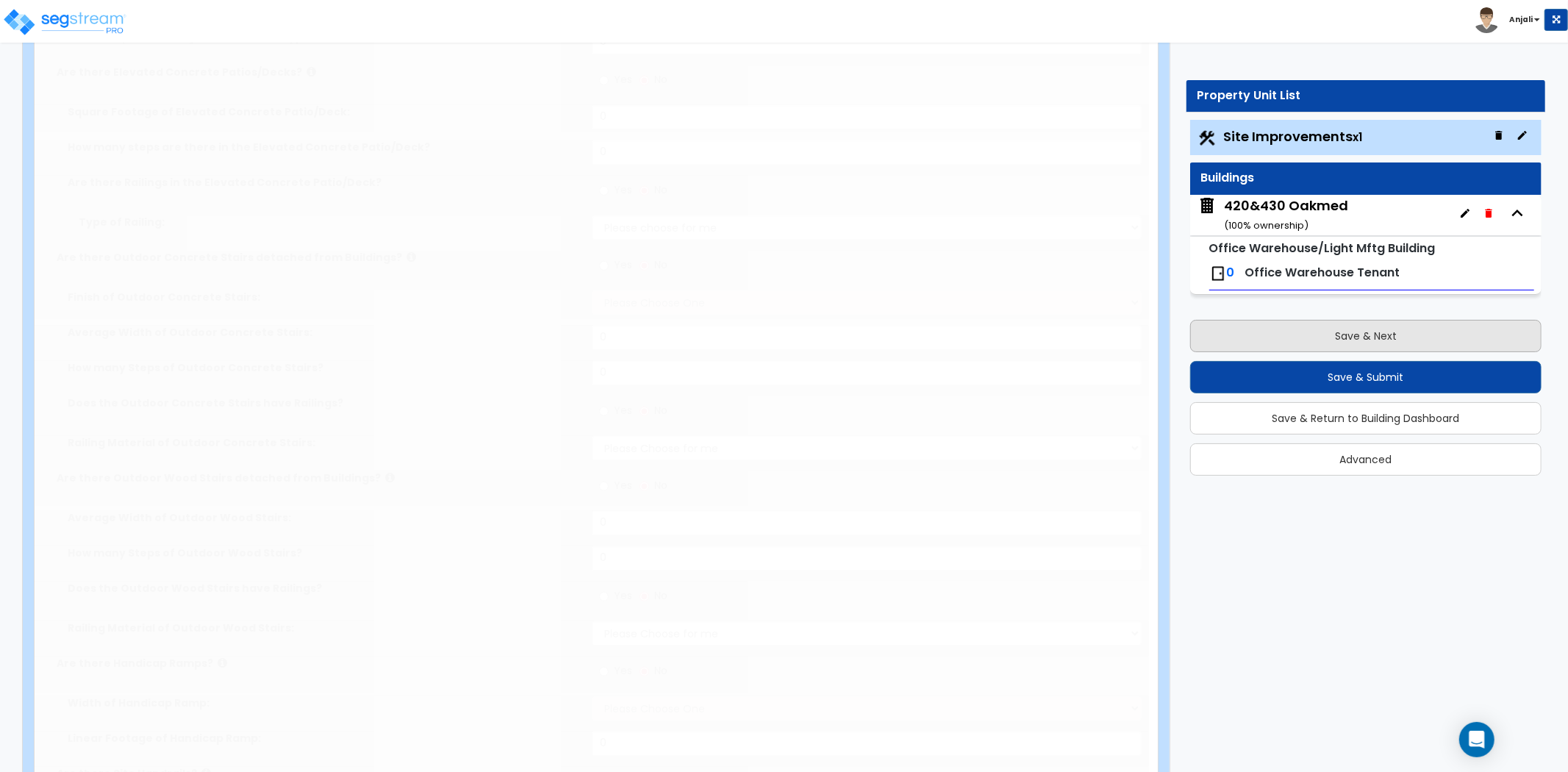
type input "15897"
radio input "true"
type input "2"
select select "1"
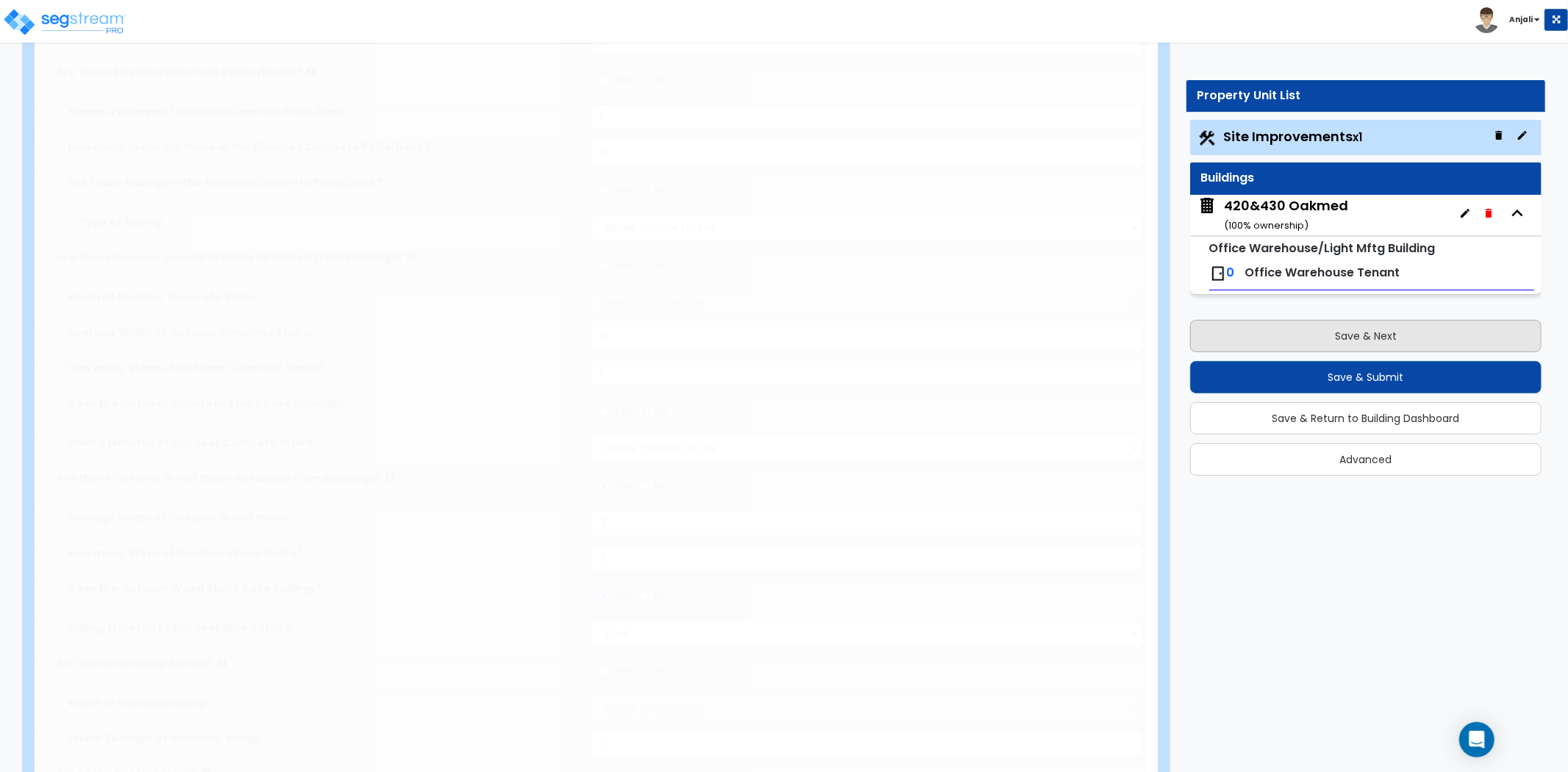
select select "1"
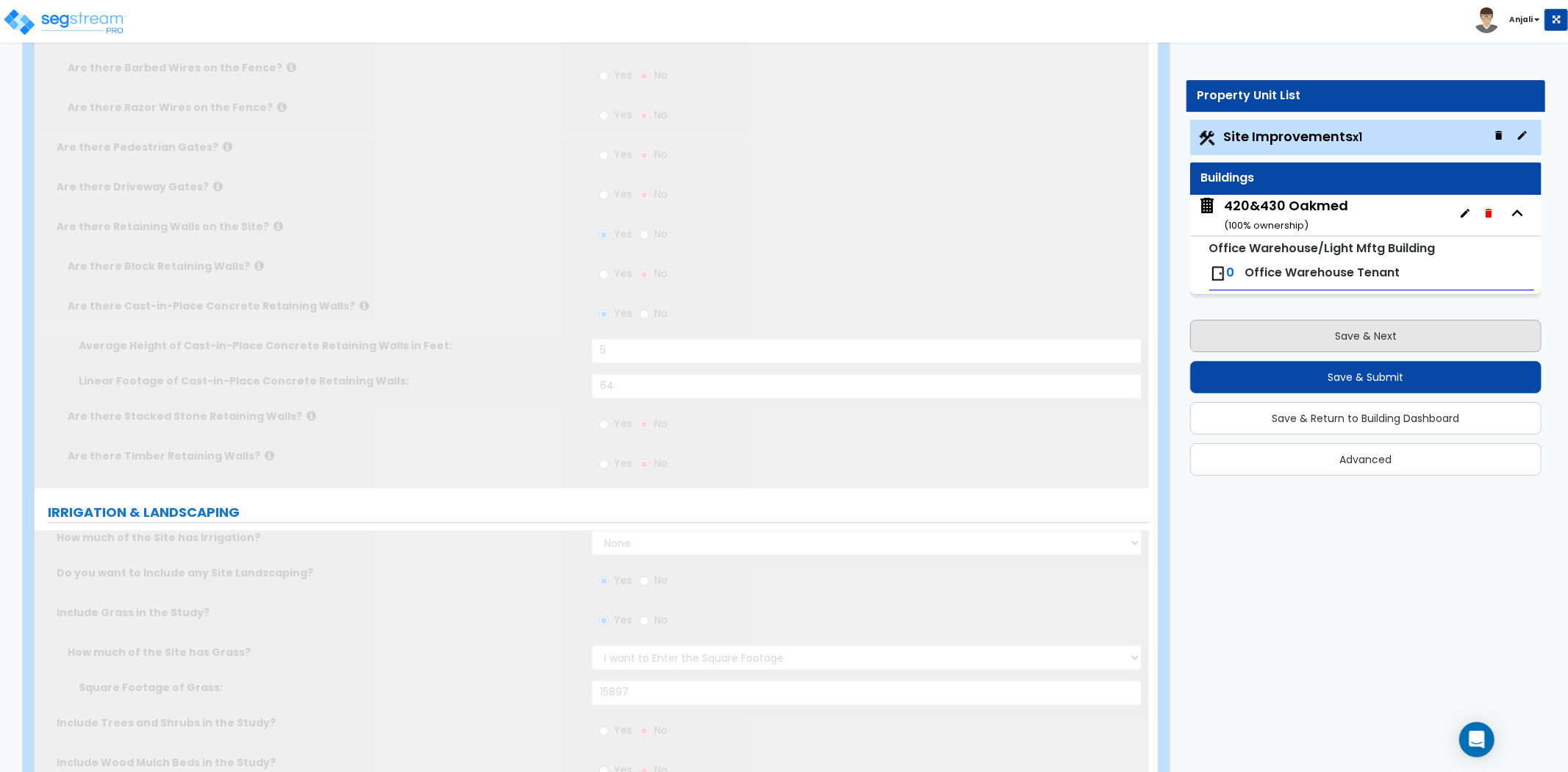
scroll to position [0, 0]
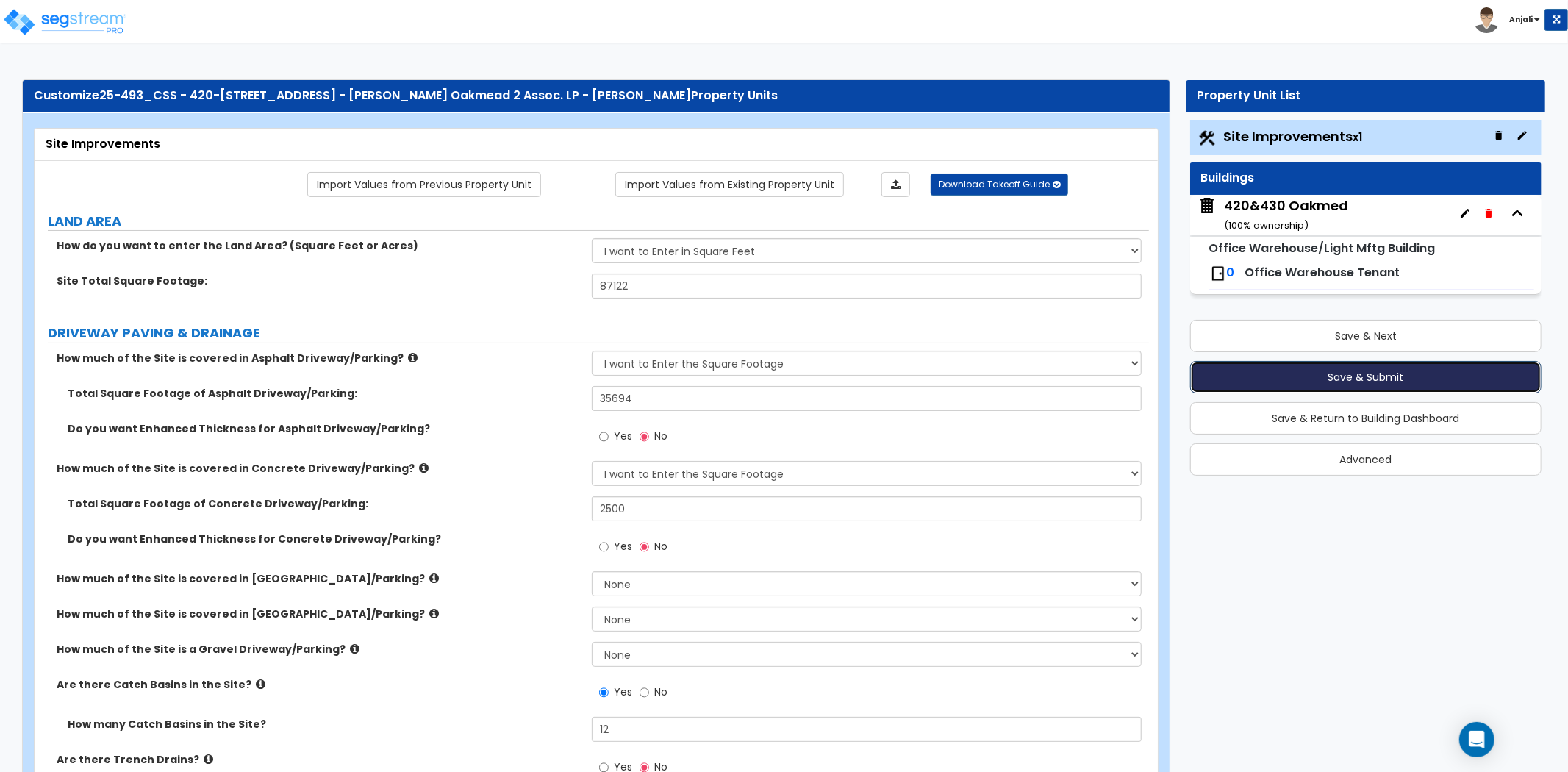
click at [1343, 379] on button "Save & Submit" at bounding box center [1365, 377] width 351 height 32
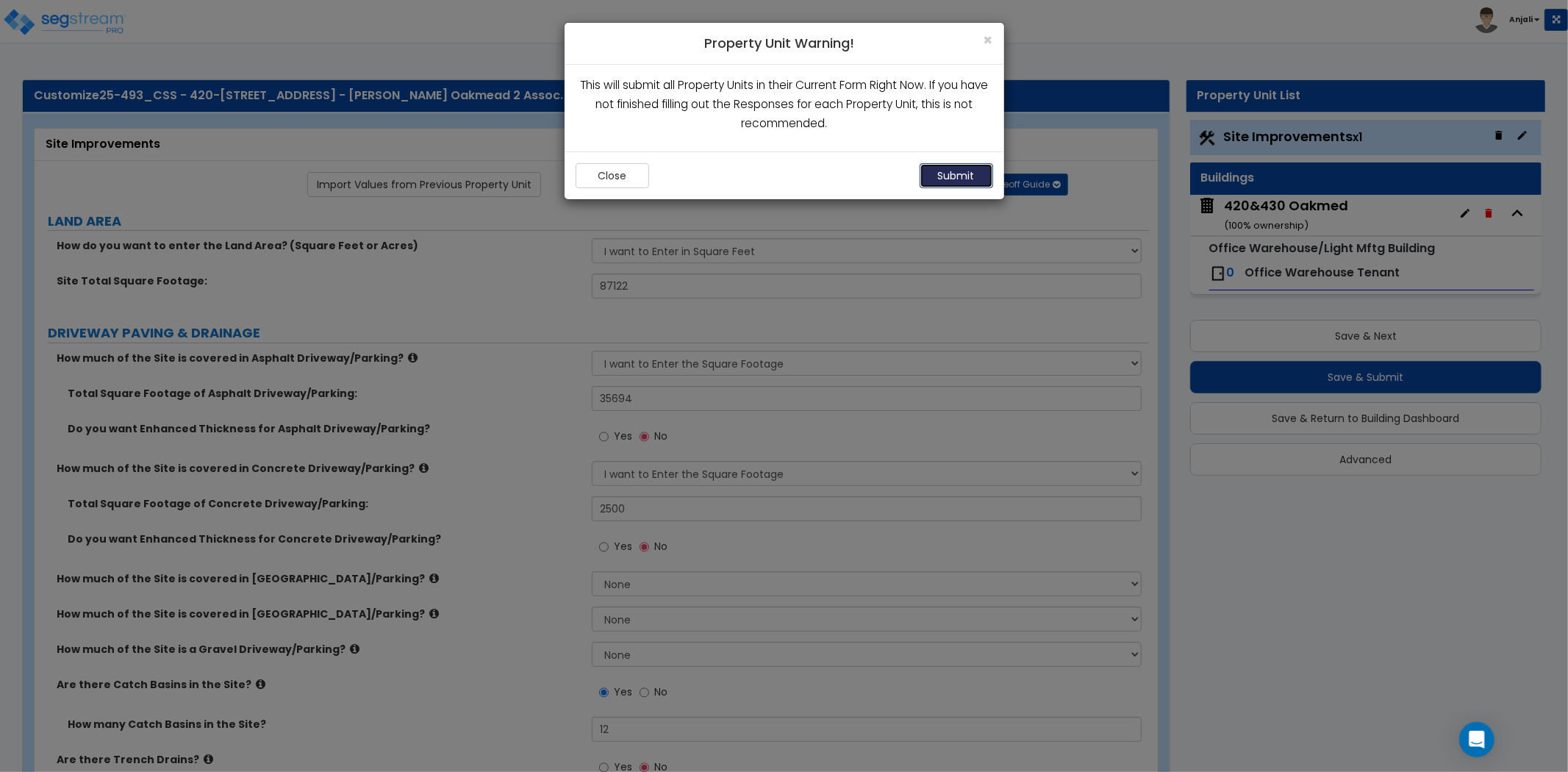
click at [944, 173] on button "Submit" at bounding box center [956, 175] width 74 height 25
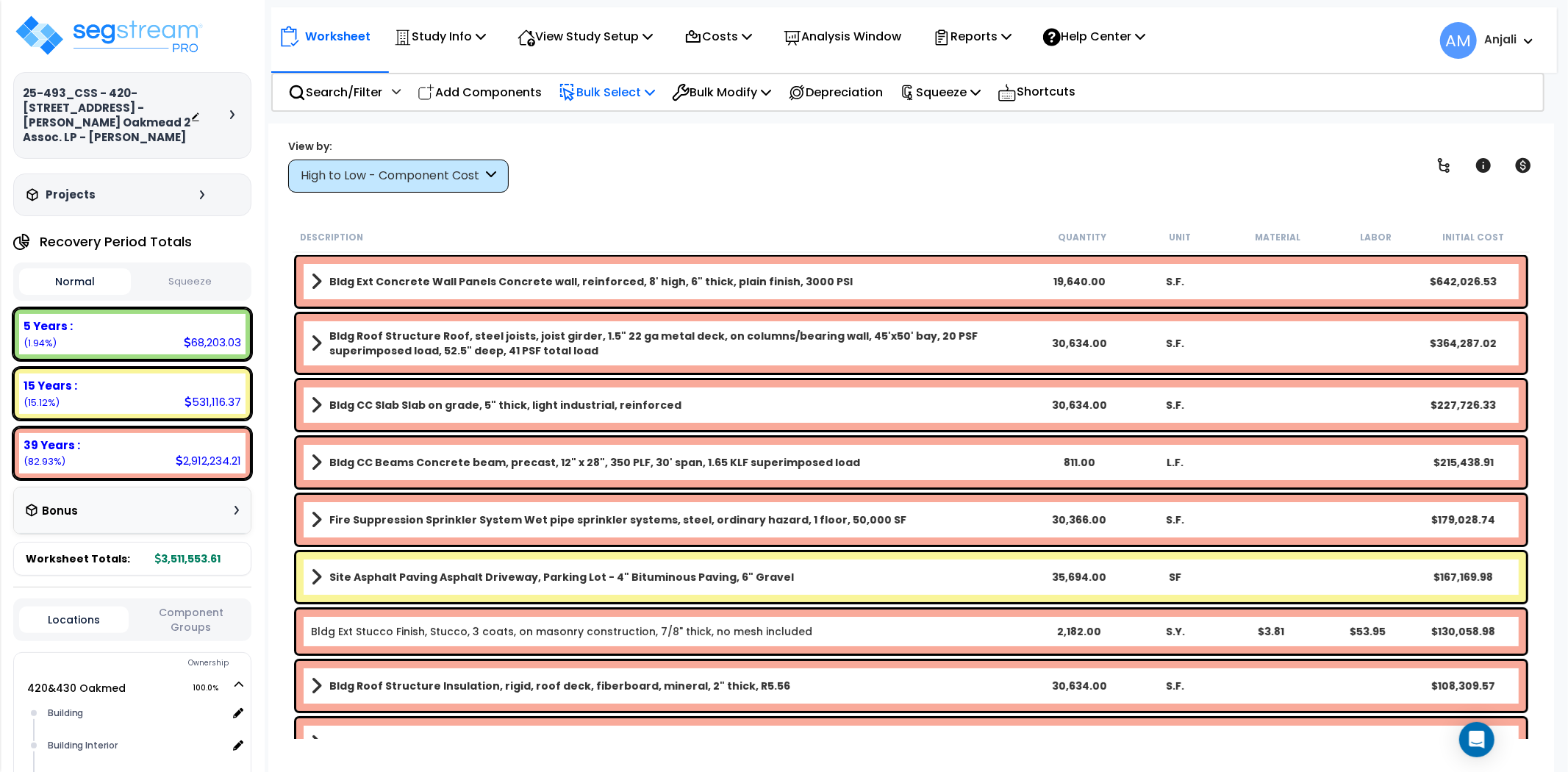
click at [588, 85] on p "Bulk Select" at bounding box center [607, 92] width 96 height 20
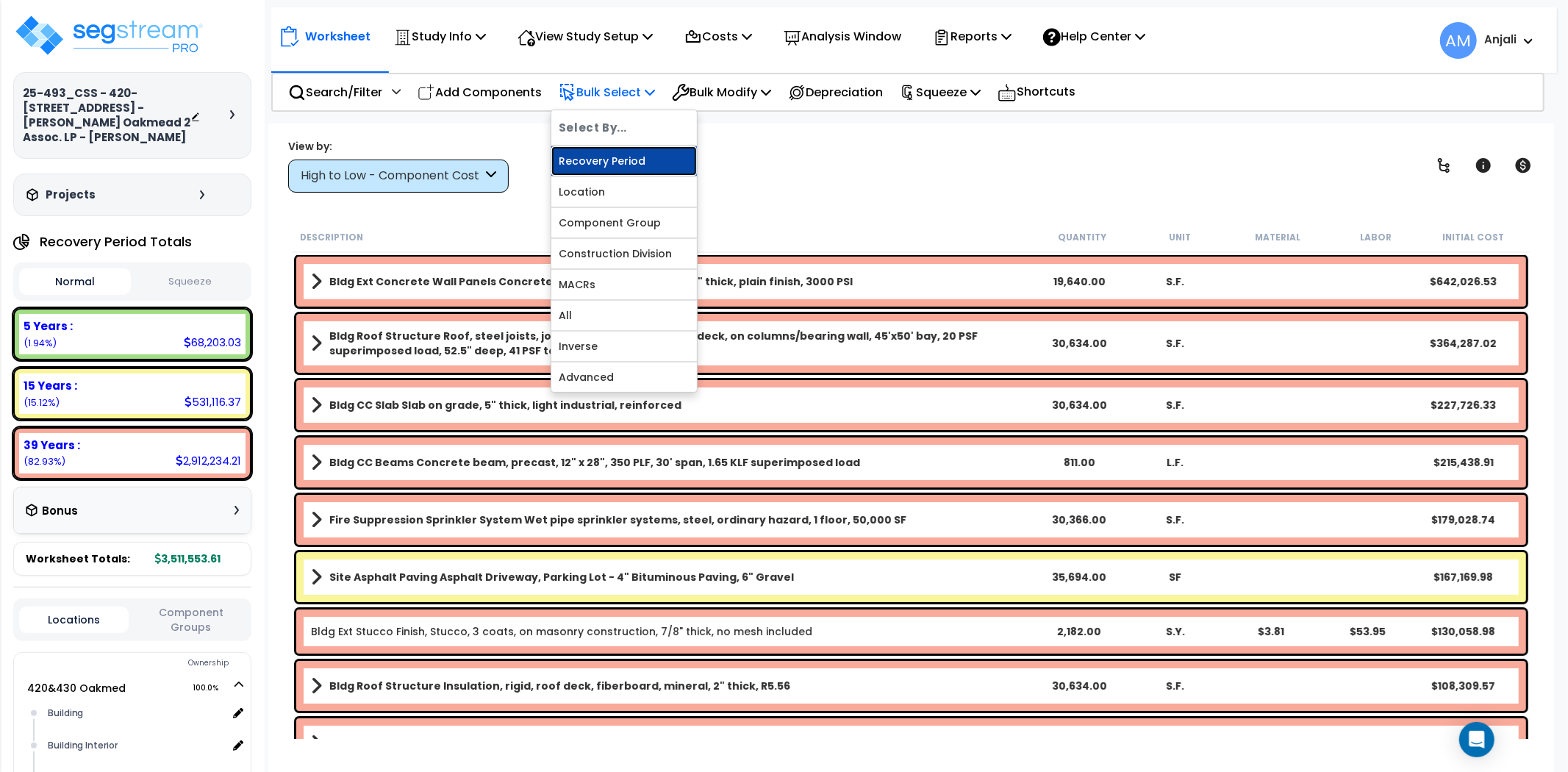
click at [616, 163] on link "Recovery Period" at bounding box center [624, 160] width 145 height 29
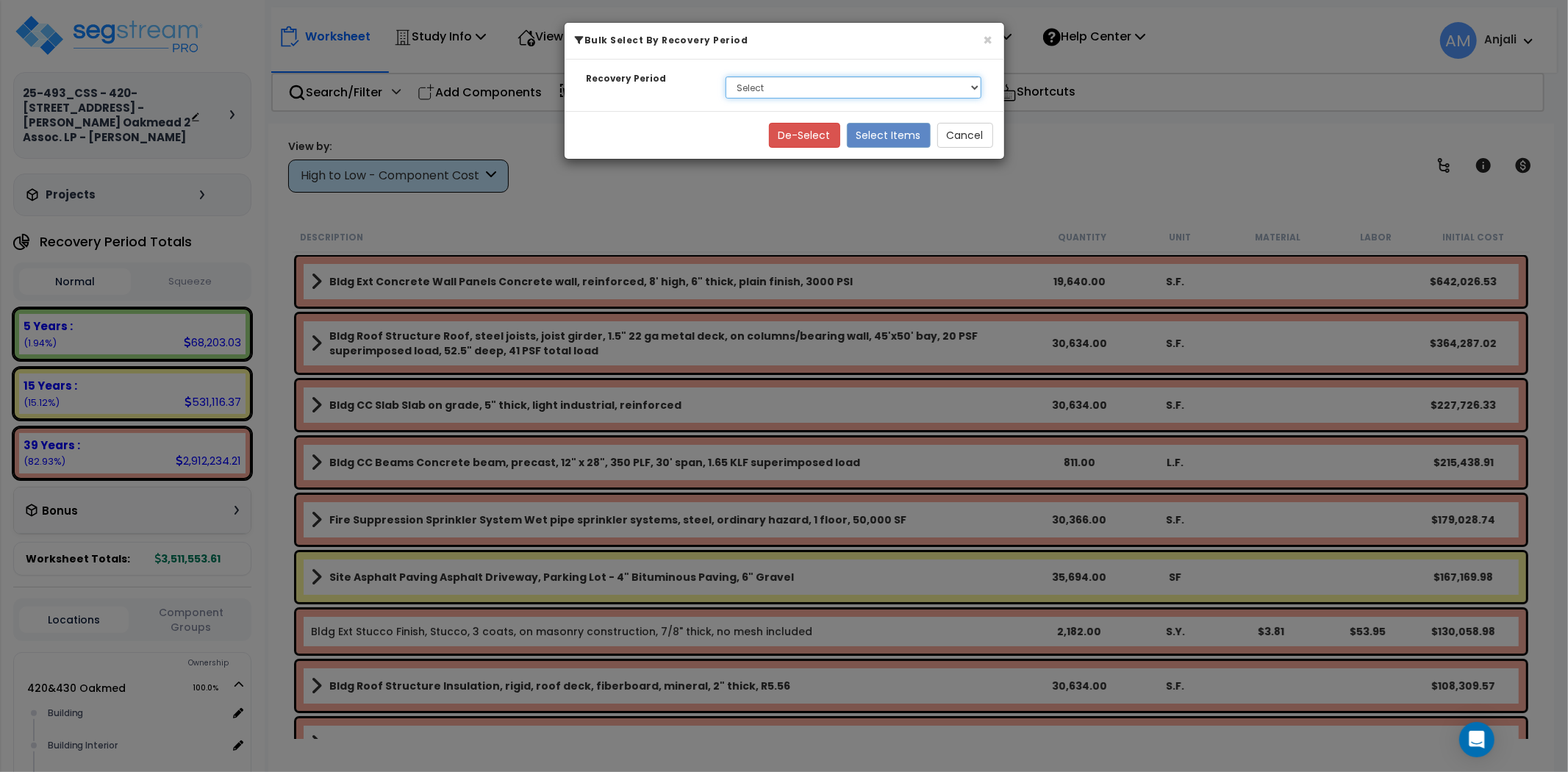
click at [750, 81] on select "Select 5 Years 15 Years 39 Years" at bounding box center [853, 87] width 257 height 22
select select "15Y"
click at [725, 76] on select "Select 5 Years 15 Years 39 Years" at bounding box center [853, 87] width 257 height 22
click at [855, 138] on button "Select Items" at bounding box center [888, 135] width 84 height 25
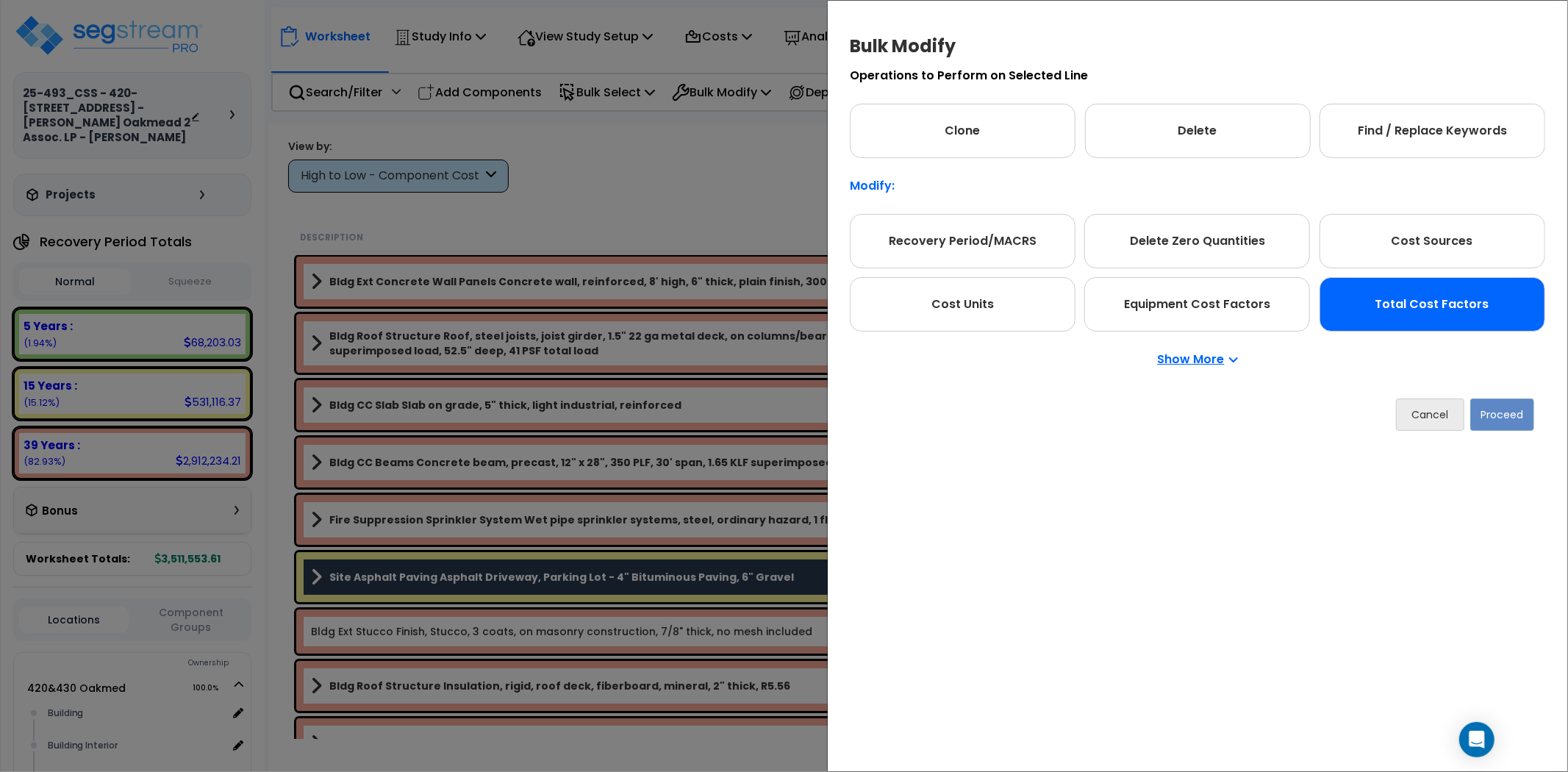
click at [1422, 313] on div "Total Cost Factors" at bounding box center [1432, 304] width 226 height 54
click at [1497, 415] on button "Proceed" at bounding box center [1502, 414] width 64 height 32
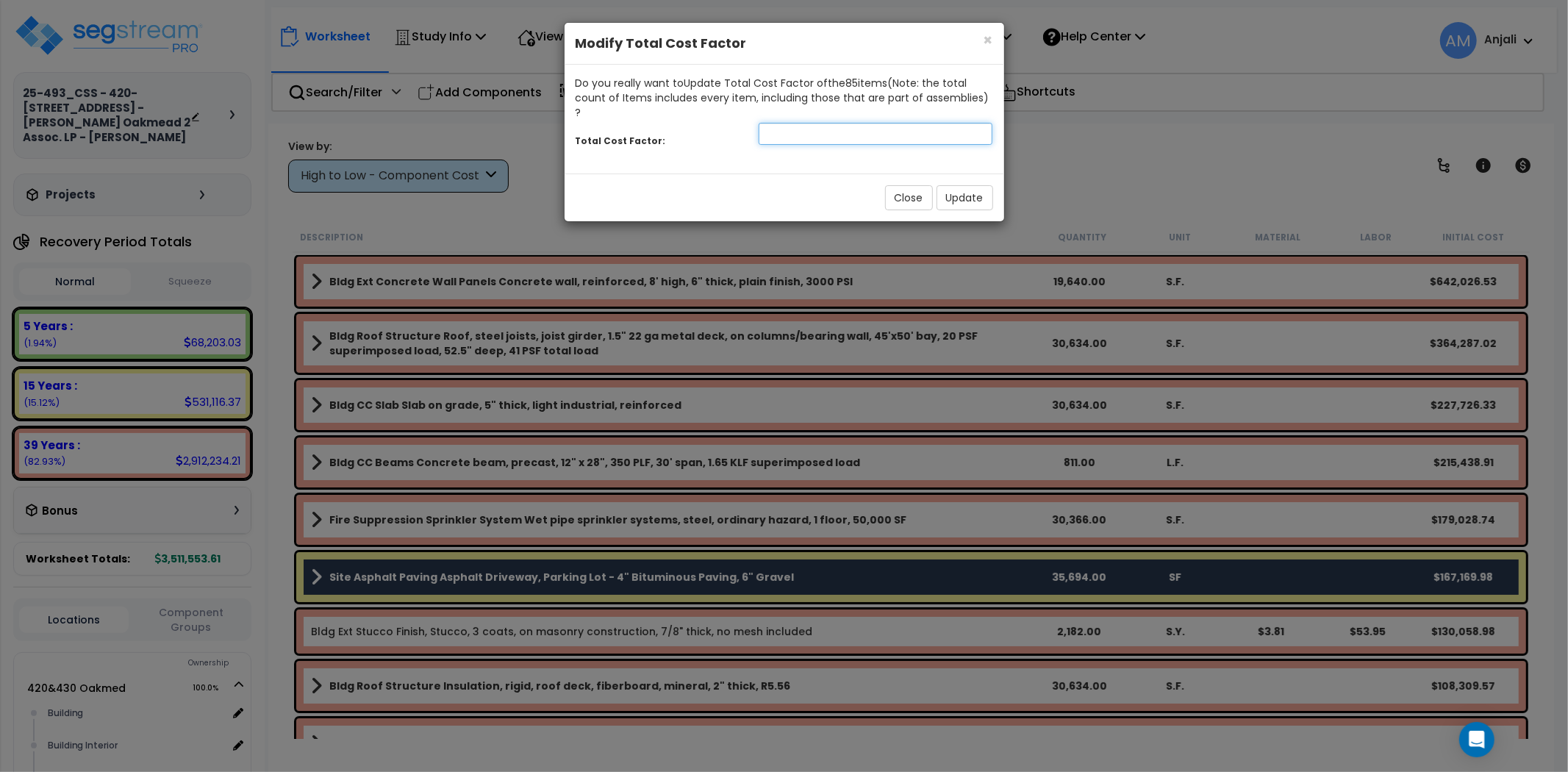
click at [829, 123] on input "number" at bounding box center [875, 133] width 234 height 22
type input "1.5"
click at [983, 188] on button "Update" at bounding box center [964, 197] width 56 height 25
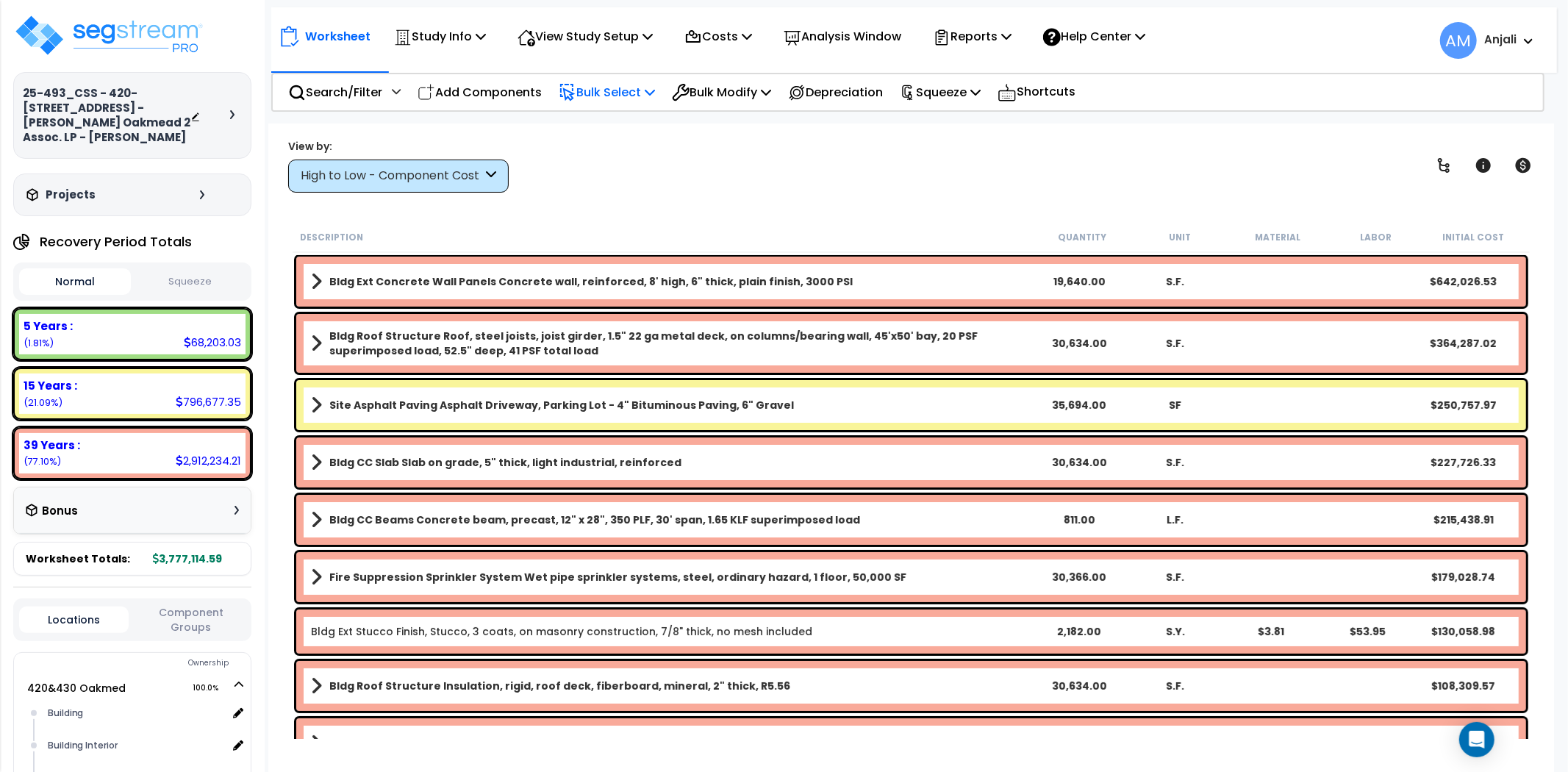
click at [613, 84] on p "Bulk Select" at bounding box center [607, 92] width 96 height 20
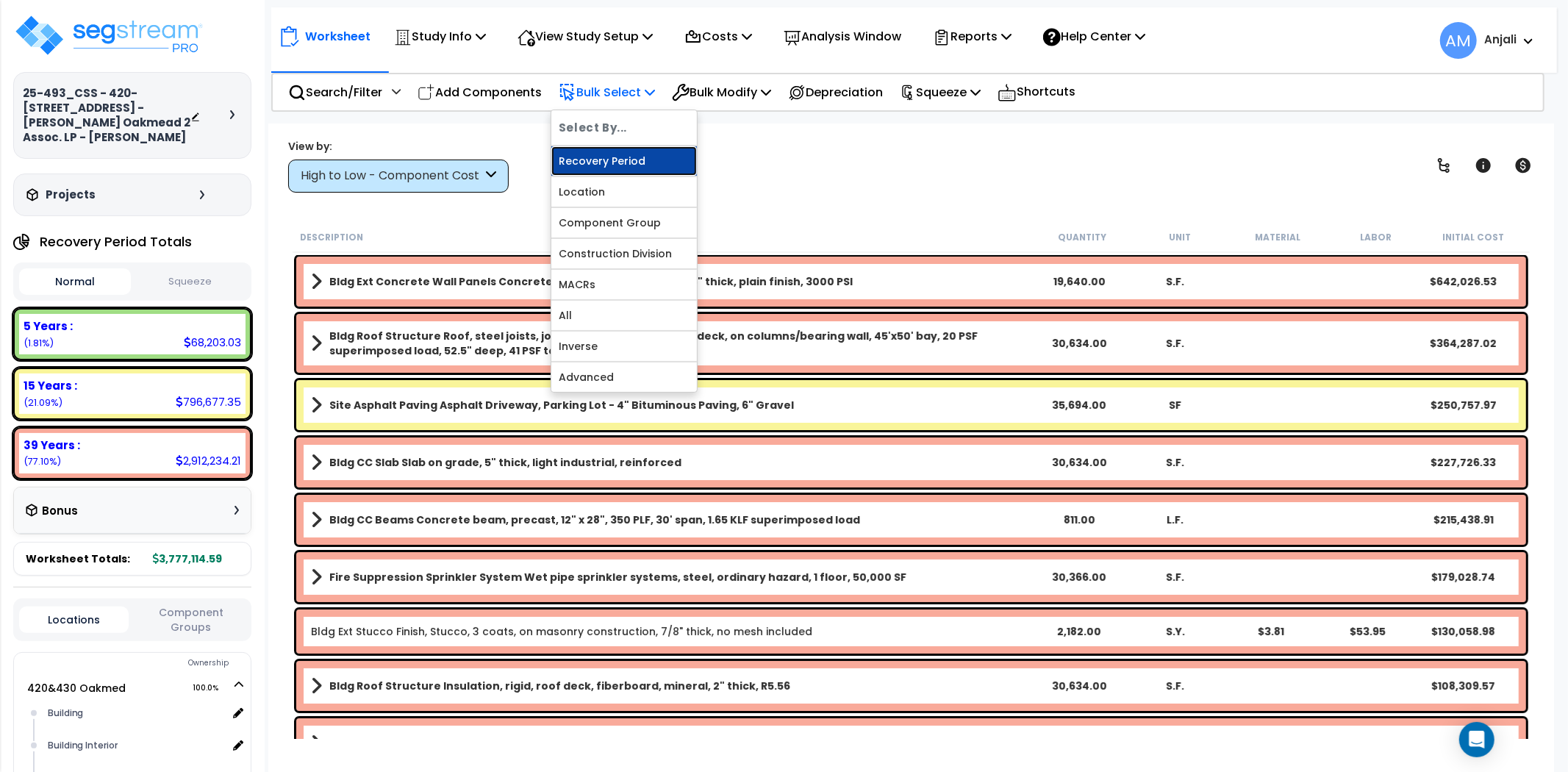
click at [618, 151] on link "Recovery Period" at bounding box center [624, 160] width 145 height 29
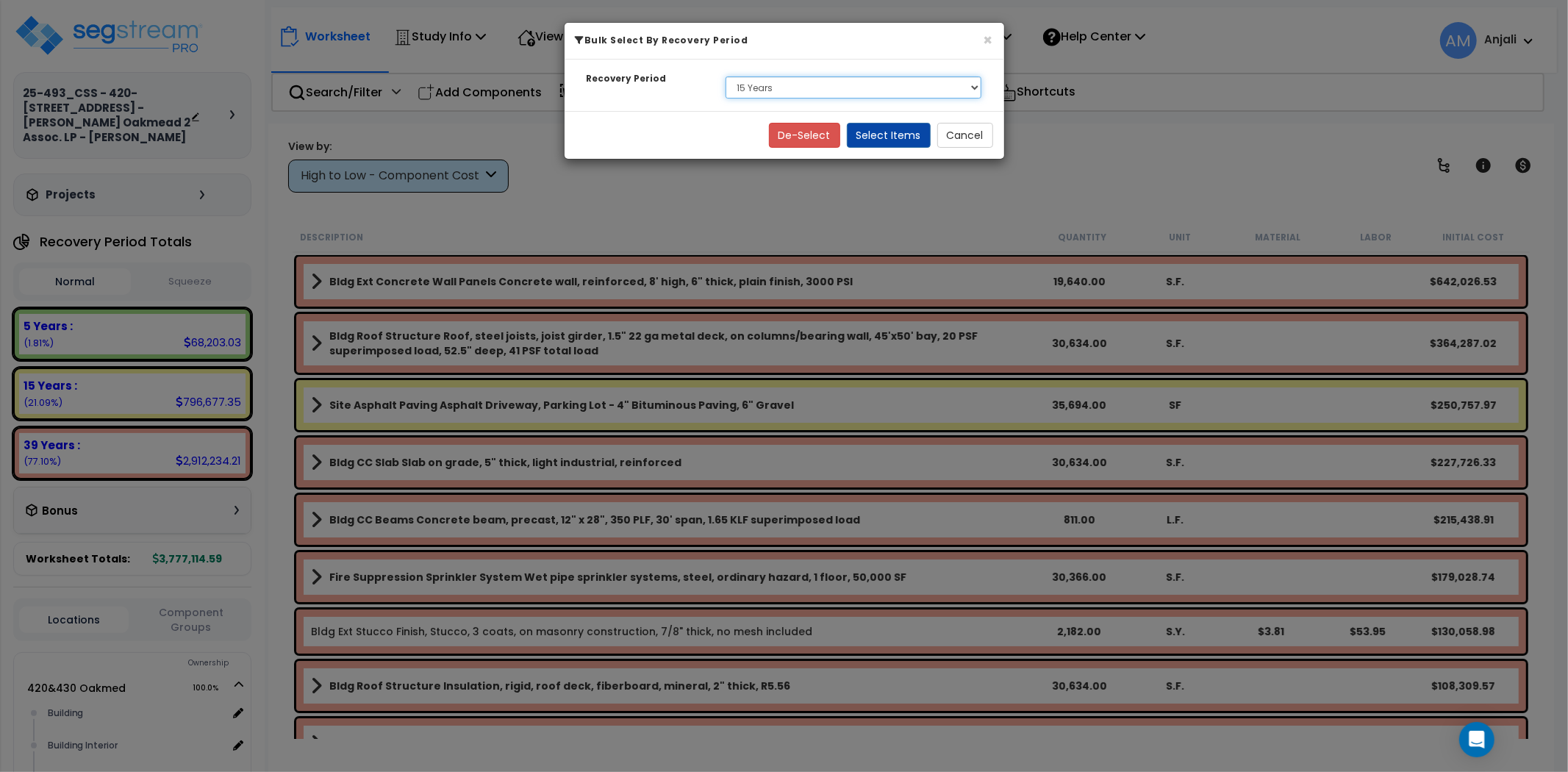
click at [751, 83] on select "Select 5 Years 15 Years 39 Years" at bounding box center [853, 87] width 257 height 22
select select "5Y"
click at [725, 76] on select "Select 5 Years 15 Years 39 Years" at bounding box center [853, 87] width 257 height 22
click at [890, 137] on button "Select Items" at bounding box center [888, 135] width 84 height 25
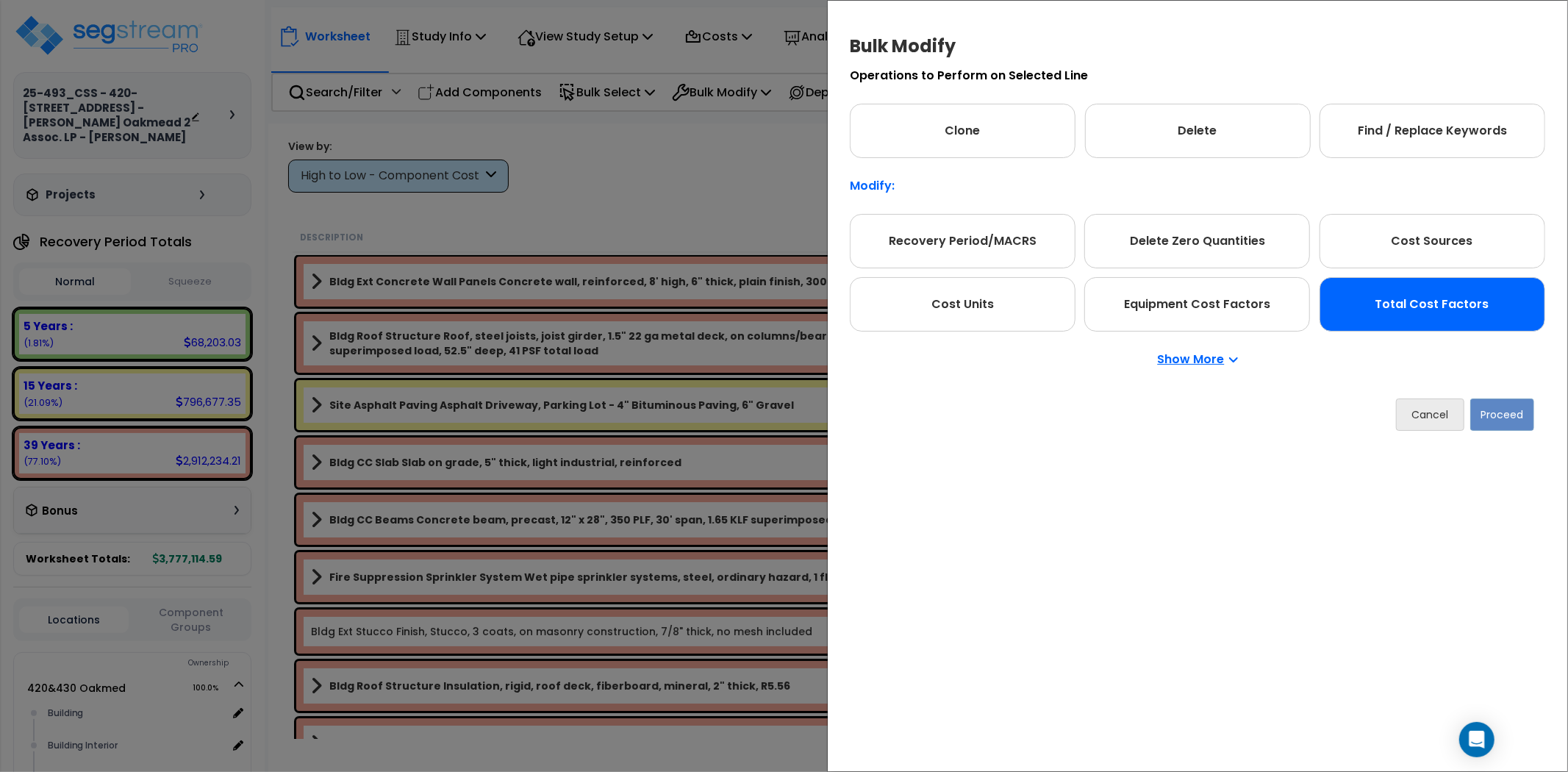
click at [1420, 312] on div "Total Cost Factors" at bounding box center [1432, 304] width 226 height 54
click at [1505, 413] on button "Proceed" at bounding box center [1502, 414] width 64 height 32
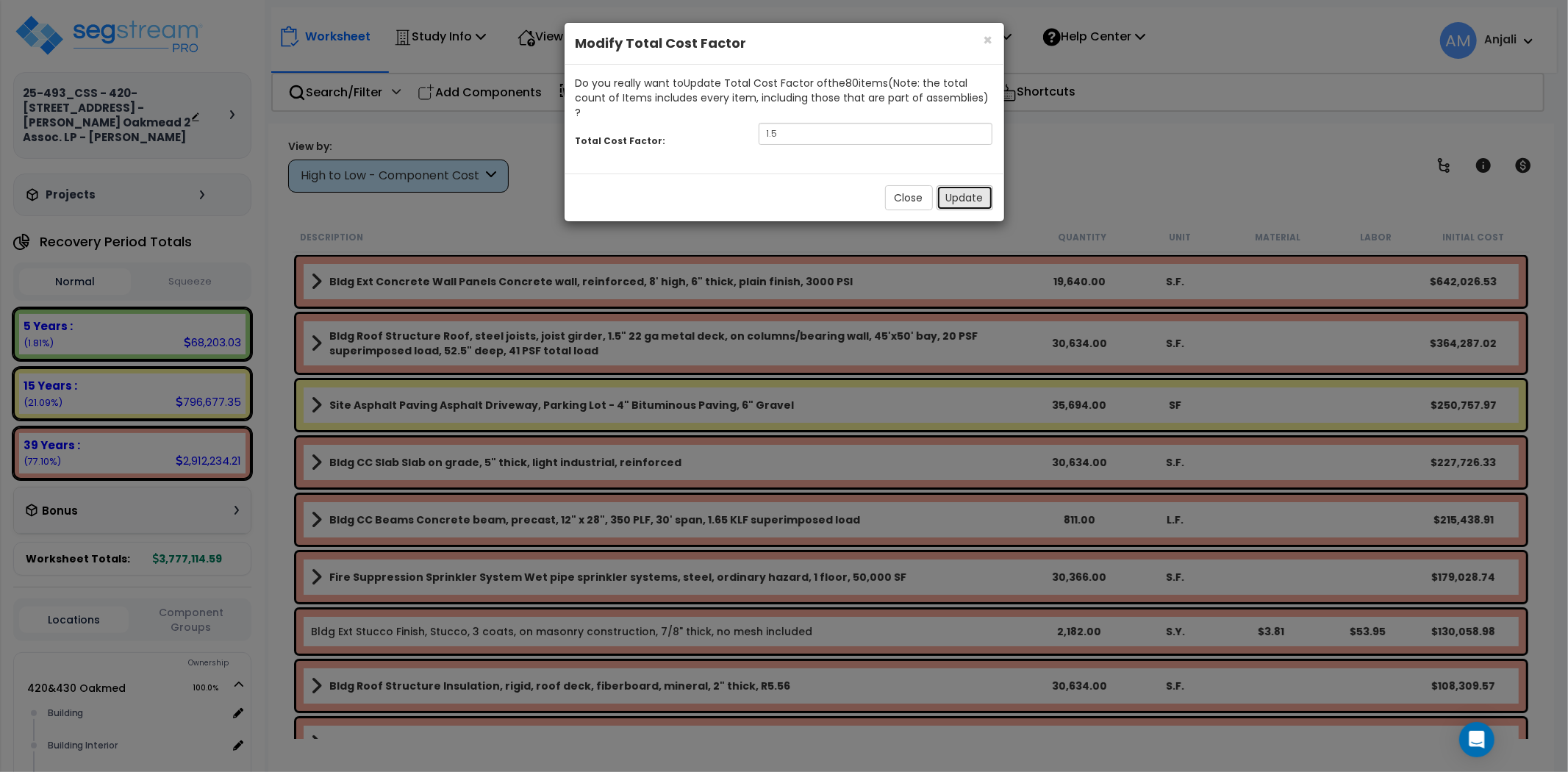
click at [964, 190] on button "Update" at bounding box center [964, 197] width 56 height 25
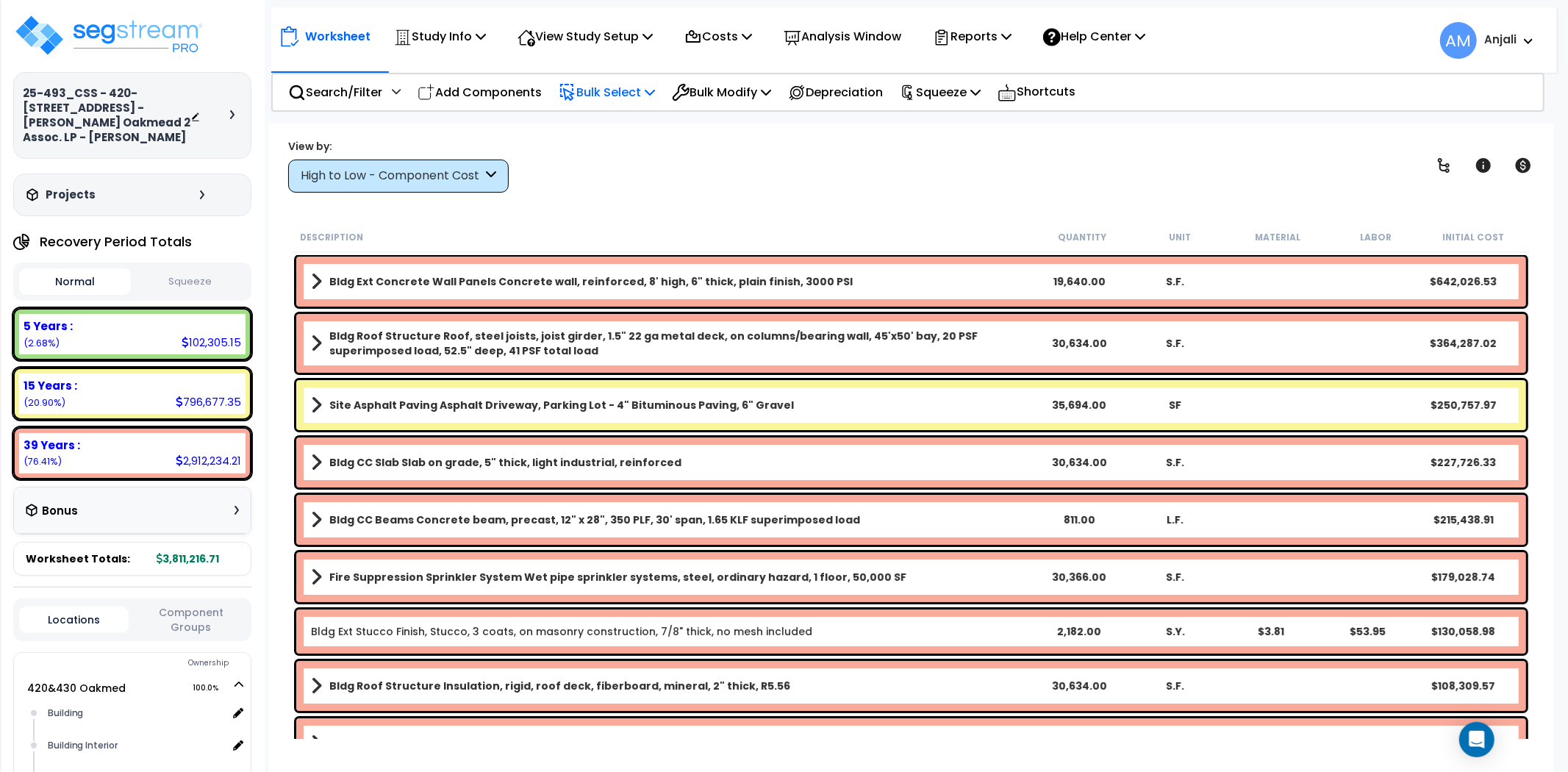
click at [613, 89] on p "Bulk Select" at bounding box center [607, 92] width 96 height 20
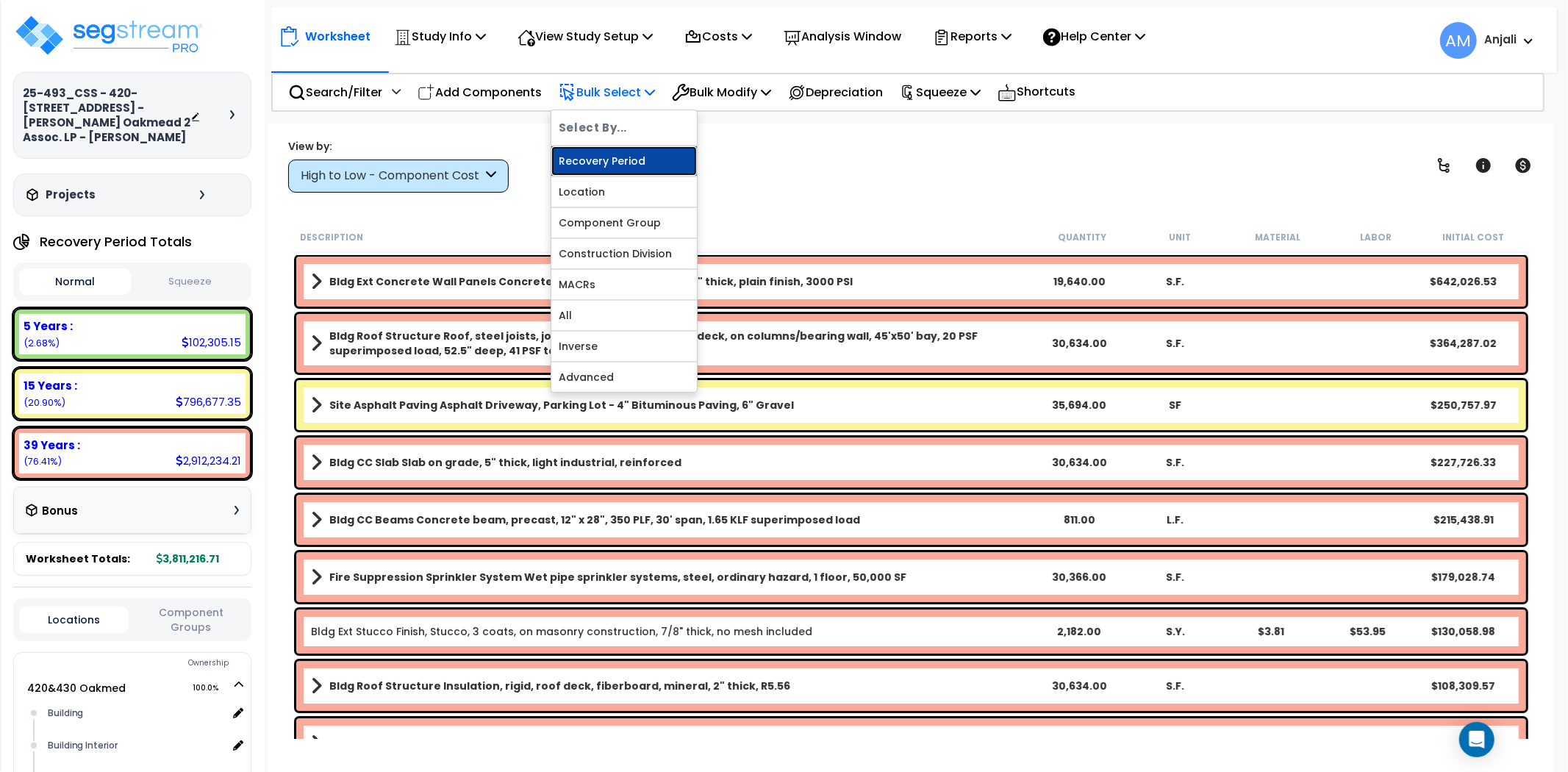
click at [628, 157] on link "Recovery Period" at bounding box center [624, 160] width 145 height 29
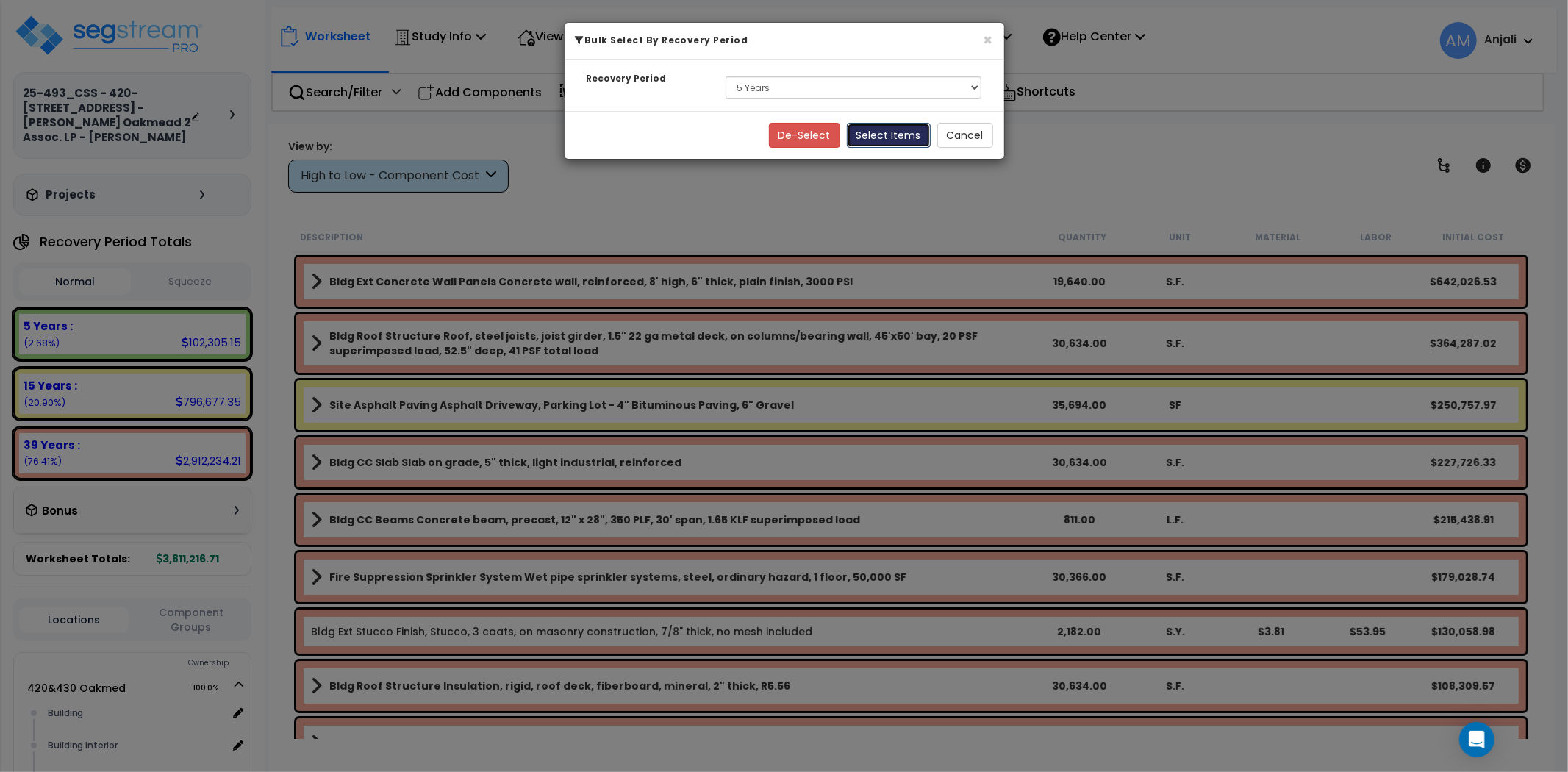
click at [916, 135] on button "Select Items" at bounding box center [888, 135] width 84 height 25
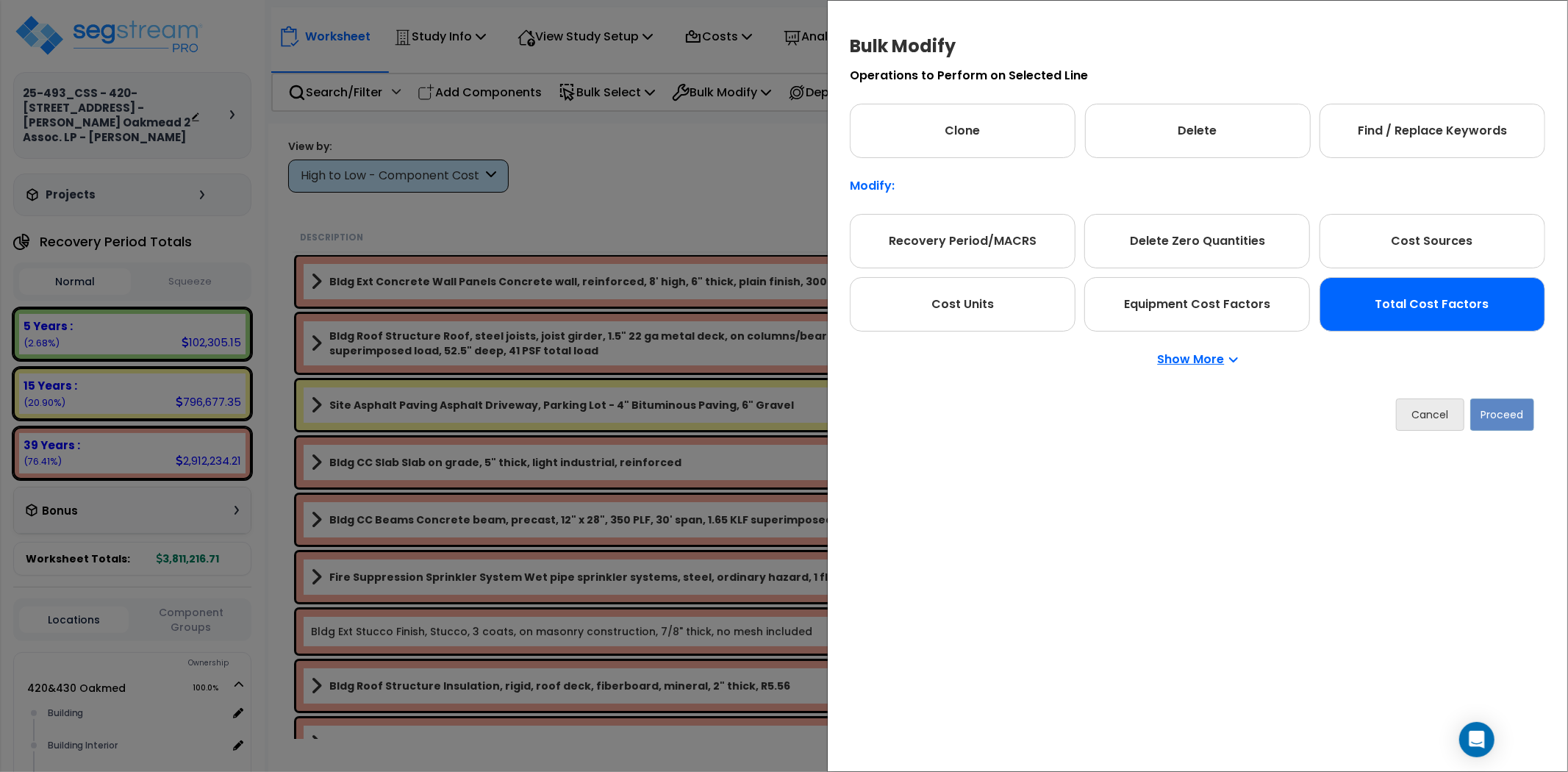
click at [1445, 325] on div "Total Cost Factors" at bounding box center [1432, 304] width 226 height 54
click at [1490, 405] on button "Proceed" at bounding box center [1502, 414] width 64 height 32
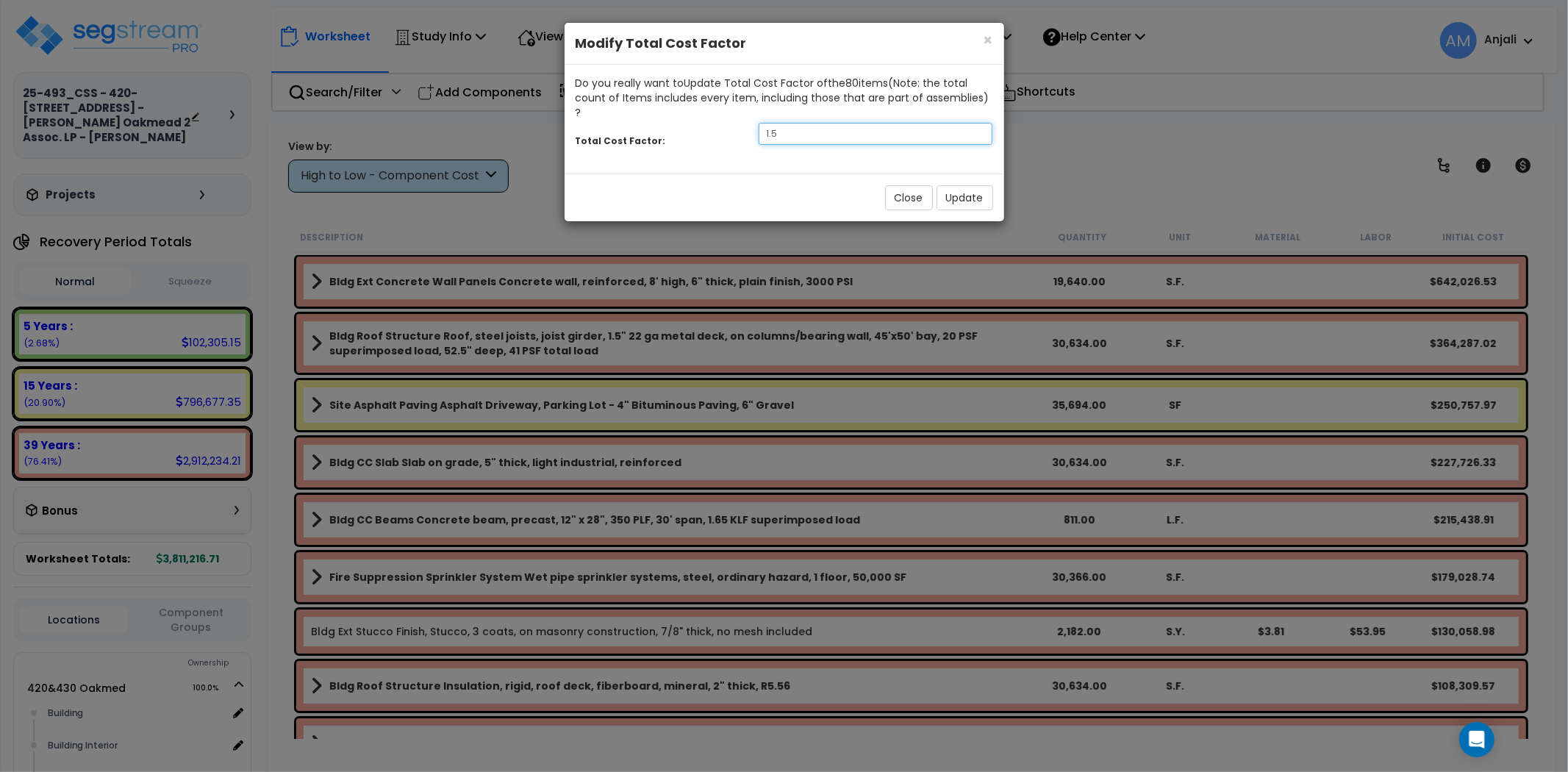
drag, startPoint x: 795, startPoint y: 111, endPoint x: 746, endPoint y: 114, distance: 49.1
click at [746, 120] on div "Total Cost Factor: 1.5" at bounding box center [784, 136] width 440 height 32
type input "2"
click at [966, 185] on button "Update" at bounding box center [964, 197] width 56 height 25
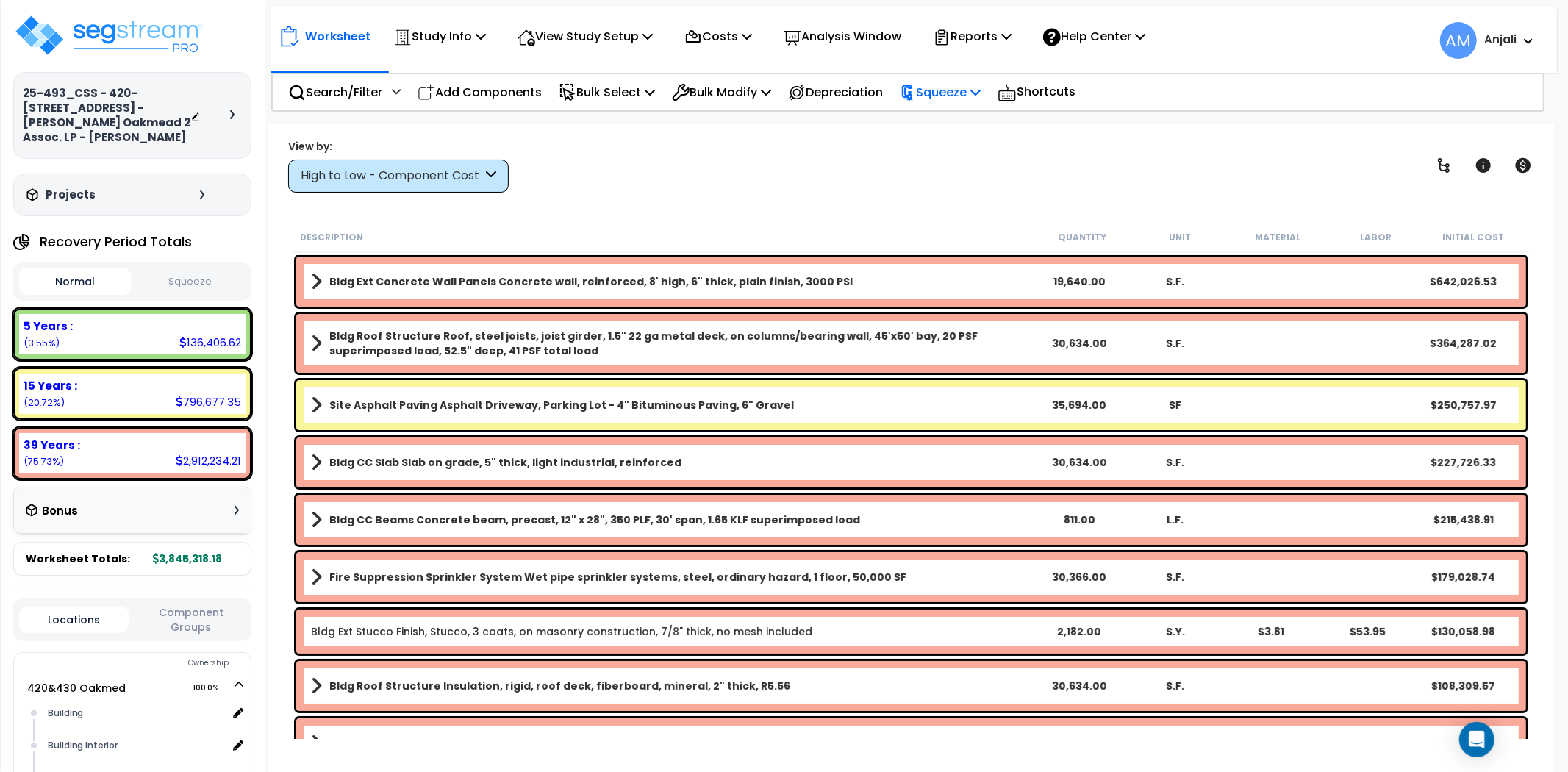
click at [935, 99] on p "Squeeze" at bounding box center [939, 92] width 81 height 20
click at [953, 126] on link "Squeeze" at bounding box center [965, 124] width 145 height 29
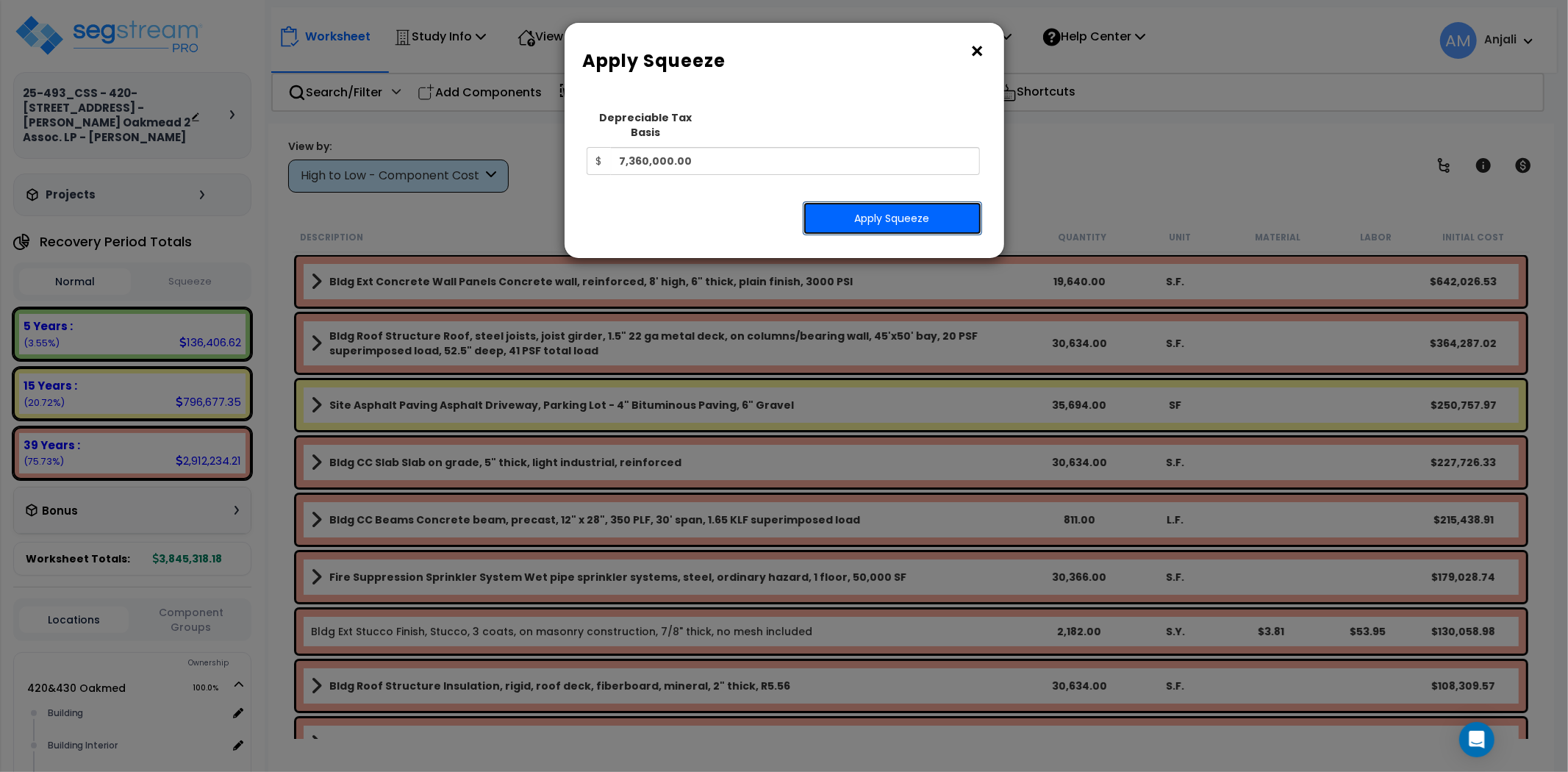
click at [895, 209] on button "Apply Squeeze" at bounding box center [892, 218] width 179 height 34
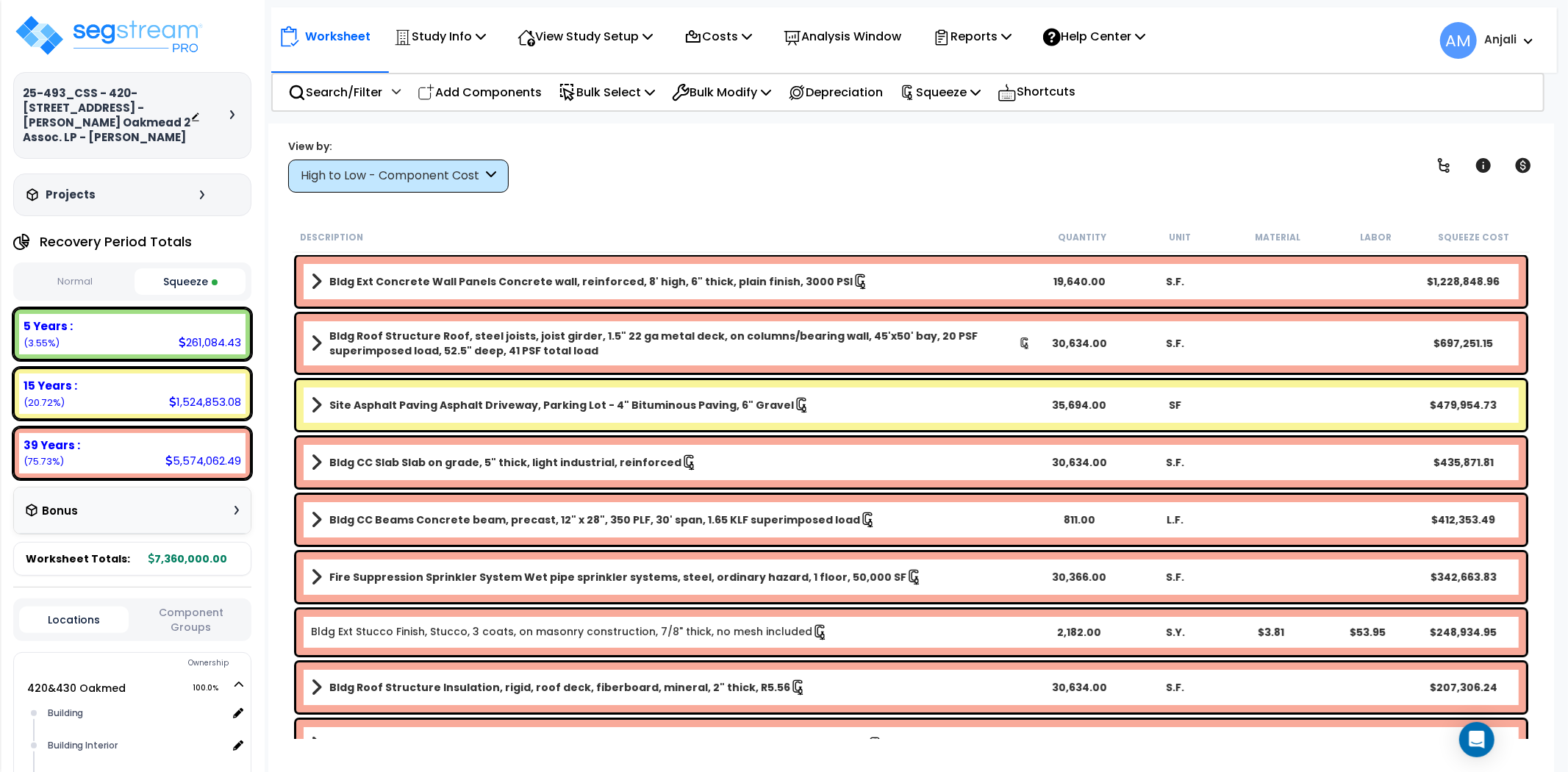
click at [166, 272] on button "Squeeze" at bounding box center [191, 281] width 111 height 26
click at [93, 274] on button "Normal" at bounding box center [75, 282] width 111 height 26
click at [179, 276] on button "Squeeze" at bounding box center [191, 282] width 111 height 26
